Goal: Information Seeking & Learning: Compare options

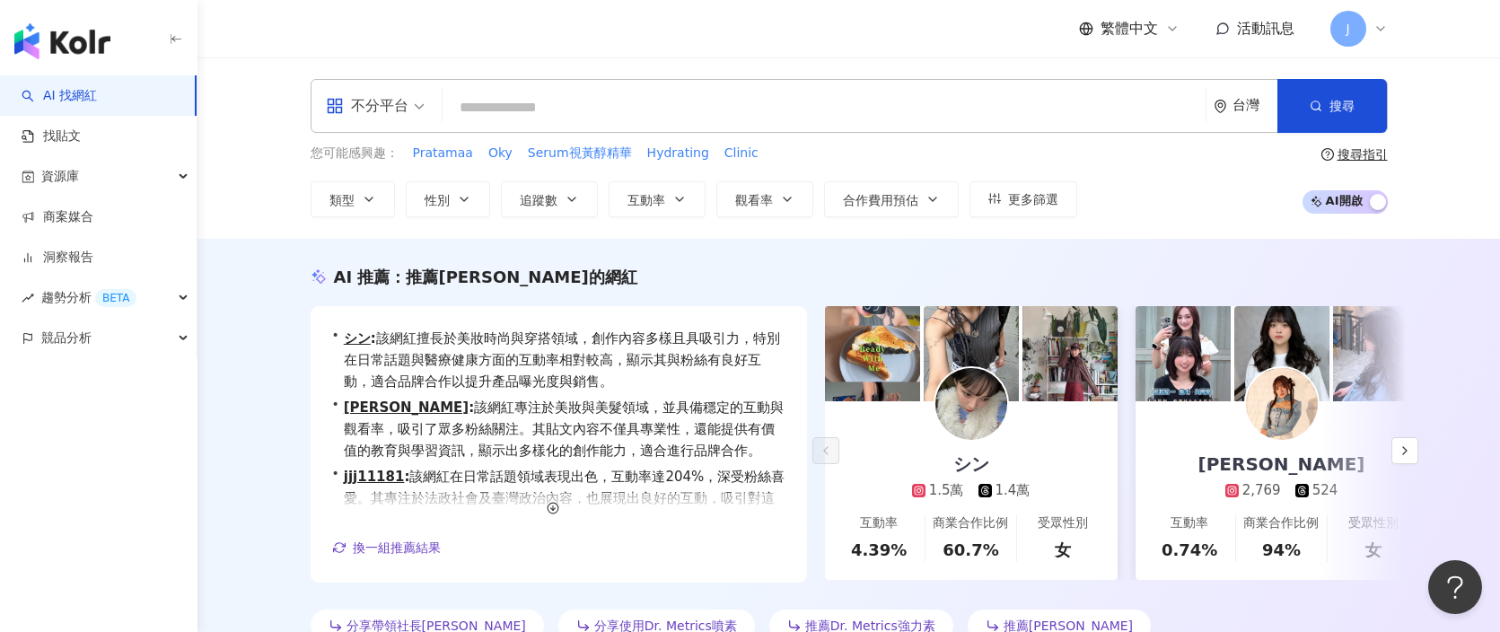
click at [596, 116] on input "search" at bounding box center [824, 108] width 749 height 34
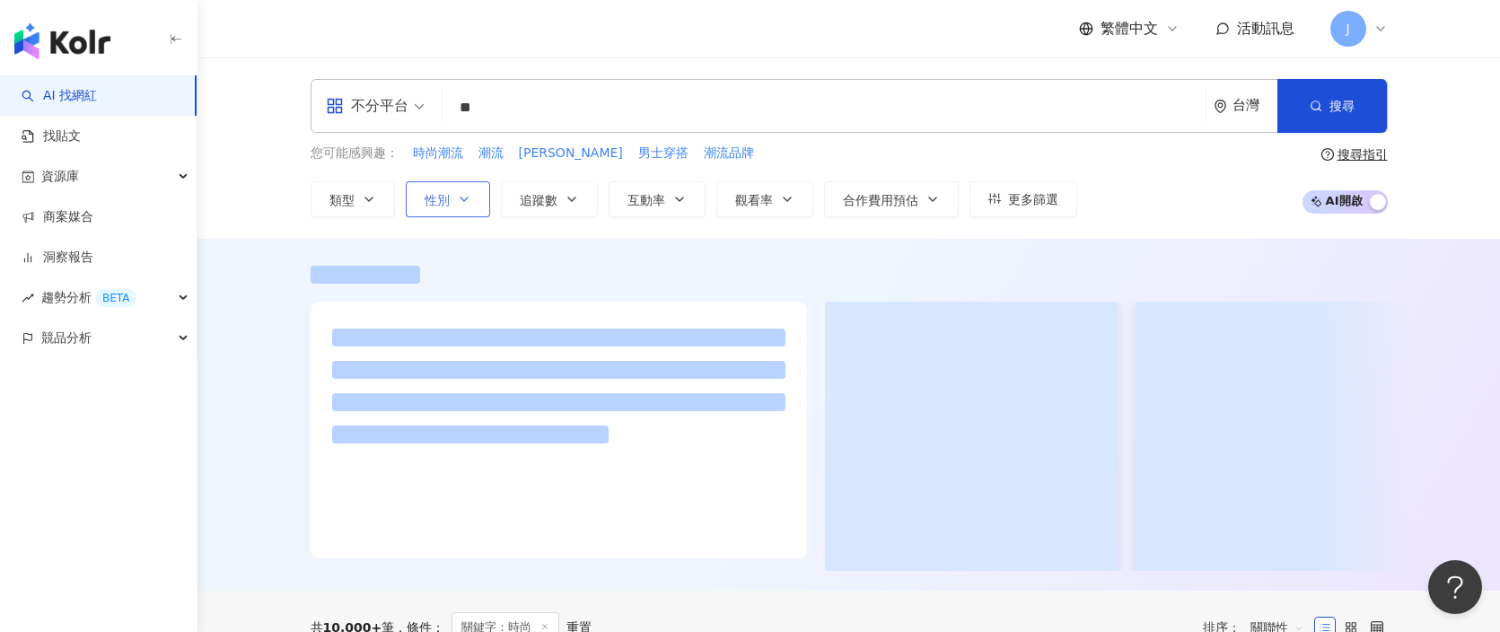
type input "**"
click at [467, 201] on icon "button" at bounding box center [464, 199] width 14 height 14
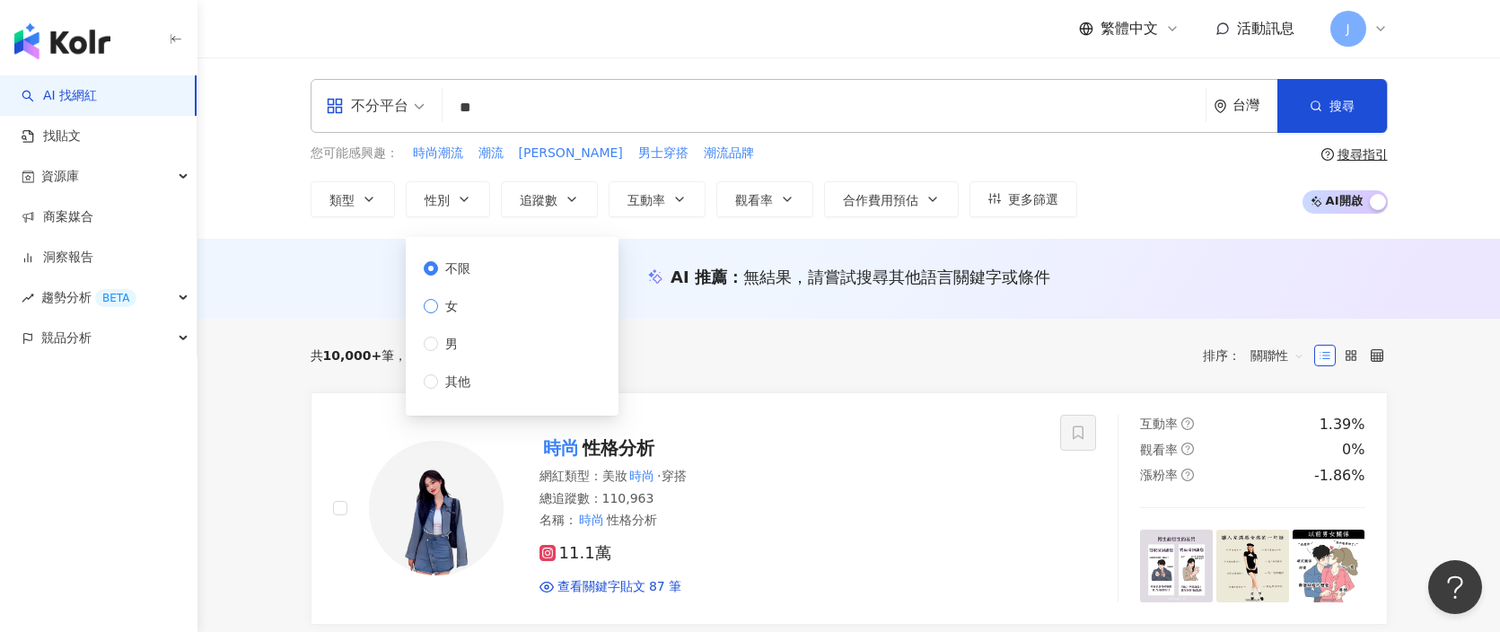
click at [457, 303] on span "女" at bounding box center [451, 306] width 27 height 20
click at [1319, 111] on icon "button" at bounding box center [1316, 106] width 13 height 13
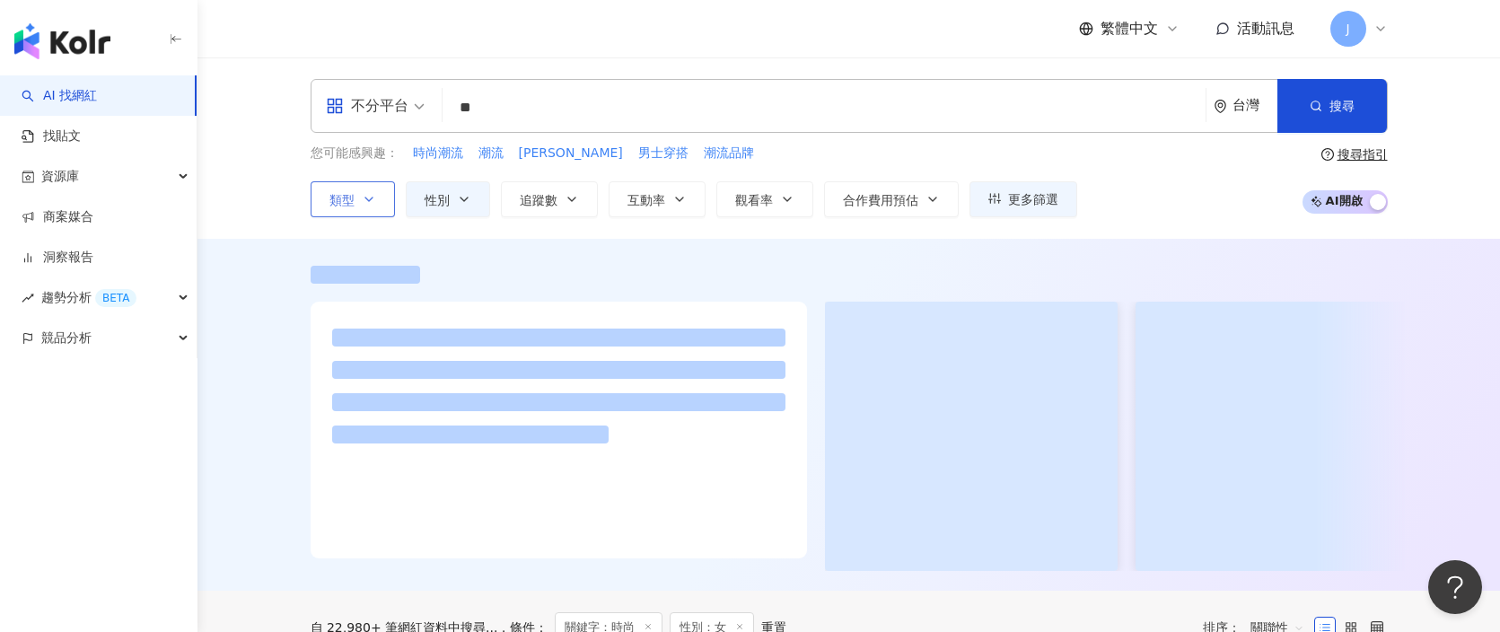
click at [374, 199] on icon "button" at bounding box center [369, 199] width 14 height 14
click at [1146, 167] on div "您可能感興趣： 時尚潮流 潮流 時尚秀 男士穿搭 潮流品牌 類型 搜尋或選擇您想要的類型： 搜尋 藝術與娛樂 美妝時尚 氣候和環境 日常話題 教育與學習 家庭…" at bounding box center [849, 181] width 1077 height 74
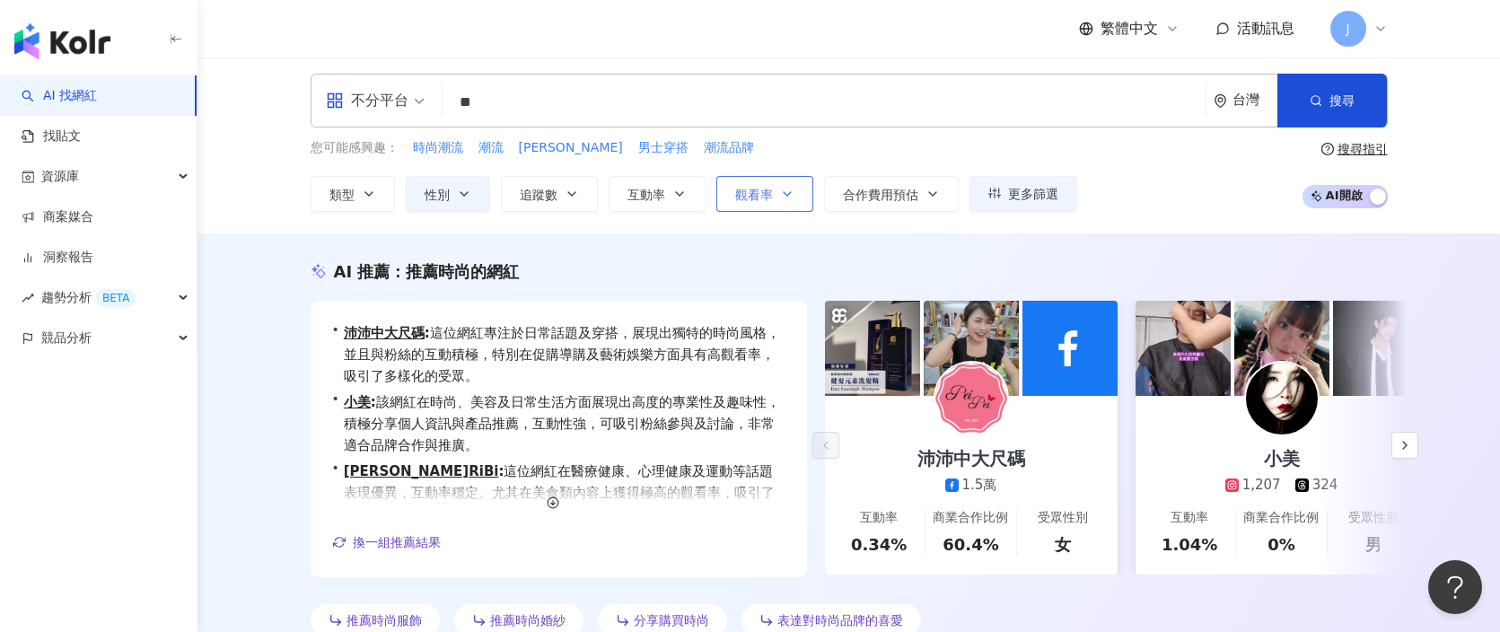
scroll to position [8, 0]
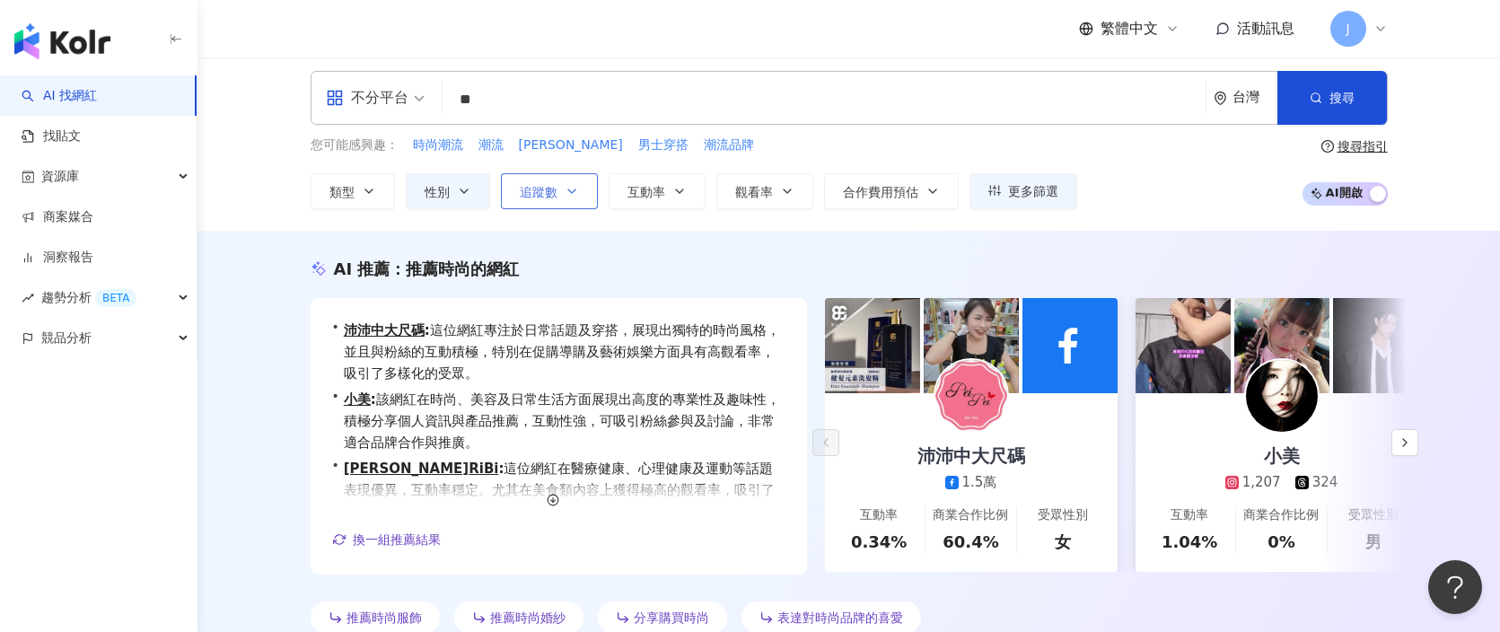
click at [549, 196] on span "追蹤數" at bounding box center [539, 192] width 38 height 14
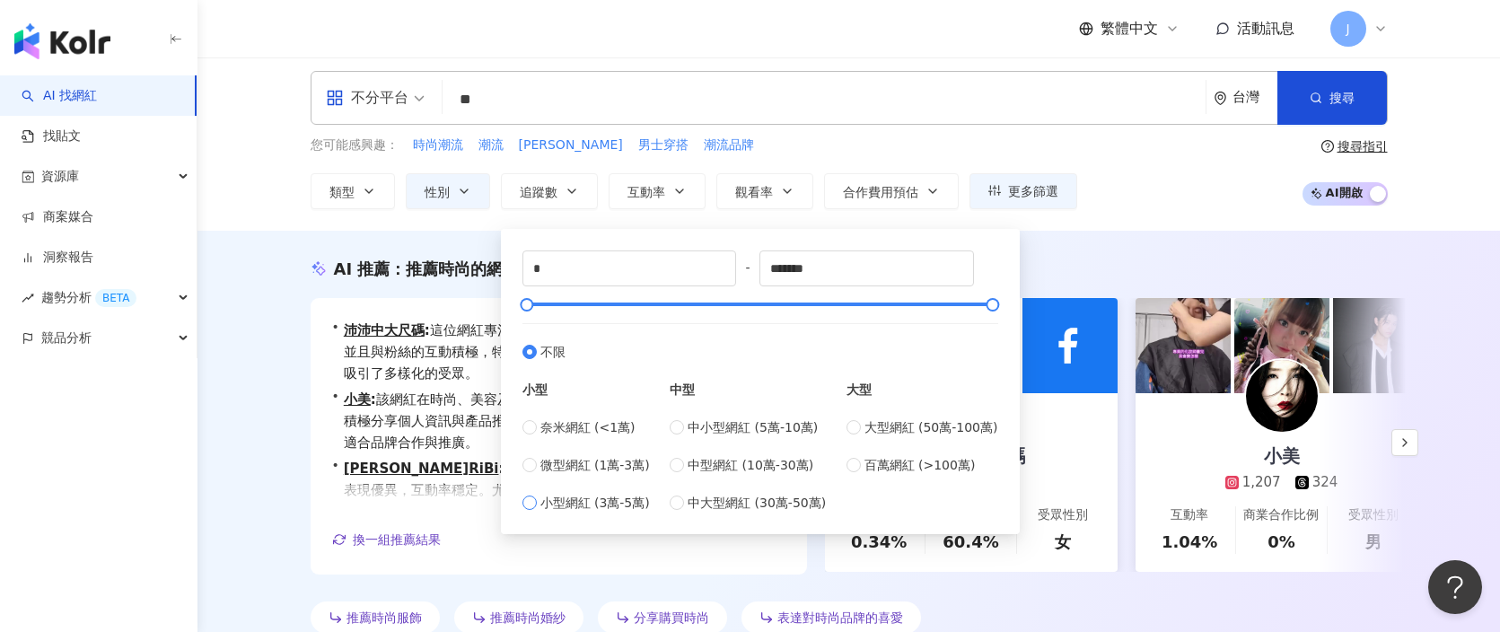
click at [601, 505] on span "小型網紅 (3萬-5萬)" at bounding box center [595, 503] width 110 height 20
type input "*****"
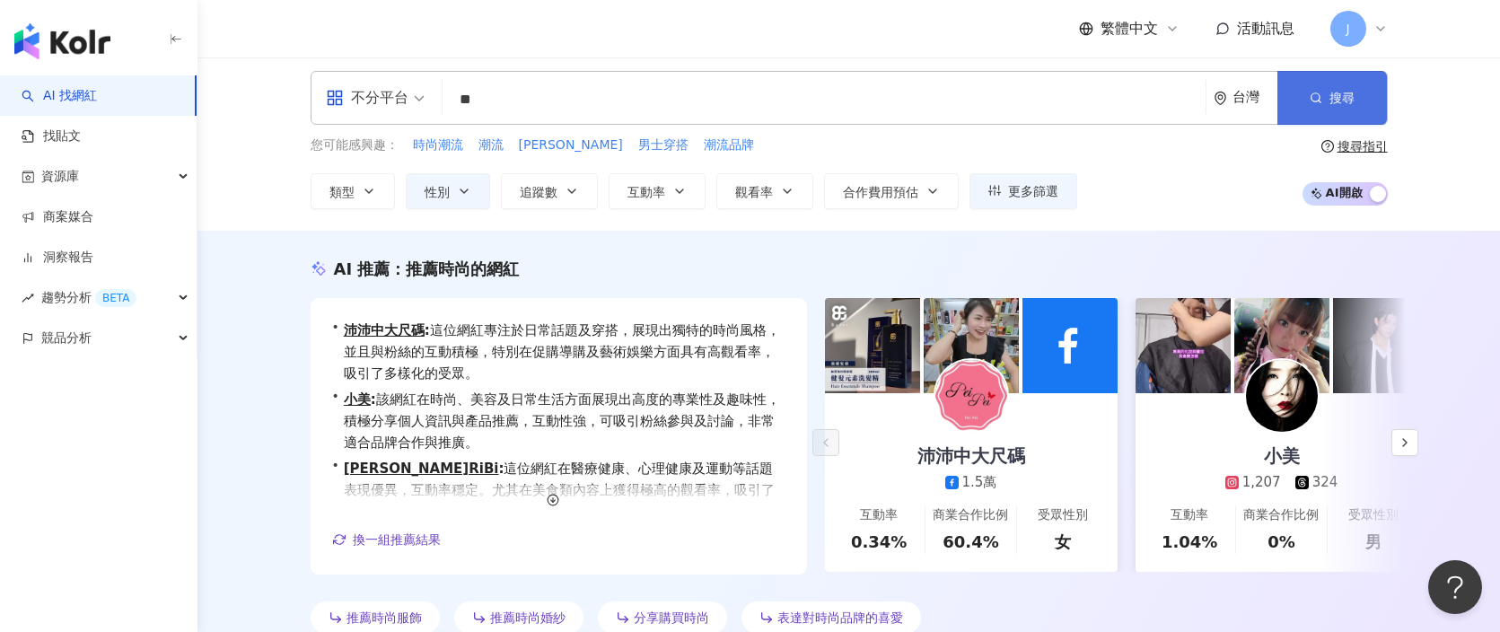
click at [1304, 124] on button "搜尋" at bounding box center [1332, 98] width 110 height 54
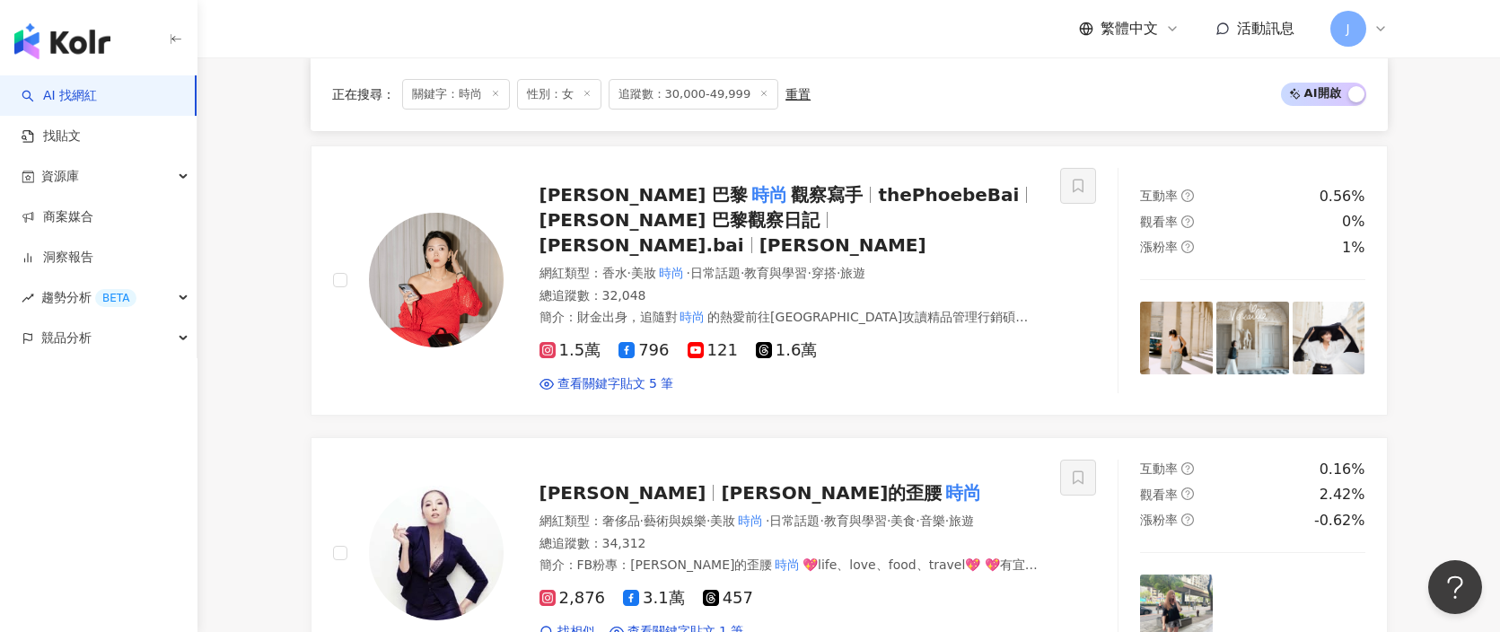
scroll to position [1594, 0]
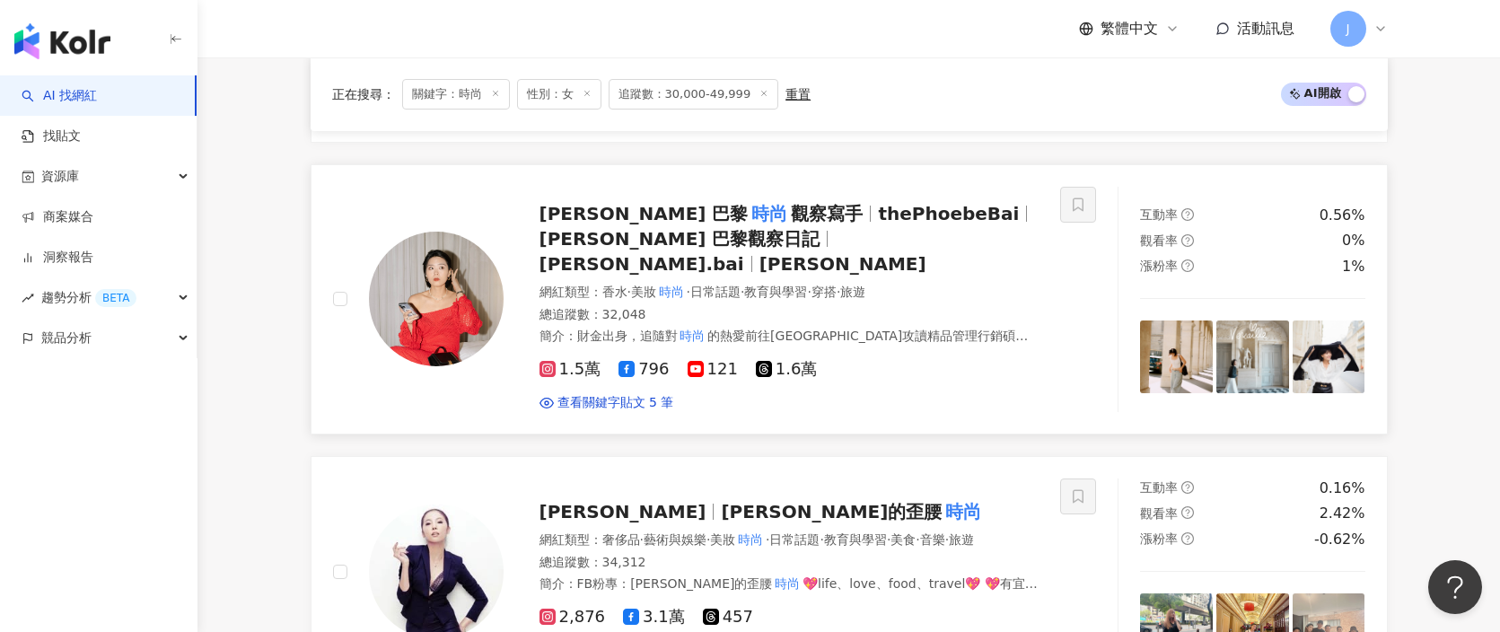
click at [553, 361] on icon at bounding box center [548, 369] width 16 height 16
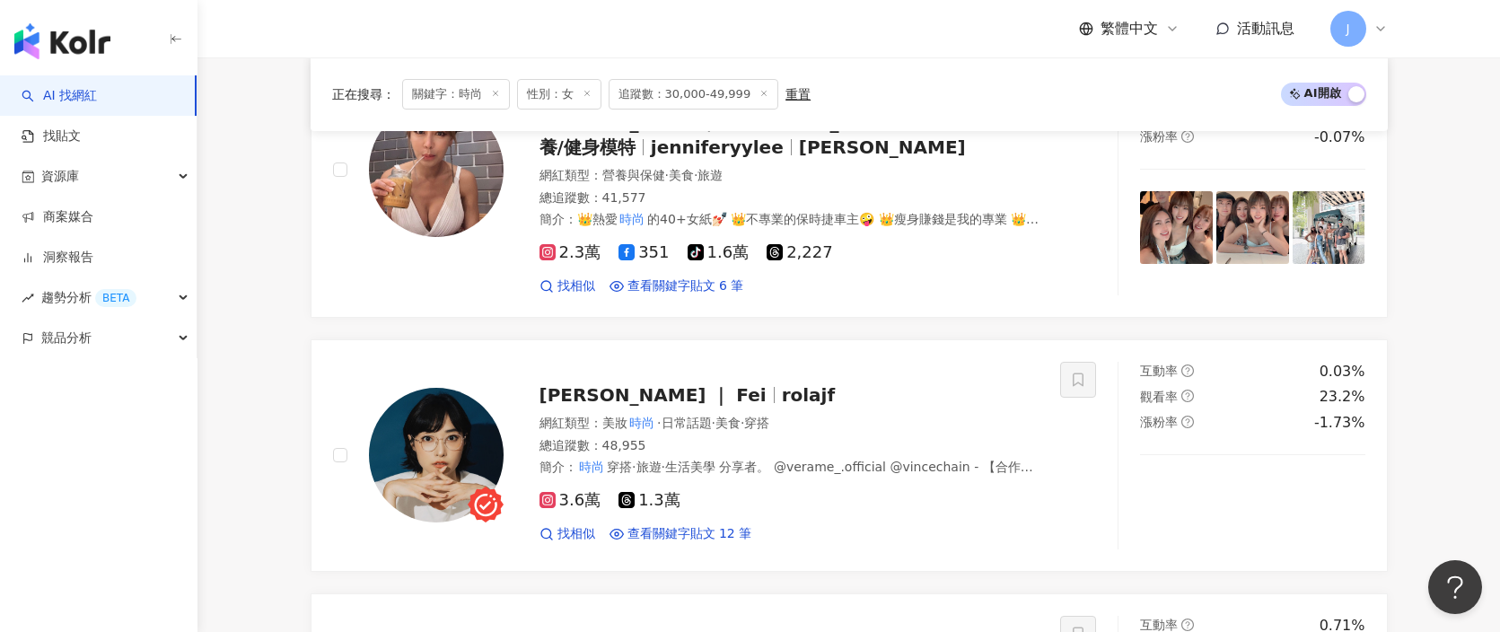
scroll to position [2849, 0]
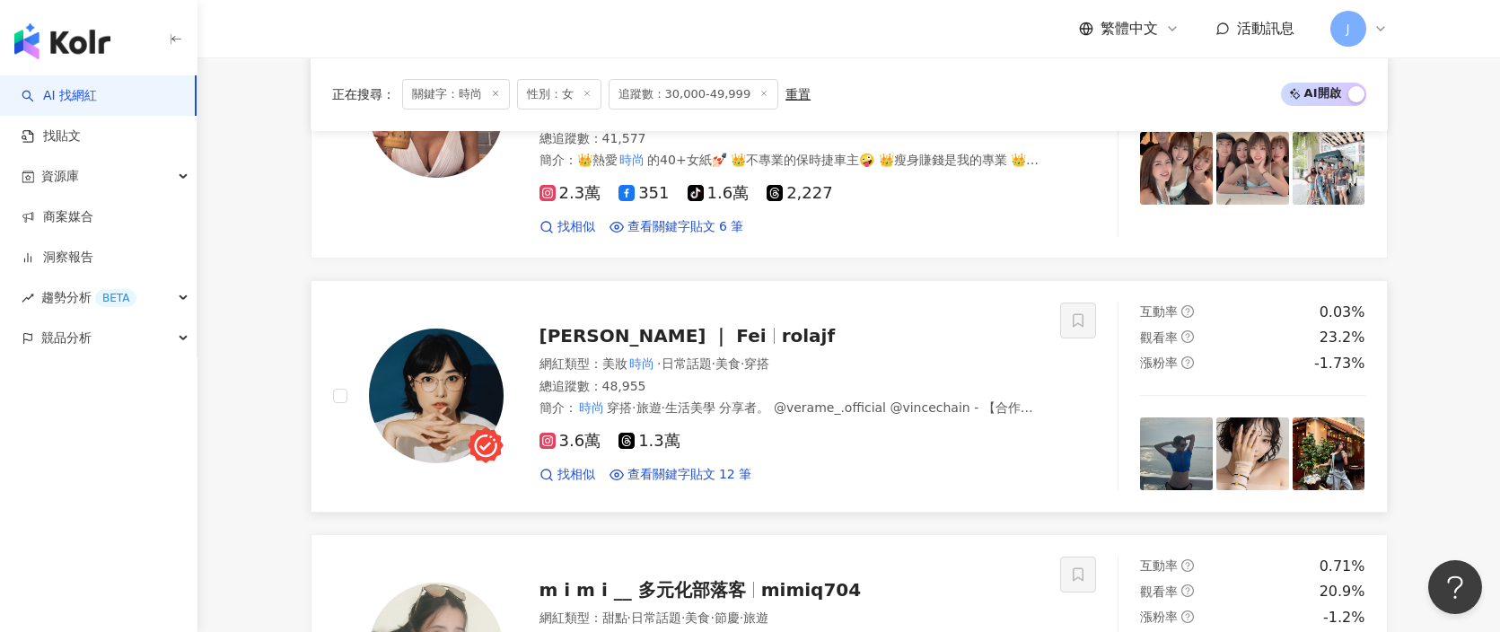
click at [782, 325] on span "rolajf" at bounding box center [809, 336] width 54 height 22
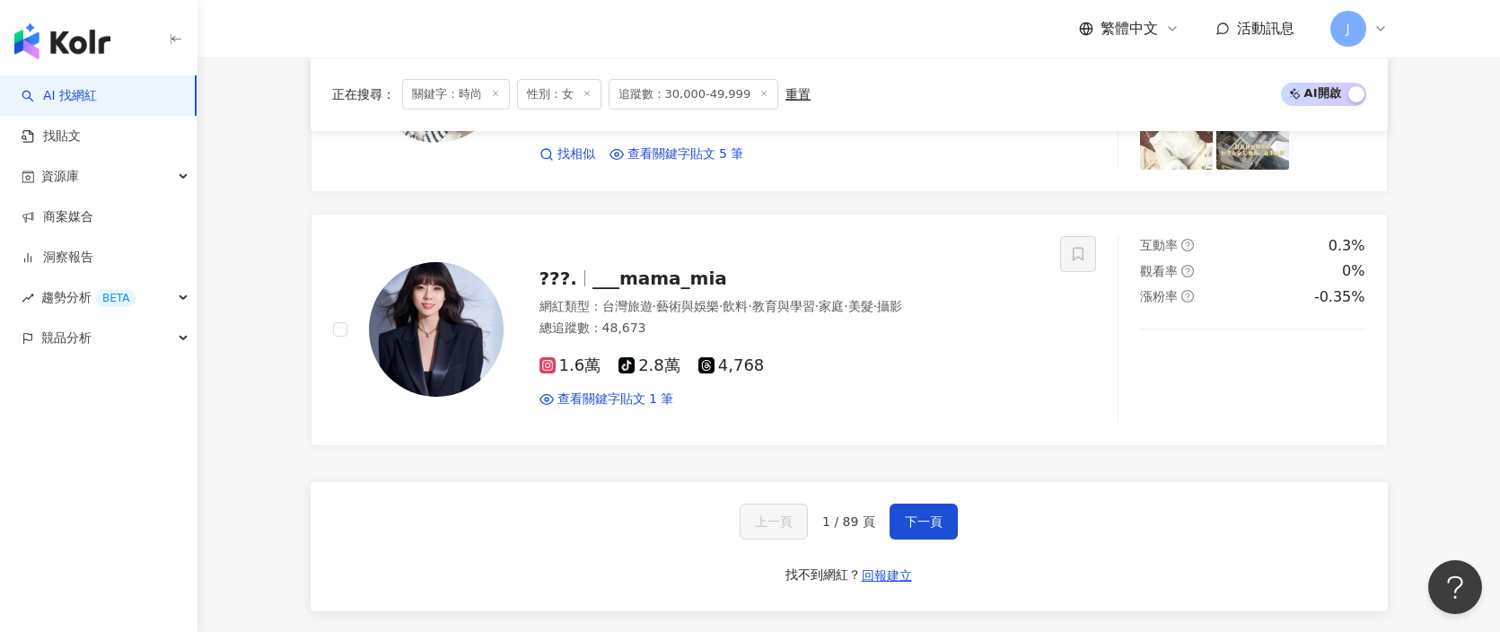
scroll to position [3364, 0]
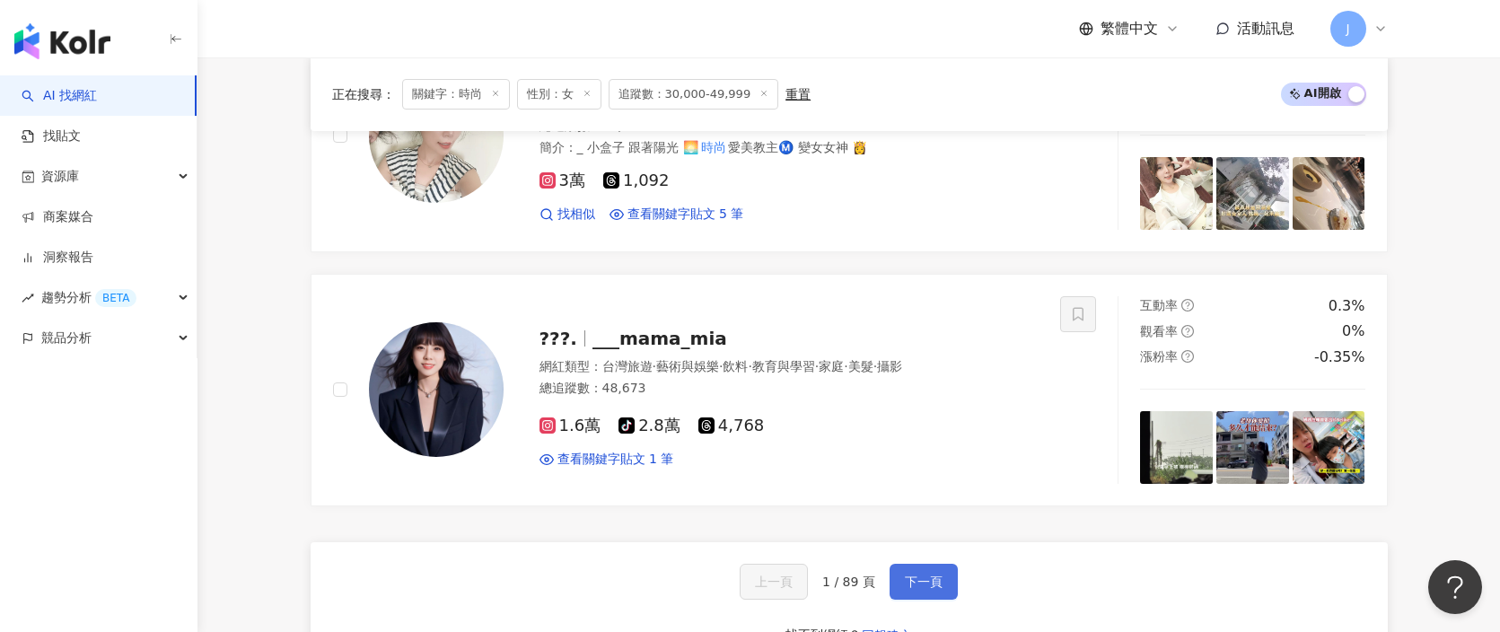
click at [909, 575] on span "下一頁" at bounding box center [924, 582] width 38 height 14
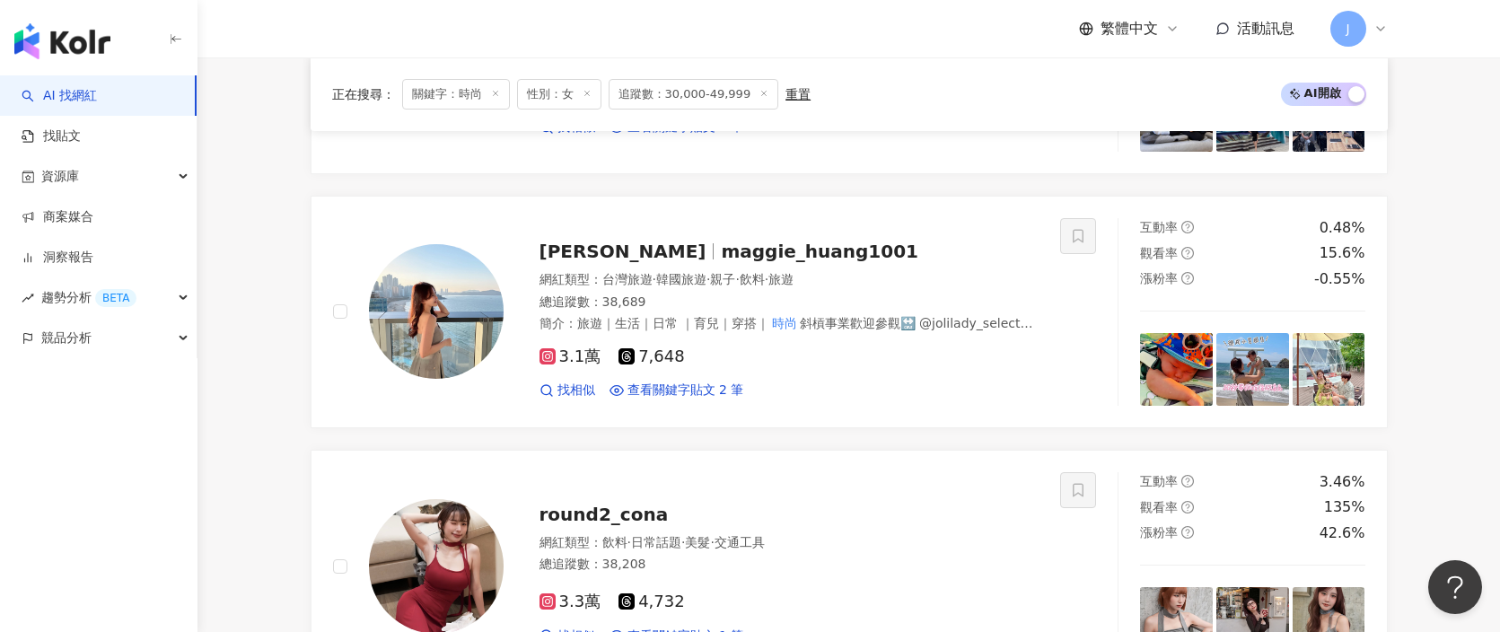
scroll to position [2086, 0]
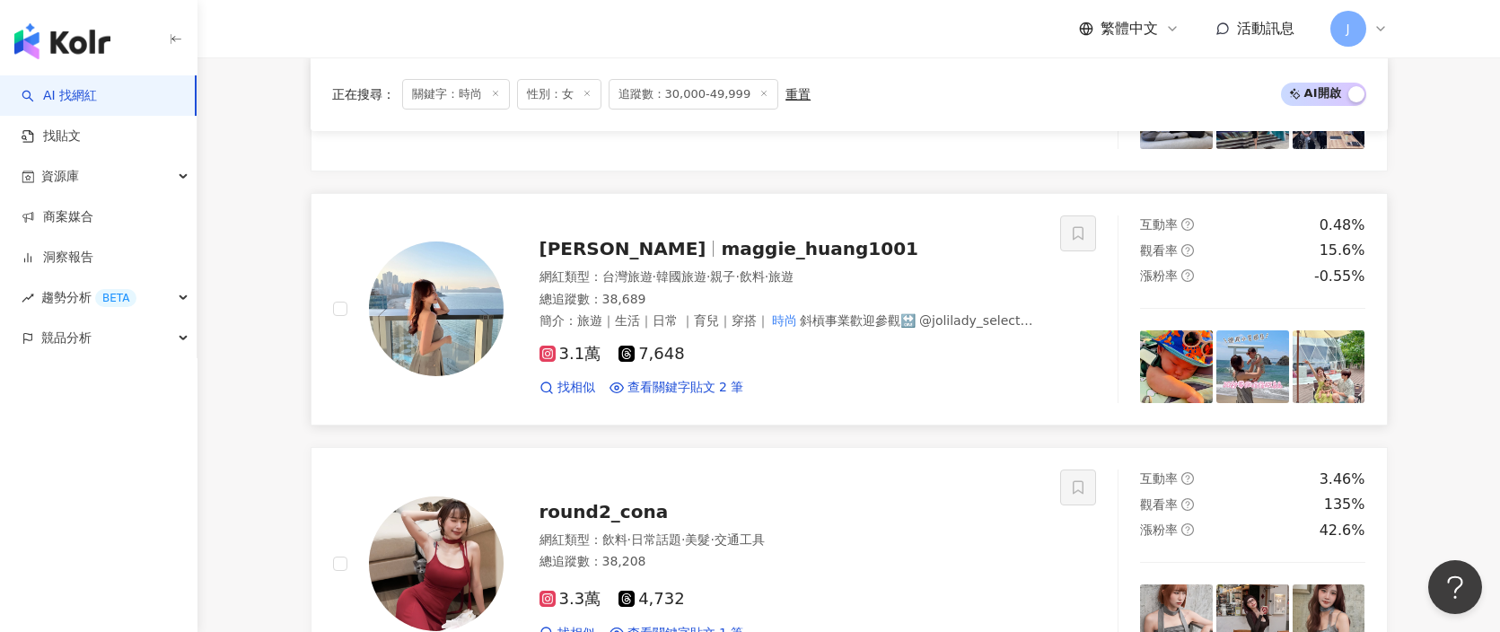
click at [833, 243] on span "maggie_huang1001" at bounding box center [820, 249] width 198 height 22
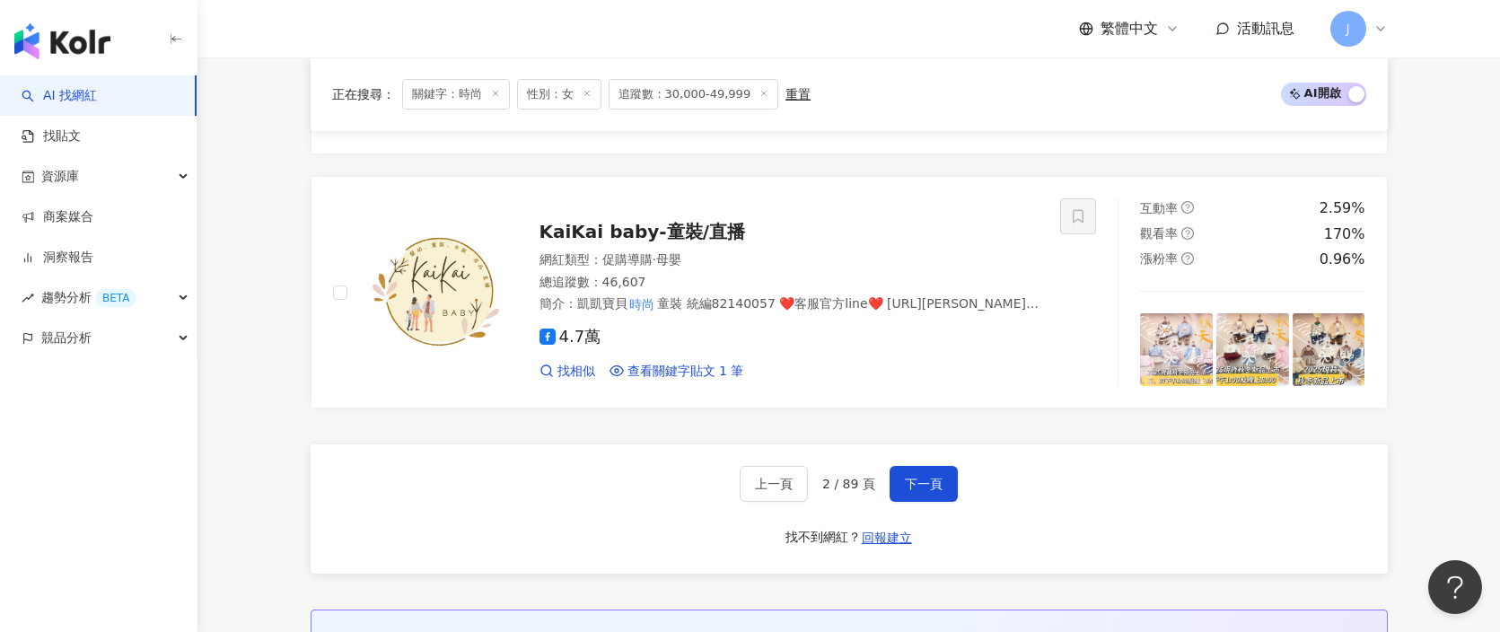
scroll to position [3459, 0]
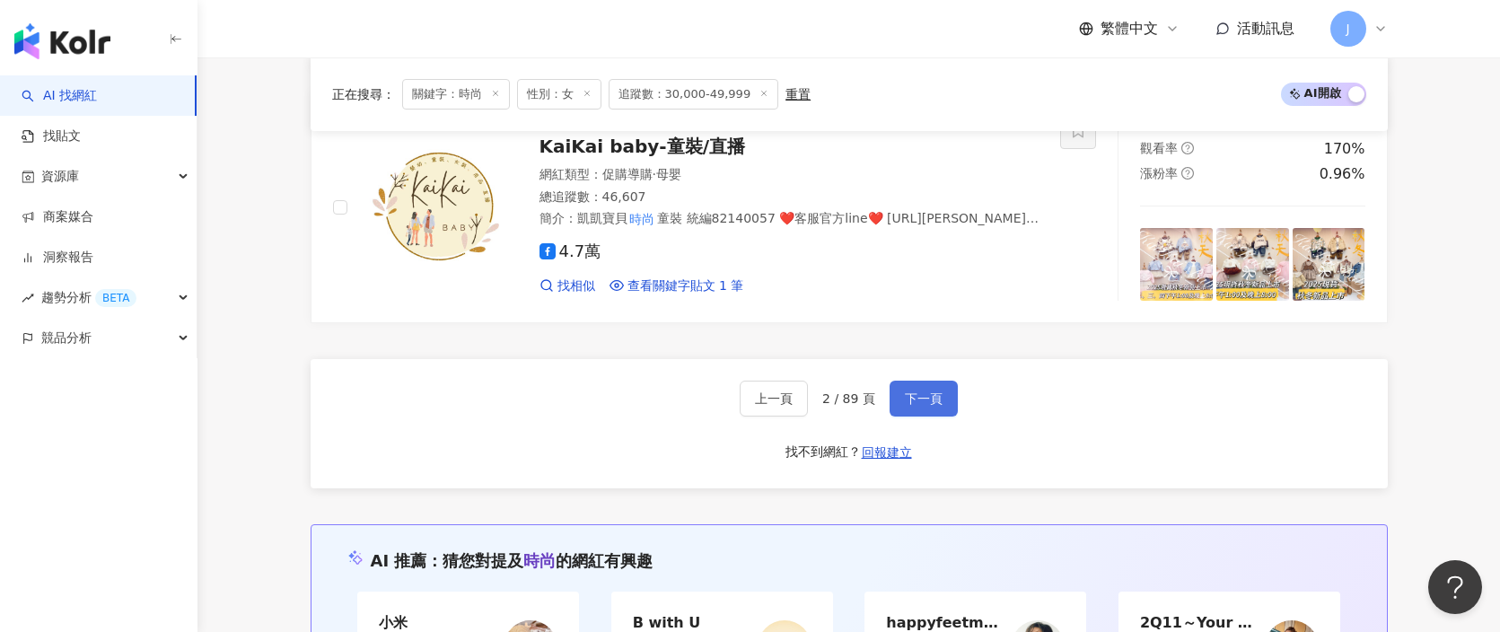
click at [925, 391] on span "下一頁" at bounding box center [924, 398] width 38 height 14
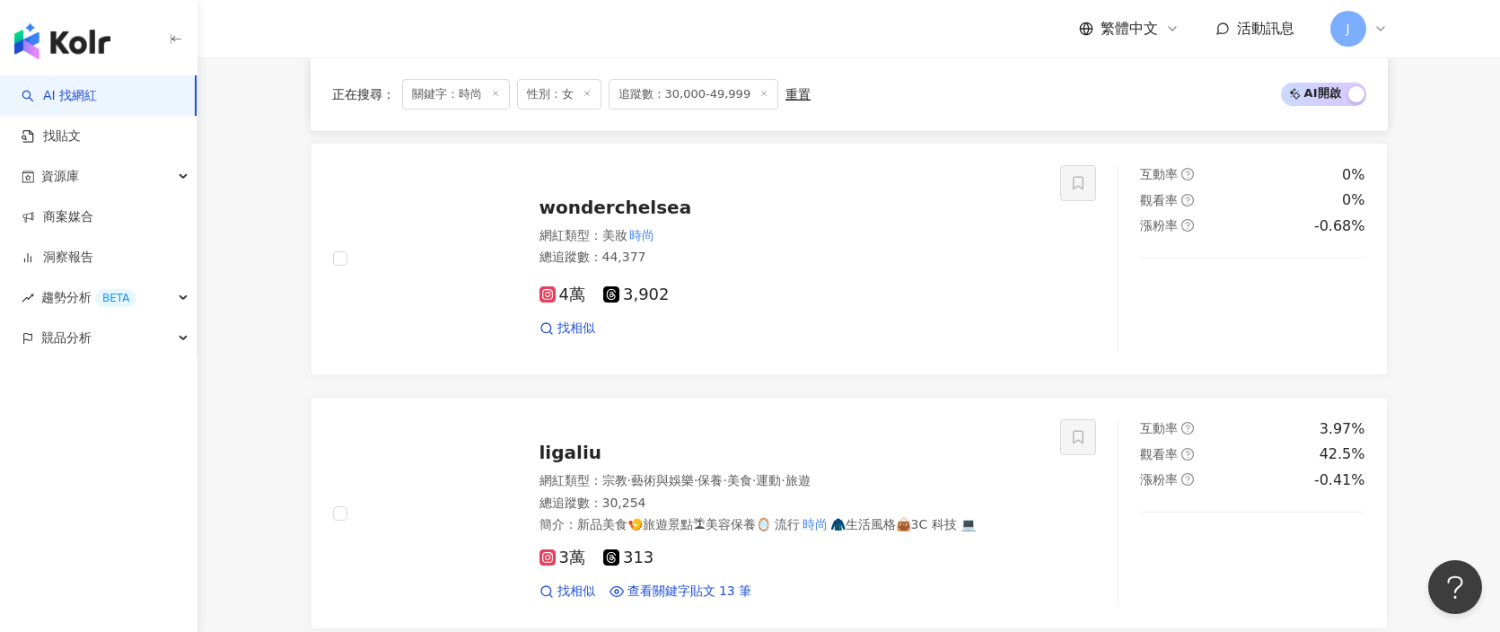
scroll to position [793, 0]
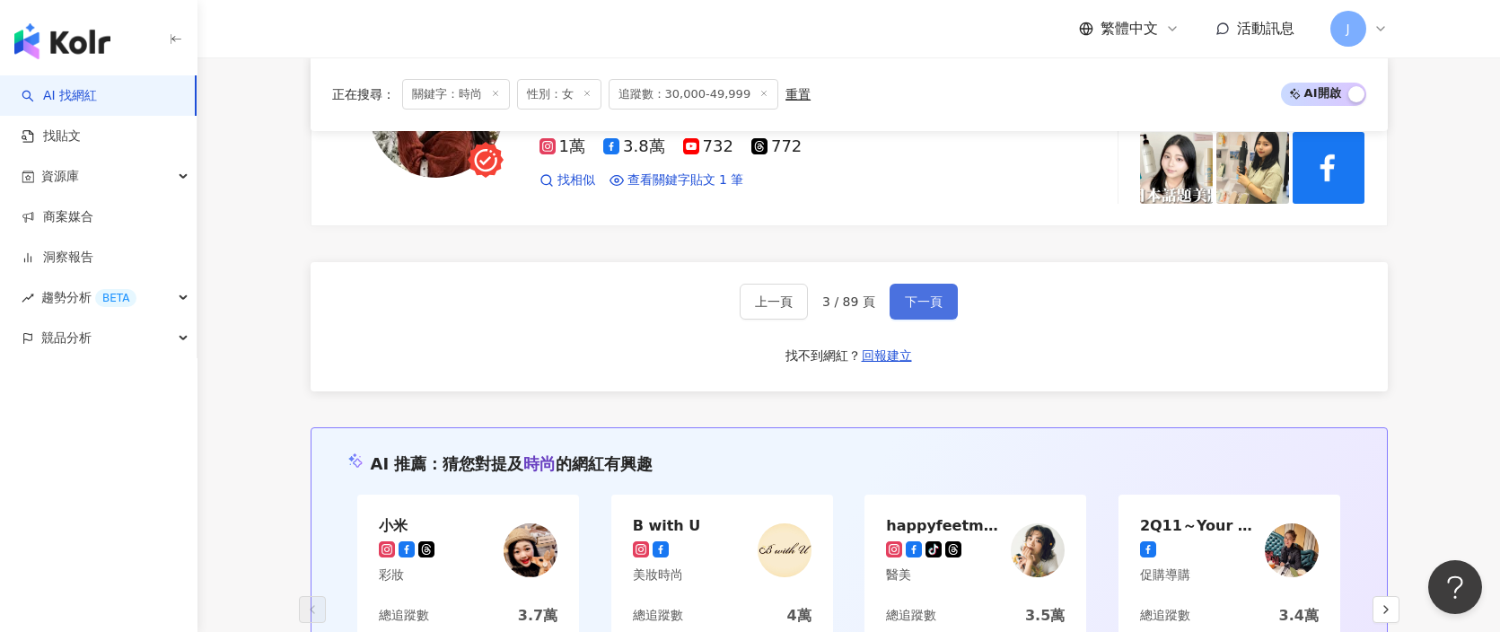
click at [933, 306] on span "下一頁" at bounding box center [924, 301] width 38 height 14
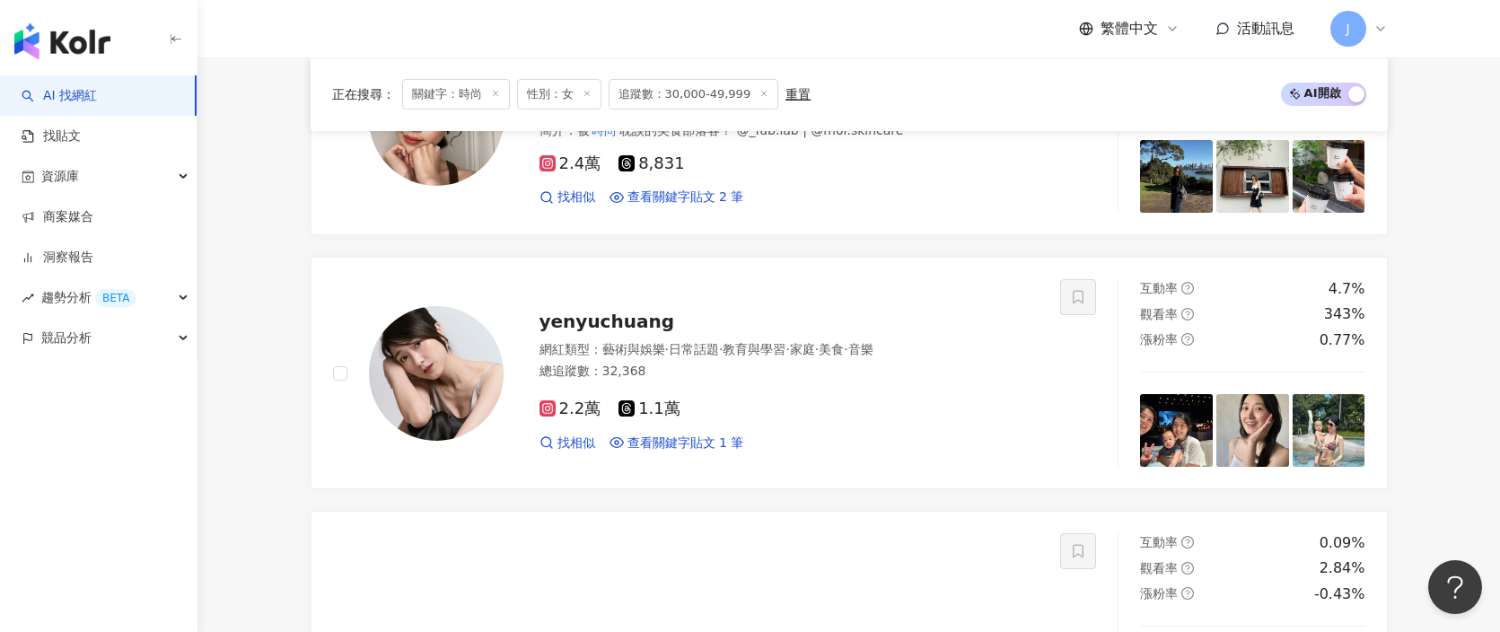
scroll to position [988, 0]
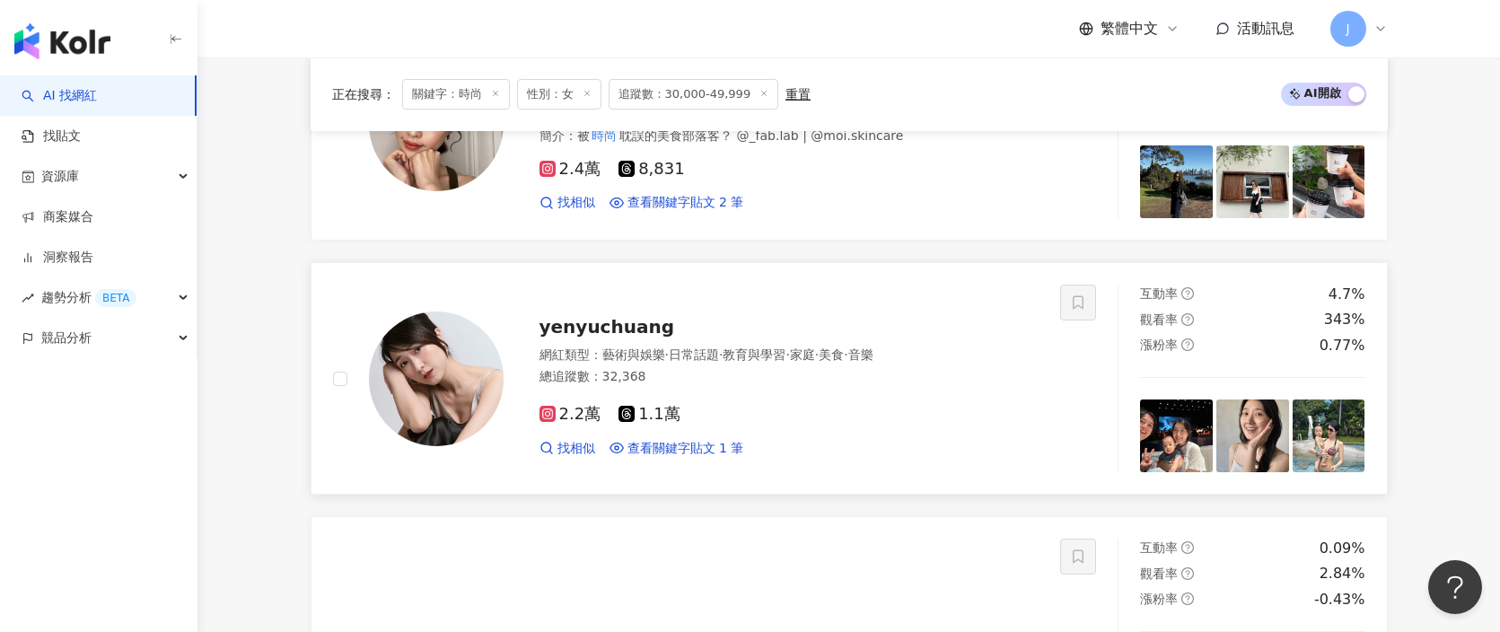
click at [702, 332] on div "yenyuchuang" at bounding box center [790, 326] width 500 height 25
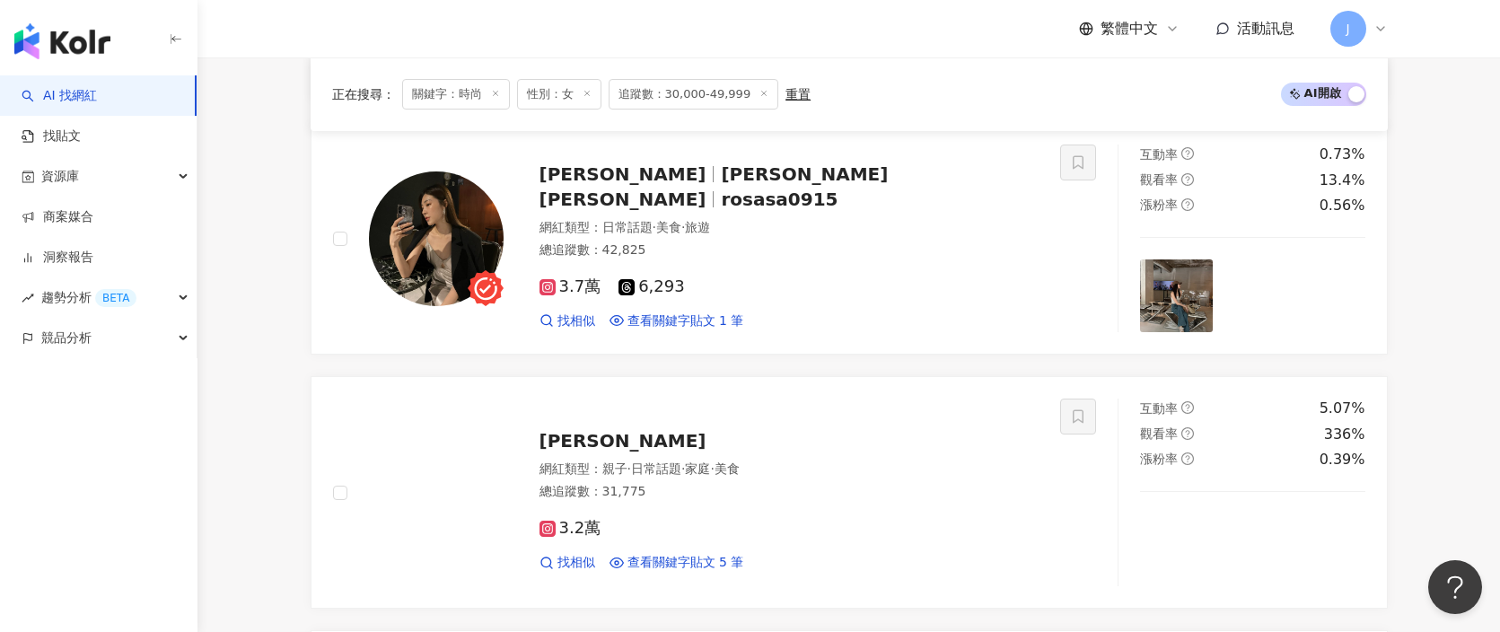
scroll to position [3472, 0]
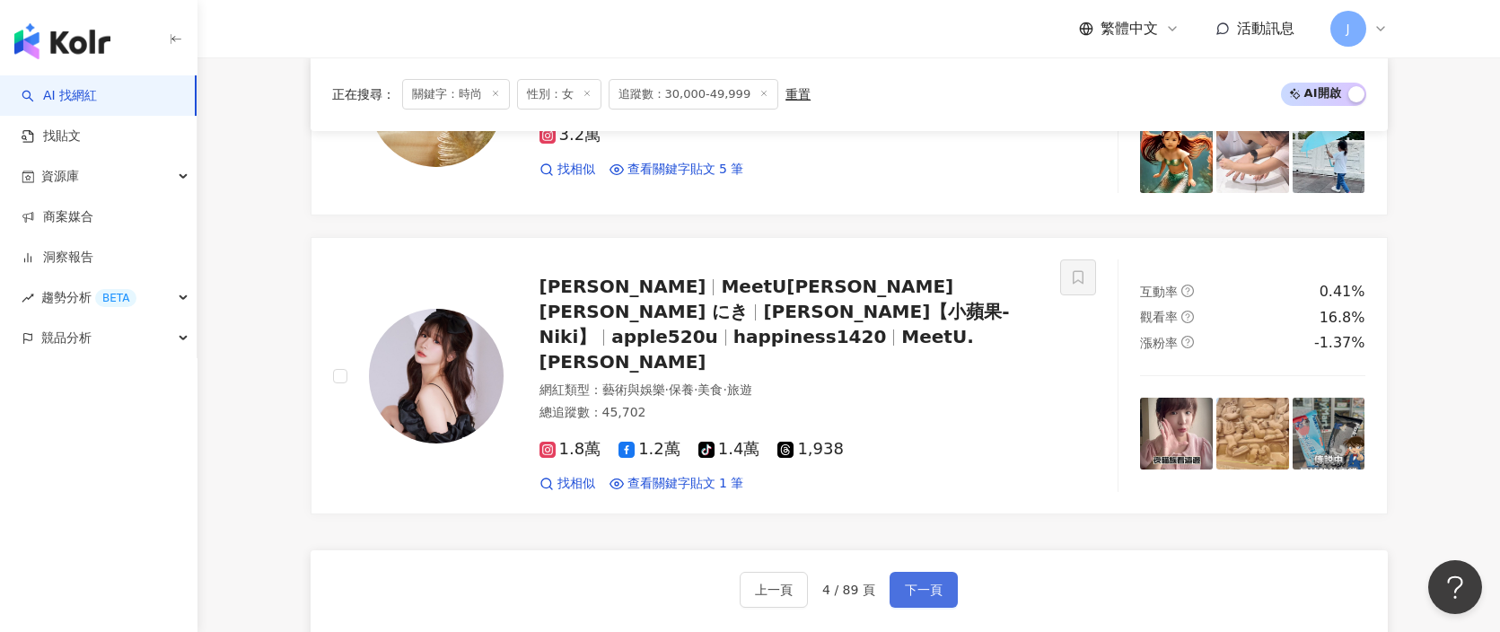
click at [943, 572] on button "下一頁" at bounding box center [924, 590] width 68 height 36
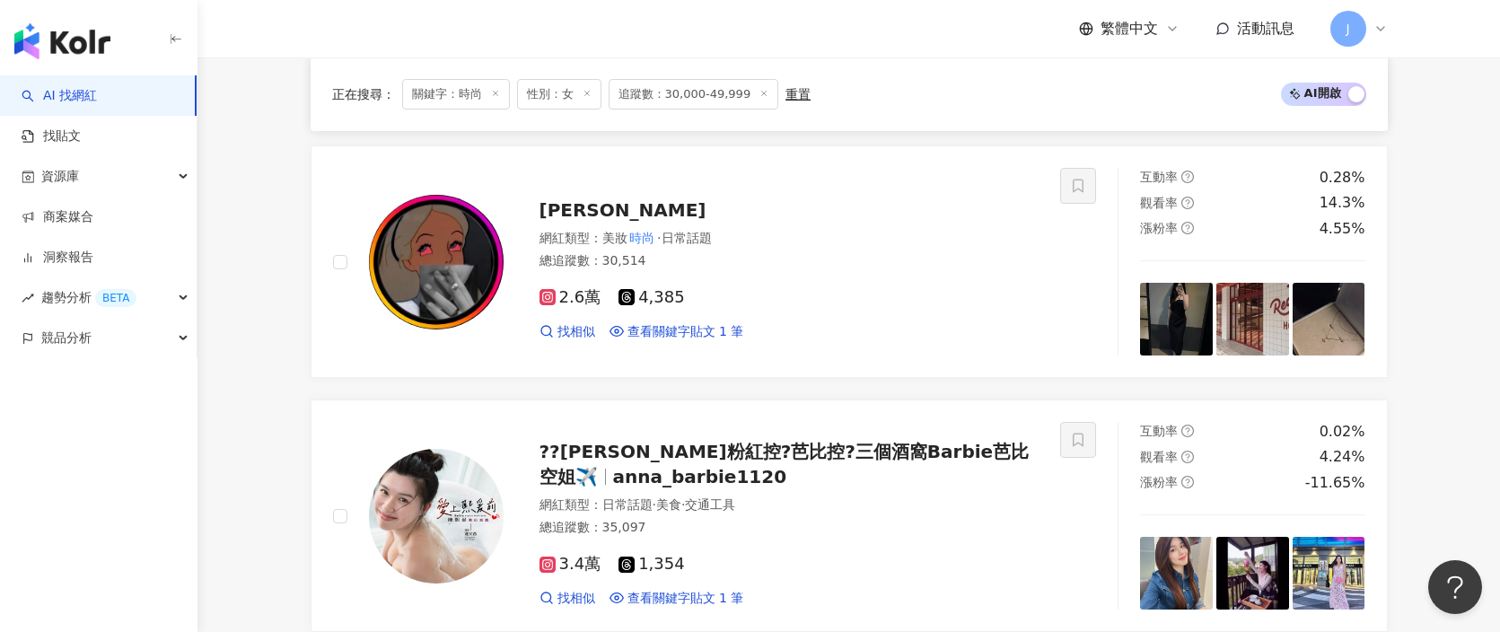
scroll to position [3373, 0]
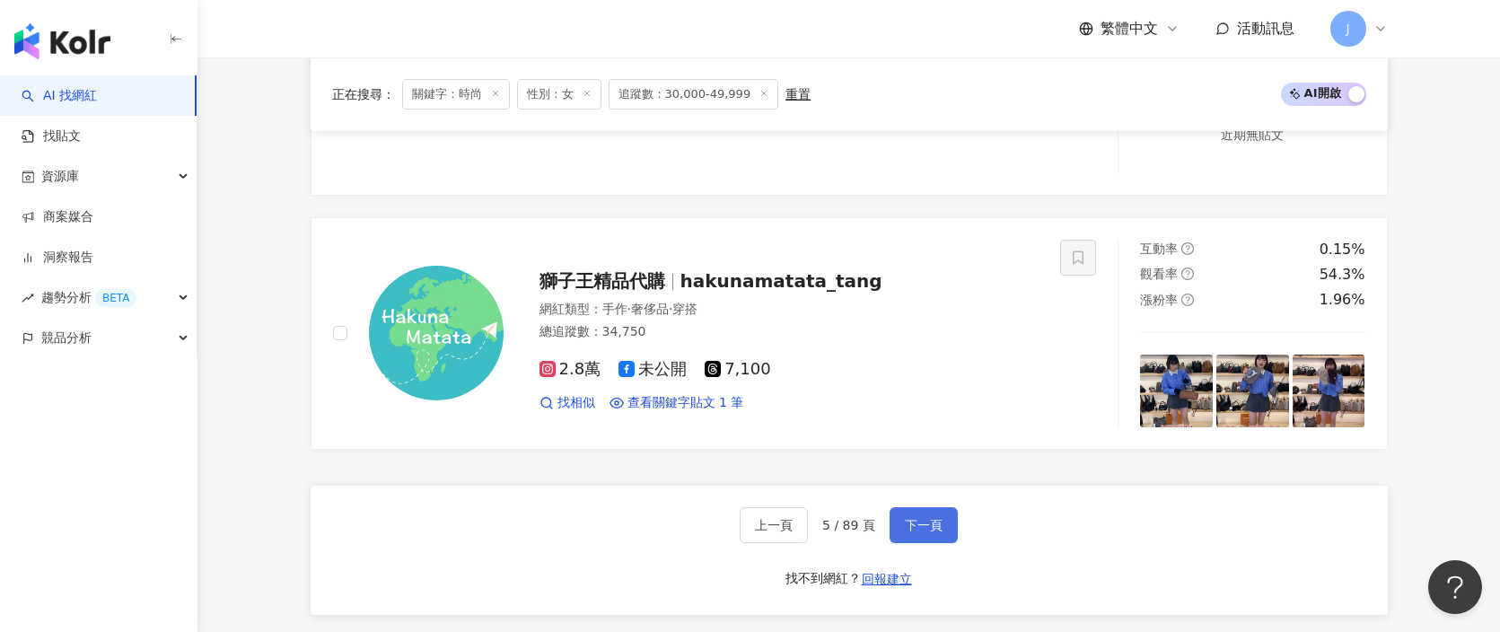
click at [943, 531] on button "下一頁" at bounding box center [924, 525] width 68 height 36
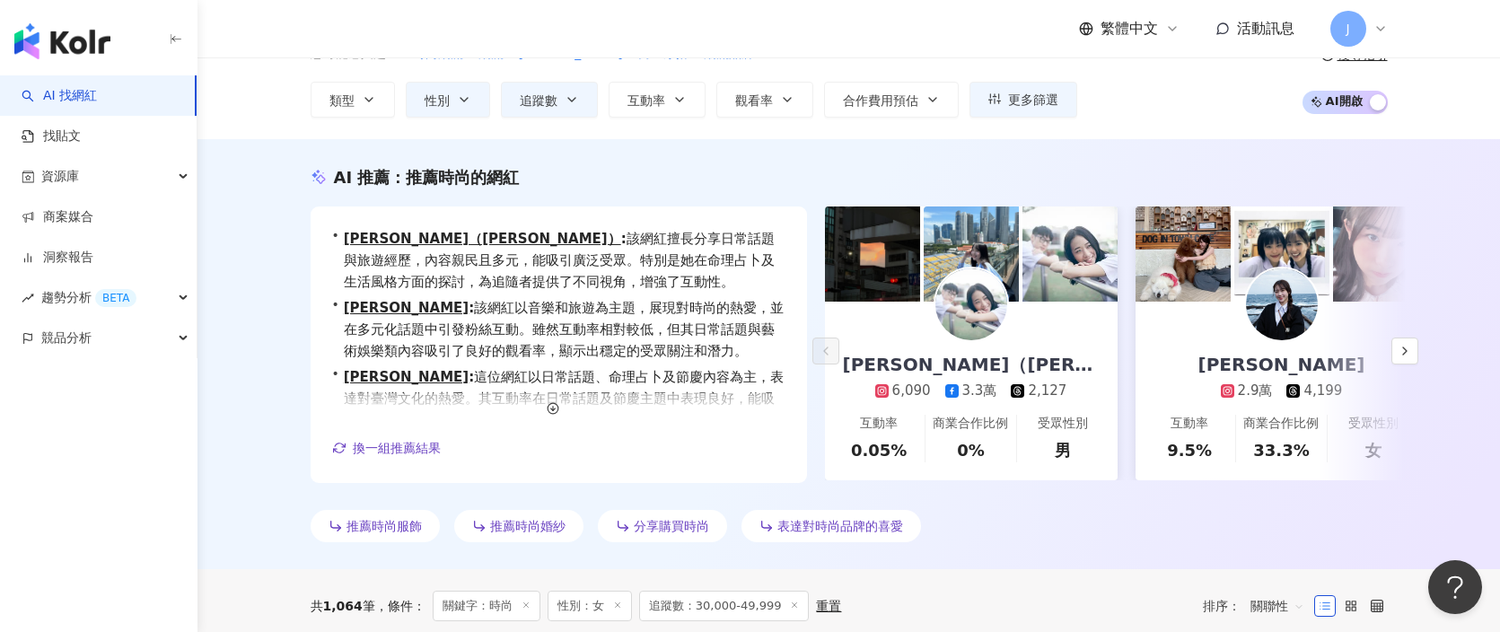
scroll to position [0, 0]
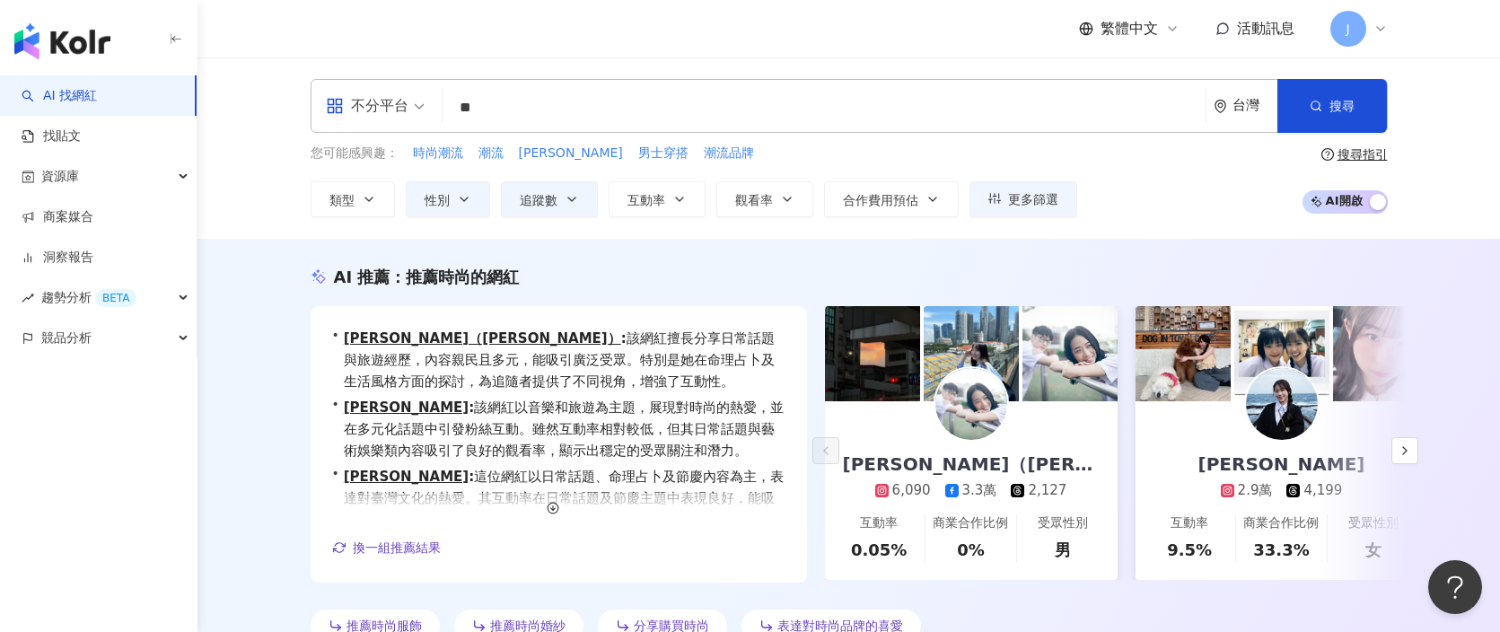
click at [531, 111] on input "**" at bounding box center [824, 108] width 749 height 34
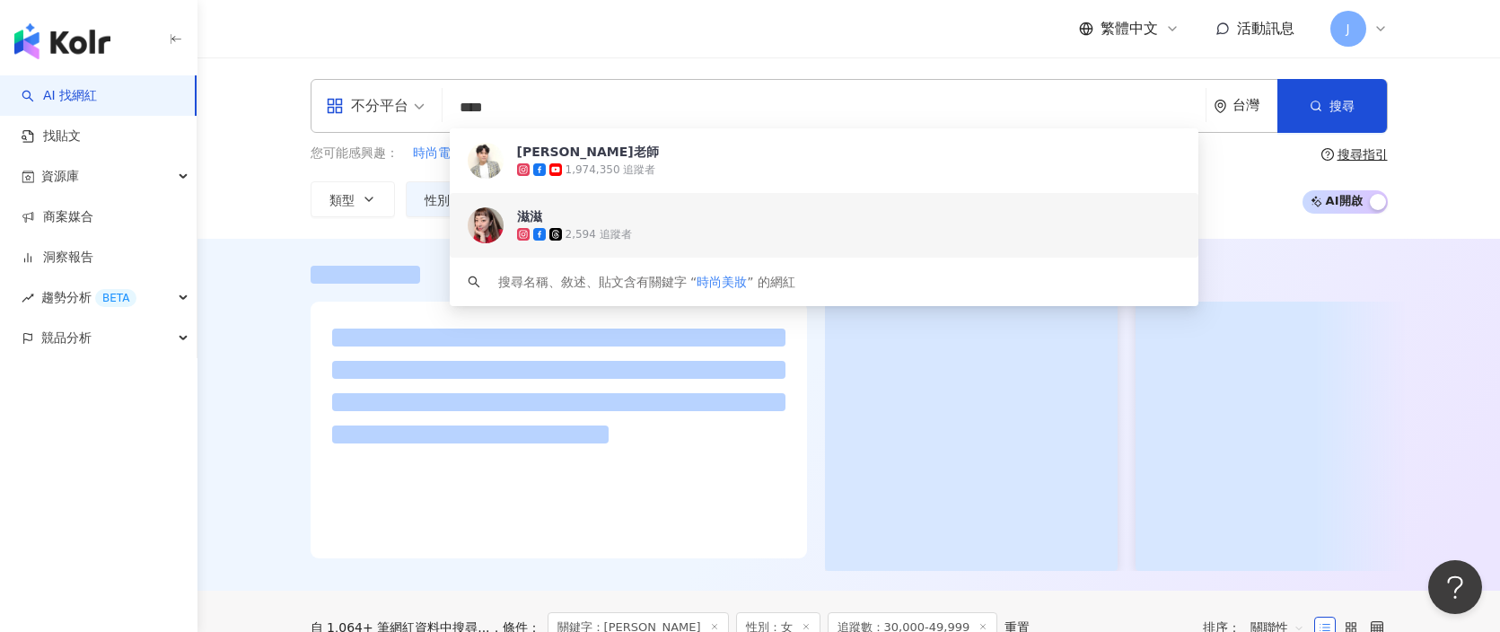
type input "****"
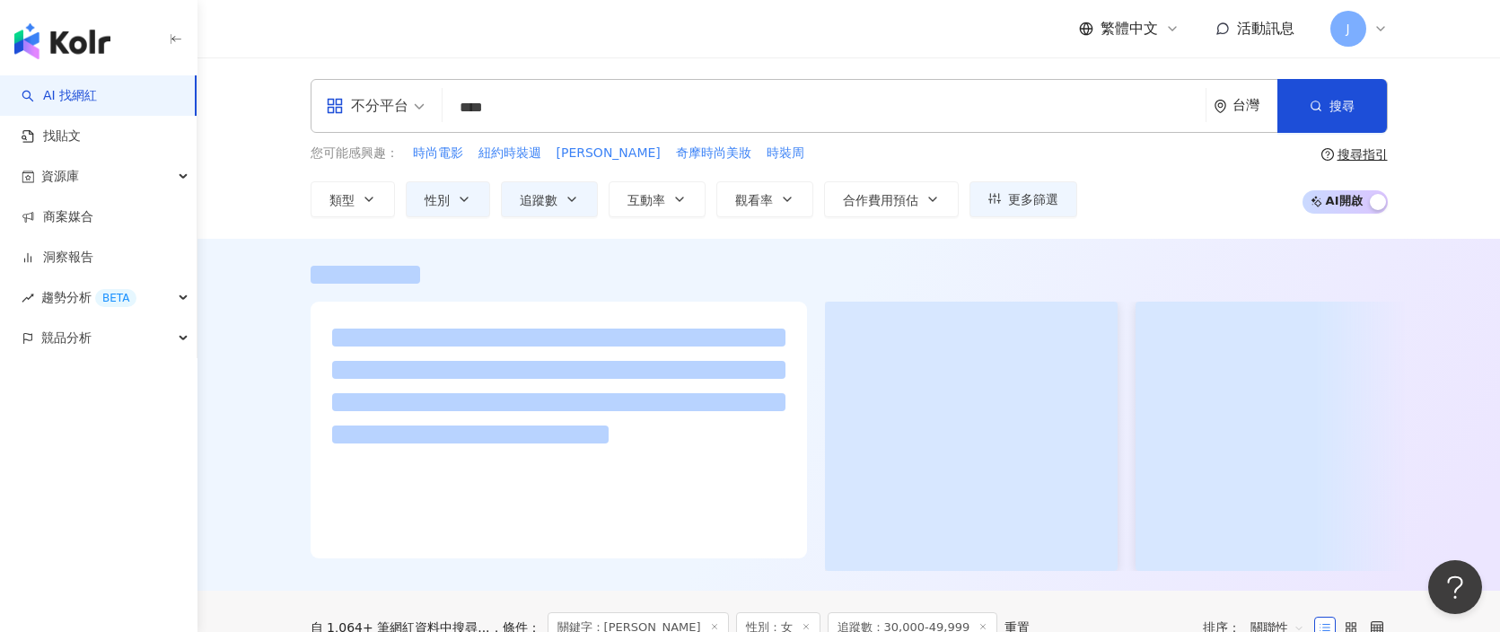
click at [277, 249] on div at bounding box center [849, 415] width 1303 height 352
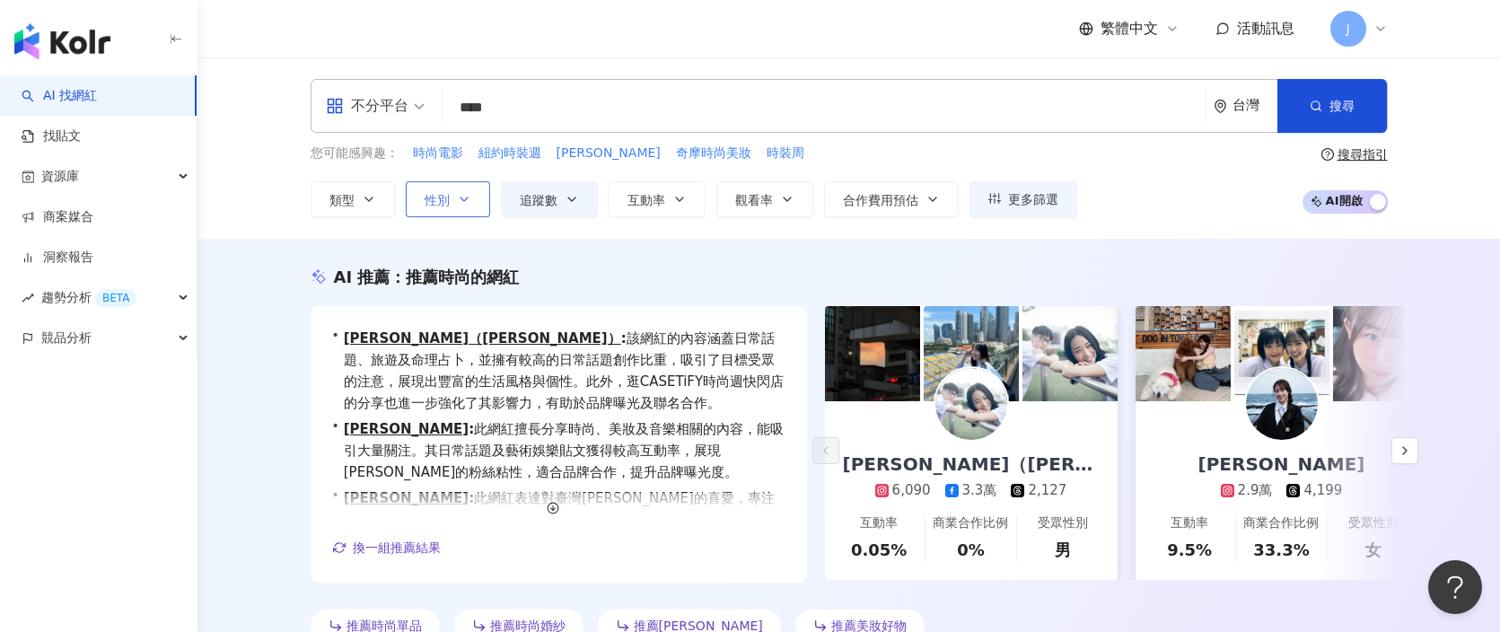
click at [452, 210] on button "性別" at bounding box center [448, 199] width 84 height 36
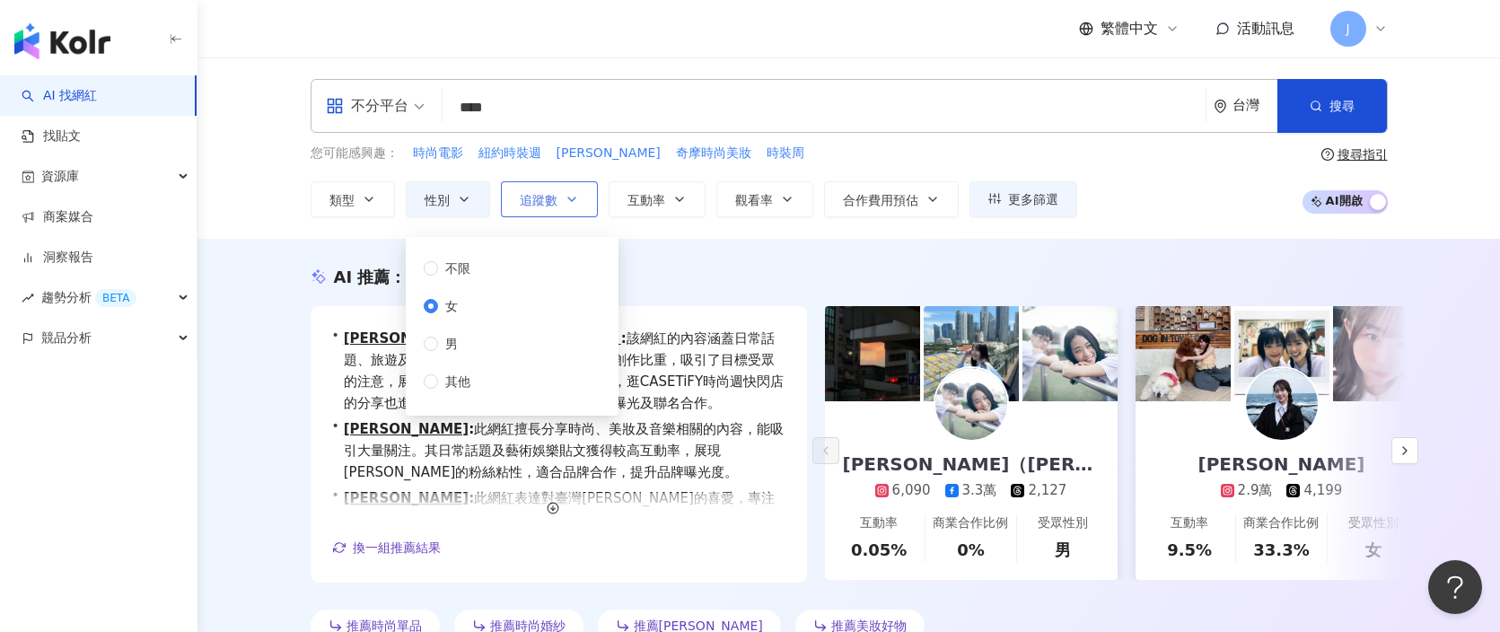
click at [574, 205] on icon "button" at bounding box center [572, 199] width 14 height 14
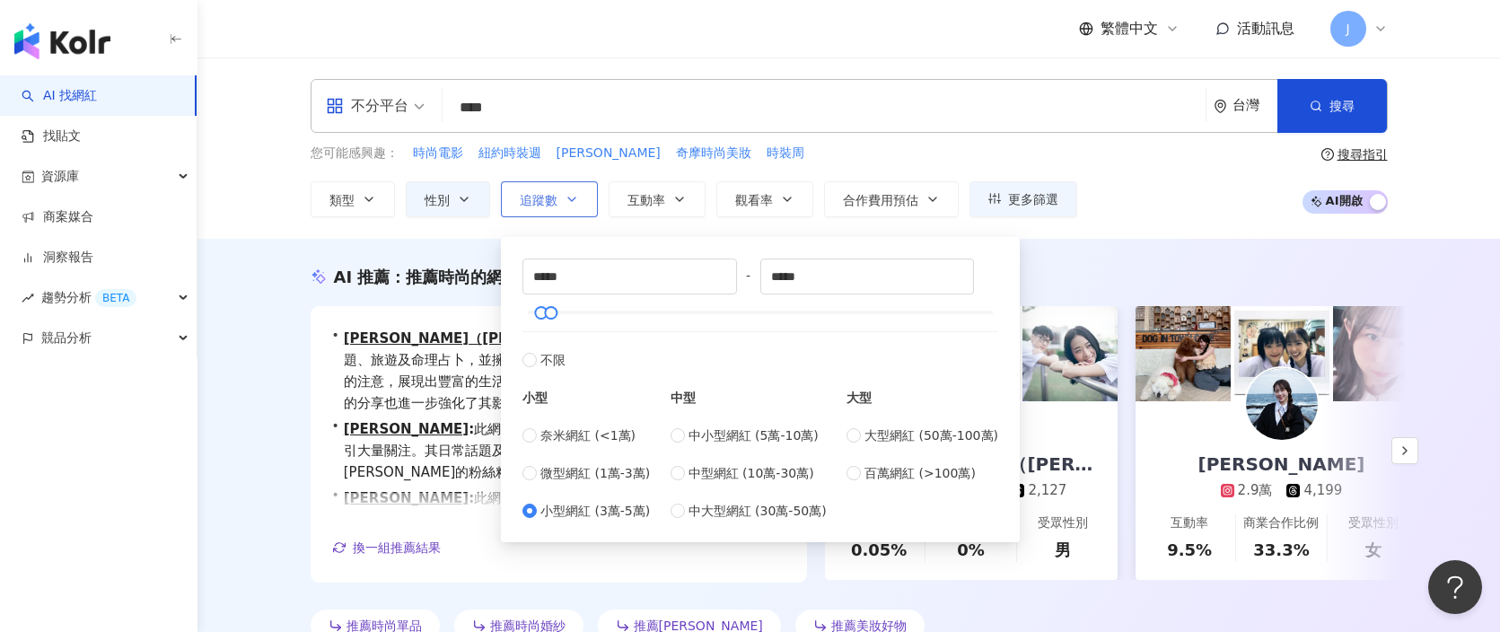
click at [574, 205] on icon "button" at bounding box center [572, 199] width 14 height 14
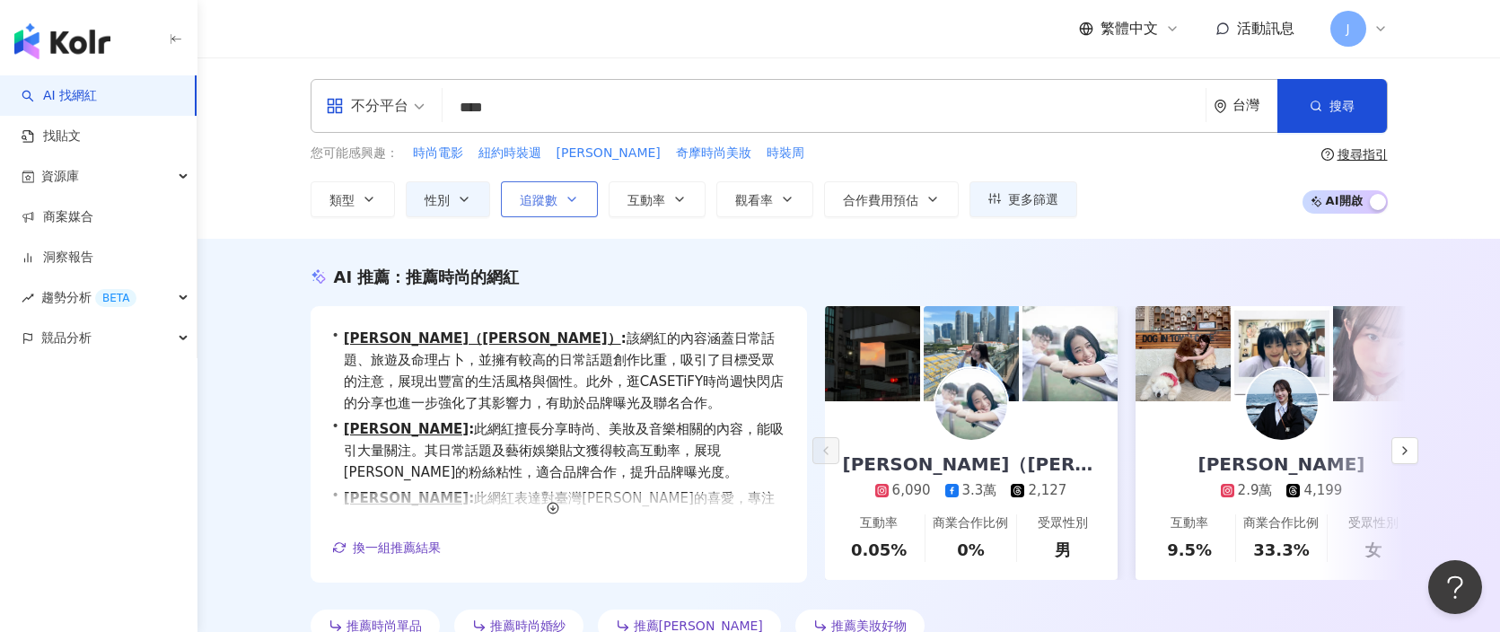
click at [574, 205] on icon "button" at bounding box center [572, 199] width 14 height 14
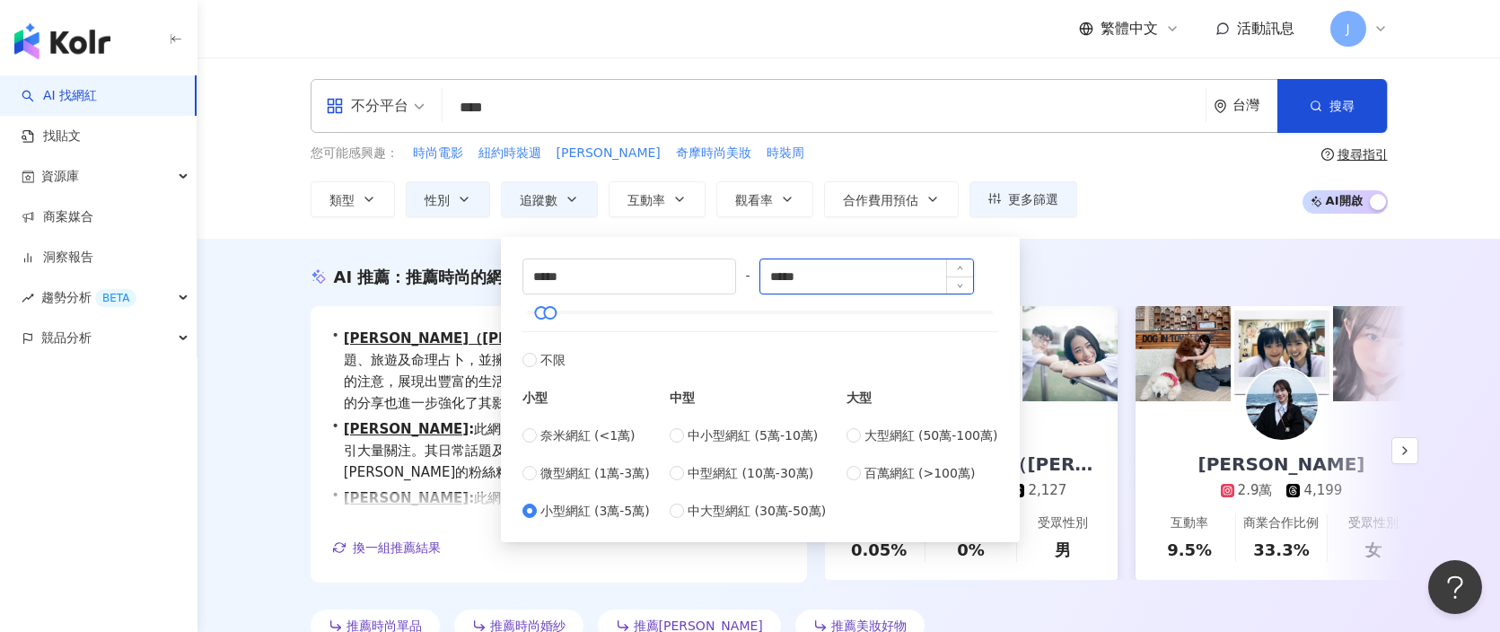
click at [842, 273] on input "*****" at bounding box center [866, 276] width 213 height 34
type input "*"
type input "*****"
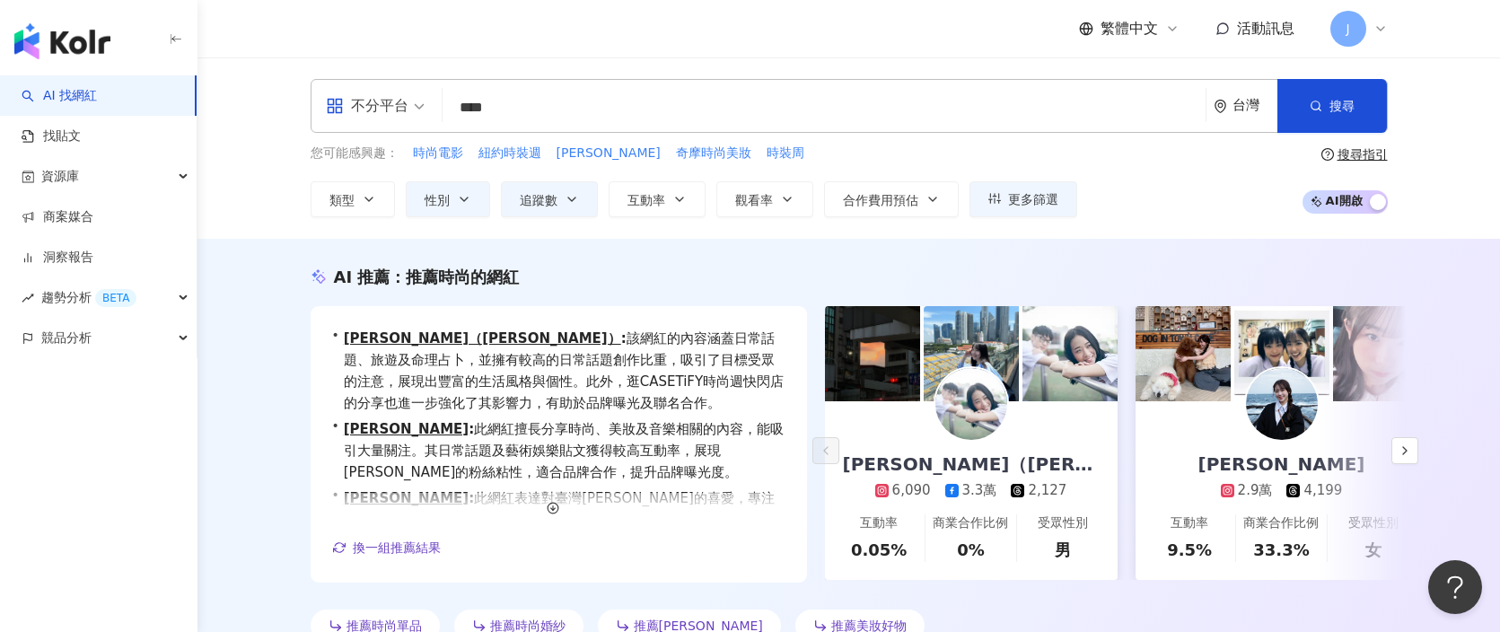
click at [1078, 239] on div "AI 推薦 ： 推薦時尚的網紅 • 白伃平 （Pai） : 該網紅的內容涵蓋日常話題、旅遊及命理占卜，並擁有較高的日常話題創作比重，吸引了目標受眾的注意，展現…" at bounding box center [849, 454] width 1303 height 430
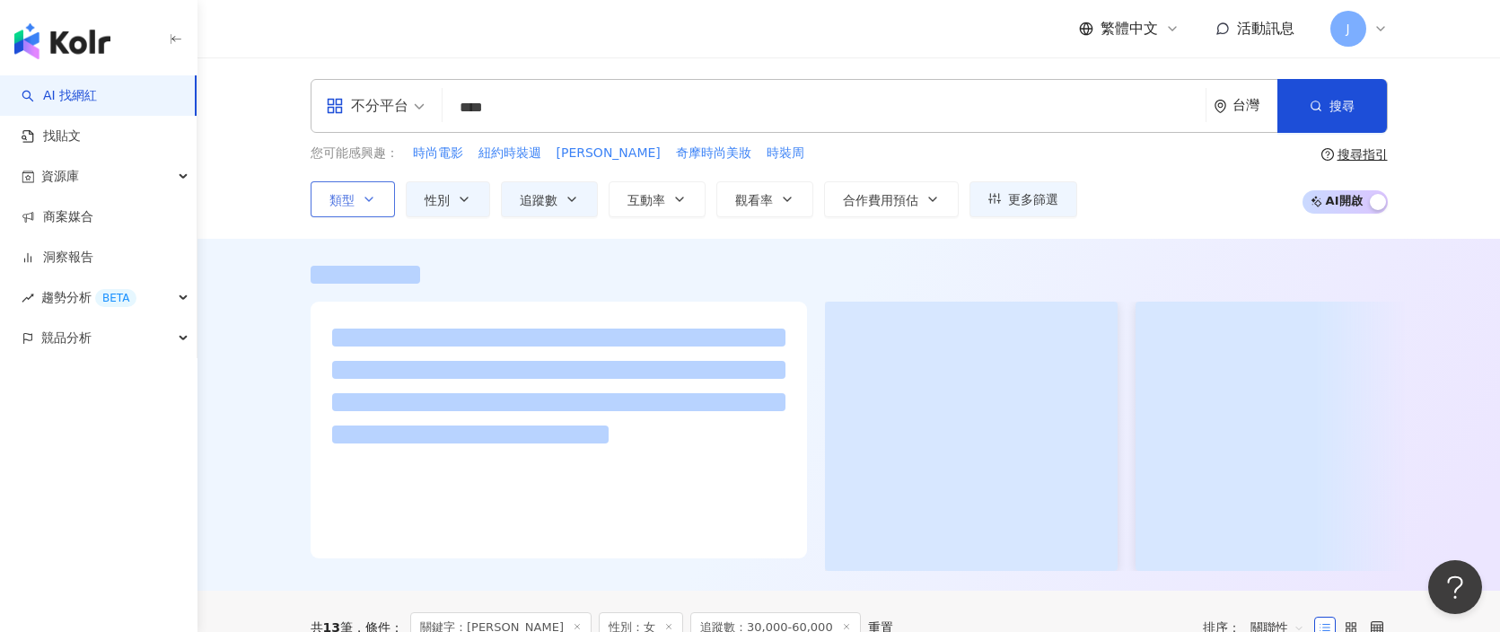
click at [365, 184] on button "類型" at bounding box center [353, 199] width 84 height 36
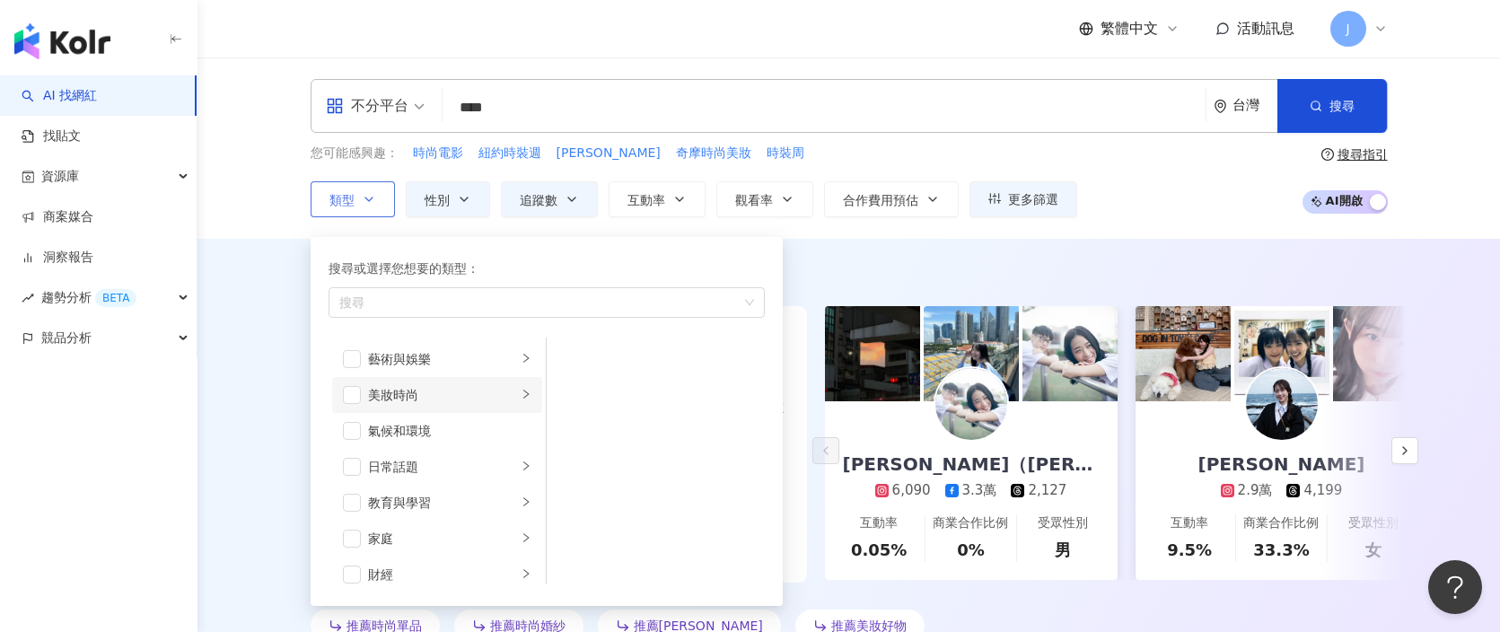
click at [437, 401] on div "美妝時尚" at bounding box center [442, 395] width 149 height 20
click at [572, 522] on span "button" at bounding box center [570, 527] width 18 height 18
click at [575, 348] on span "button" at bounding box center [570, 347] width 18 height 18
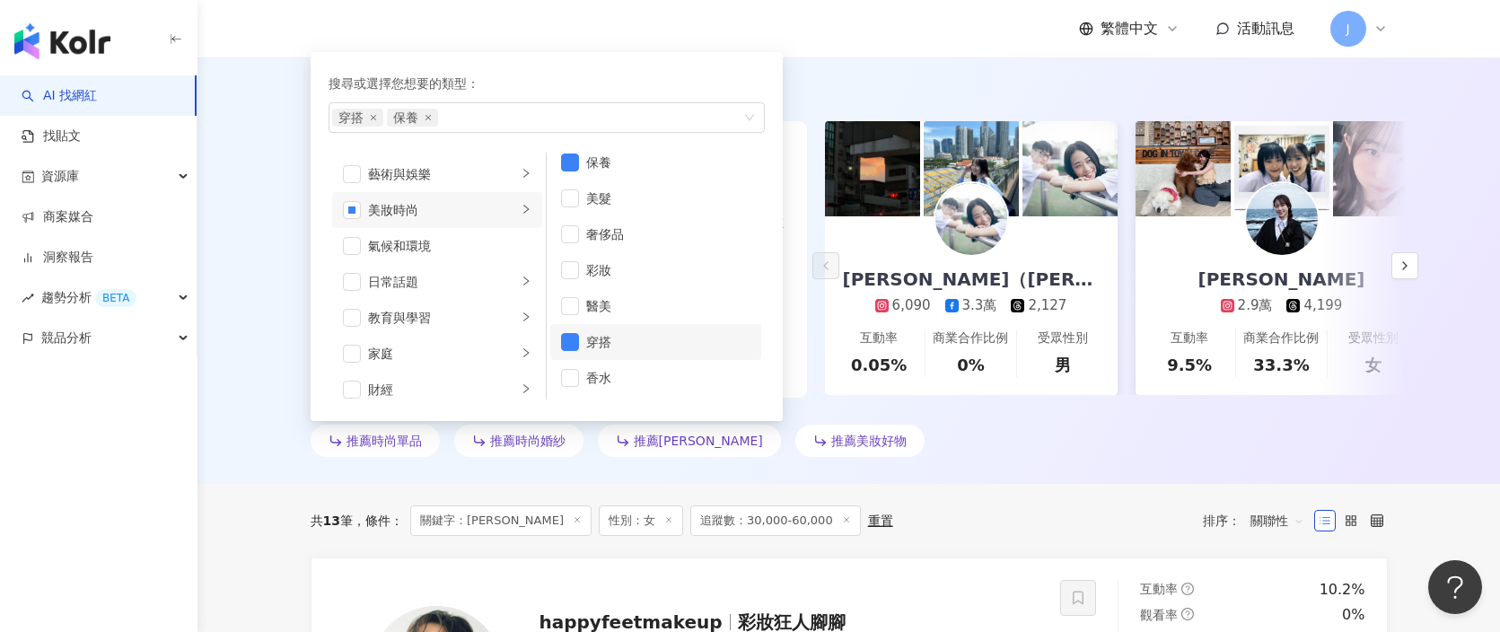
scroll to position [0, 0]
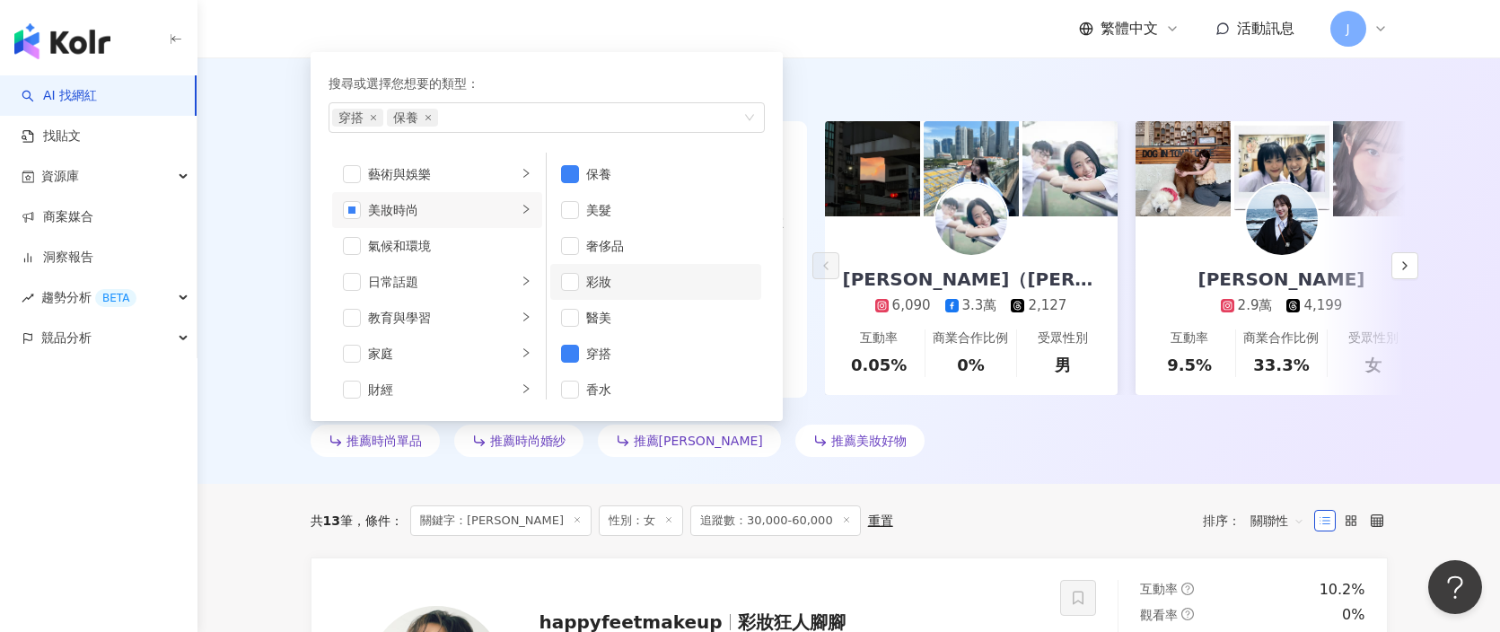
click at [654, 287] on div "彩妝" at bounding box center [668, 282] width 164 height 20
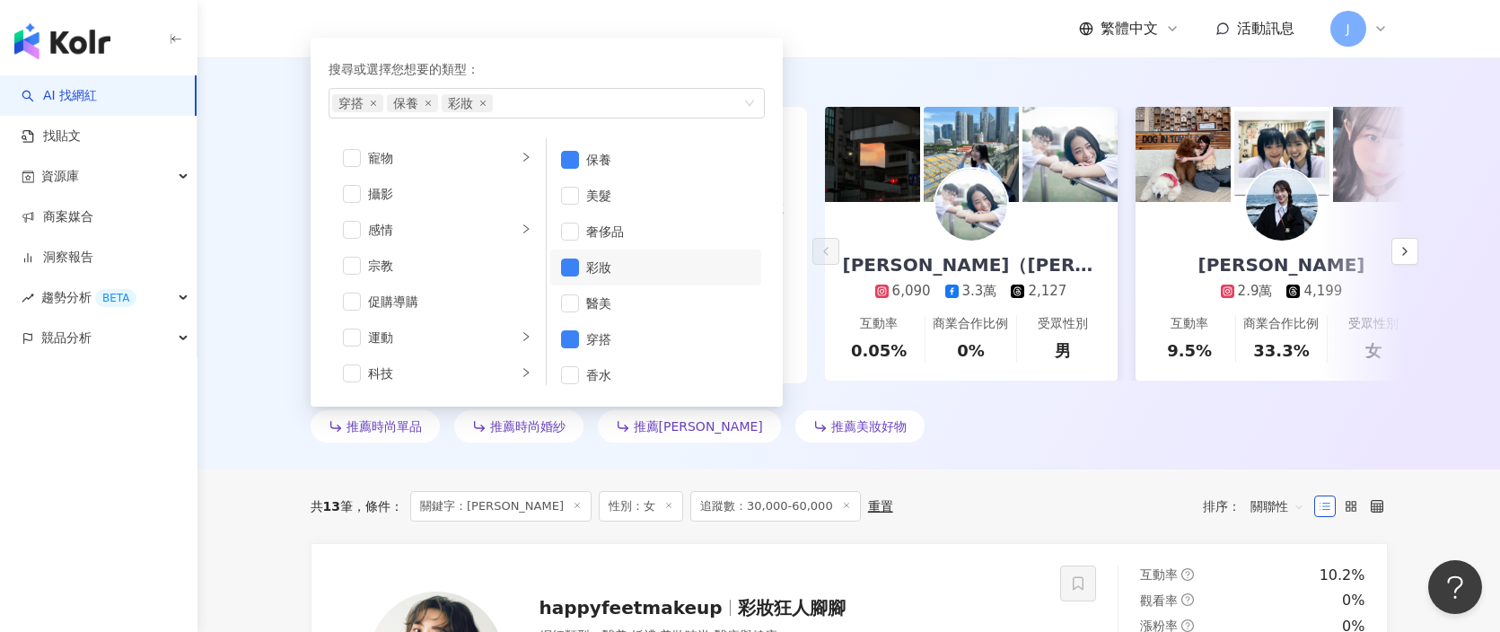
scroll to position [478, 0]
click at [425, 328] on div "促購導購" at bounding box center [449, 329] width 163 height 20
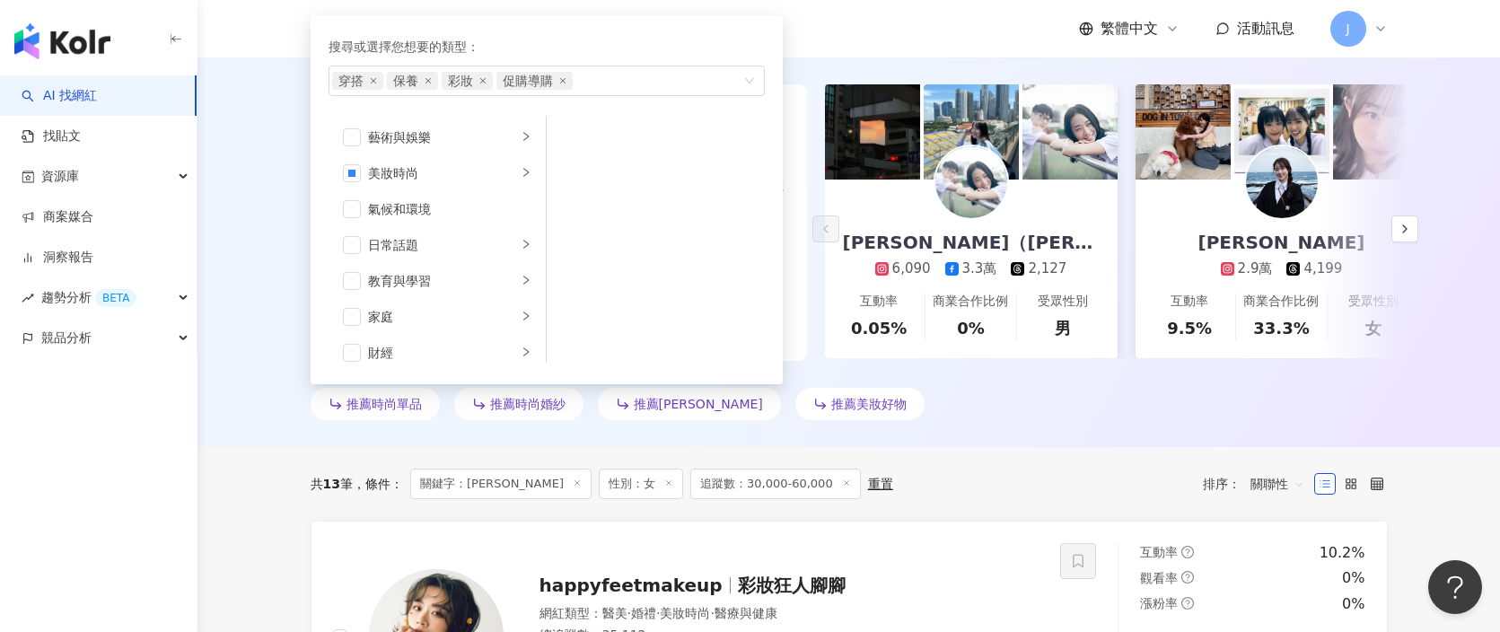
scroll to position [276, 0]
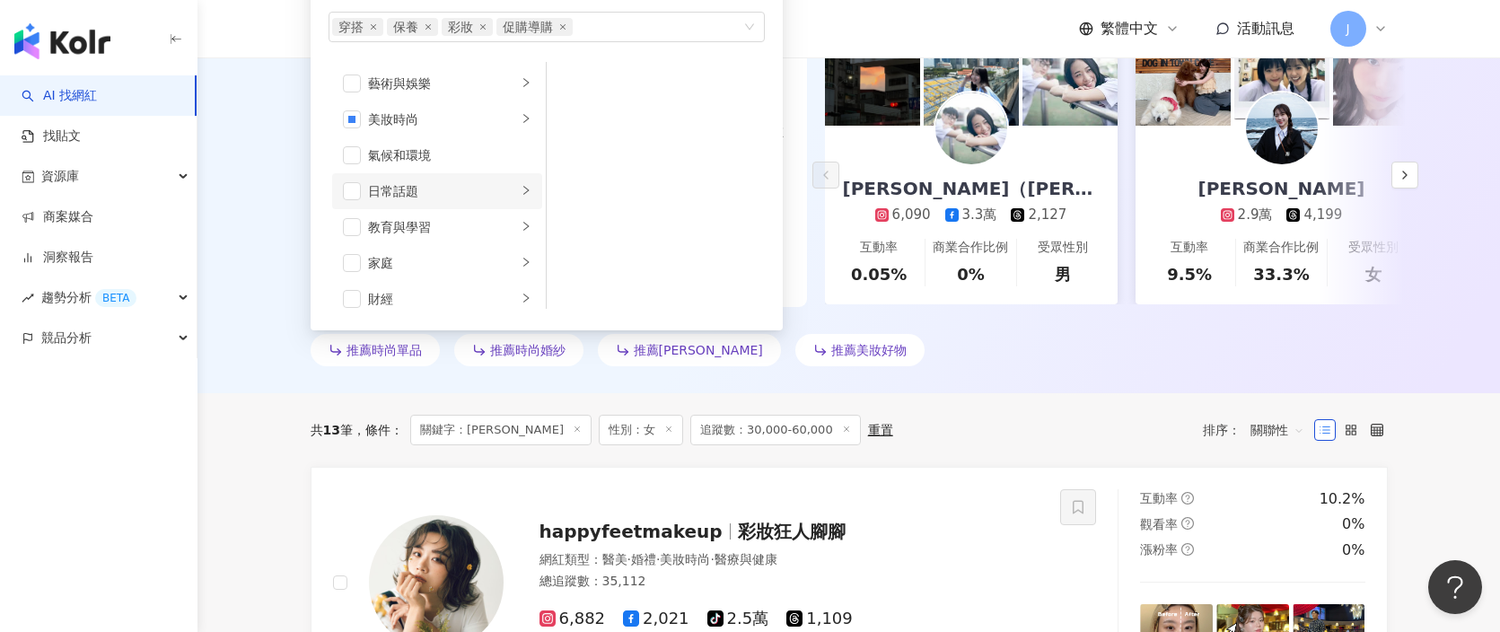
click at [439, 194] on div "日常話題" at bounding box center [442, 191] width 149 height 20
click at [351, 198] on span "button" at bounding box center [352, 191] width 18 height 18
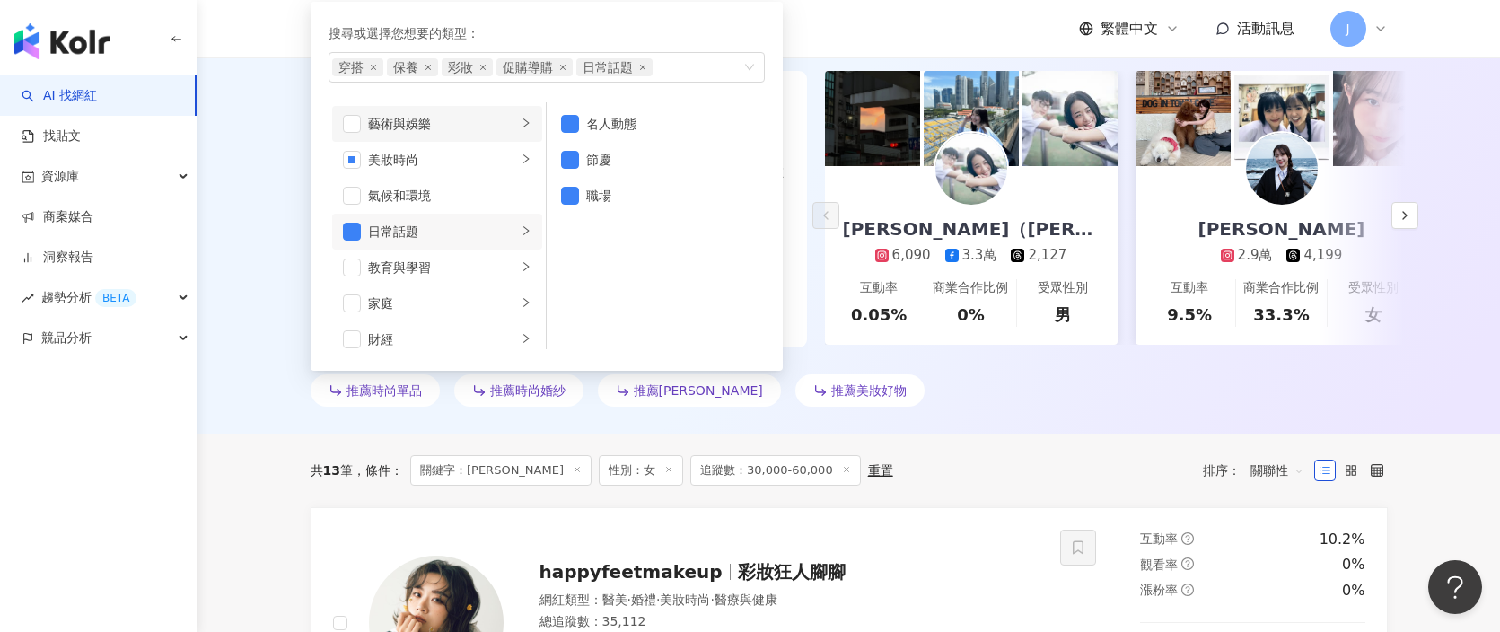
click at [408, 117] on div "藝術與娛樂" at bounding box center [442, 124] width 149 height 20
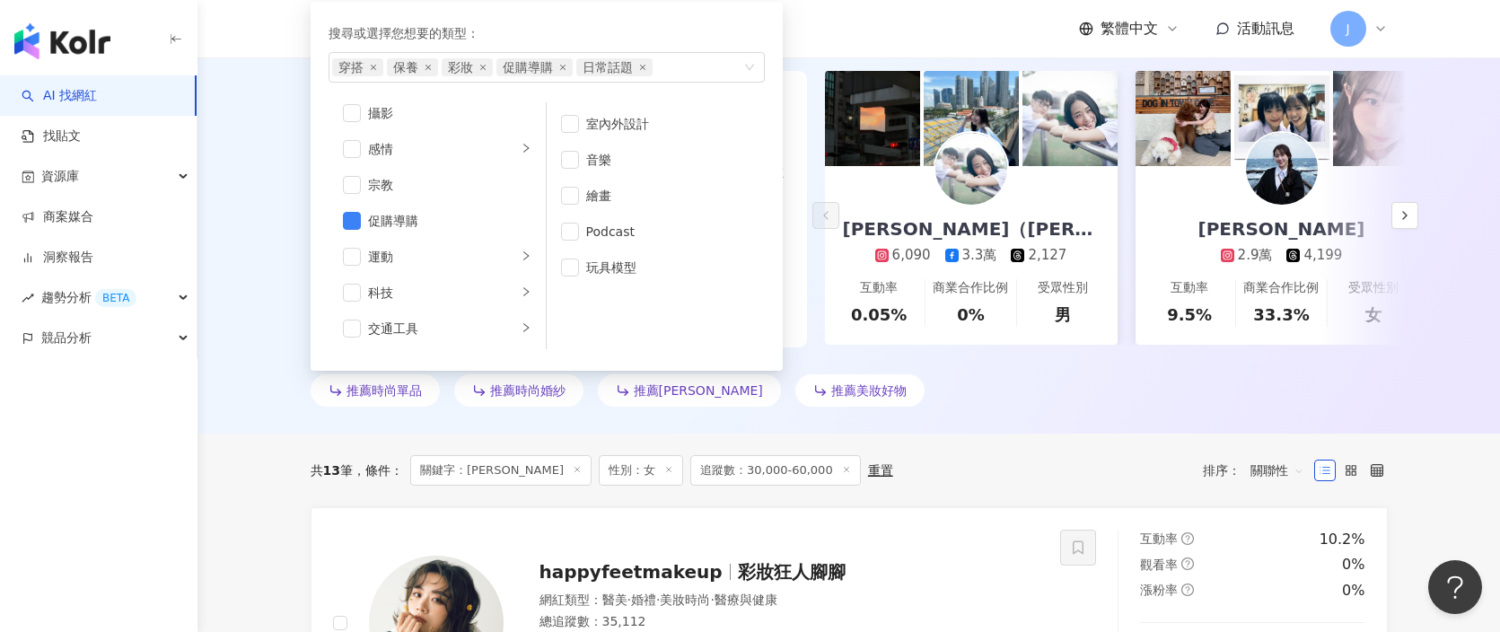
scroll to position [558, 0]
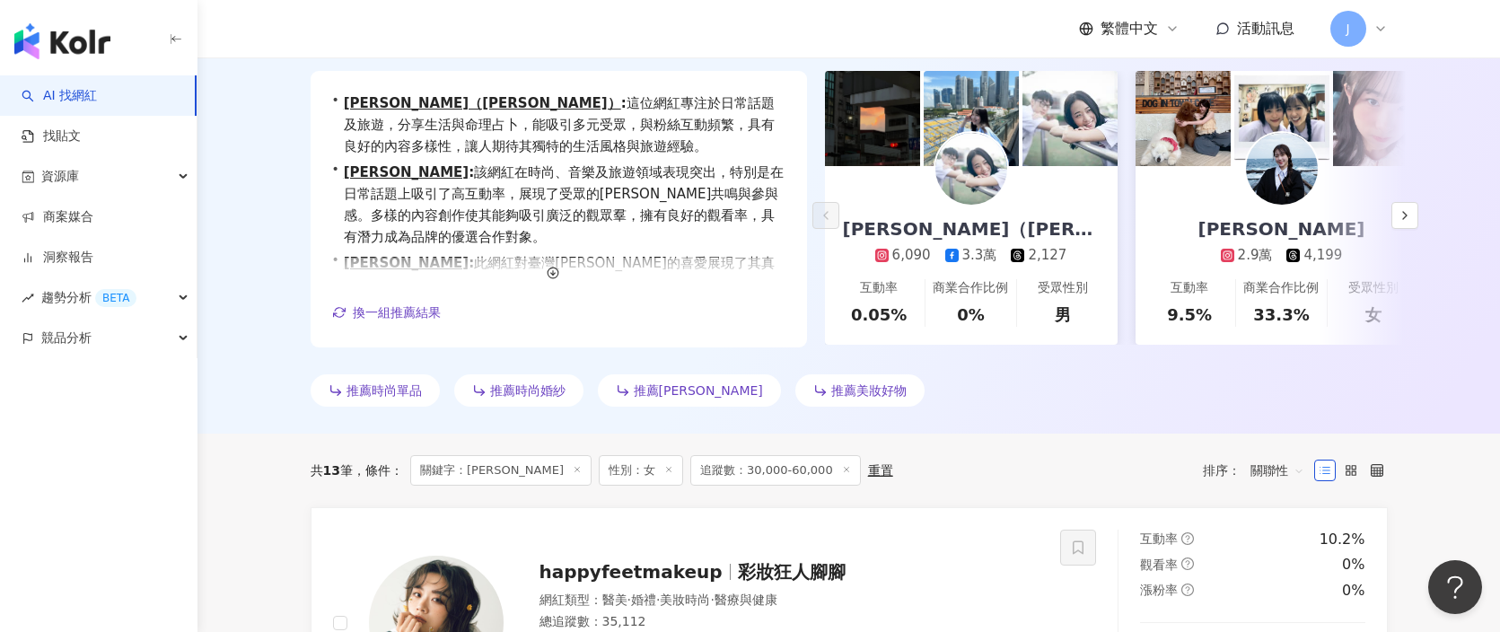
click at [279, 194] on div "AI 推薦 ： 推薦時尚的網紅 • 白伃平 （Pai） : 這位網紅專注於日常話題及旅遊，分享生活與命理占卜，能吸引多元受眾，與粉絲互動頻繁，具有良好的內容多…" at bounding box center [849, 222] width 1149 height 383
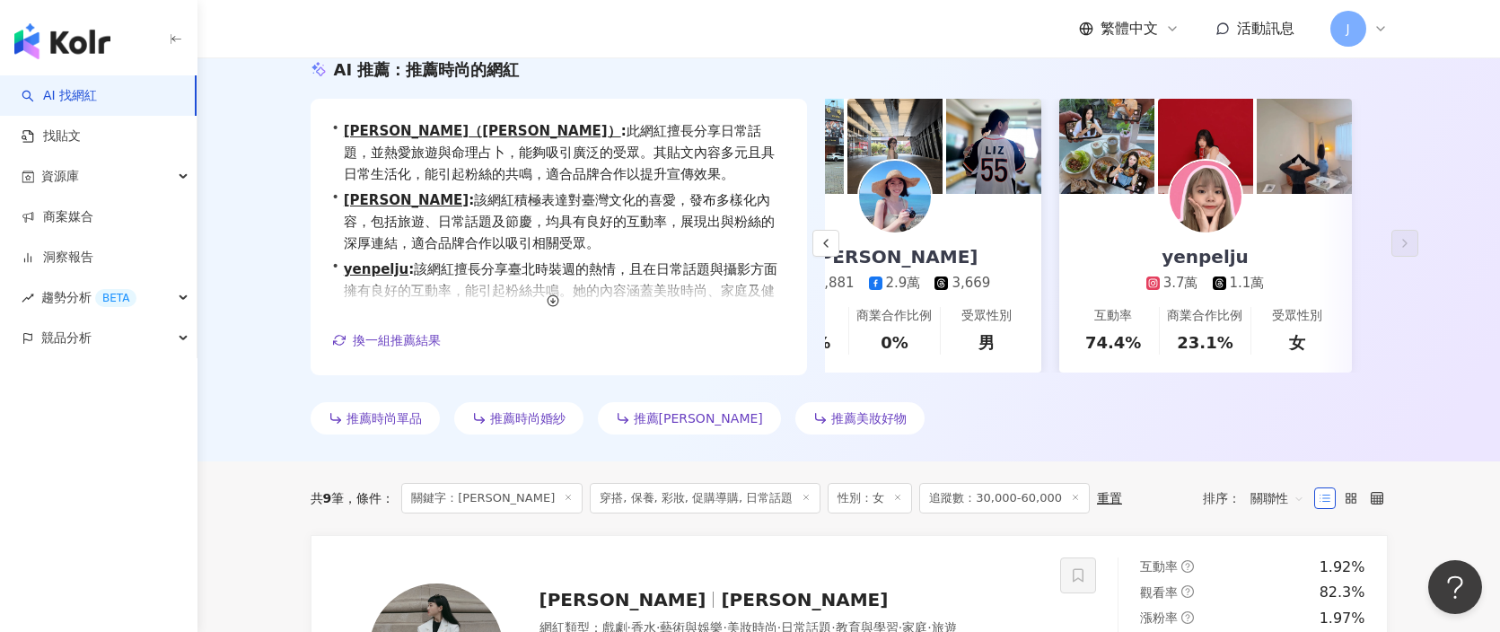
scroll to position [209, 0]
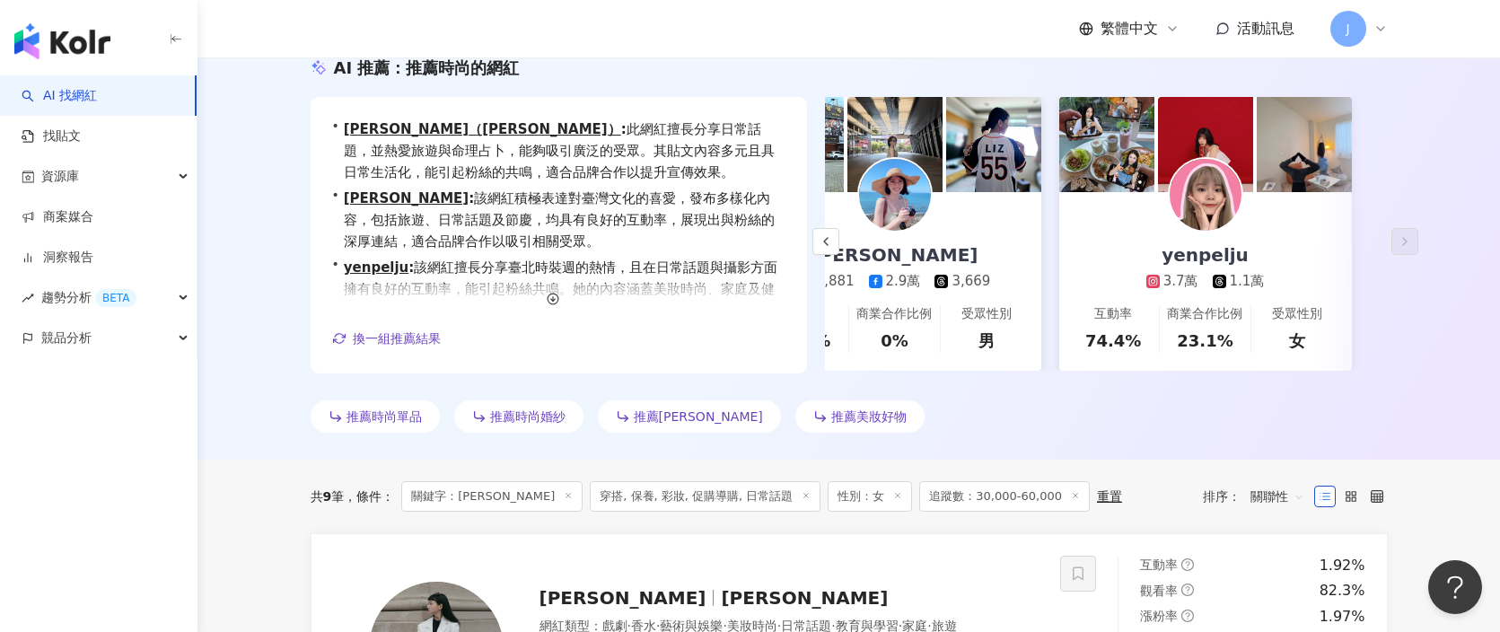
click at [1221, 192] on img at bounding box center [1206, 195] width 72 height 72
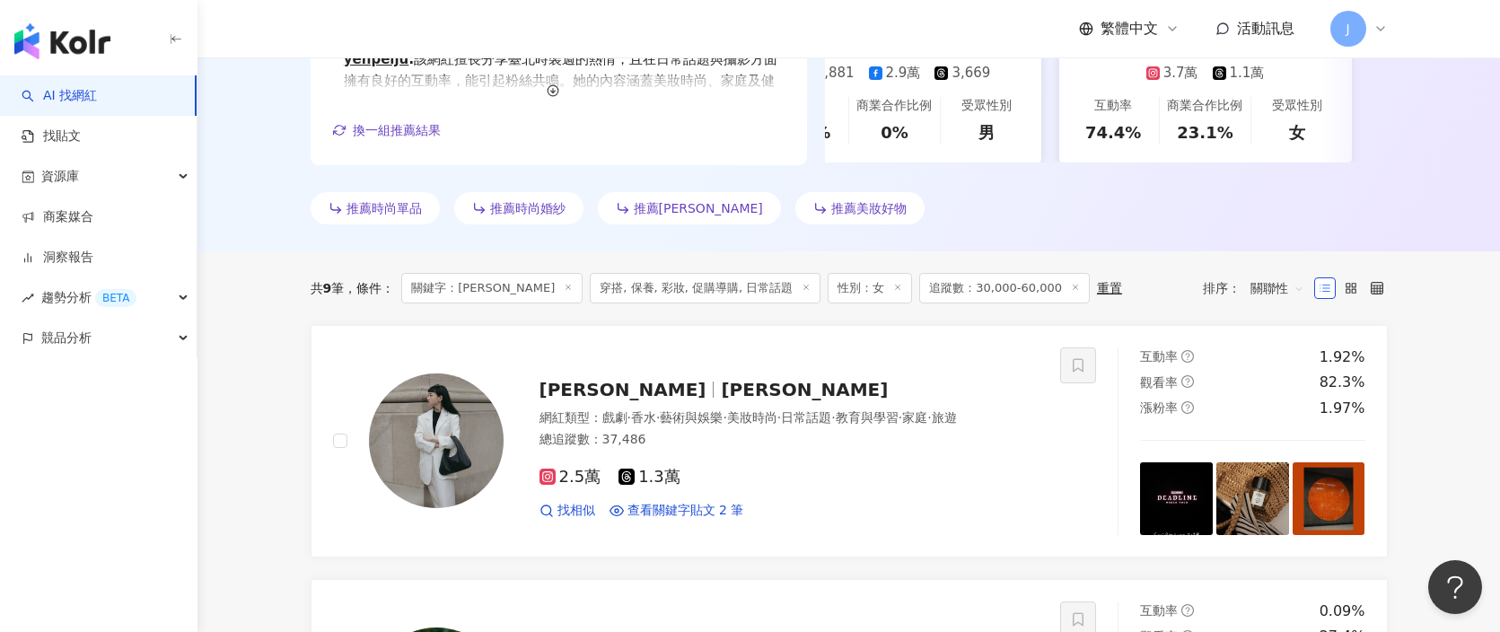
scroll to position [595, 0]
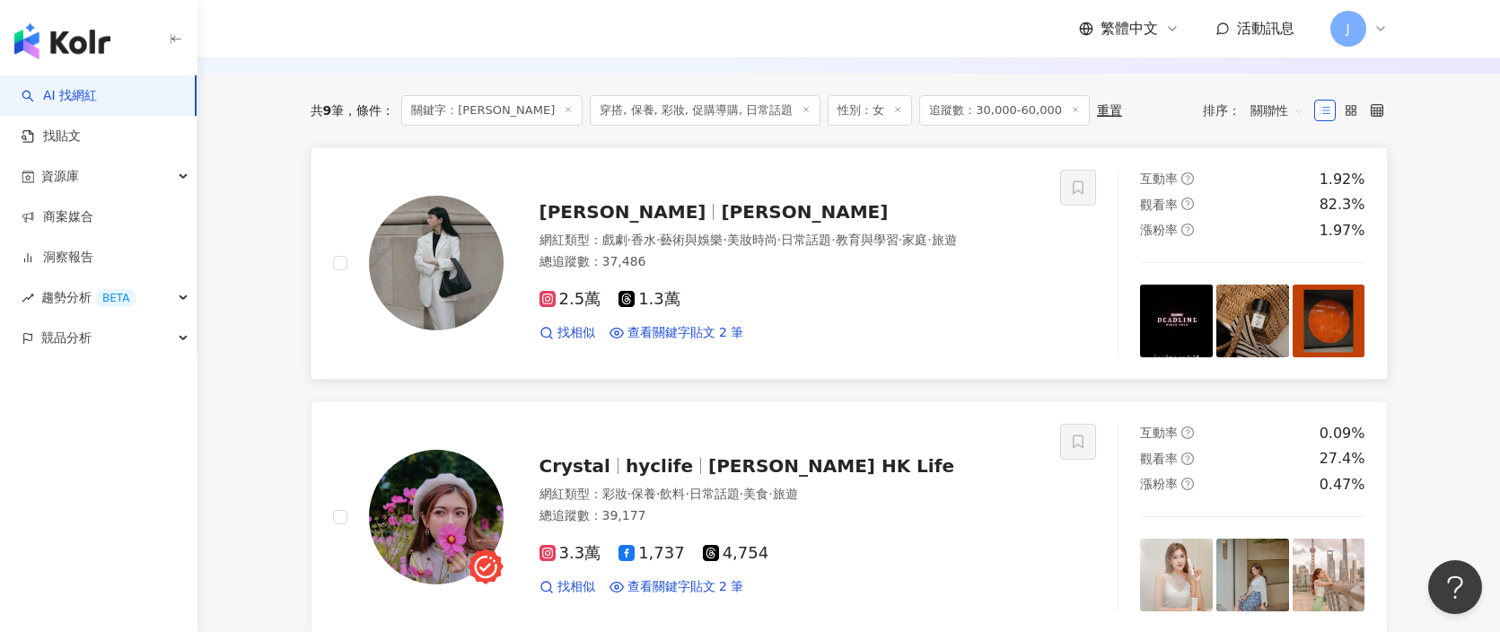
click at [680, 210] on div "Elise Ay eliseai" at bounding box center [790, 211] width 500 height 25
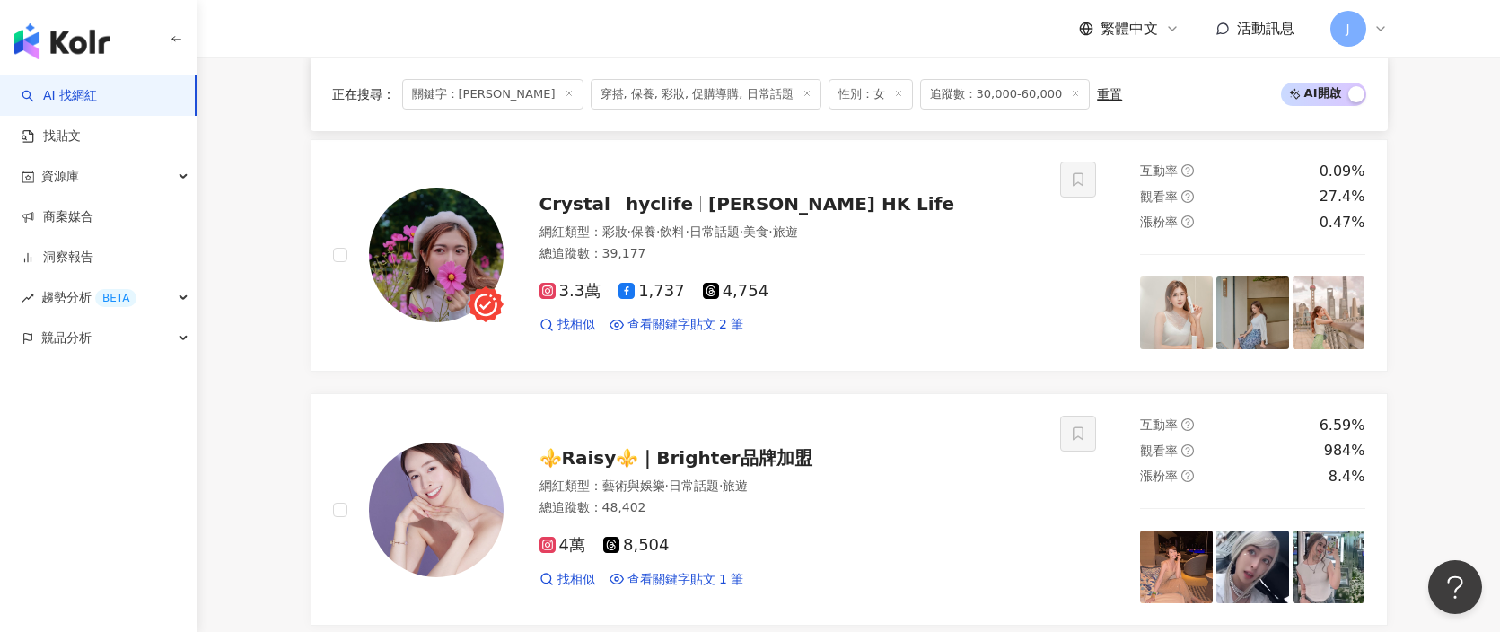
scroll to position [877, 0]
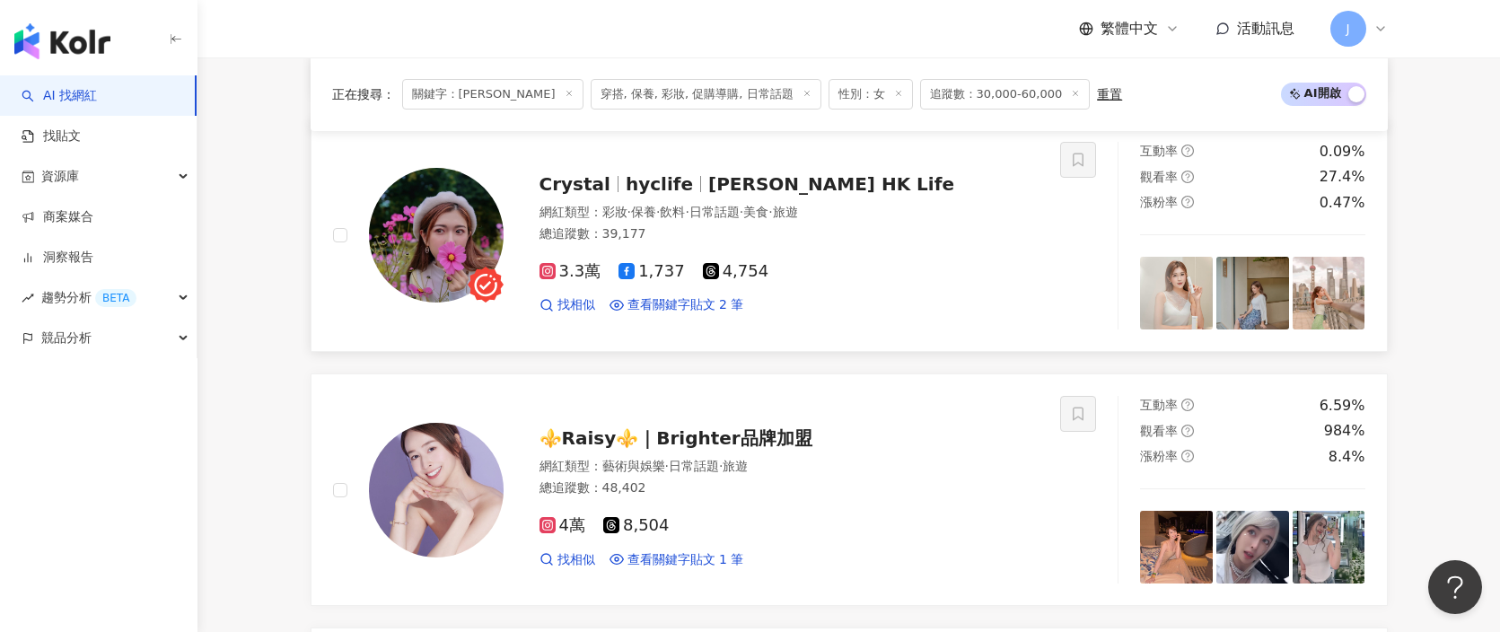
click at [759, 183] on span "Crystal’s HK Life" at bounding box center [831, 184] width 246 height 22
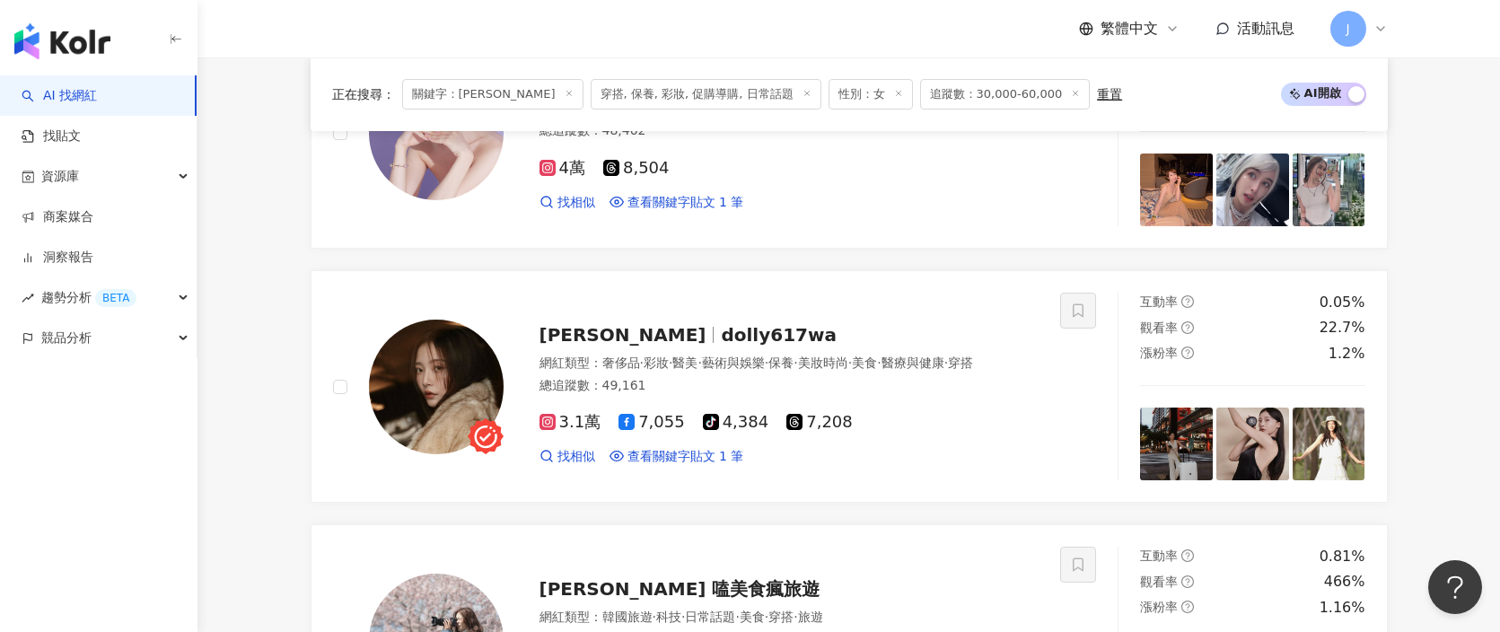
scroll to position [1247, 0]
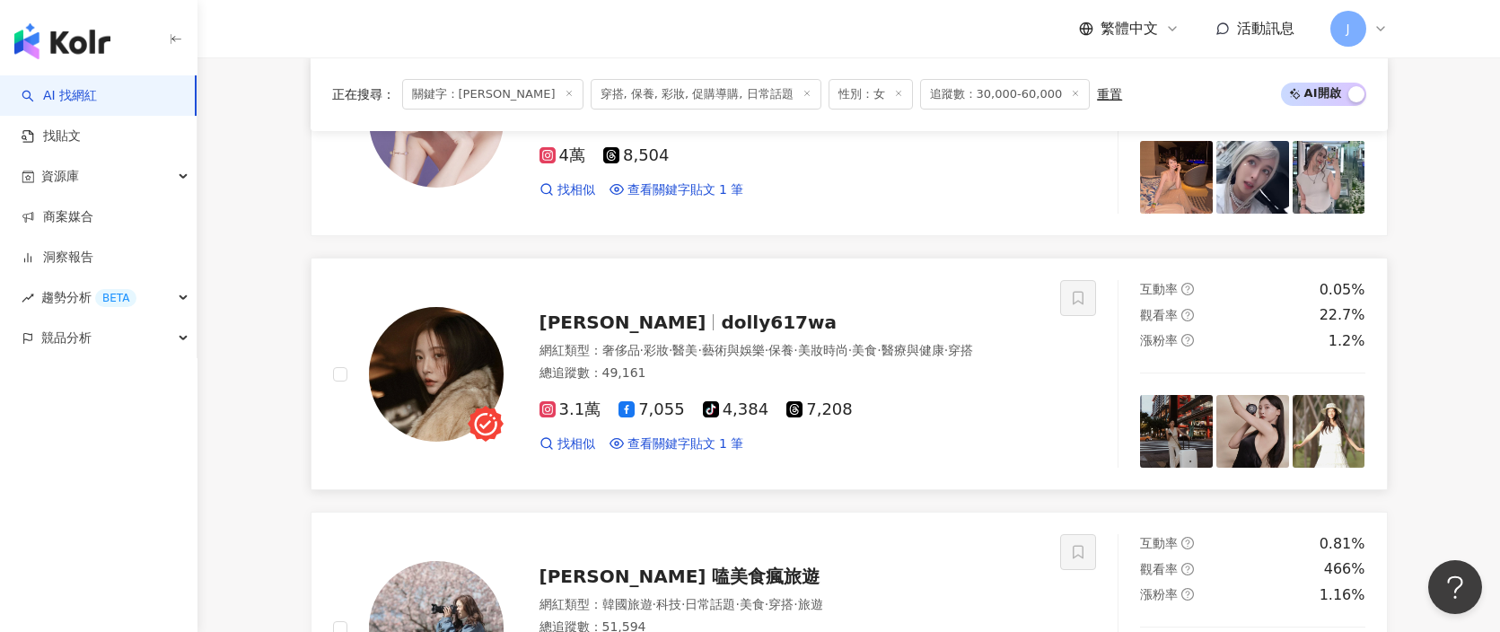
click at [721, 312] on span "dolly617wa" at bounding box center [779, 323] width 116 height 22
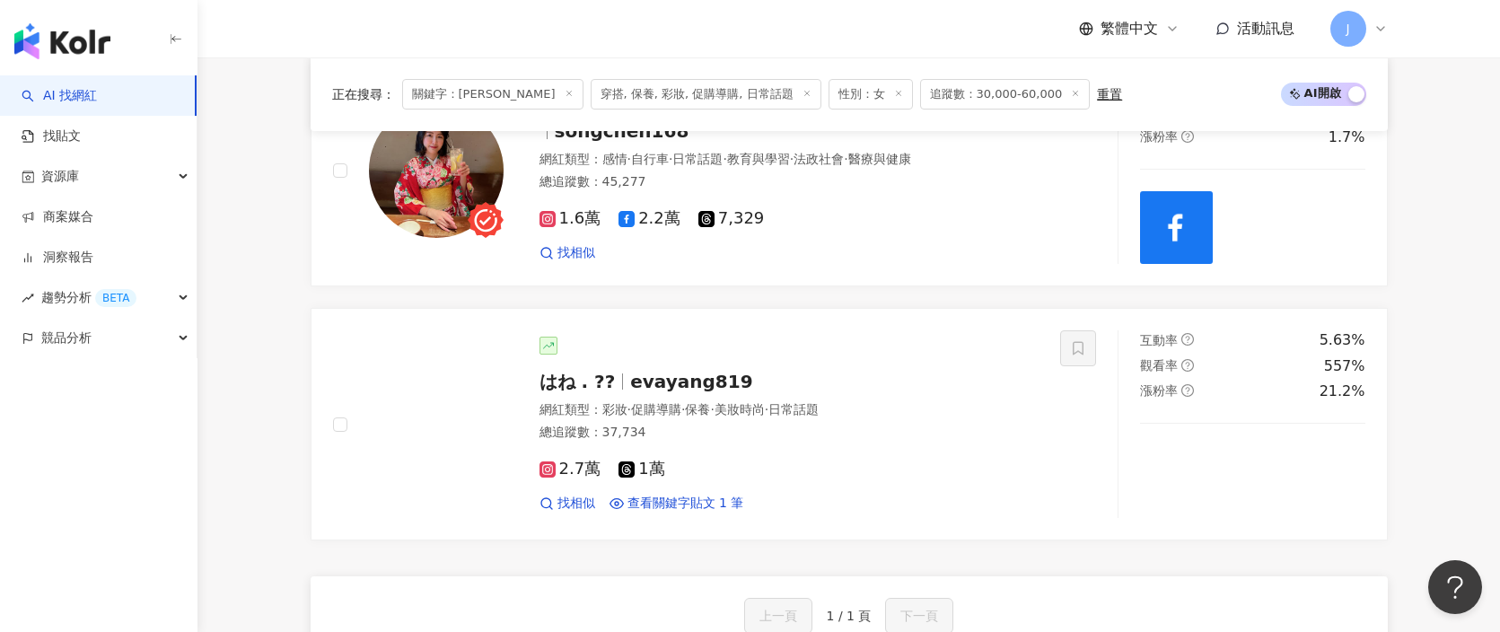
scroll to position [2561, 0]
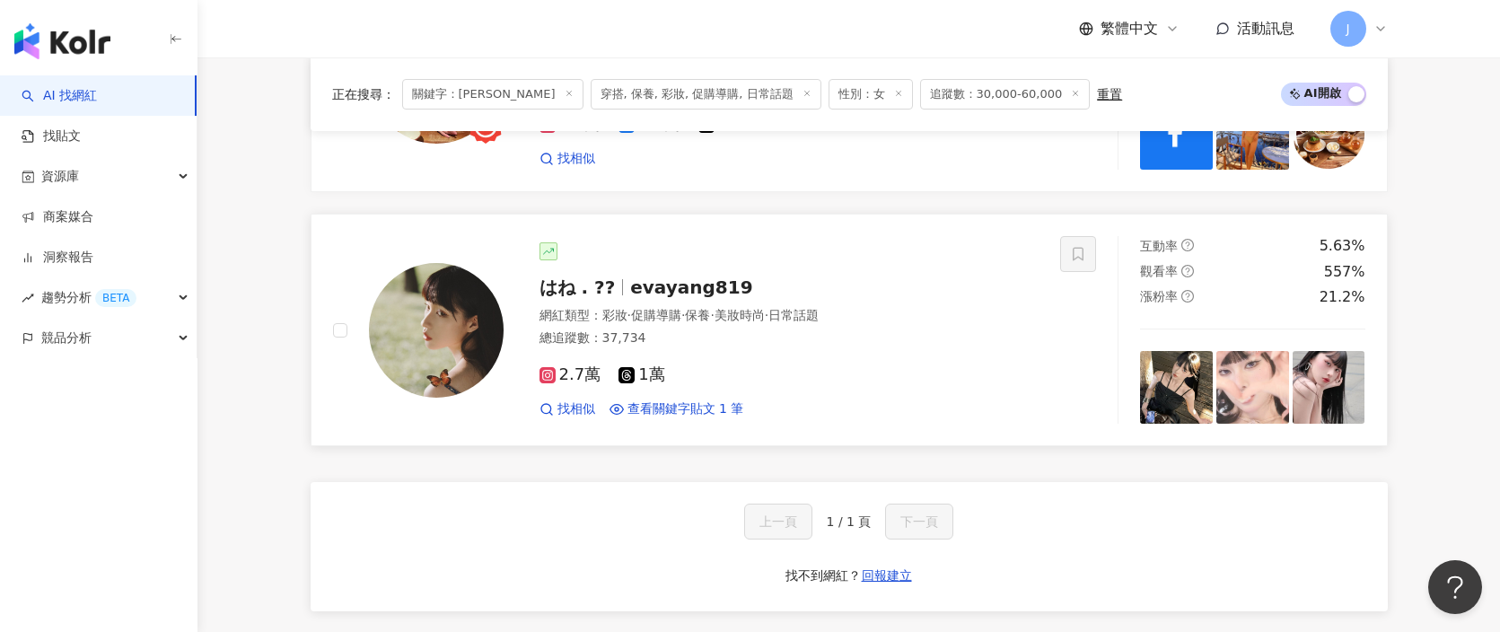
click at [699, 292] on span "evayang819" at bounding box center [691, 288] width 122 height 22
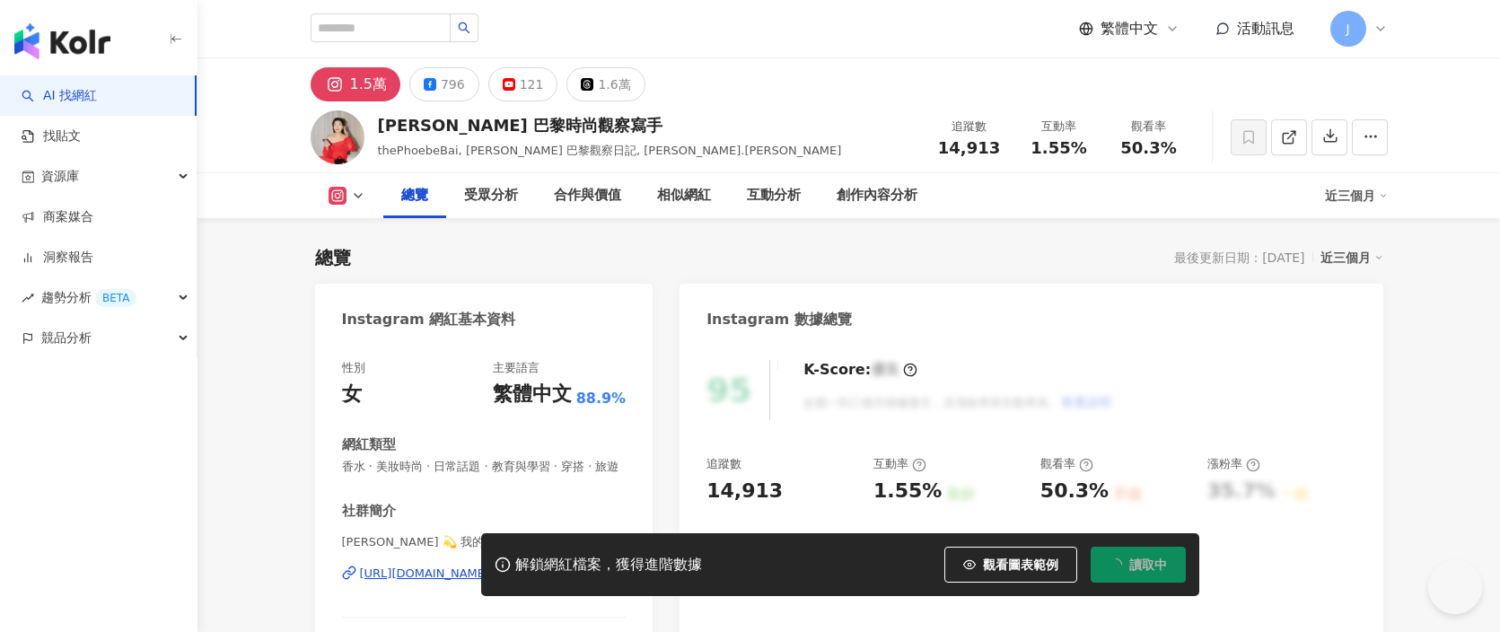
click at [402, 577] on div "解鎖網紅檔案，獲得進階數據 觀看圖表範例 讀取中" at bounding box center [750, 564] width 1500 height 63
click at [416, 576] on div "解鎖網紅檔案，獲得進階數據 觀看圖表範例 讀取中" at bounding box center [750, 564] width 1500 height 63
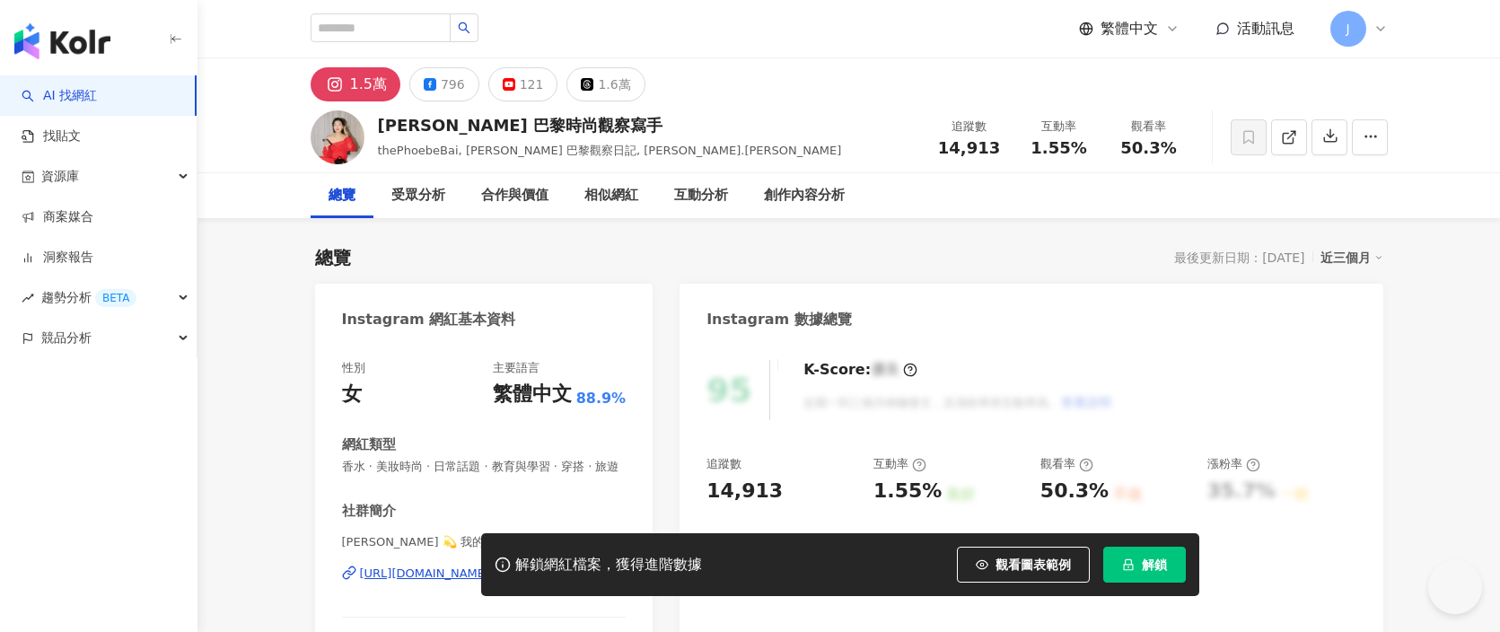
click at [419, 578] on div "解鎖網紅檔案，獲得進階數據 觀看圖表範例 解鎖" at bounding box center [750, 564] width 1500 height 63
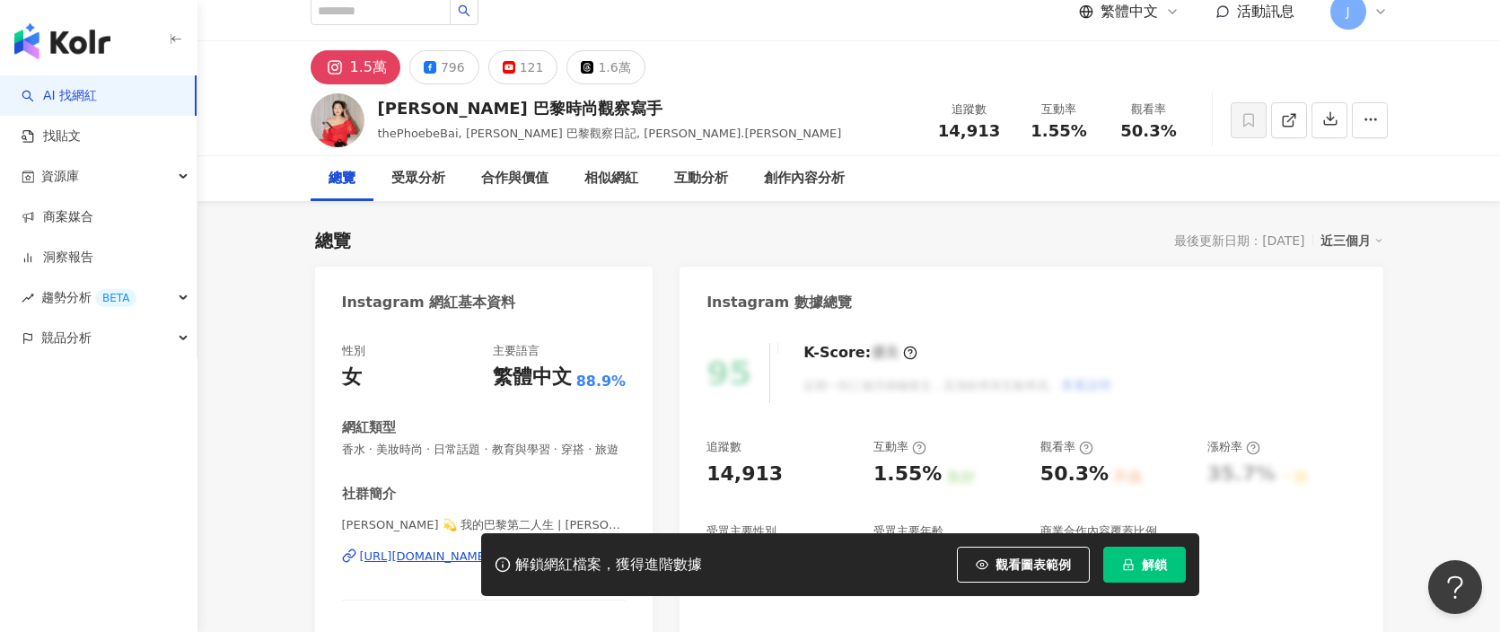
click at [500, 485] on div "社群簡介 Phoebe BAI 💫 我的巴黎第二人生 | phoebe.bai https://www.instagram.com/phoebe.bai/ T…" at bounding box center [484, 593] width 285 height 216
click at [497, 549] on div "https://www.instagram.com/phoebe.bai/" at bounding box center [473, 557] width 227 height 16
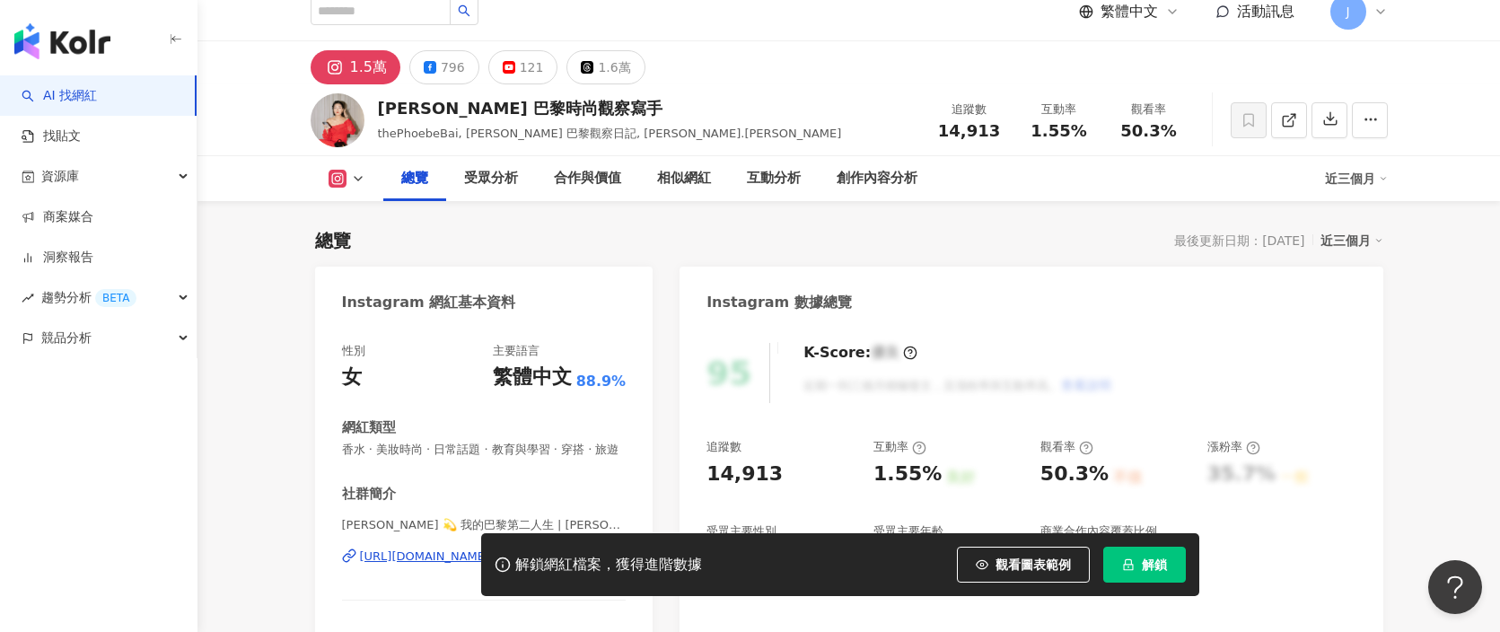
scroll to position [88, 0]
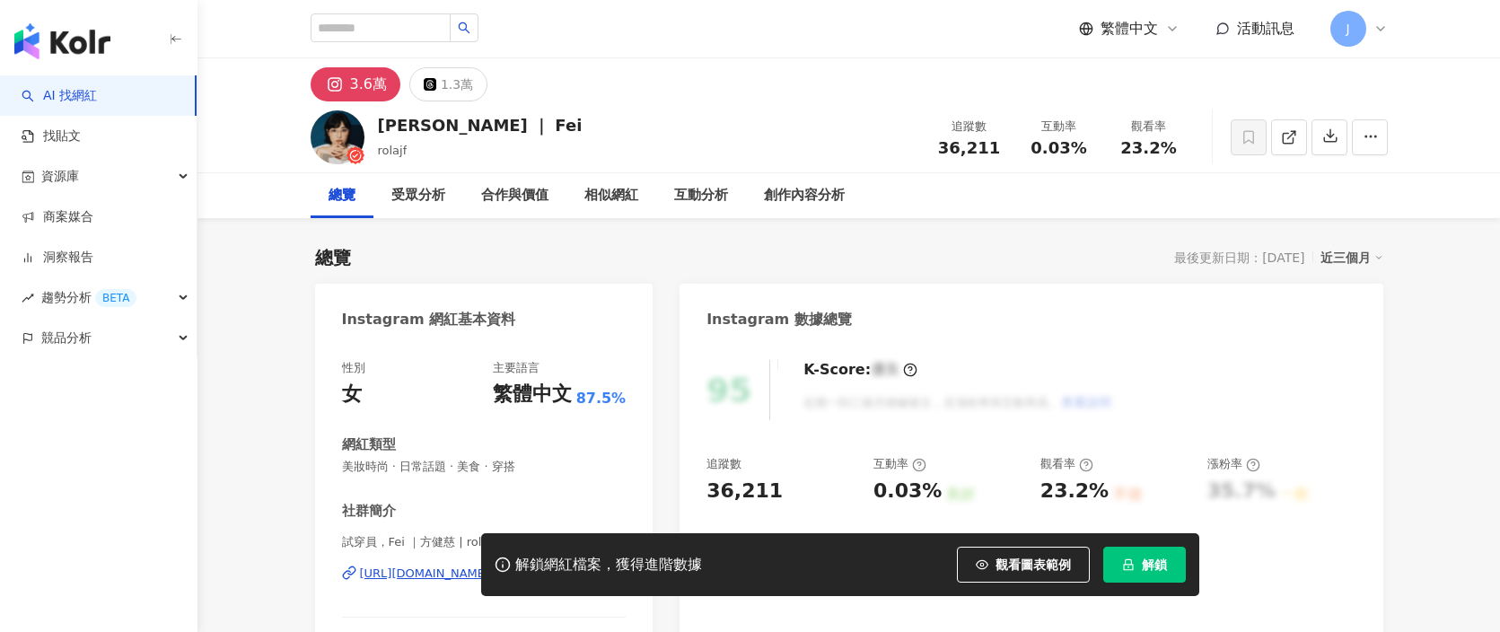
click at [458, 382] on div "性別 女 主要語言 繁體中文 87.5% 網紅類型 美妝時尚 · 日常話題 · 美食 · 穿搭 社群簡介 試穿員，Fei ｜方健慈 | rolajf http…" at bounding box center [484, 539] width 285 height 358
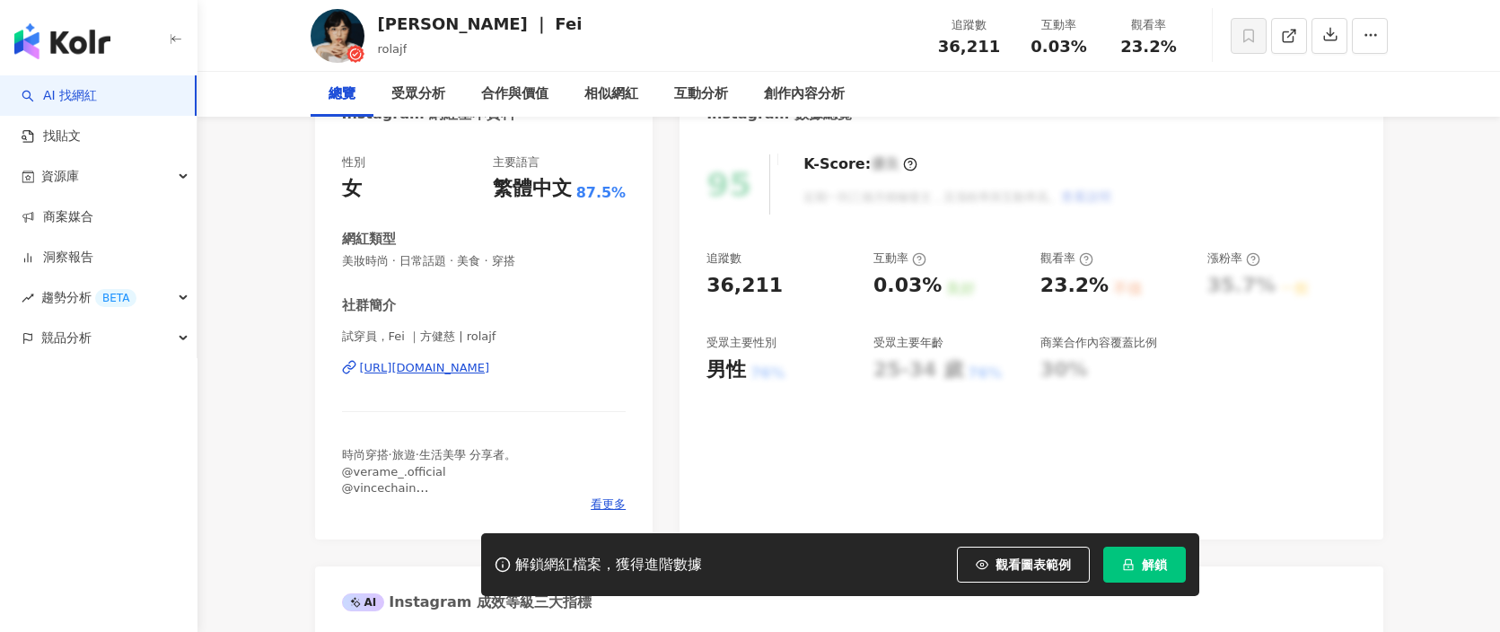
click at [459, 372] on div "https://www.instagram.com/rolajf/" at bounding box center [425, 368] width 130 height 16
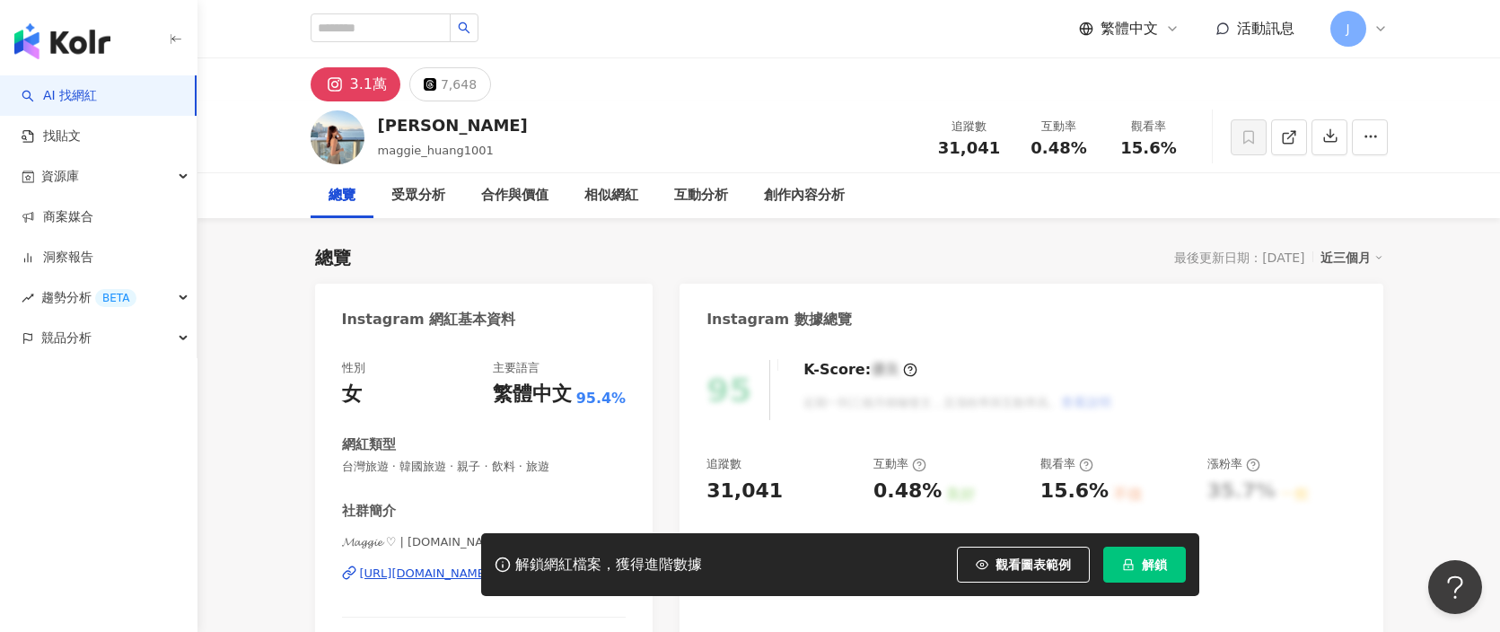
click at [513, 566] on div "https://www.instagram.com/h.mg_10.01/" at bounding box center [473, 574] width 227 height 16
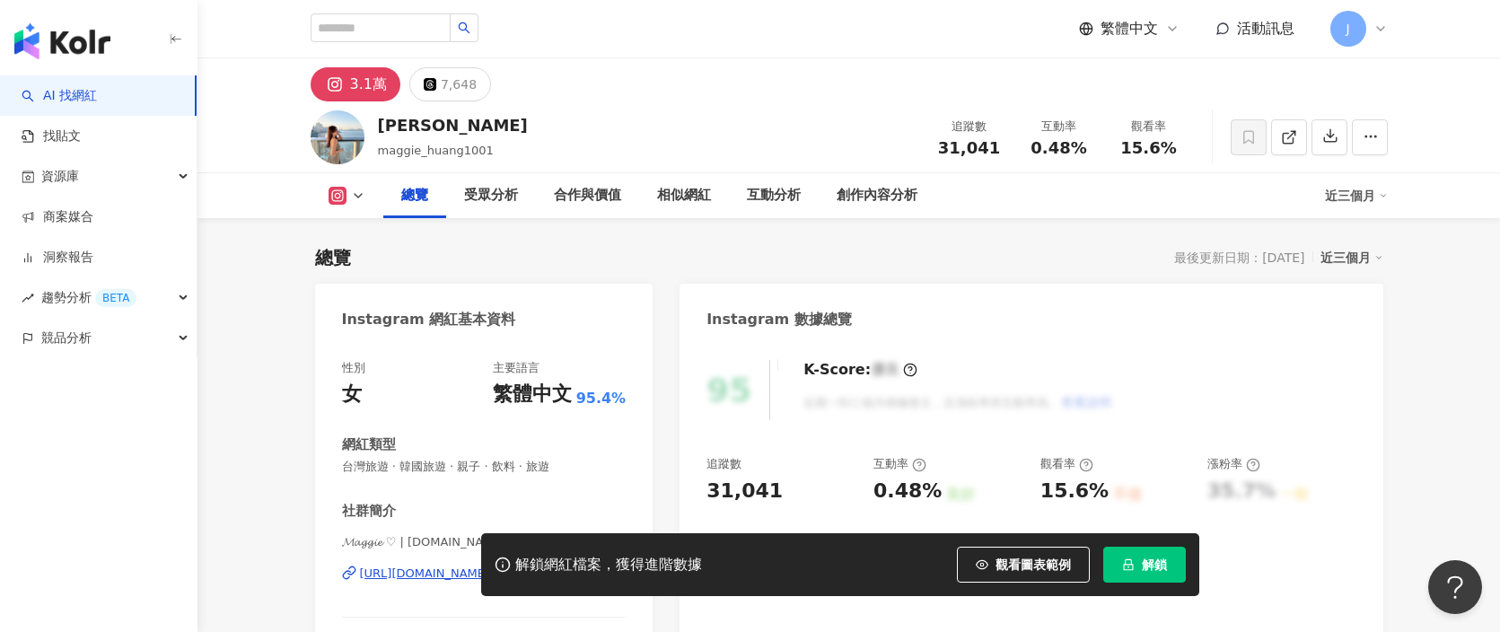
scroll to position [150, 0]
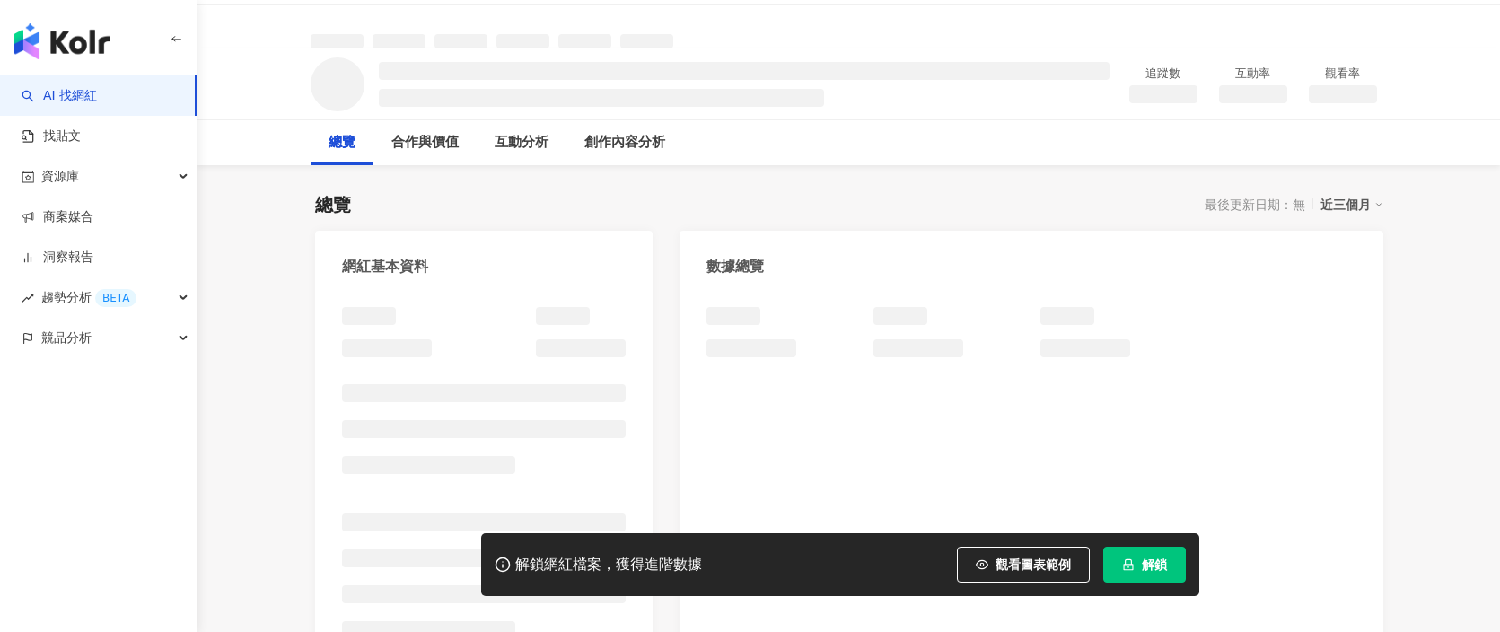
scroll to position [119, 0]
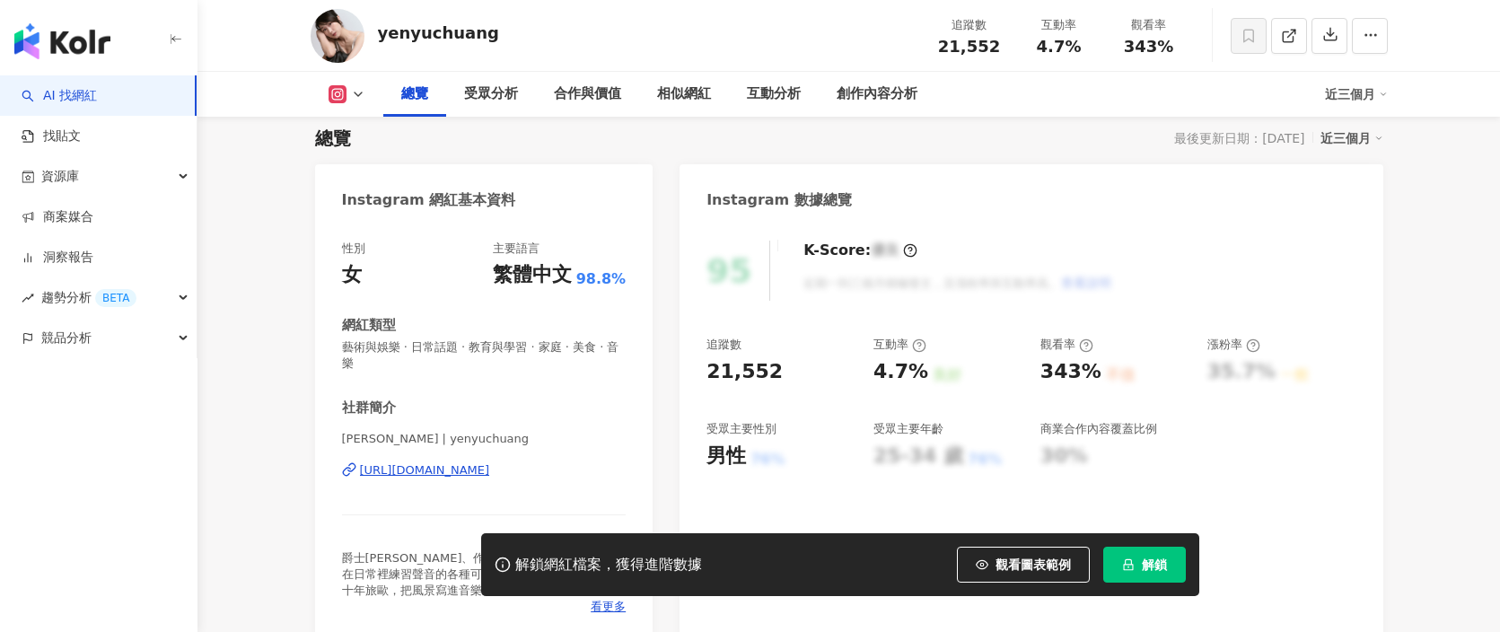
click at [486, 431] on div "Yen-Yu Chuang | yenyuchuang https://www.instagram.com/yenyuchuang/" at bounding box center [484, 483] width 285 height 105
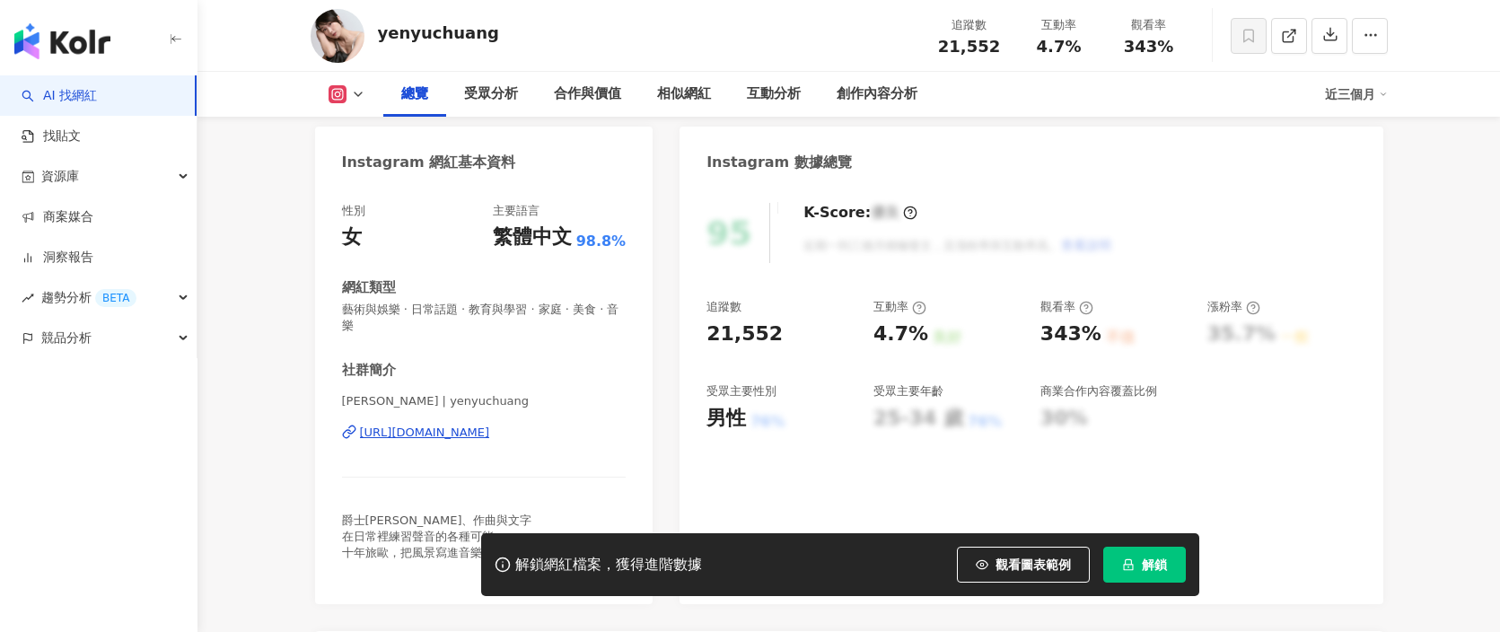
click at [490, 425] on div "https://www.instagram.com/yenyuchuang/" at bounding box center [425, 433] width 130 height 16
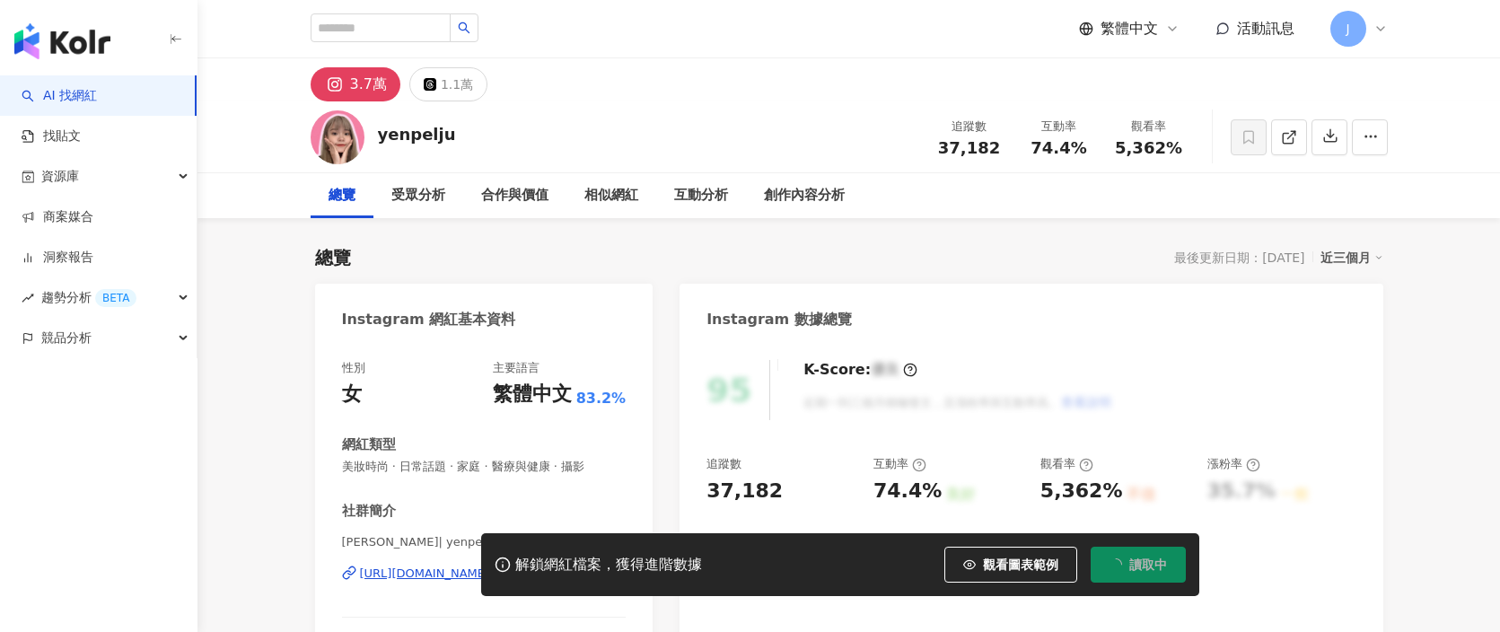
scroll to position [36, 0]
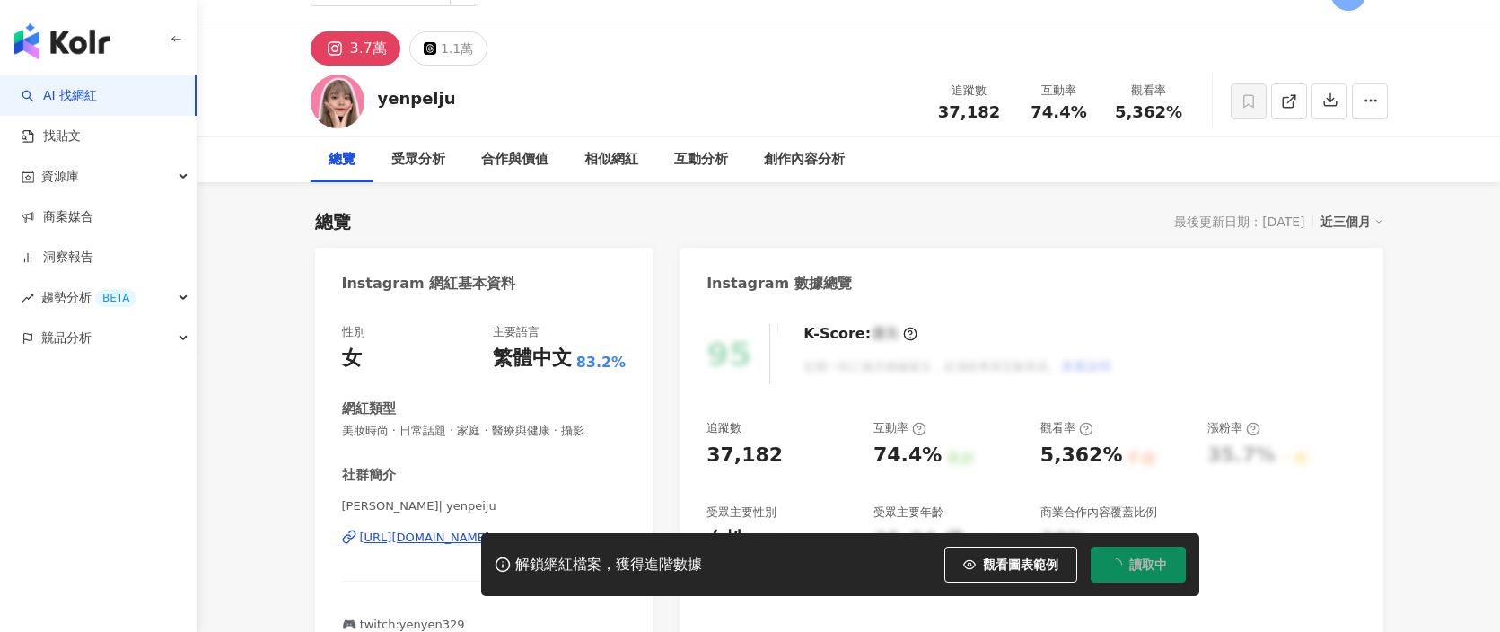
click at [443, 480] on div "社群簡介 [PERSON_NAME] | yenpeiju [URL][DOMAIN_NAME] 🎮 twitch:yenyen329 📱 TikTok:[P…" at bounding box center [484, 574] width 285 height 216
click at [444, 530] on div "https://www.instagram.com/yenpeiju/" at bounding box center [425, 538] width 130 height 16
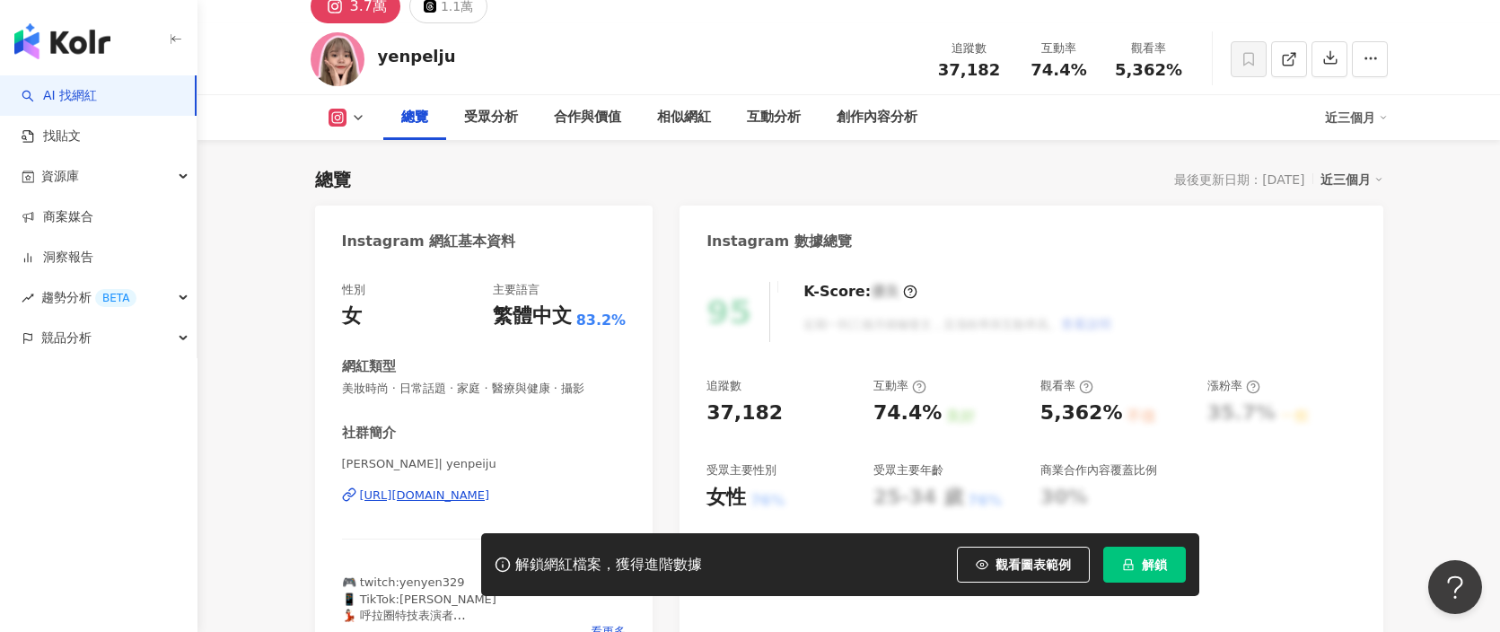
scroll to position [0, 0]
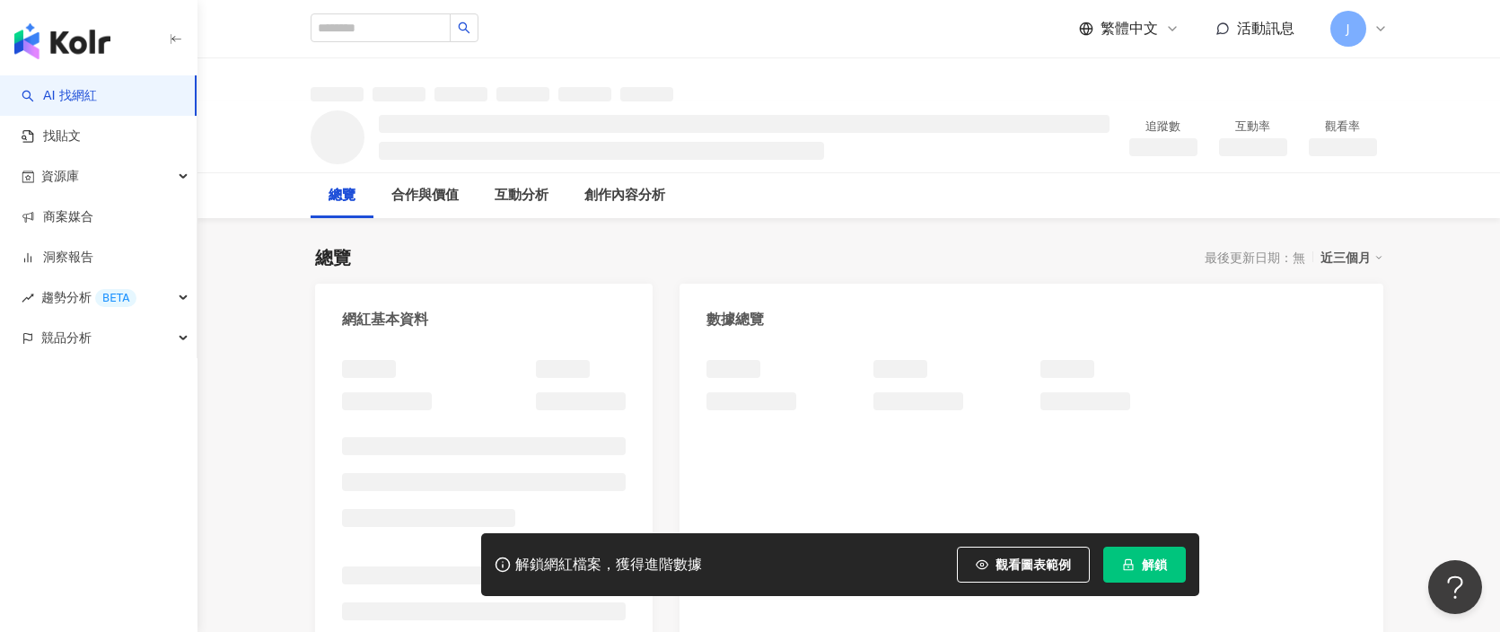
scroll to position [31, 0]
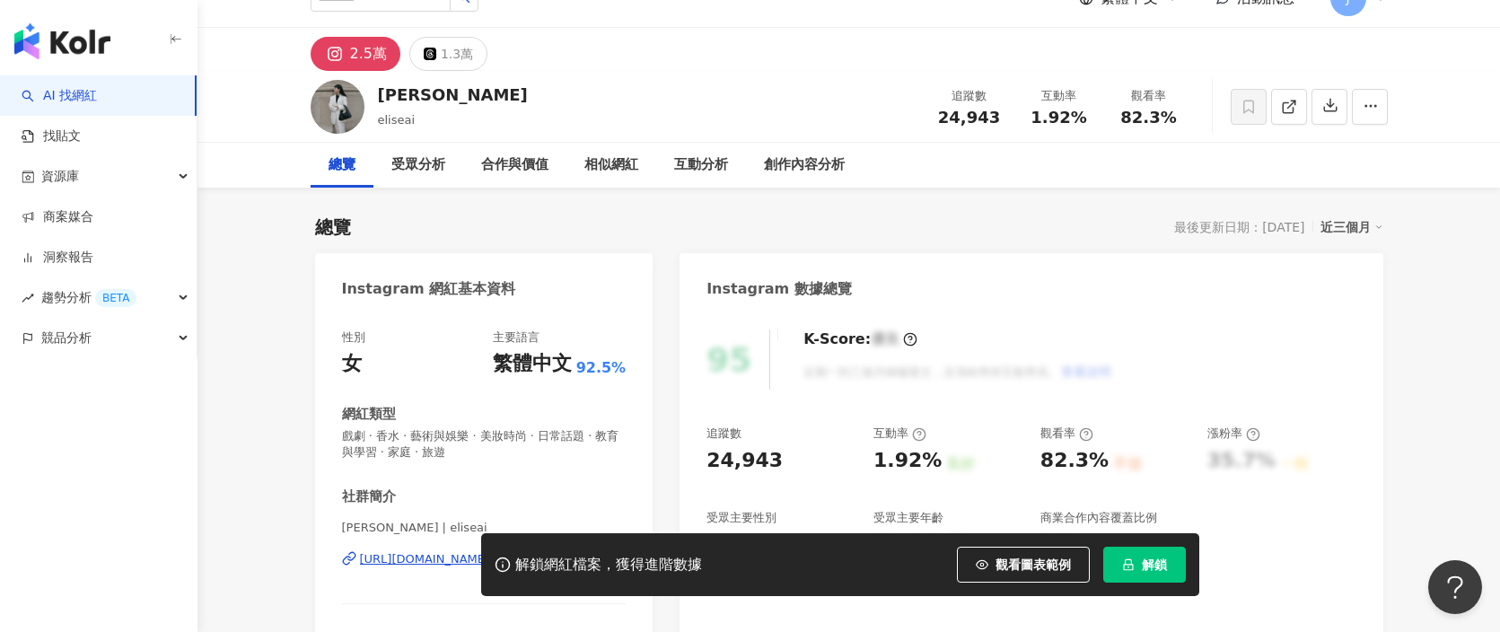
click at [456, 551] on div "https://www.instagram.com/eliseai/" at bounding box center [425, 559] width 130 height 16
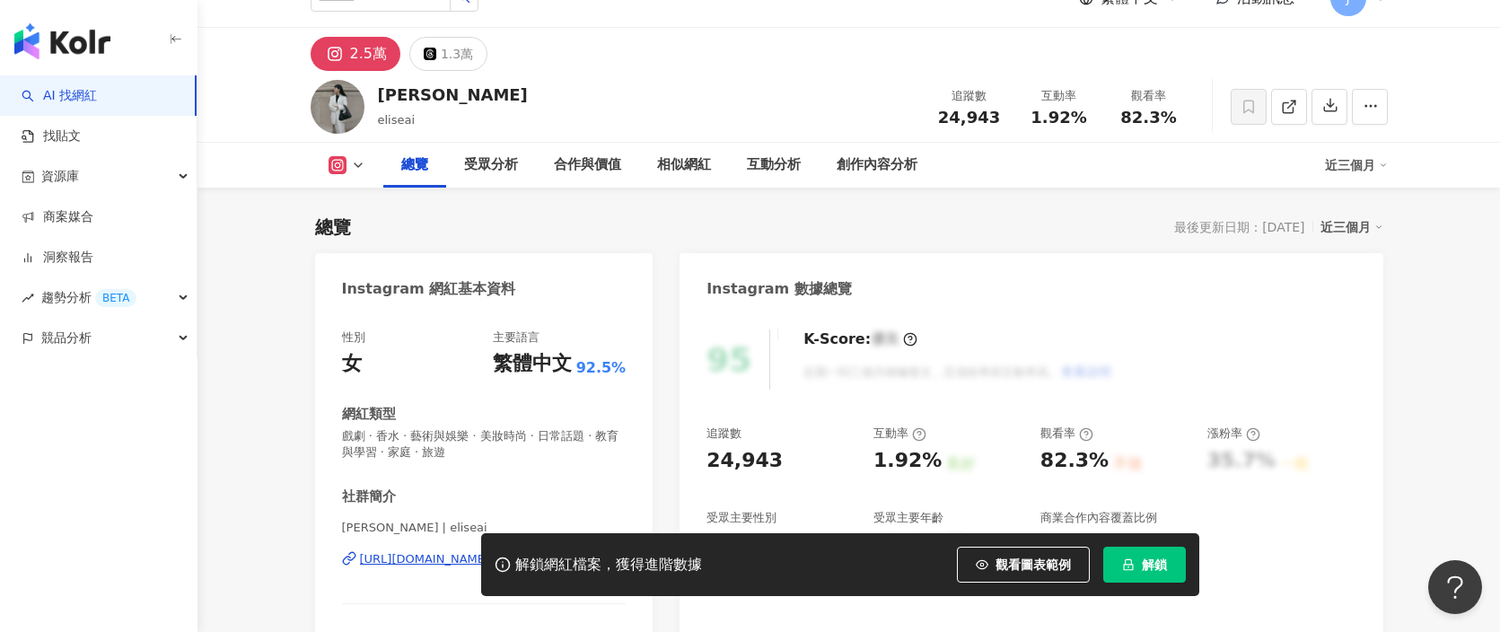
scroll to position [150, 0]
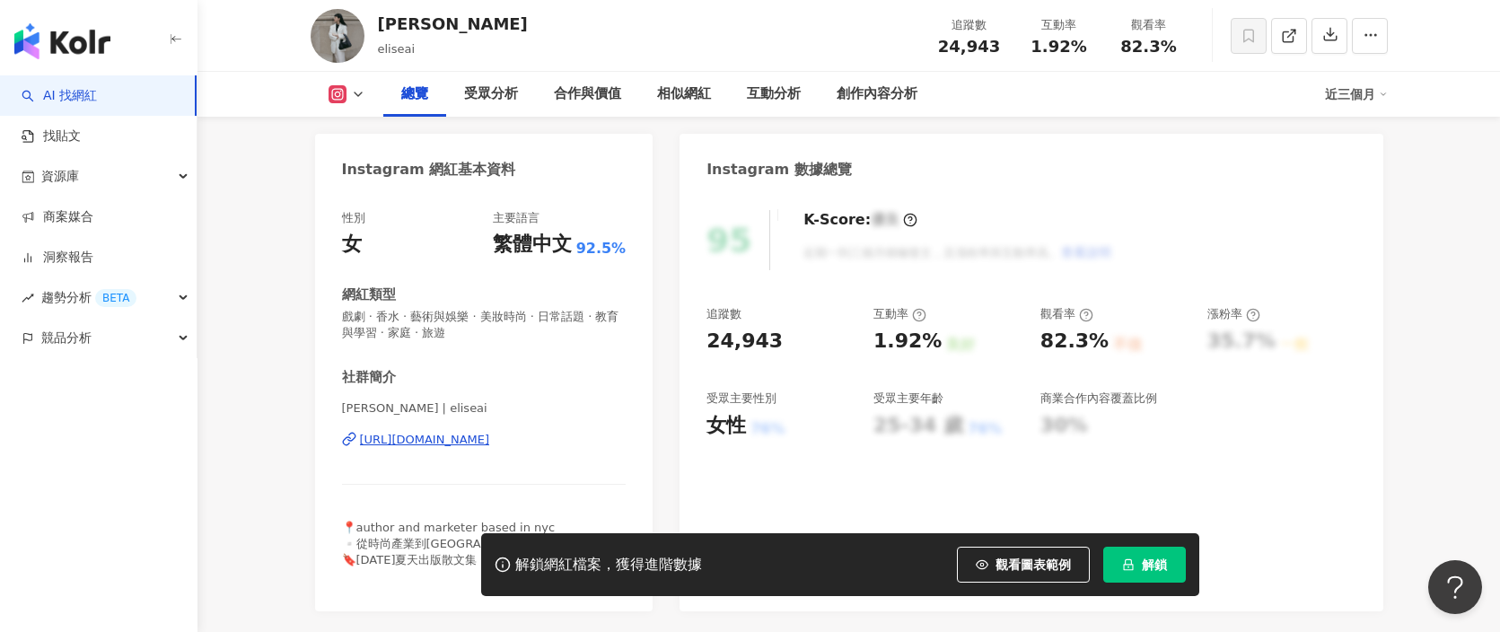
click at [490, 432] on div "https://www.instagram.com/eliseai/" at bounding box center [425, 440] width 130 height 16
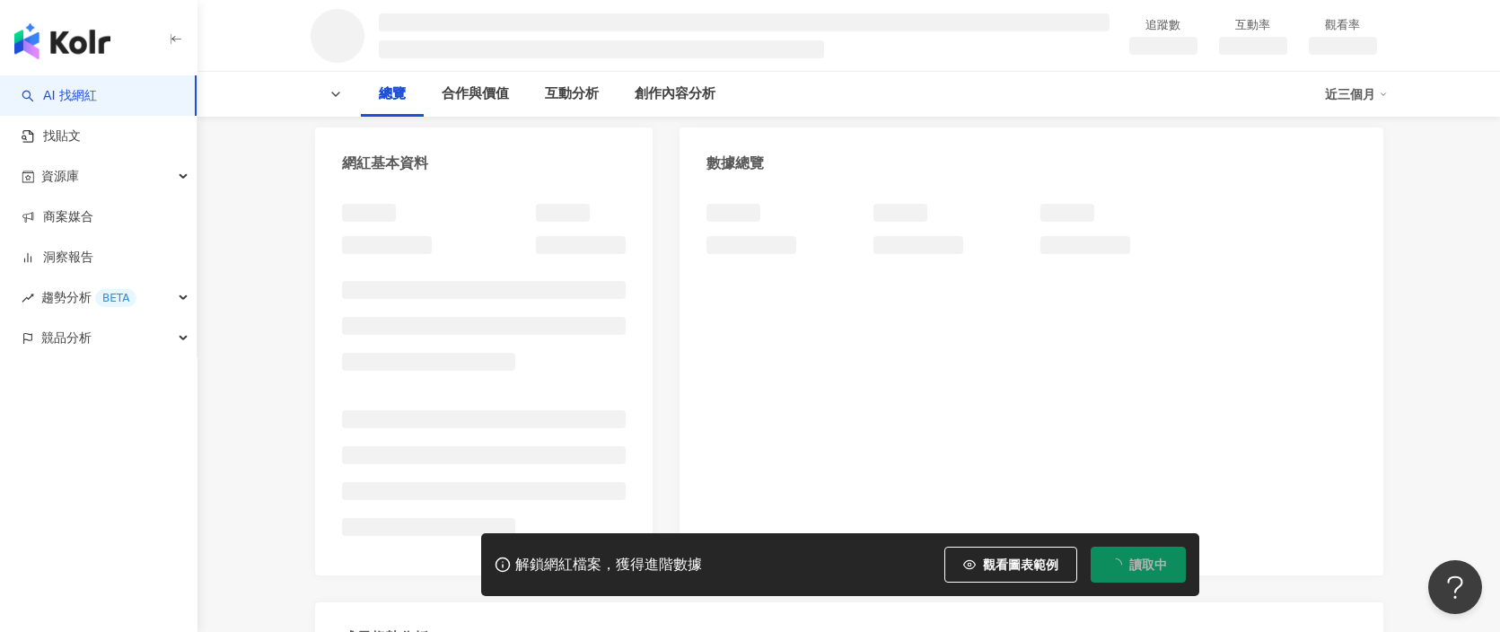
scroll to position [183, 0]
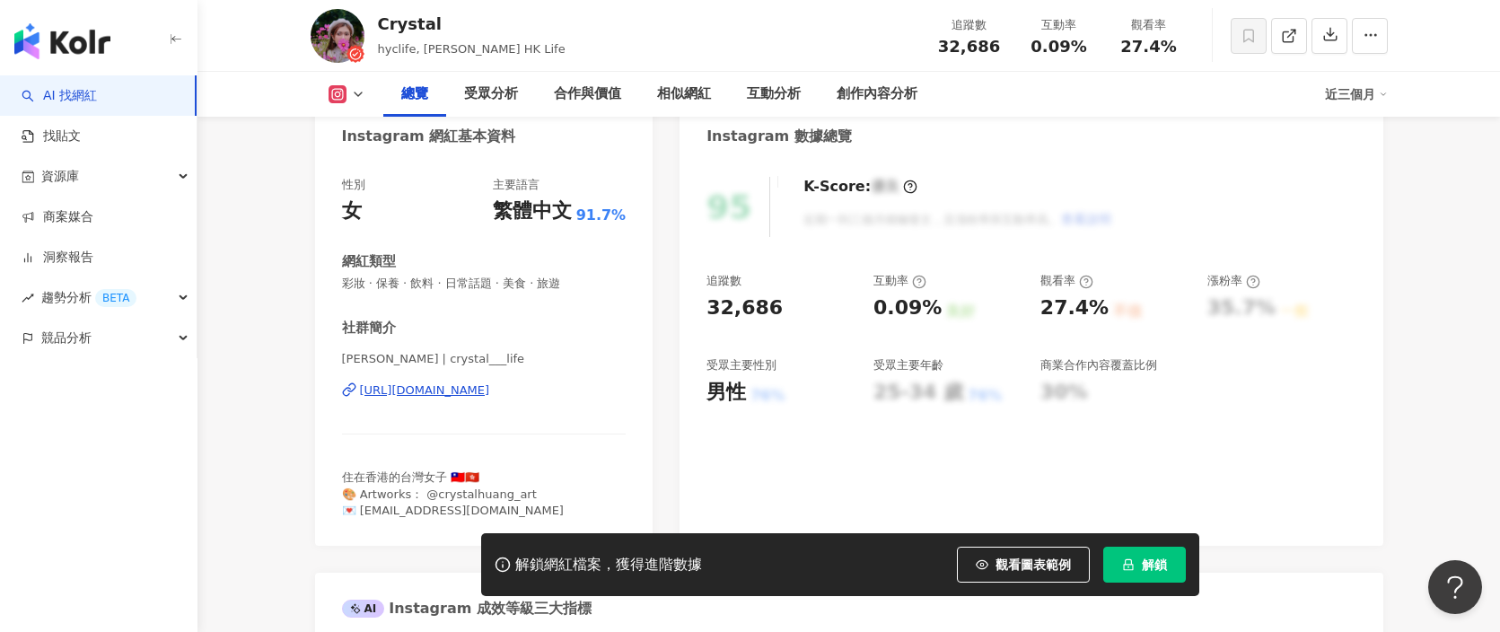
click at [490, 382] on div "https://www.instagram.com/crystal___life/" at bounding box center [425, 390] width 130 height 16
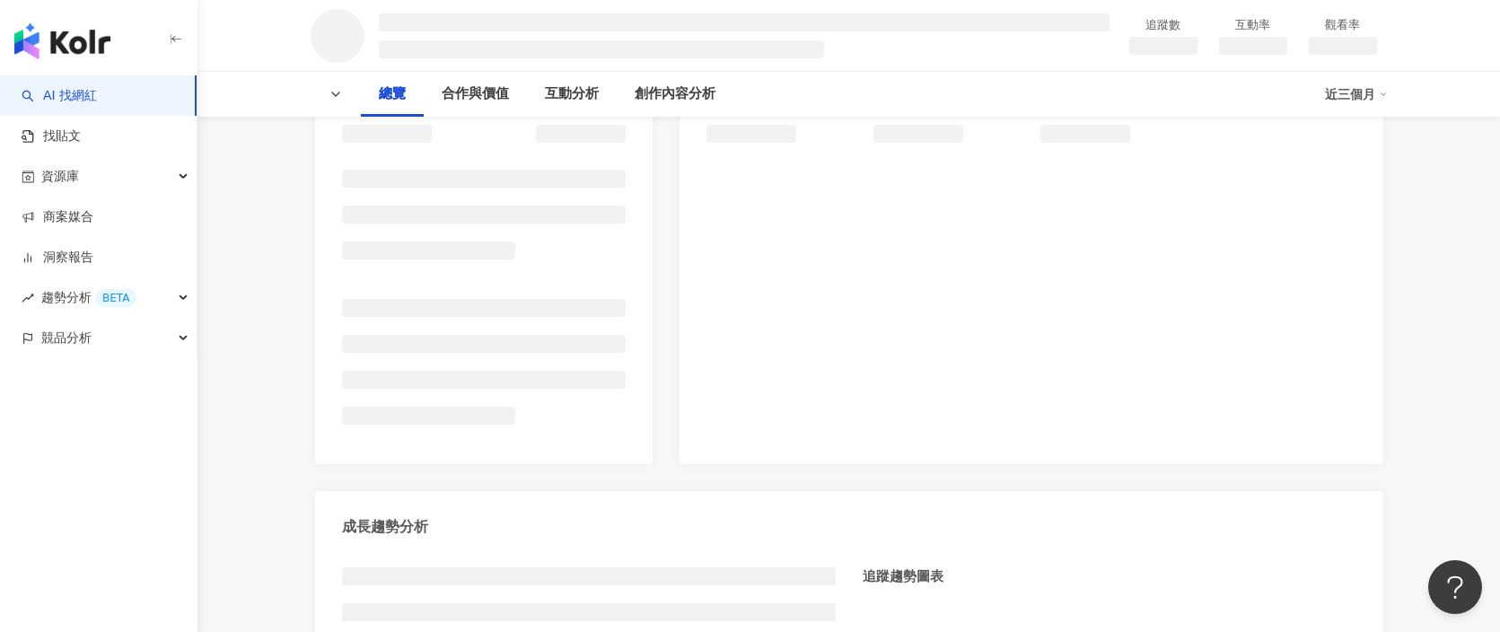
scroll to position [302, 0]
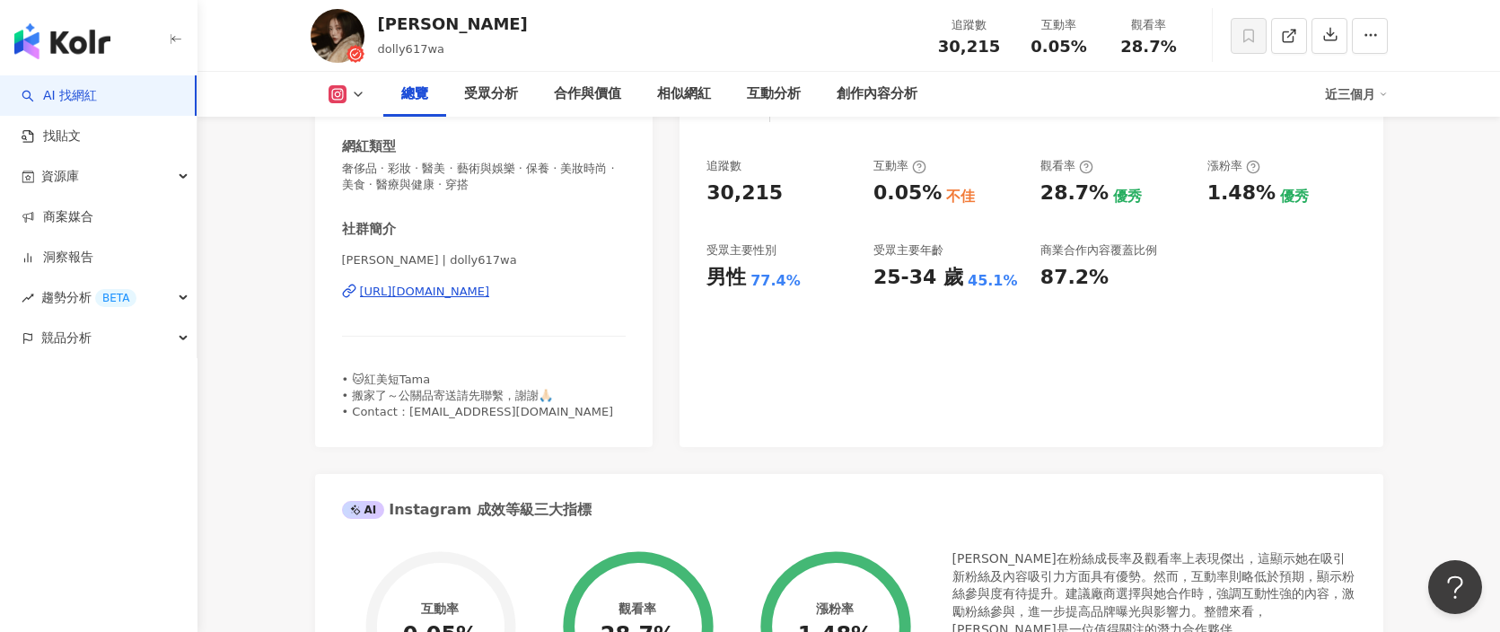
click at [490, 298] on div "https://www.instagram.com/dolly617wa/" at bounding box center [425, 292] width 130 height 16
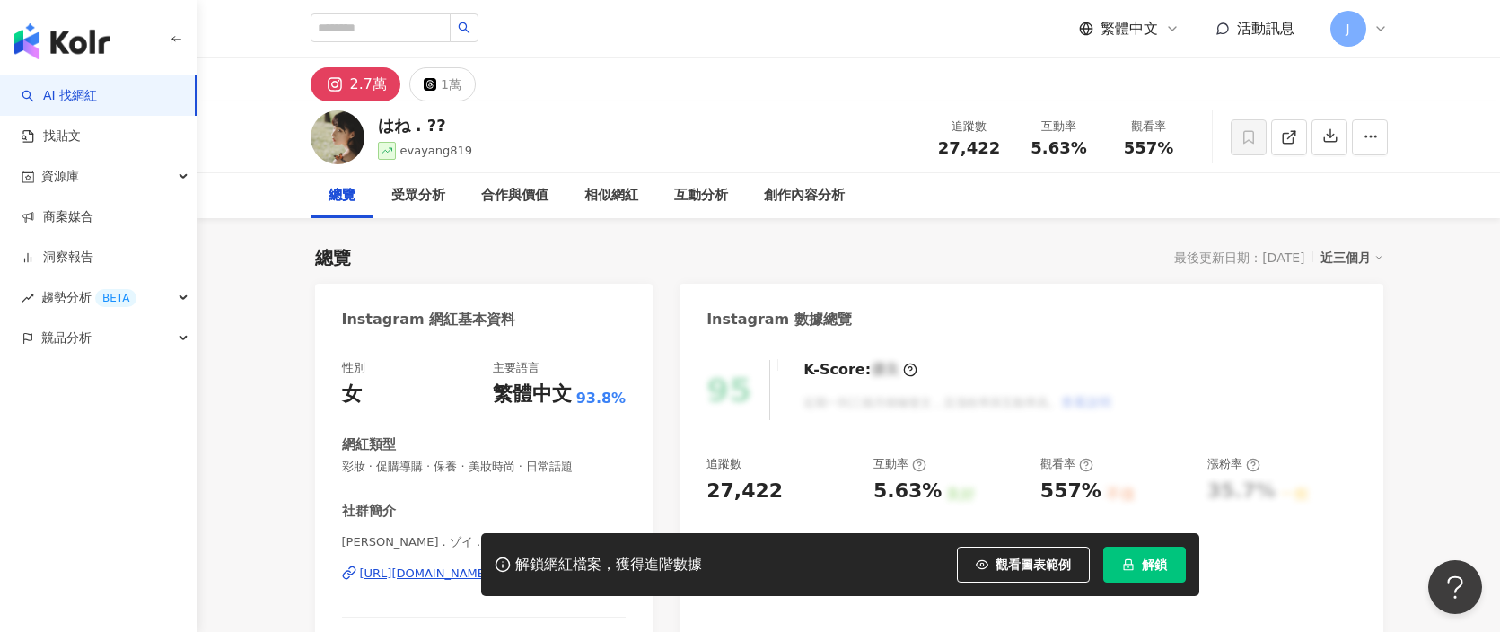
click at [468, 566] on div "[URL][DOMAIN_NAME]" at bounding box center [425, 574] width 130 height 16
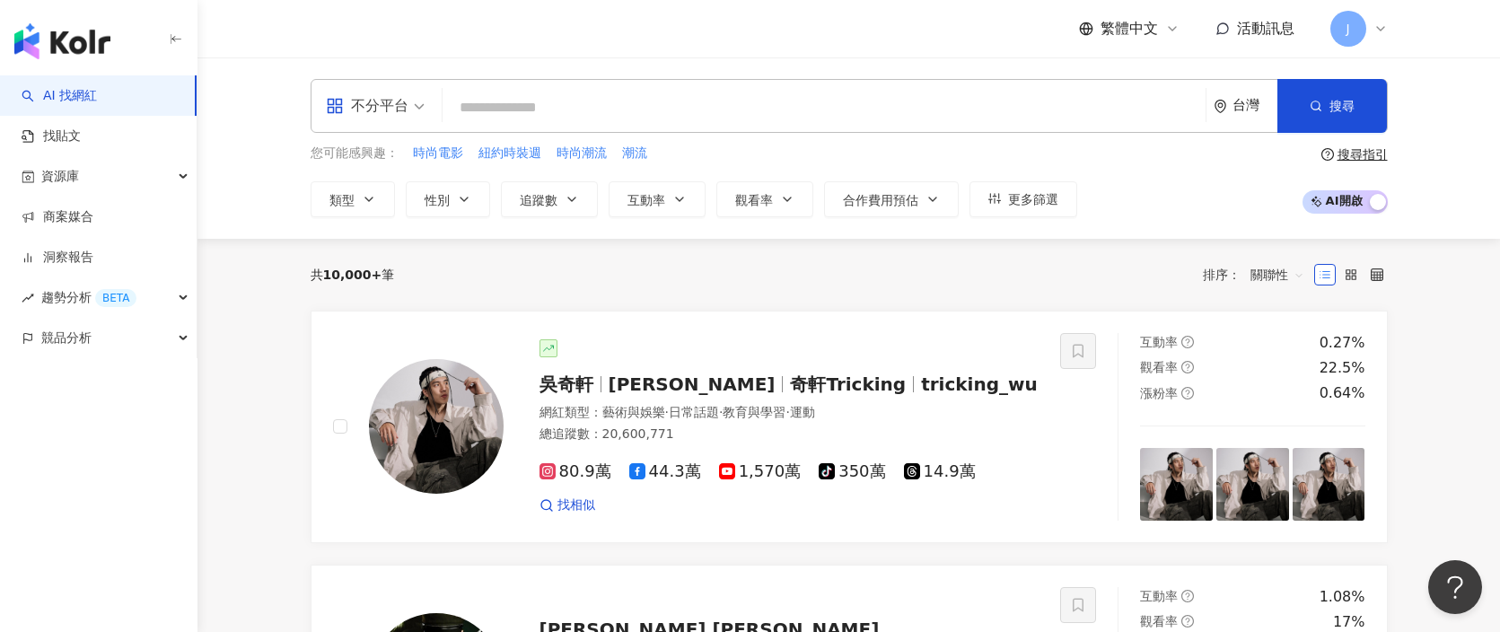
click at [592, 97] on input "search" at bounding box center [824, 108] width 749 height 34
type input "*"
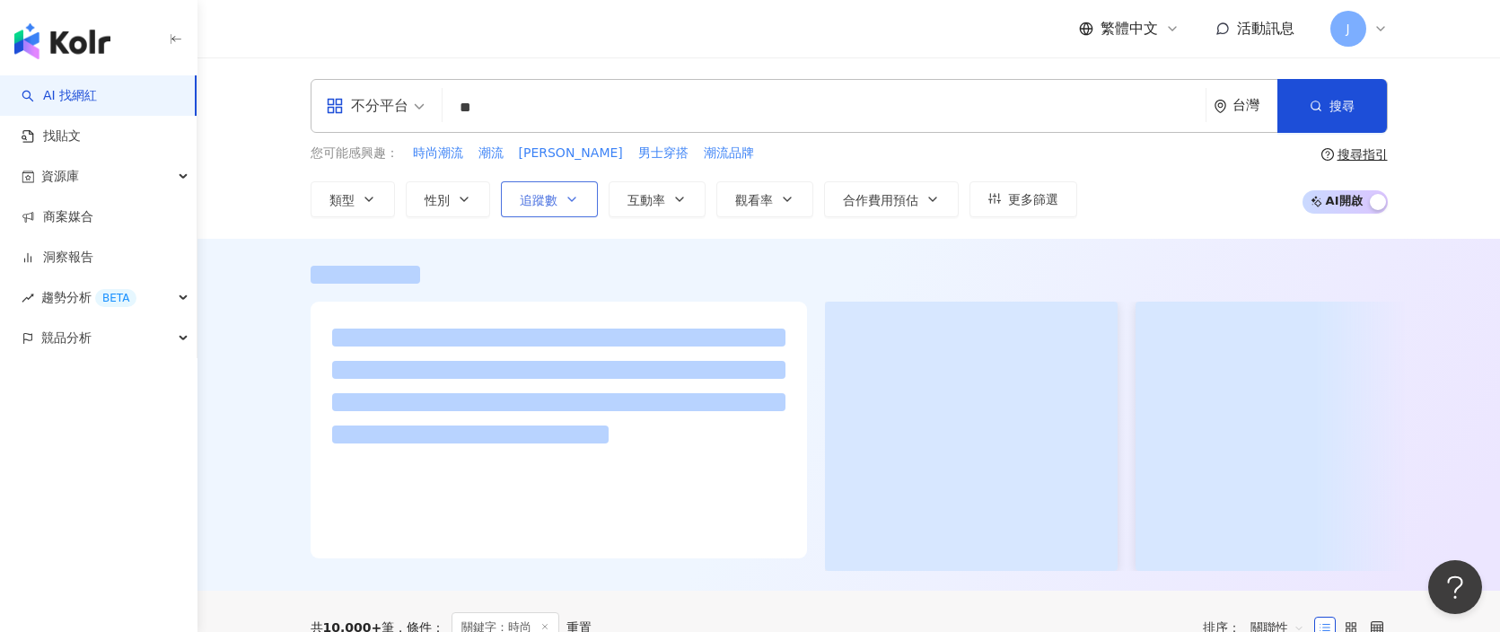
type input "**"
click at [573, 206] on button "追蹤數" at bounding box center [549, 199] width 97 height 36
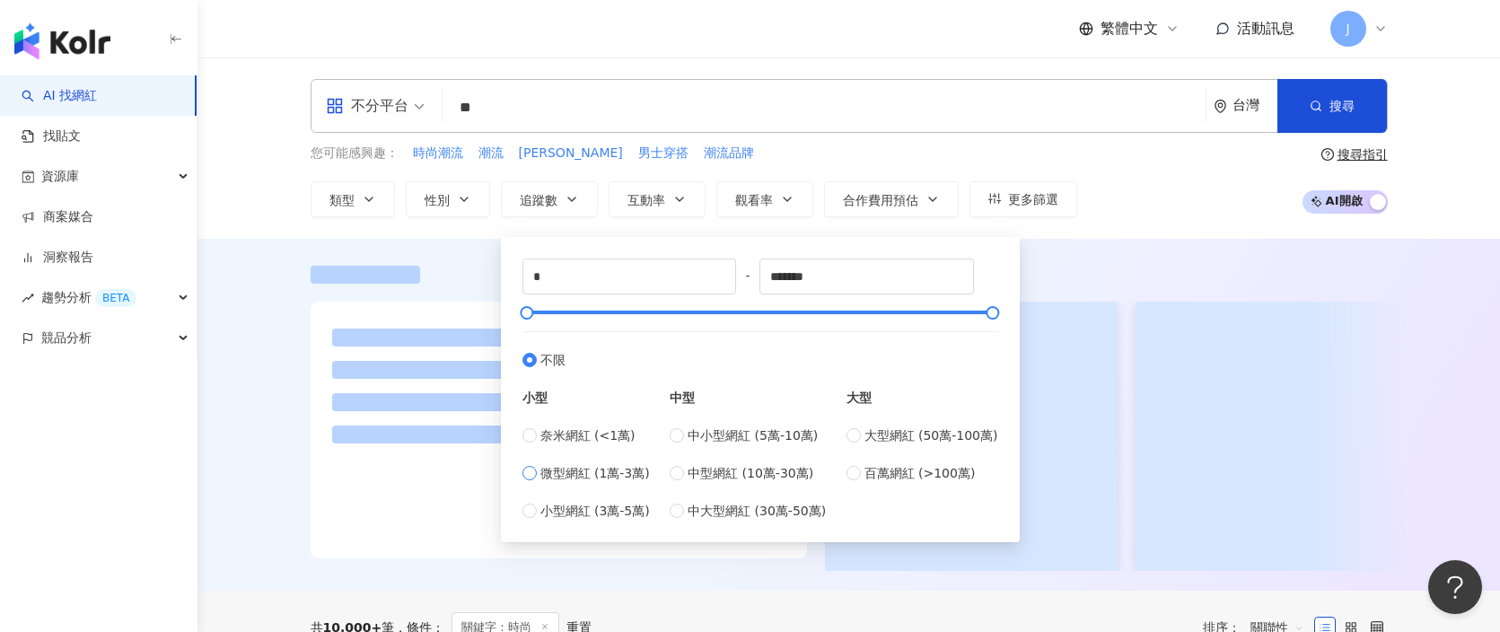
click at [597, 471] on span "微型網紅 (1萬-3萬)" at bounding box center [595, 473] width 110 height 20
type input "*****"
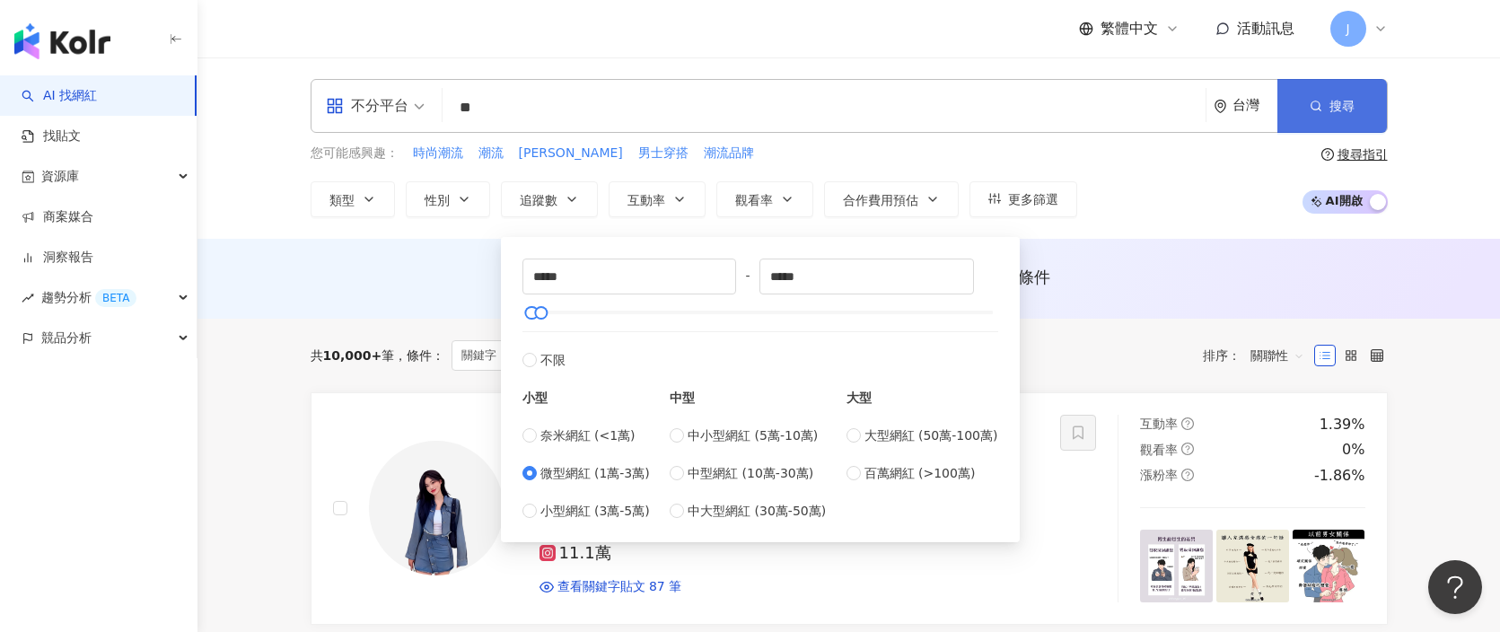
click at [1319, 111] on icon "button" at bounding box center [1316, 106] width 13 height 13
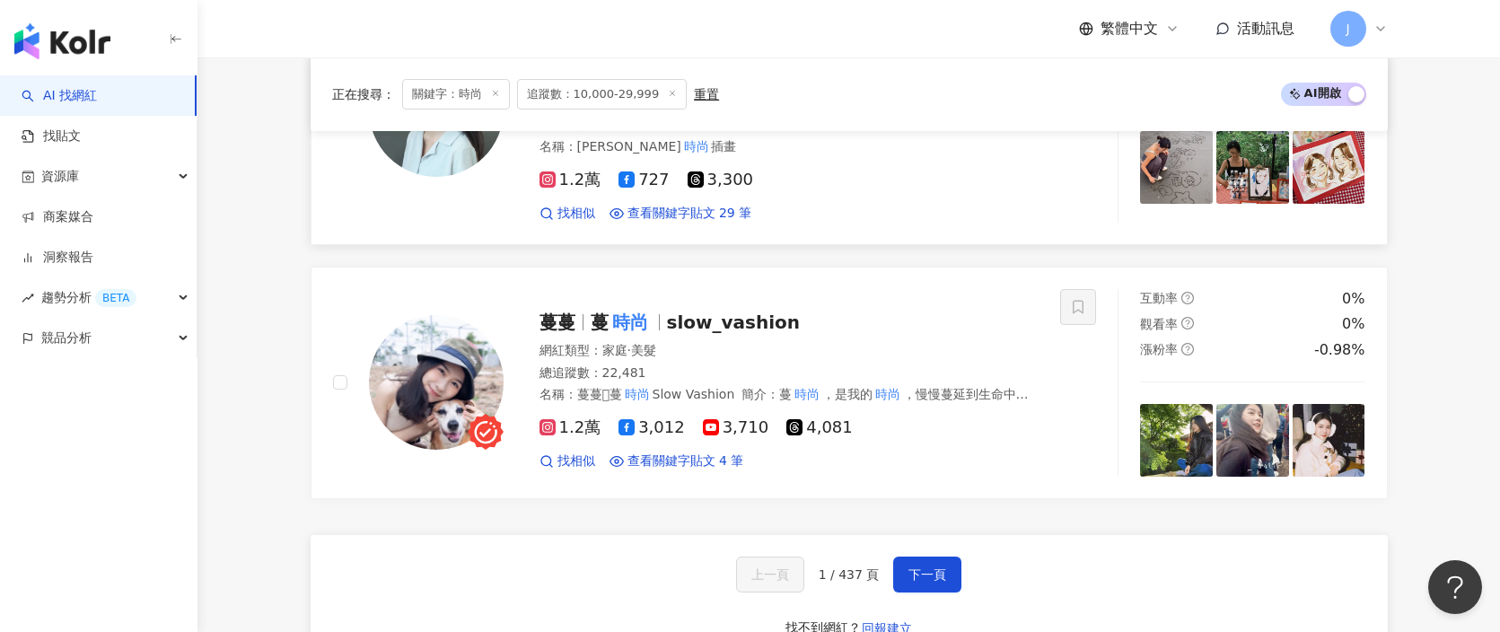
scroll to position [3100, 0]
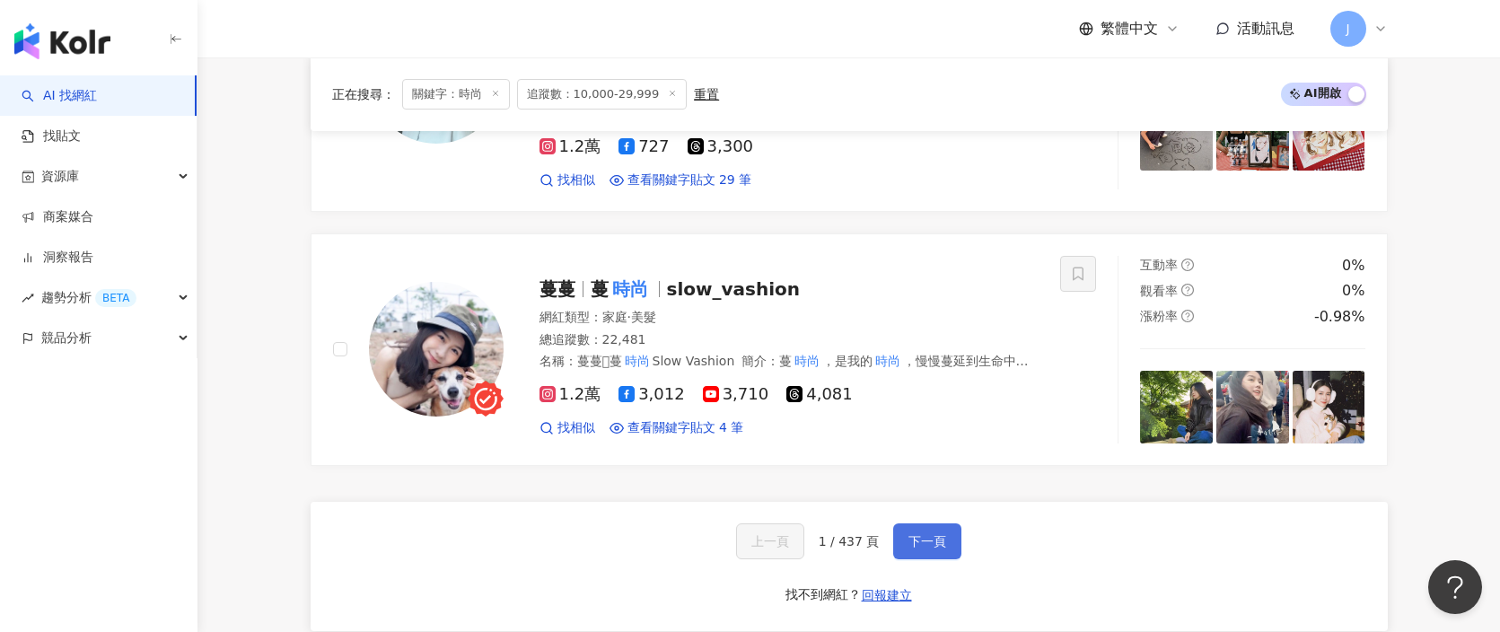
click at [935, 534] on span "下一頁" at bounding box center [928, 541] width 38 height 14
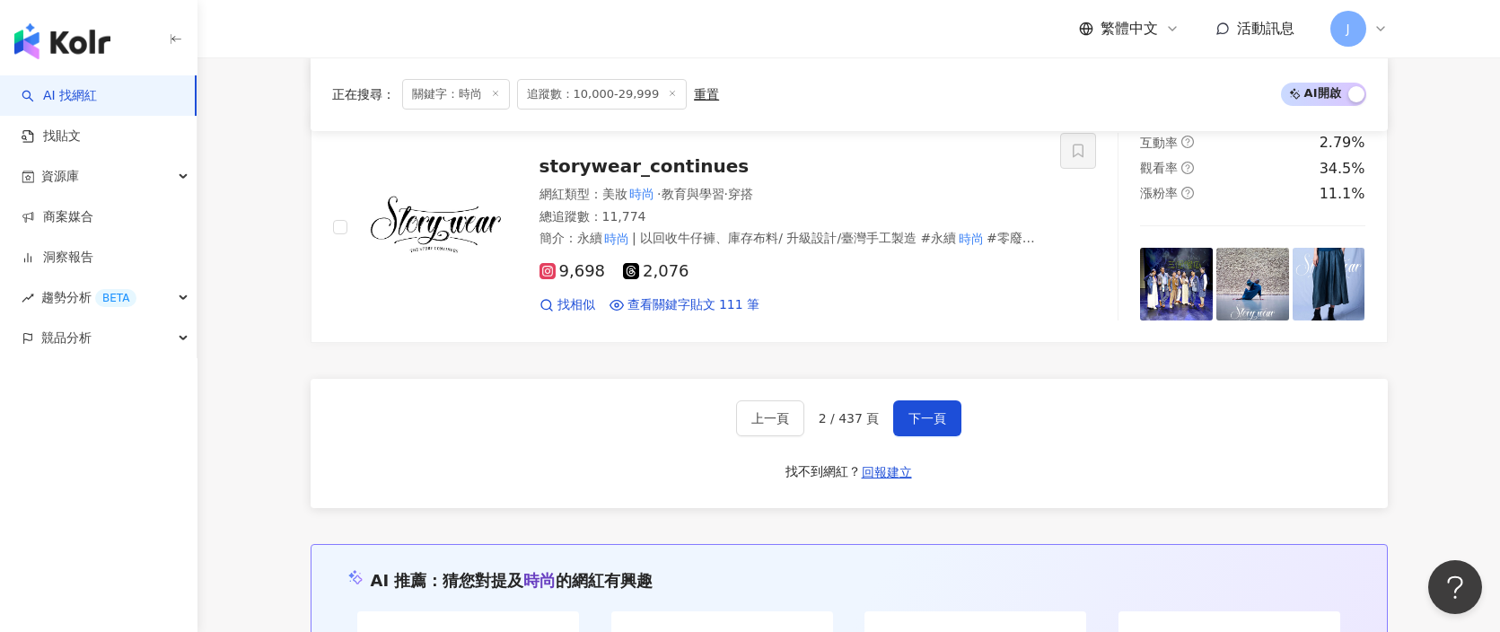
scroll to position [3815, 0]
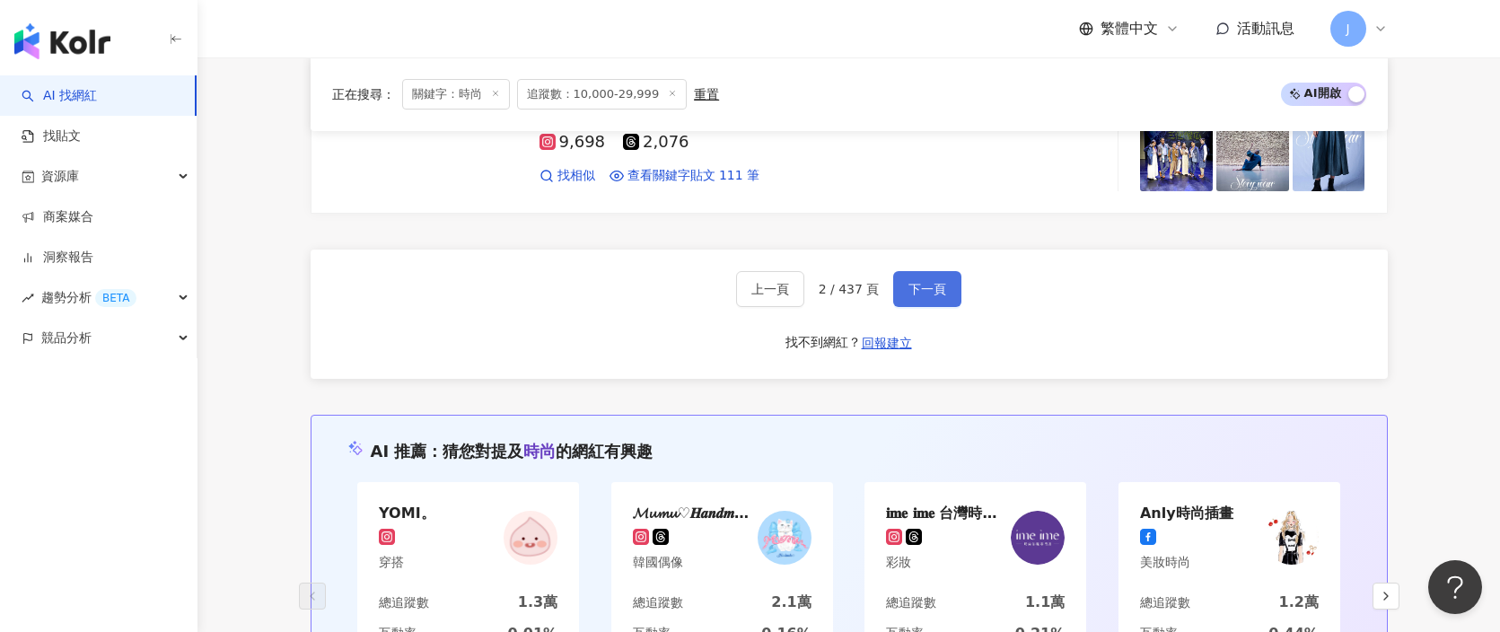
click at [931, 282] on span "下一頁" at bounding box center [928, 289] width 38 height 14
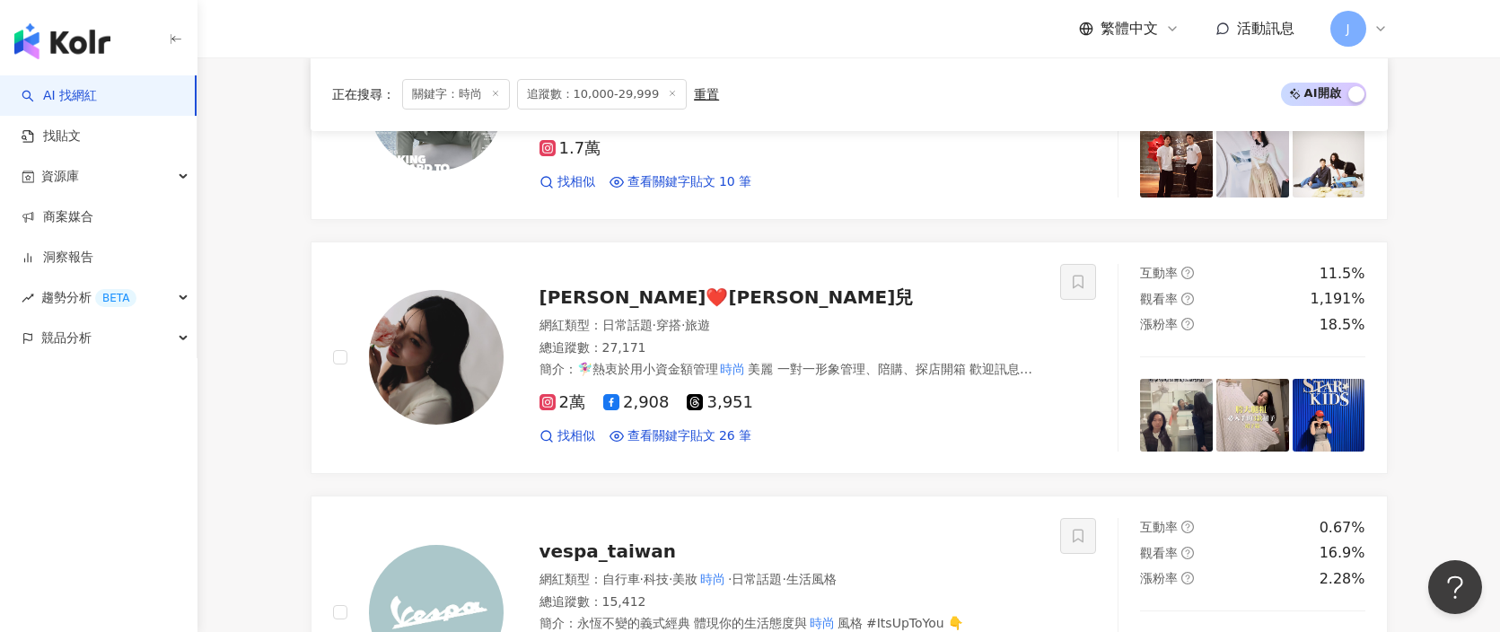
scroll to position [754, 0]
click at [732, 295] on div "Yi Fan Hsiao❤️璠璠兒" at bounding box center [790, 297] width 500 height 25
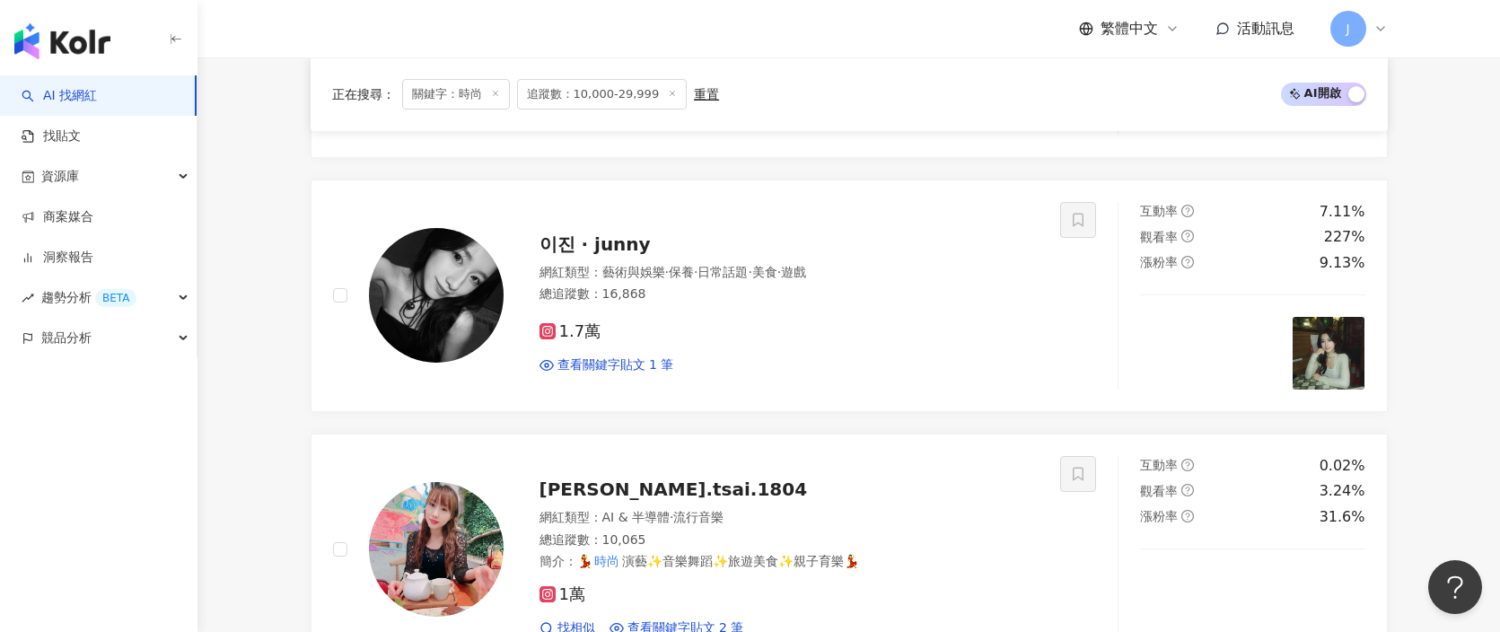
scroll to position [2908, 0]
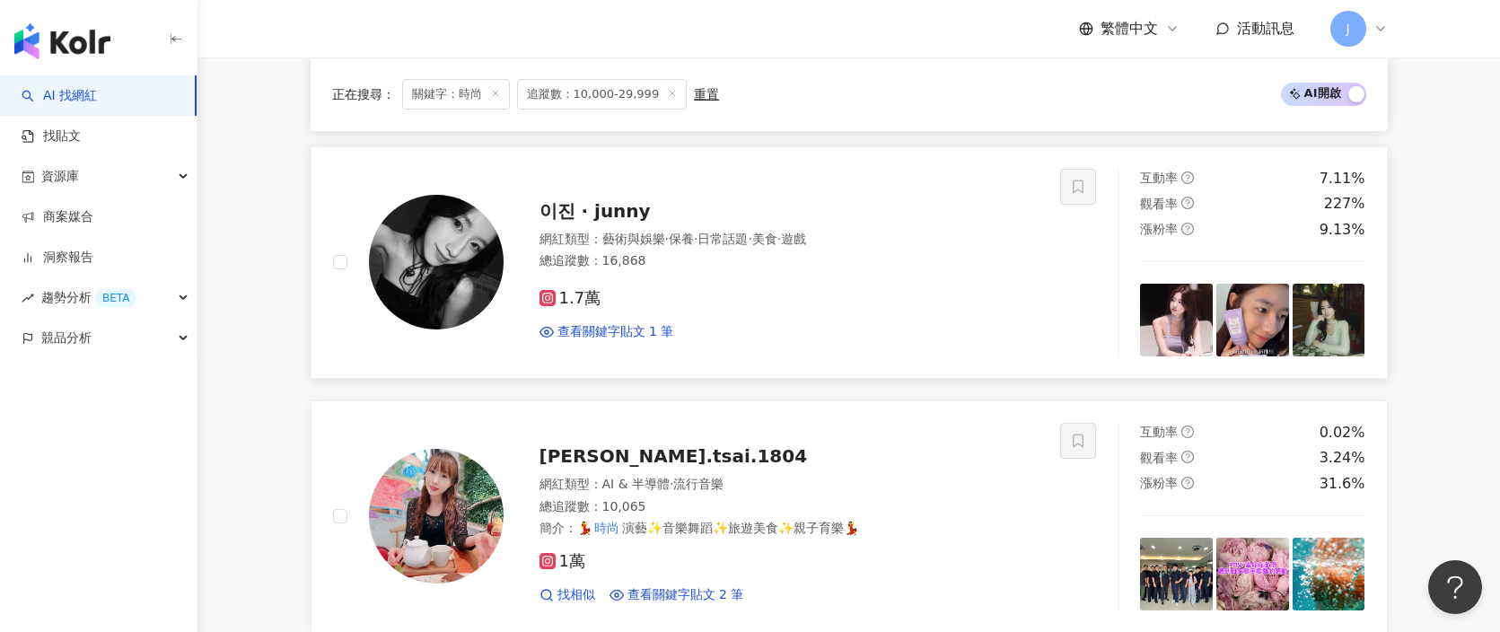
click at [593, 209] on div "이진 · junny" at bounding box center [790, 210] width 500 height 25
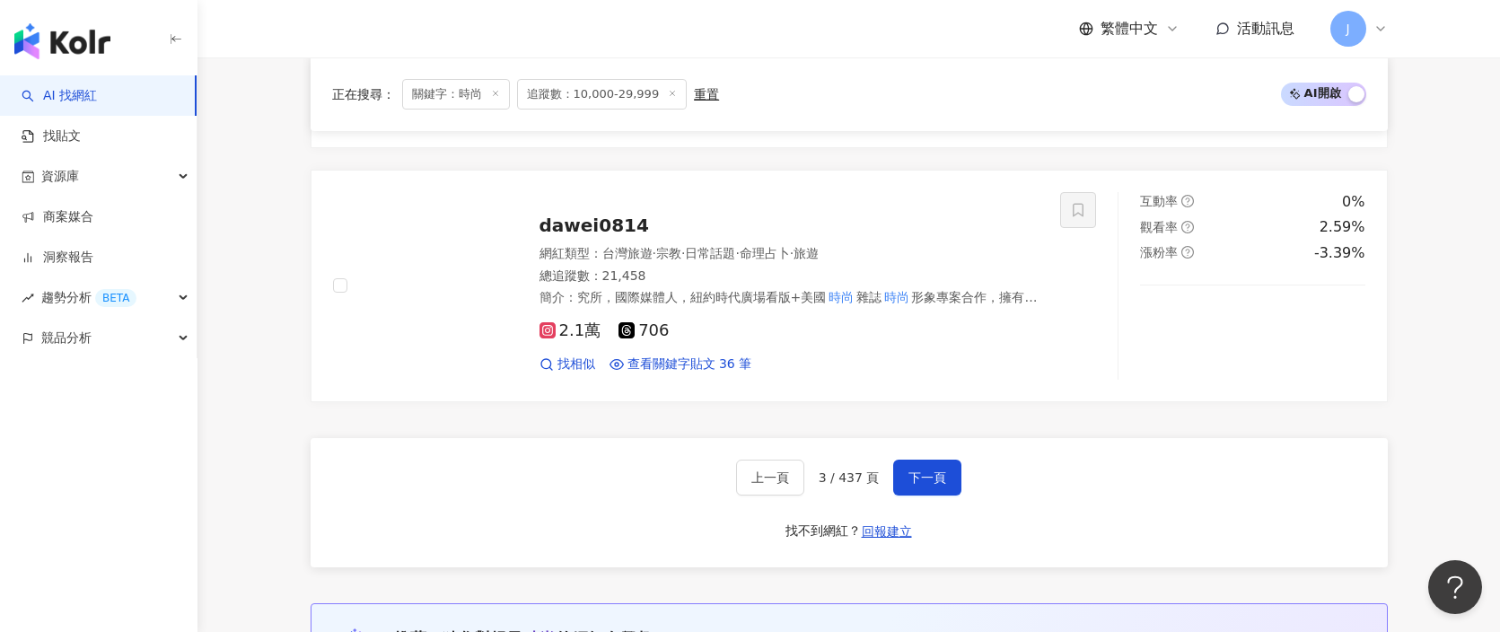
scroll to position [3444, 0]
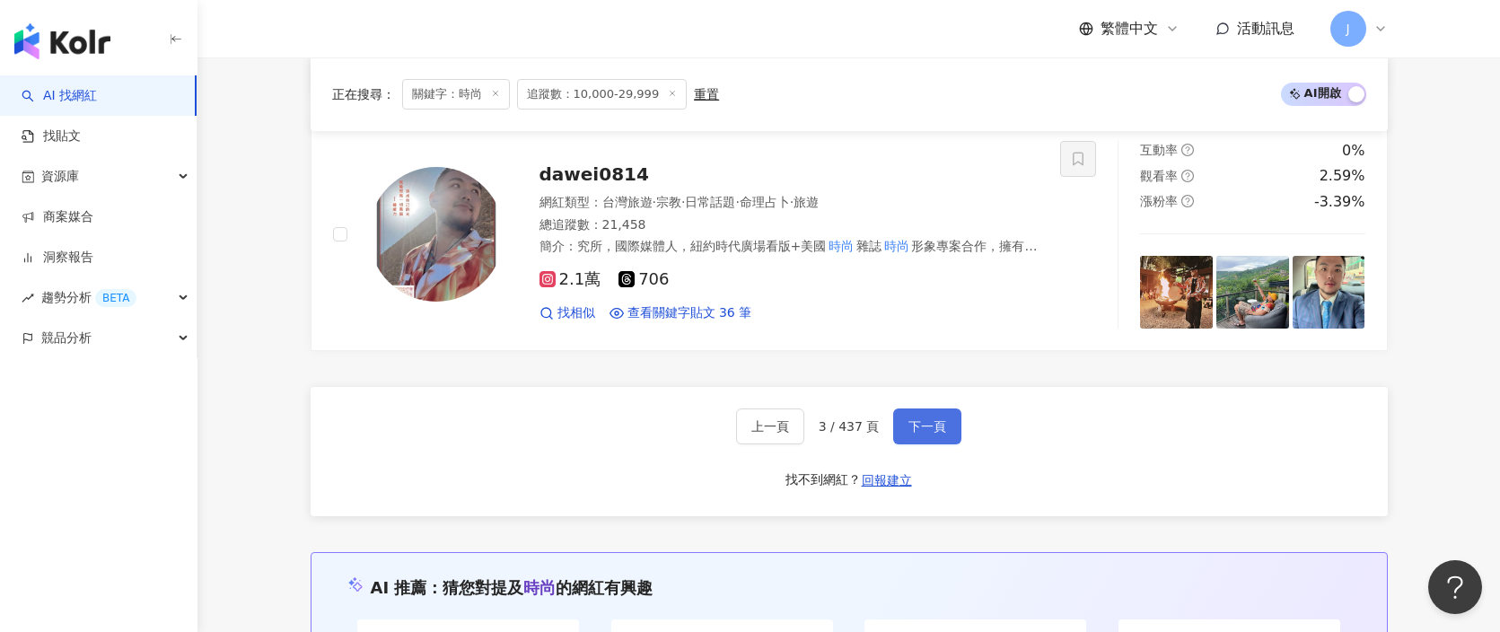
click at [946, 408] on button "下一頁" at bounding box center [927, 426] width 68 height 36
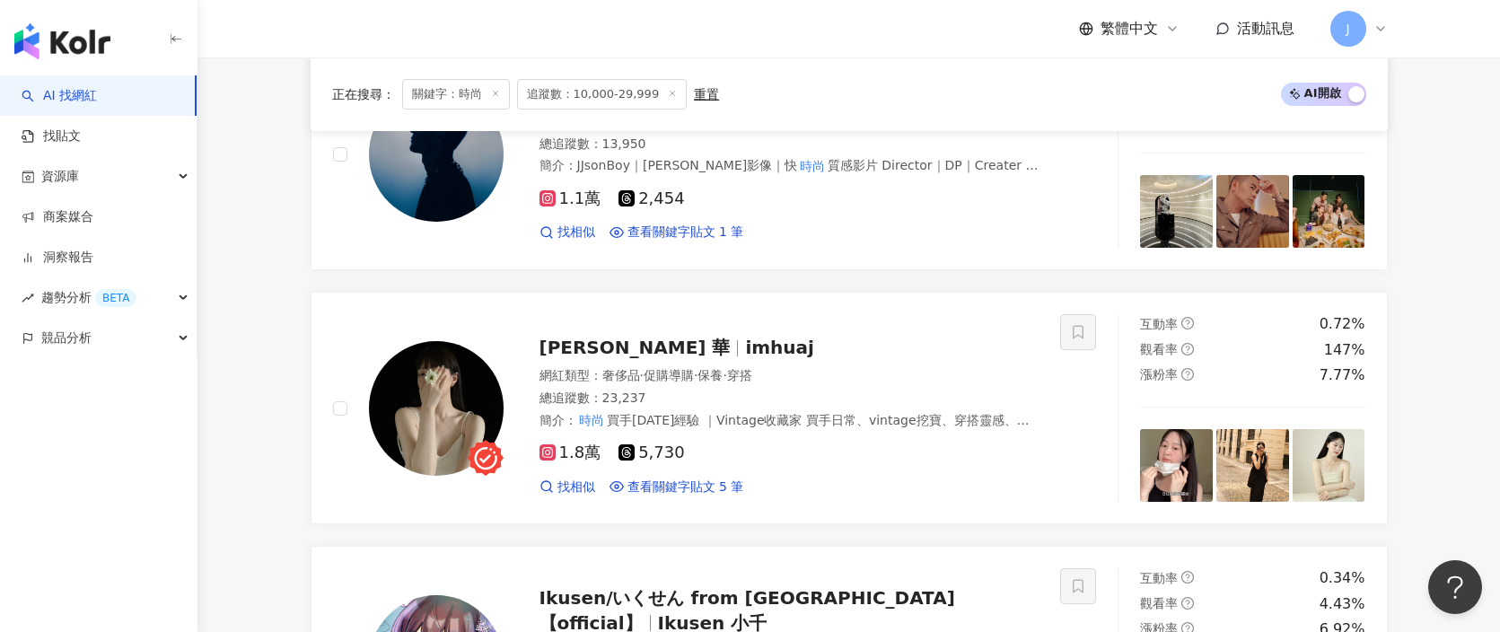
scroll to position [2831, 0]
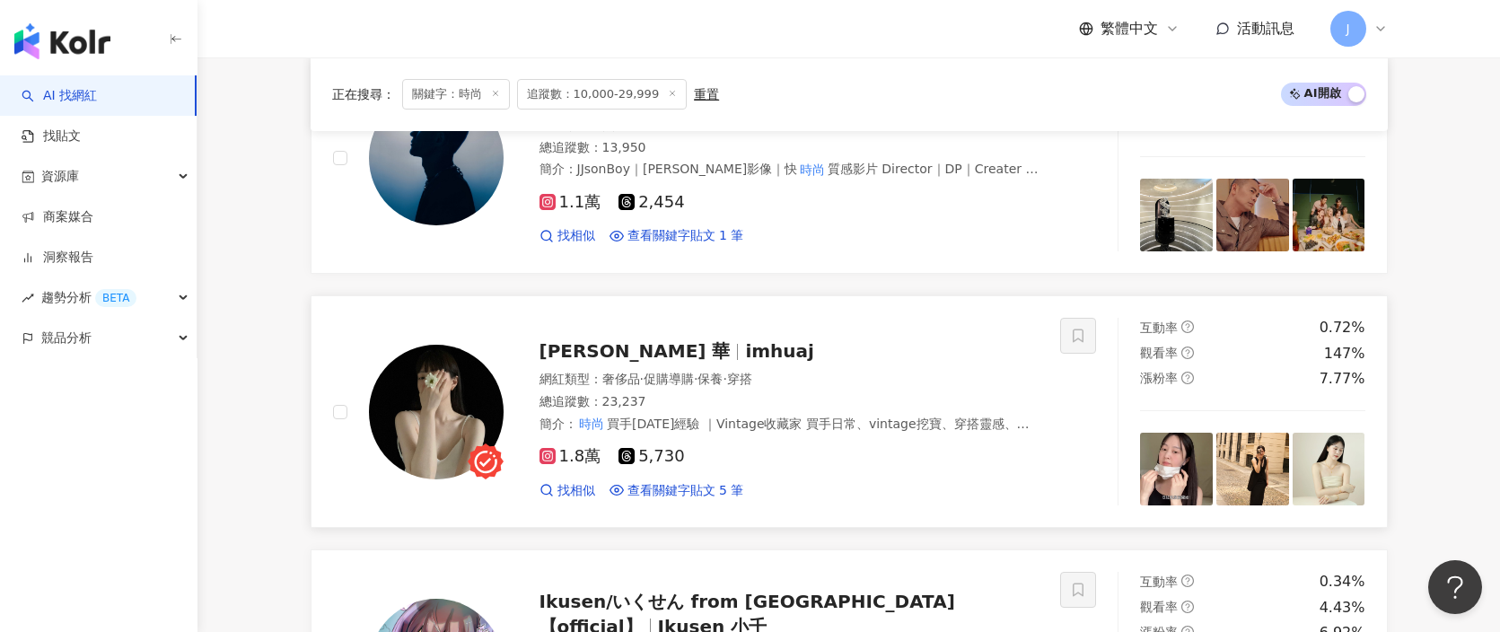
click at [795, 338] on div "Hua J Huang 華 imhuaj" at bounding box center [790, 350] width 500 height 25
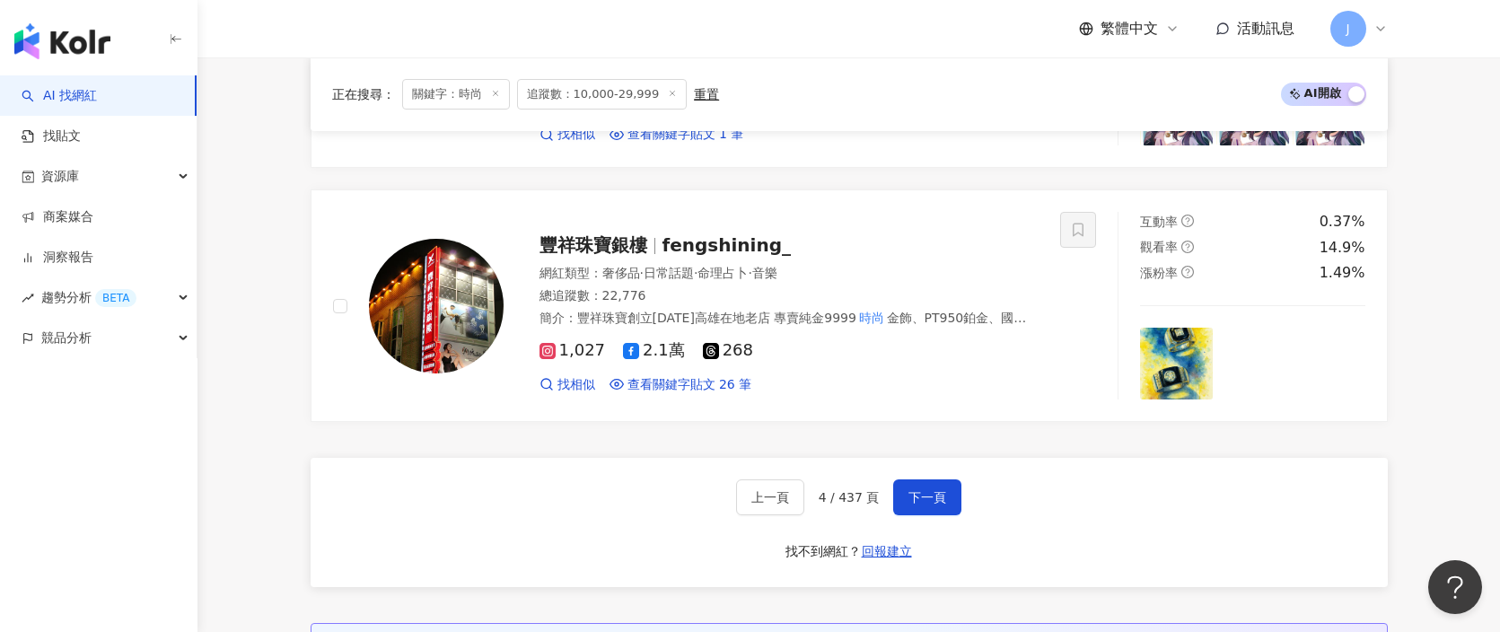
scroll to position [3457, 0]
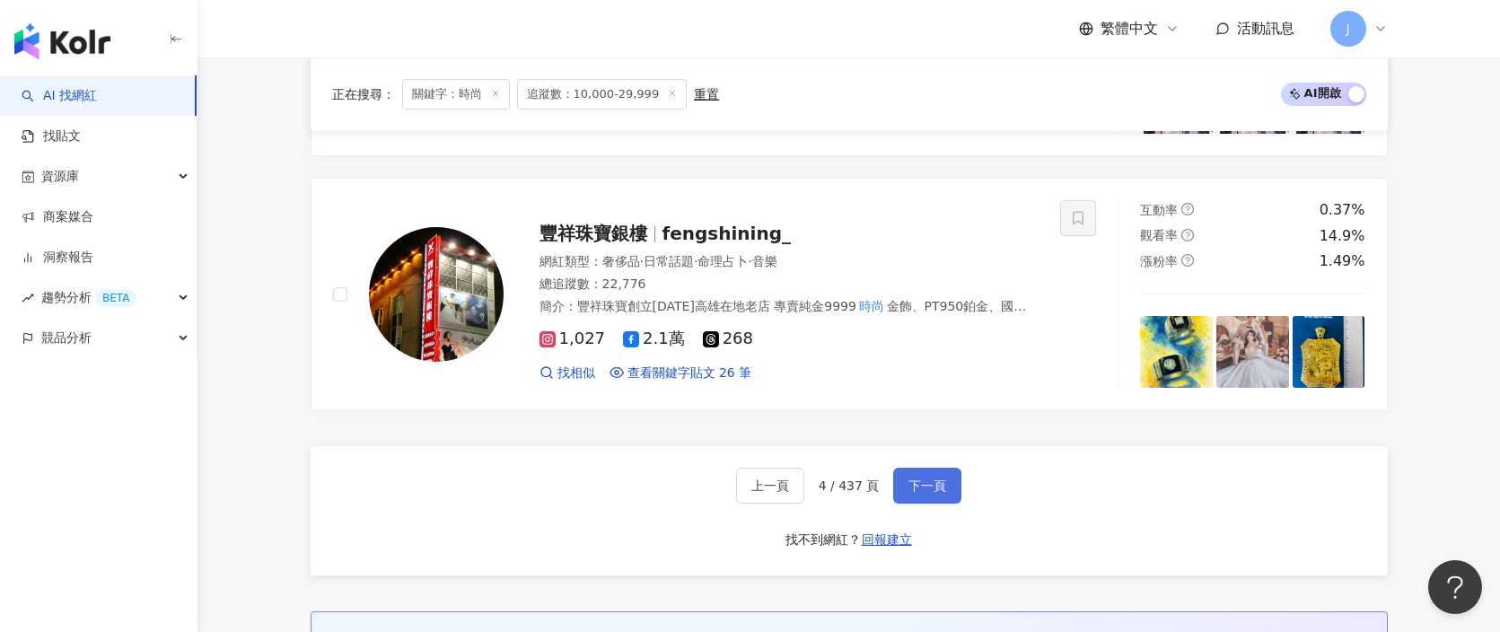
click at [919, 478] on span "下一頁" at bounding box center [928, 485] width 38 height 14
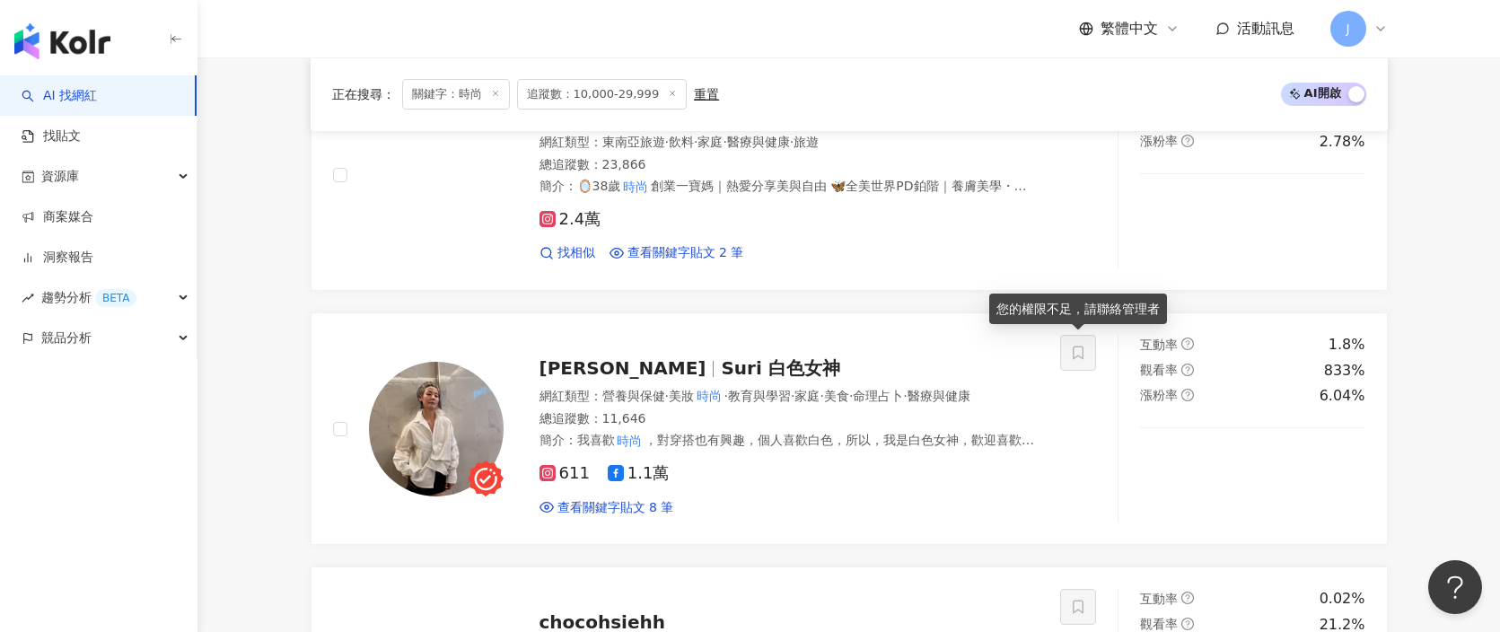
scroll to position [1878, 0]
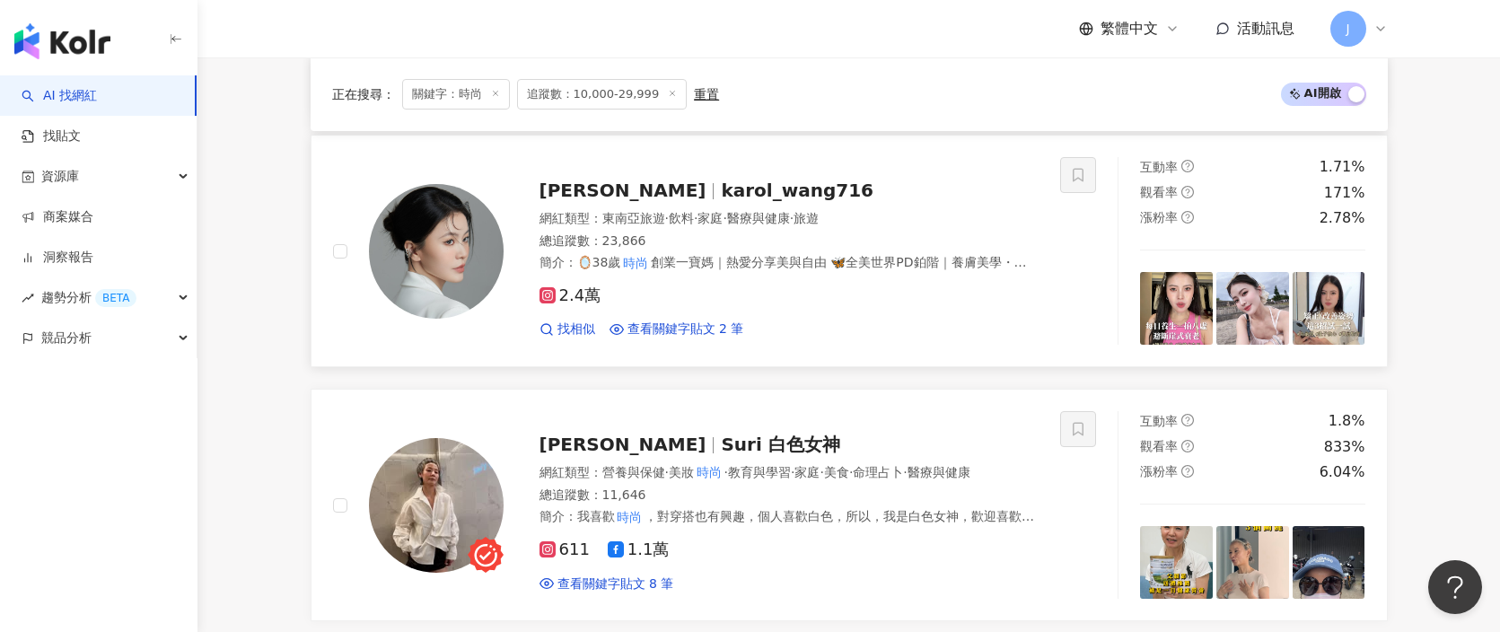
click at [721, 182] on span "karol_wang716" at bounding box center [797, 191] width 153 height 22
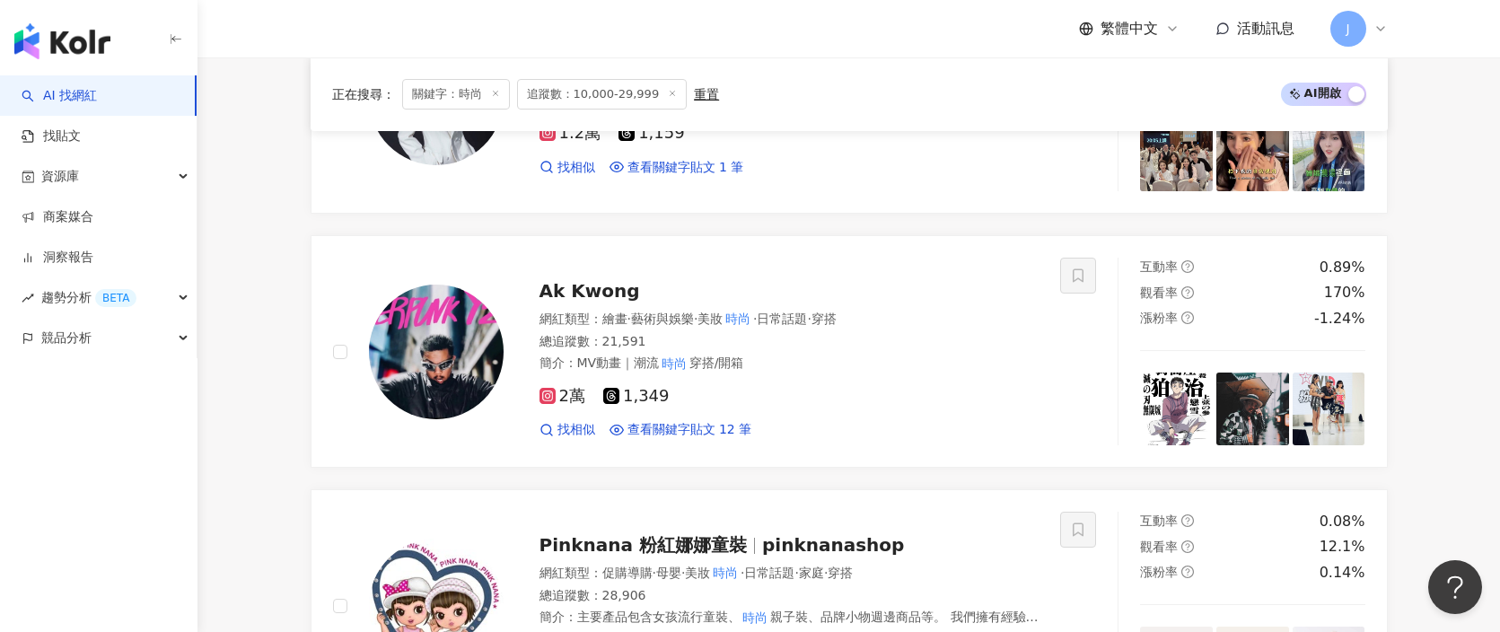
scroll to position [1747, 0]
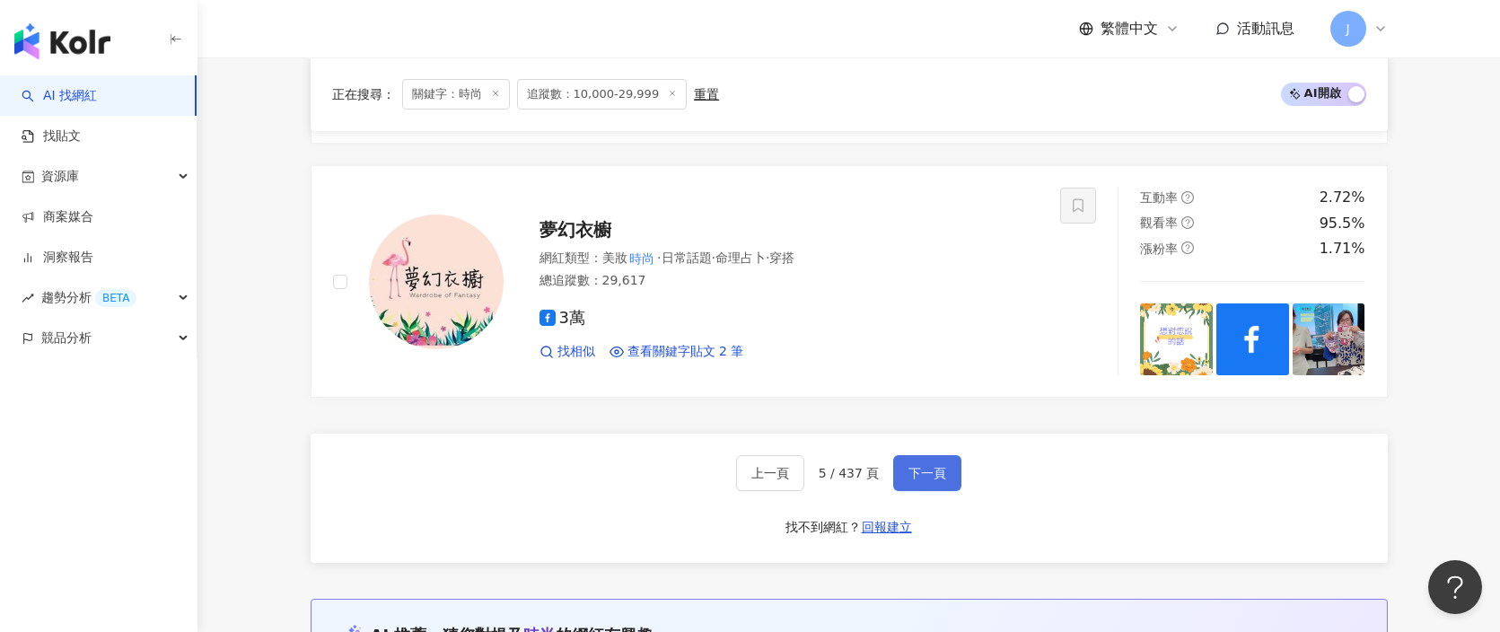
click at [909, 475] on span "下一頁" at bounding box center [928, 473] width 38 height 14
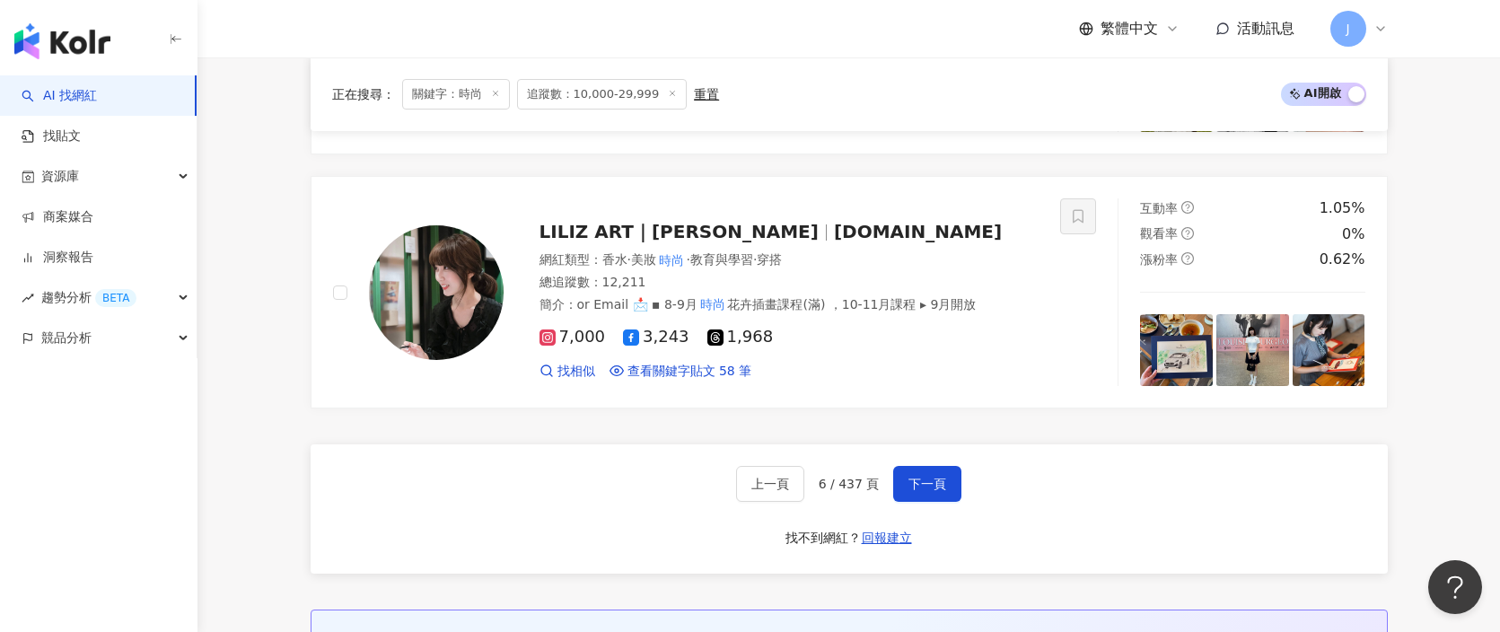
scroll to position [3145, 0]
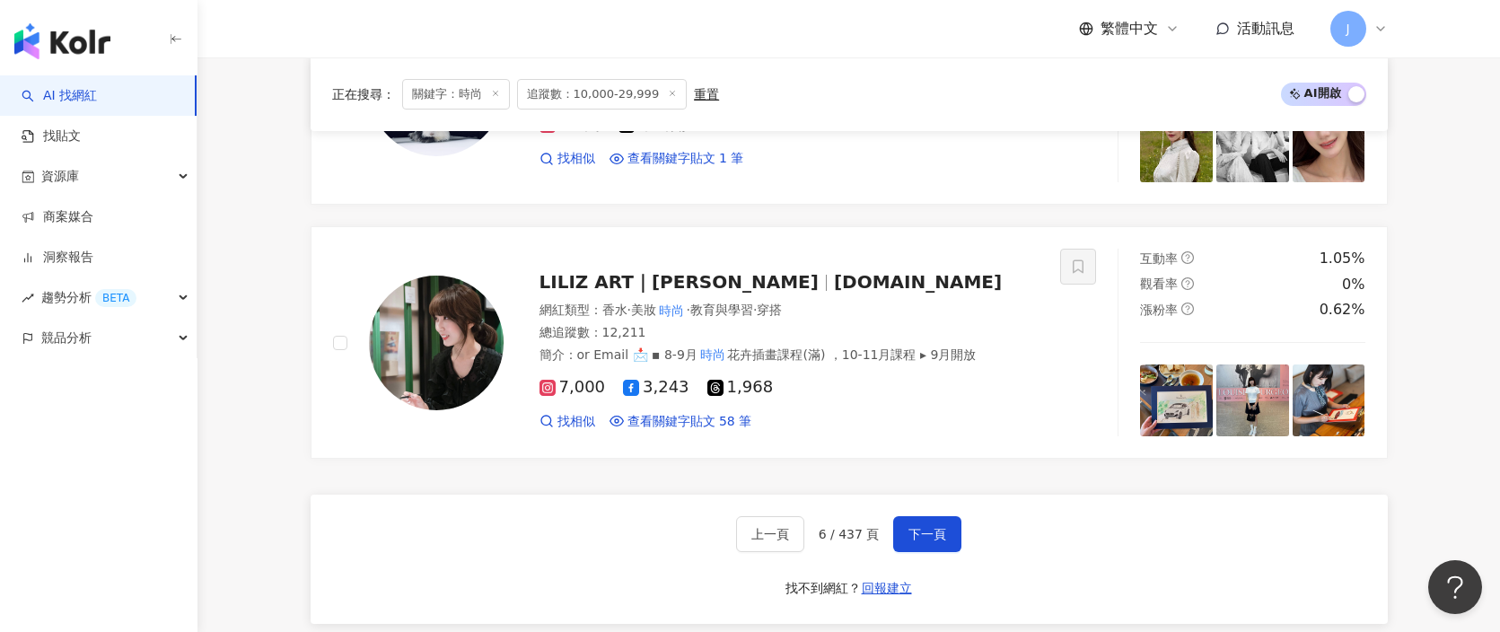
click at [936, 495] on div "上一頁 6 / 437 頁 下一頁 找不到網紅？ 回報建立" at bounding box center [849, 559] width 1077 height 129
click at [936, 527] on span "下一頁" at bounding box center [928, 534] width 38 height 14
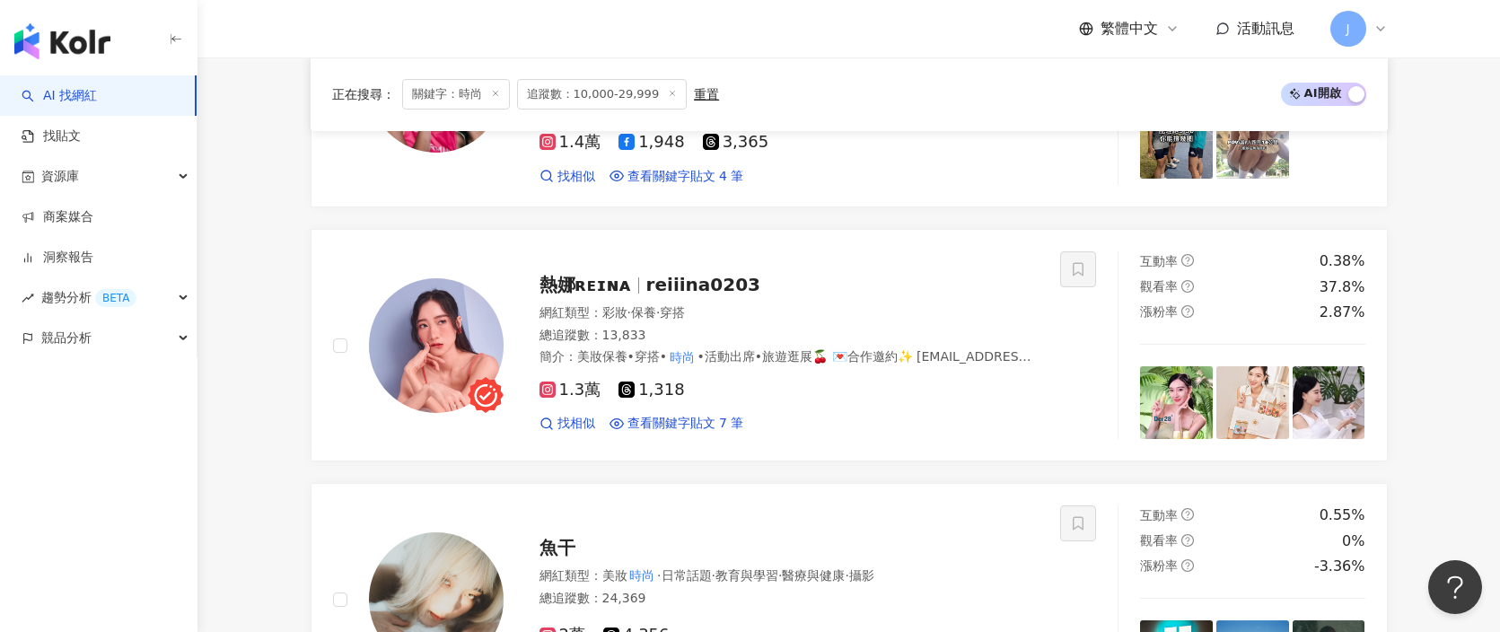
scroll to position [3065, 0]
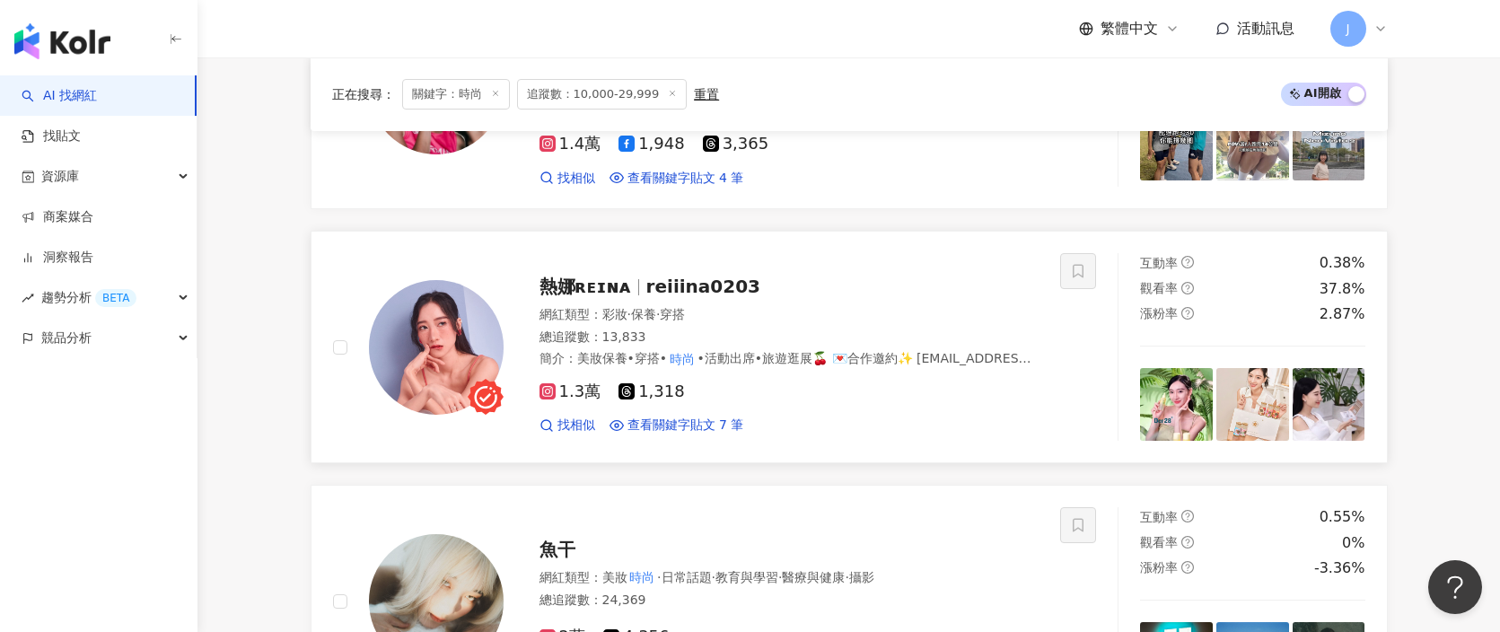
click at [741, 294] on div "熱娜ʀᴇɪɴᴀ reiiina0203" at bounding box center [790, 286] width 500 height 25
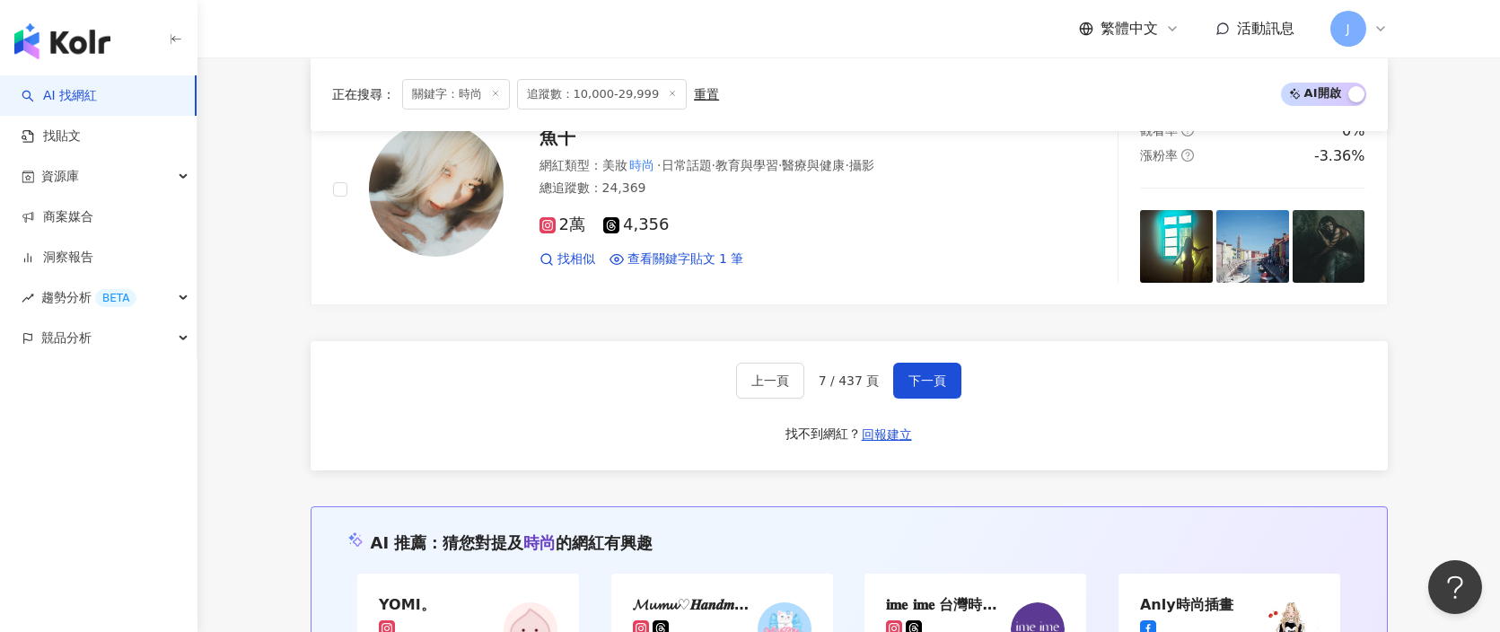
scroll to position [3406, 0]
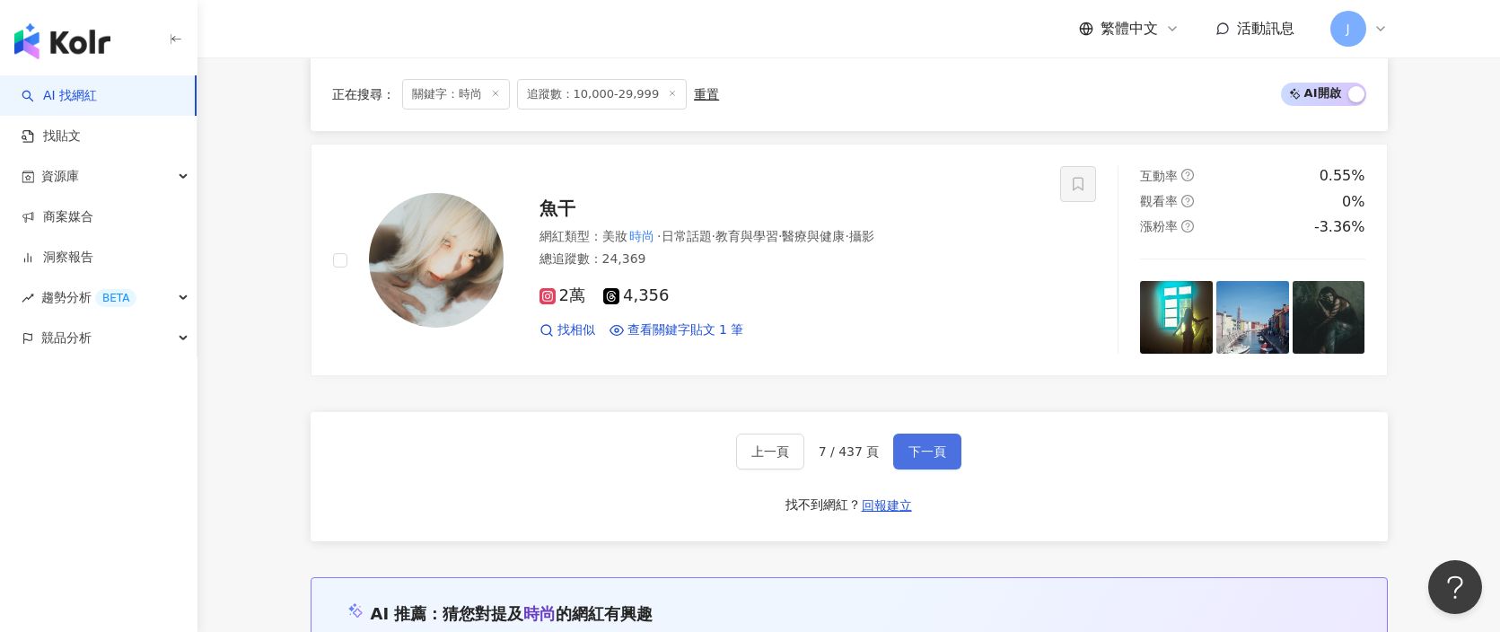
click at [905, 437] on button "下一頁" at bounding box center [927, 452] width 68 height 36
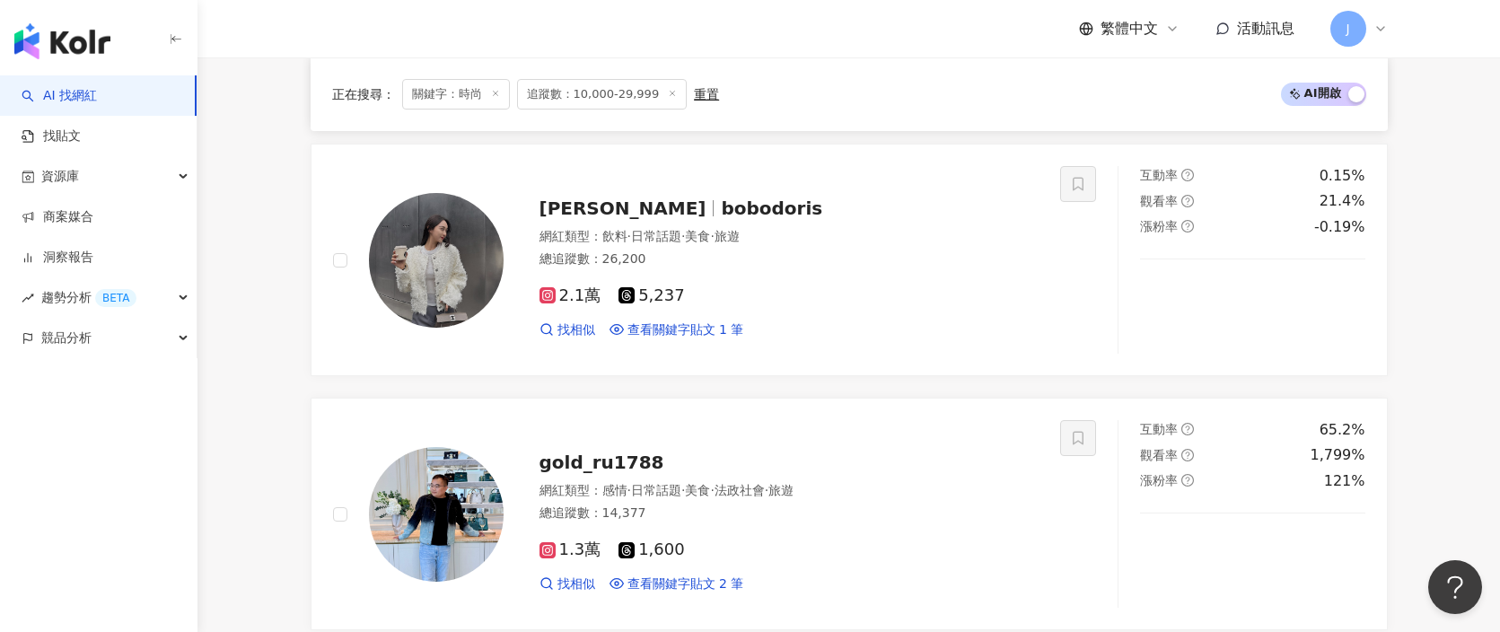
scroll to position [1356, 0]
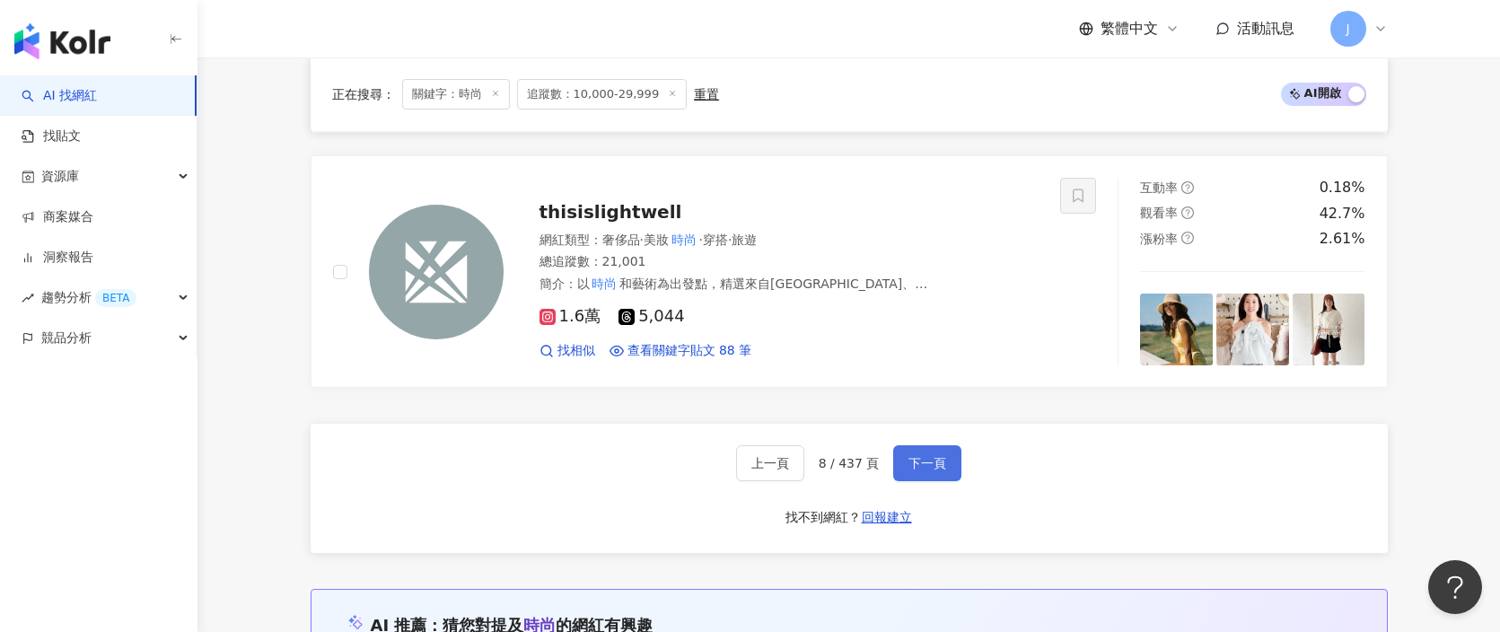
click at [947, 476] on button "下一頁" at bounding box center [927, 463] width 68 height 36
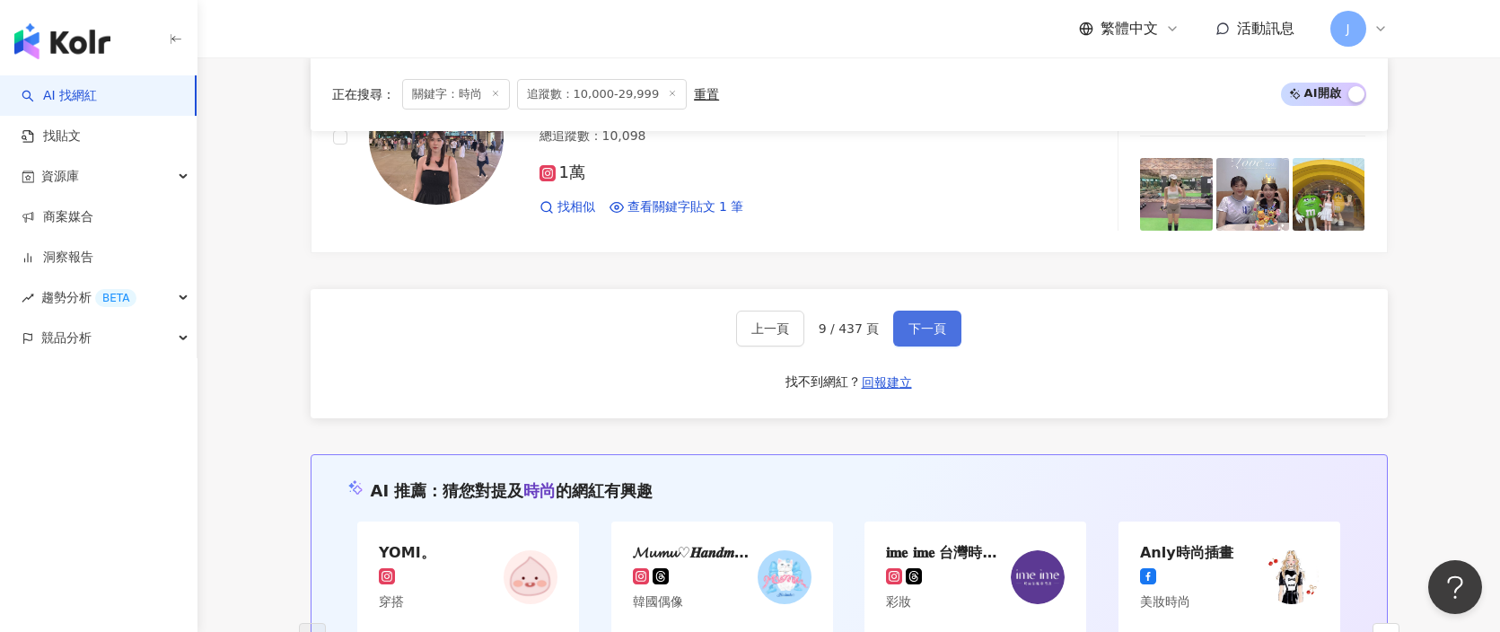
click at [942, 321] on span "下一頁" at bounding box center [928, 328] width 38 height 14
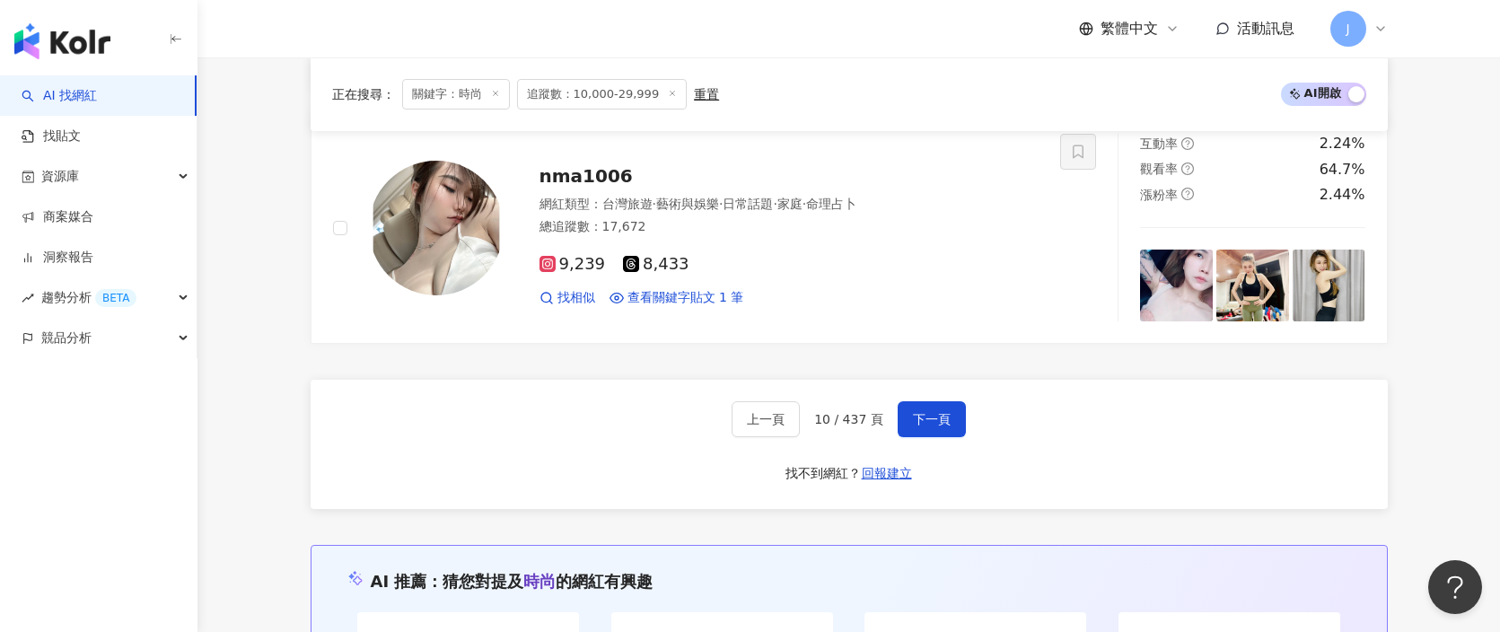
scroll to position [3422, 0]
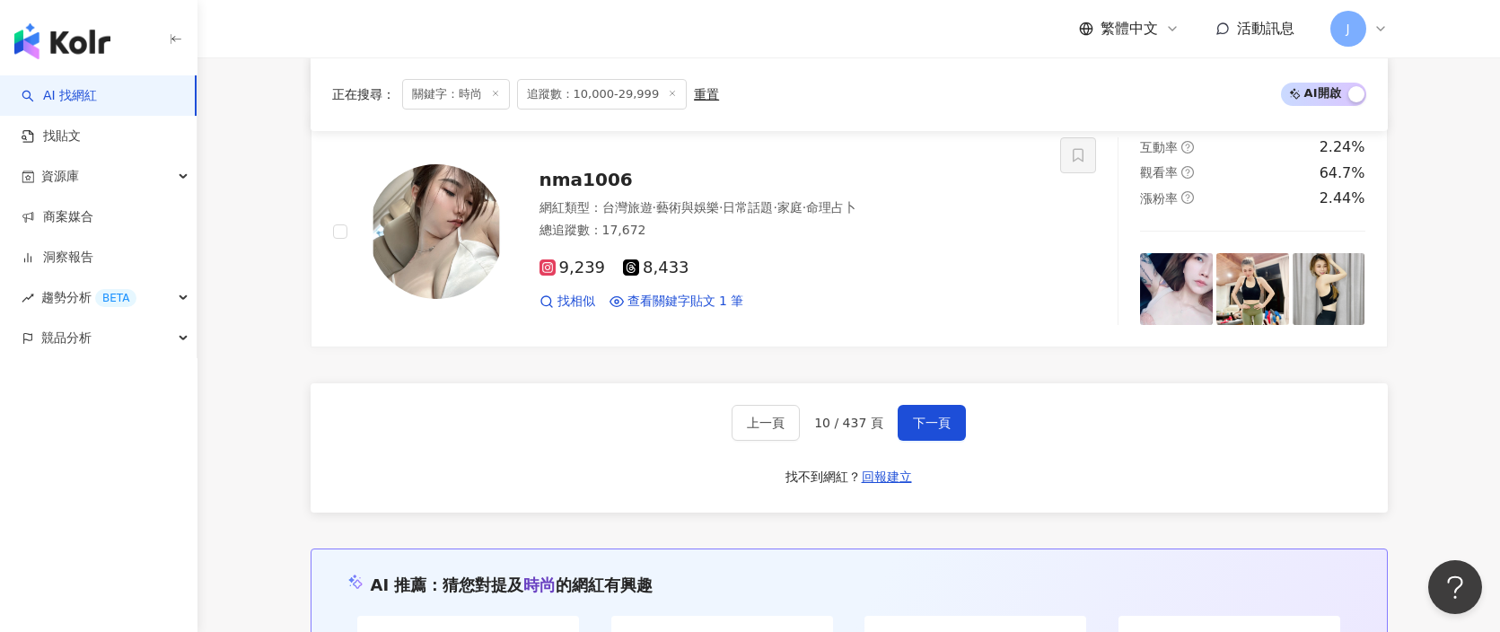
click at [943, 399] on div "上一頁 10 / 437 頁 下一頁 找不到網紅？ 回報建立" at bounding box center [849, 447] width 1077 height 129
click at [938, 413] on button "下一頁" at bounding box center [932, 423] width 68 height 36
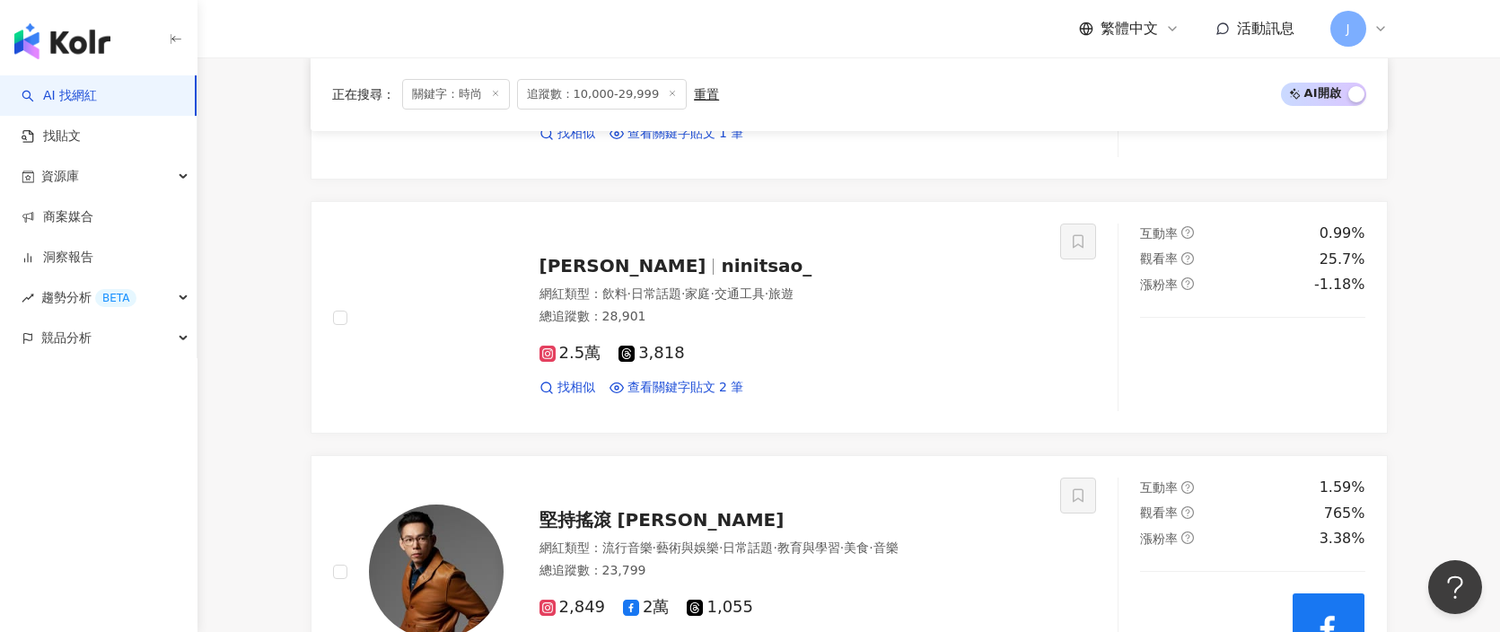
scroll to position [2824, 0]
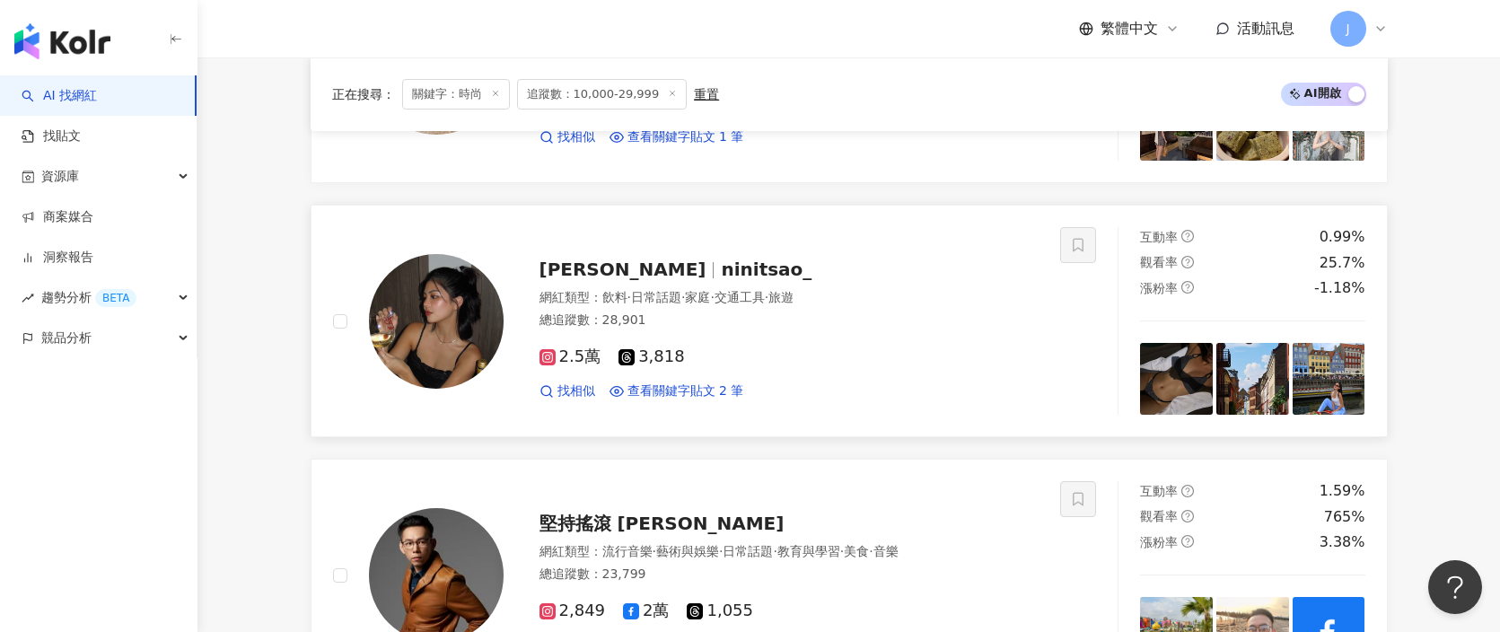
click at [725, 259] on div "Nini Tsao ninitsao_" at bounding box center [790, 269] width 500 height 25
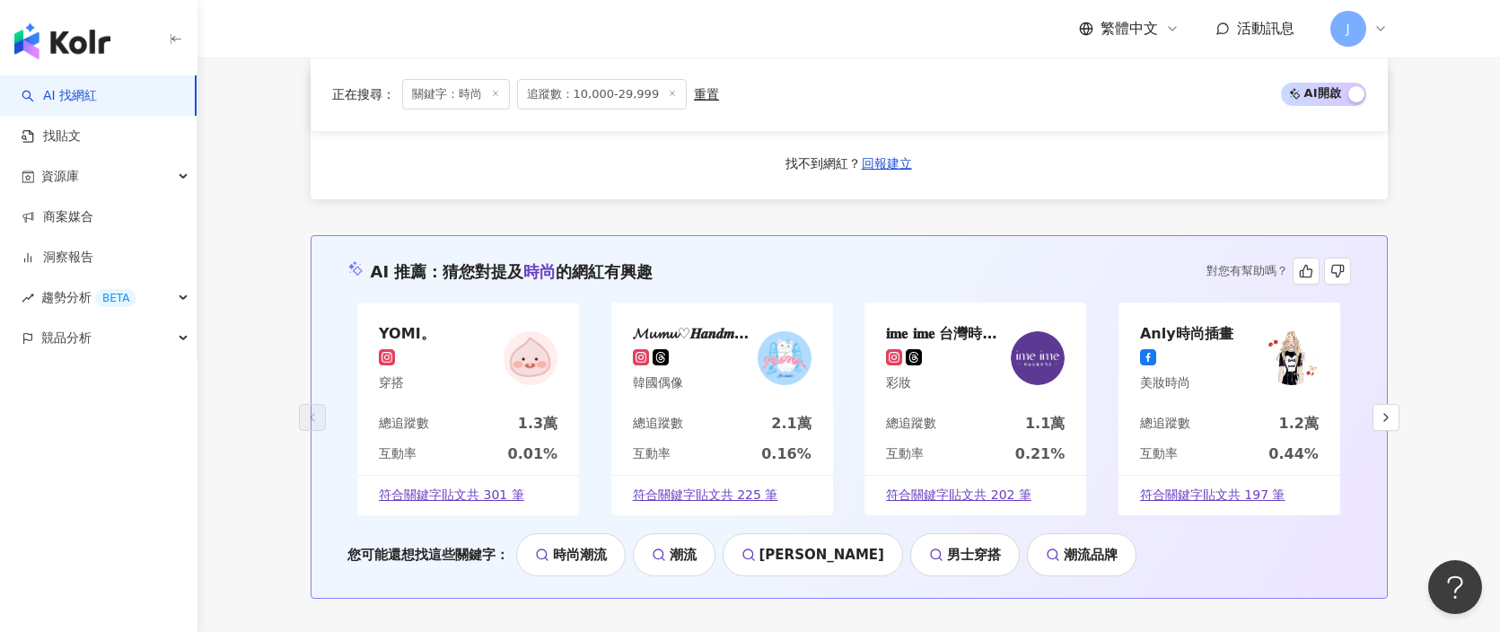
scroll to position [3528, 0]
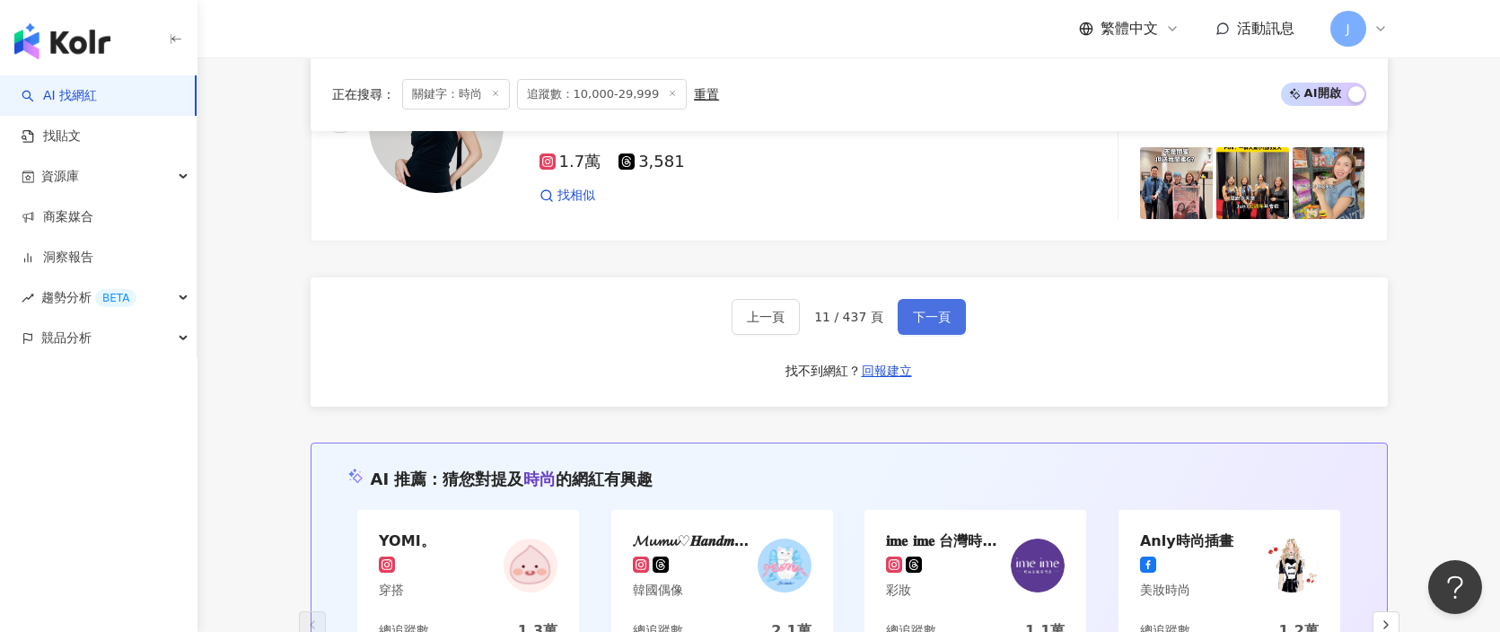
click at [941, 330] on button "下一頁" at bounding box center [932, 317] width 68 height 36
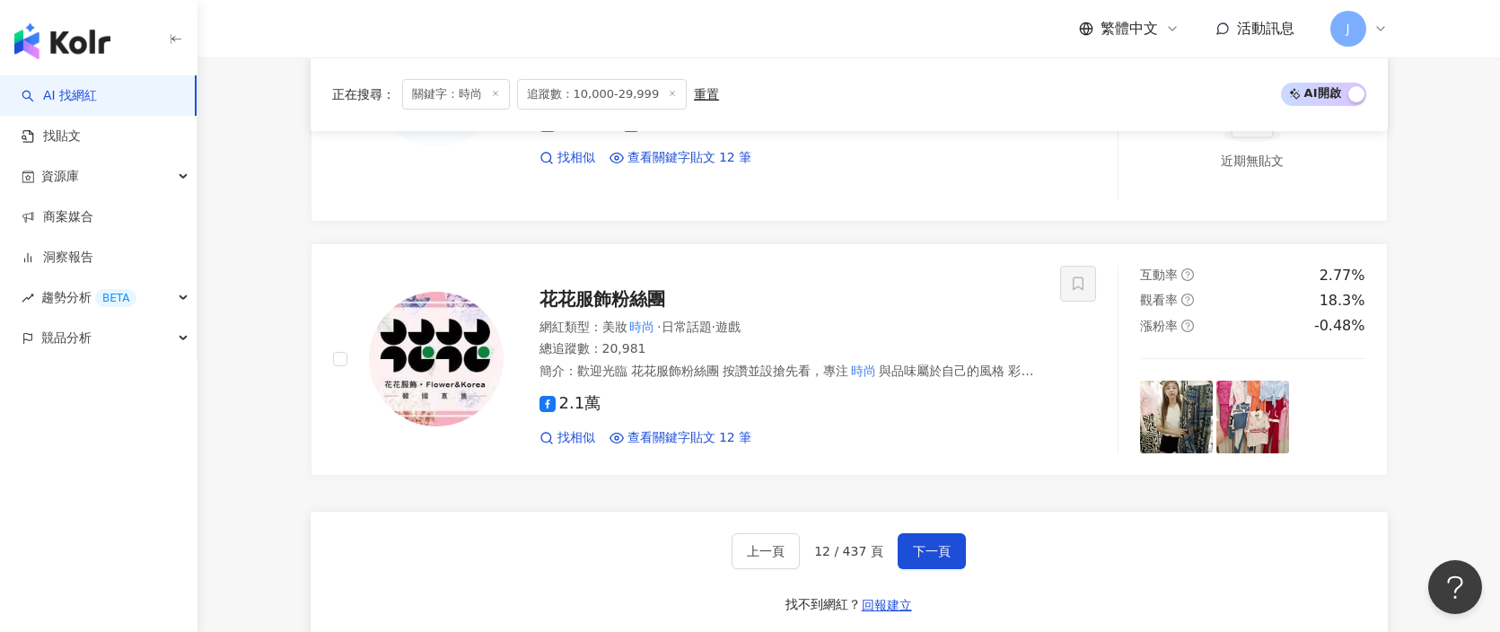
scroll to position [3352, 0]
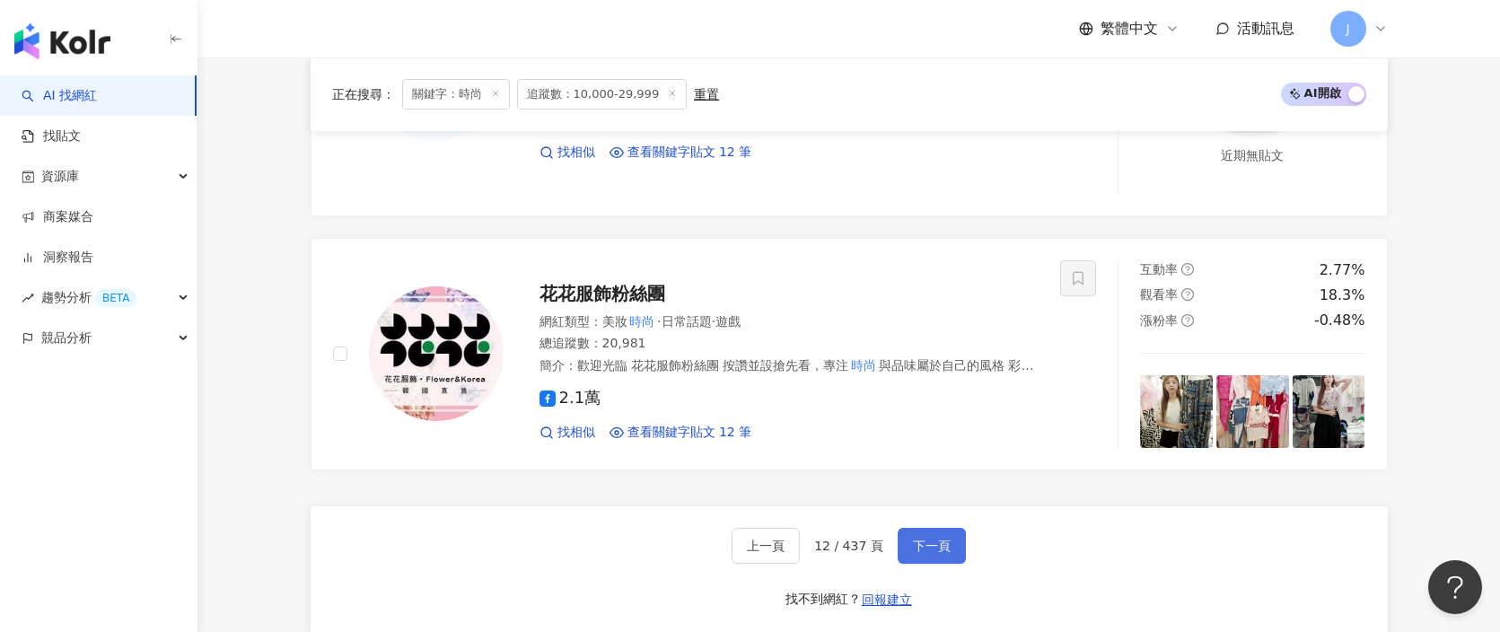
click at [932, 540] on span "下一頁" at bounding box center [932, 546] width 38 height 14
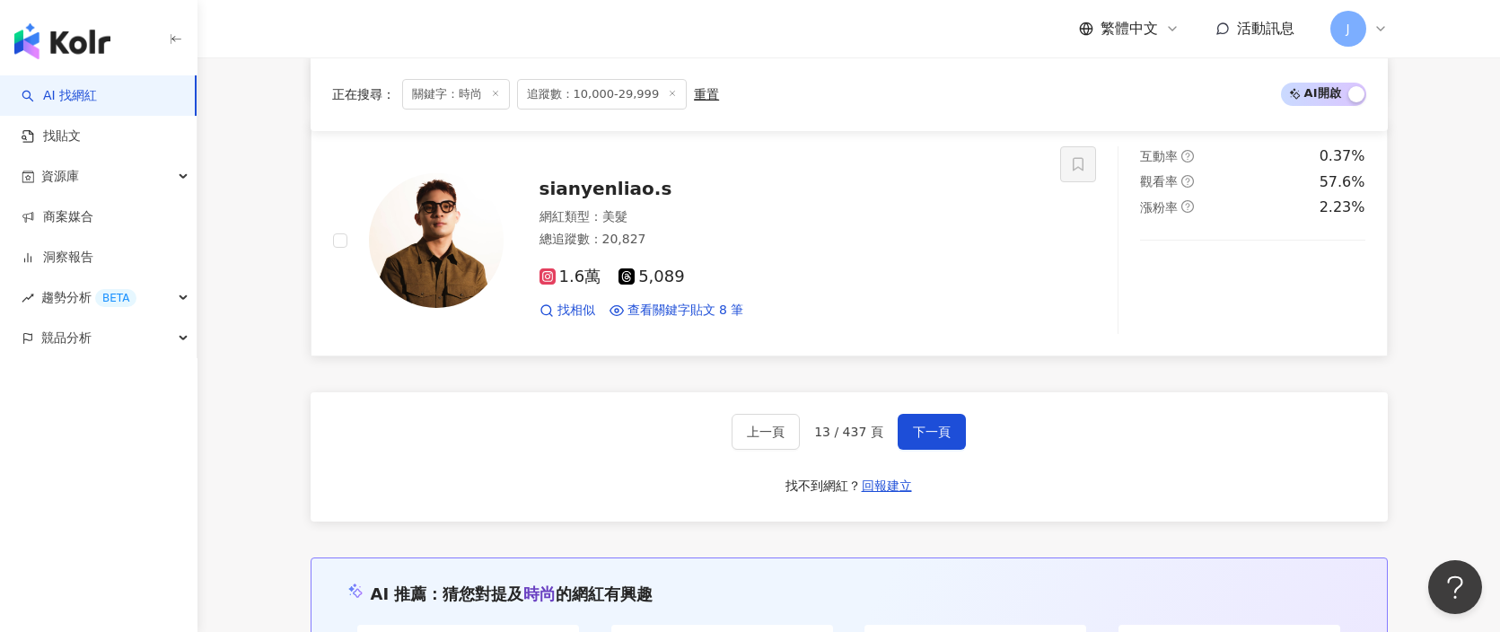
scroll to position [3411, 0]
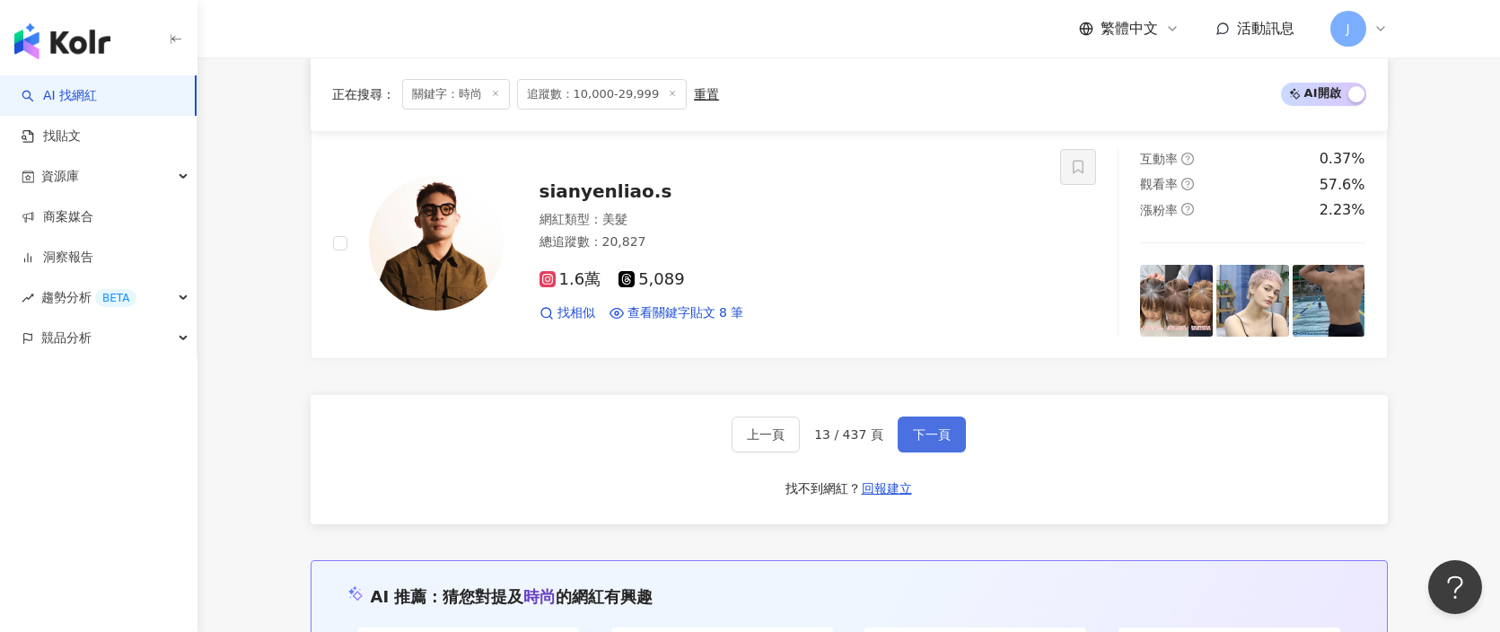
click at [944, 424] on button "下一頁" at bounding box center [932, 435] width 68 height 36
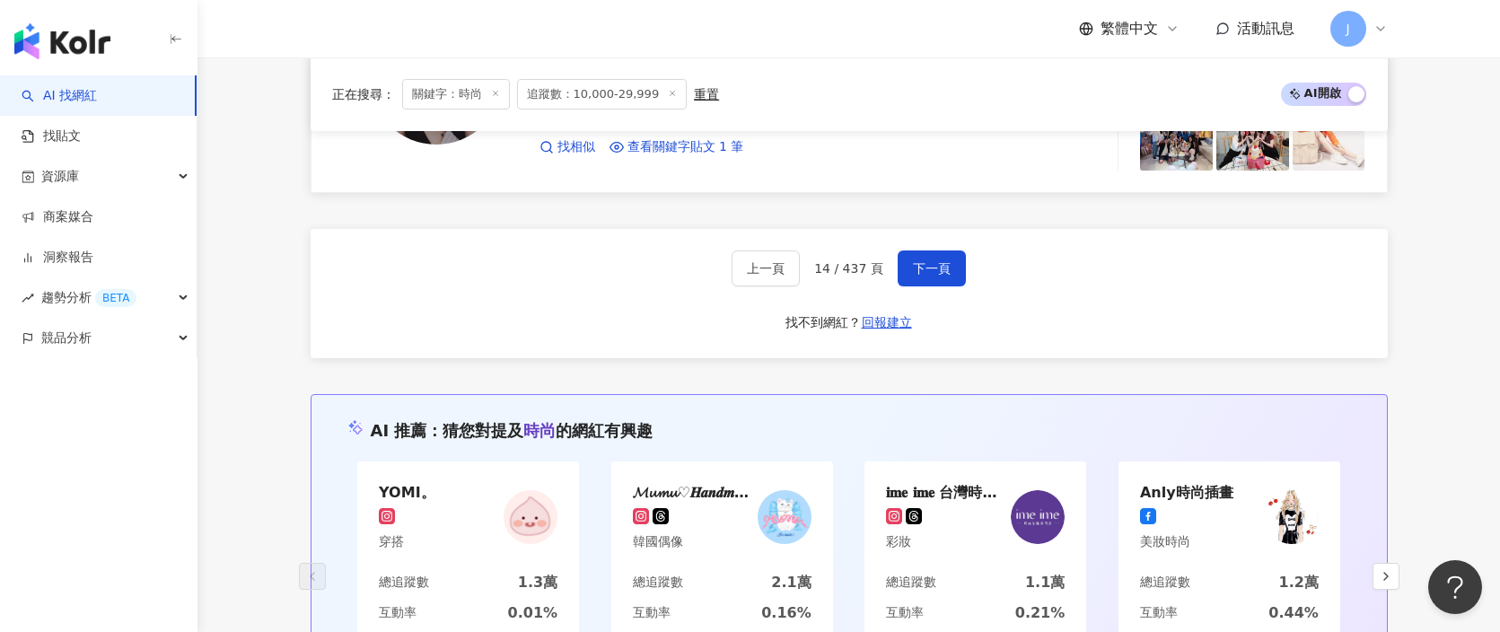
scroll to position [3611, 0]
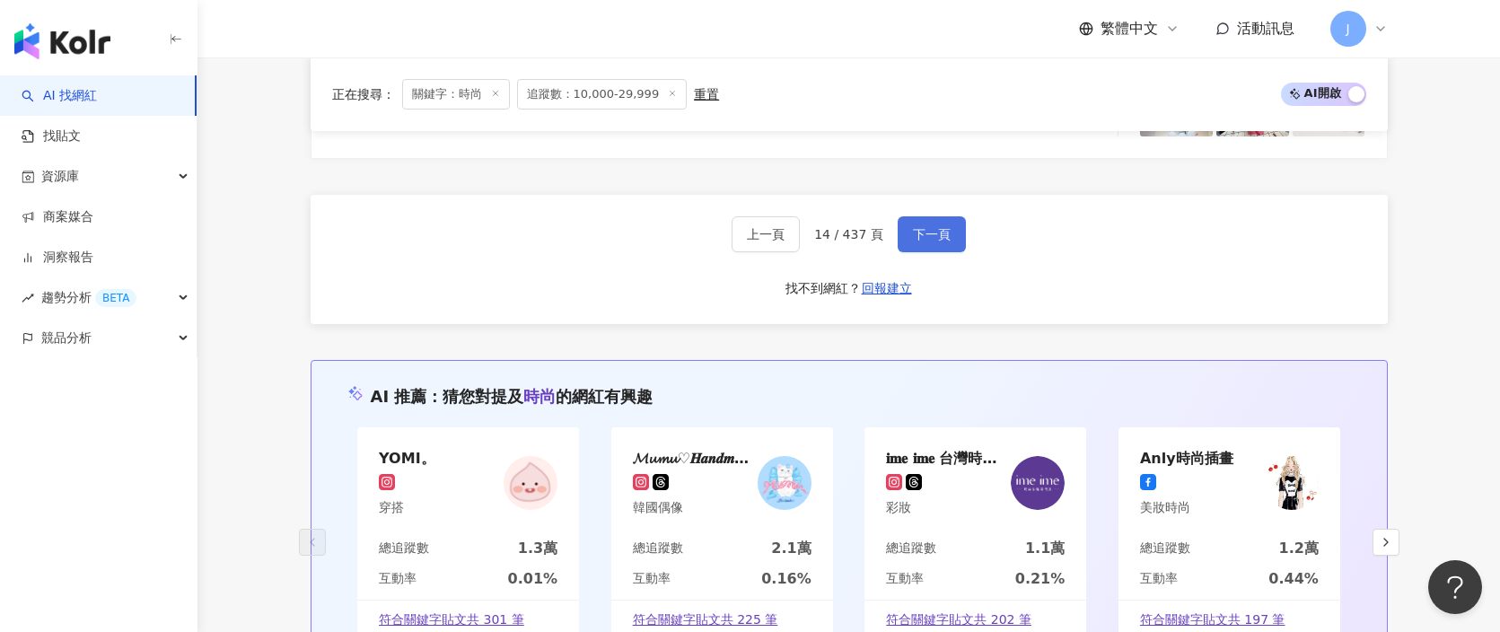
click at [932, 219] on button "下一頁" at bounding box center [932, 234] width 68 height 36
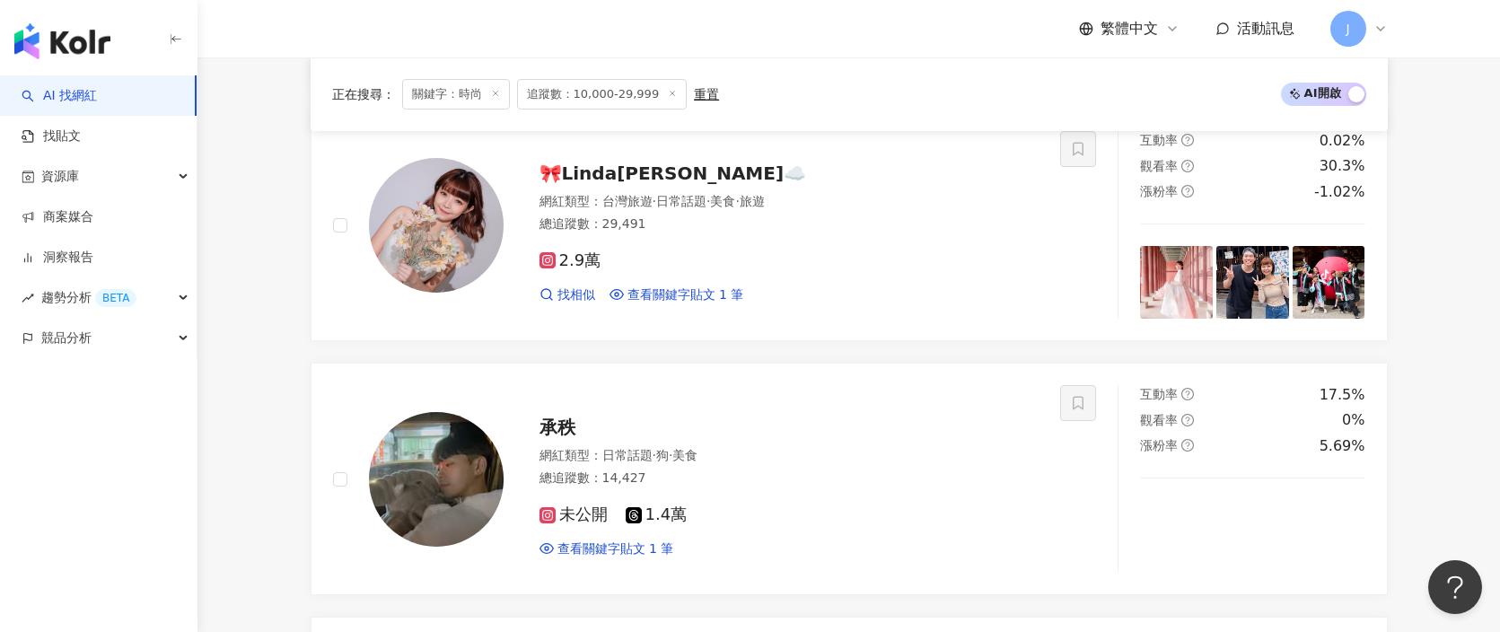
scroll to position [1390, 0]
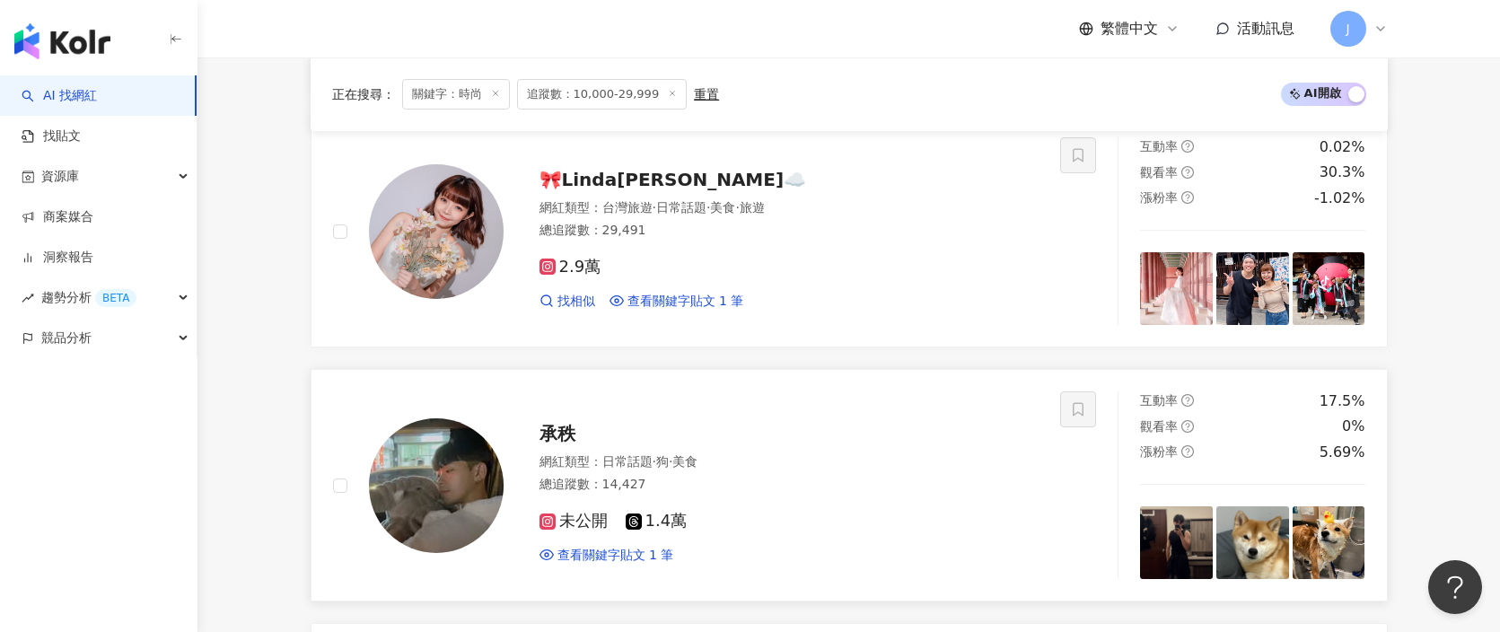
click at [753, 431] on div "承秩" at bounding box center [790, 433] width 500 height 25
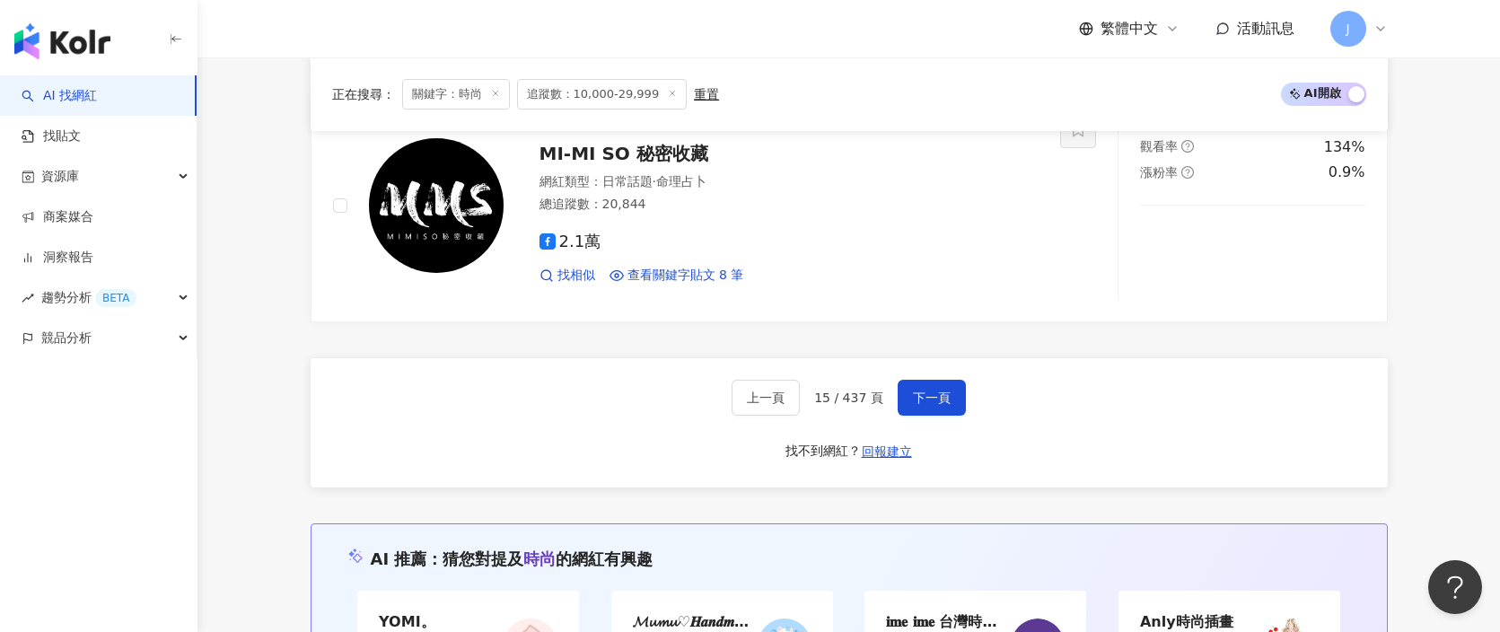
scroll to position [3628, 0]
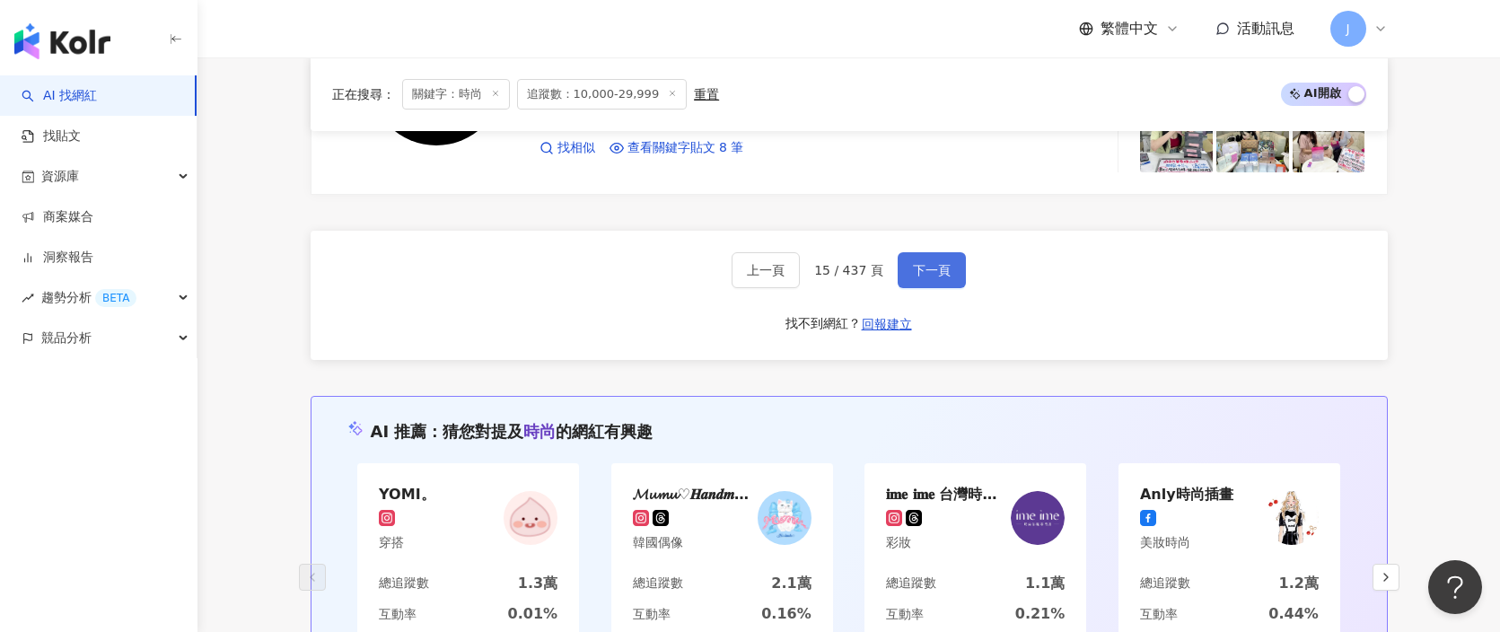
click at [943, 278] on button "下一頁" at bounding box center [932, 270] width 68 height 36
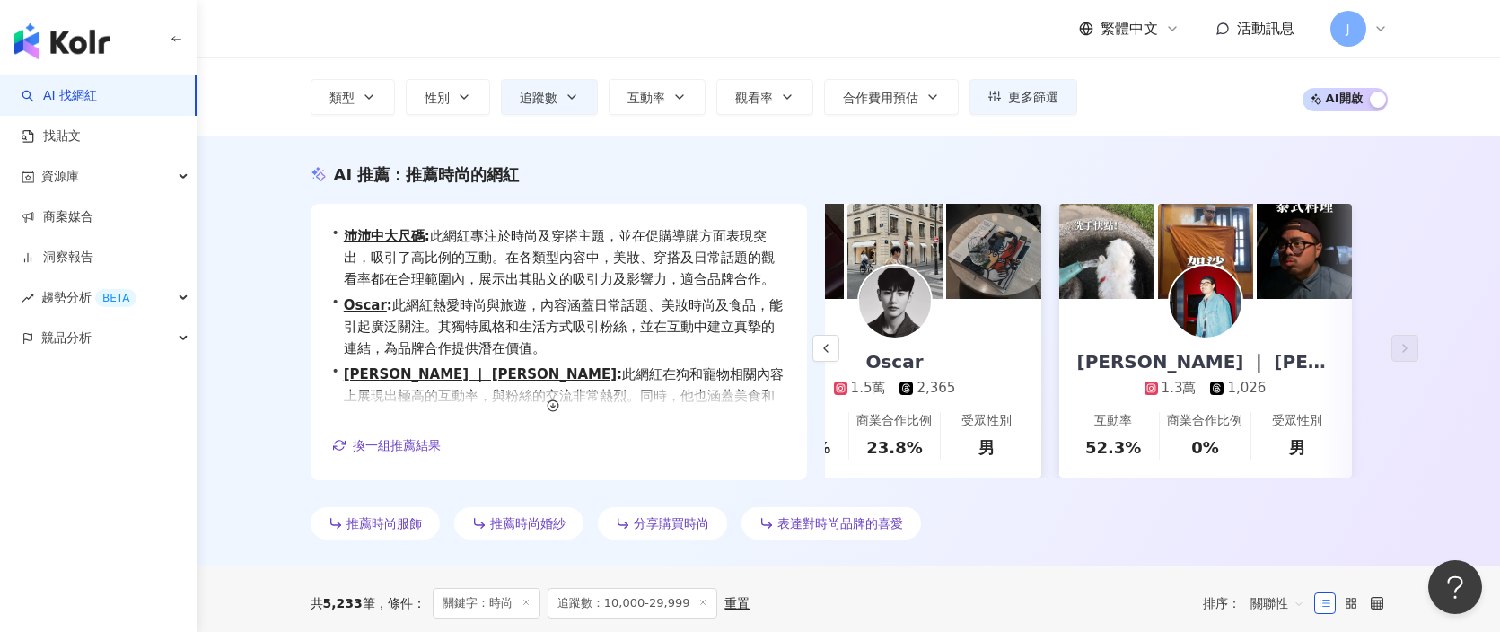
scroll to position [0, 0]
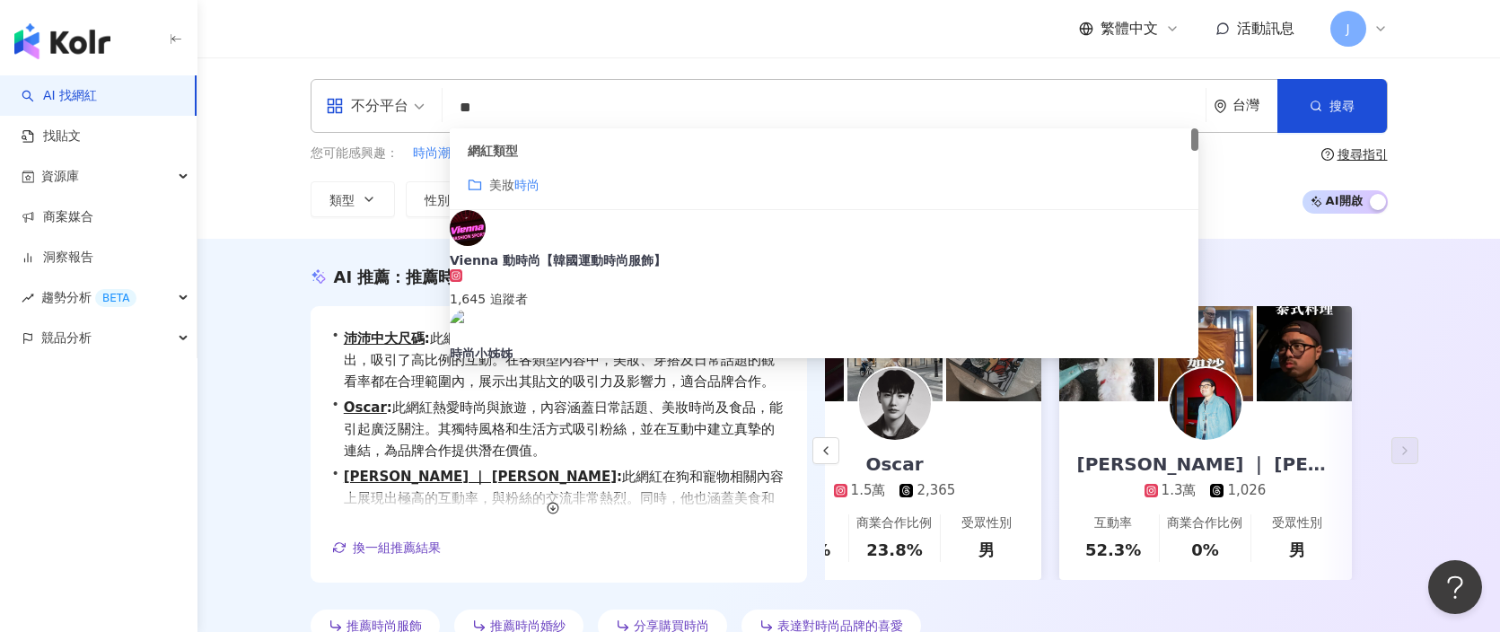
click at [612, 95] on input "**" at bounding box center [824, 108] width 749 height 34
type input "*"
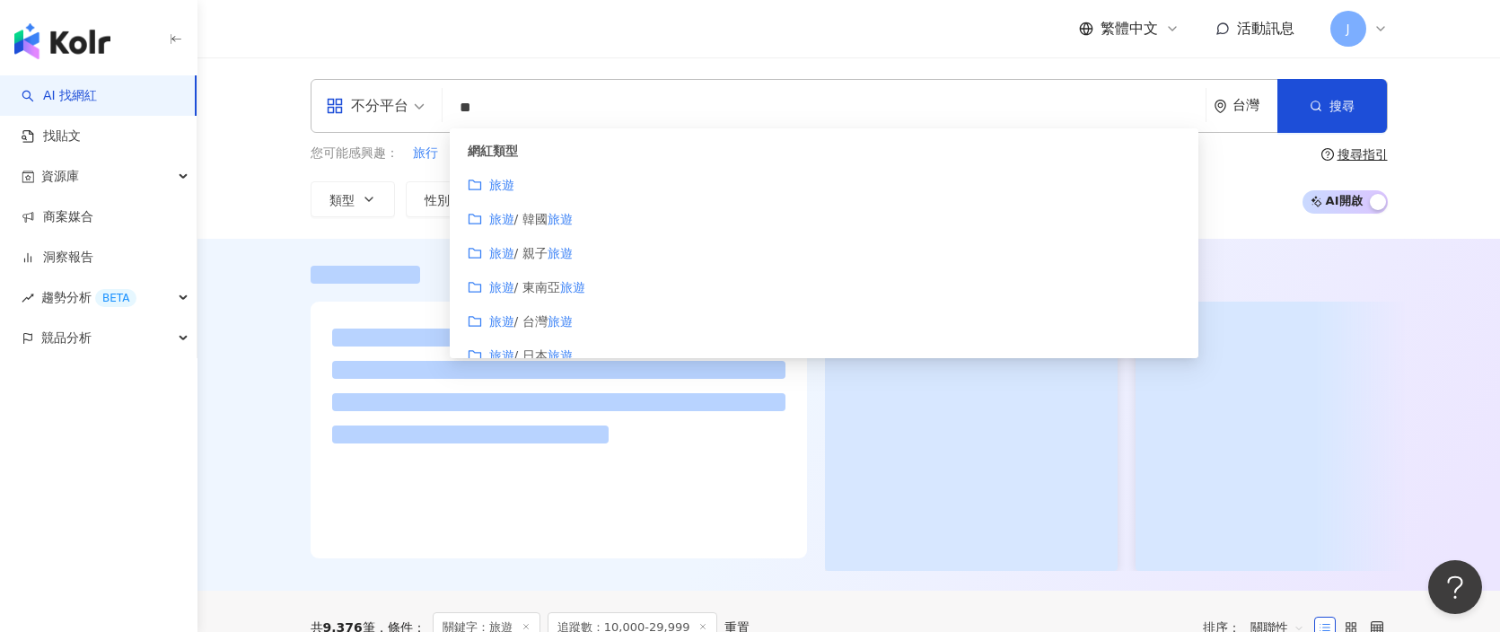
click at [496, 186] on mark "旅遊" at bounding box center [501, 185] width 25 height 14
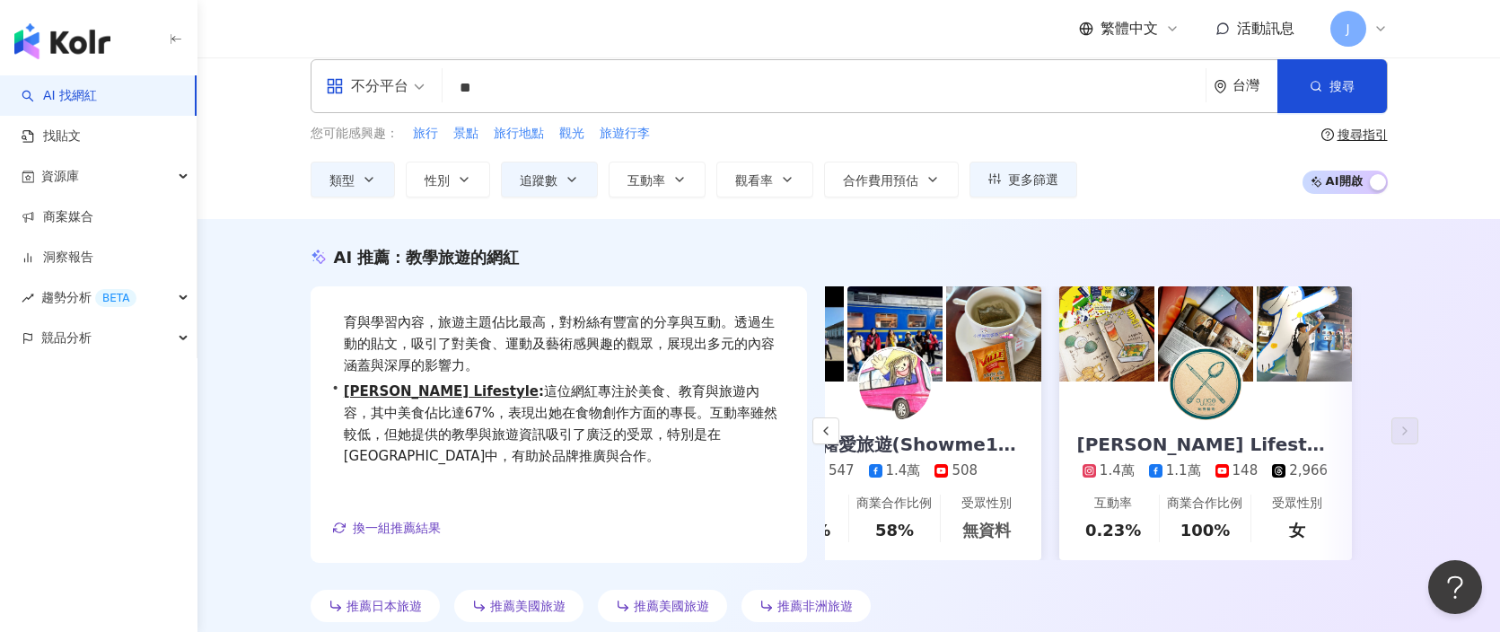
scroll to position [63, 0]
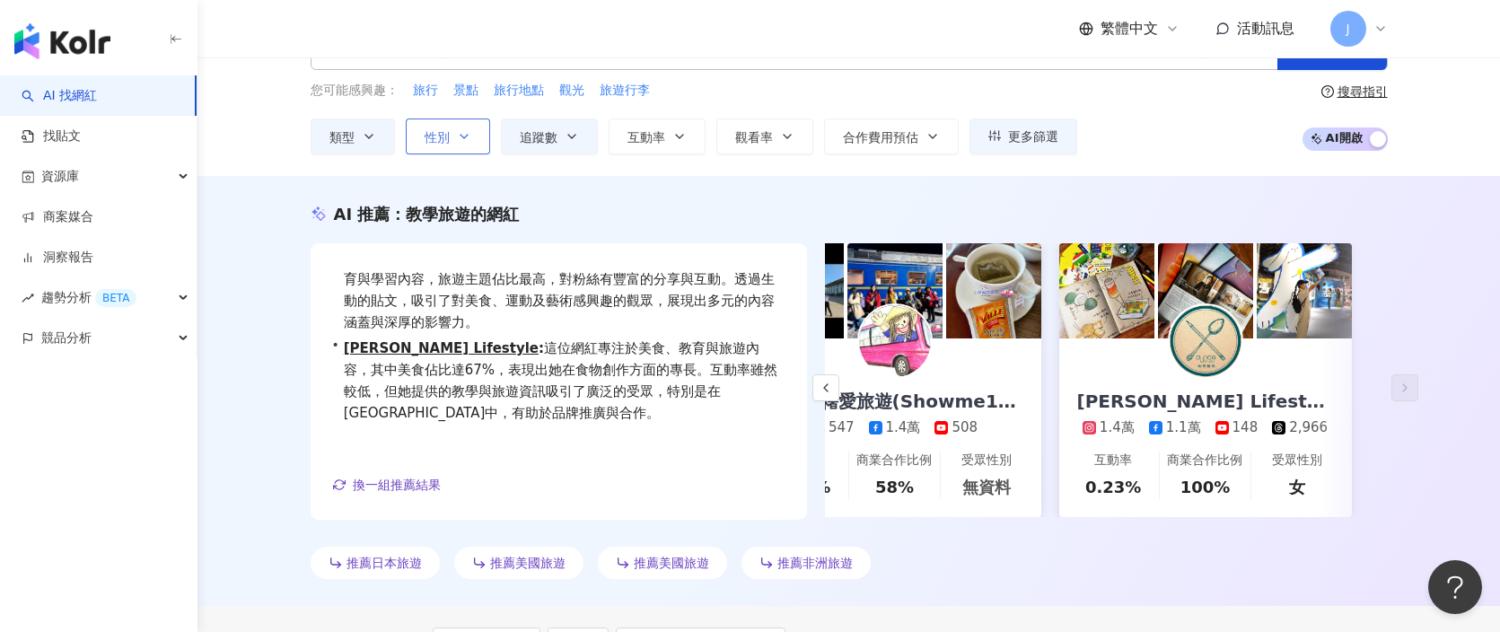
click at [474, 154] on div "不分平台 ** 台灣 搜尋 customizedTag 3b7047ef-4c93-4dcd-87f6-fae7627a7438 網紅類型 旅遊 旅遊 / 韓…" at bounding box center [849, 85] width 1303 height 181
click at [475, 144] on button "性別" at bounding box center [448, 137] width 84 height 36
click at [496, 205] on div "不限 女 男 其他" at bounding box center [526, 195] width 219 height 20
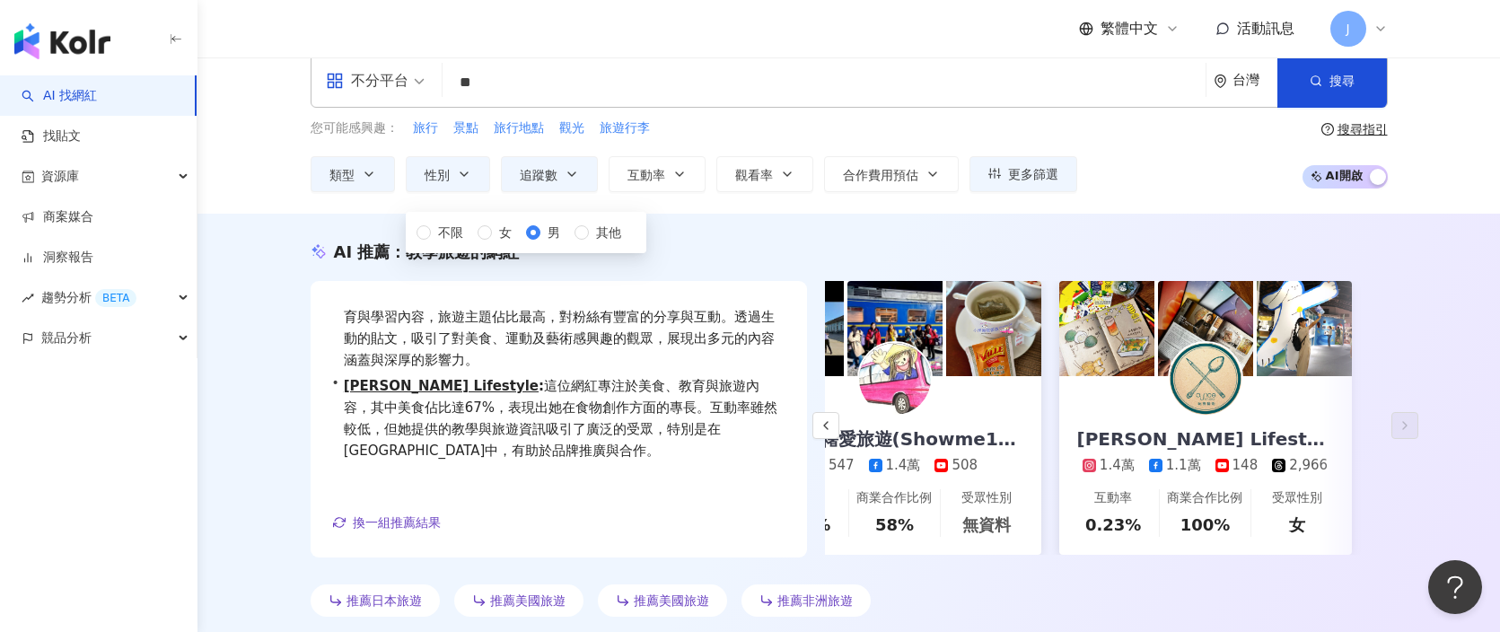
scroll to position [0, 0]
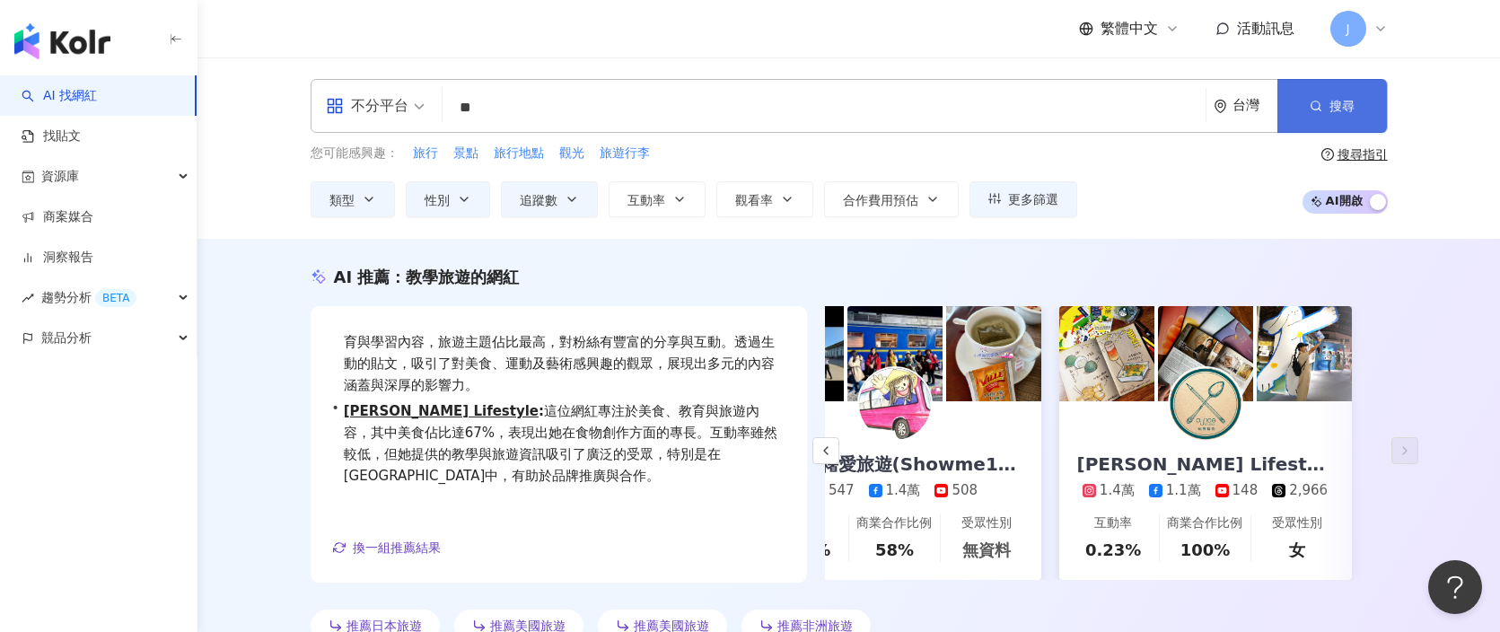
click at [1346, 105] on span "搜尋" at bounding box center [1342, 106] width 25 height 14
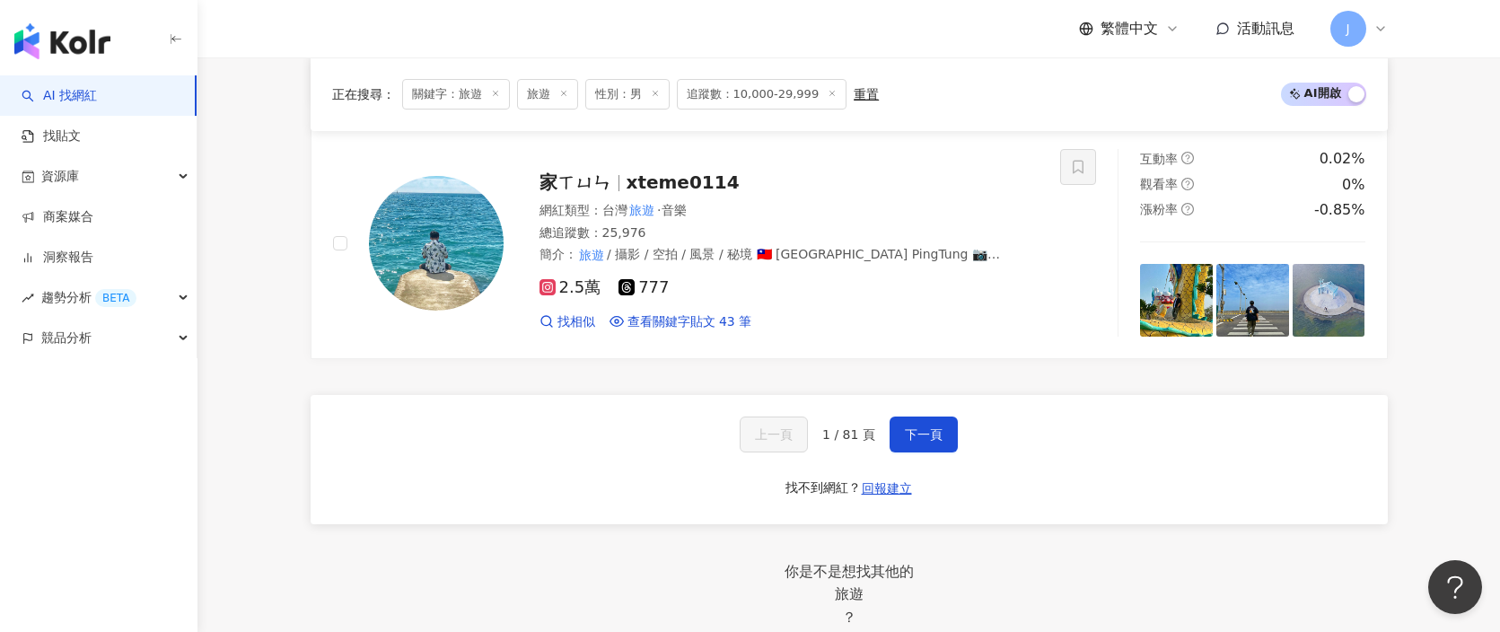
scroll to position [3425, 0]
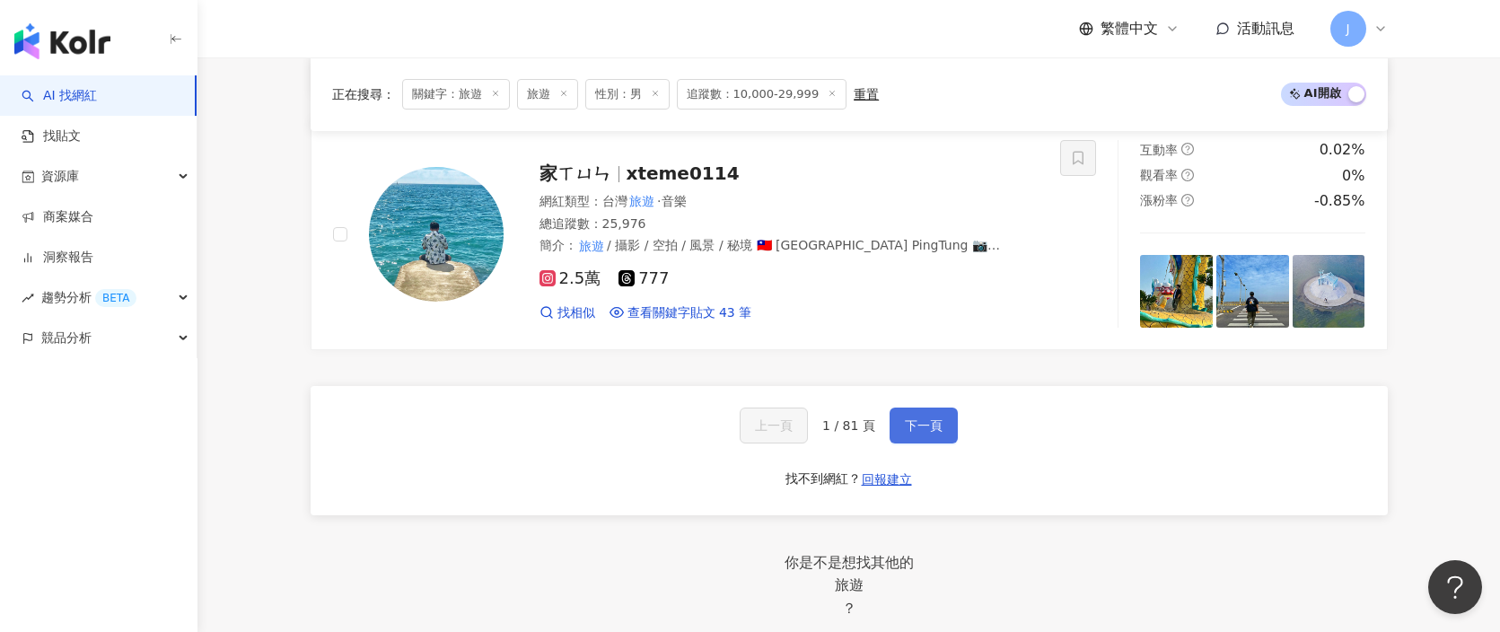
click at [942, 432] on button "下一頁" at bounding box center [924, 426] width 68 height 36
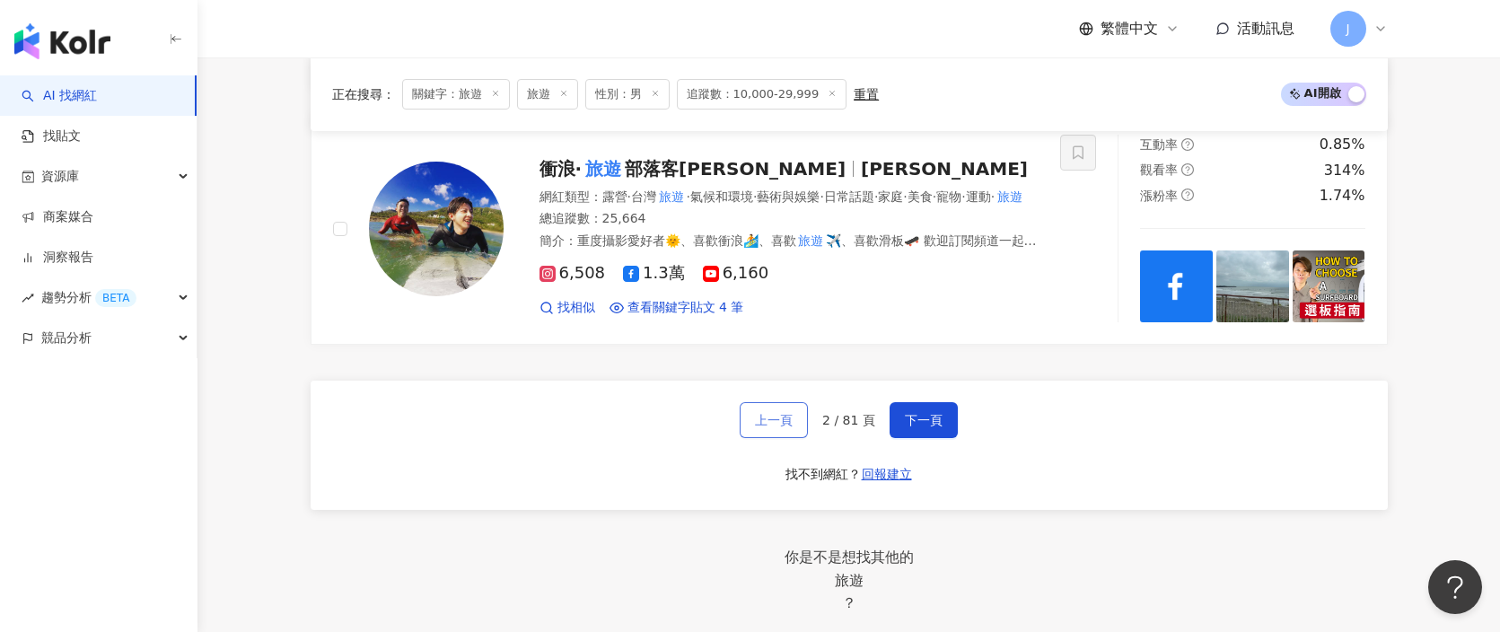
click at [776, 426] on span "上一頁" at bounding box center [774, 420] width 38 height 14
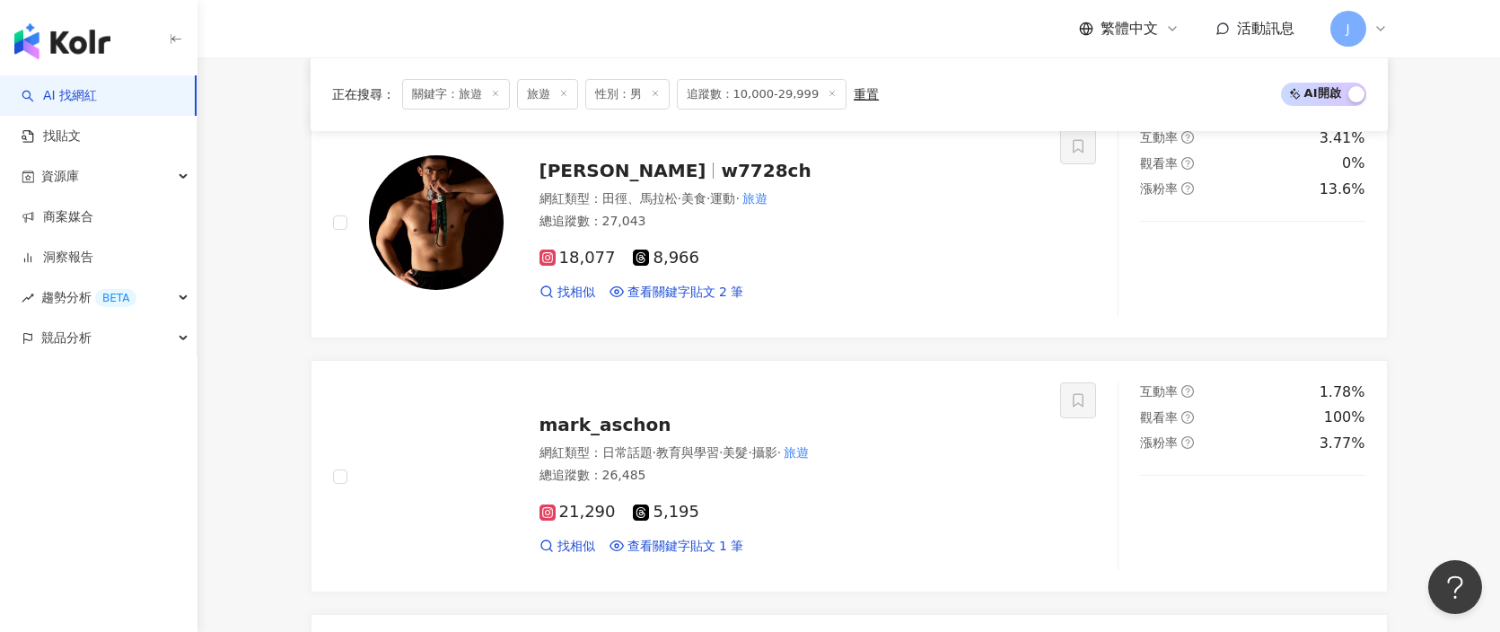
scroll to position [3365, 0]
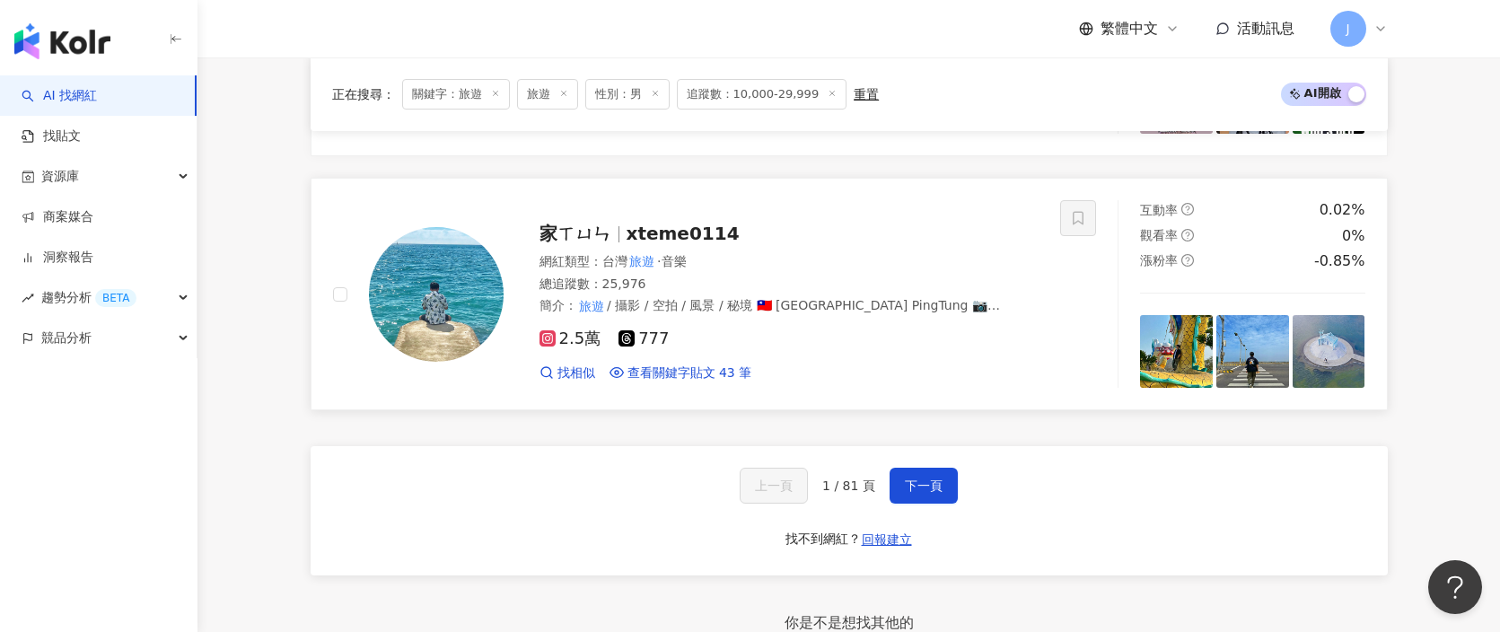
click at [741, 255] on div "網紅類型 ： 台灣 旅遊 · 音樂" at bounding box center [790, 262] width 500 height 18
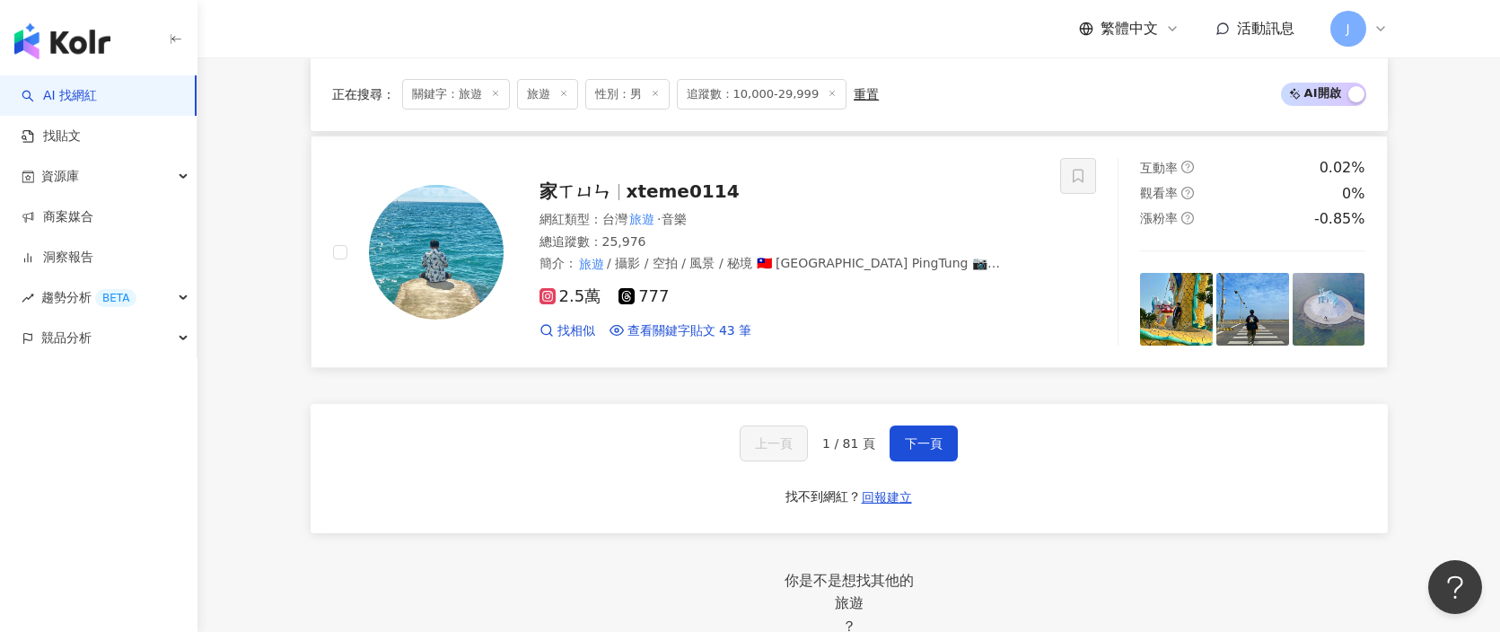
scroll to position [3446, 0]
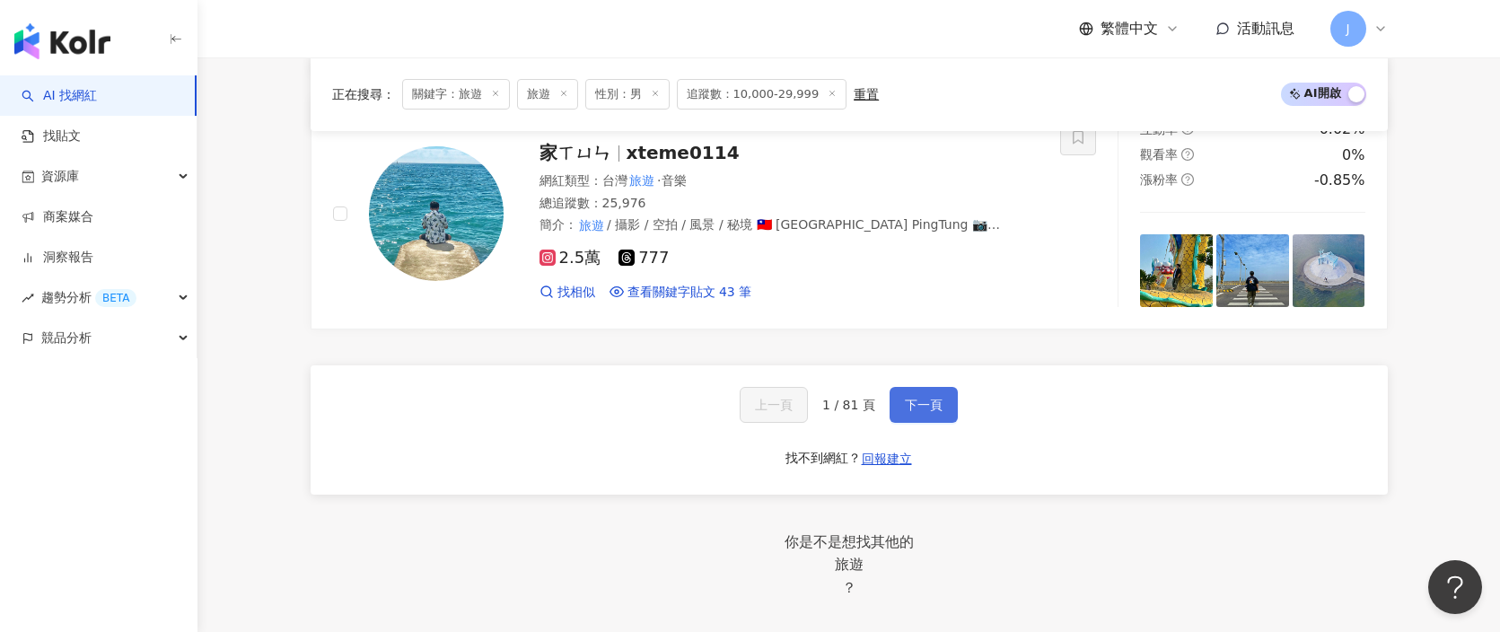
click at [917, 392] on button "下一頁" at bounding box center [924, 405] width 68 height 36
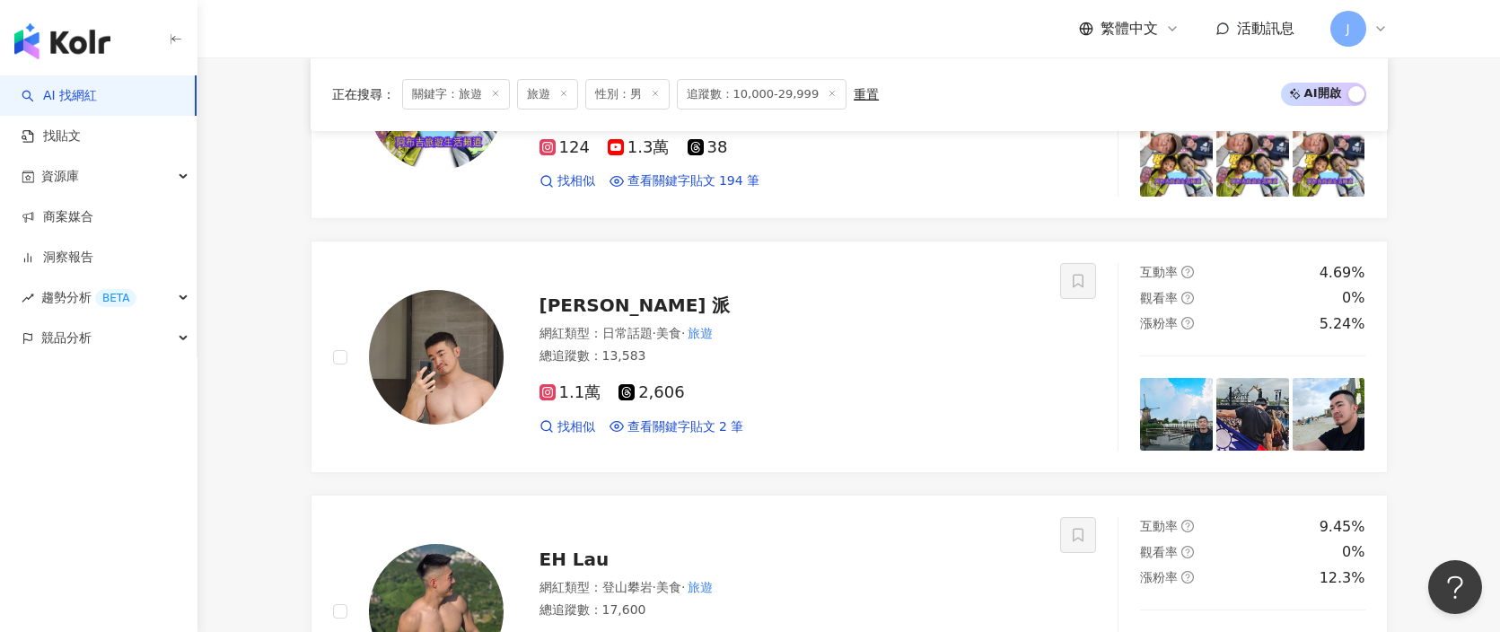
scroll to position [1489, 0]
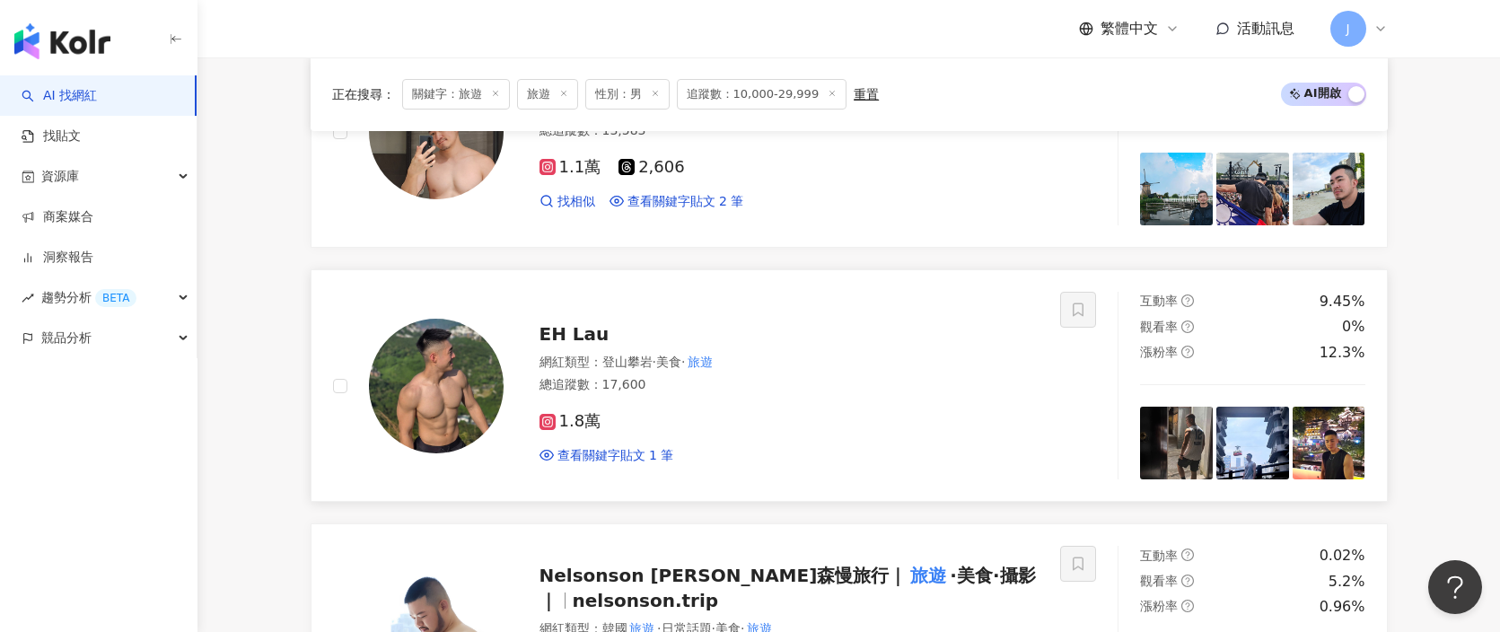
click at [586, 330] on span "EH Lau" at bounding box center [575, 334] width 70 height 22
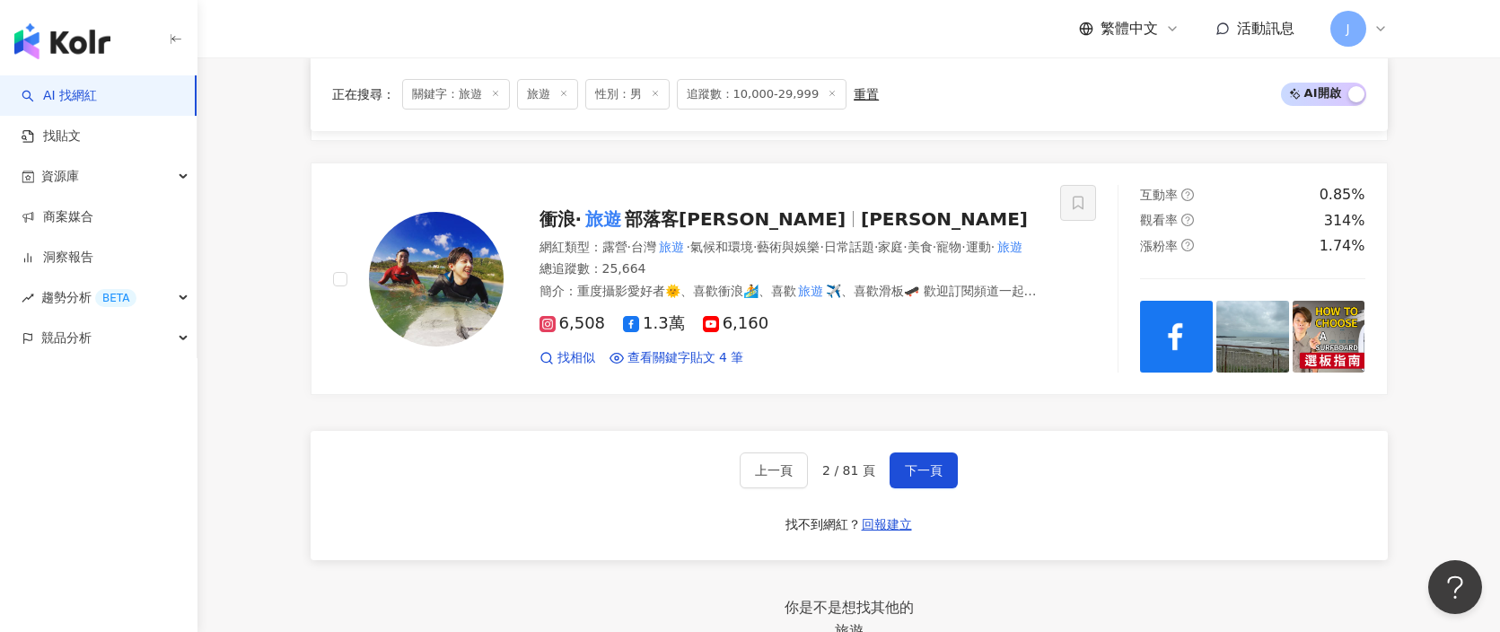
scroll to position [3378, 0]
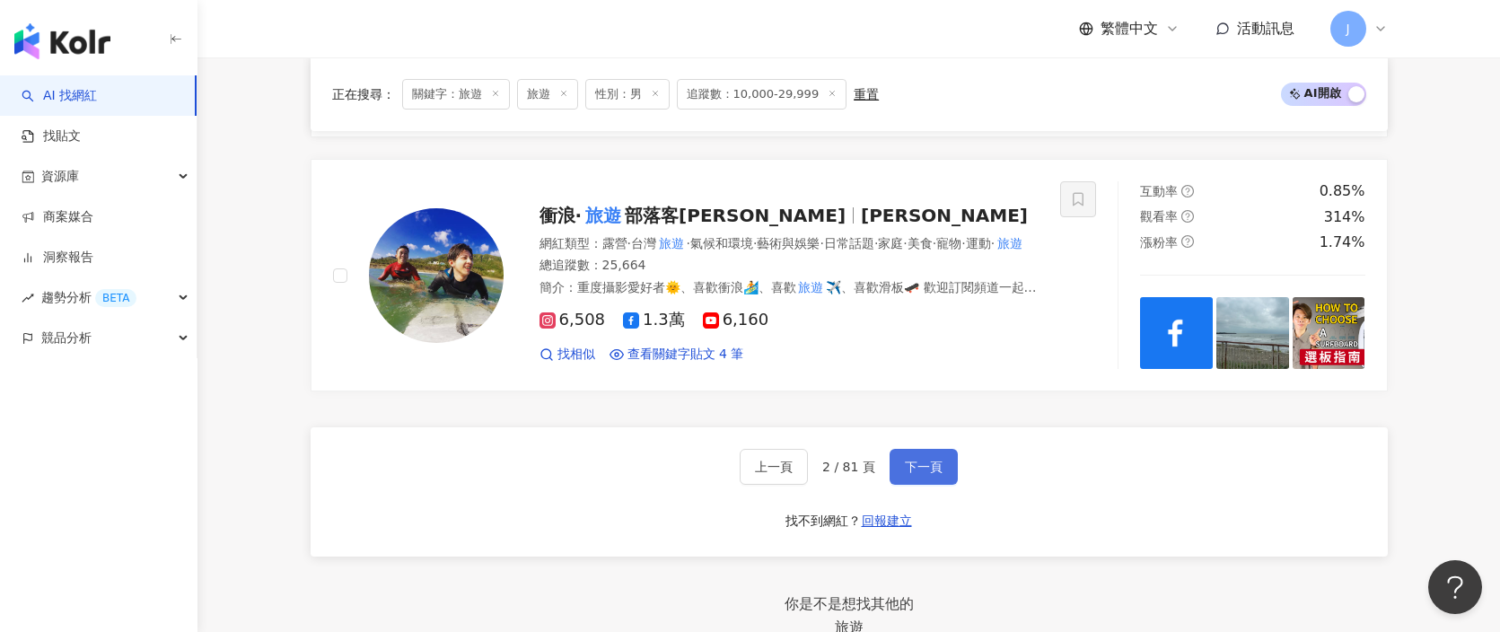
click at [909, 462] on button "下一頁" at bounding box center [924, 467] width 68 height 36
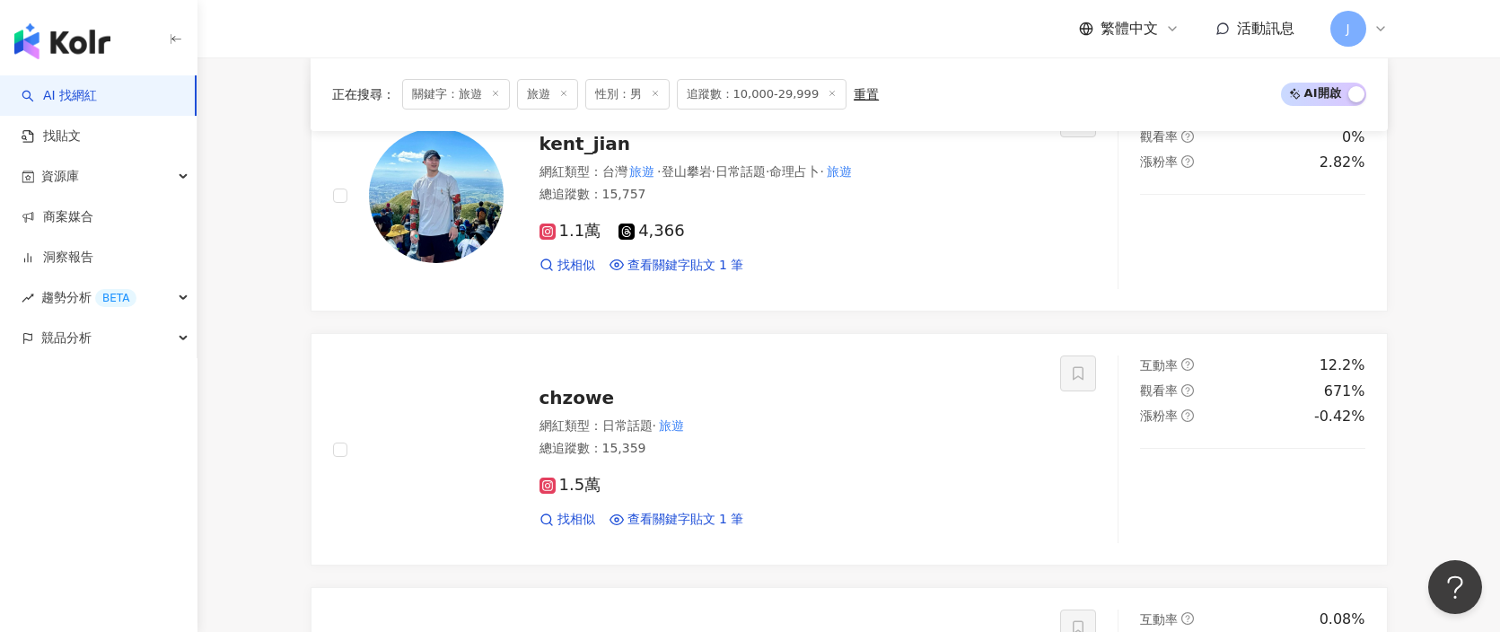
scroll to position [1887, 0]
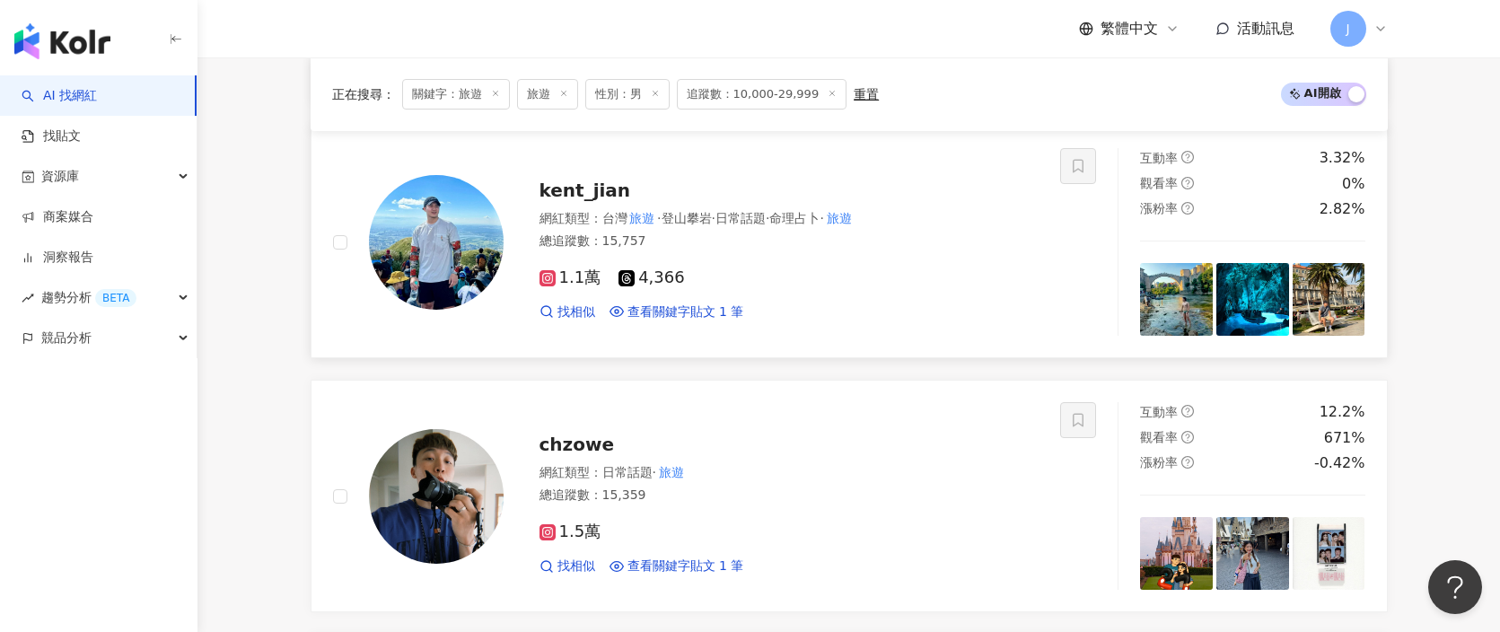
click at [755, 249] on div "總追蹤數 ： 15,757" at bounding box center [790, 242] width 500 height 18
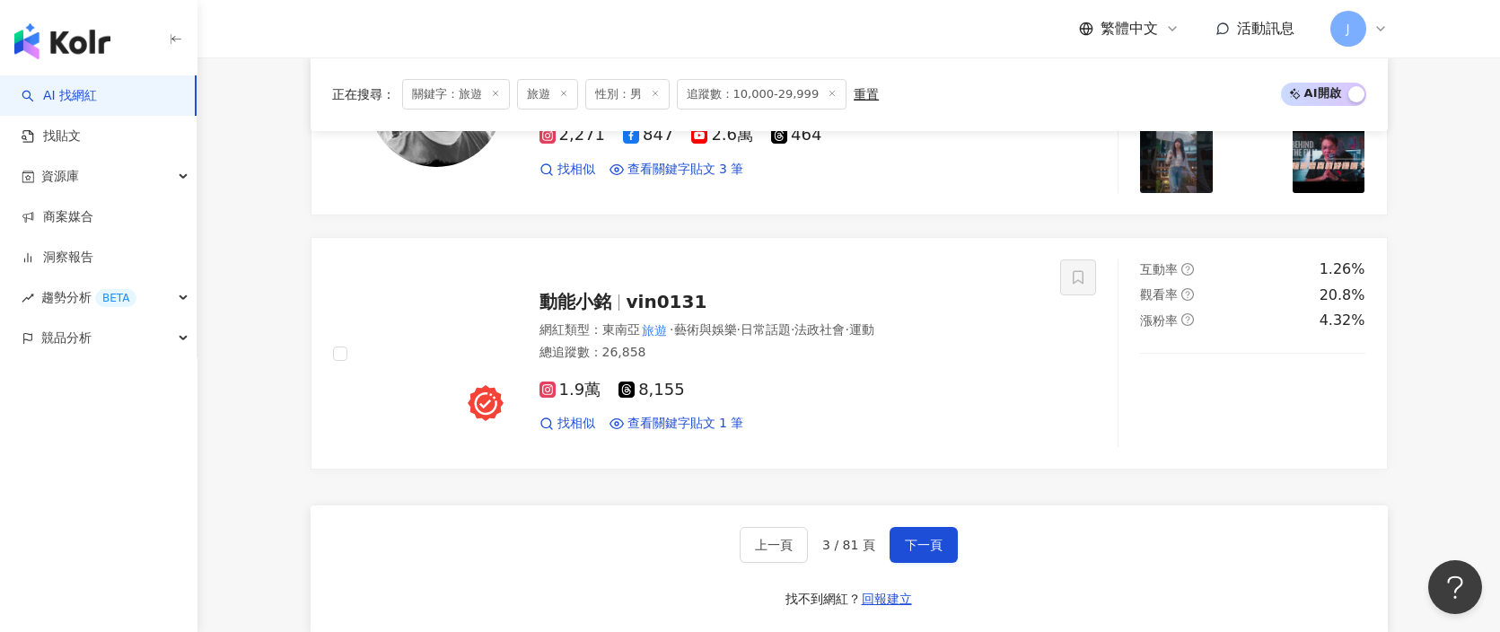
scroll to position [3342, 0]
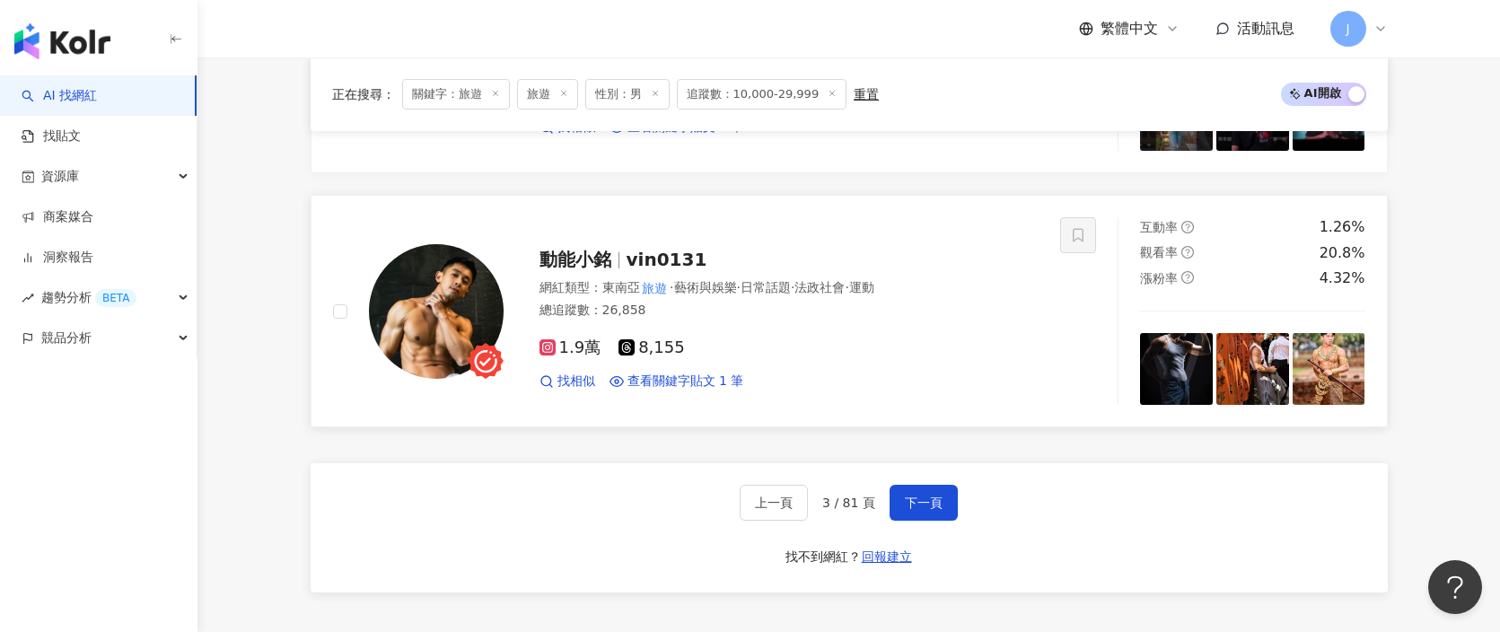
click at [679, 252] on span "vin0131" at bounding box center [667, 260] width 81 height 22
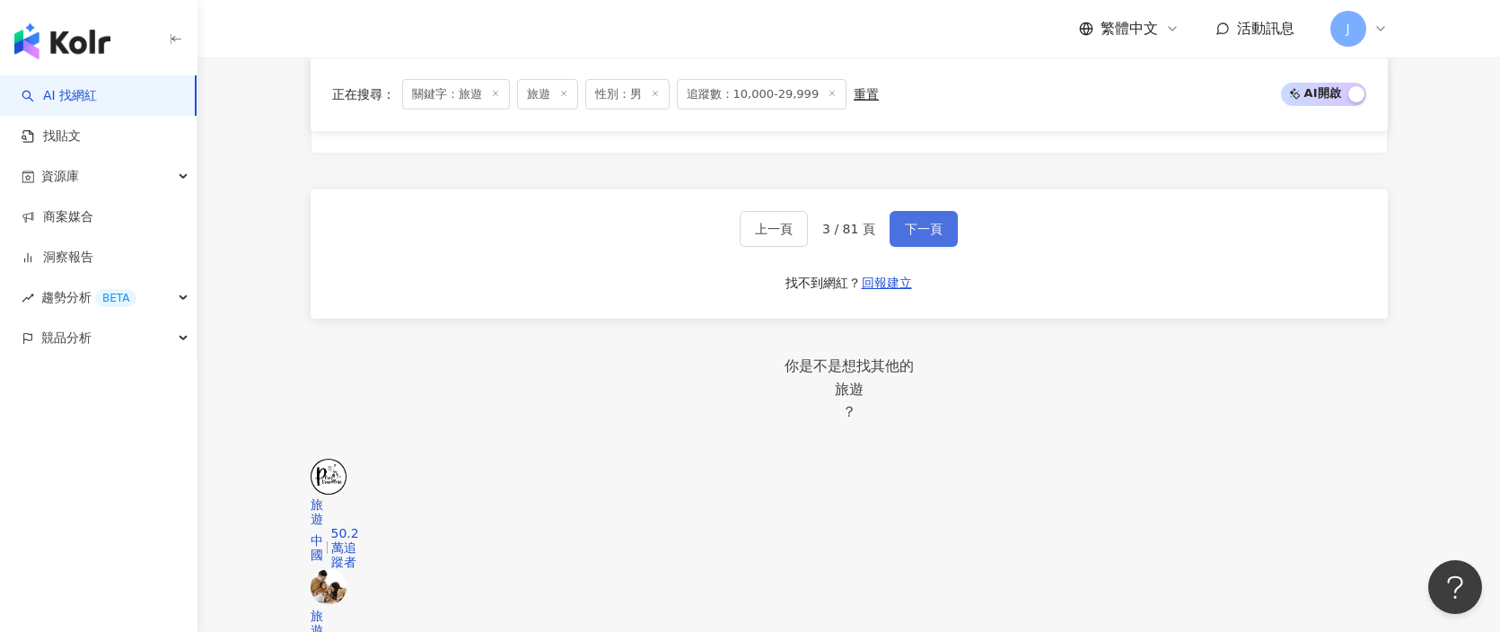
click at [911, 222] on span "下一頁" at bounding box center [924, 229] width 38 height 14
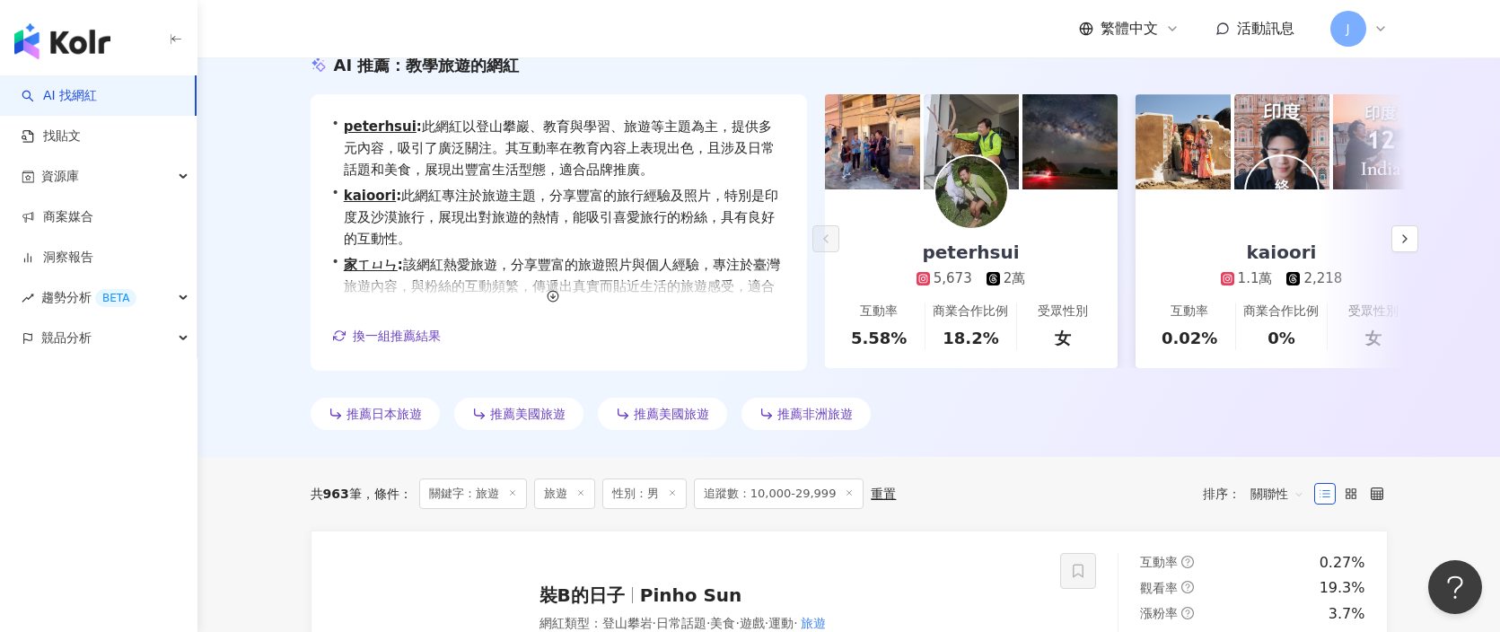
scroll to position [181, 0]
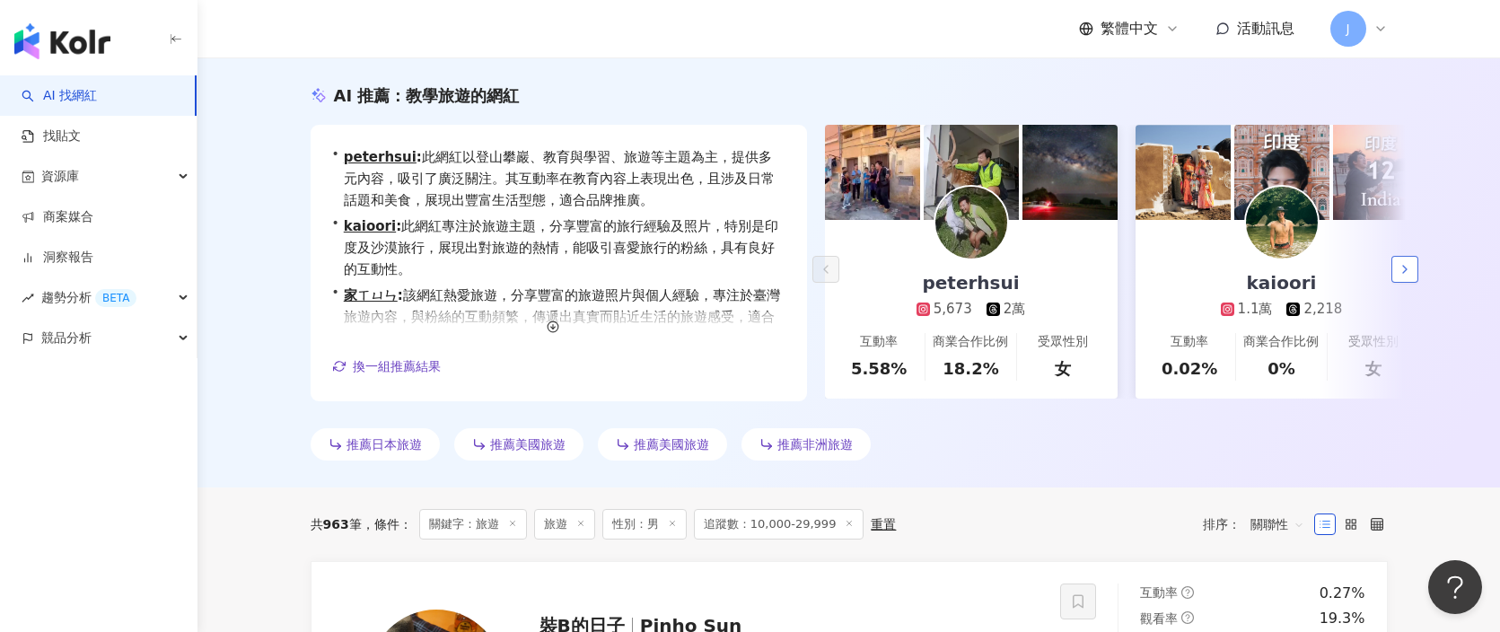
click at [1406, 275] on icon "button" at bounding box center [1405, 269] width 14 height 14
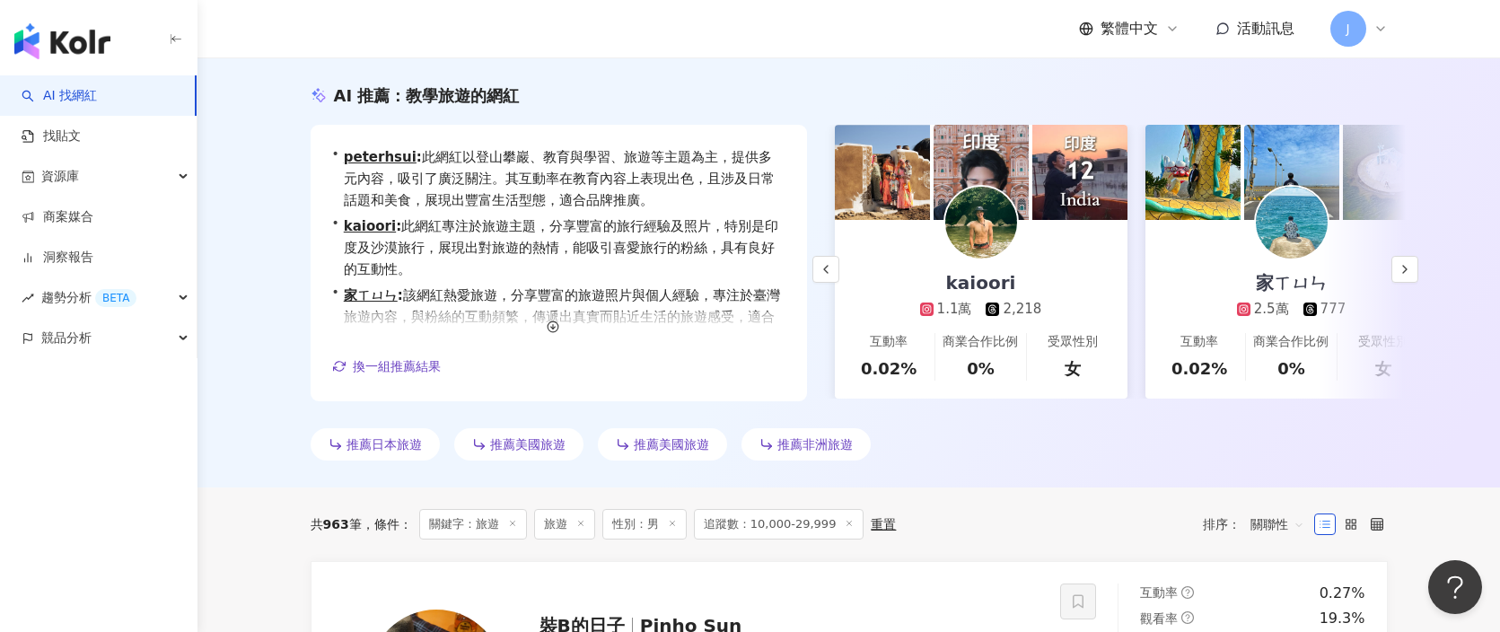
scroll to position [0, 311]
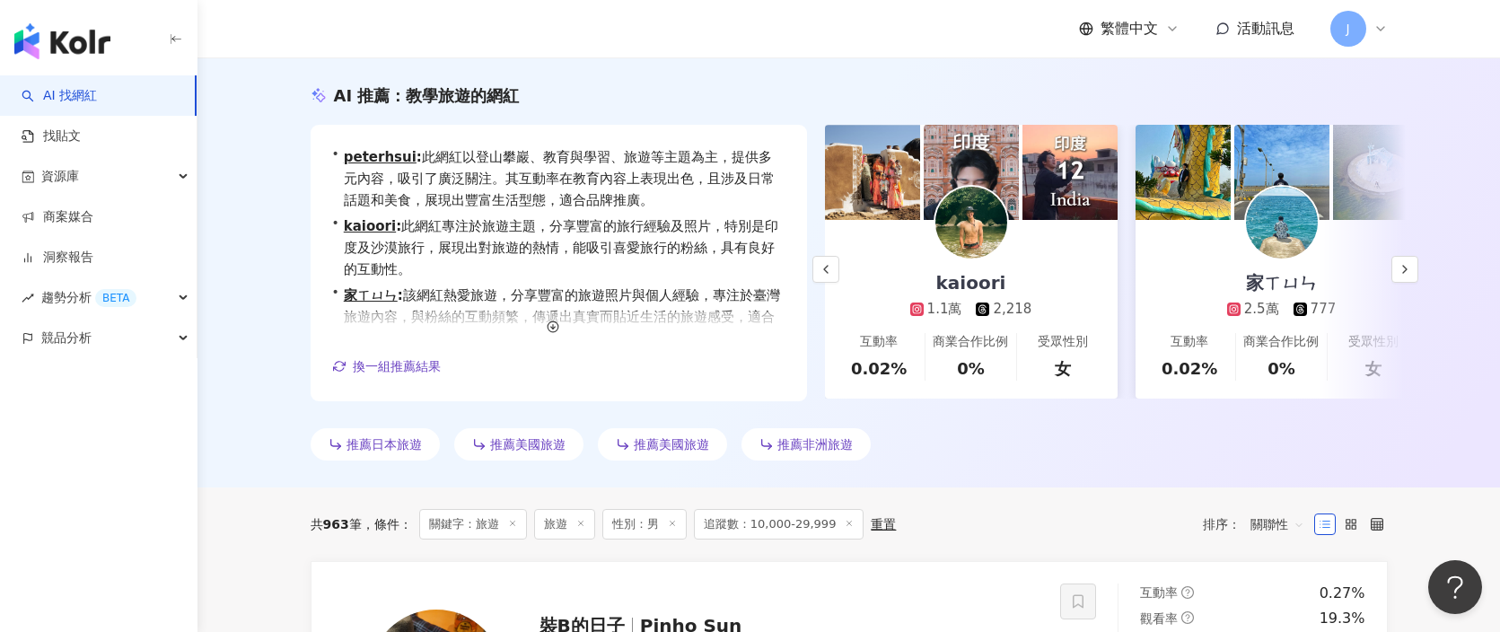
click at [1079, 295] on link "kaioori 1.1萬 2,218 互動率 0.02% 商業合作比例 0% 受眾性別 女" at bounding box center [971, 309] width 293 height 179
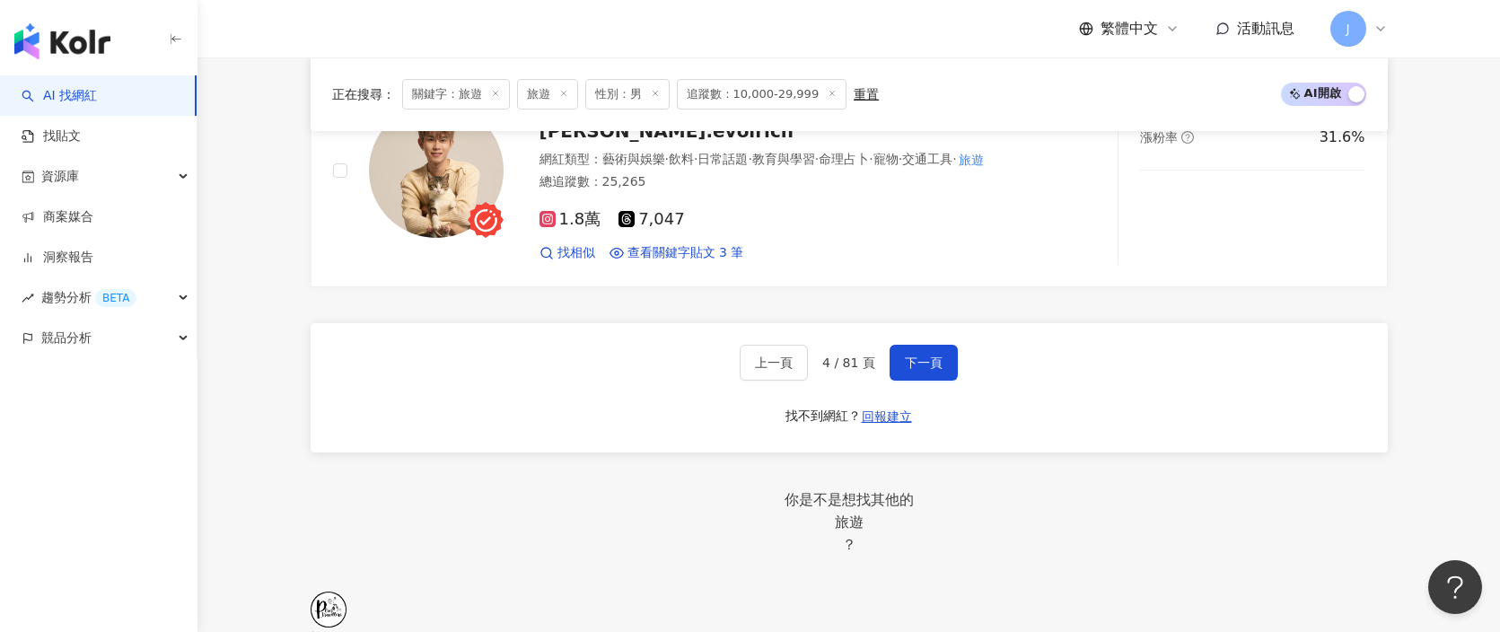
scroll to position [3553, 0]
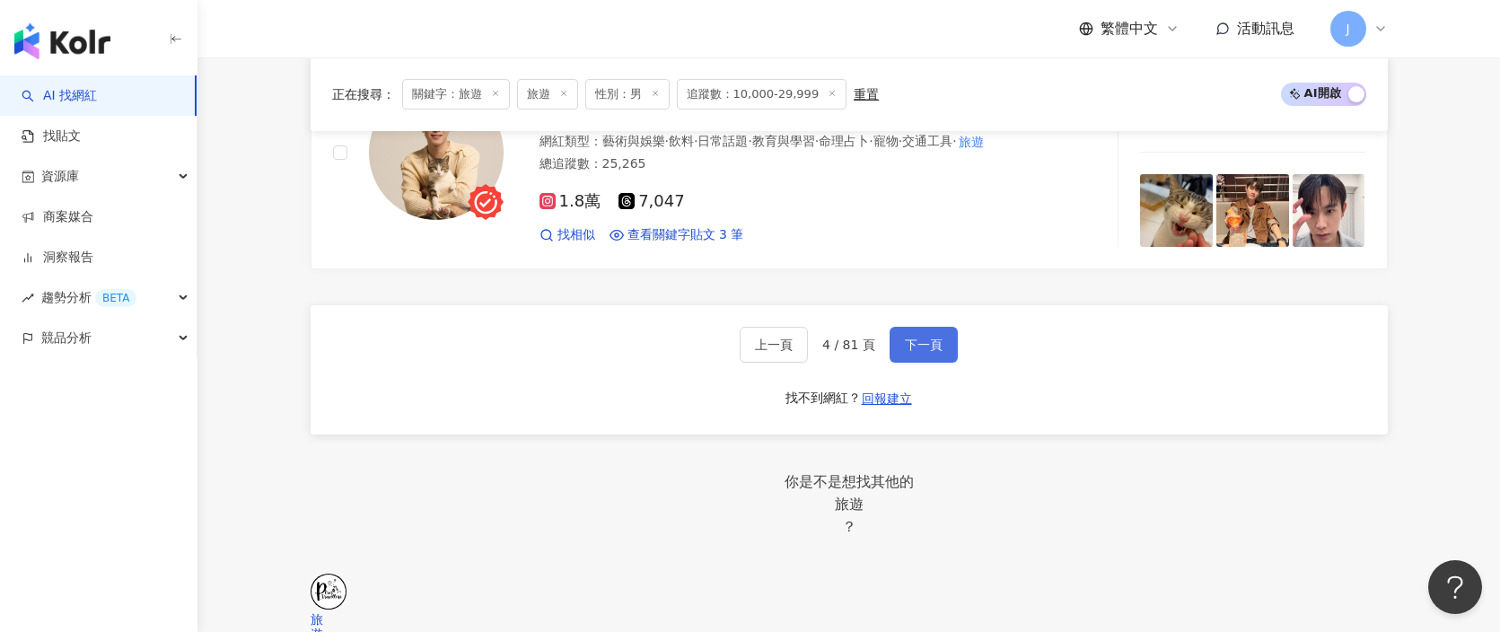
click at [945, 342] on button "下一頁" at bounding box center [924, 345] width 68 height 36
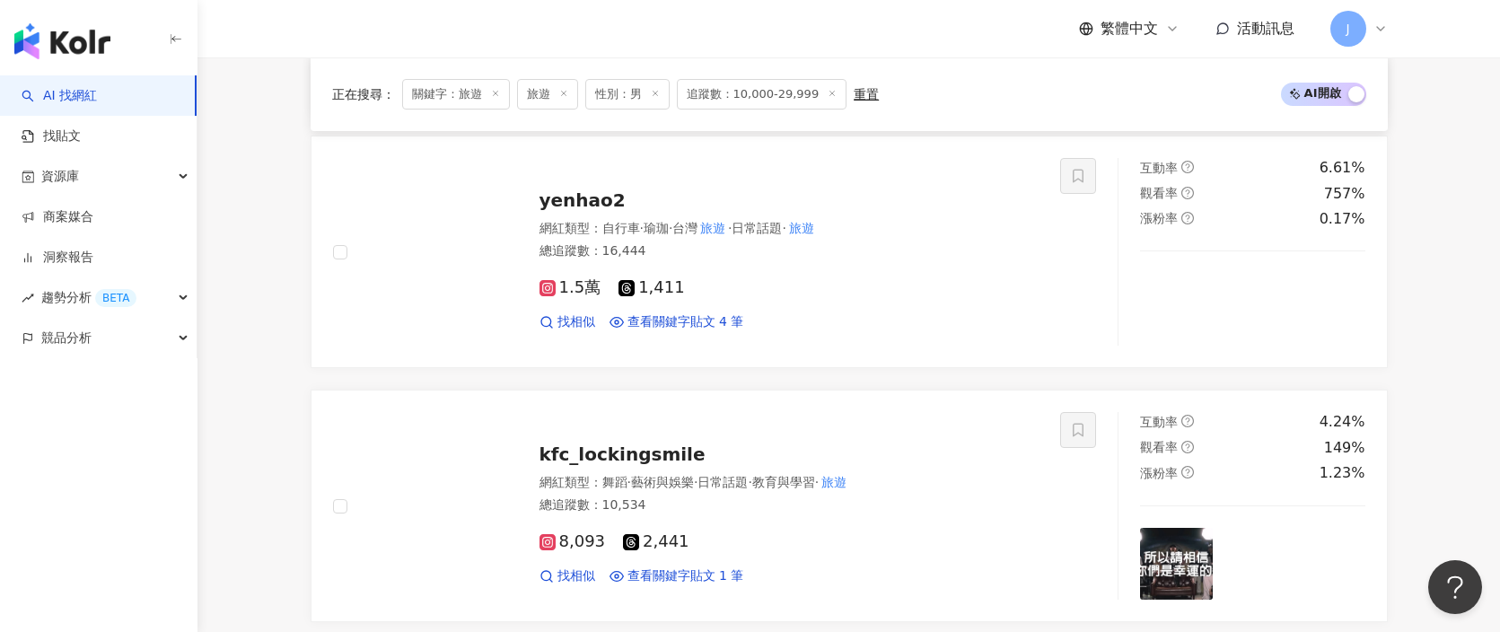
scroll to position [2515, 0]
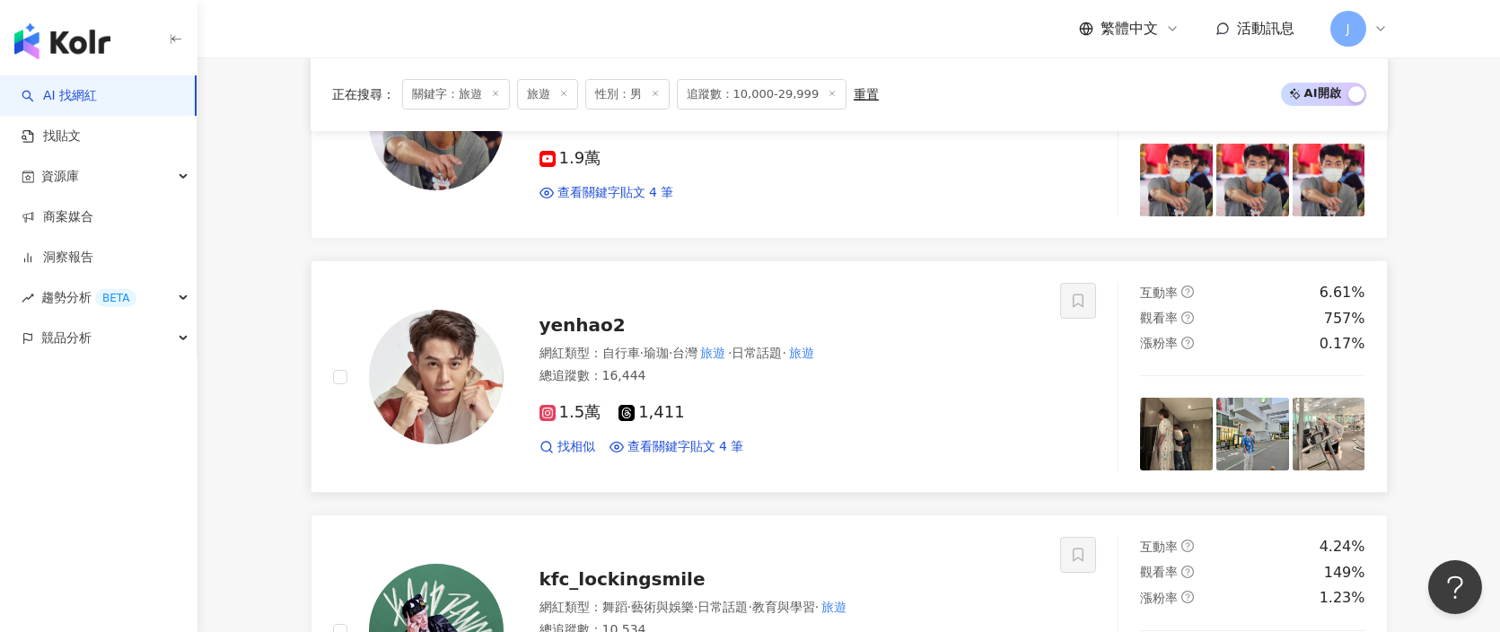
click at [608, 332] on span "yenhao2" at bounding box center [583, 325] width 86 height 22
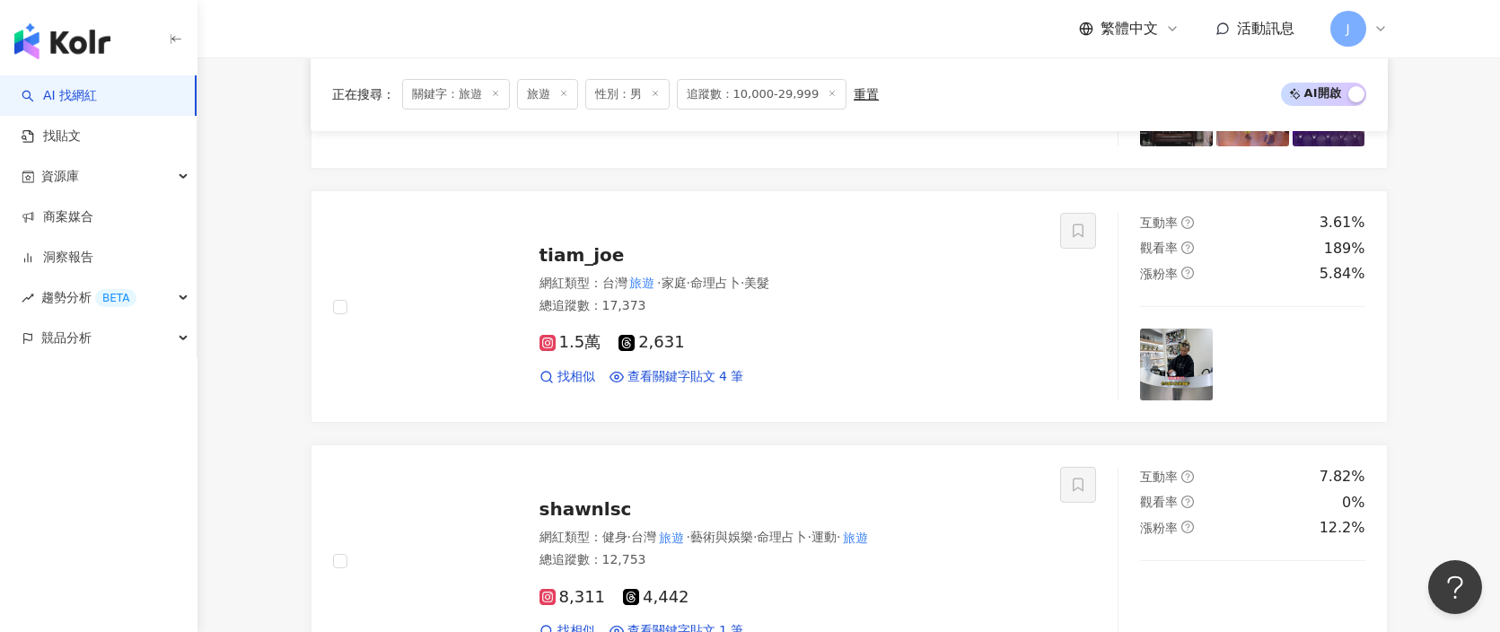
scroll to position [3350, 0]
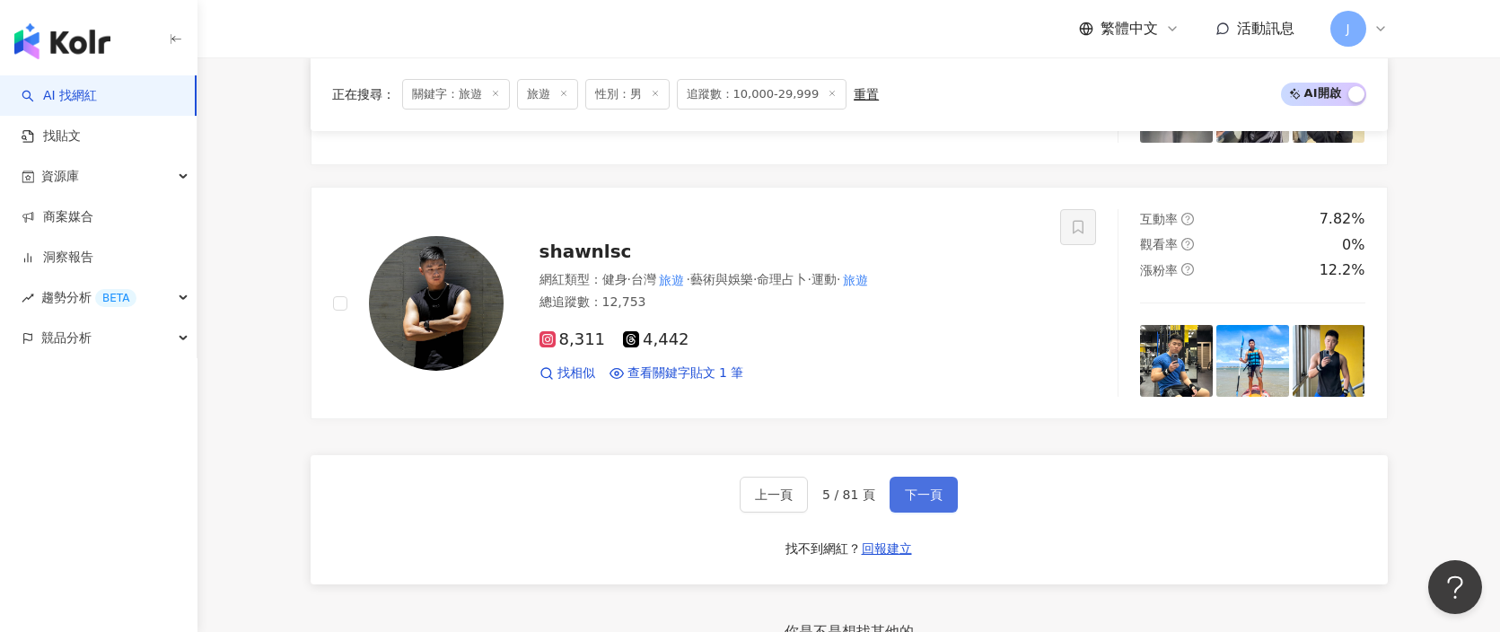
click at [918, 508] on button "下一頁" at bounding box center [924, 495] width 68 height 36
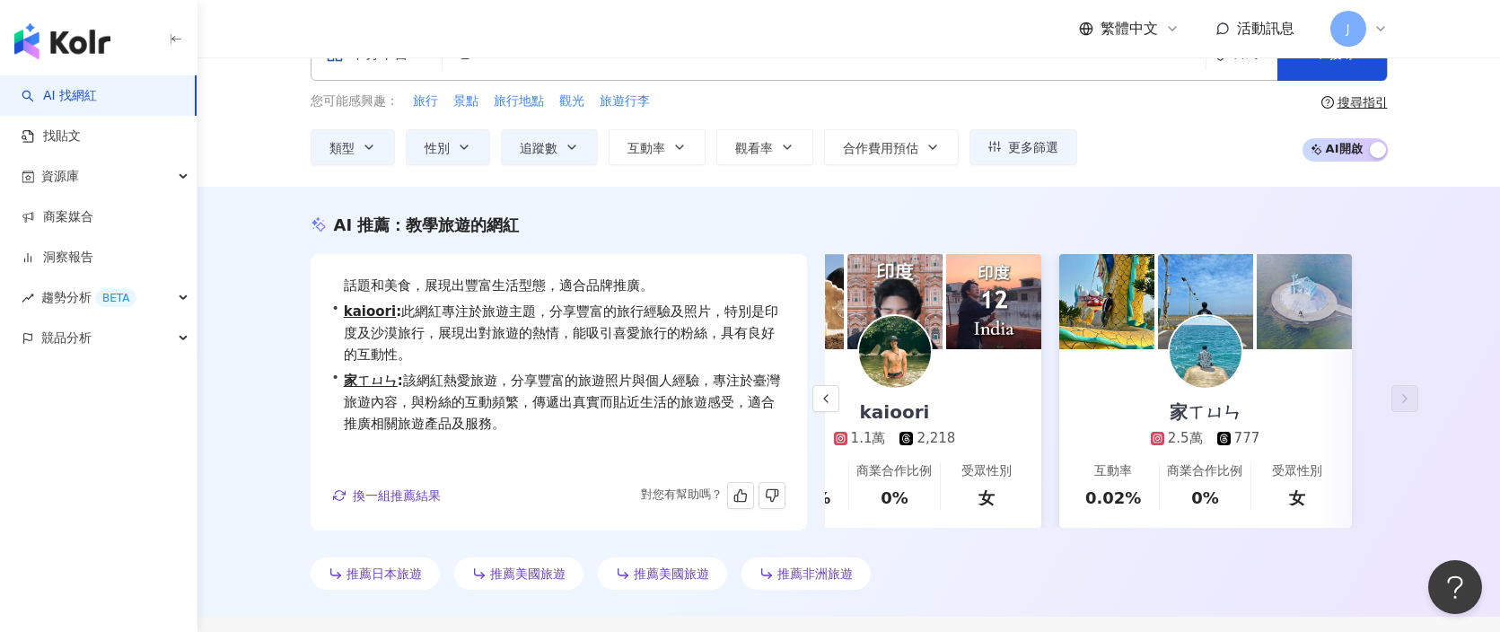
scroll to position [57, 0]
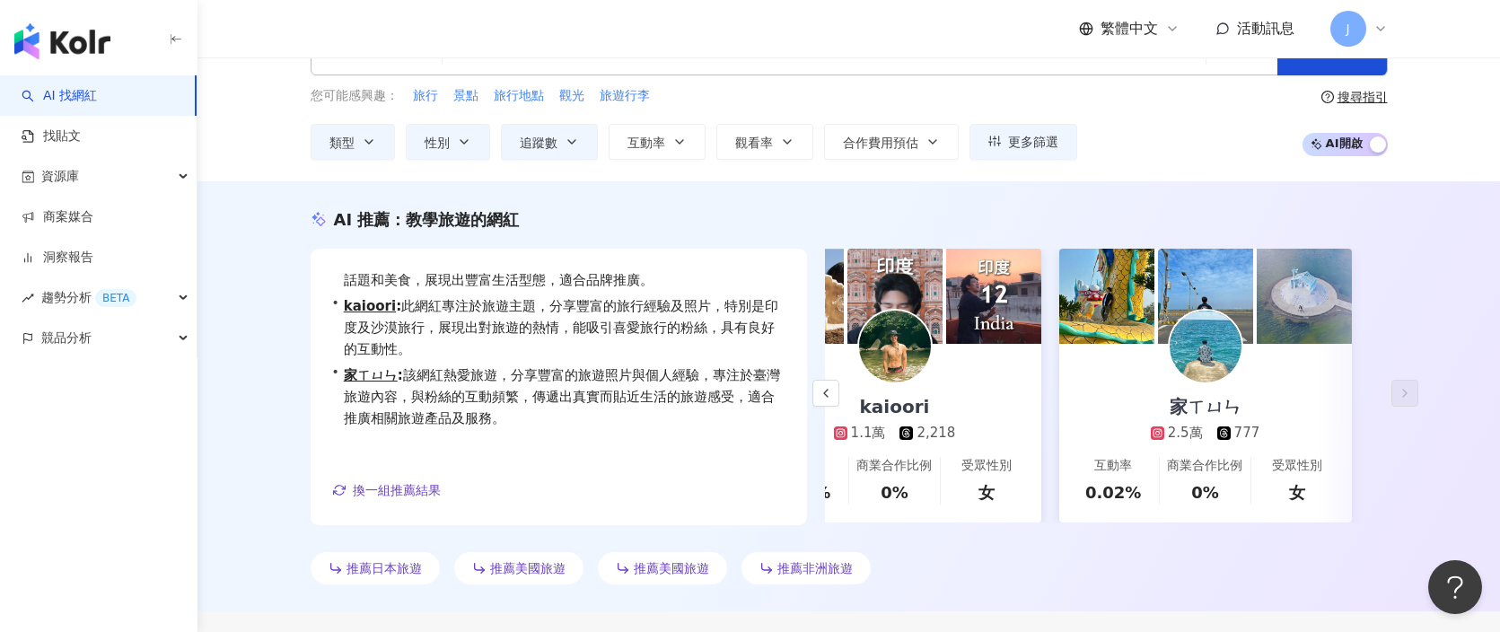
click at [399, 567] on span "推薦日本旅遊" at bounding box center [384, 568] width 75 height 14
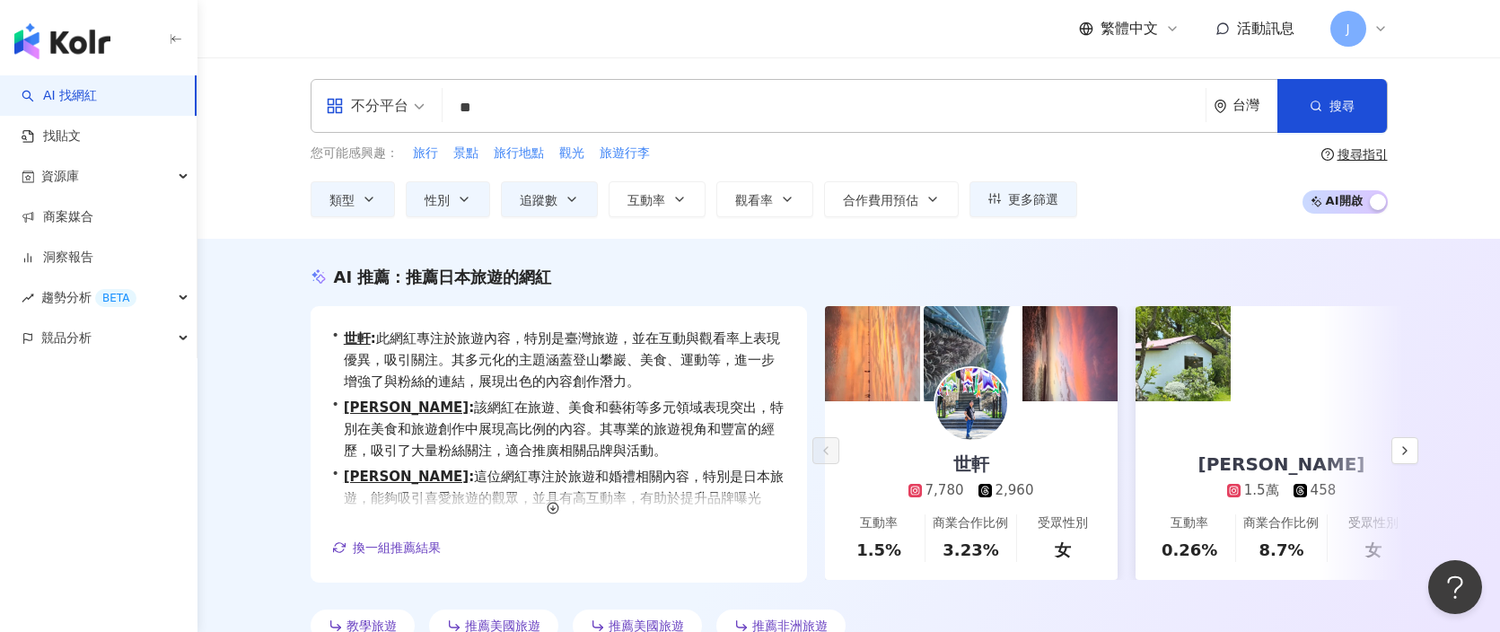
scroll to position [311, 0]
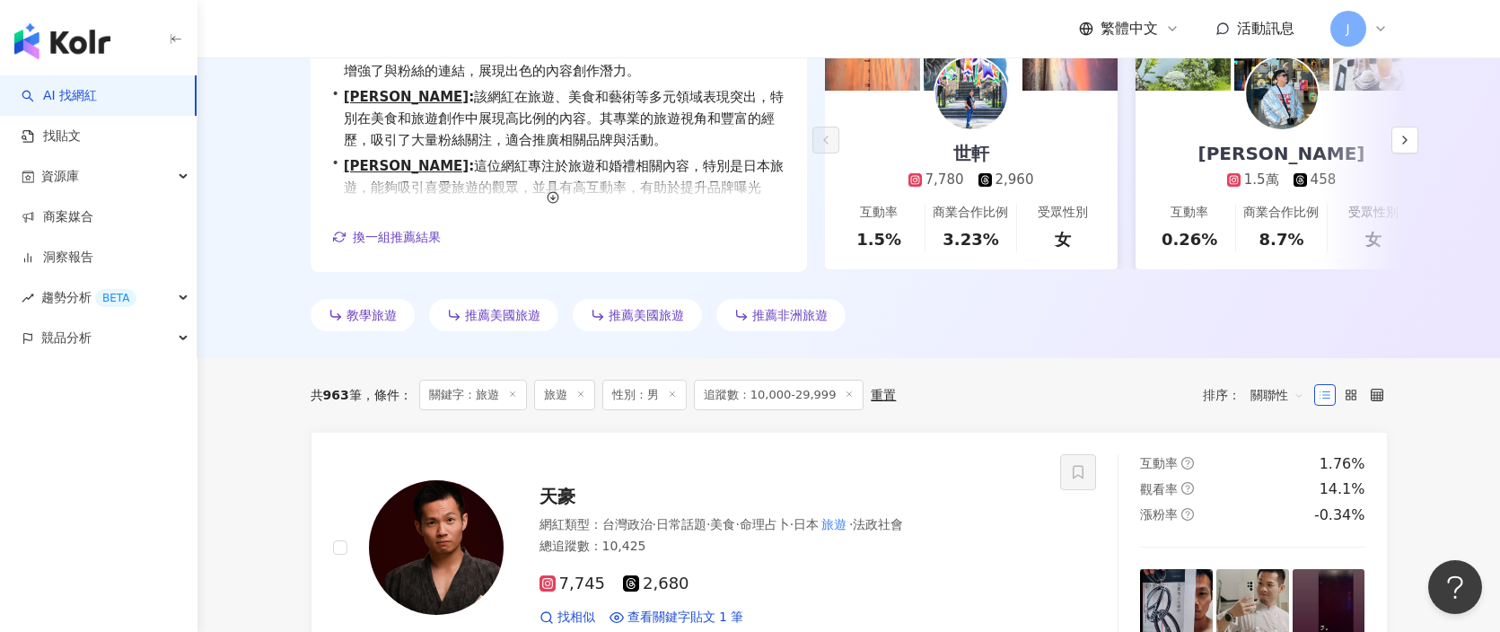
click at [847, 391] on icon at bounding box center [849, 394] width 9 height 9
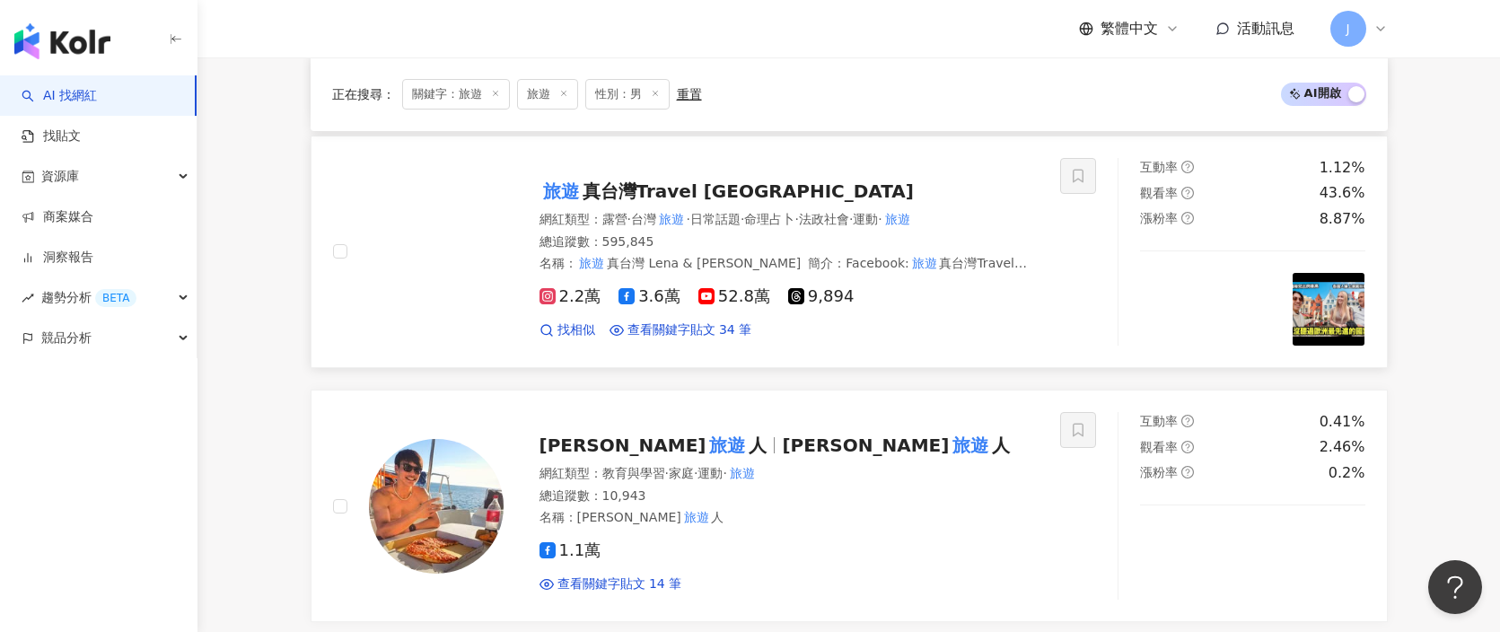
scroll to position [862, 0]
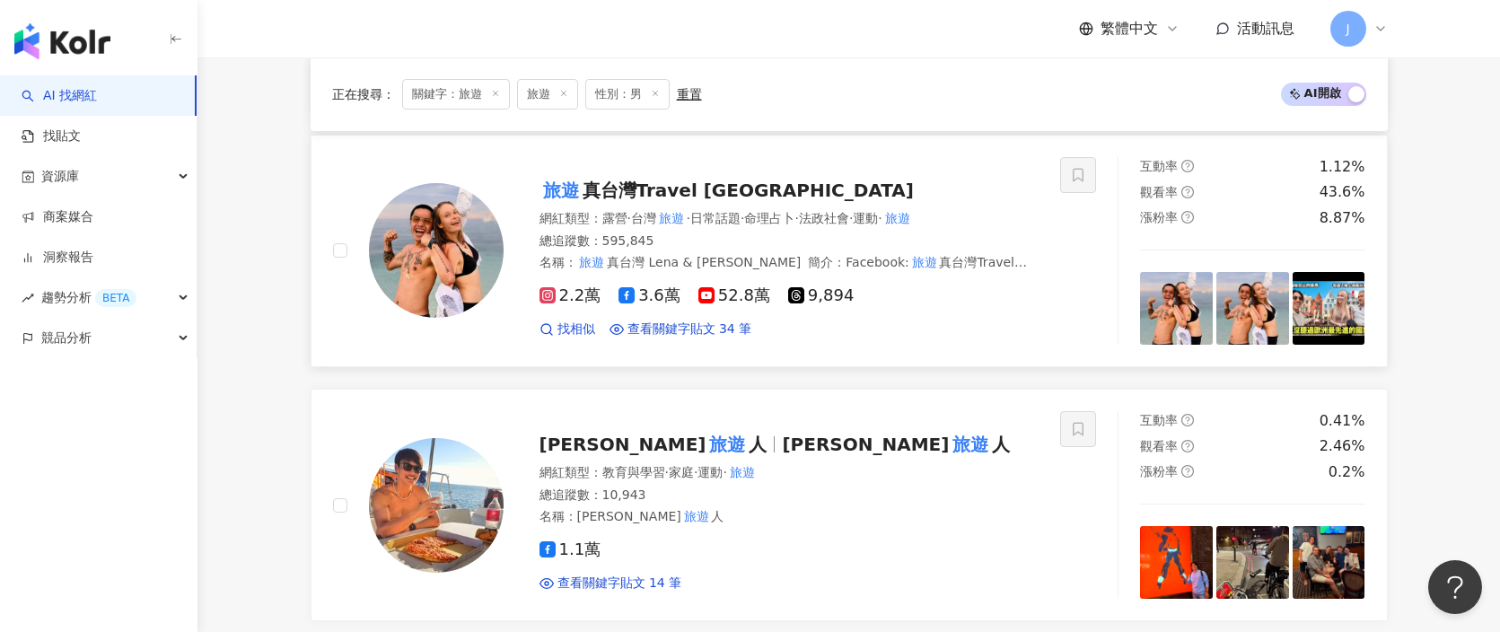
click at [878, 216] on span "運動" at bounding box center [865, 218] width 25 height 14
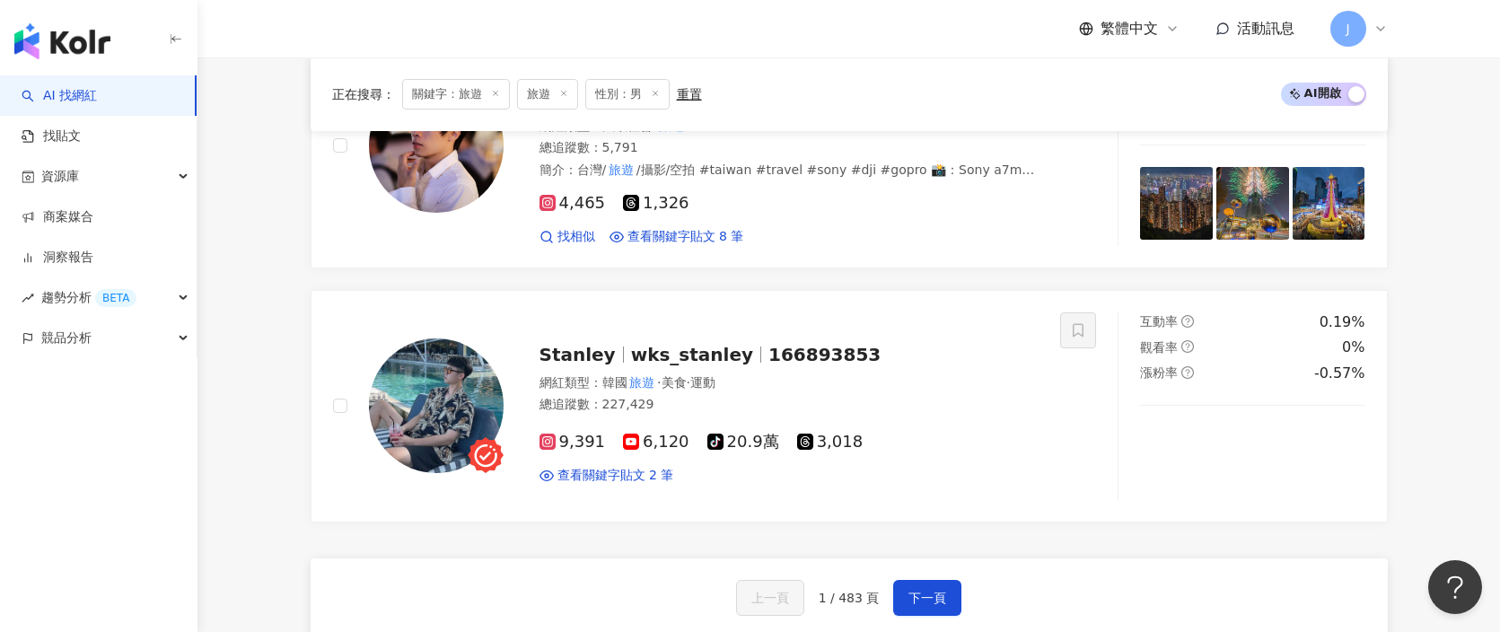
scroll to position [3323, 0]
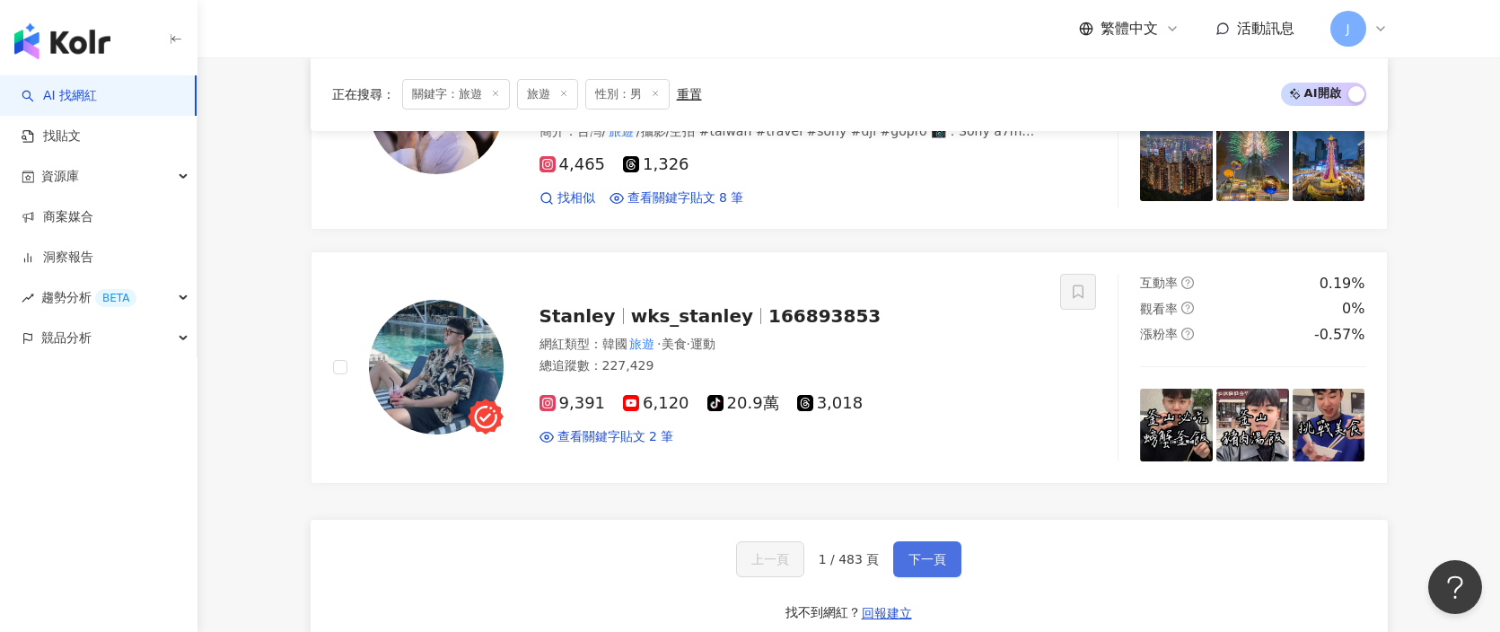
click at [930, 559] on button "下一頁" at bounding box center [927, 559] width 68 height 36
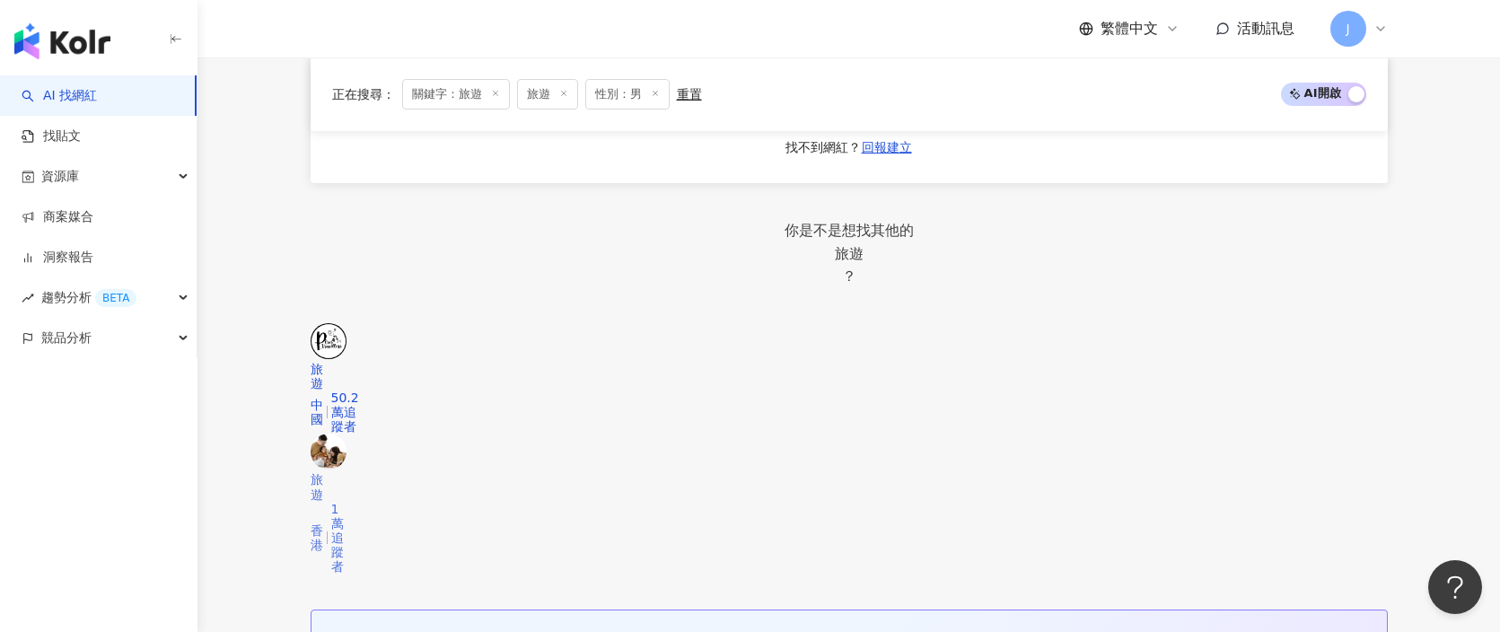
scroll to position [3648, 0]
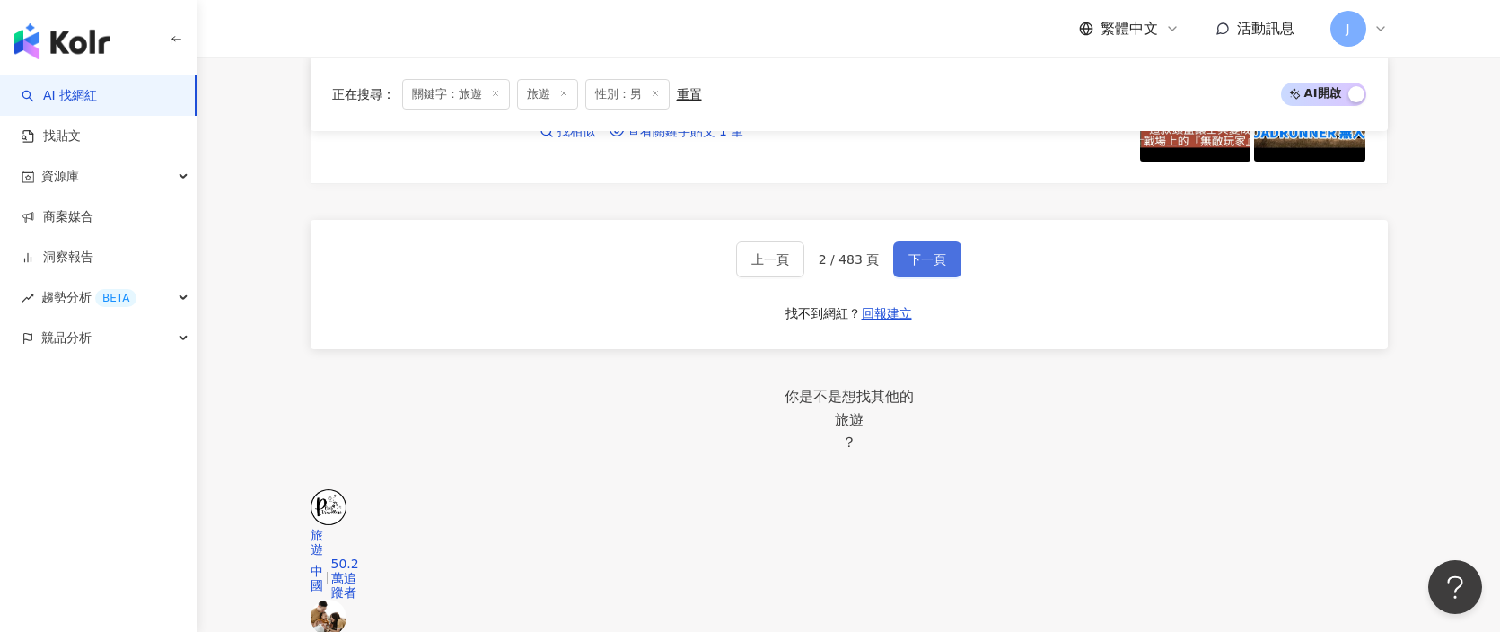
click at [913, 241] on button "下一頁" at bounding box center [927, 259] width 68 height 36
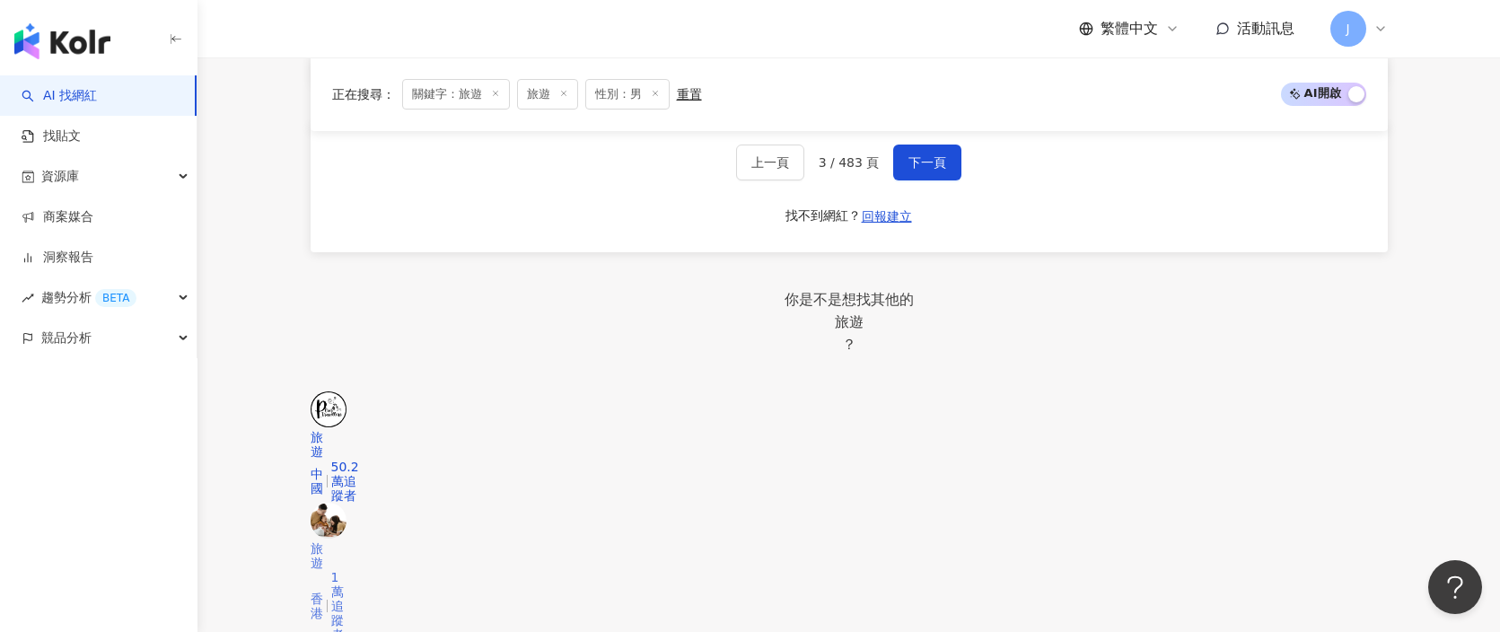
scroll to position [3668, 0]
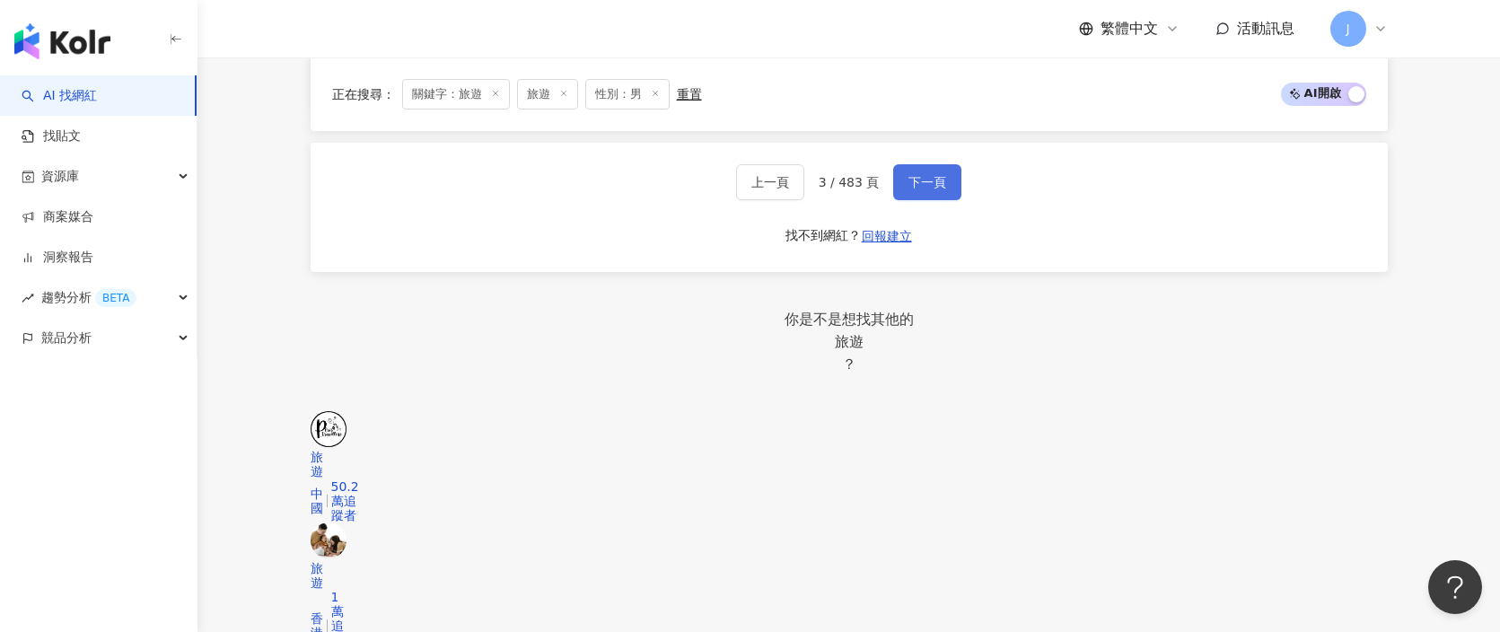
click at [938, 183] on span "下一頁" at bounding box center [928, 182] width 38 height 14
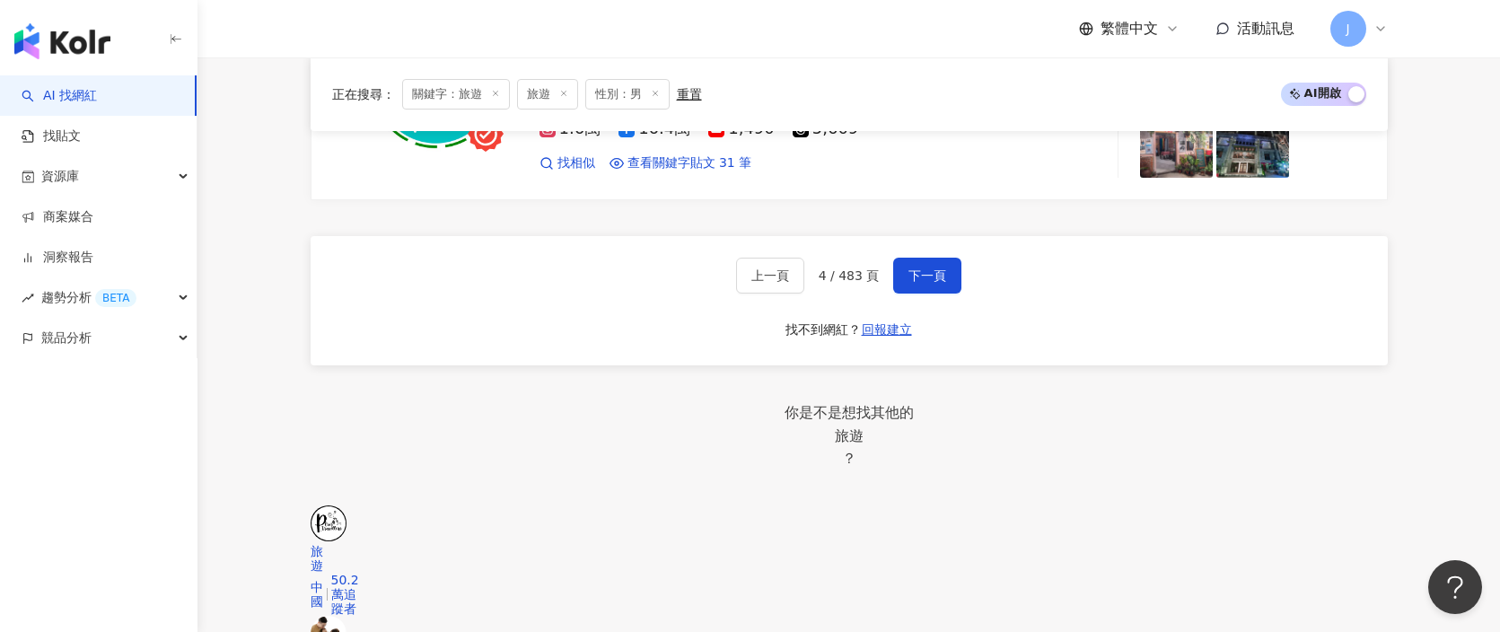
scroll to position [3563, 0]
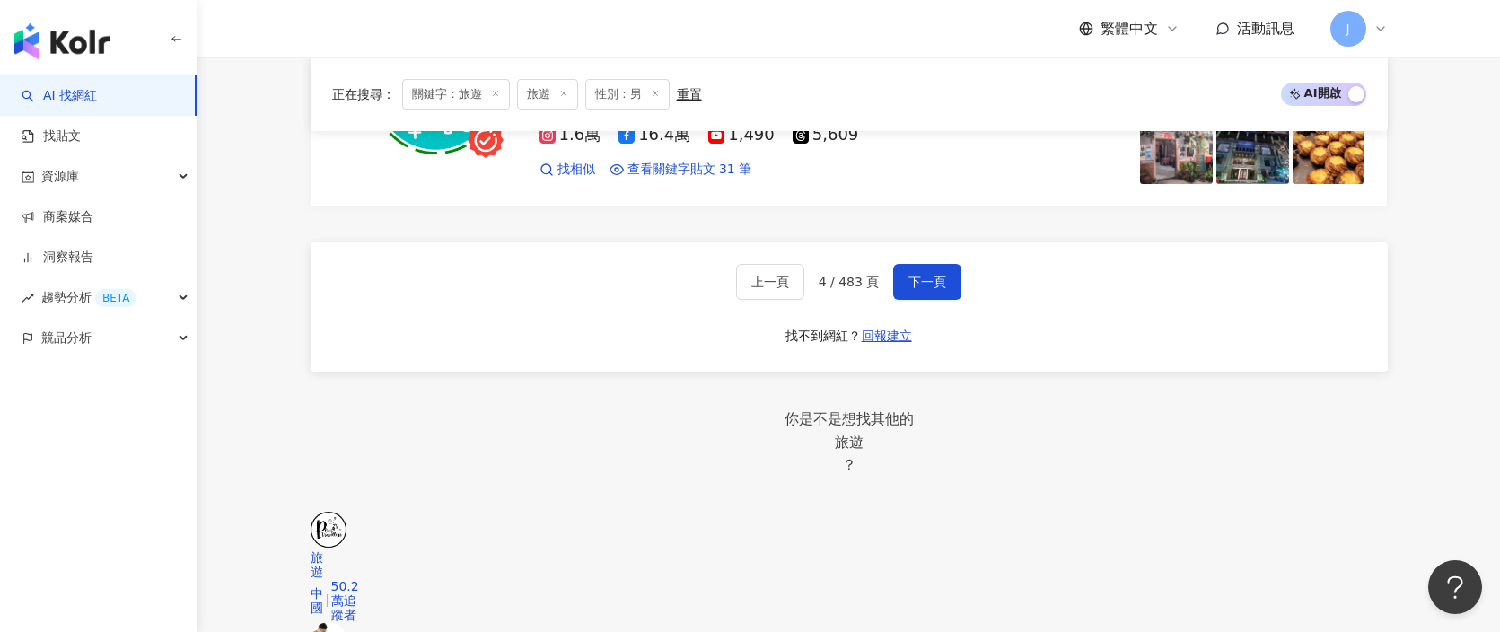
click at [964, 286] on div "上一頁 4 / 483 頁 下一頁 找不到網紅？ 回報建立" at bounding box center [849, 306] width 1077 height 129
click at [952, 286] on button "下一頁" at bounding box center [927, 282] width 68 height 36
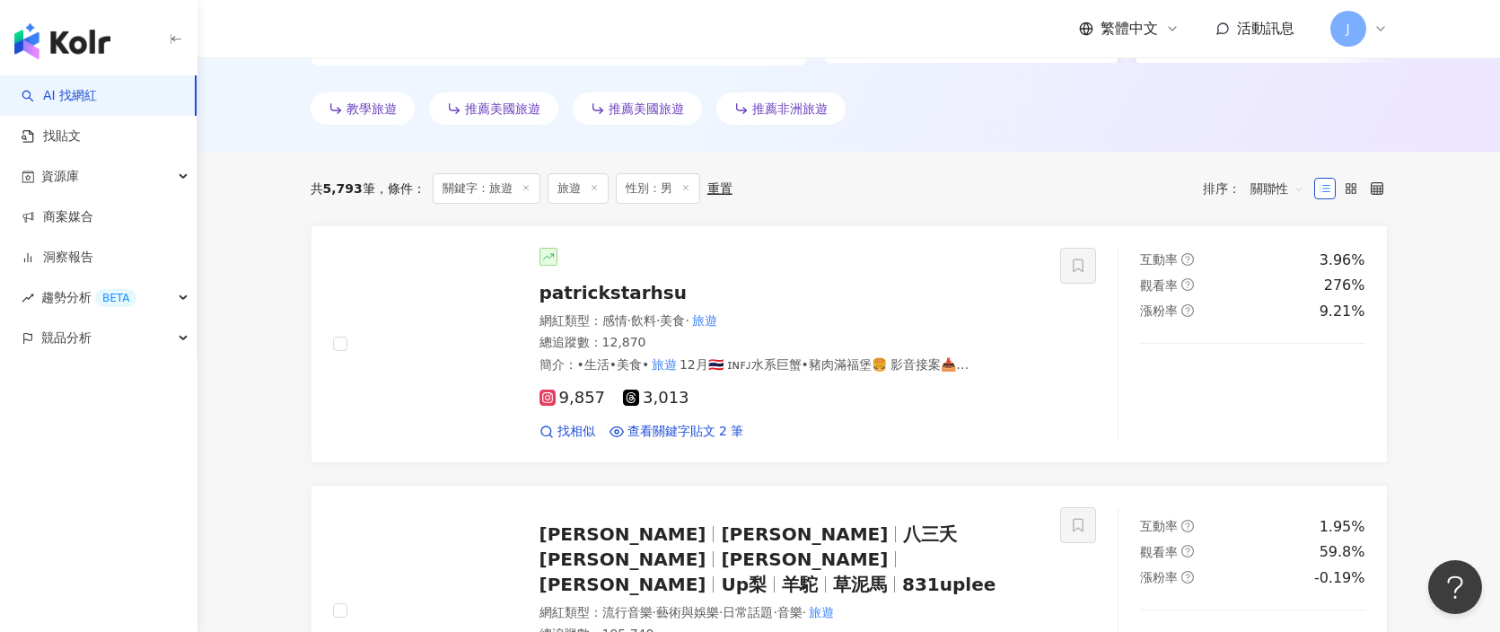
scroll to position [586, 0]
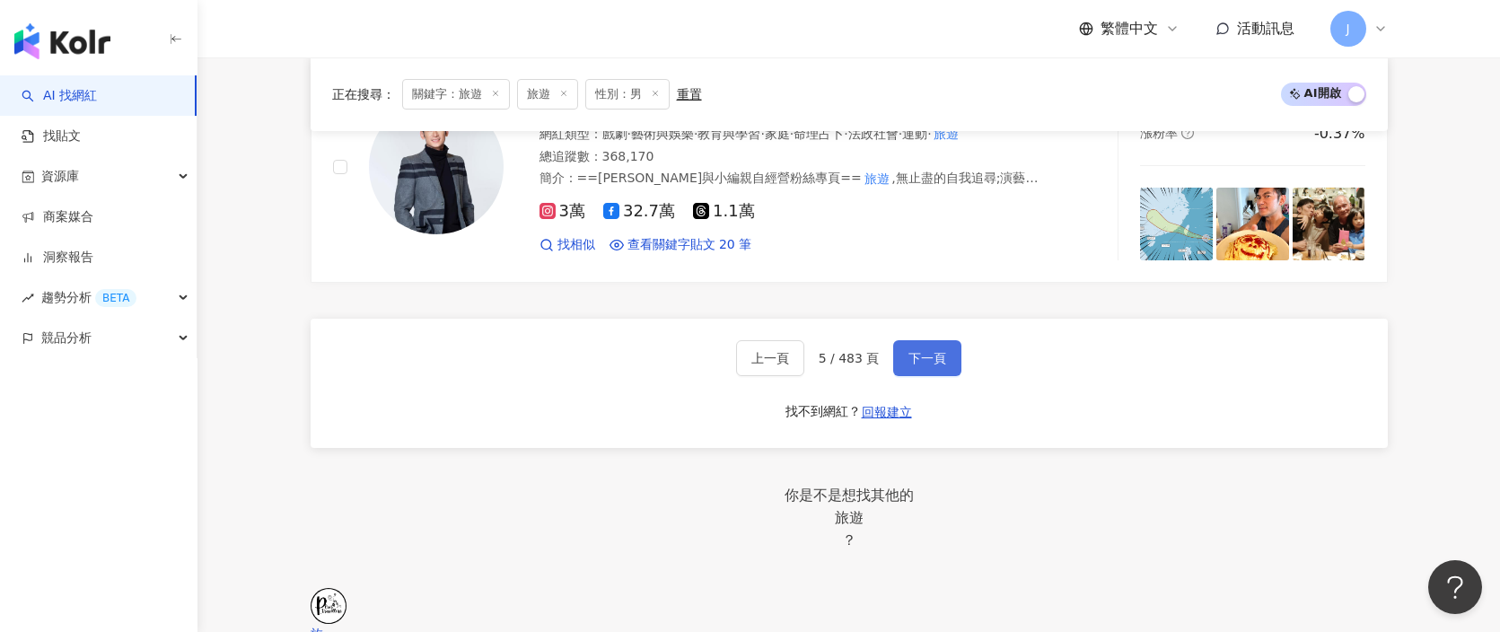
click at [945, 340] on button "下一頁" at bounding box center [927, 358] width 68 height 36
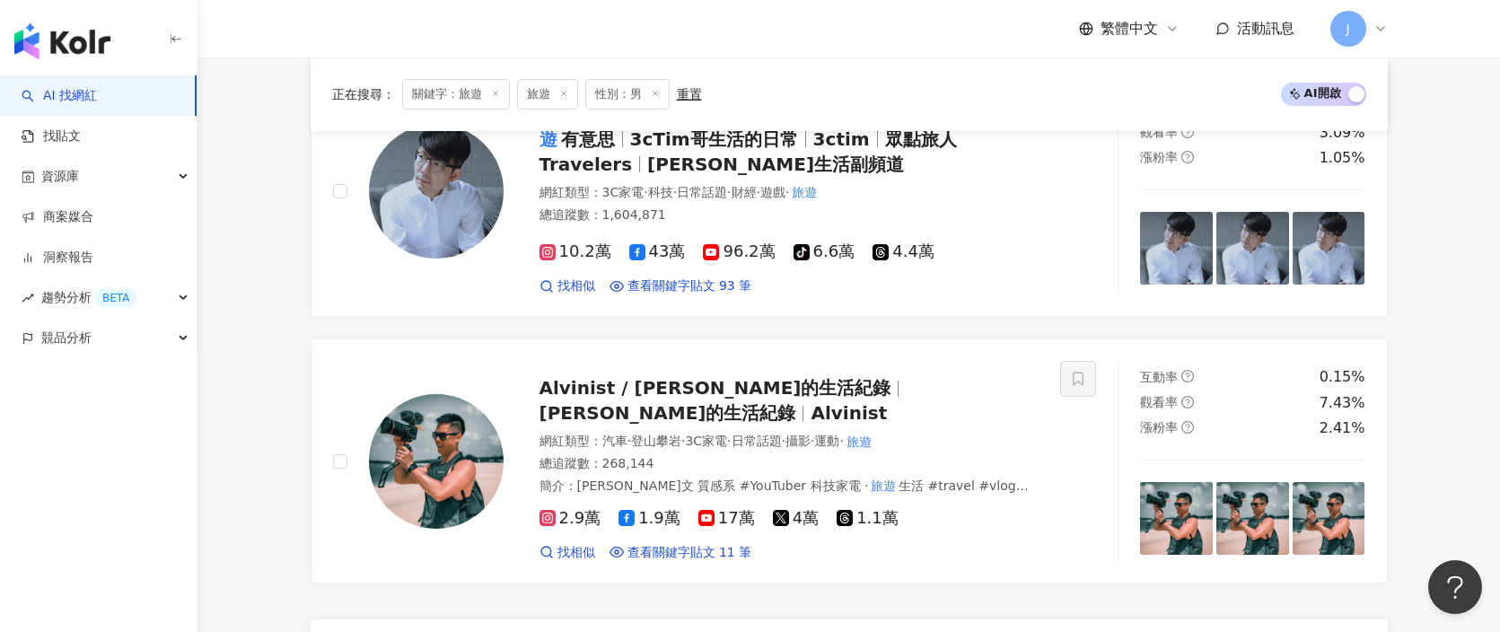
scroll to position [3250, 0]
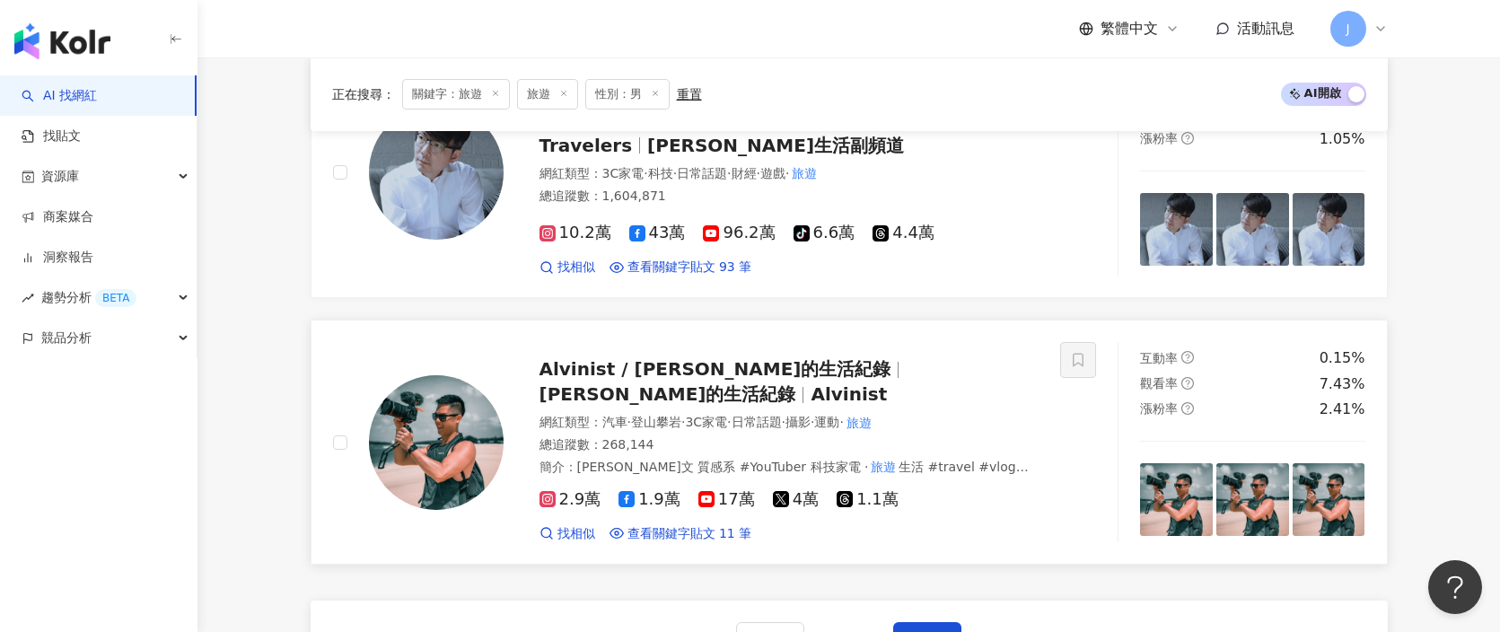
click at [796, 383] on span "艾爾文的生活紀錄" at bounding box center [668, 394] width 257 height 22
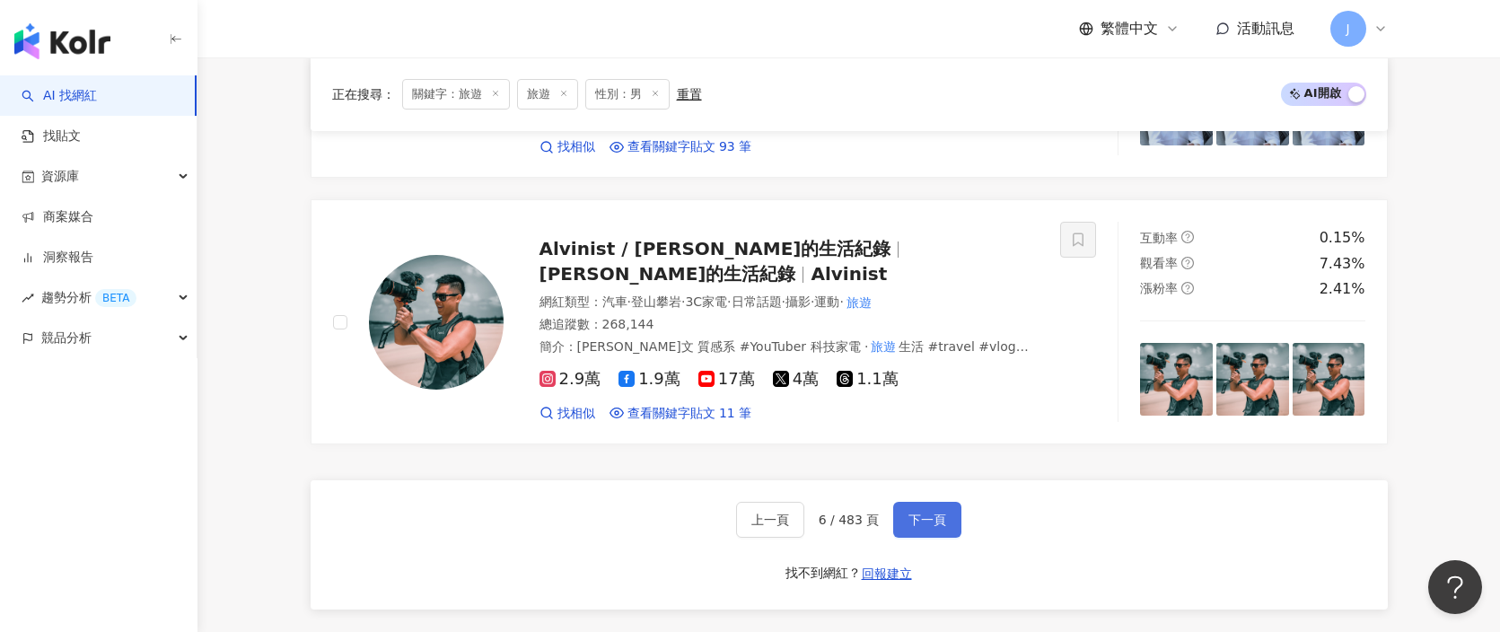
click at [919, 513] on span "下一頁" at bounding box center [928, 520] width 38 height 14
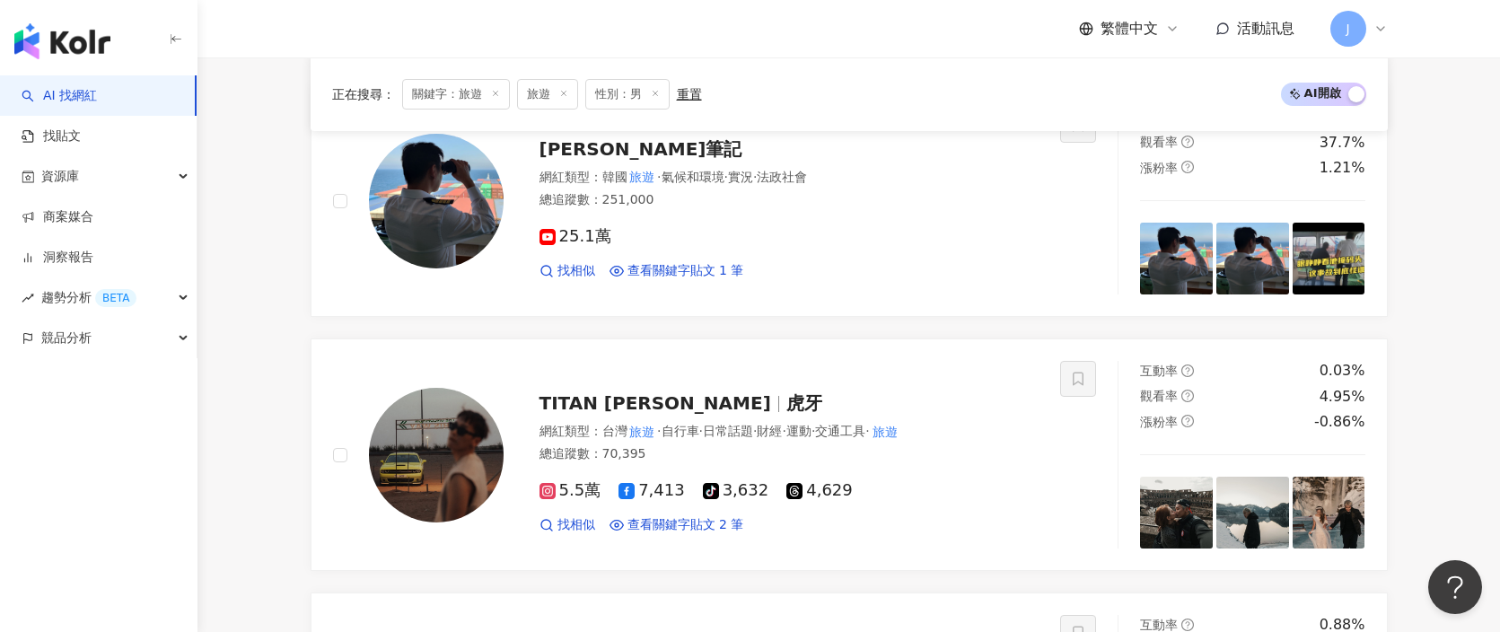
scroll to position [2199, 0]
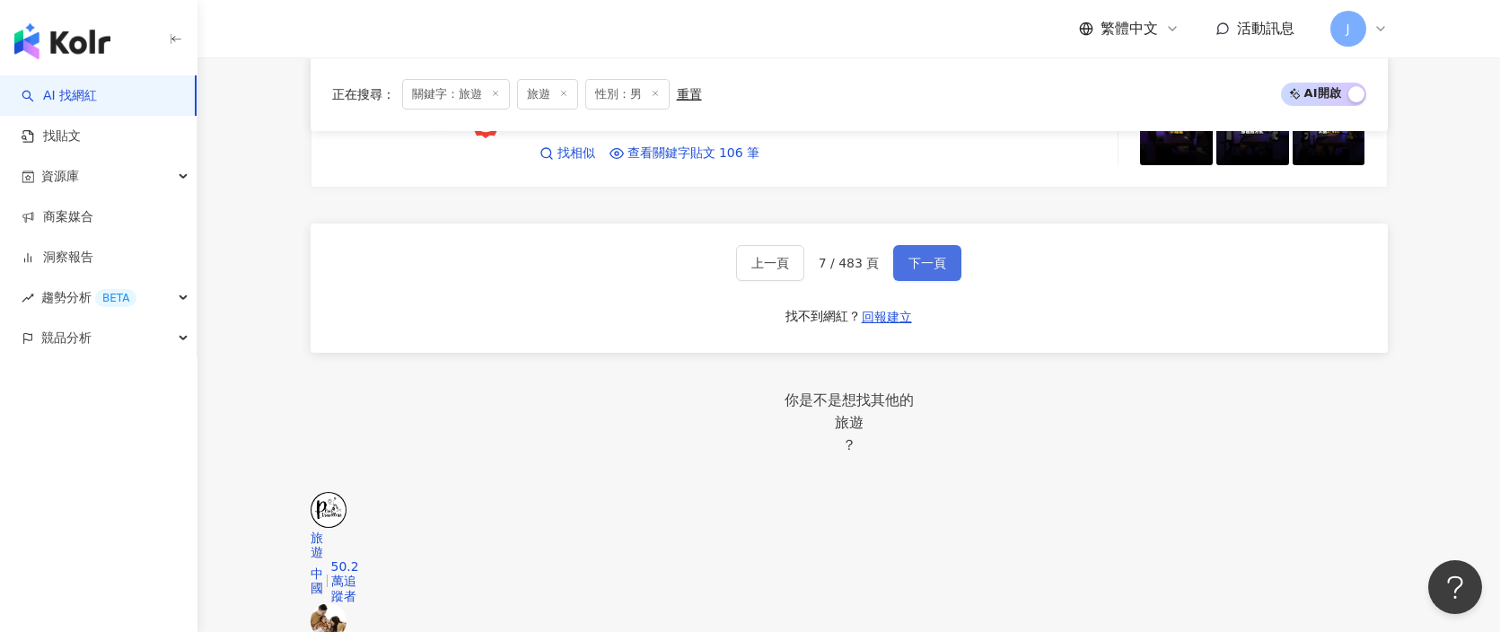
click at [930, 245] on button "下一頁" at bounding box center [927, 263] width 68 height 36
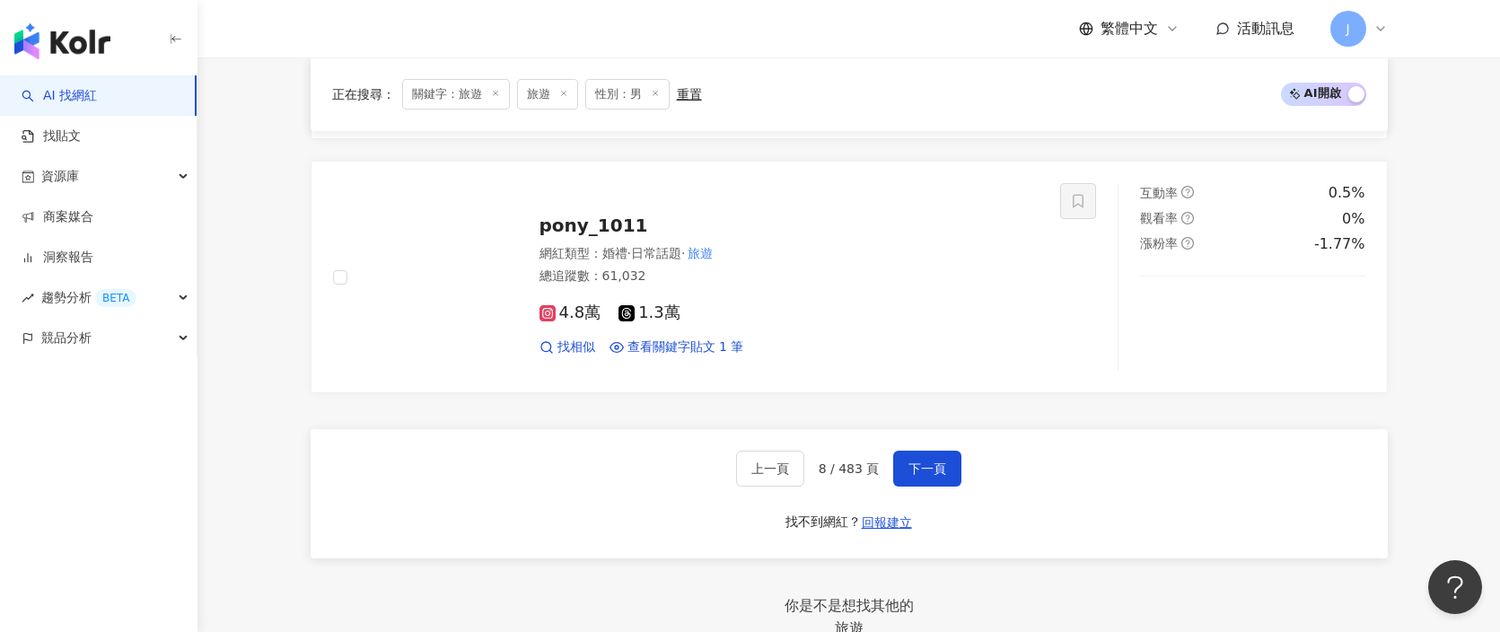
scroll to position [3393, 0]
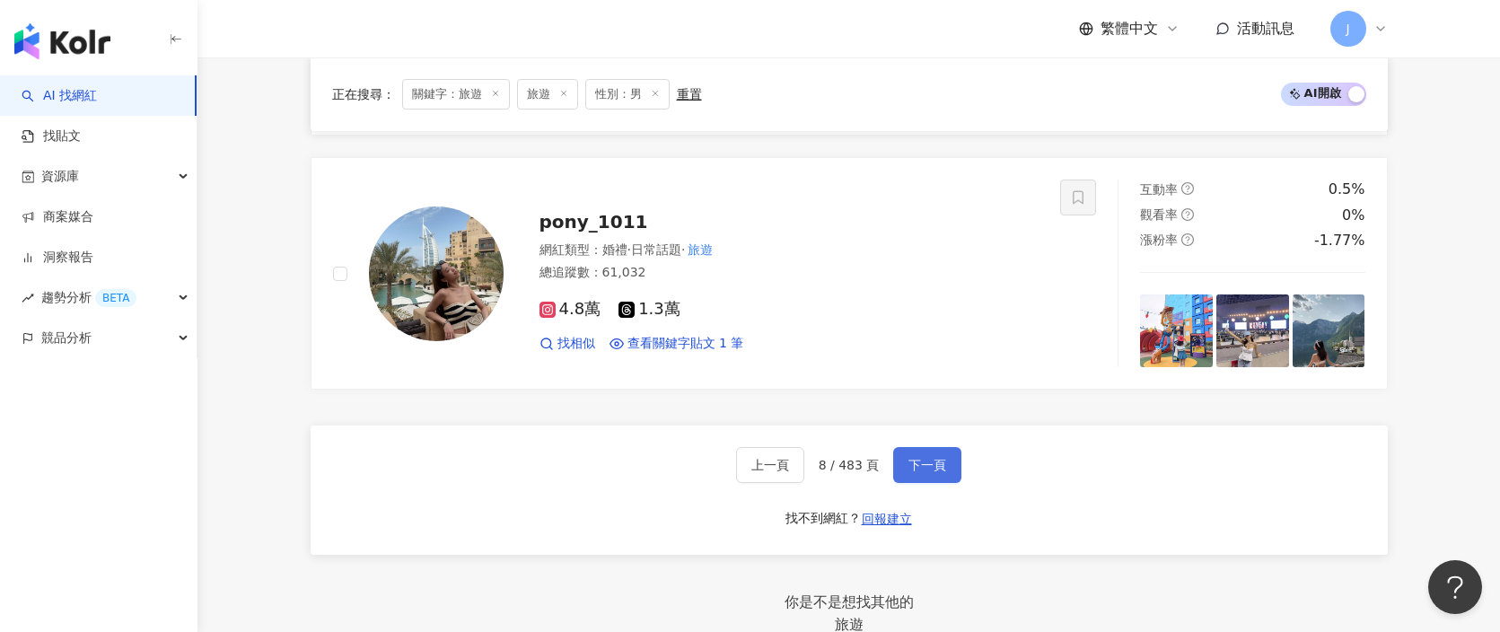
click at [937, 460] on span "下一頁" at bounding box center [928, 465] width 38 height 14
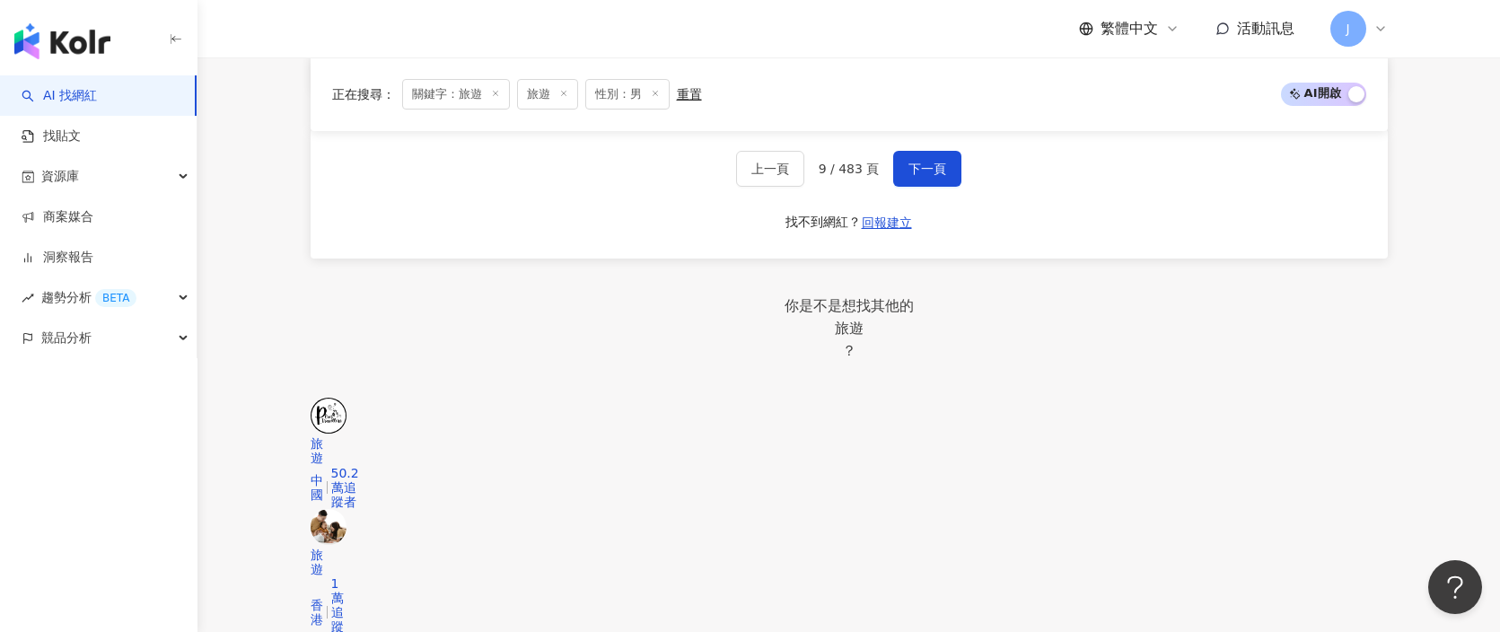
scroll to position [3627, 0]
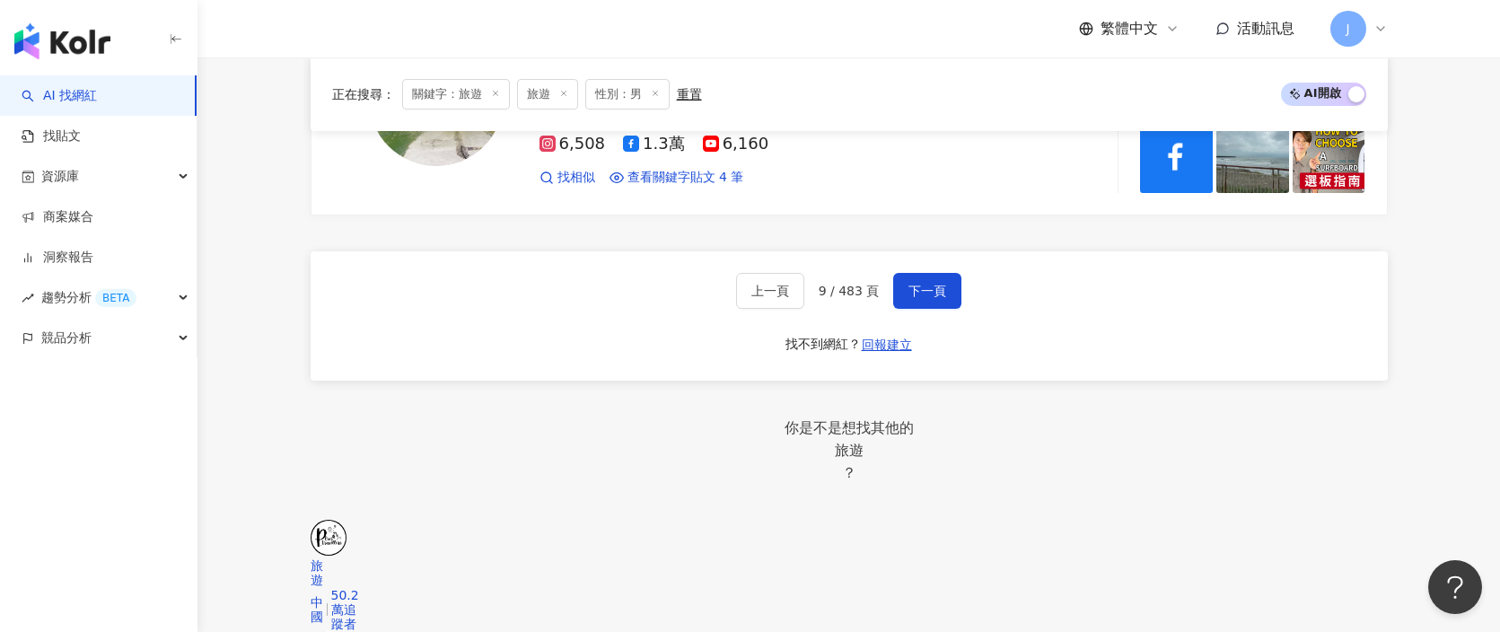
click at [922, 253] on div "上一頁 9 / 483 頁 下一頁 找不到網紅？ 回報建立" at bounding box center [849, 315] width 1077 height 129
click at [923, 284] on span "下一頁" at bounding box center [928, 291] width 38 height 14
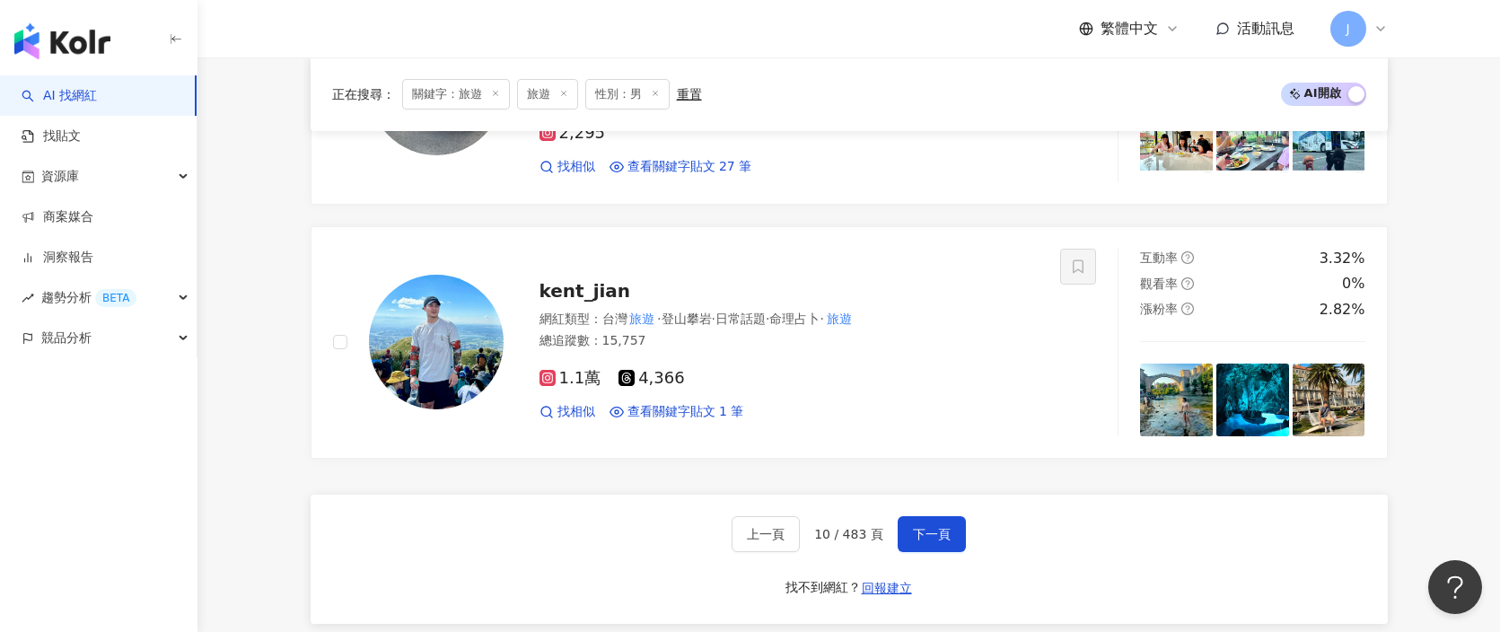
scroll to position [3279, 0]
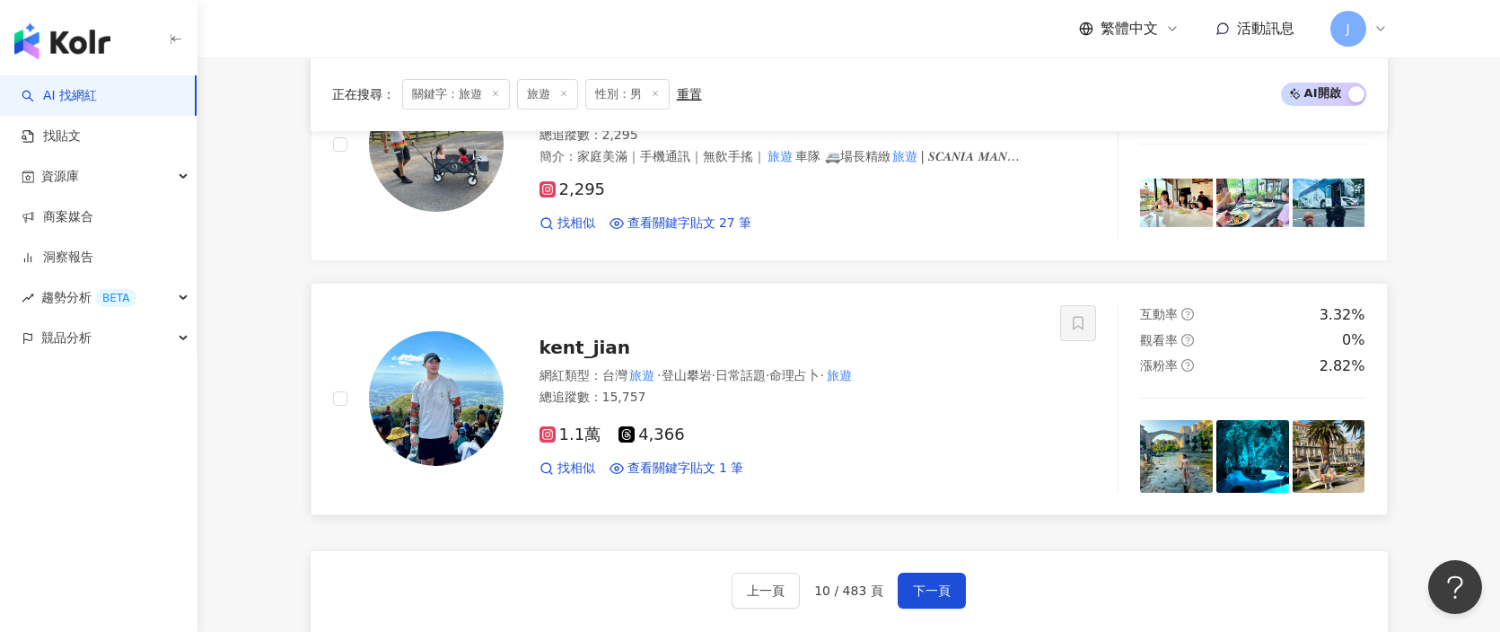
click at [594, 337] on span "kent_jian" at bounding box center [586, 348] width 92 height 22
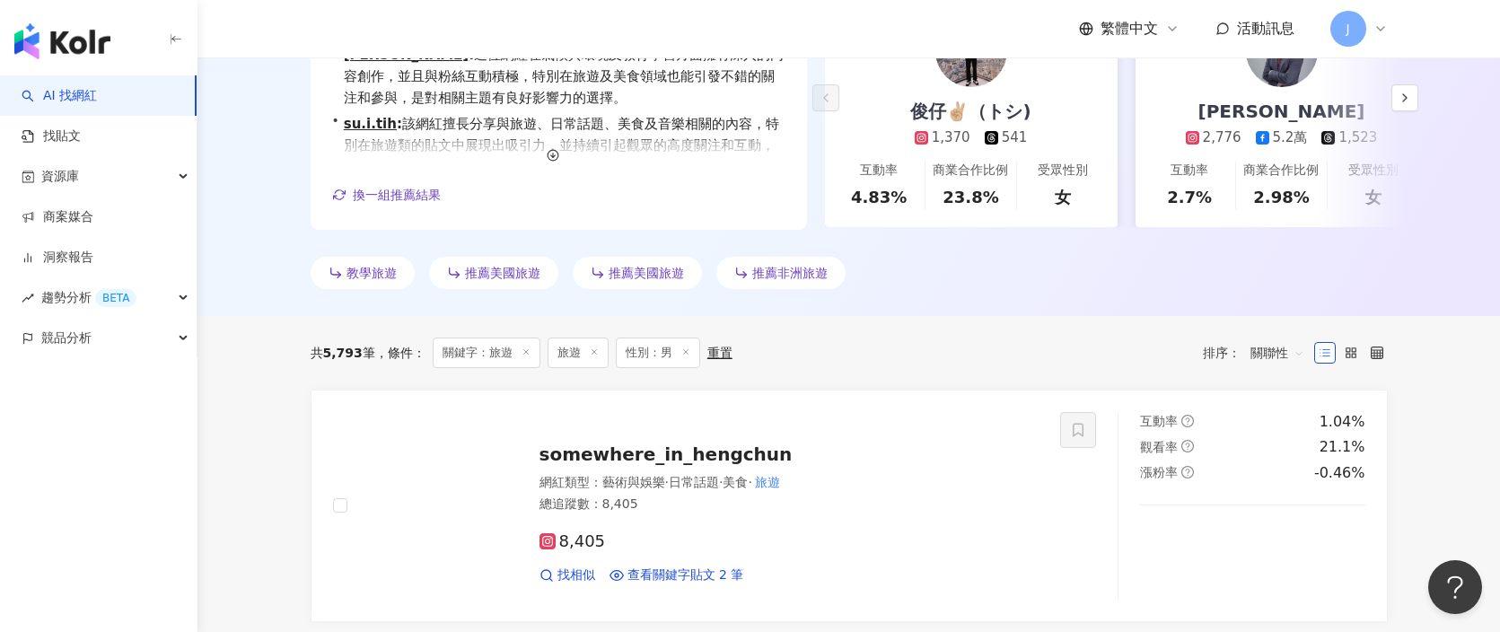
scroll to position [0, 0]
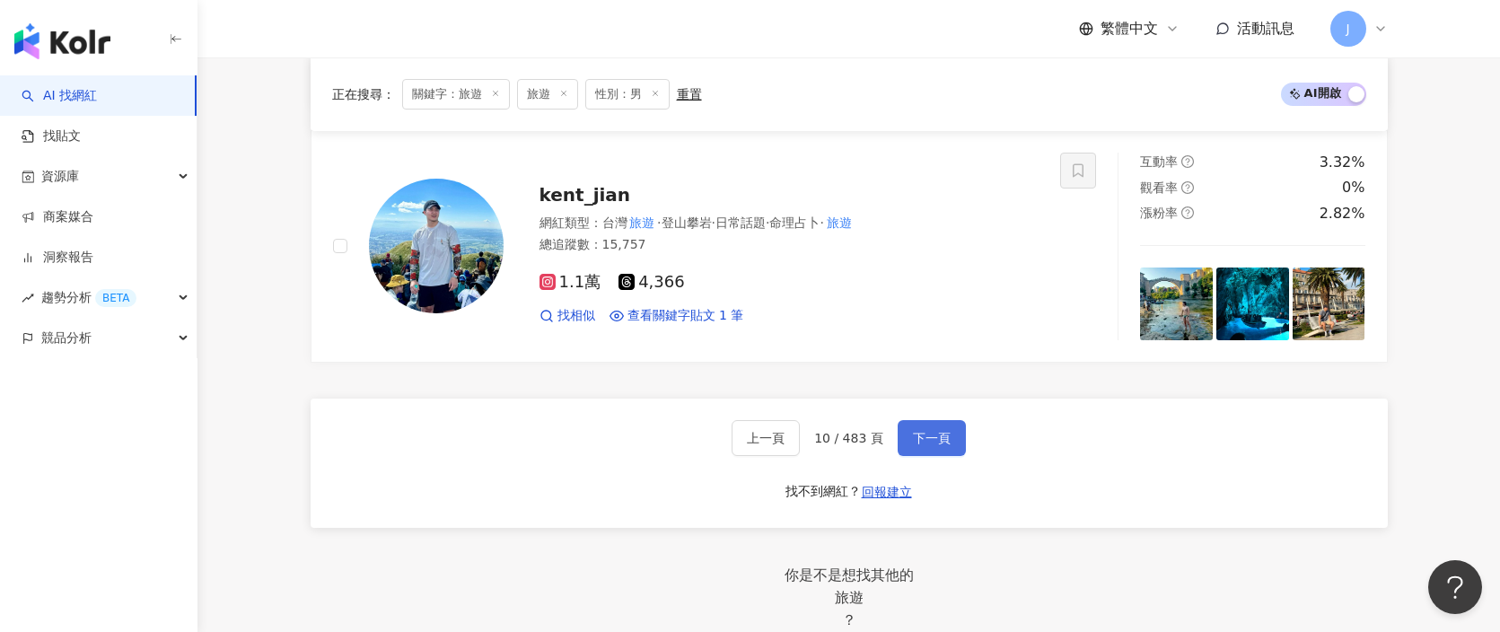
click at [945, 440] on button "下一頁" at bounding box center [932, 438] width 68 height 36
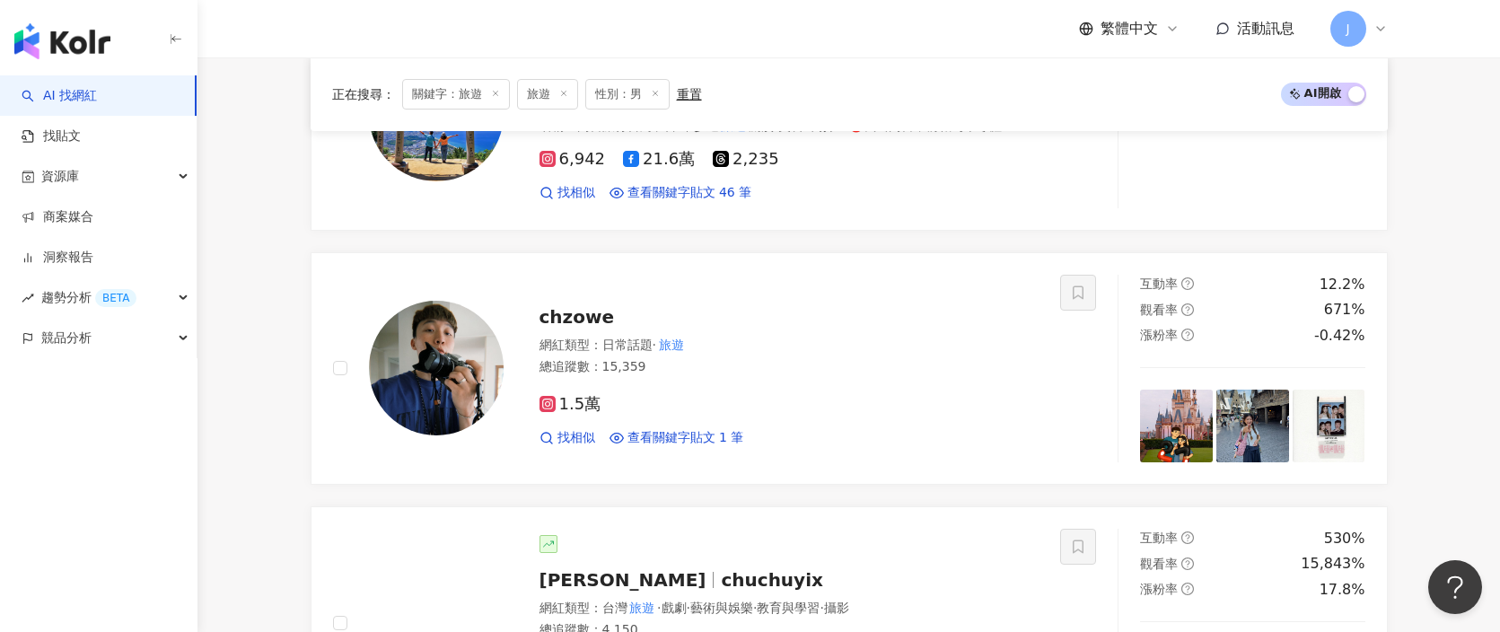
scroll to position [800, 0]
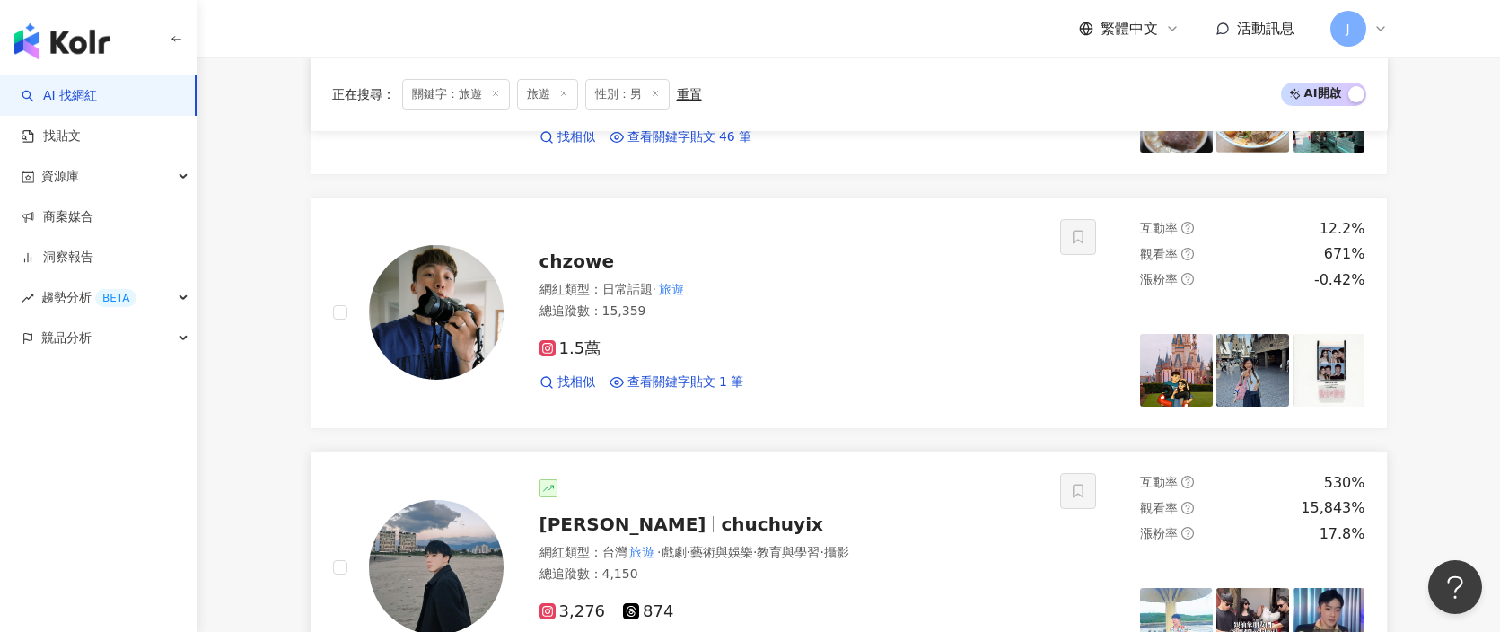
click at [721, 514] on span "chuchuyix" at bounding box center [771, 525] width 101 height 22
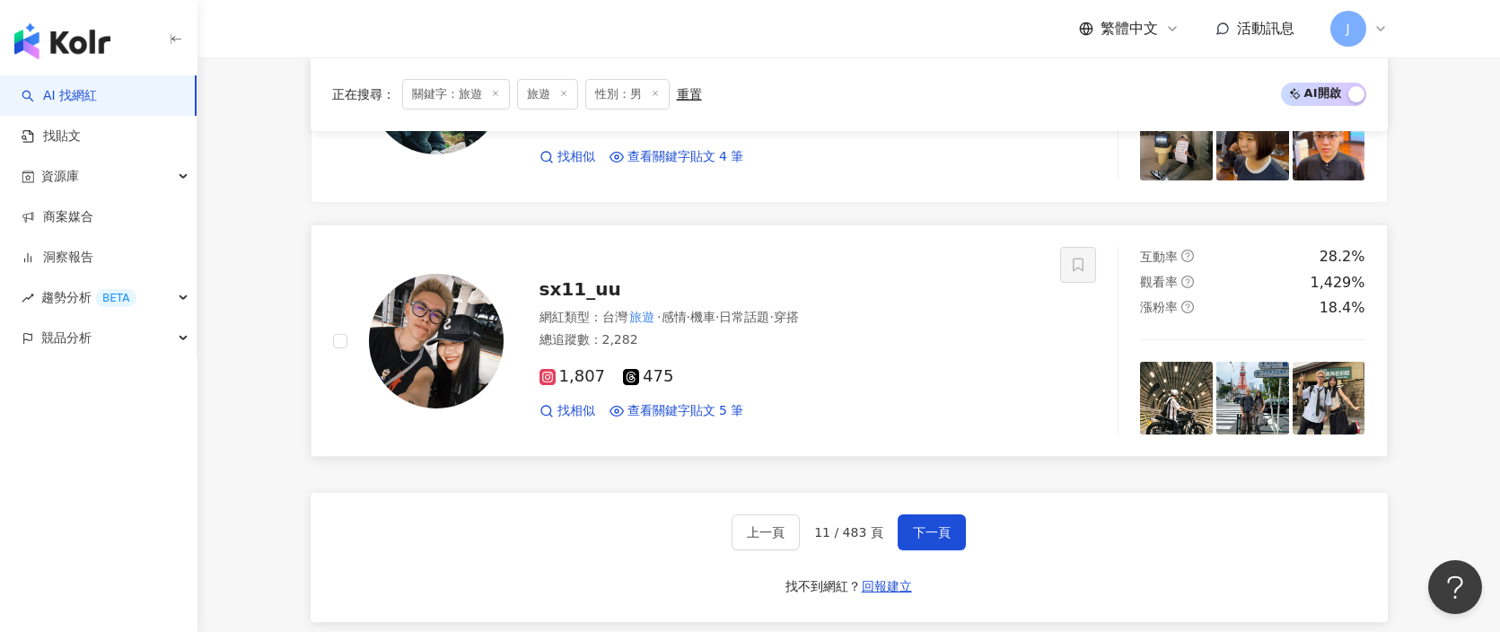
scroll to position [3546, 0]
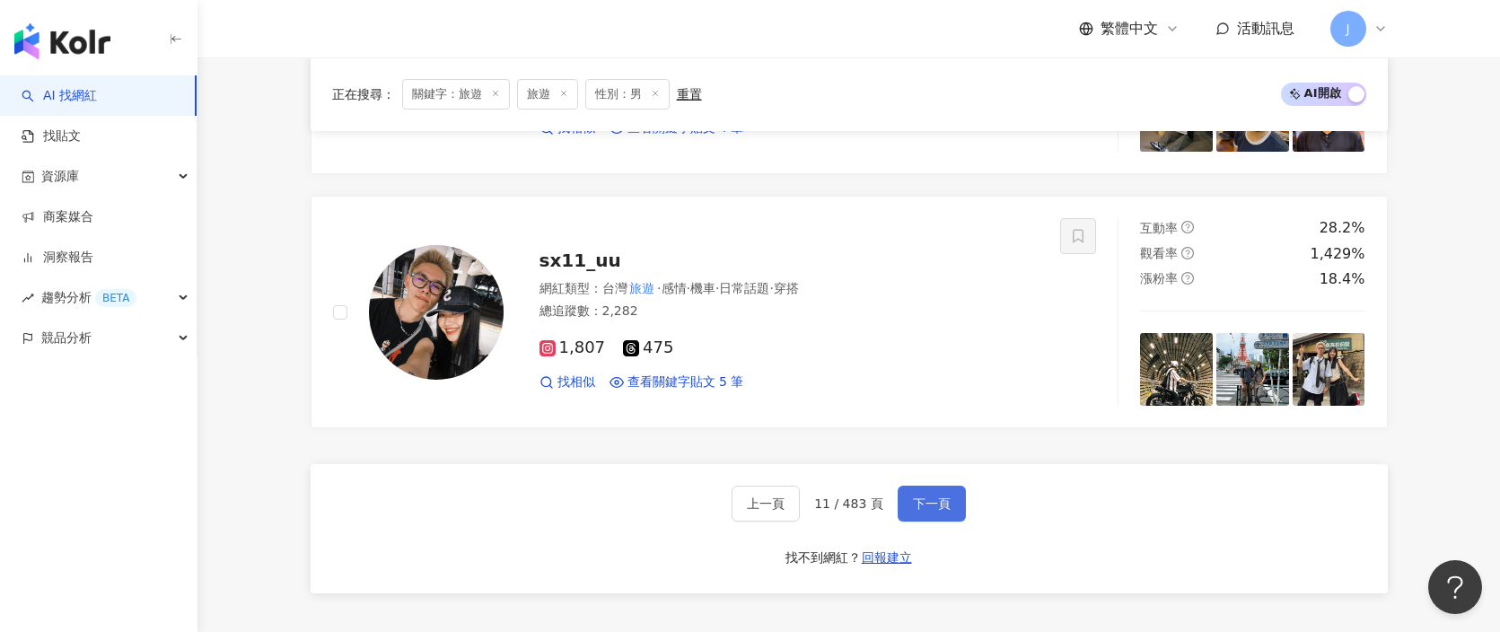
click at [919, 509] on span "下一頁" at bounding box center [932, 503] width 38 height 14
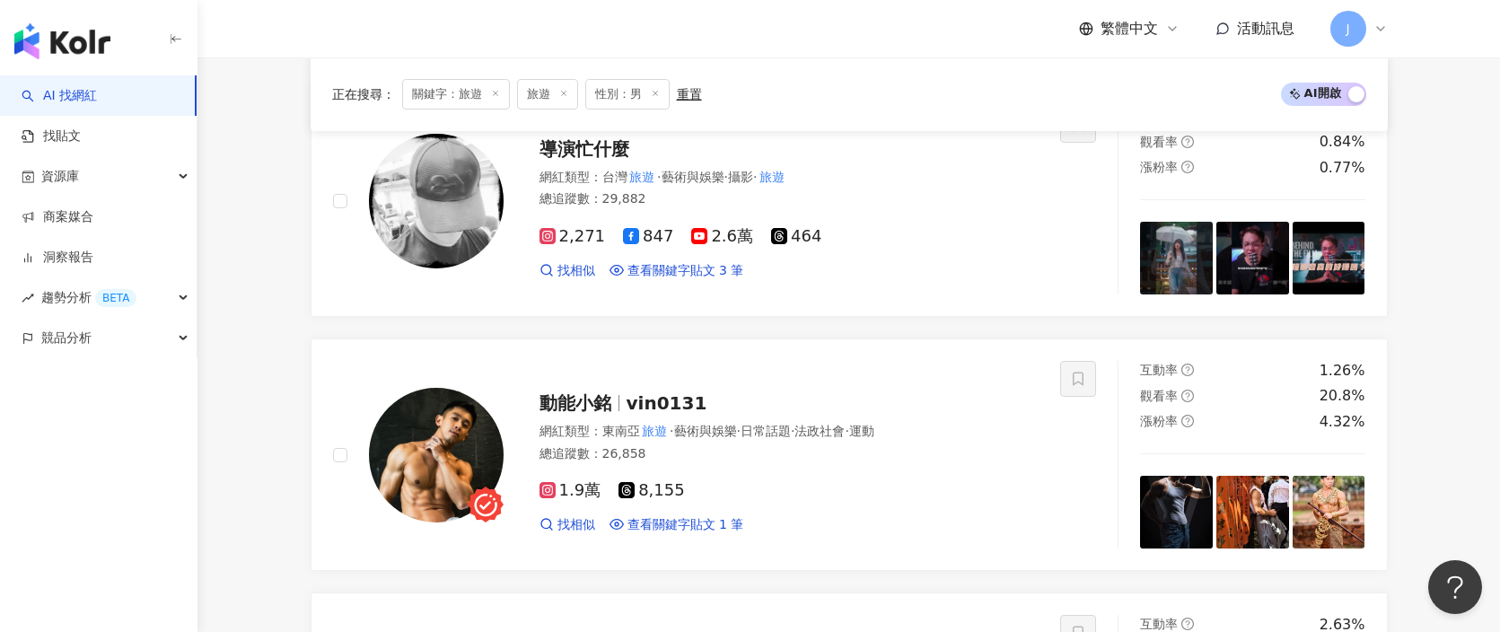
scroll to position [2471, 0]
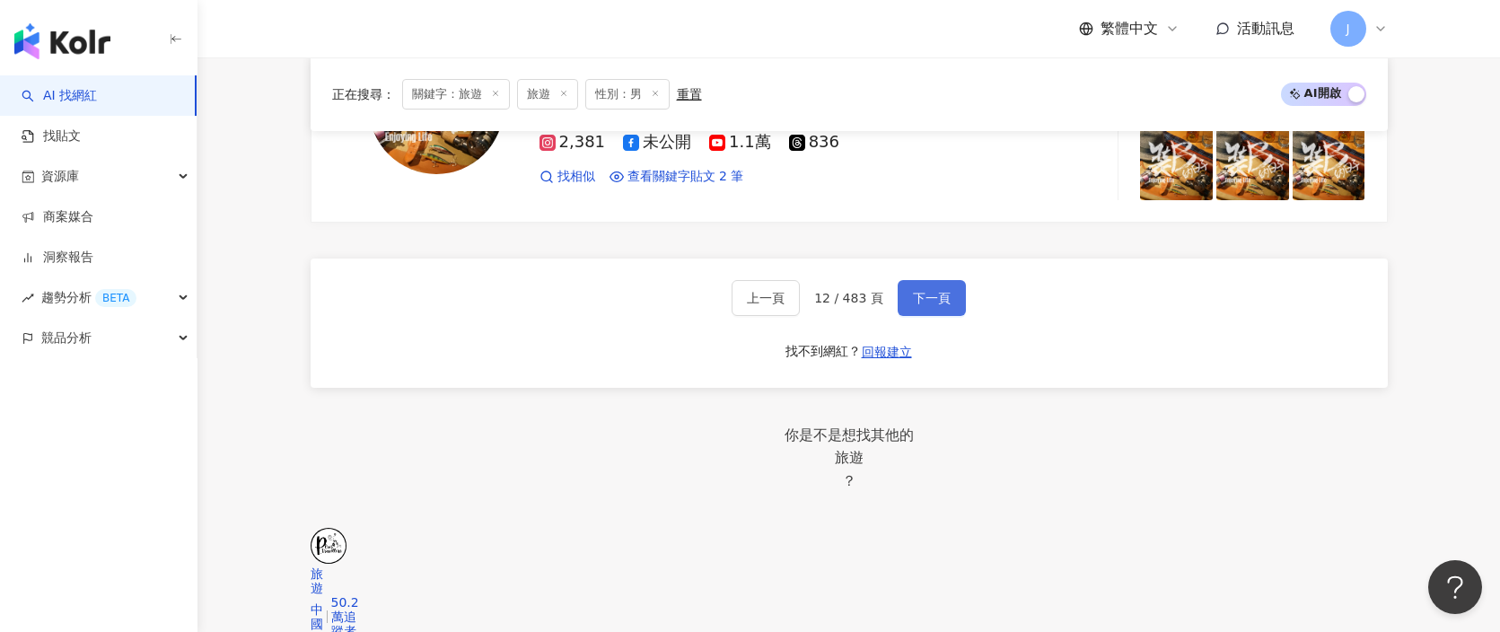
click at [946, 291] on span "下一頁" at bounding box center [932, 298] width 38 height 14
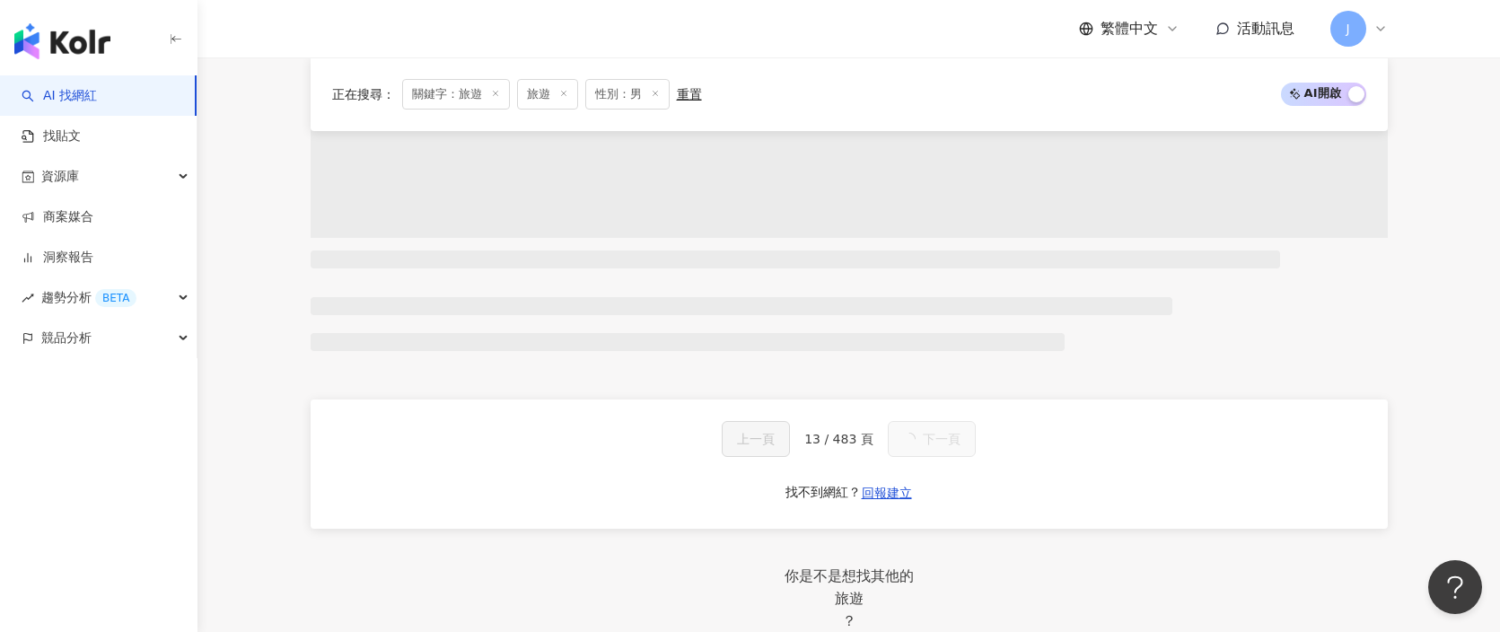
scroll to position [1432, 0]
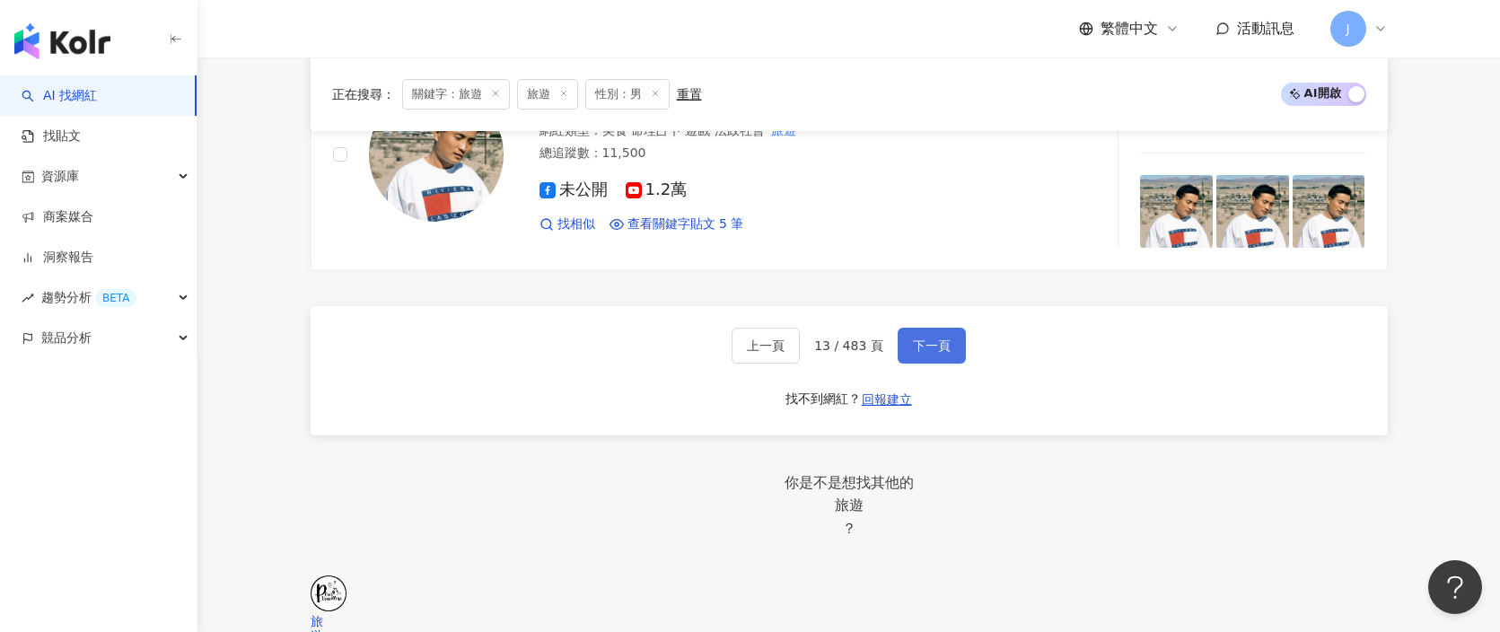
click at [935, 348] on span "下一頁" at bounding box center [932, 345] width 38 height 14
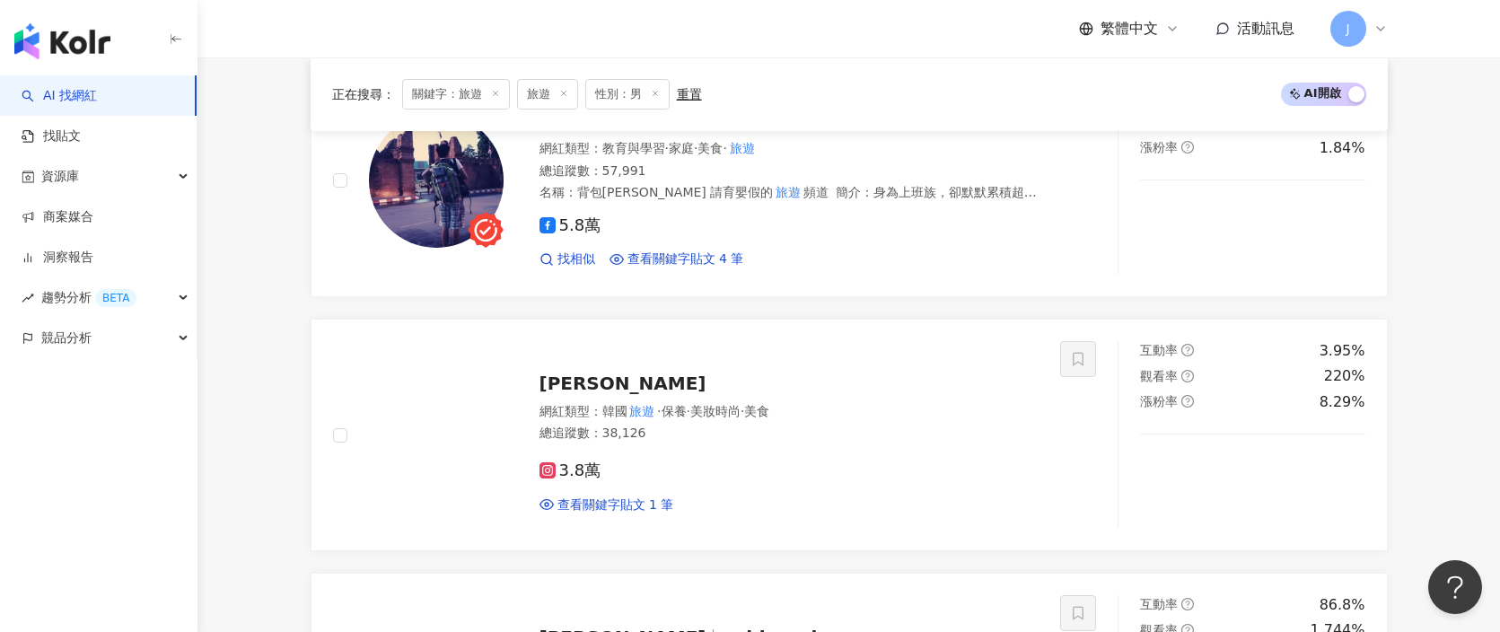
scroll to position [2213, 0]
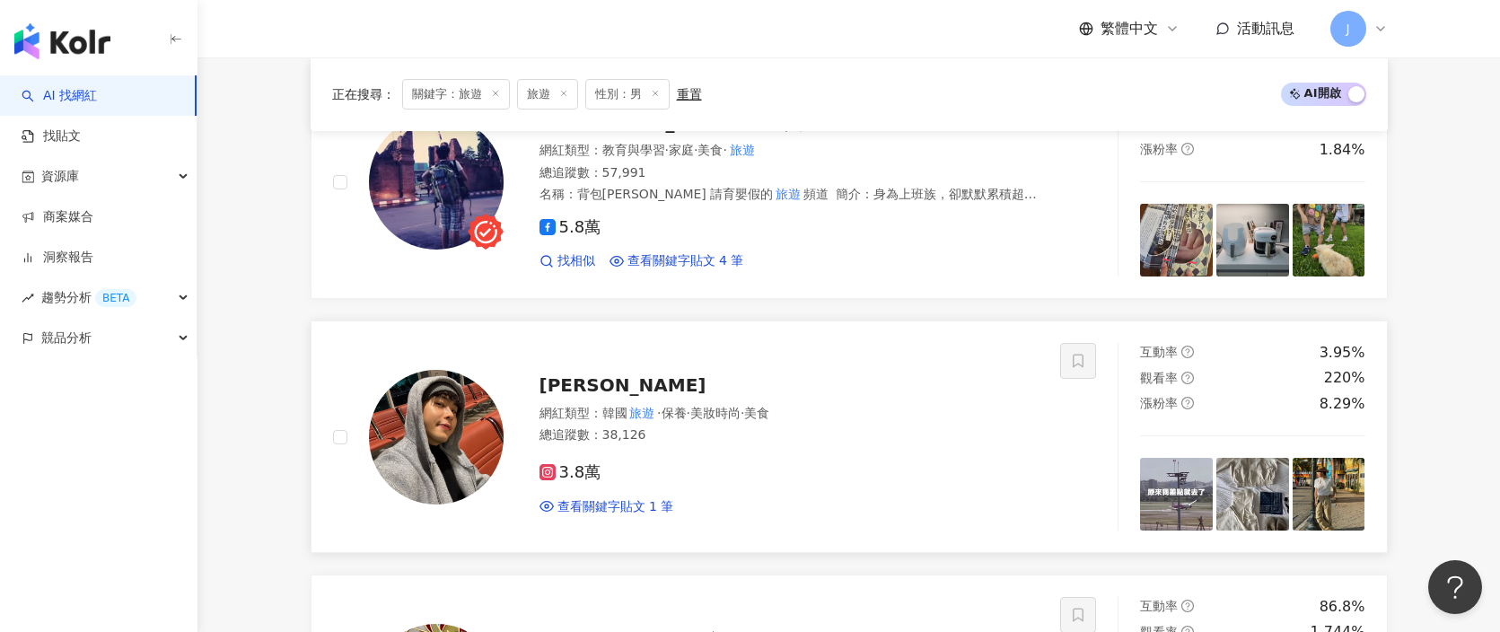
click at [573, 375] on span "東尼朱" at bounding box center [623, 385] width 167 height 22
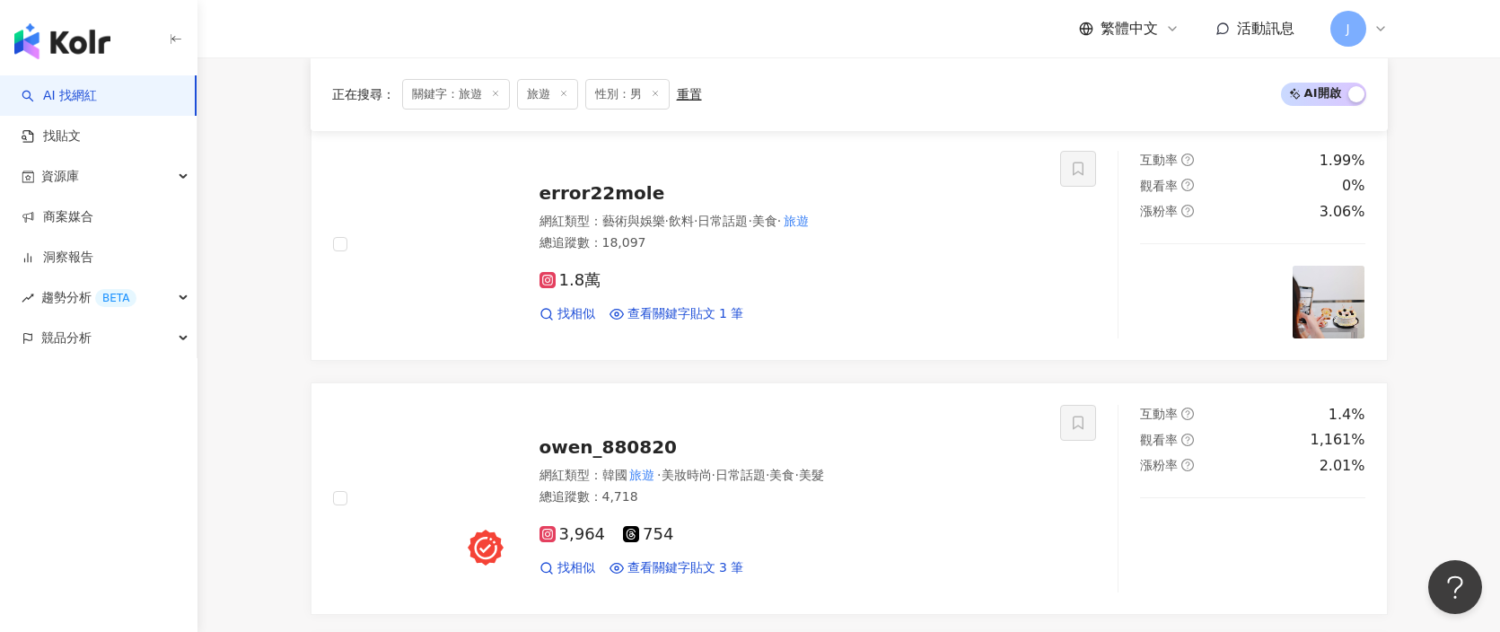
scroll to position [611, 0]
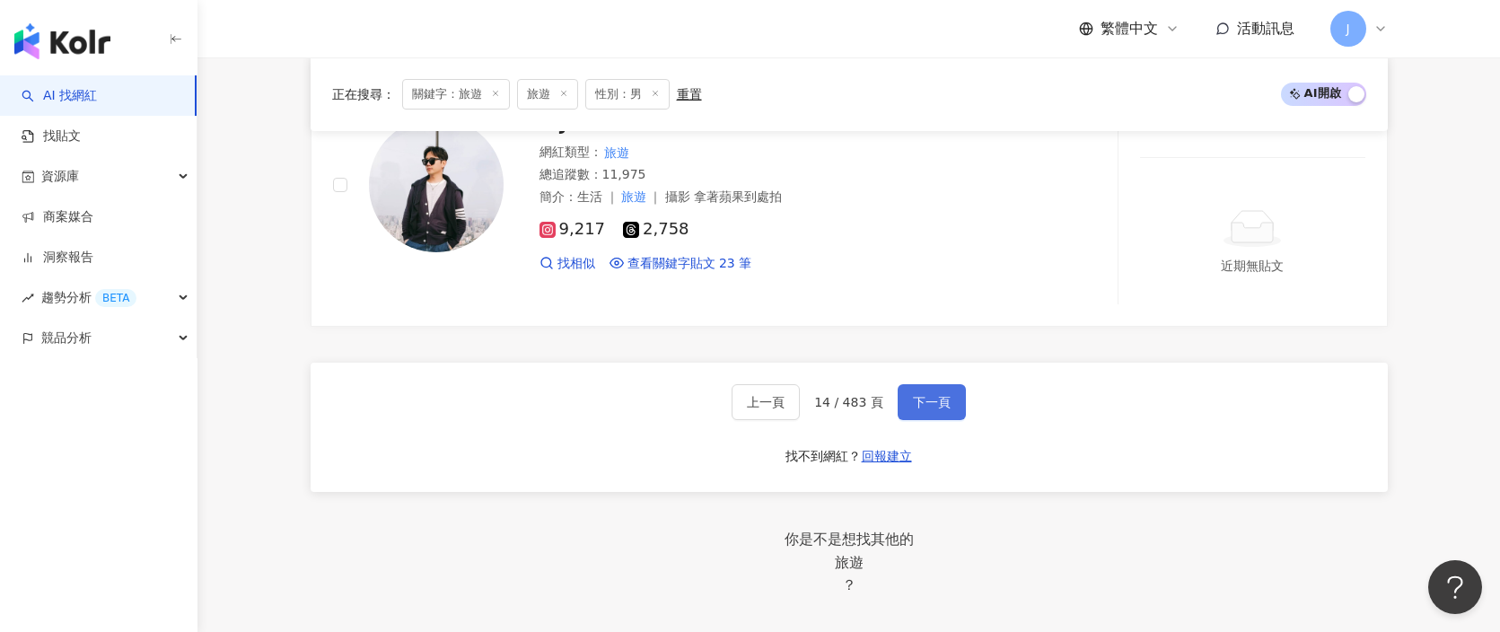
click at [938, 384] on button "下一頁" at bounding box center [932, 402] width 68 height 36
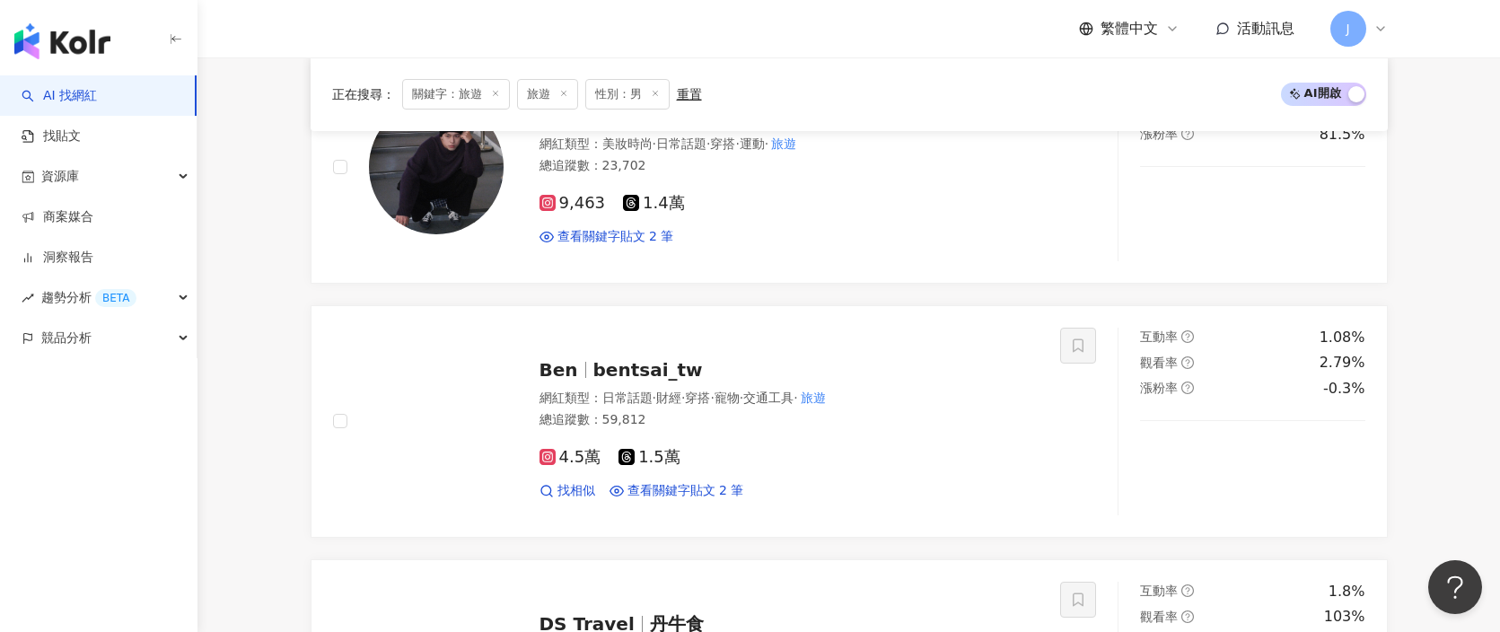
scroll to position [569, 0]
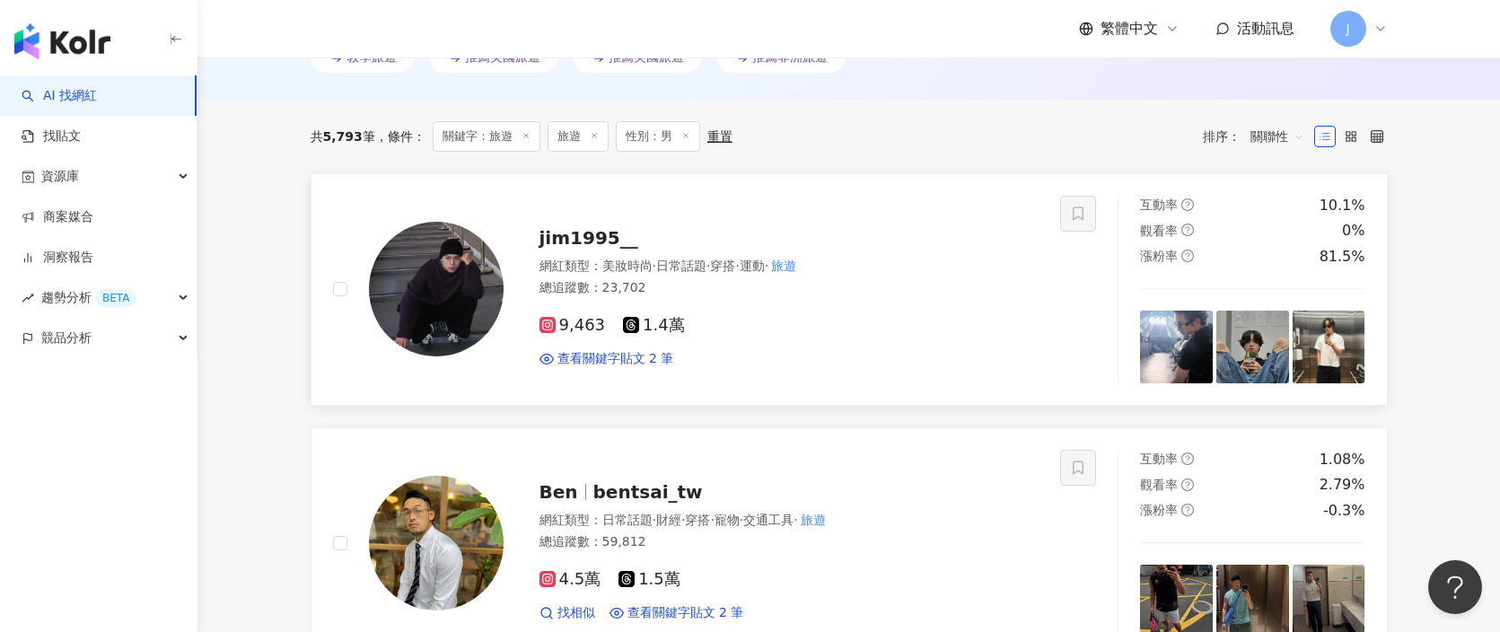
click at [636, 244] on div "jim1995__" at bounding box center [790, 237] width 500 height 25
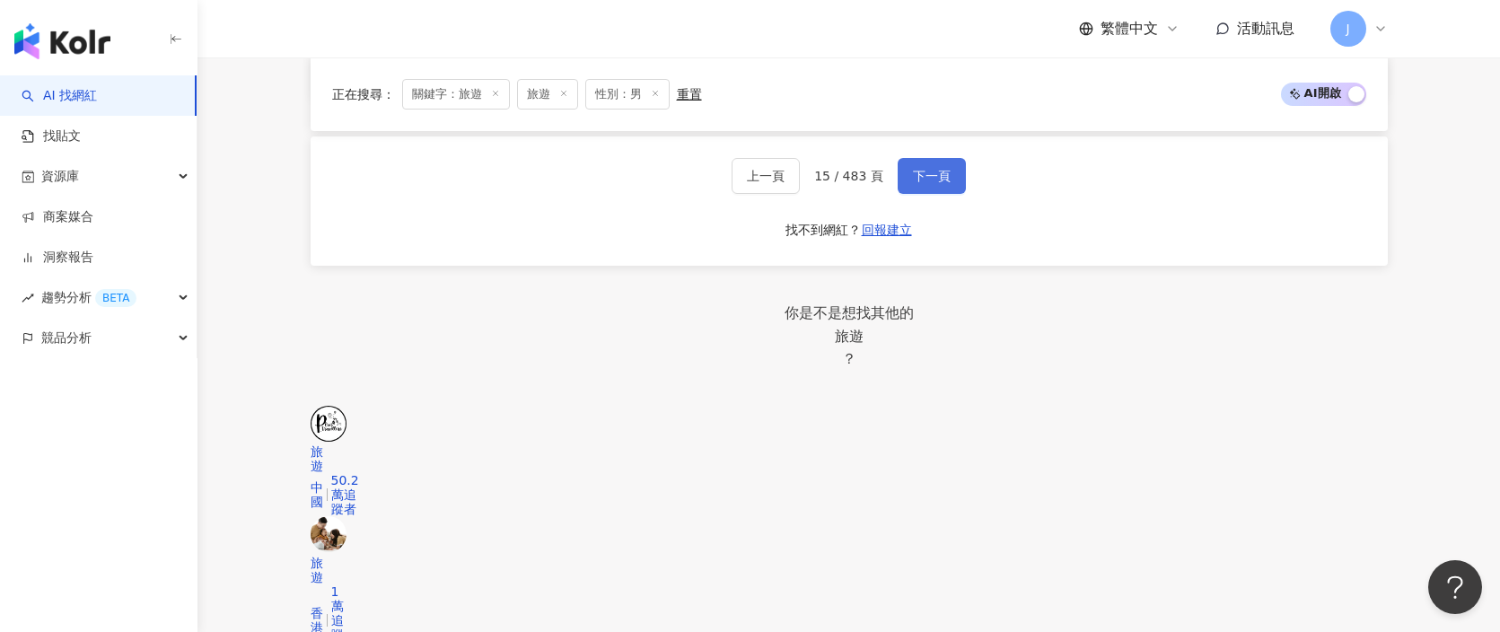
click at [930, 187] on button "下一頁" at bounding box center [932, 176] width 68 height 36
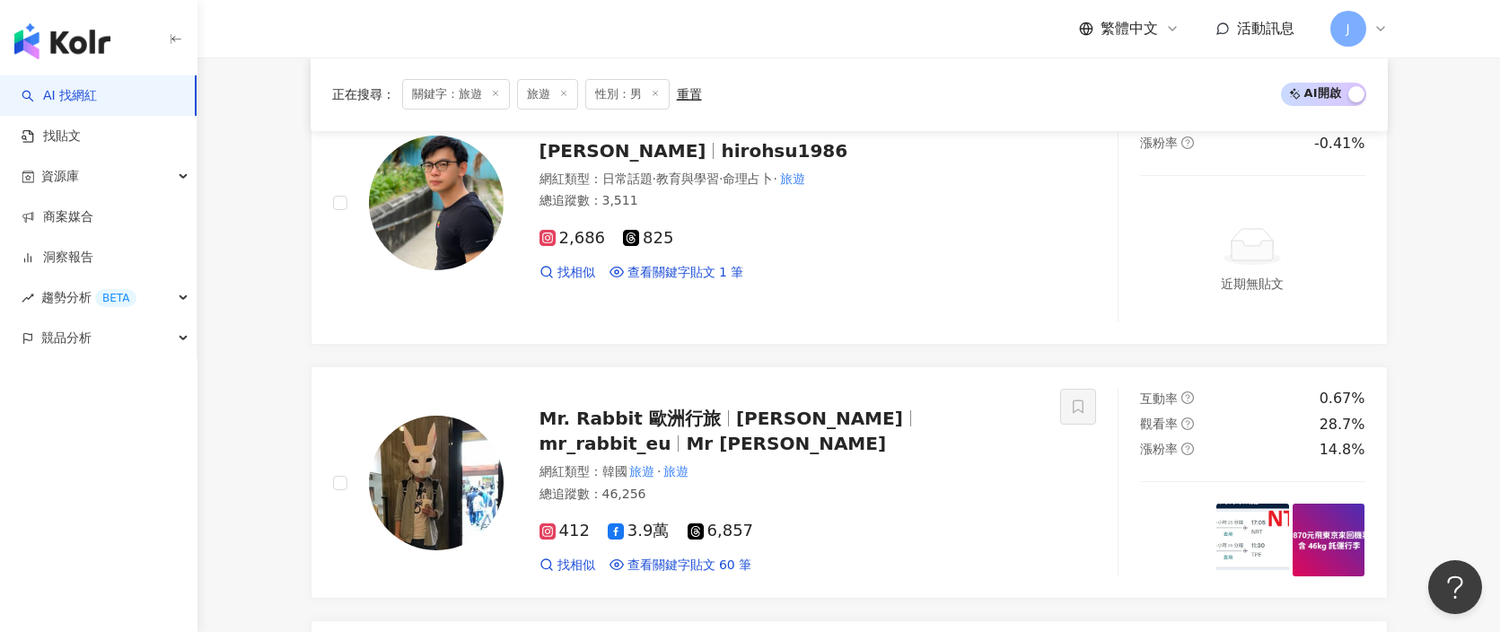
scroll to position [0, 0]
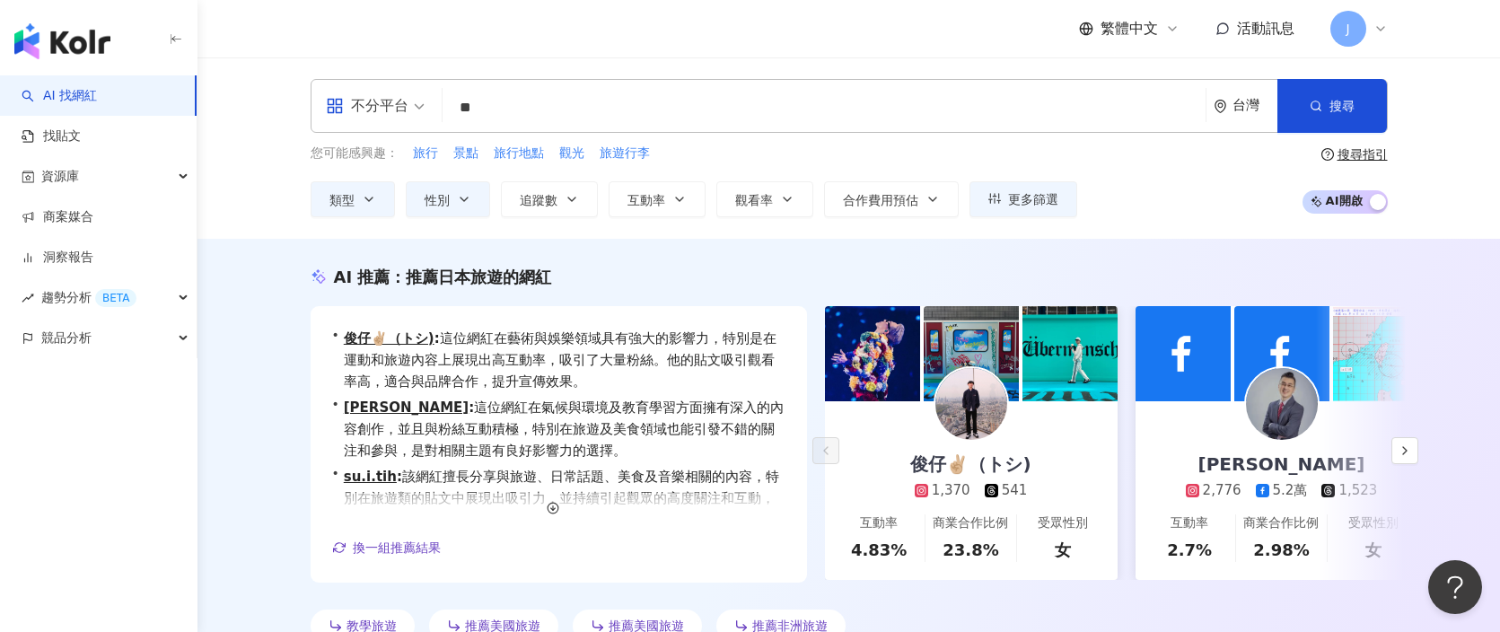
click at [658, 103] on input "**" at bounding box center [824, 108] width 749 height 34
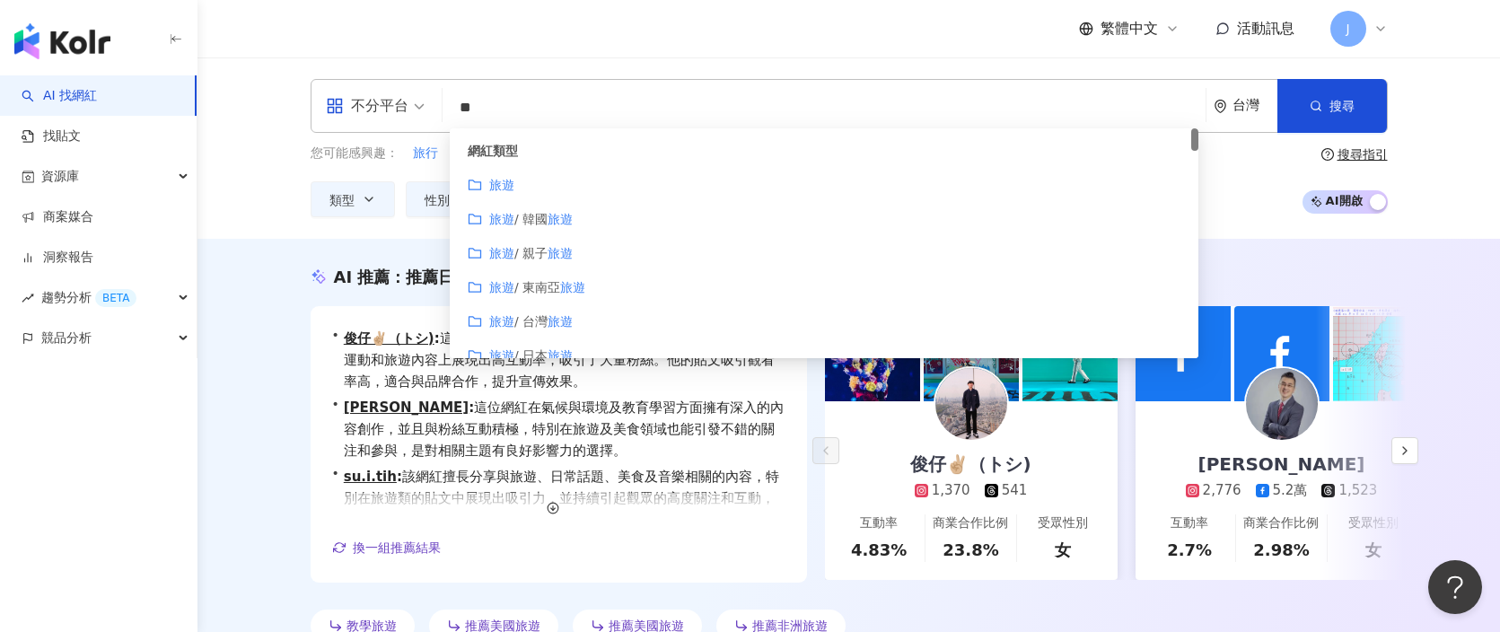
type input "*"
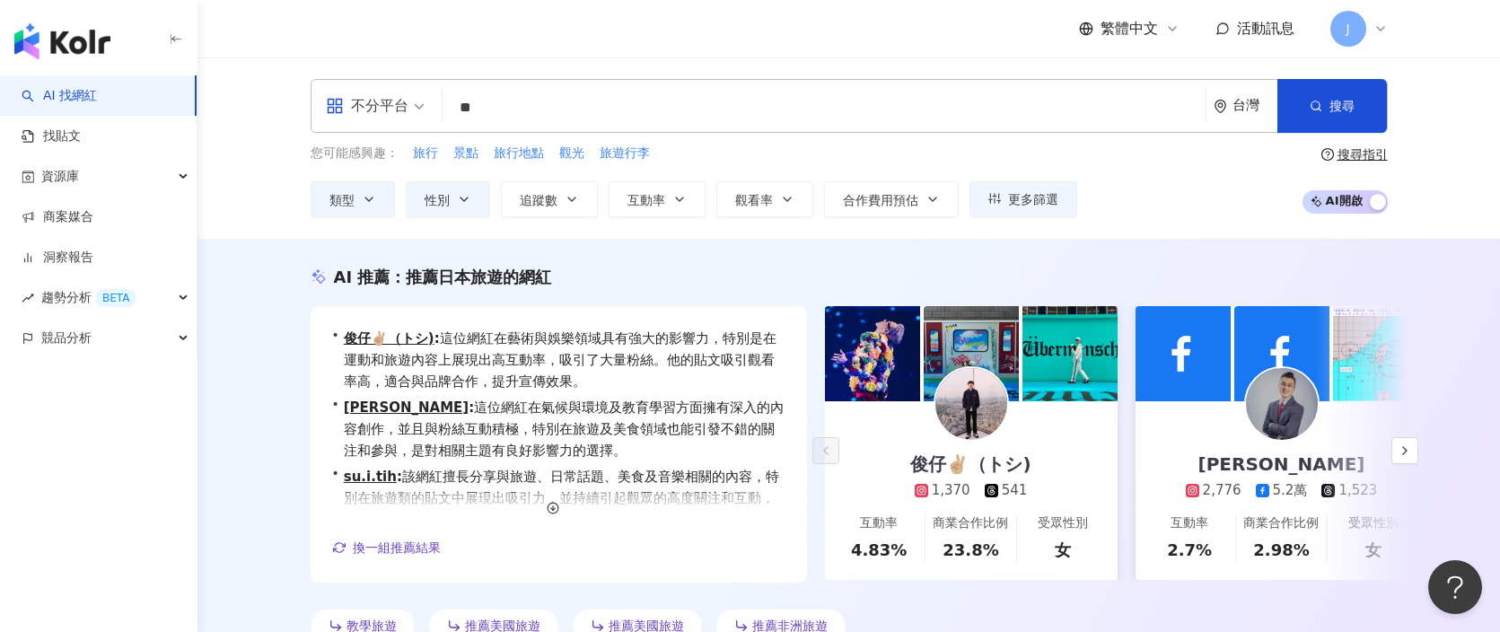
type input "*"
type input "****"
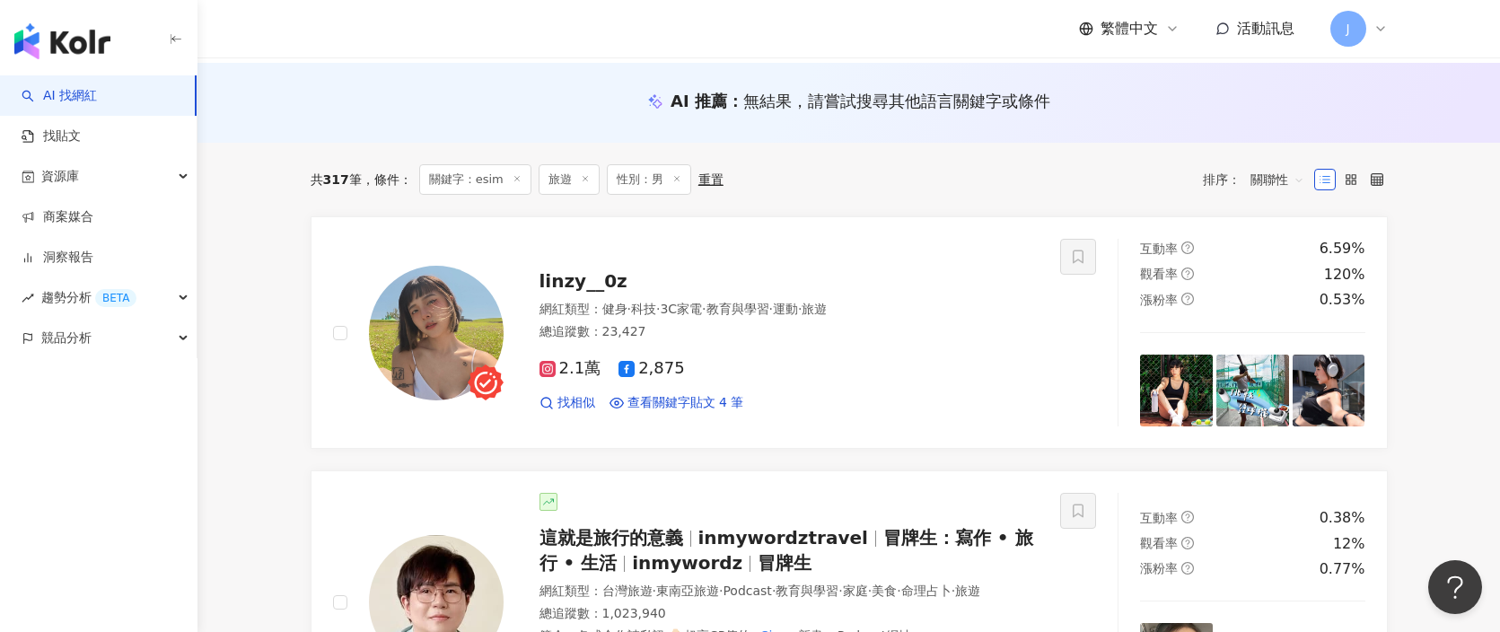
scroll to position [181, 0]
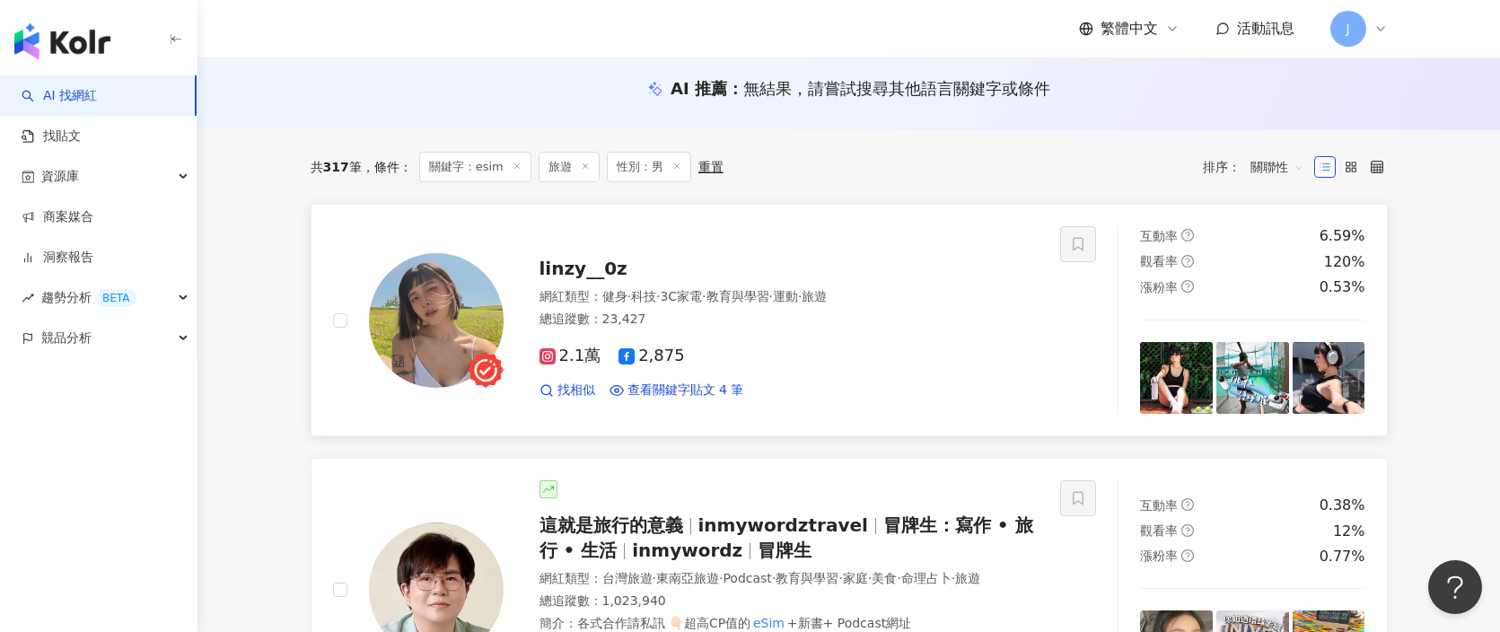
click at [802, 320] on div "總追蹤數 ： 23,427" at bounding box center [790, 320] width 500 height 18
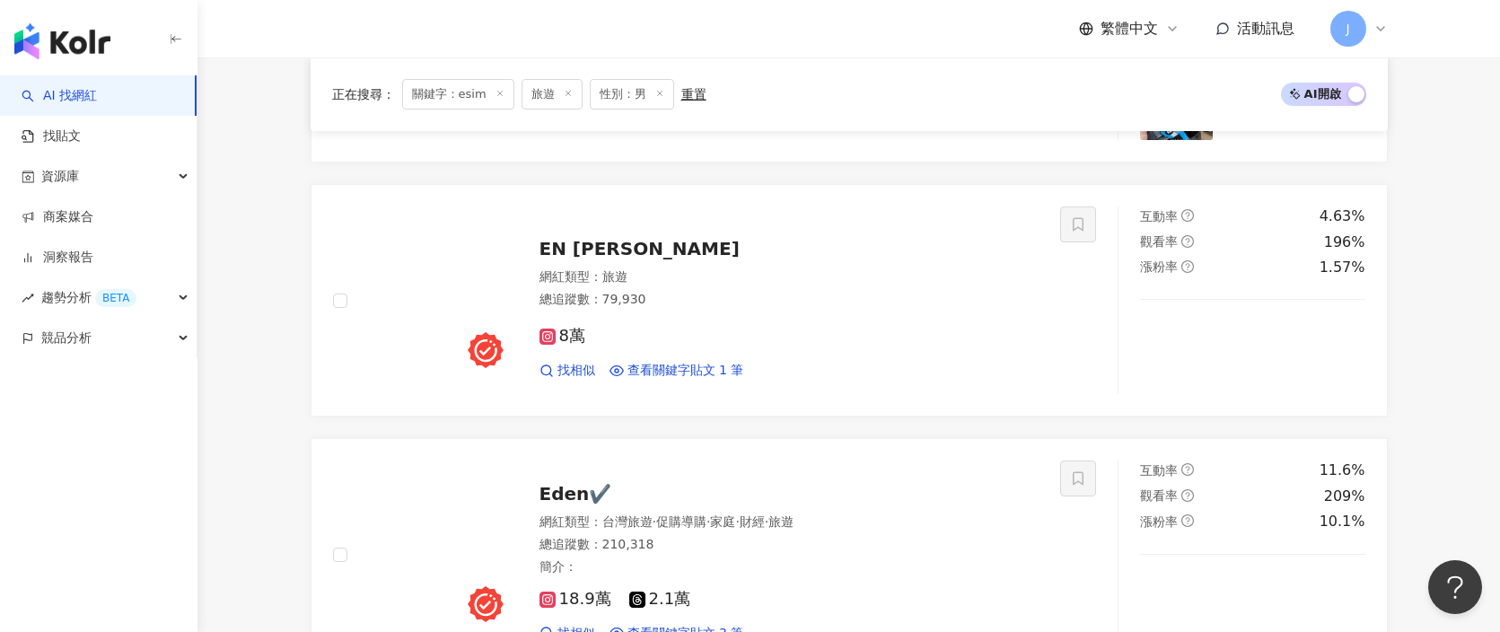
scroll to position [1260, 0]
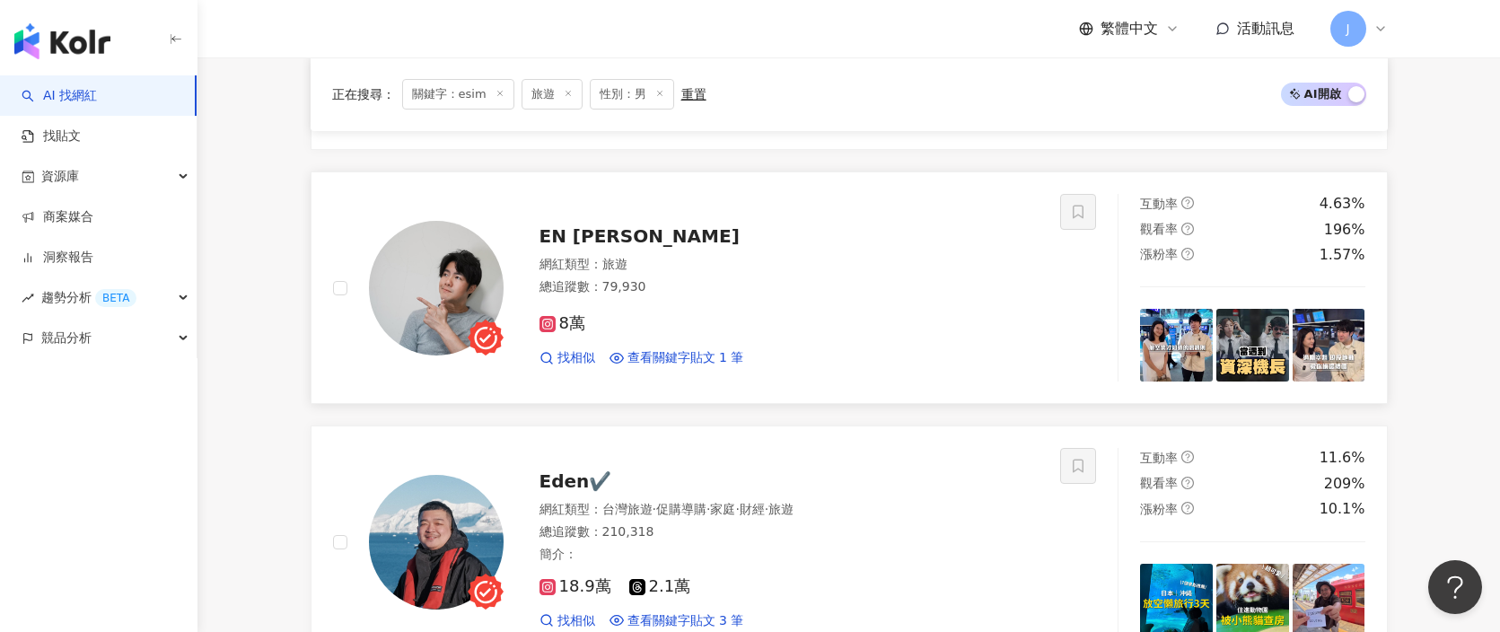
click at [712, 249] on div "EN Chen 網紅類型 ： 旅遊 總追蹤數 ： 79,930 8萬 找相似 查看關鍵字貼文 1 筆" at bounding box center [772, 287] width 536 height 157
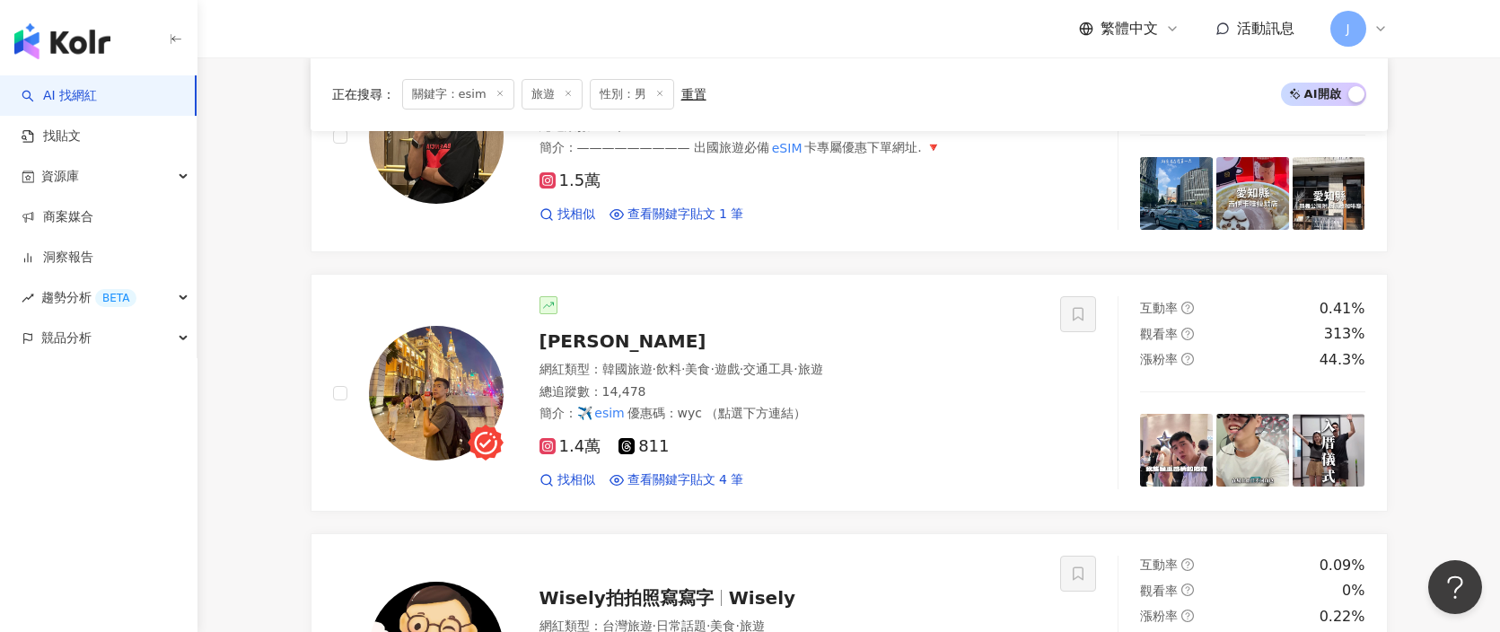
scroll to position [2533, 0]
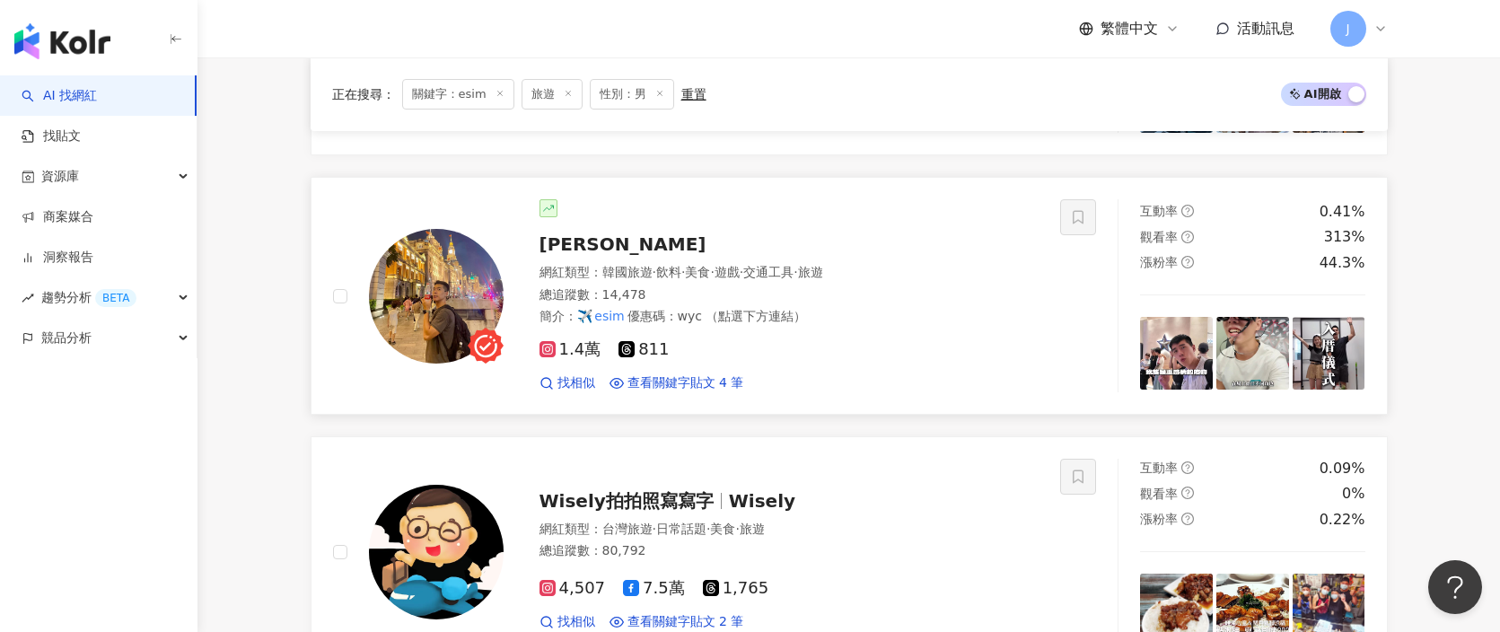
click at [643, 265] on span "韓國旅遊" at bounding box center [627, 272] width 50 height 14
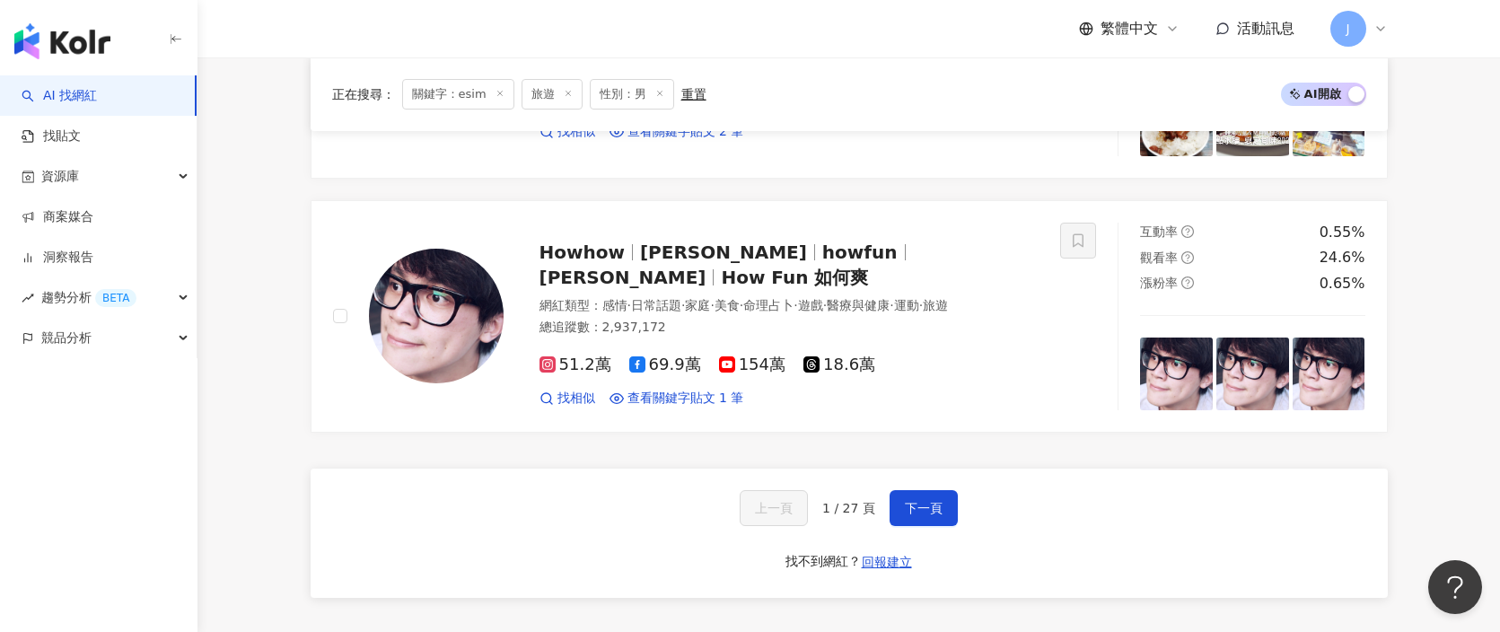
scroll to position [3084, 0]
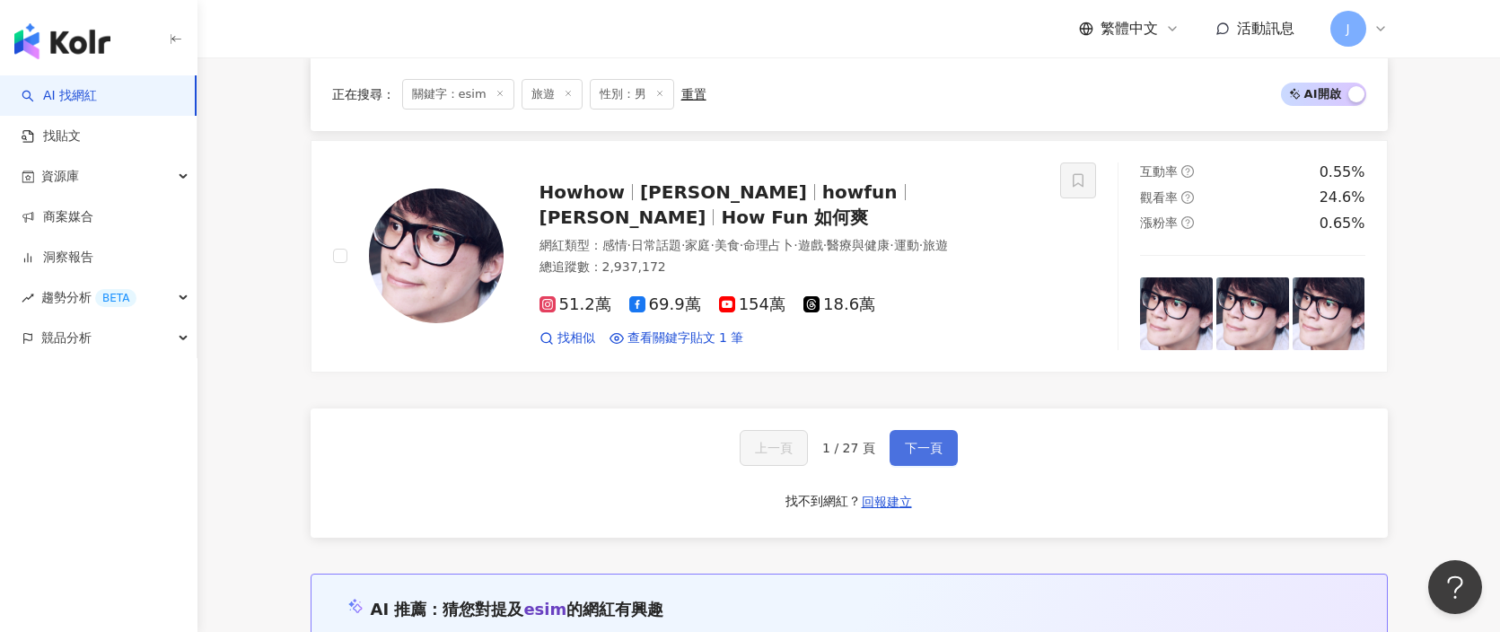
click at [923, 456] on button "下一頁" at bounding box center [924, 448] width 68 height 36
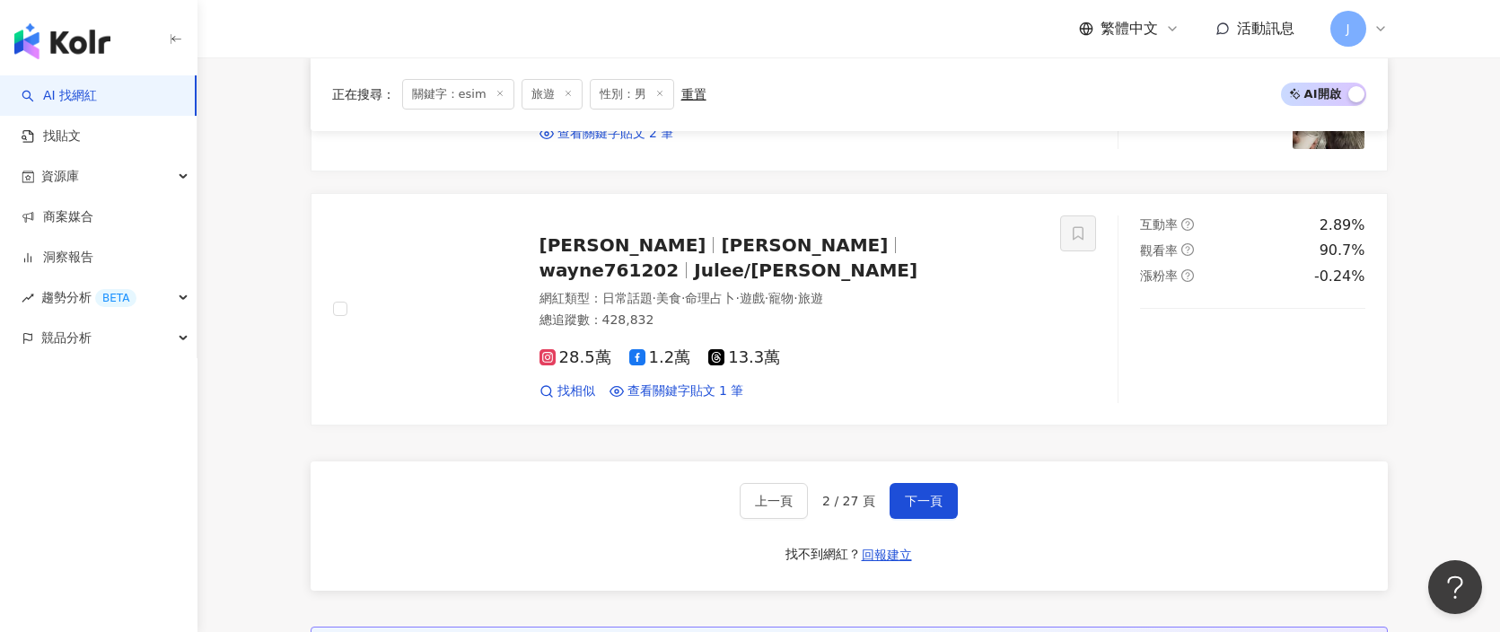
scroll to position [3314, 0]
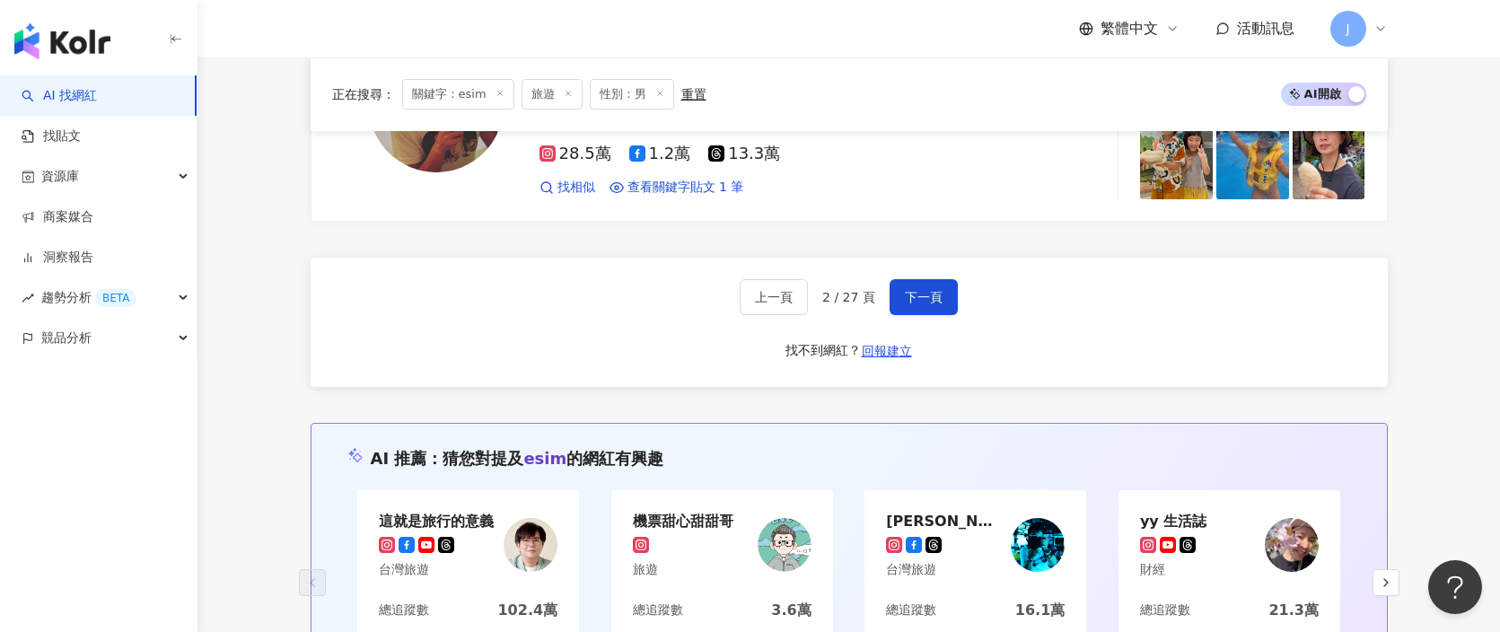
click at [931, 258] on div "上一頁 2 / 27 頁 下一頁 找不到網紅？ 回報建立" at bounding box center [849, 322] width 1077 height 129
click at [931, 279] on button "下一頁" at bounding box center [924, 297] width 68 height 36
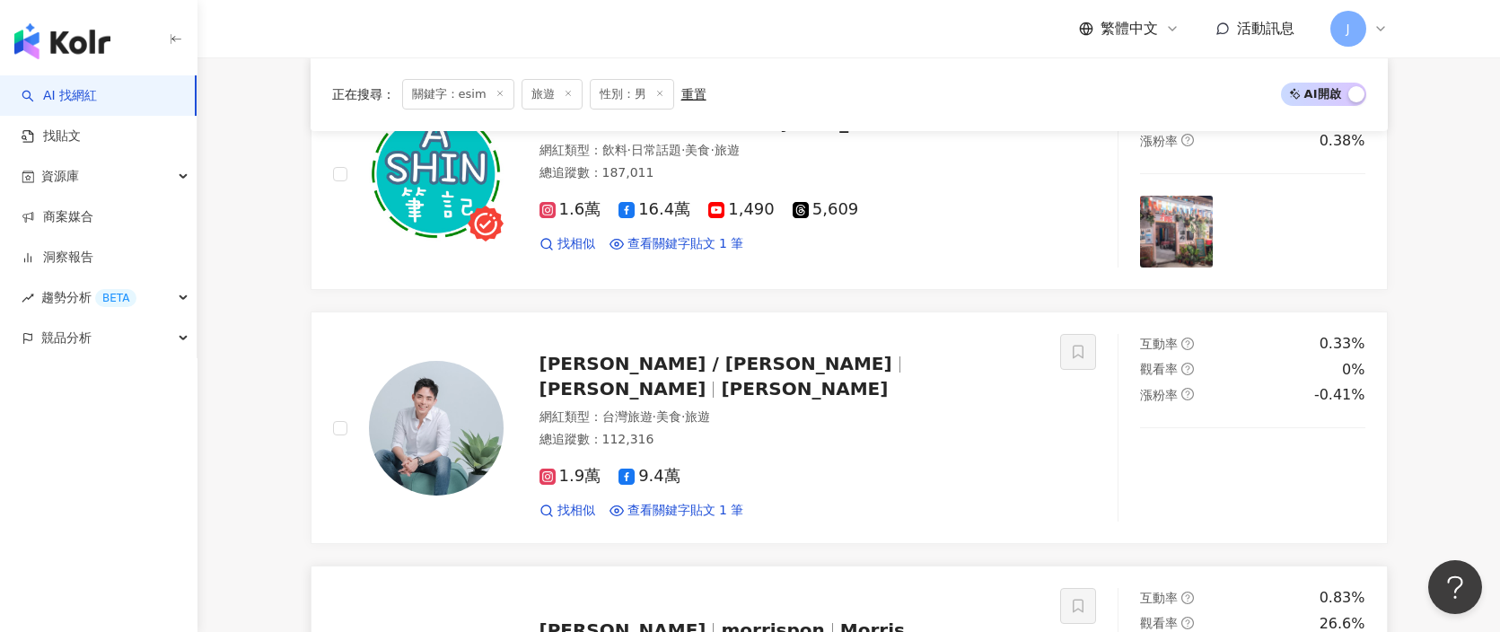
scroll to position [1863, 0]
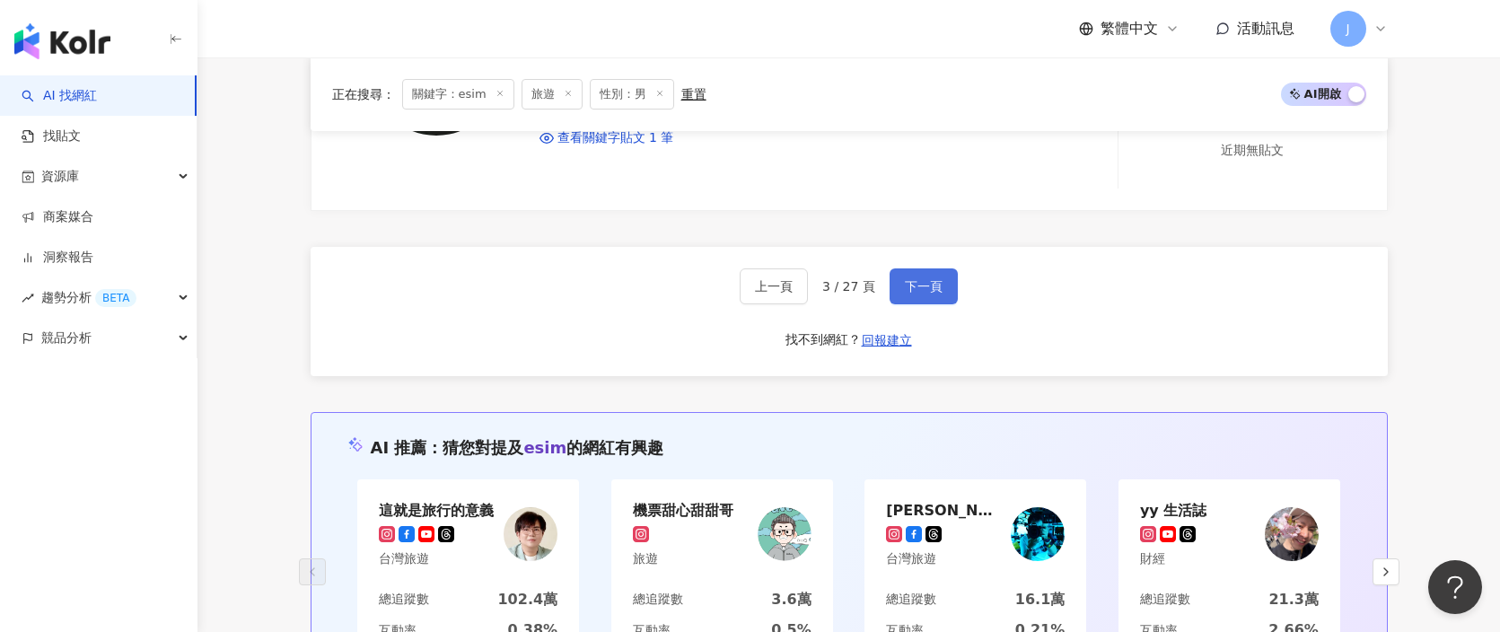
click at [909, 279] on span "下一頁" at bounding box center [924, 286] width 38 height 14
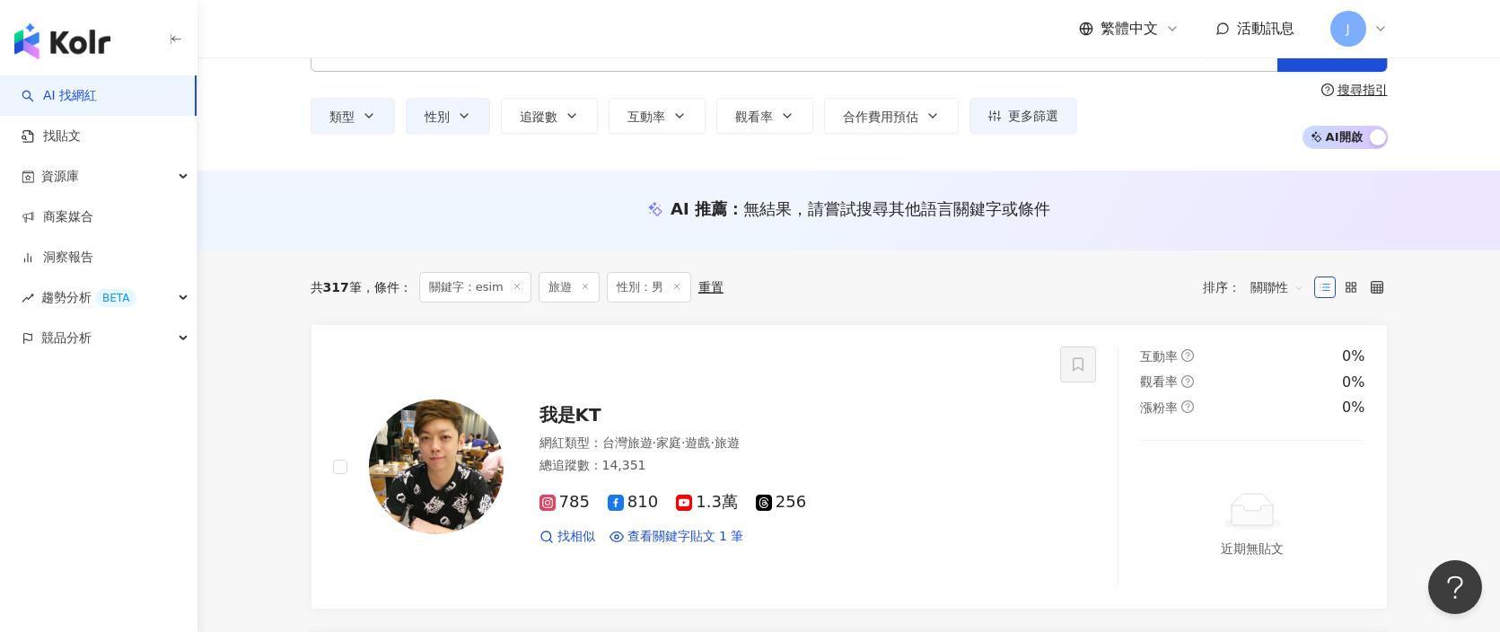
scroll to position [0, 0]
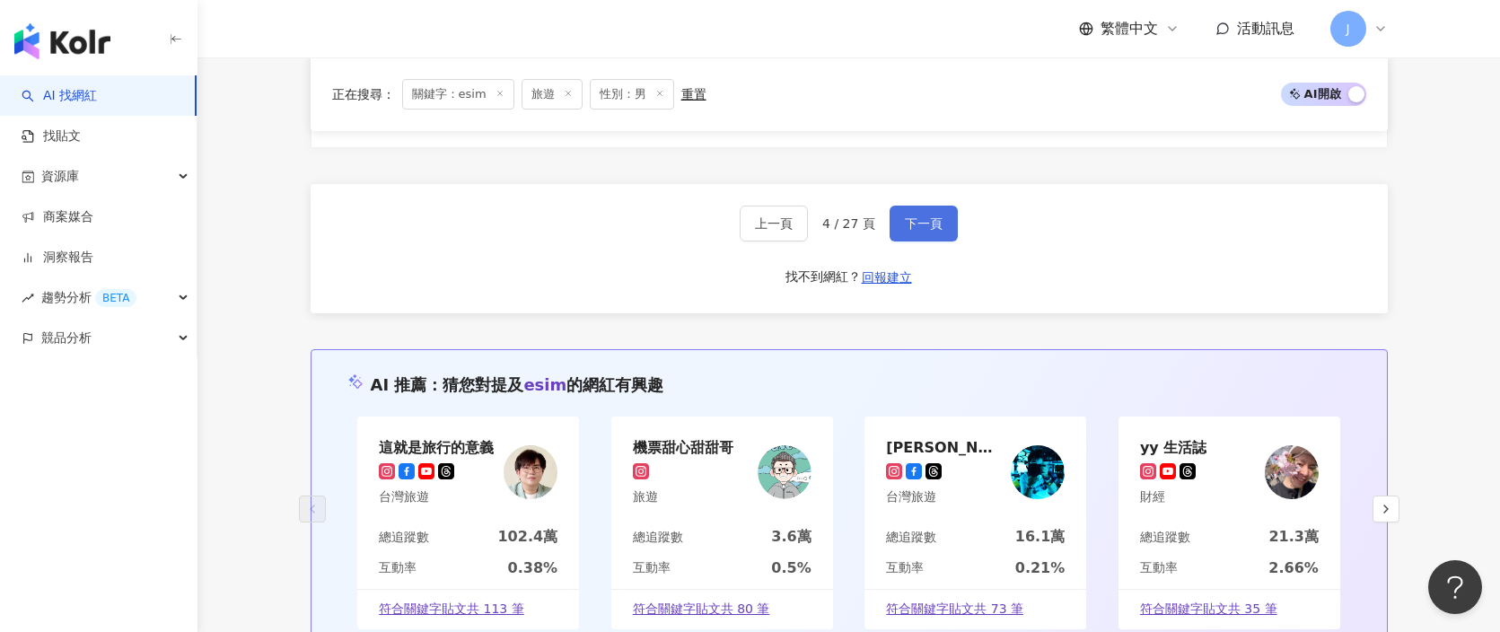
click at [930, 216] on span "下一頁" at bounding box center [924, 223] width 38 height 14
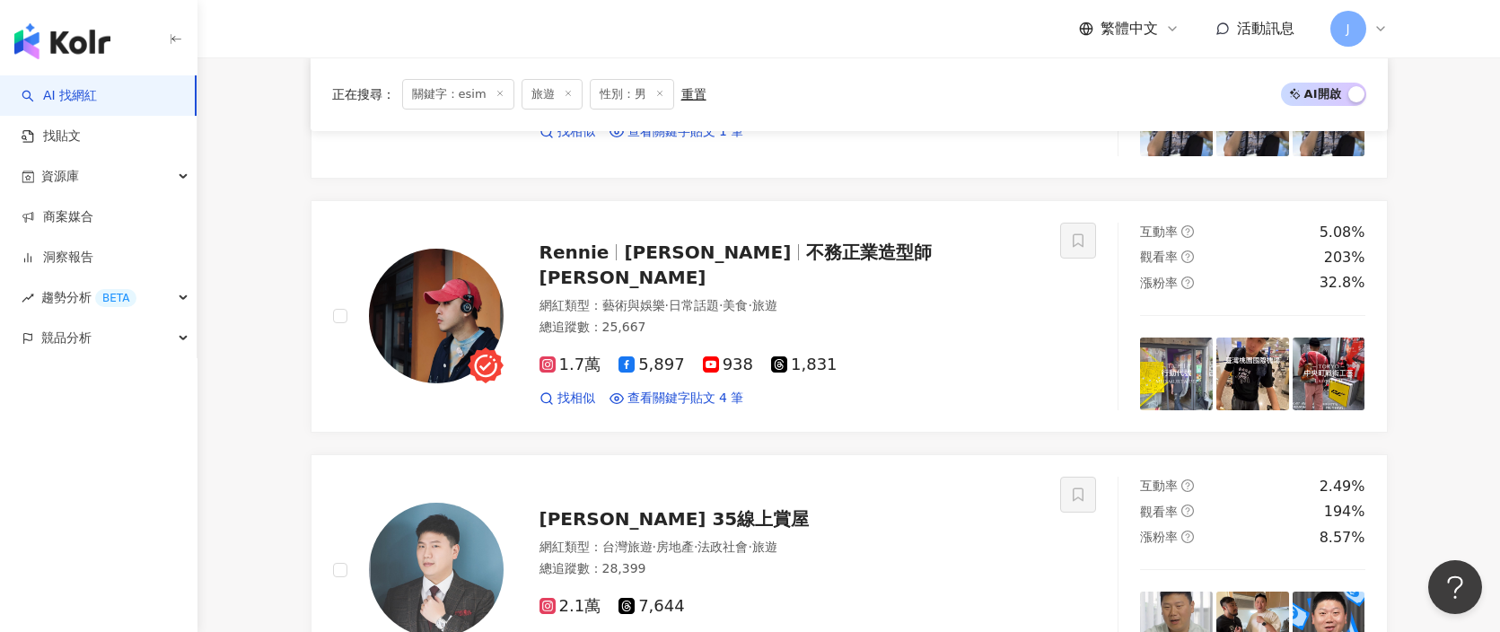
scroll to position [2145, 0]
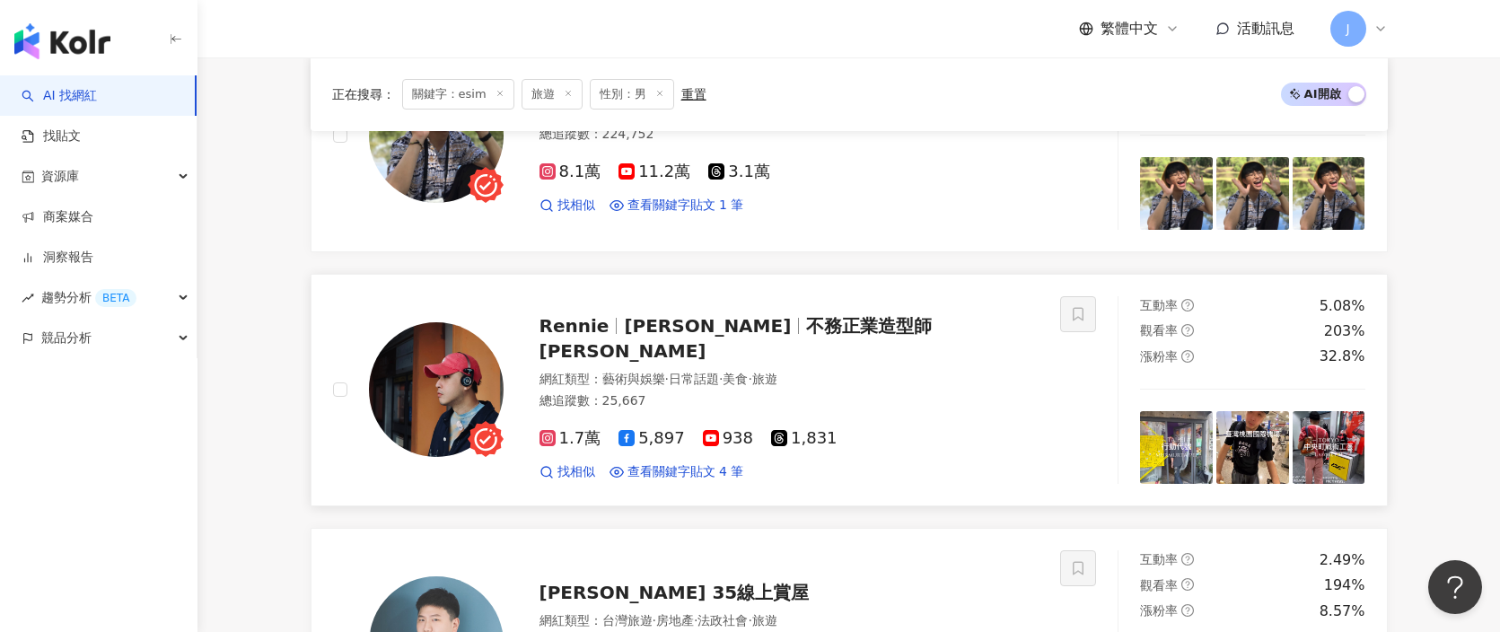
click at [777, 372] on span "旅遊" at bounding box center [764, 379] width 25 height 14
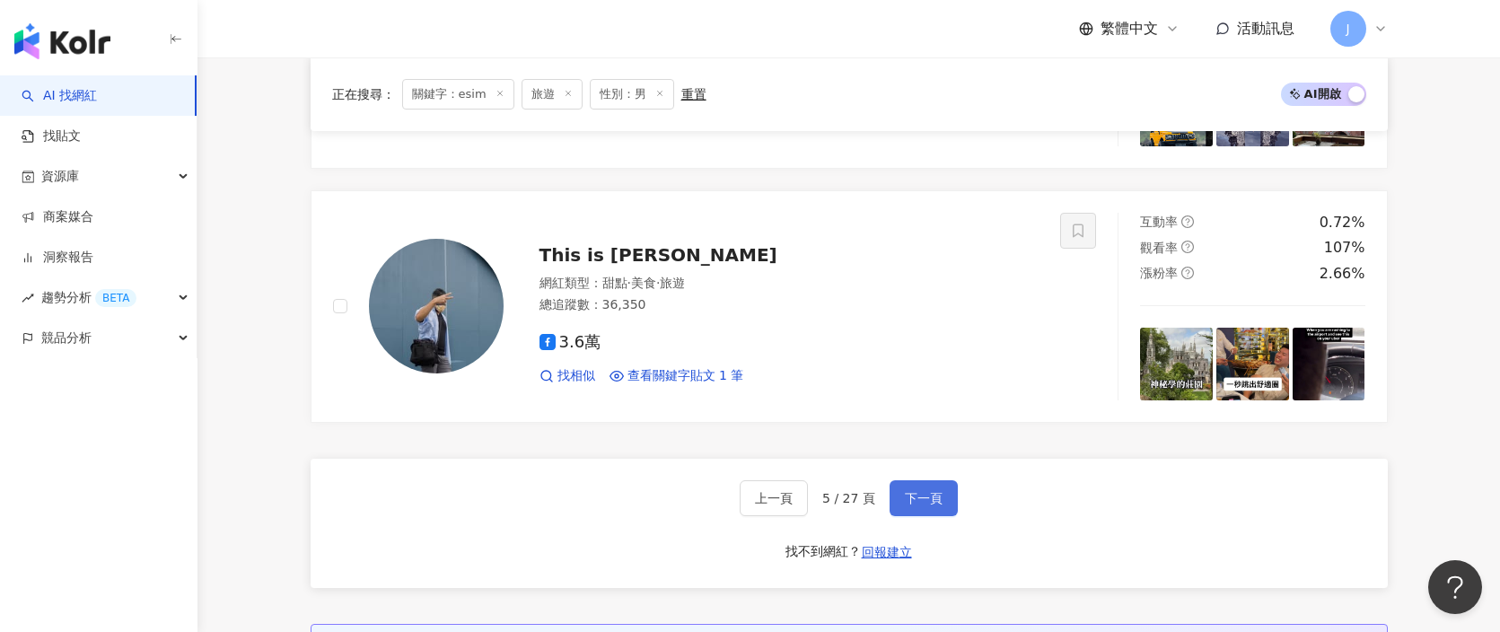
click at [945, 513] on button "下一頁" at bounding box center [924, 498] width 68 height 36
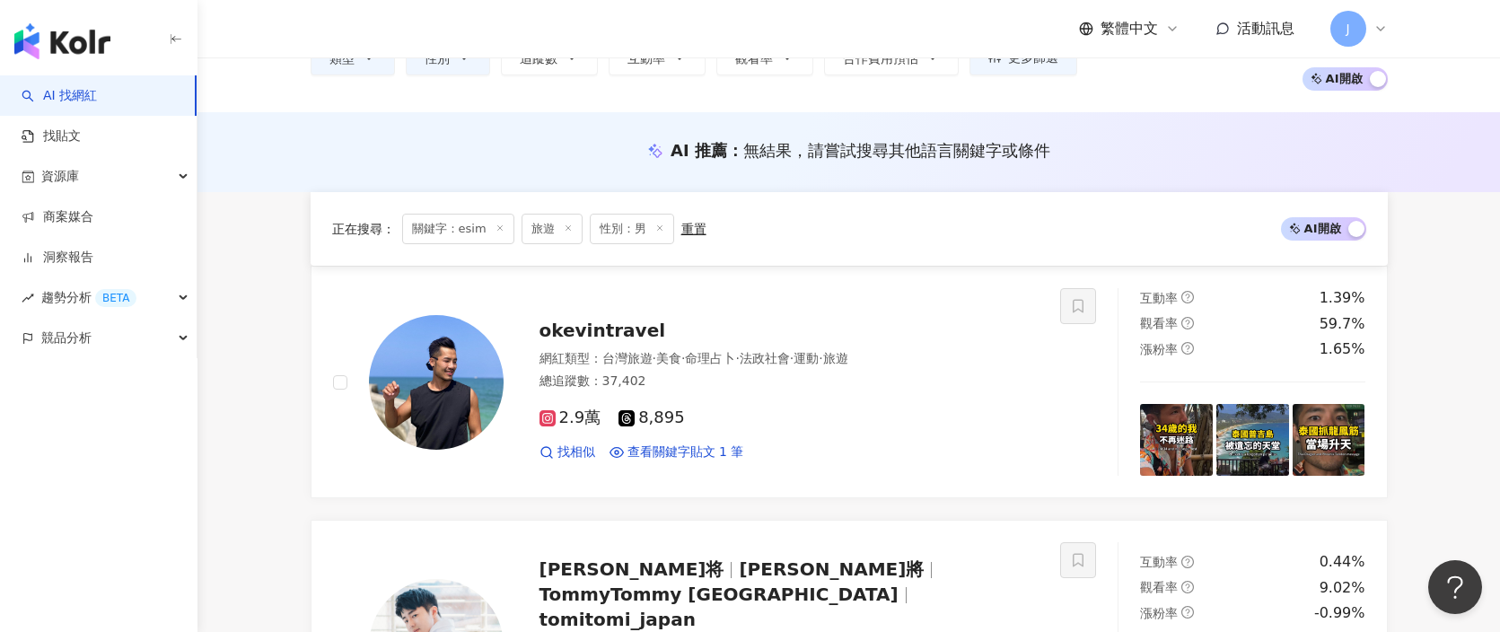
scroll to position [99, 0]
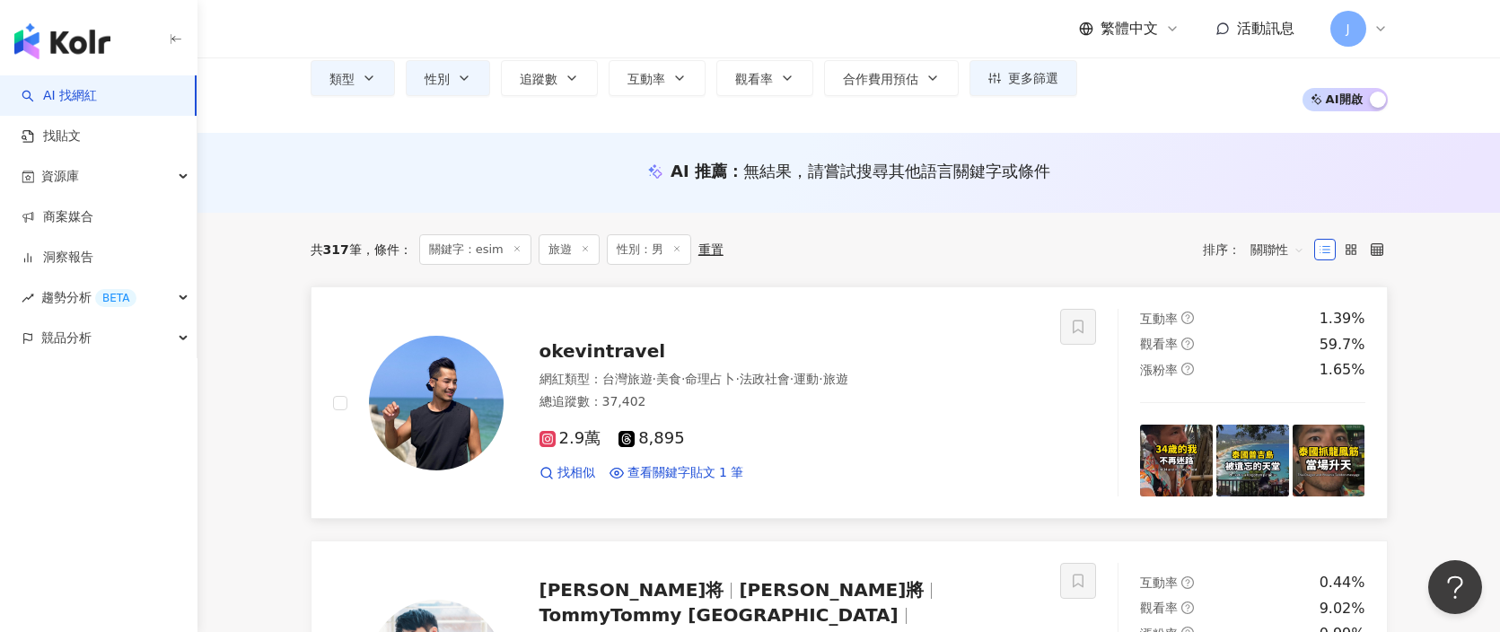
click at [768, 379] on span "法政社會" at bounding box center [765, 379] width 50 height 14
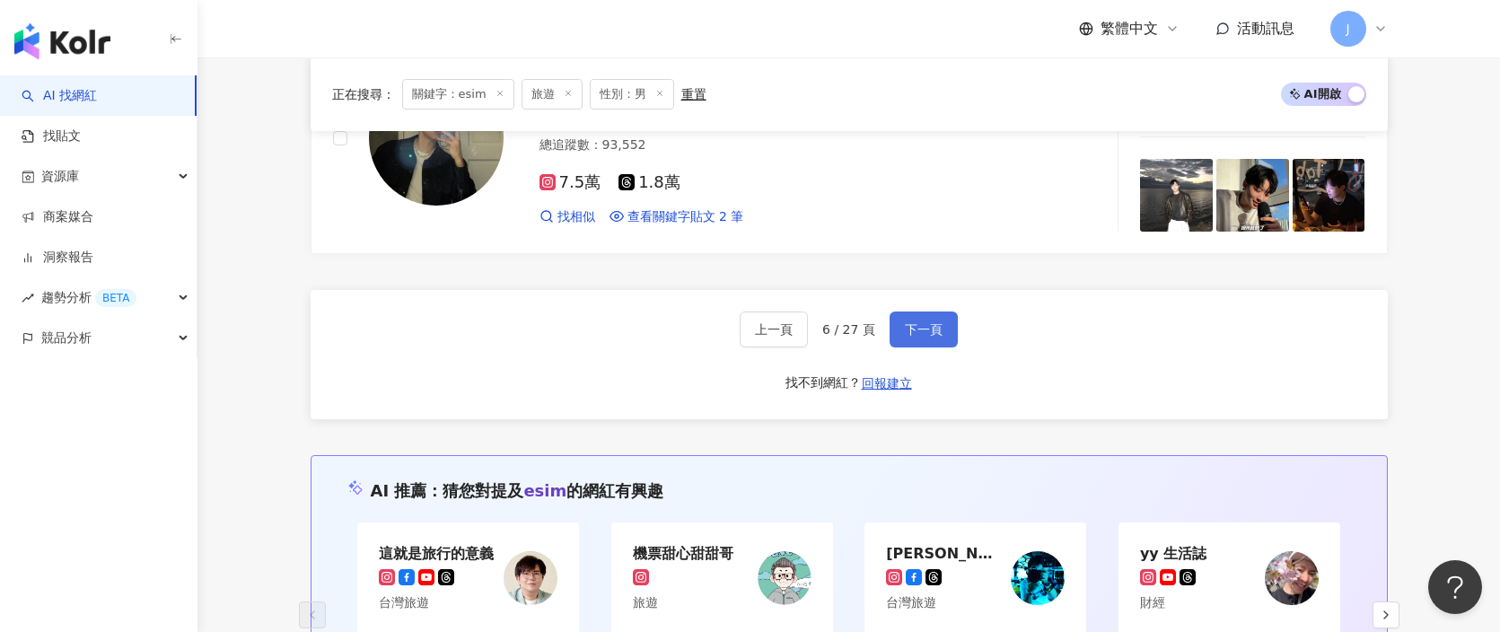
click at [916, 322] on span "下一頁" at bounding box center [924, 329] width 38 height 14
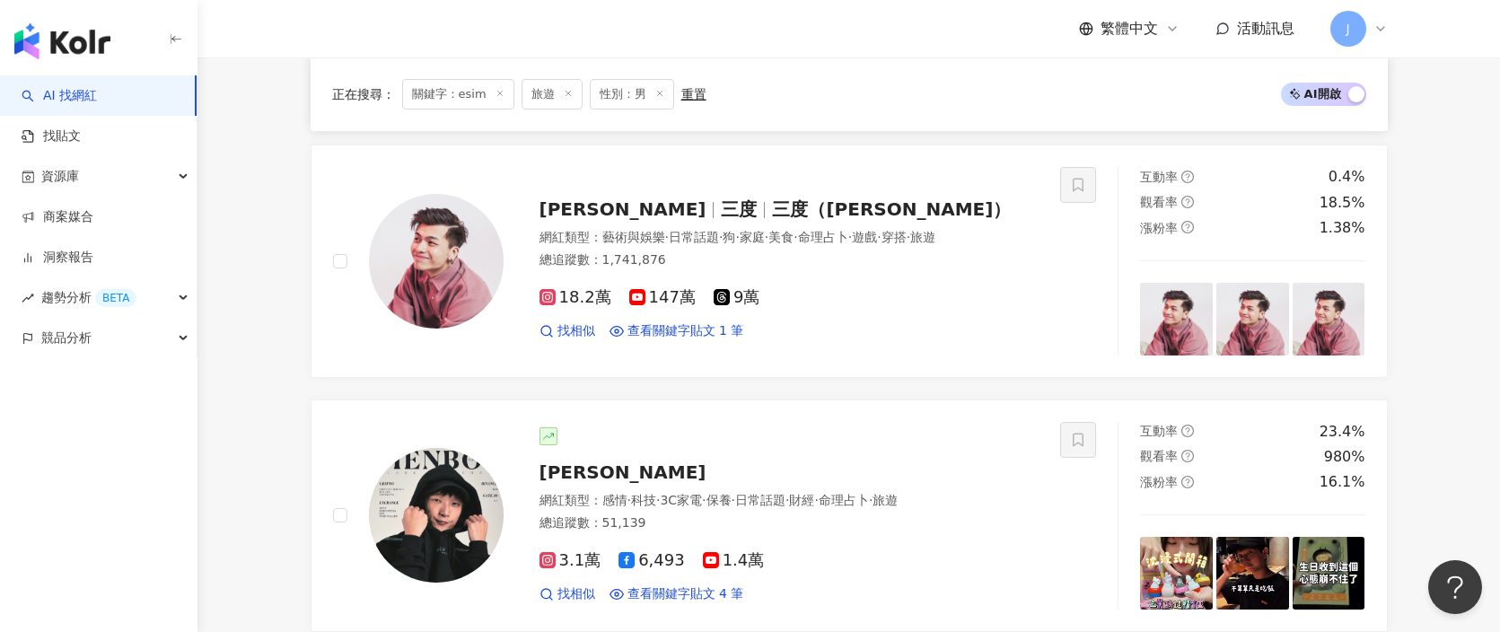
scroll to position [1286, 0]
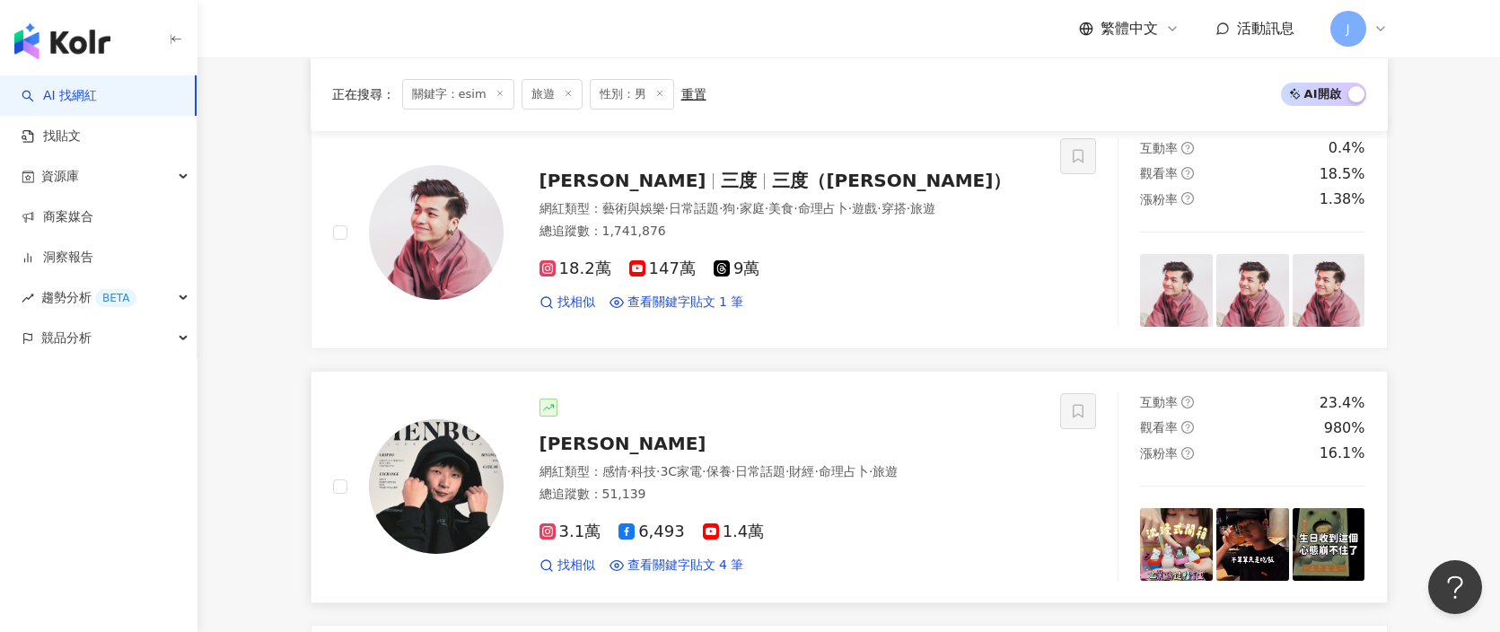
click at [623, 448] on div "小田博一" at bounding box center [790, 443] width 500 height 25
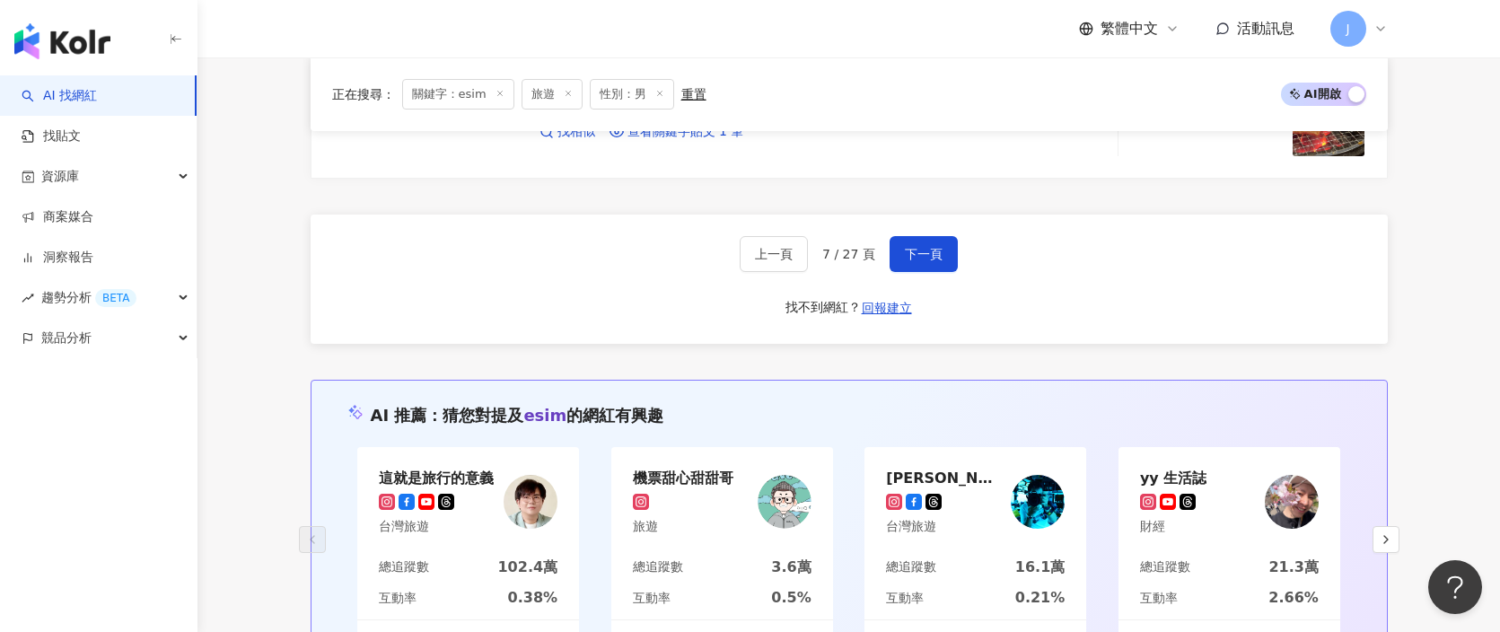
scroll to position [3235, 0]
click at [894, 233] on div "上一頁 7 / 27 頁 下一頁 找不到網紅？ 回報建立" at bounding box center [849, 278] width 1077 height 129
click at [914, 258] on span "下一頁" at bounding box center [924, 253] width 38 height 14
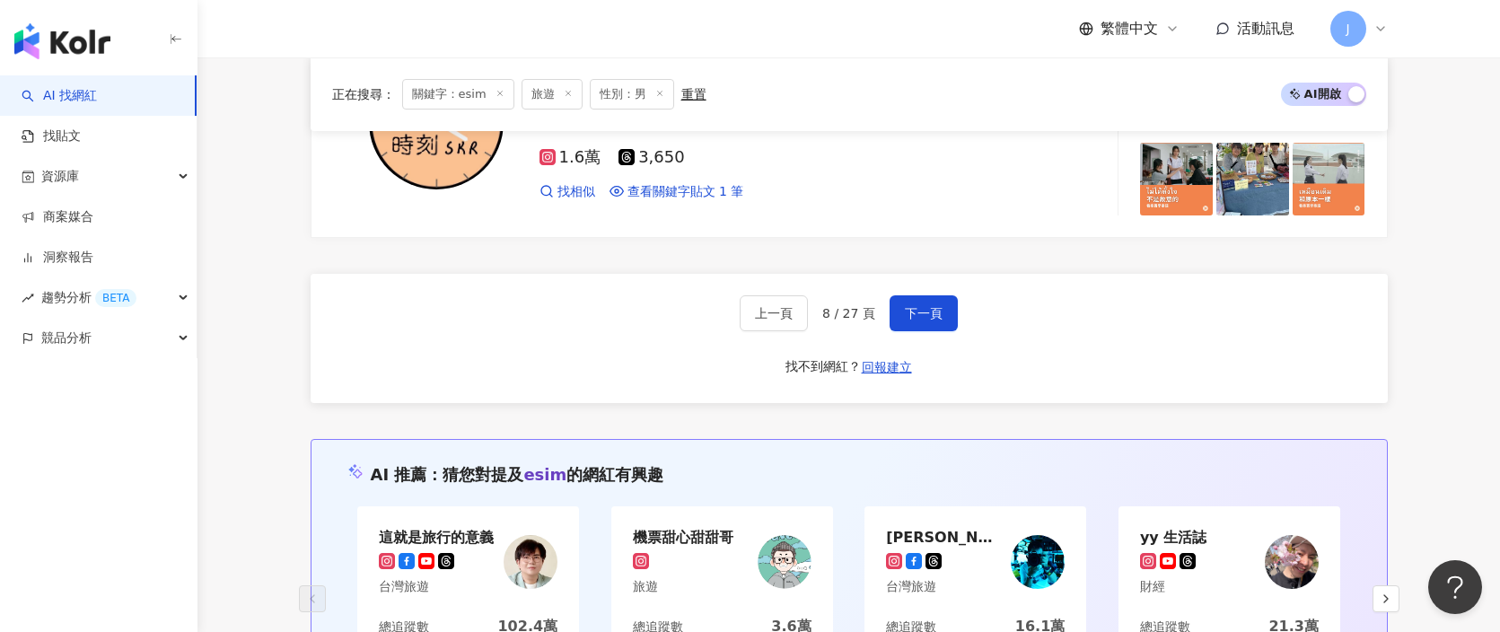
scroll to position [3328, 0]
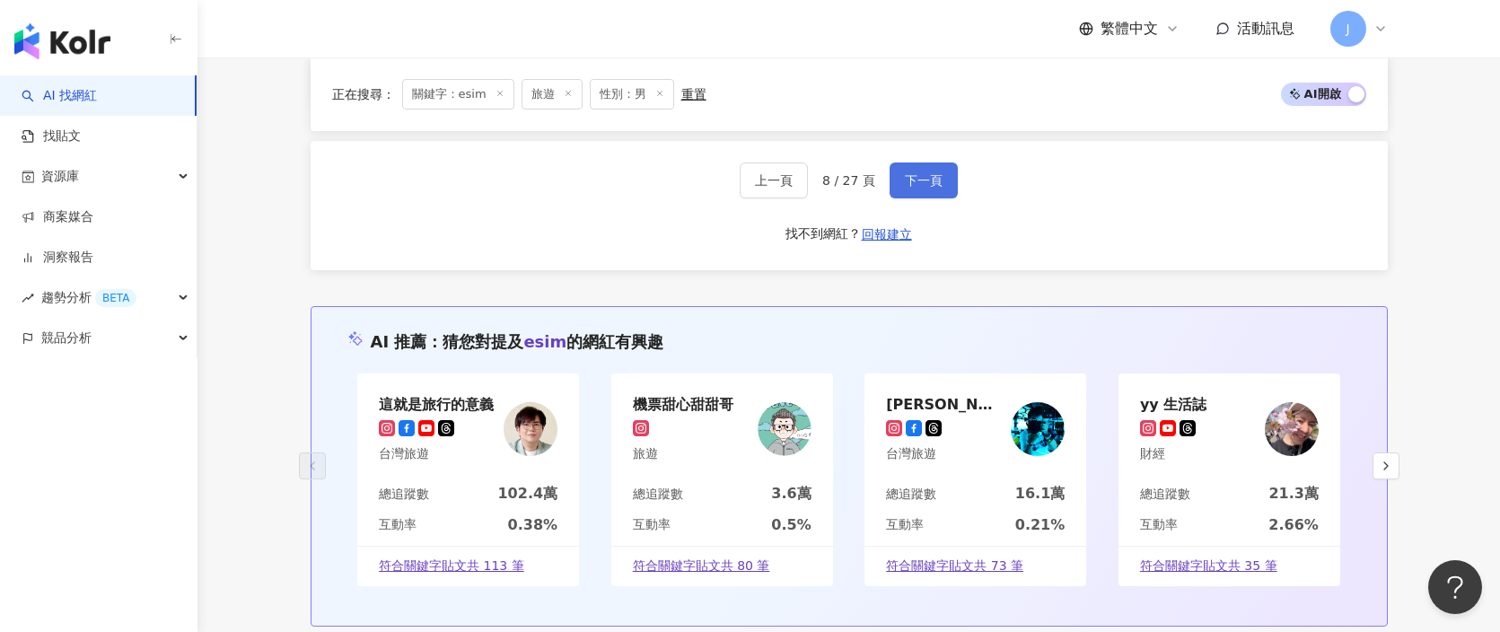
click at [931, 173] on span "下一頁" at bounding box center [924, 180] width 38 height 14
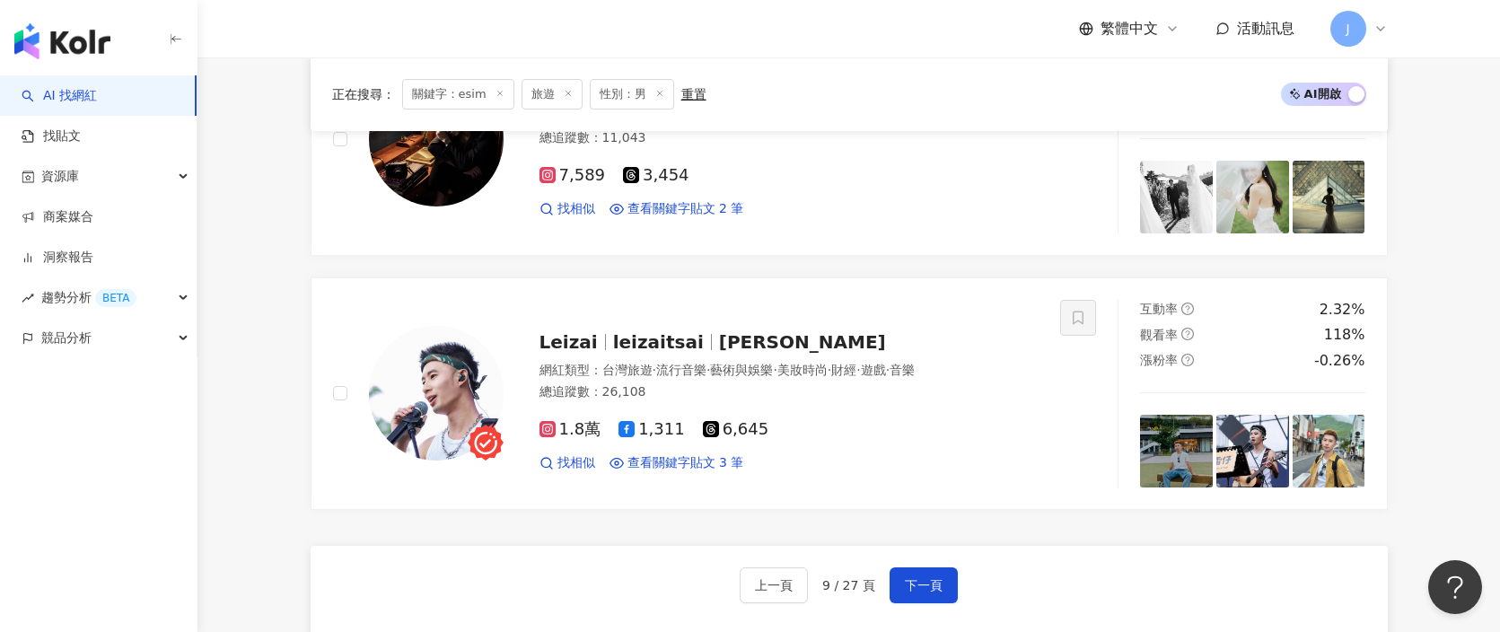
scroll to position [2928, 0]
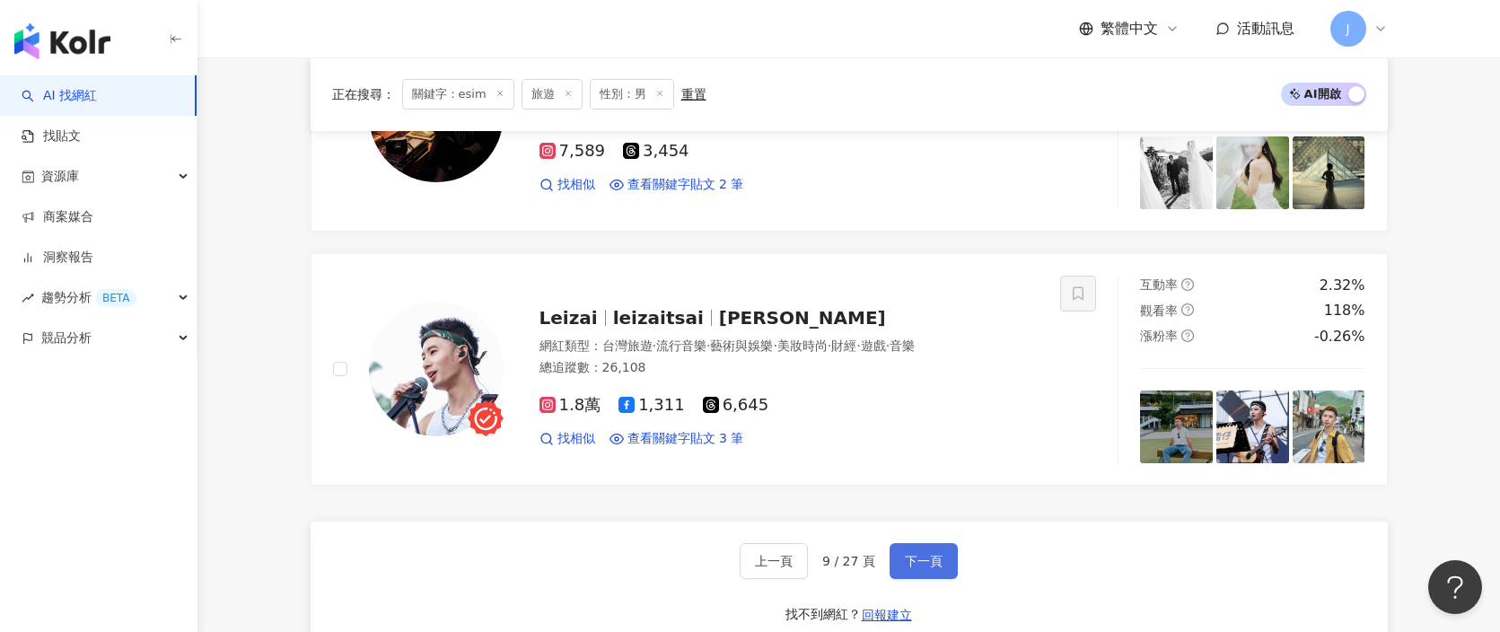
click at [914, 556] on span "下一頁" at bounding box center [924, 561] width 38 height 14
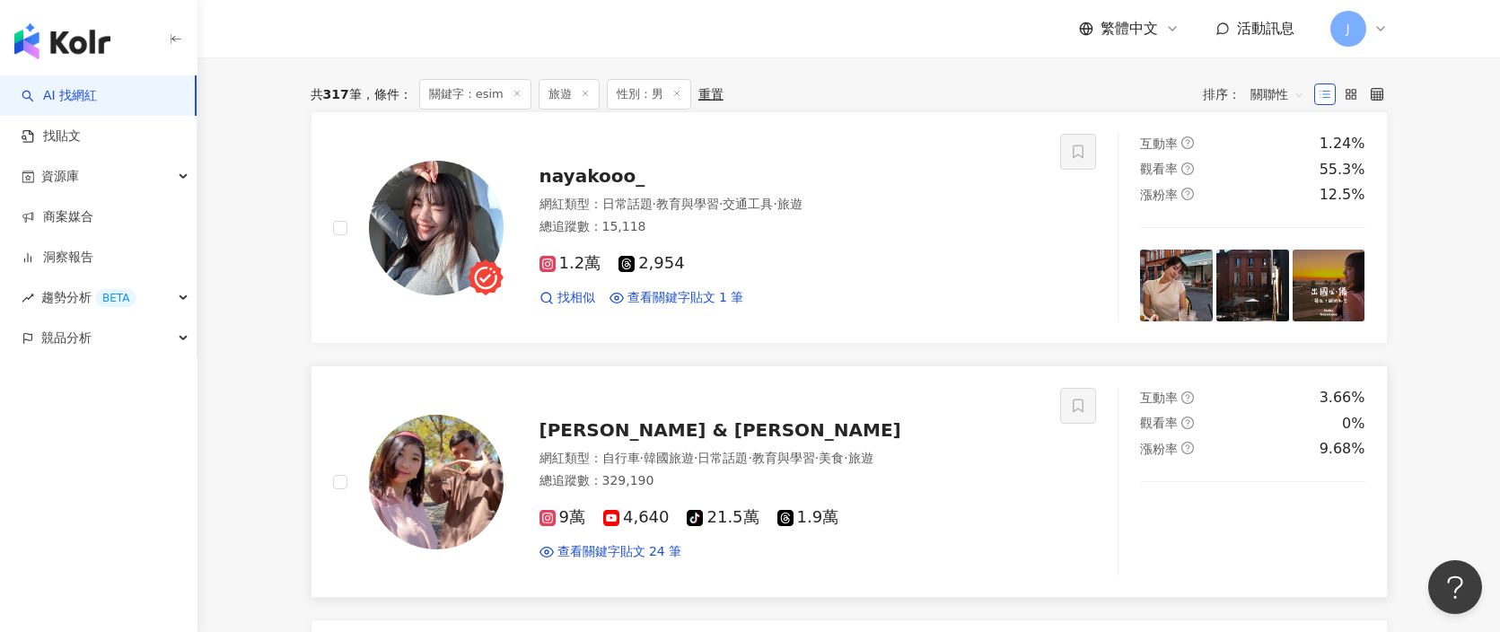
scroll to position [250, 0]
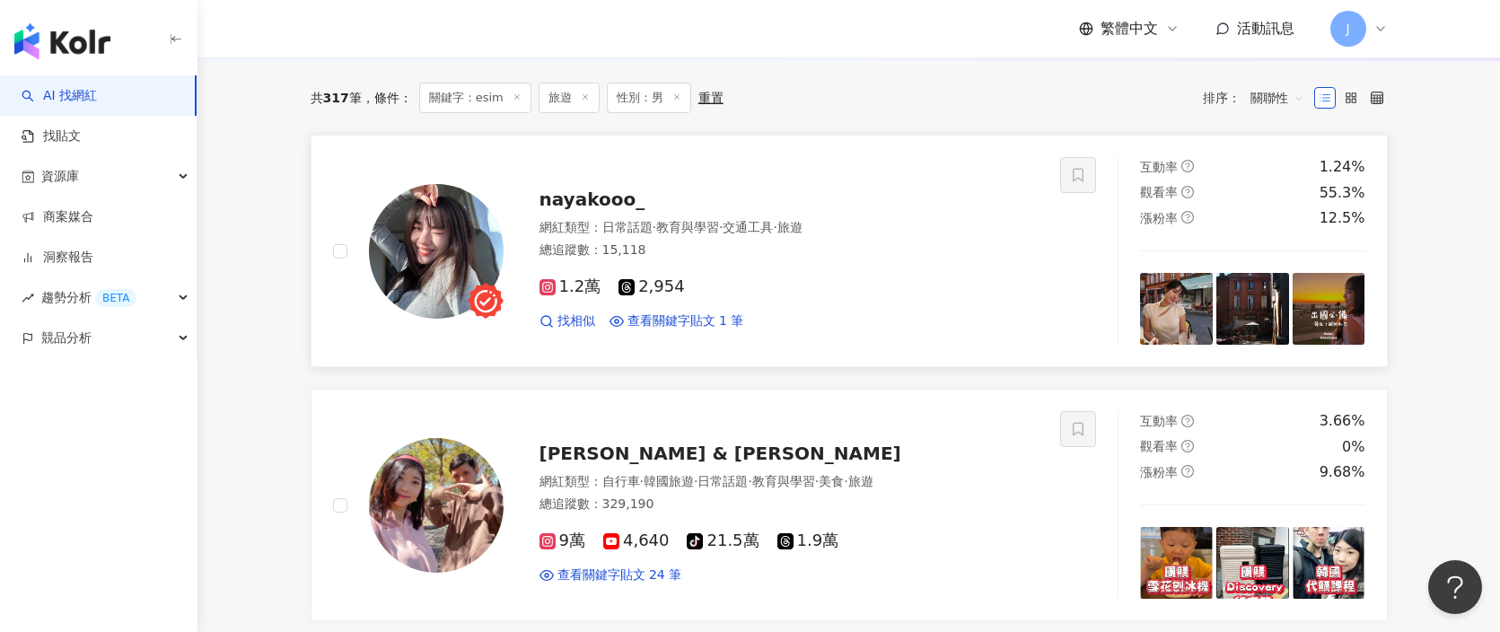
click at [702, 244] on div "總追蹤數 ： 15,118" at bounding box center [790, 250] width 500 height 18
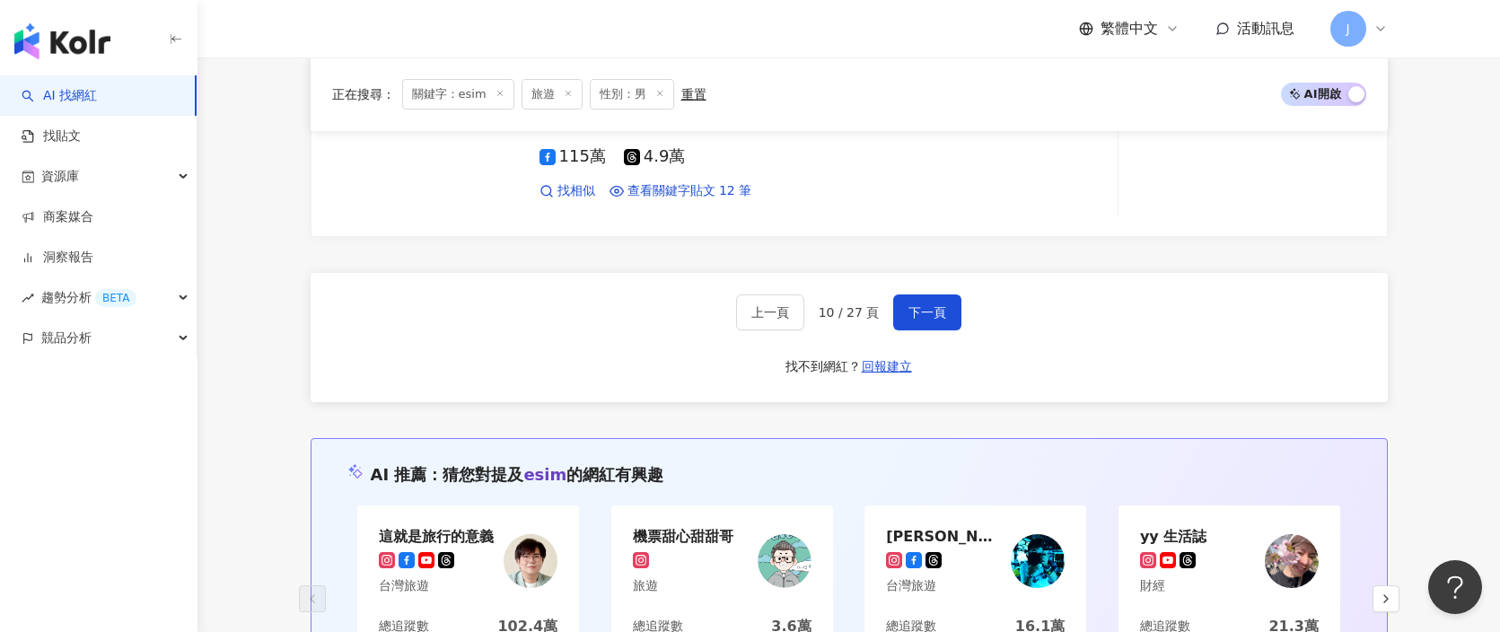
scroll to position [2934, 0]
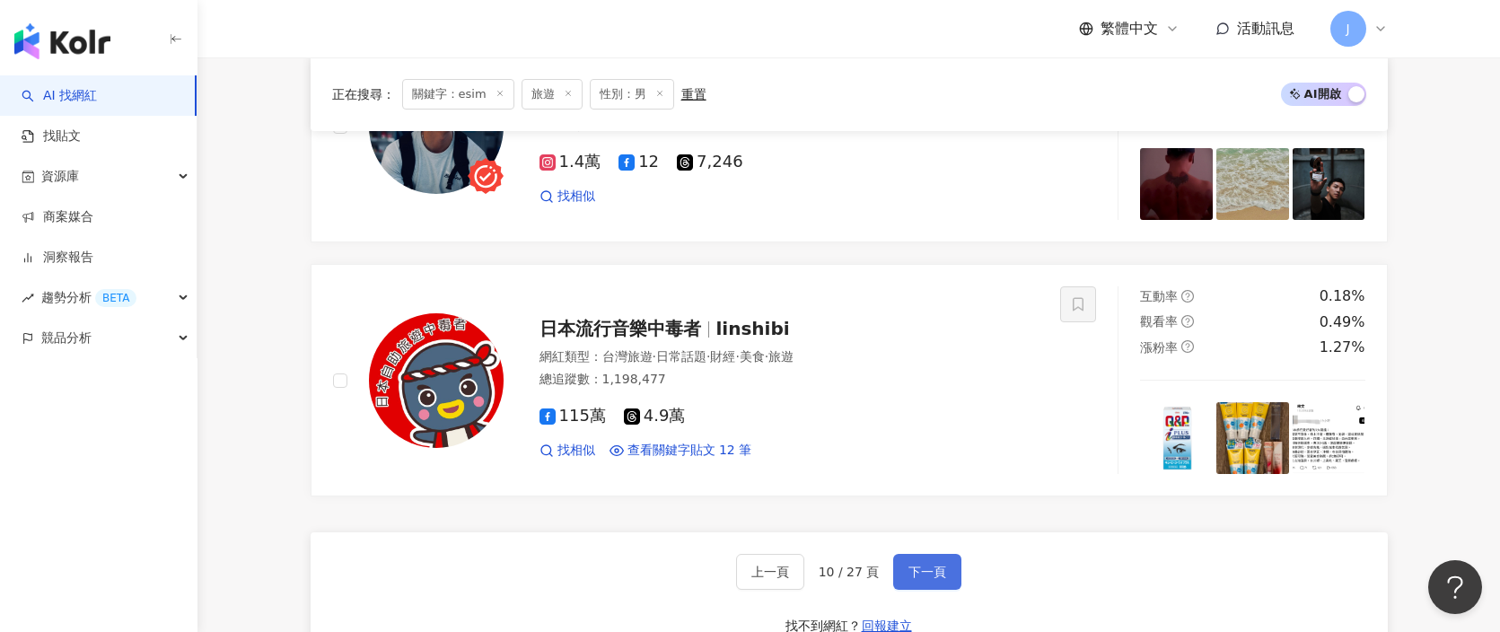
click at [918, 579] on span "下一頁" at bounding box center [928, 572] width 38 height 14
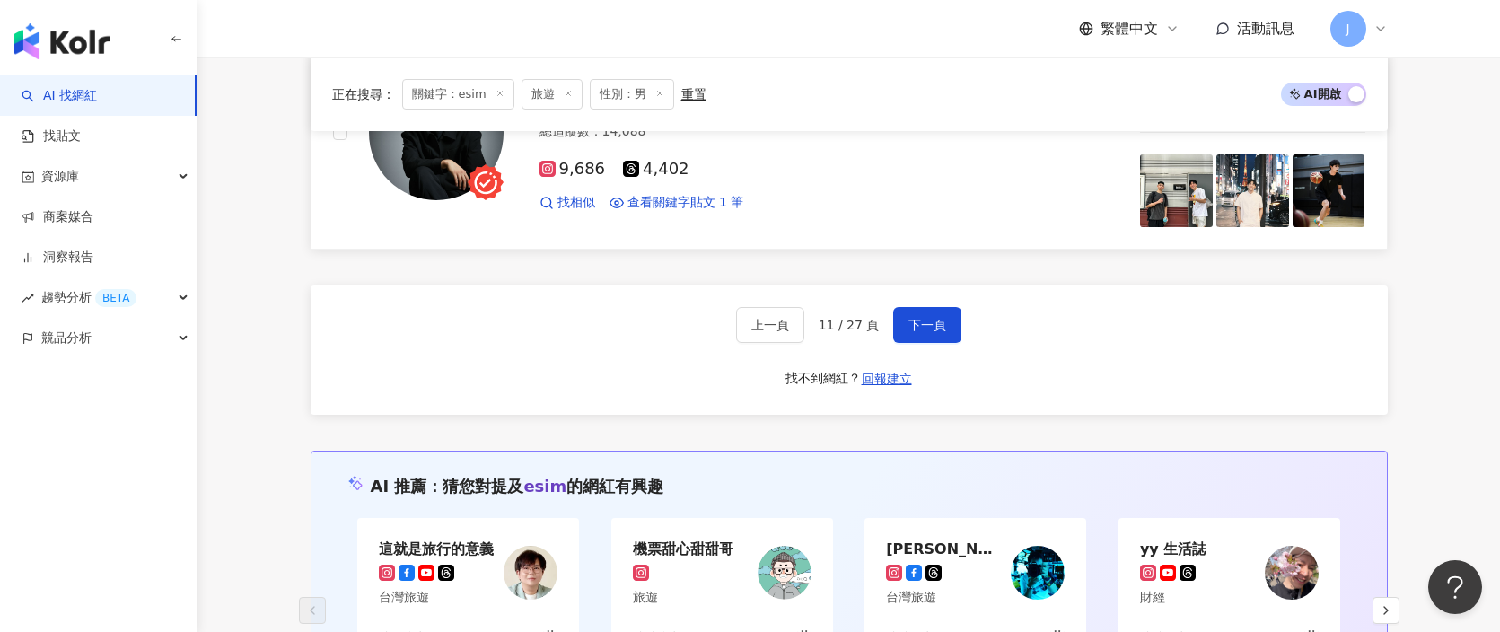
scroll to position [3206, 0]
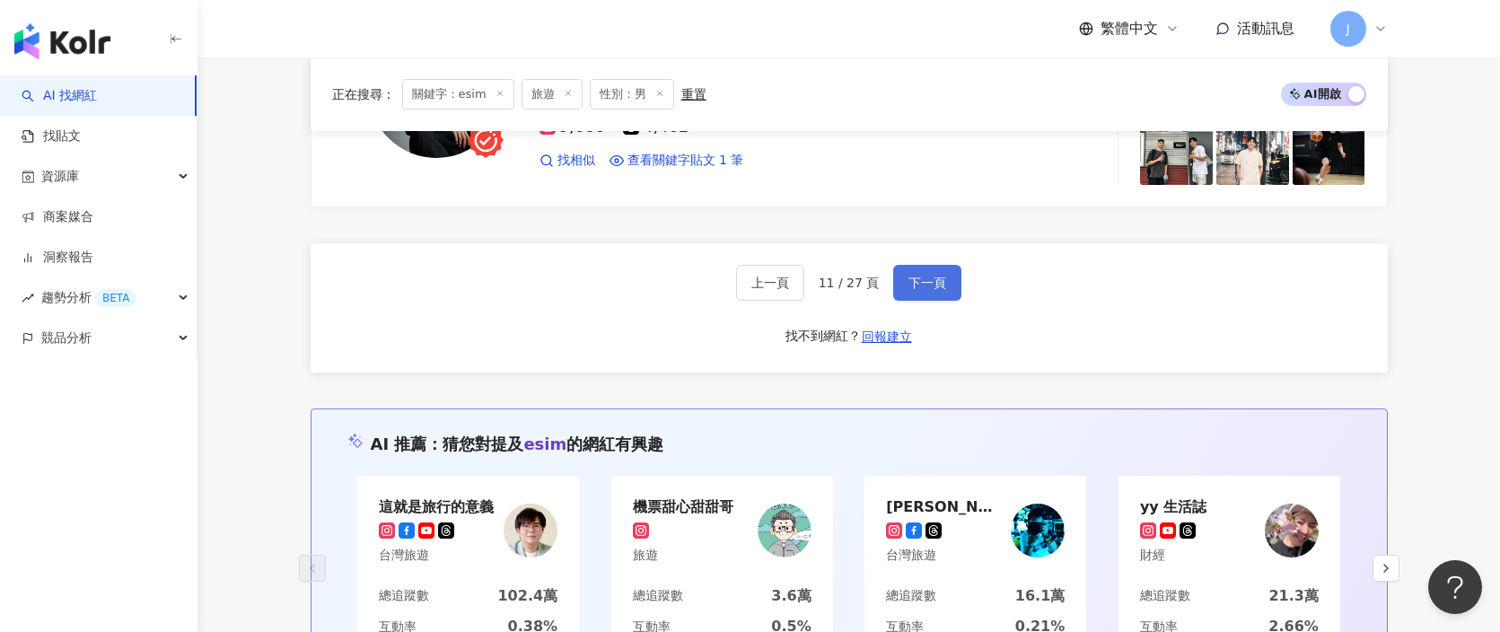
click at [914, 295] on button "下一頁" at bounding box center [927, 283] width 68 height 36
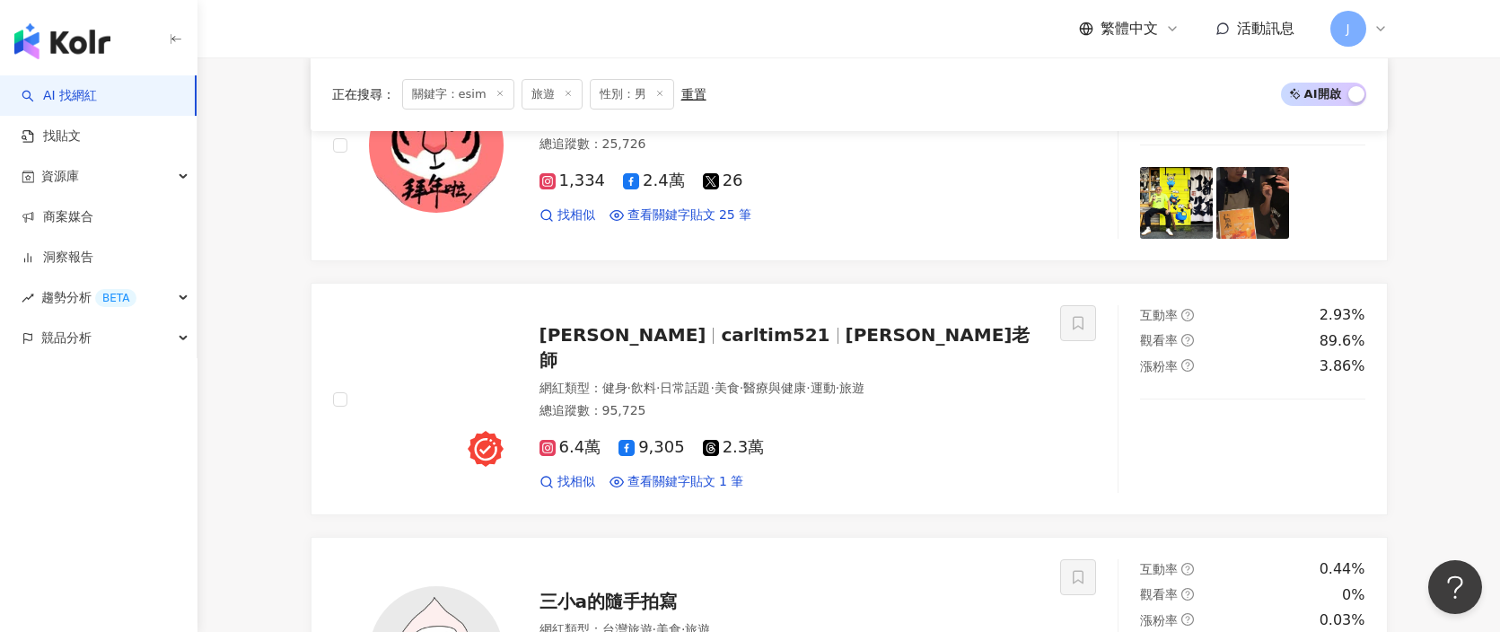
scroll to position [589, 0]
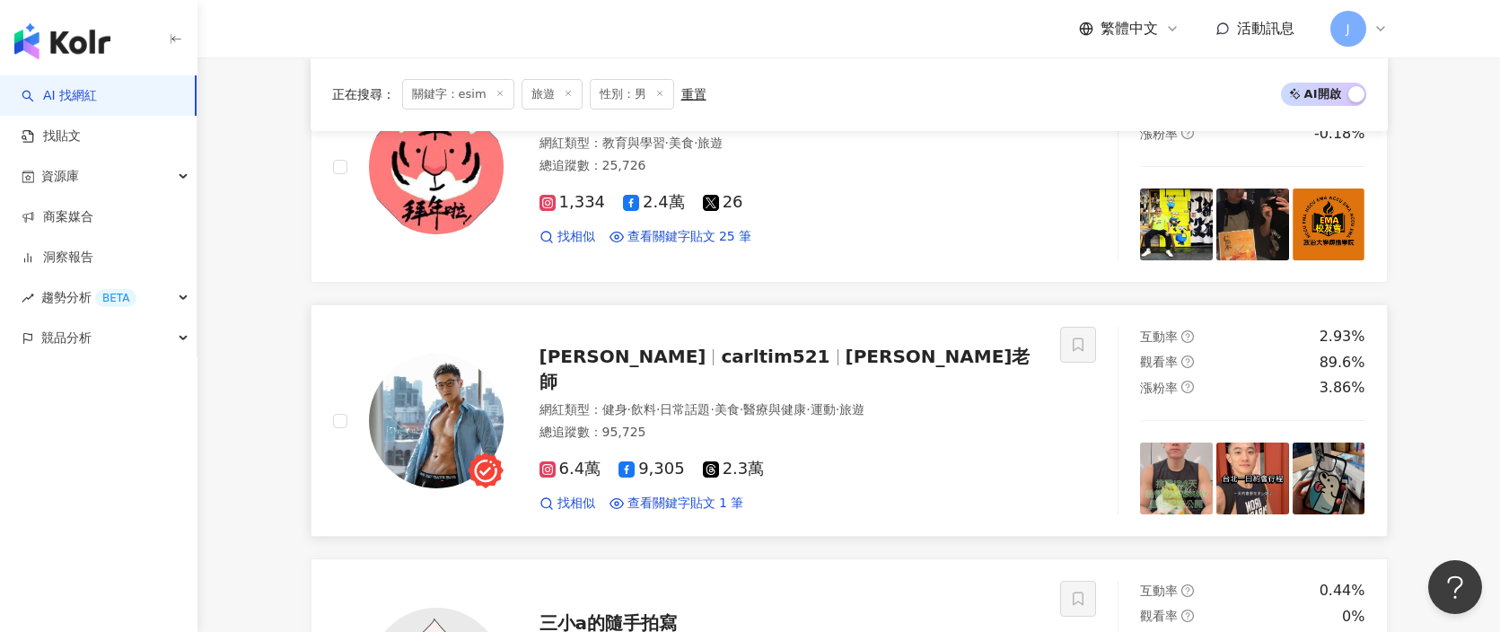
click at [836, 402] on span "運動" at bounding box center [823, 409] width 25 height 14
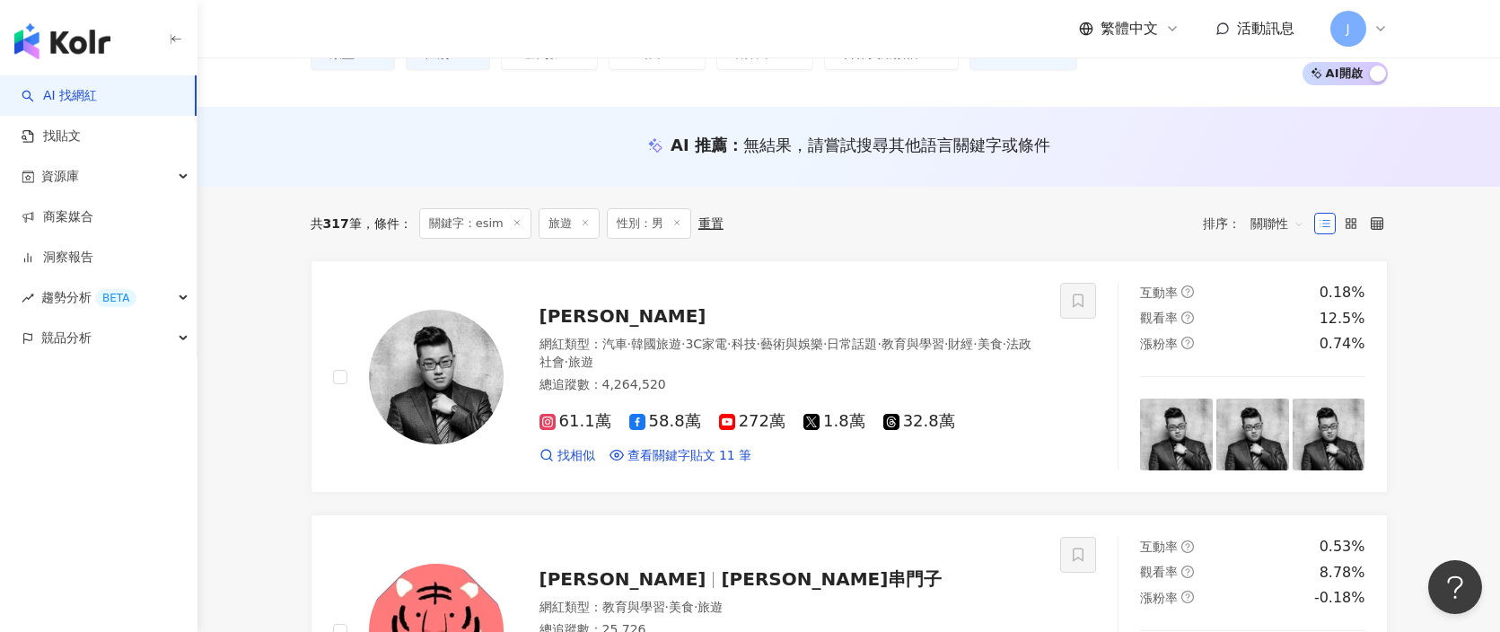
scroll to position [0, 0]
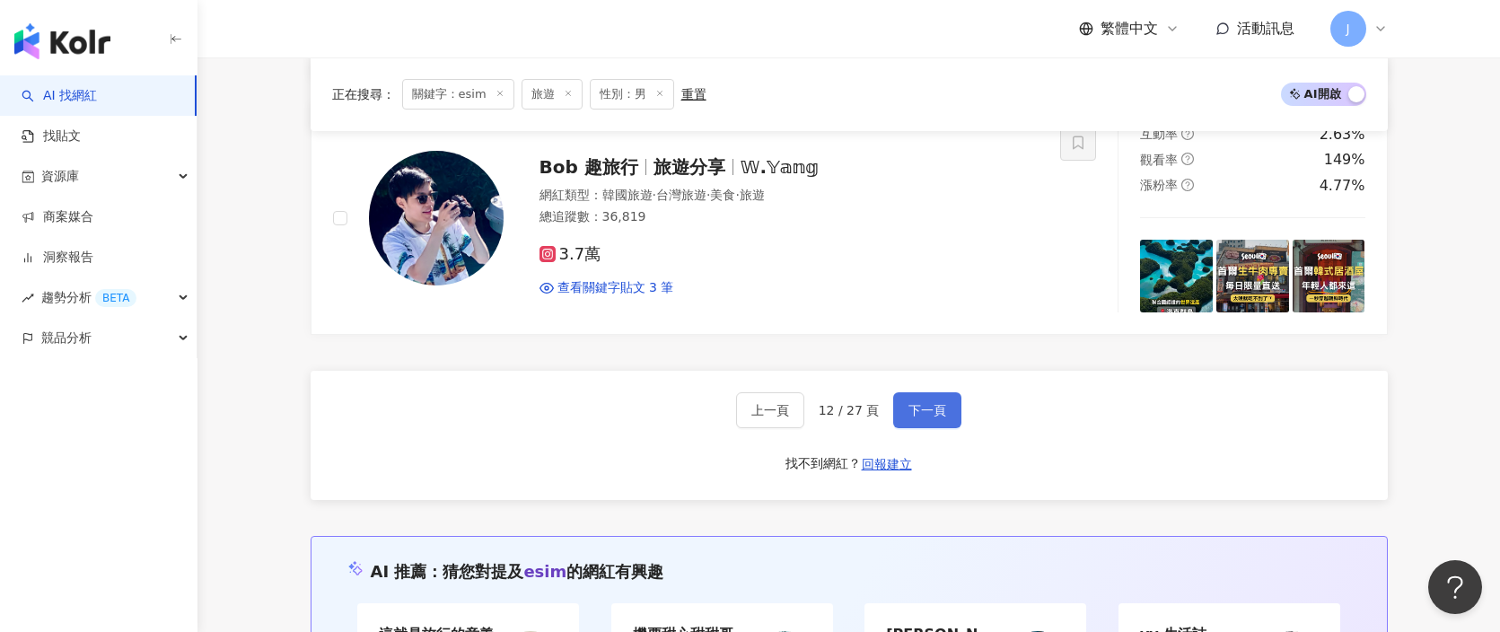
click at [950, 418] on button "下一頁" at bounding box center [927, 410] width 68 height 36
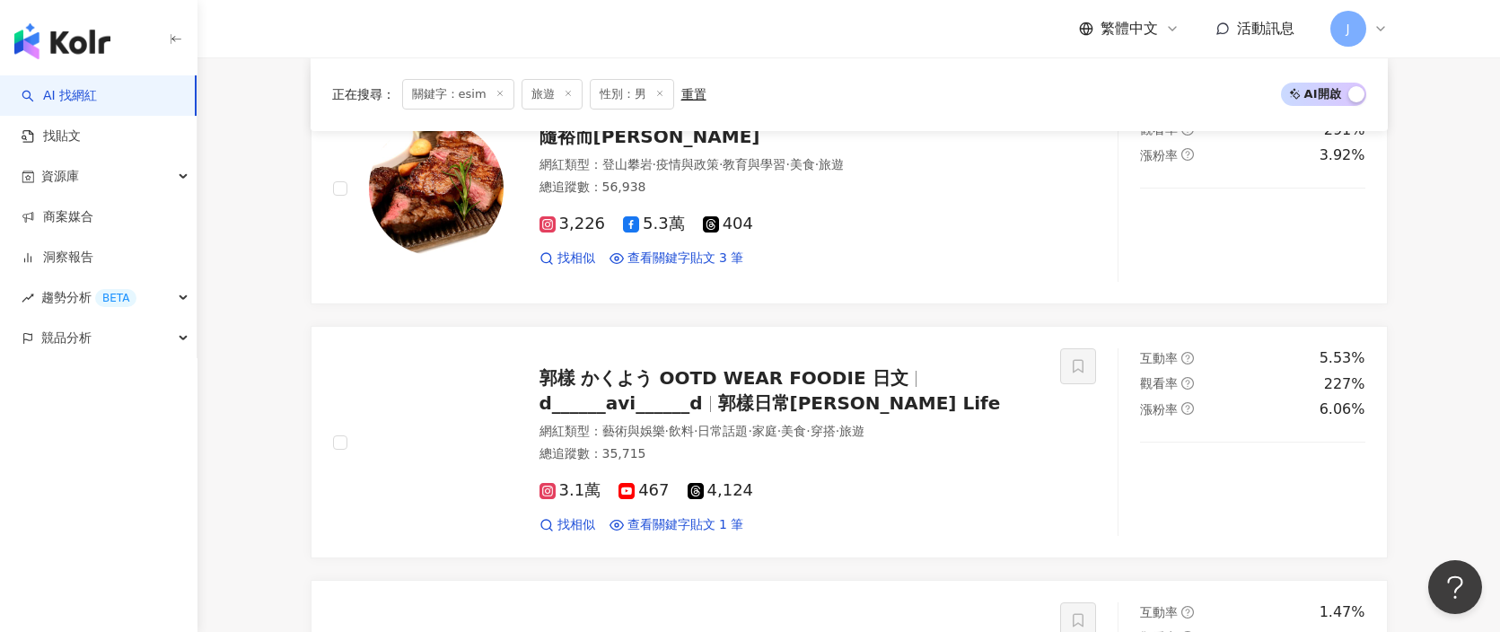
scroll to position [592, 0]
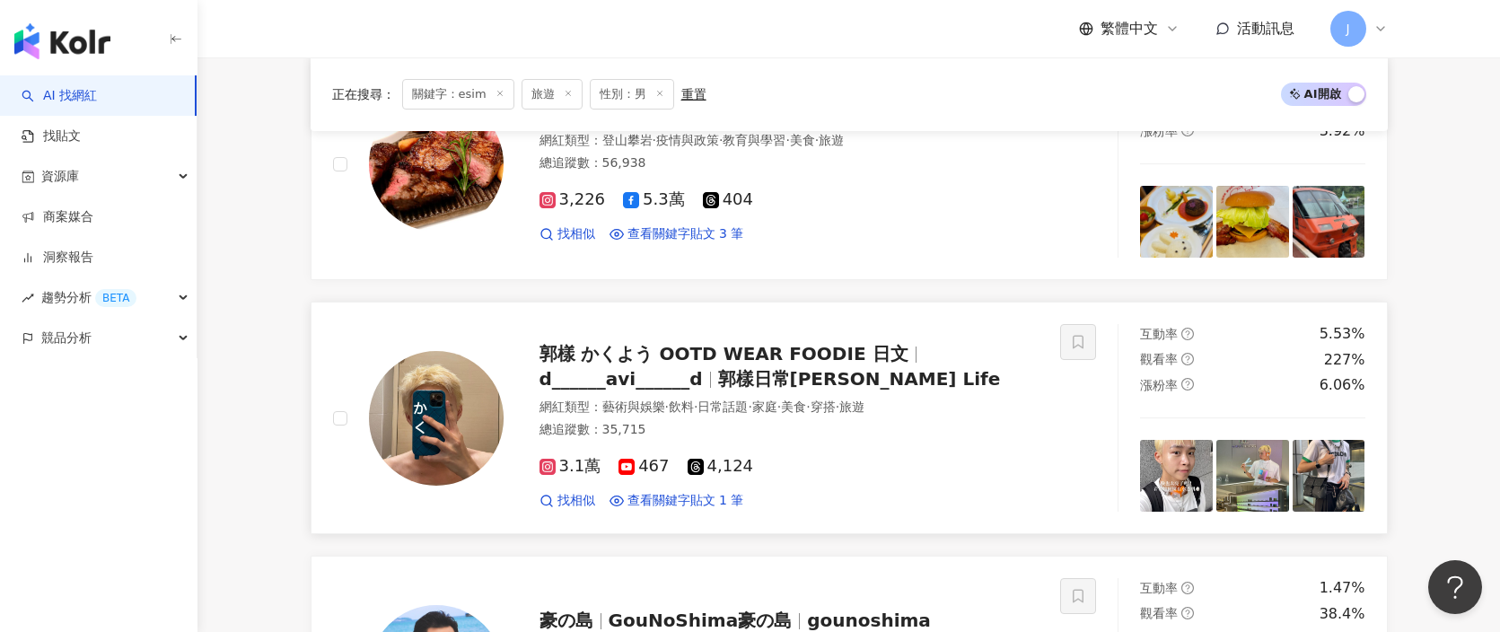
click at [776, 360] on span "郭樣 かくよう OOTD WEAR FOODIE 日文" at bounding box center [724, 354] width 369 height 22
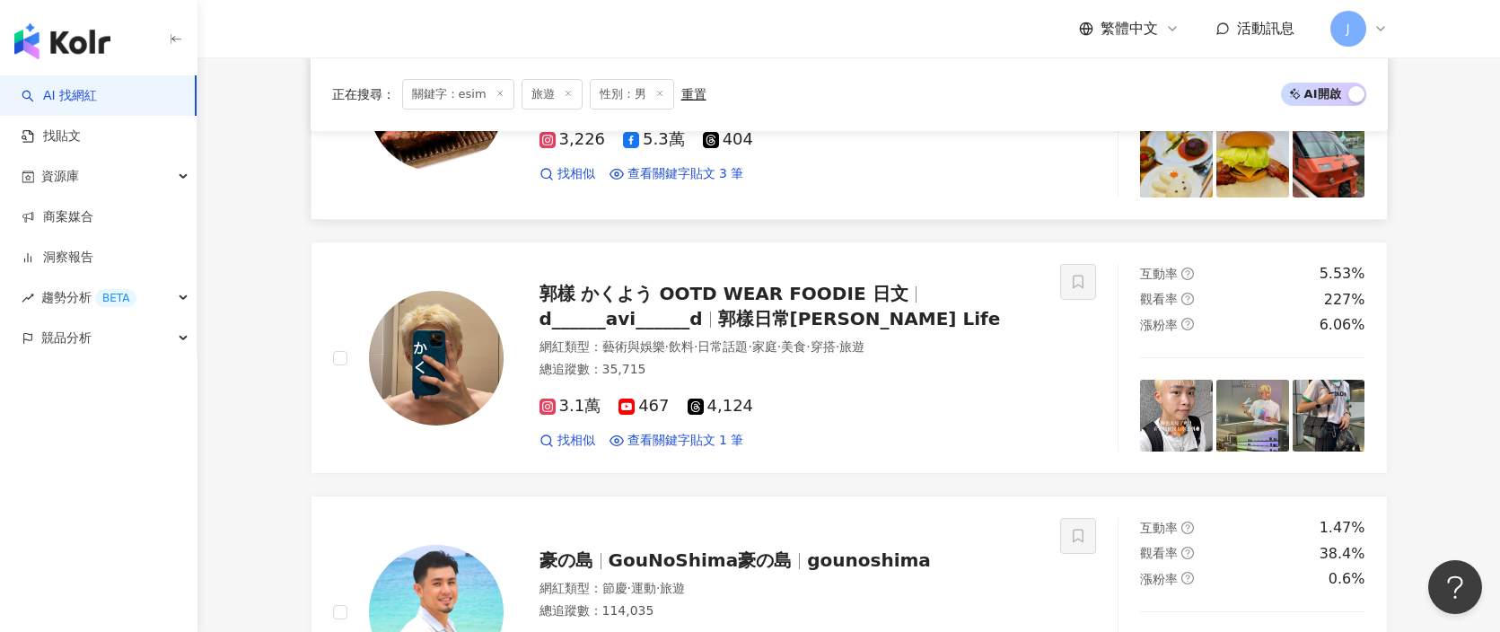
scroll to position [0, 0]
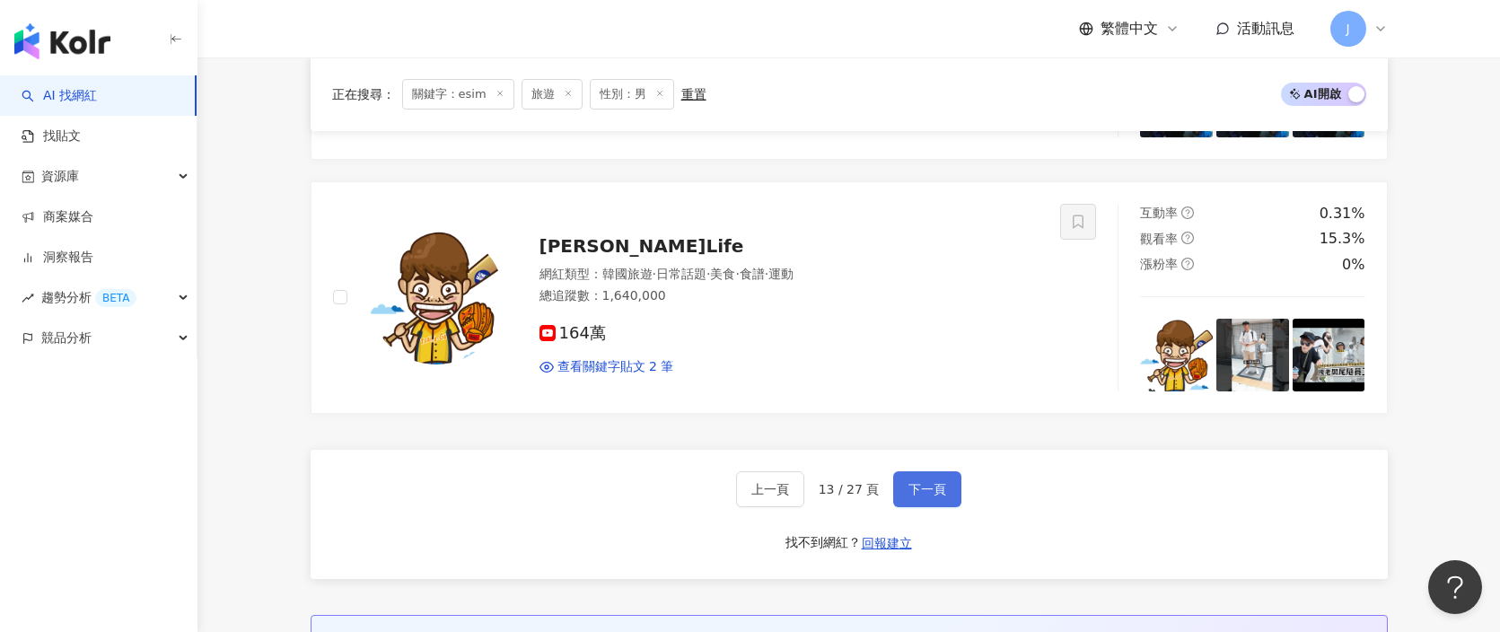
click at [917, 482] on span "下一頁" at bounding box center [928, 489] width 38 height 14
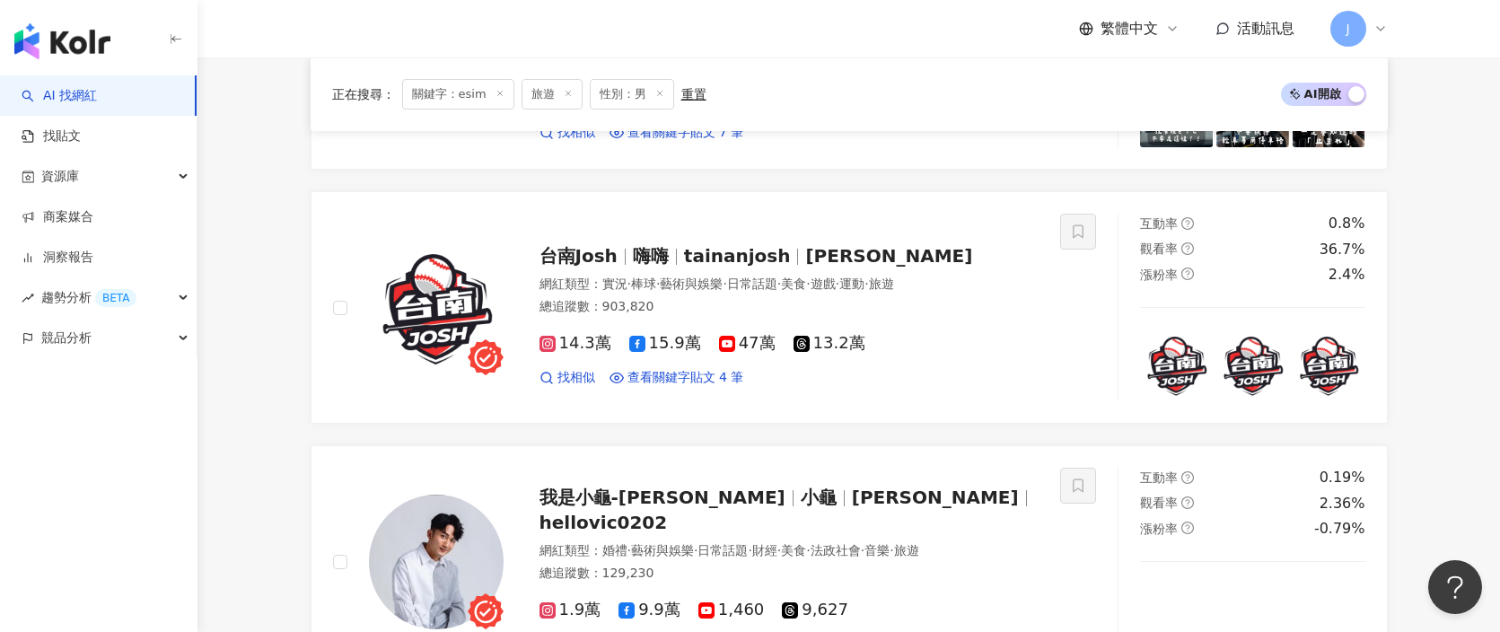
scroll to position [205, 0]
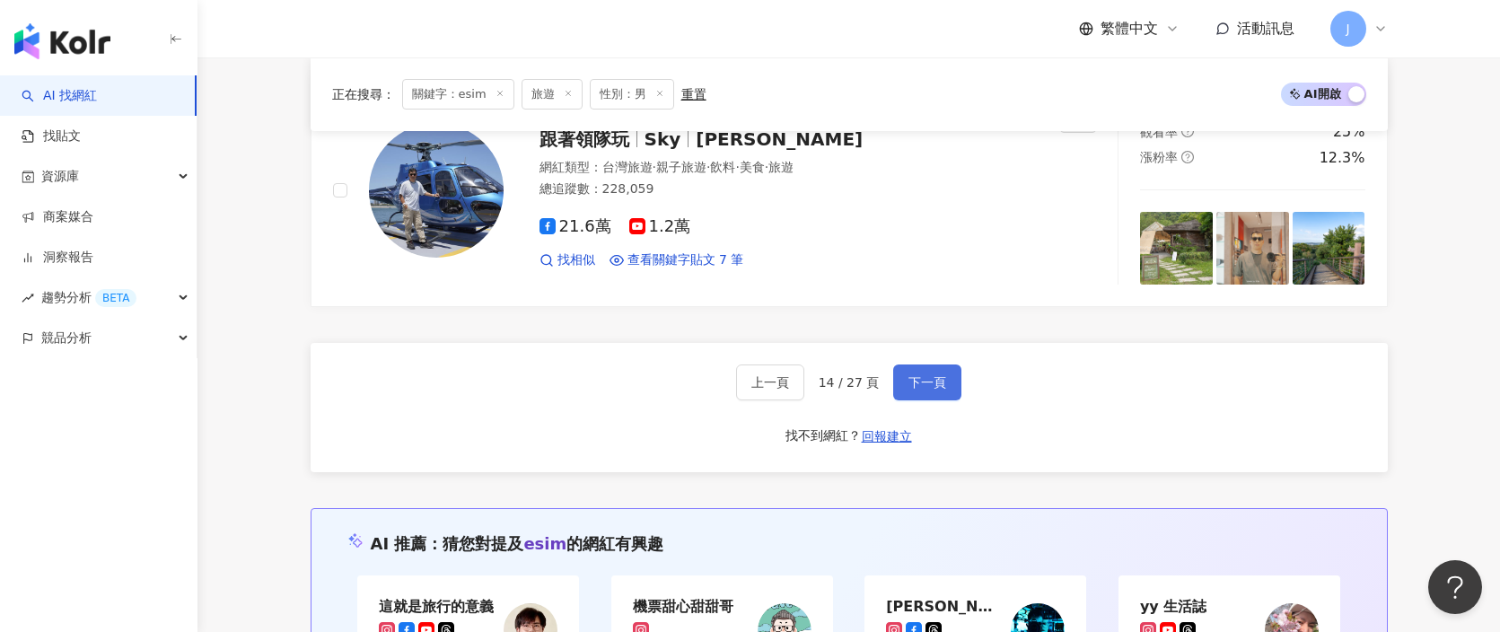
click at [936, 395] on button "下一頁" at bounding box center [927, 382] width 68 height 36
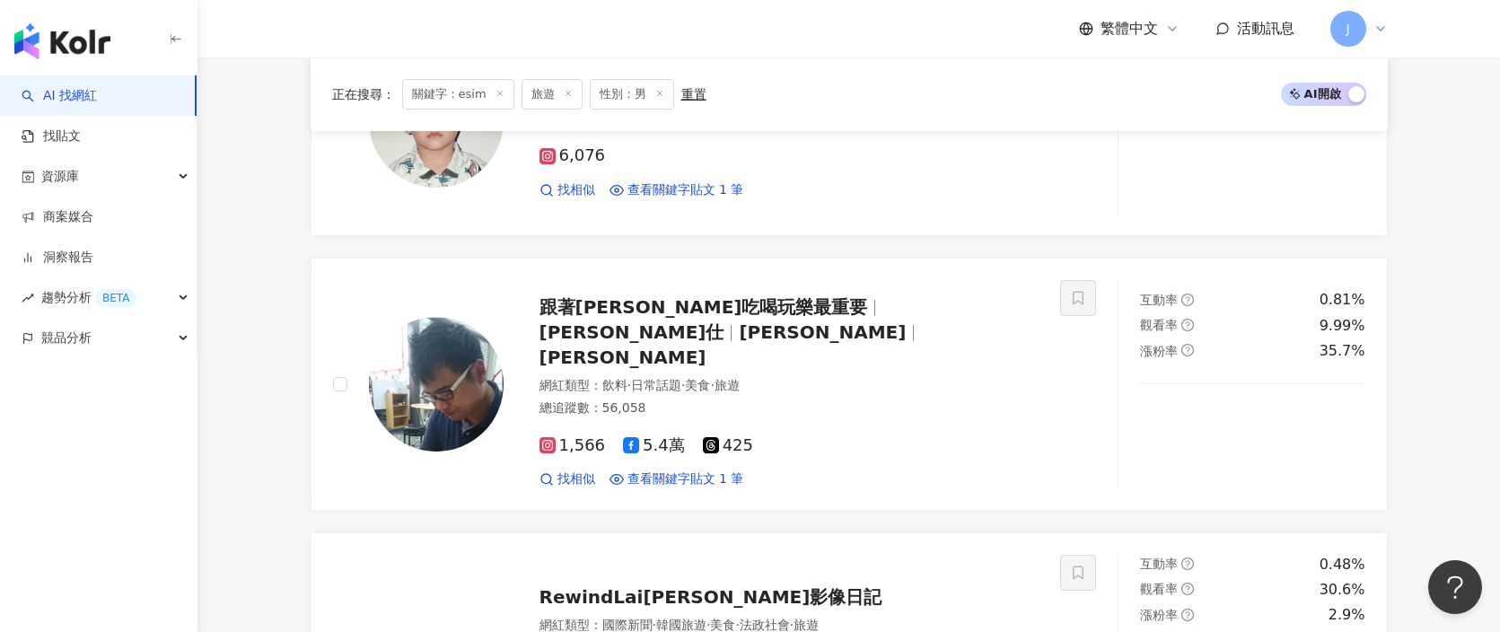
scroll to position [1627, 0]
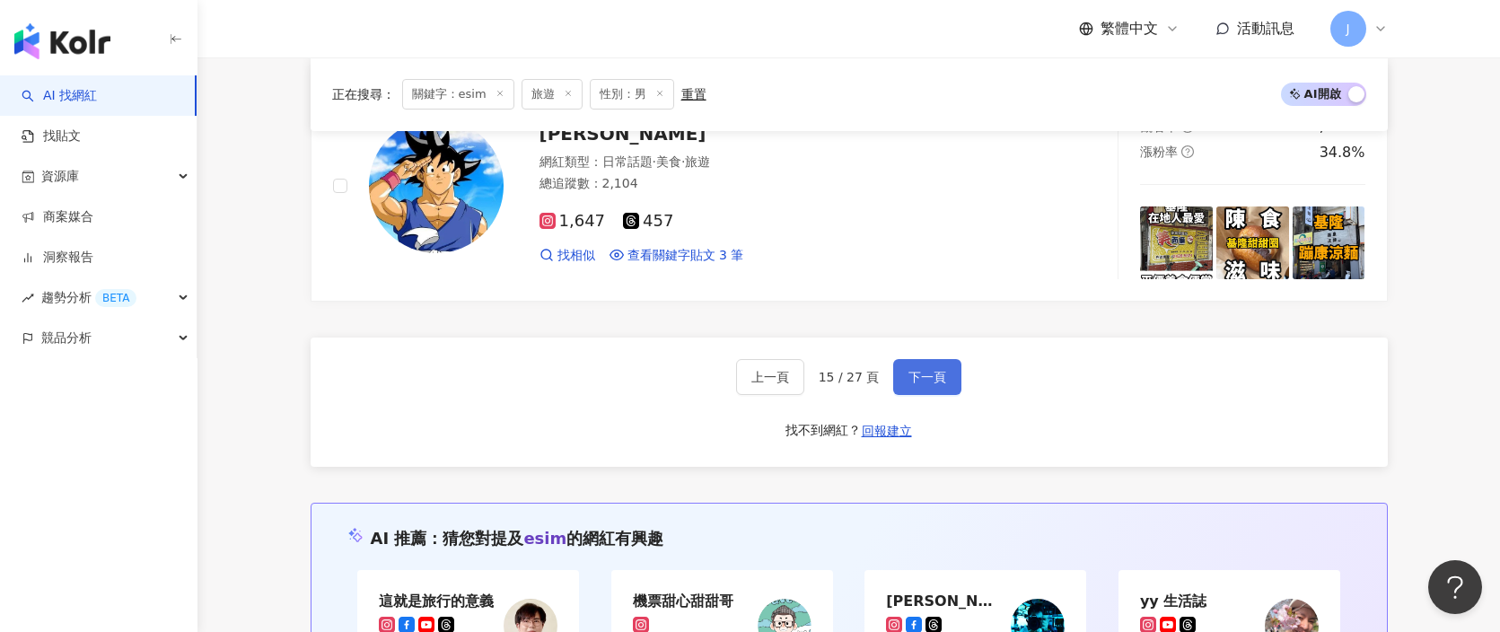
click at [944, 359] on button "下一頁" at bounding box center [927, 377] width 68 height 36
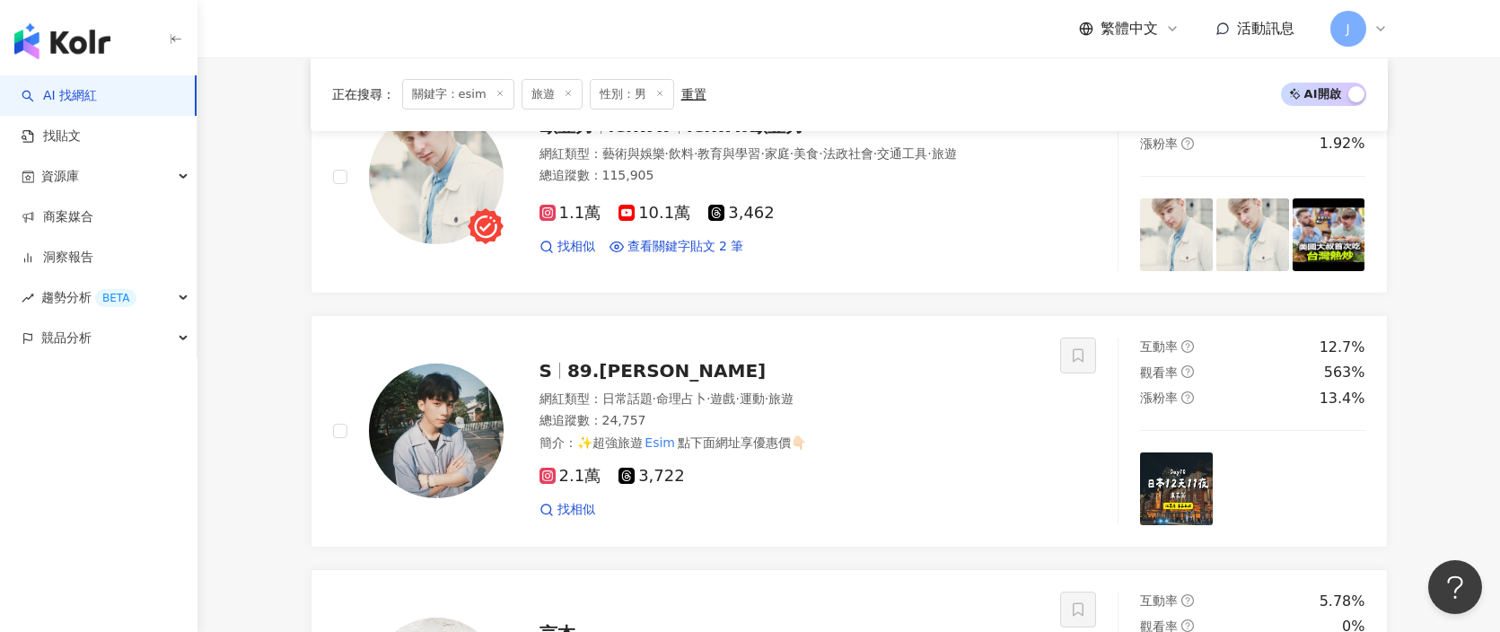
scroll to position [2359, 0]
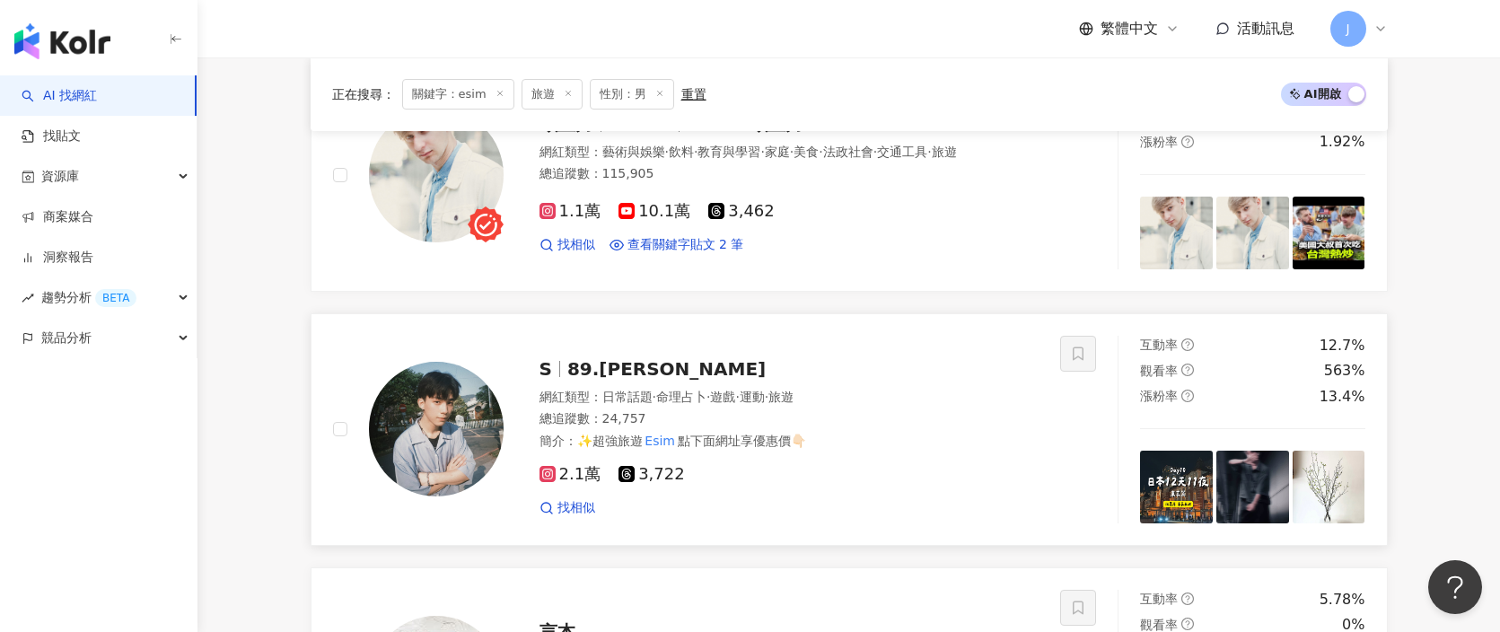
click at [623, 375] on span "89.[PERSON_NAME]" at bounding box center [666, 369] width 198 height 22
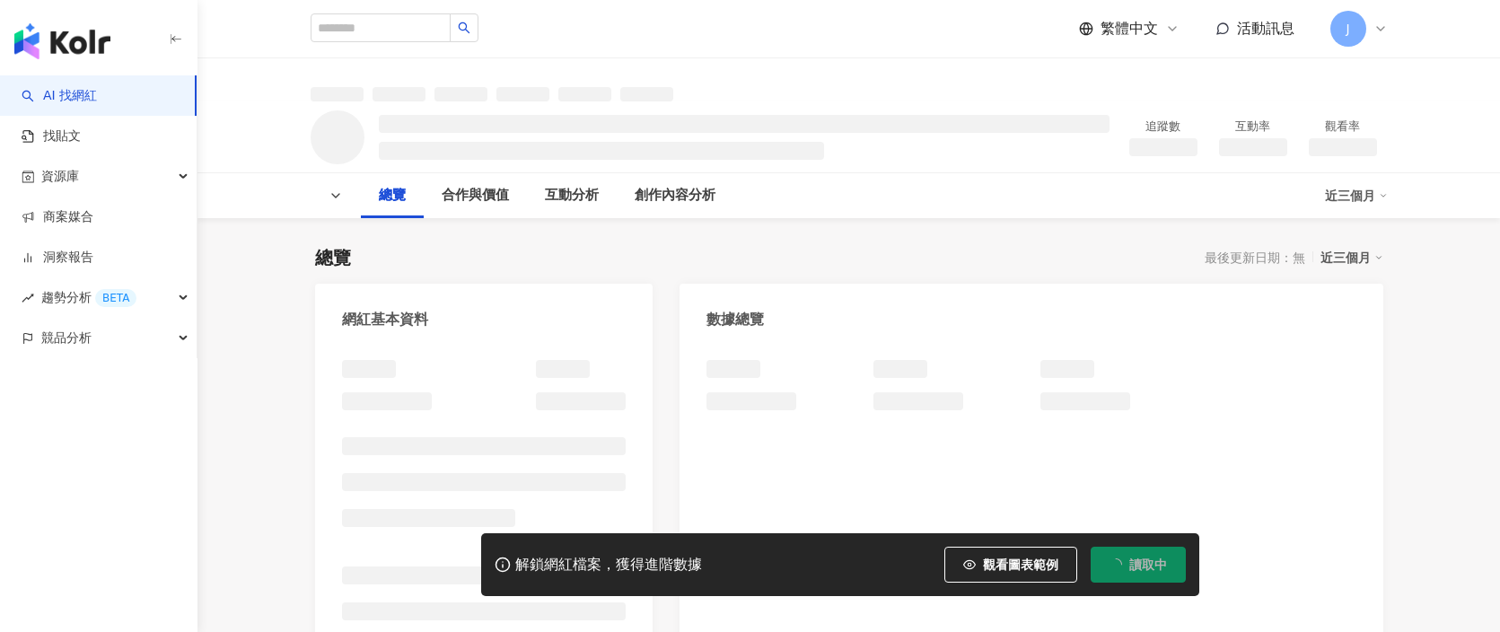
scroll to position [22, 0]
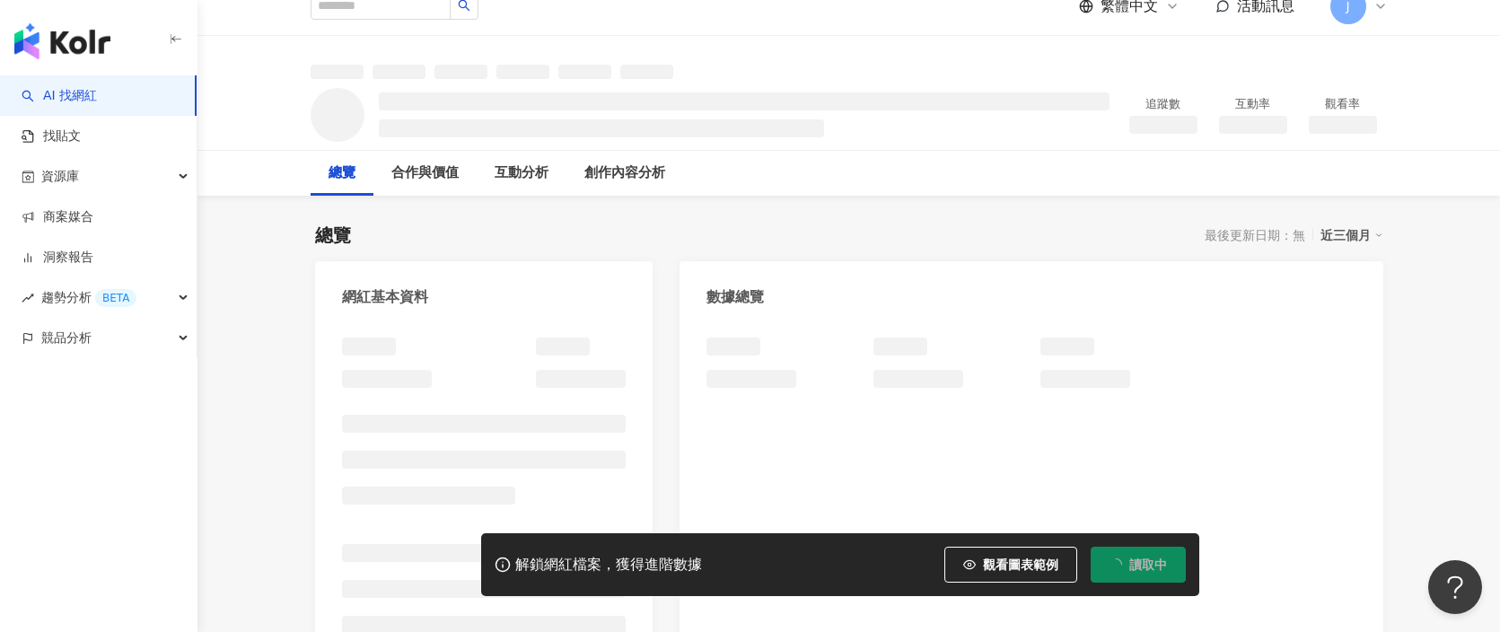
scroll to position [213, 0]
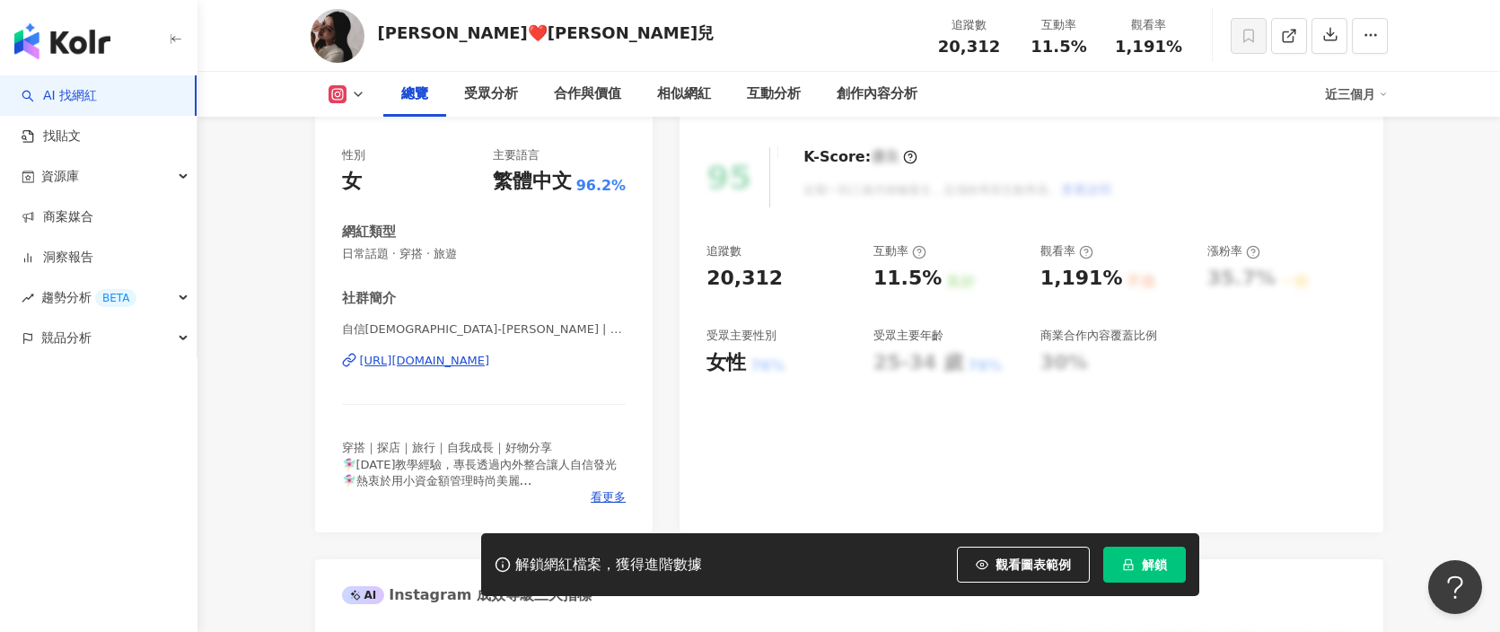
click at [490, 368] on div "[URL][DOMAIN_NAME]" at bounding box center [425, 361] width 130 height 16
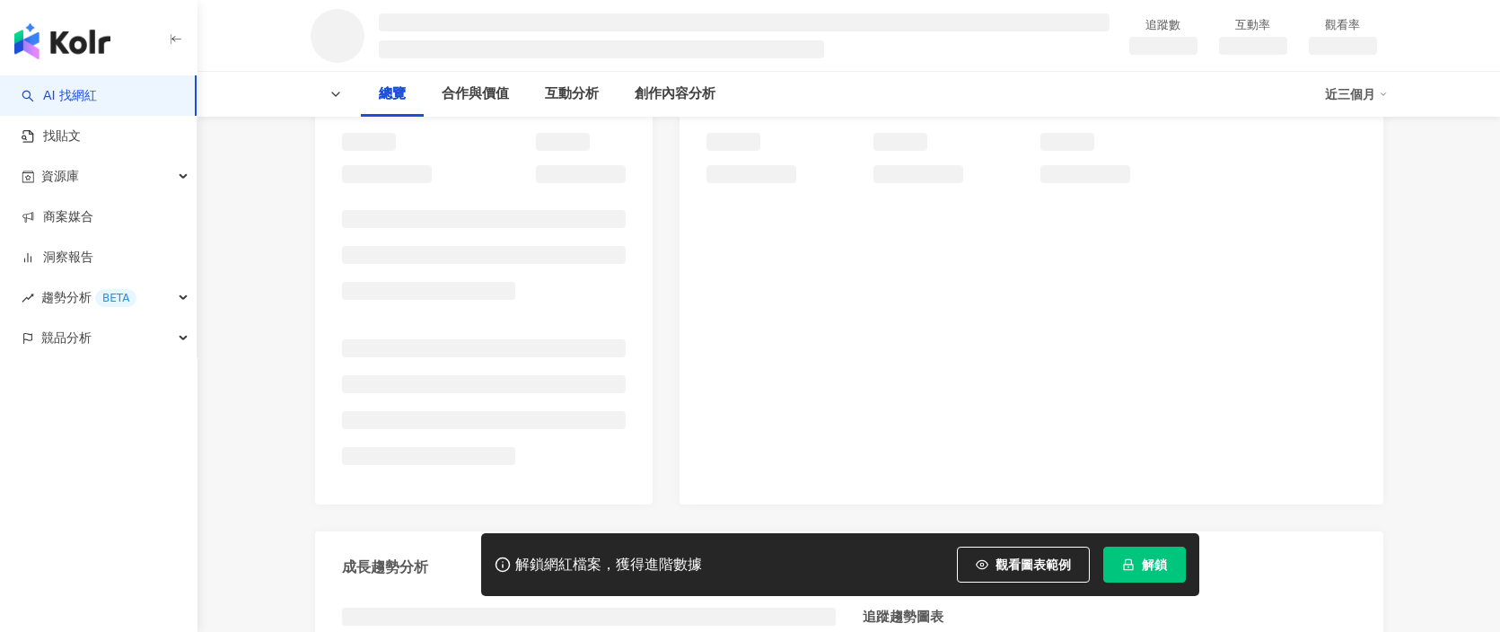
scroll to position [163, 0]
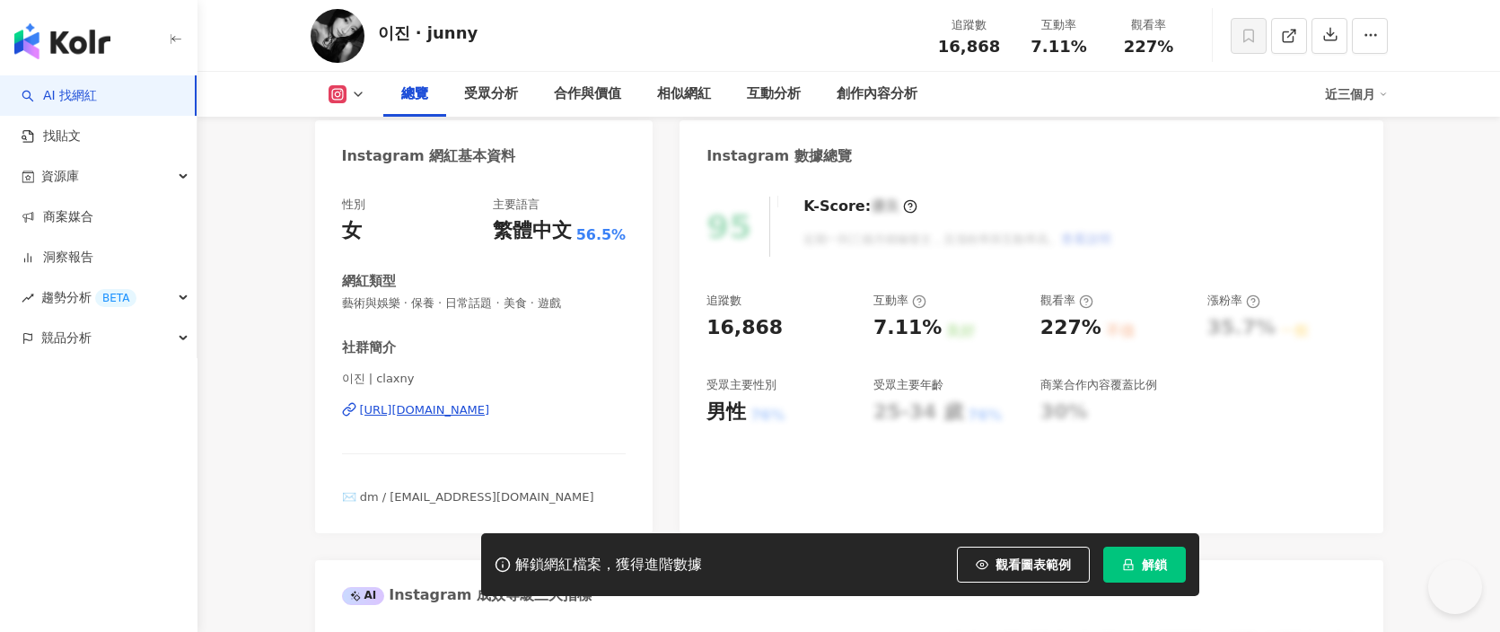
click at [463, 408] on div "[URL][DOMAIN_NAME]" at bounding box center [425, 410] width 130 height 16
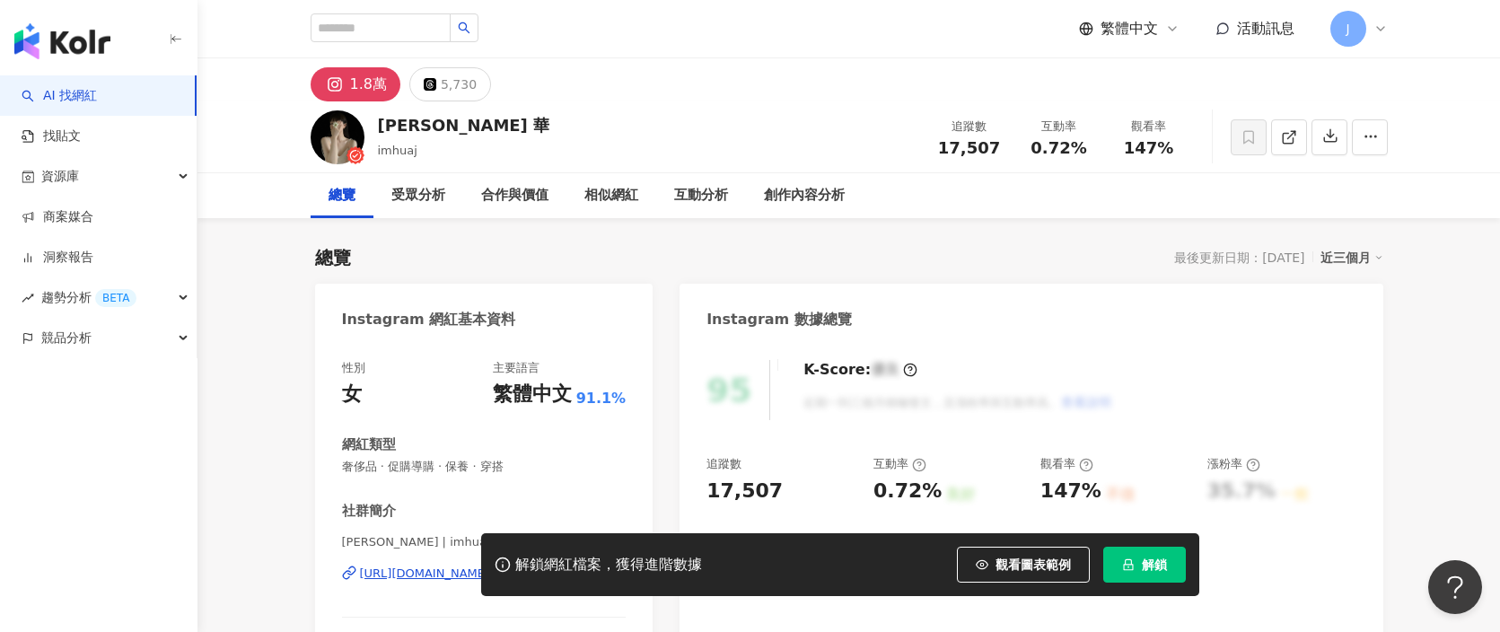
scroll to position [147, 0]
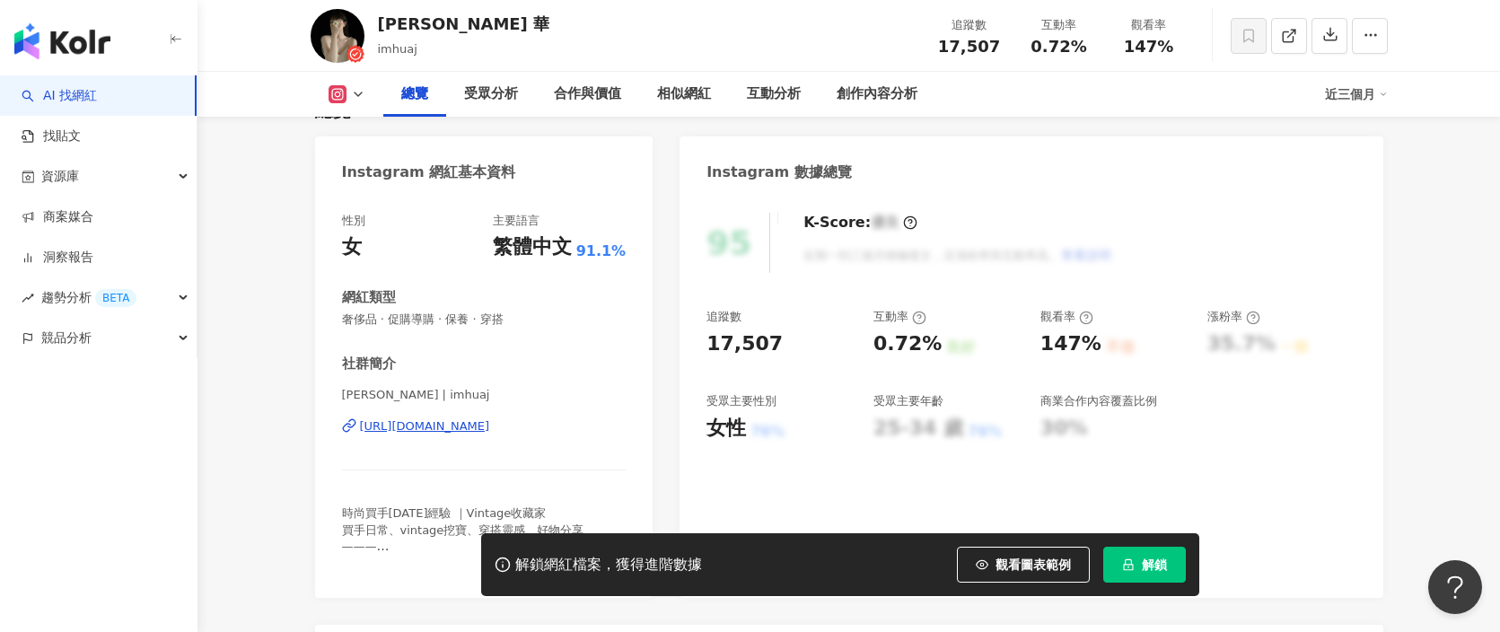
click at [477, 420] on div "[URL][DOMAIN_NAME]" at bounding box center [425, 426] width 130 height 16
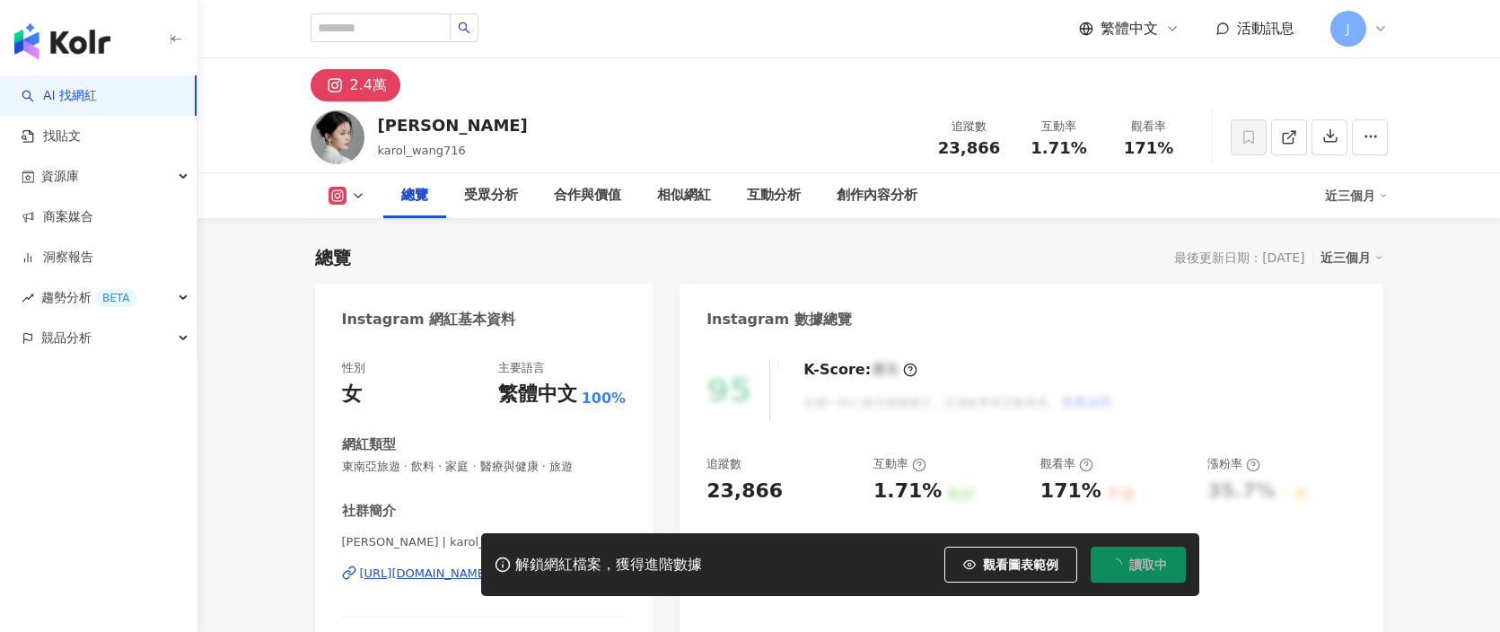
click at [490, 566] on div "https://www.instagram.com/karol_wang716/" at bounding box center [425, 574] width 130 height 16
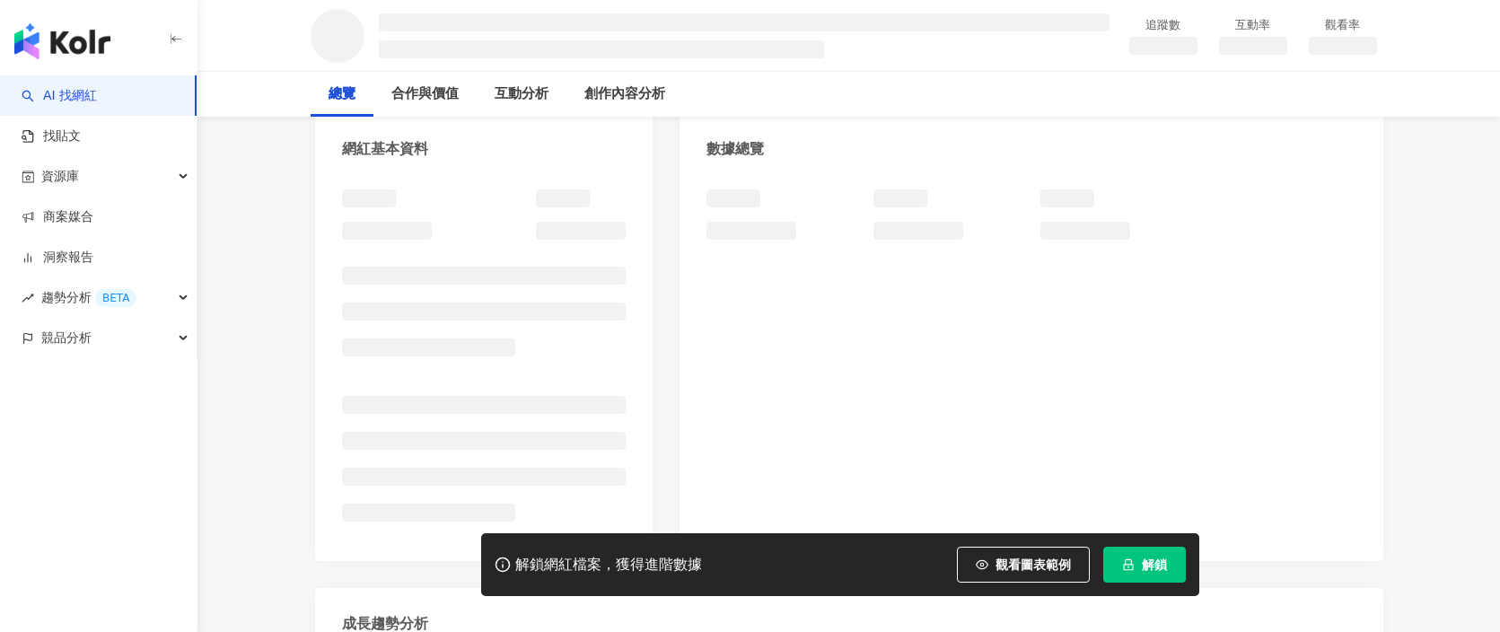
scroll to position [186, 0]
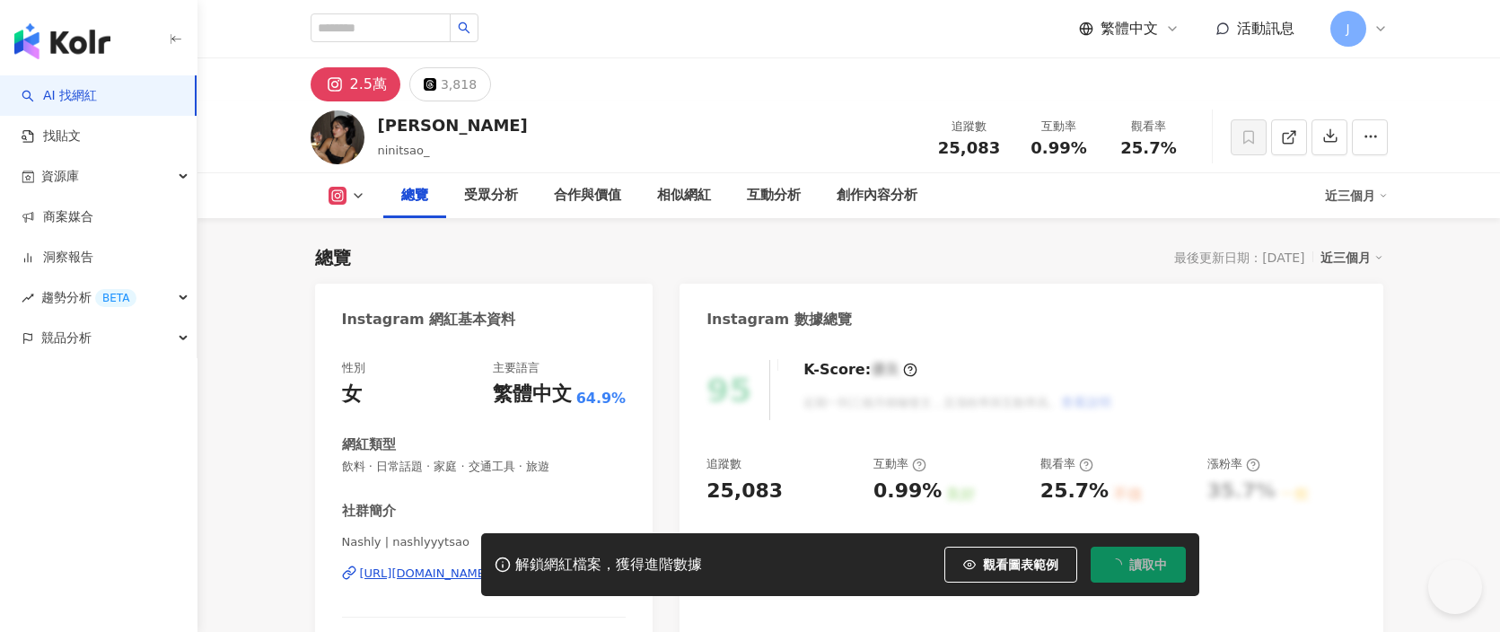
scroll to position [11, 0]
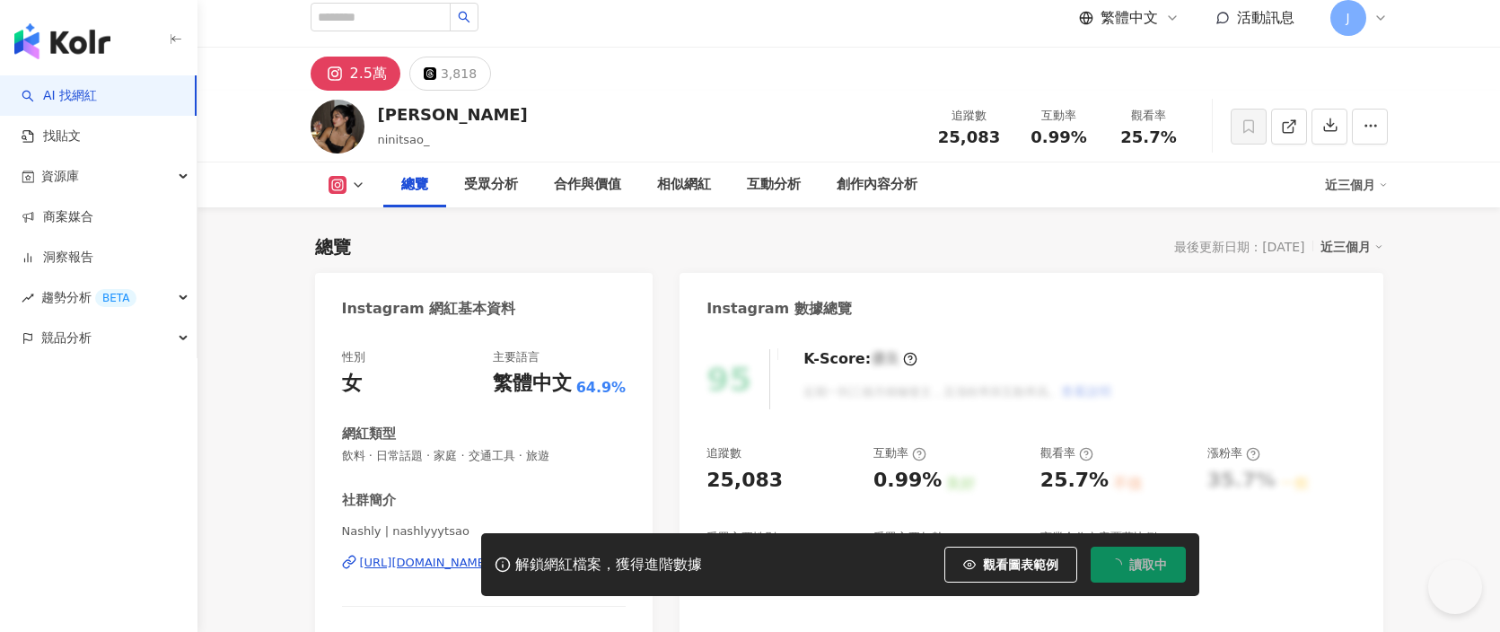
click at [428, 562] on div "解鎖網紅檔案，獲得進階數據 觀看圖表範例 讀取中" at bounding box center [750, 564] width 1500 height 63
click at [428, 563] on div "解鎖網紅檔案，獲得進階數據 觀看圖表範例 解鎖" at bounding box center [750, 564] width 1500 height 63
click at [476, 555] on div "https://www.instagram.com/nashlyyytsao/" at bounding box center [425, 563] width 130 height 16
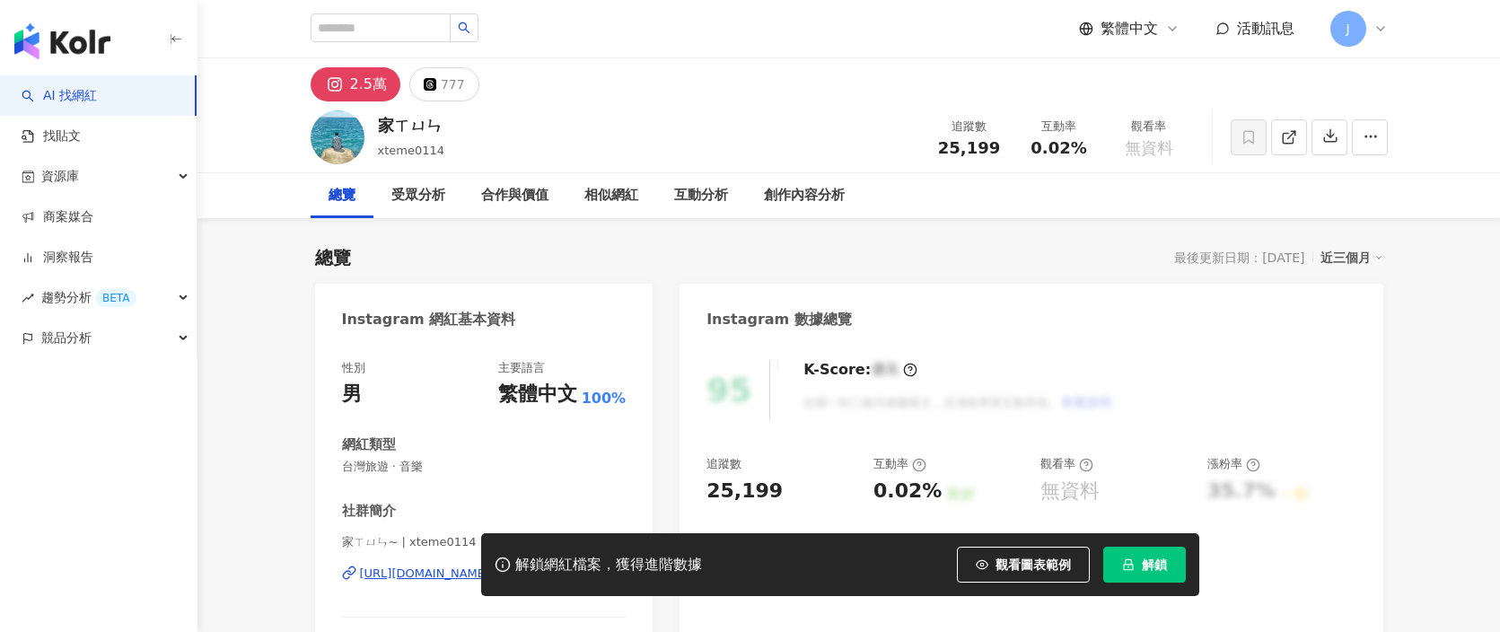
scroll to position [206, 0]
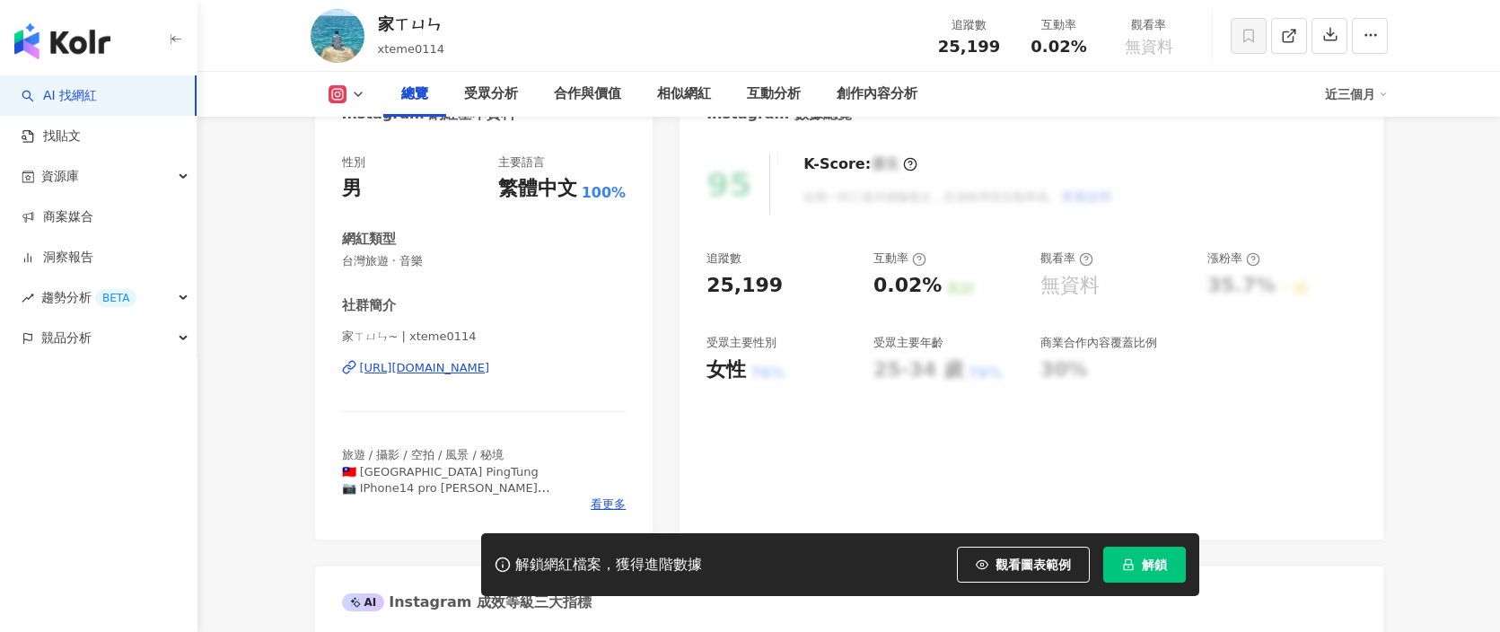
click at [447, 365] on div "[URL][DOMAIN_NAME]" at bounding box center [425, 368] width 130 height 16
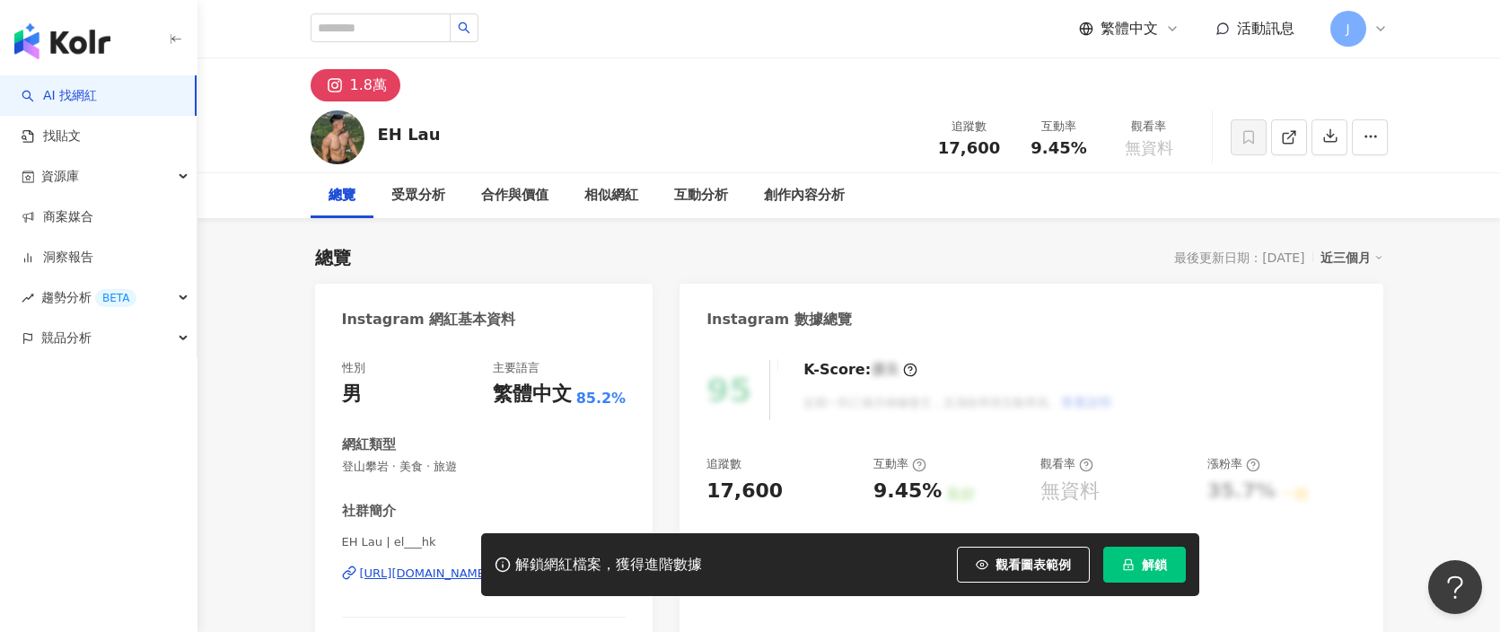
scroll to position [242, 0]
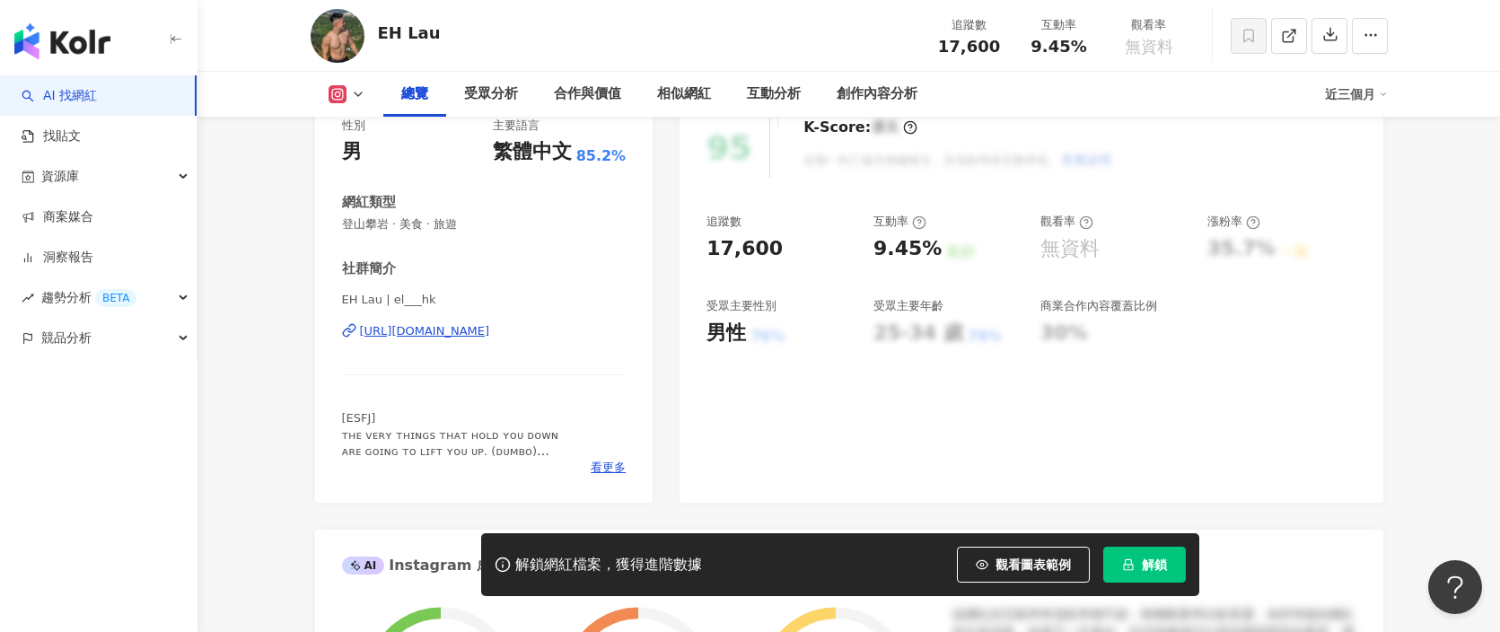
click at [490, 323] on div "[URL][DOMAIN_NAME]" at bounding box center [425, 331] width 130 height 16
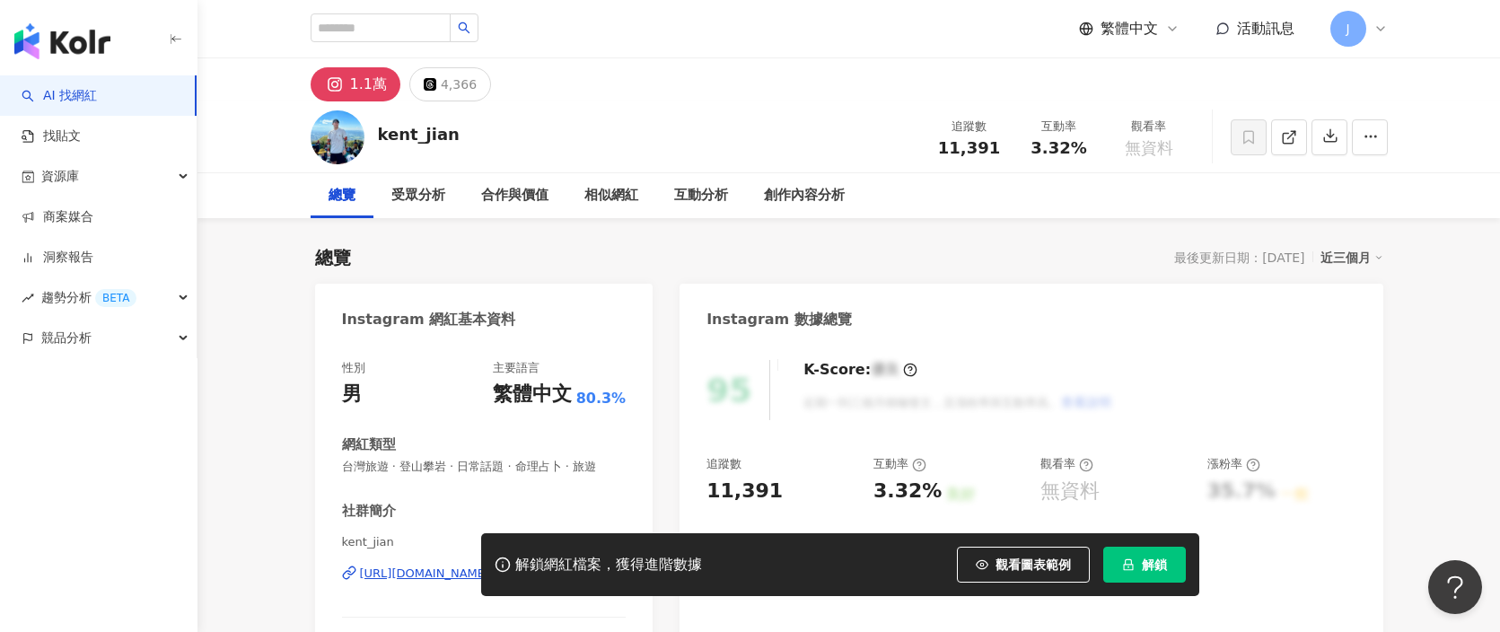
scroll to position [98, 0]
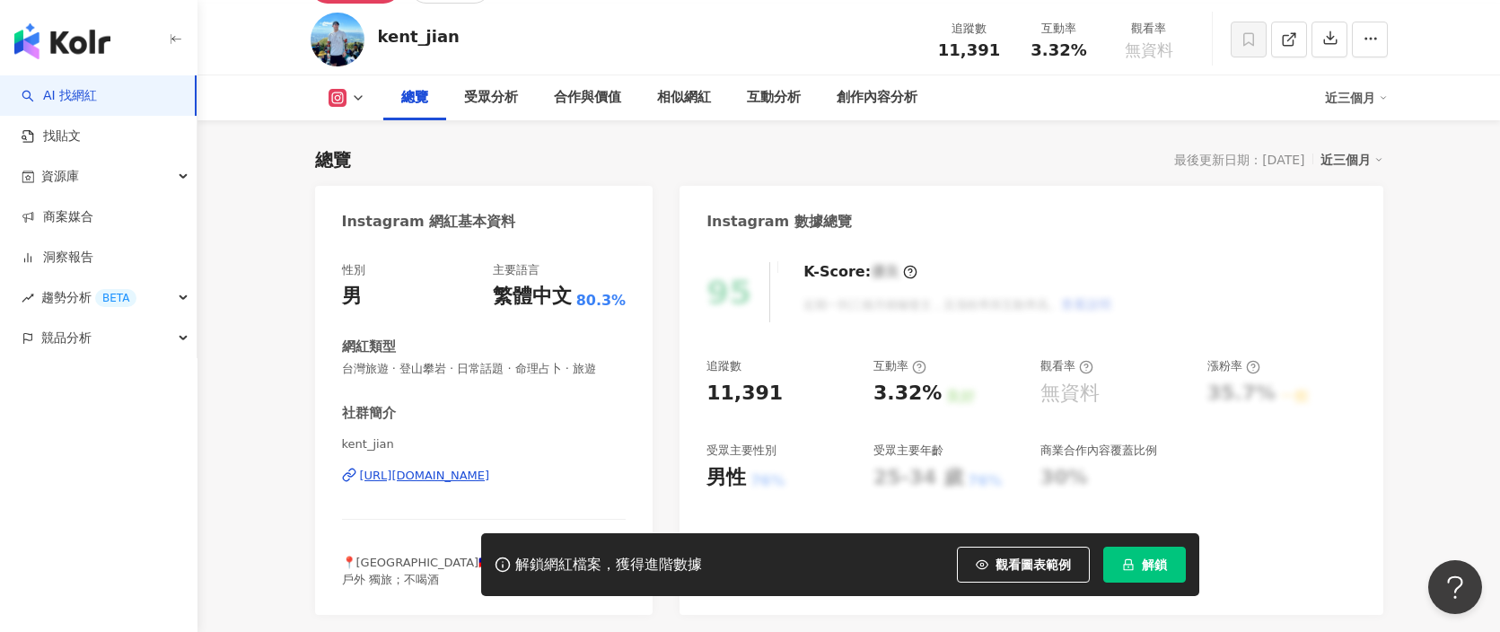
click at [461, 468] on div "https://www.instagram.com/kent_jian/" at bounding box center [425, 476] width 130 height 16
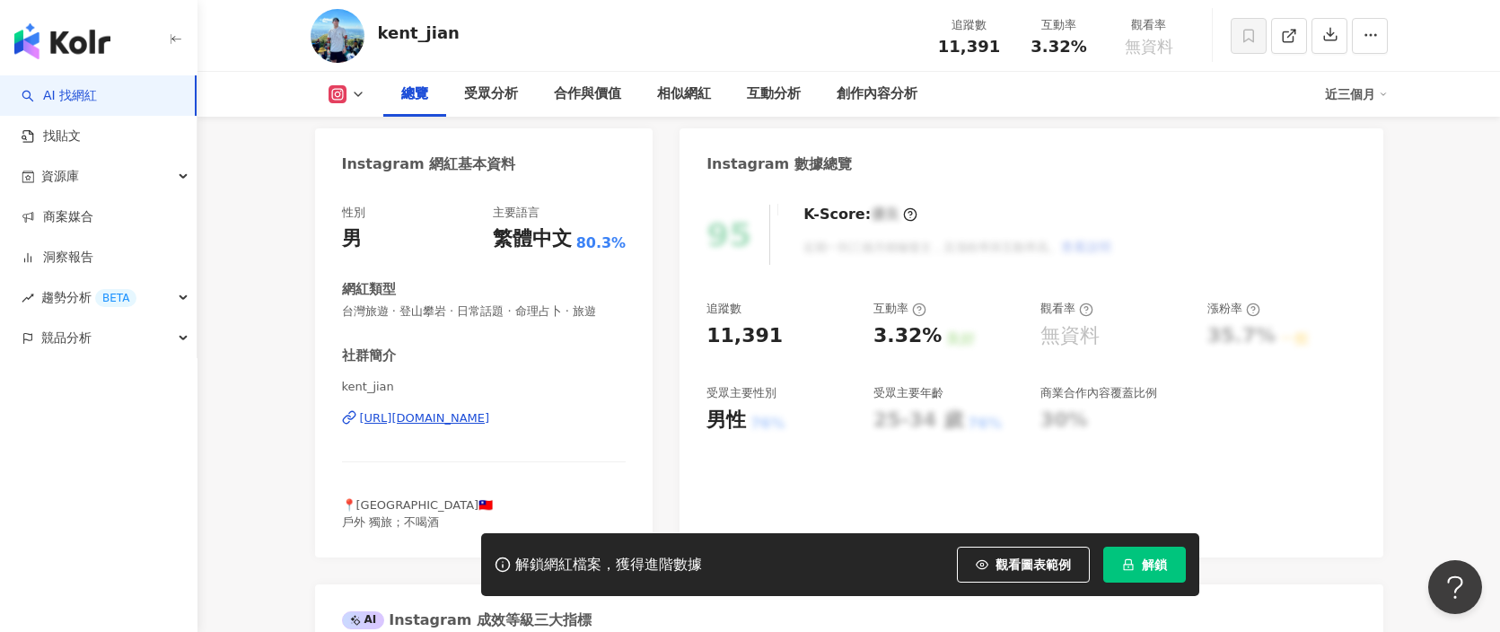
scroll to position [169, 0]
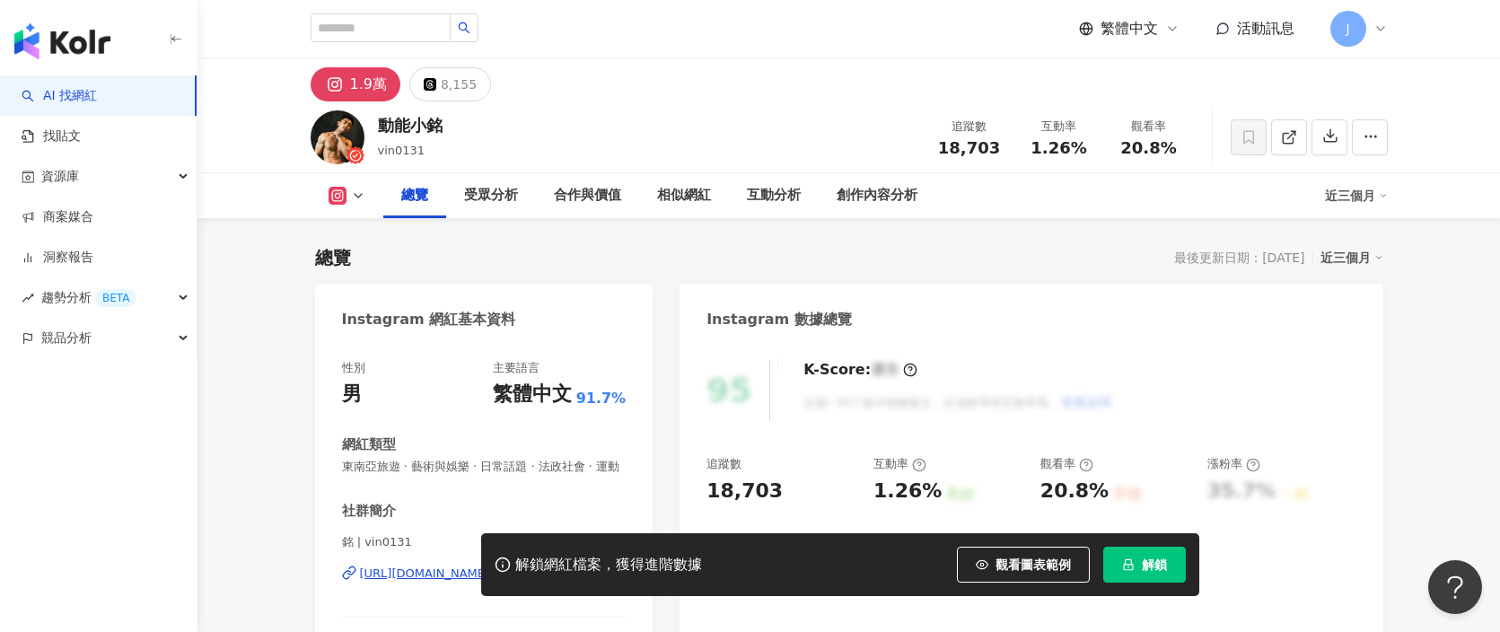
scroll to position [189, 0]
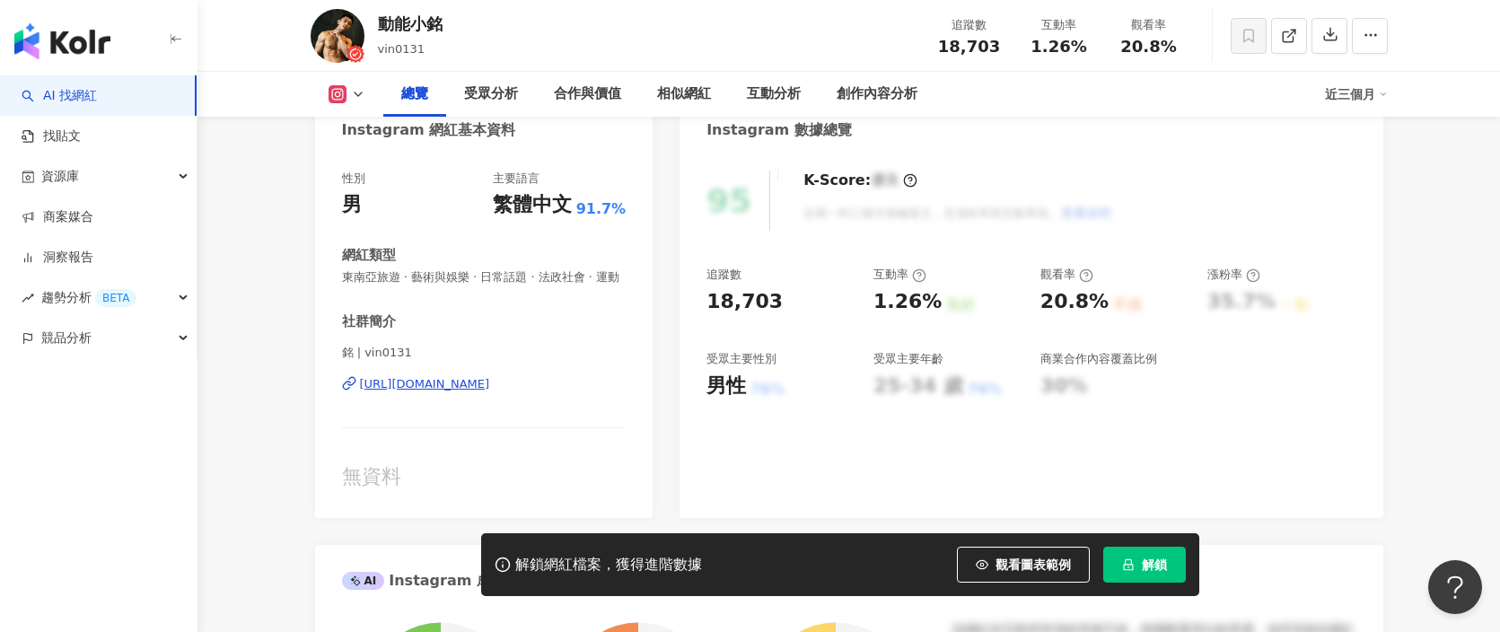
click at [490, 377] on div "[URL][DOMAIN_NAME]" at bounding box center [425, 384] width 130 height 16
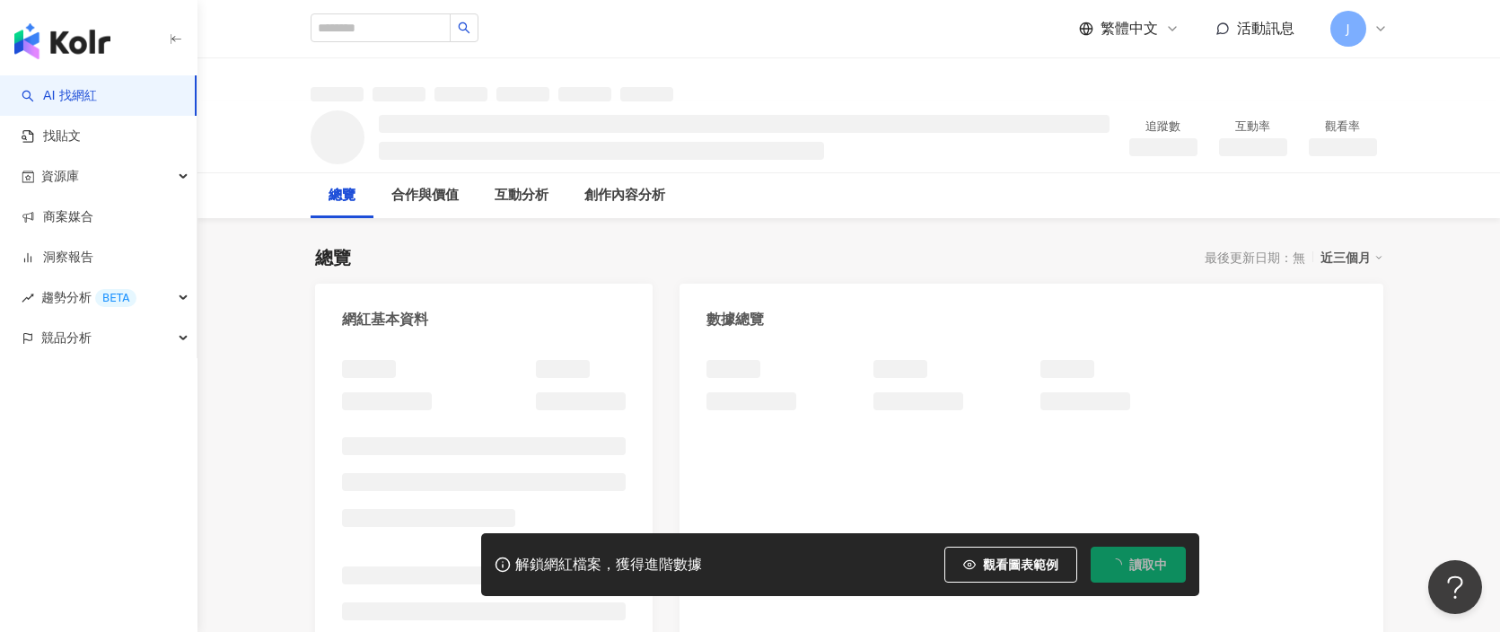
scroll to position [133, 0]
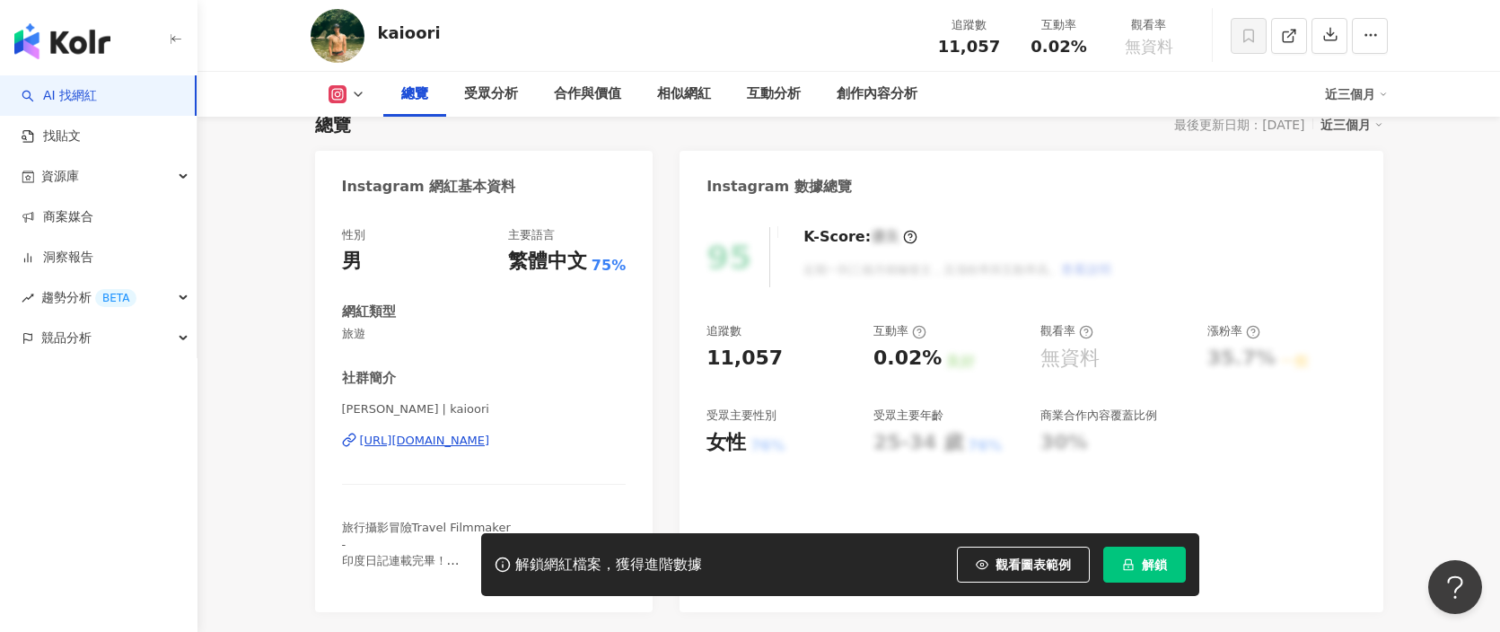
click at [490, 436] on div "https://www.instagram.com/kaioori/" at bounding box center [425, 441] width 130 height 16
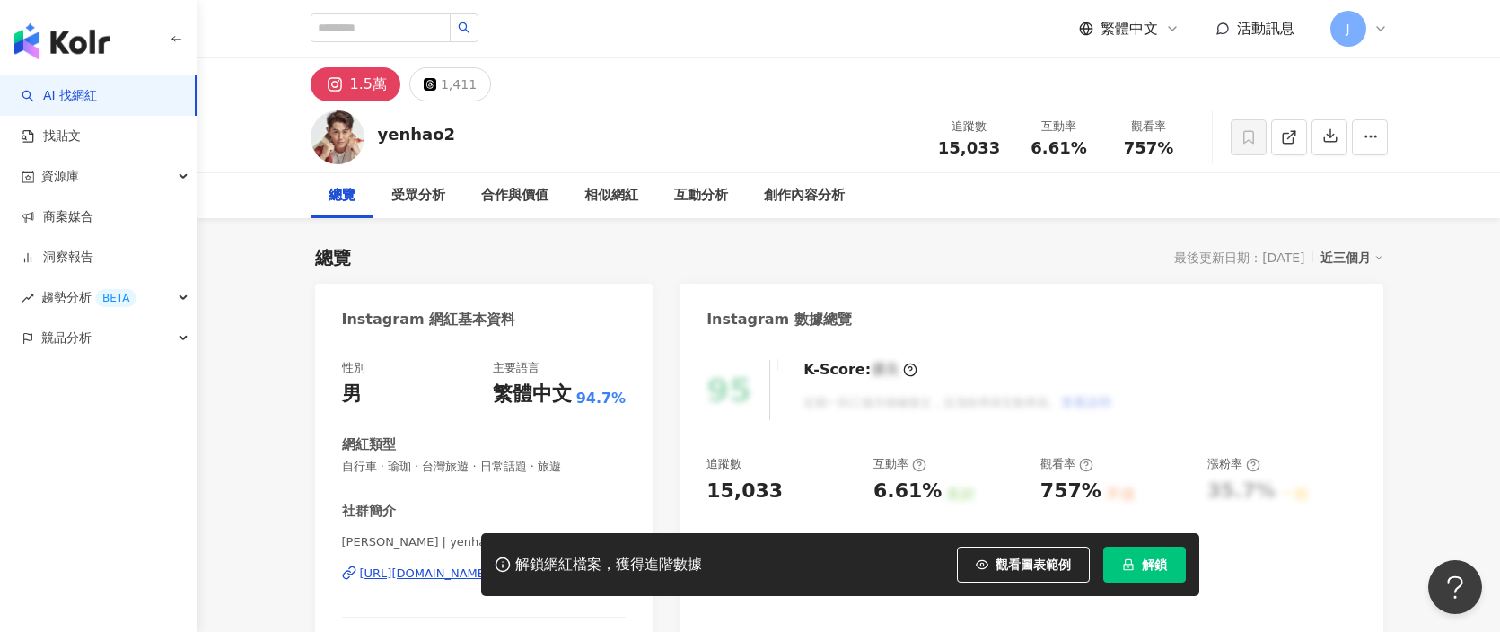
scroll to position [181, 0]
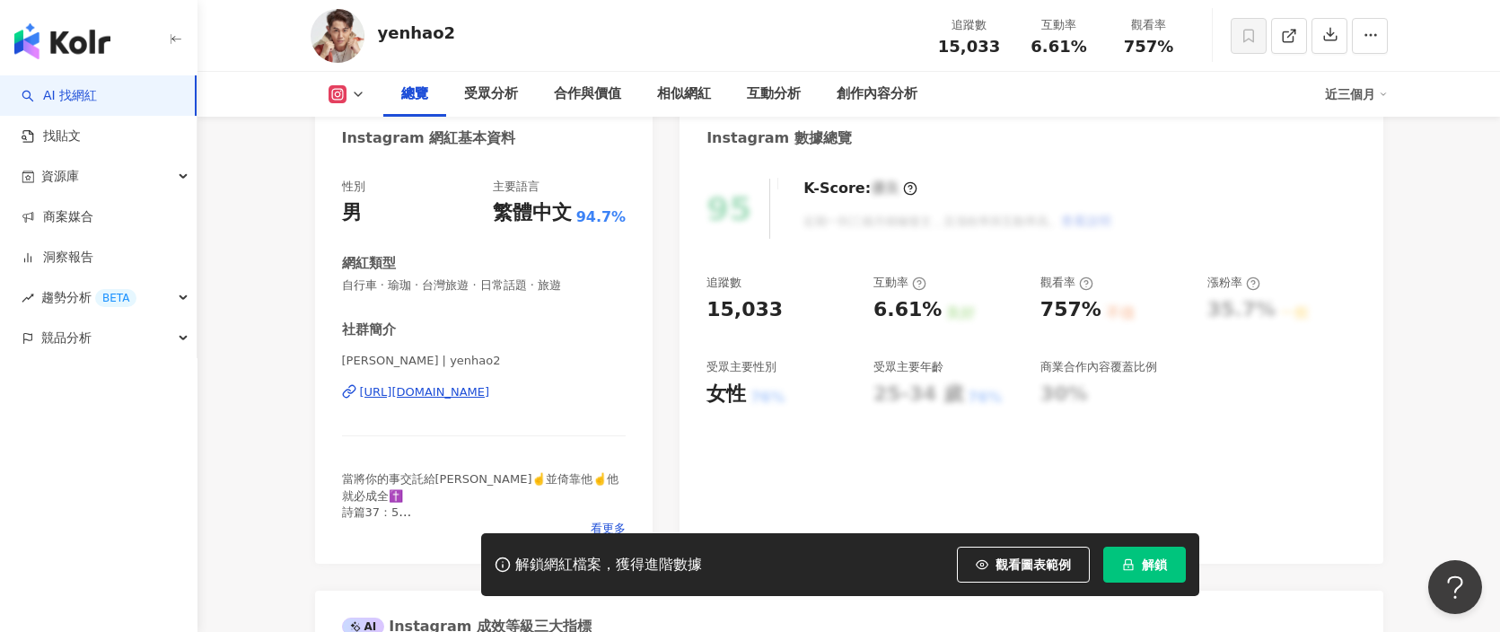
click at [490, 393] on div "[URL][DOMAIN_NAME]" at bounding box center [425, 392] width 130 height 16
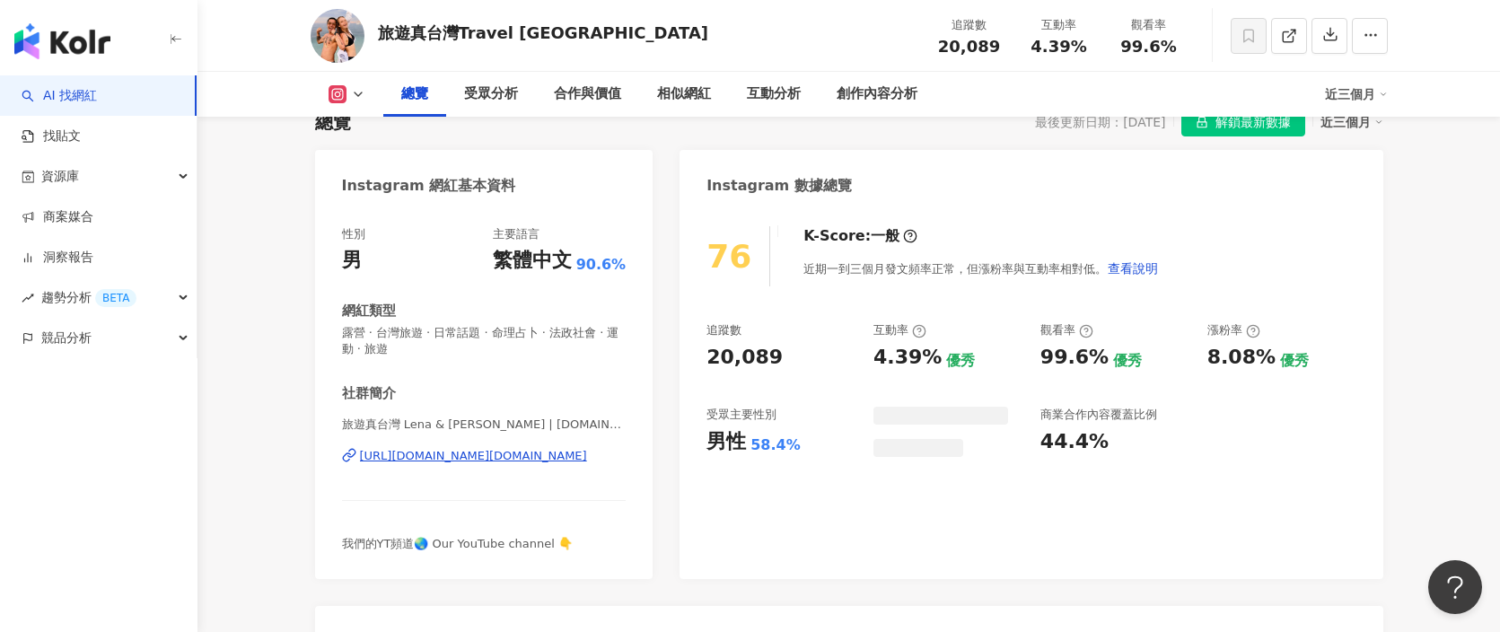
scroll to position [180, 0]
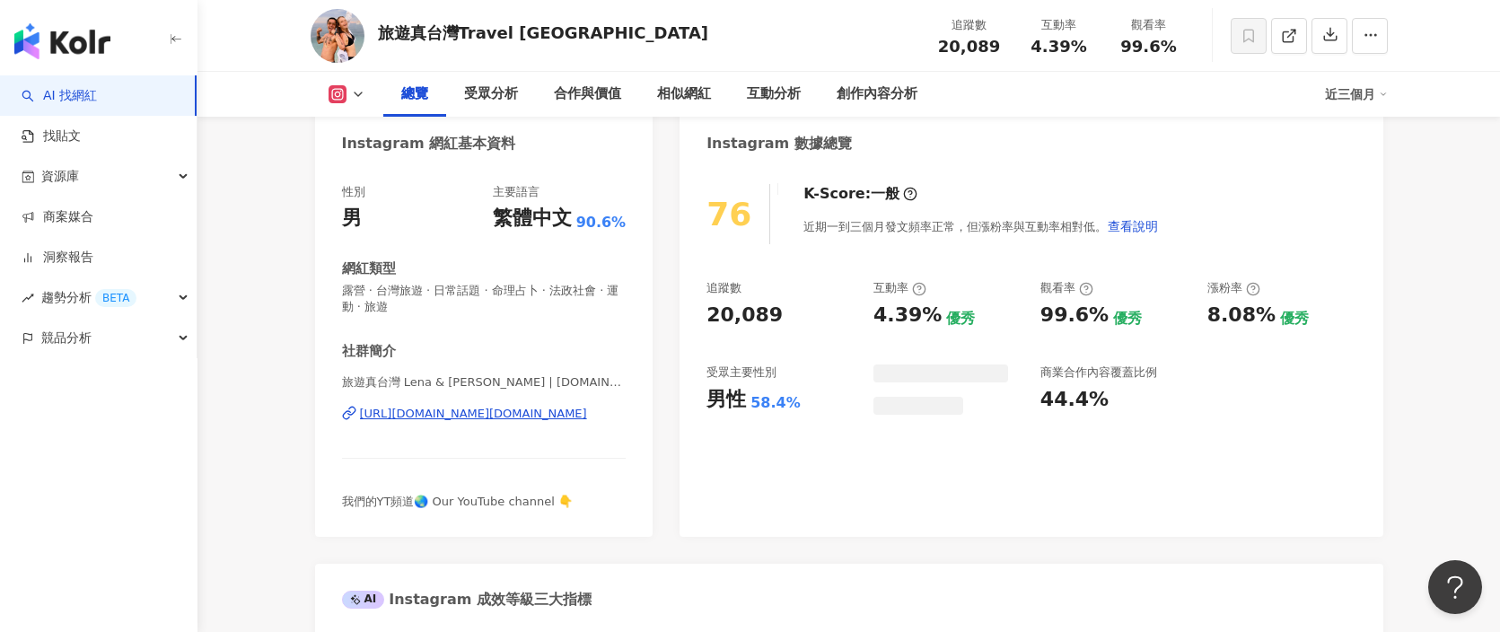
click at [487, 419] on div "https://www.instagram.com/trailblazer.tw/" at bounding box center [473, 414] width 227 height 16
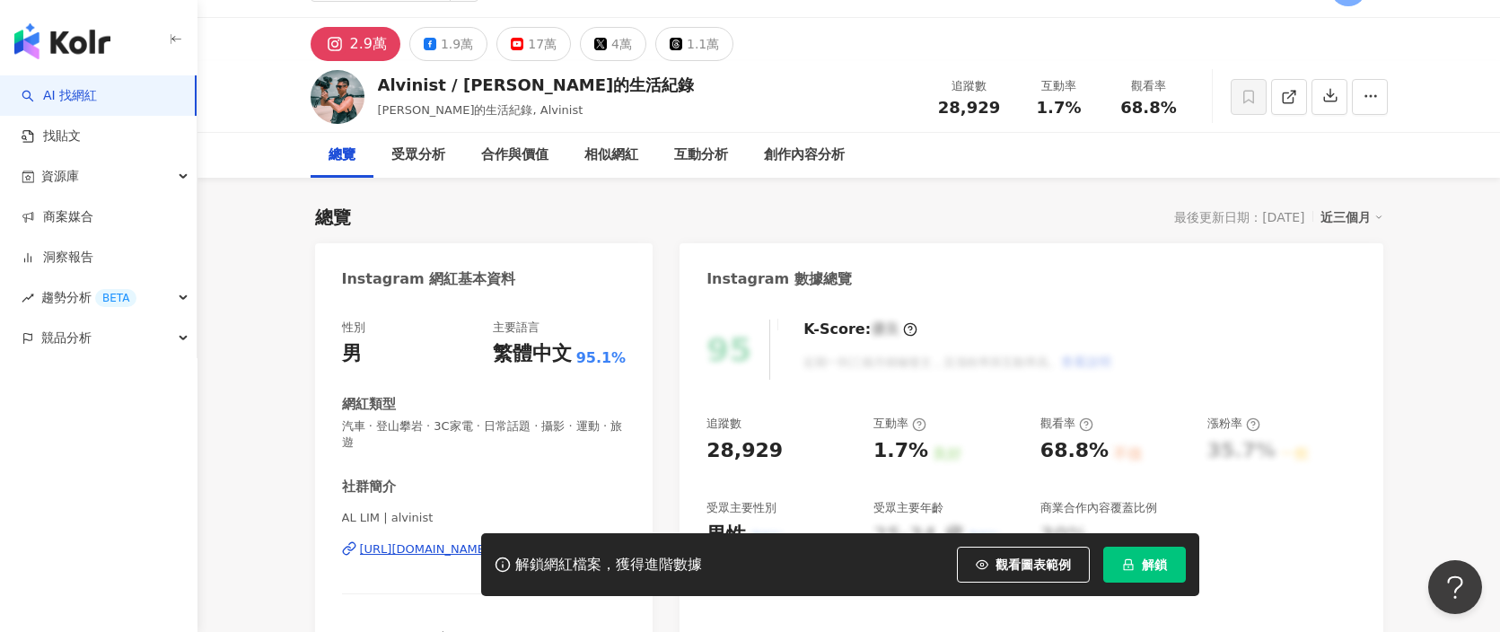
scroll to position [52, 0]
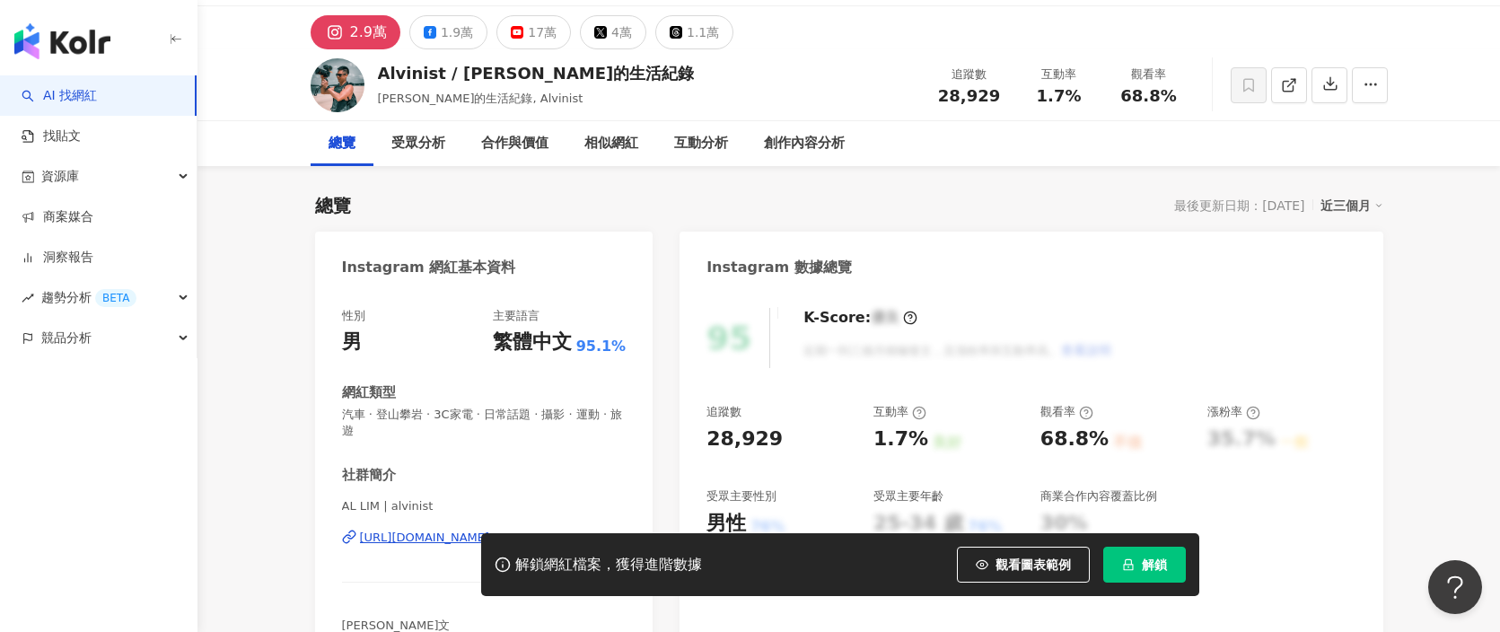
click at [443, 537] on div "解鎖網紅檔案，獲得進階數據 觀看圖表範例 解鎖" at bounding box center [750, 564] width 1500 height 63
click at [442, 540] on div "解鎖網紅檔案，獲得進階數據 觀看圖表範例 解鎖" at bounding box center [750, 564] width 1500 height 63
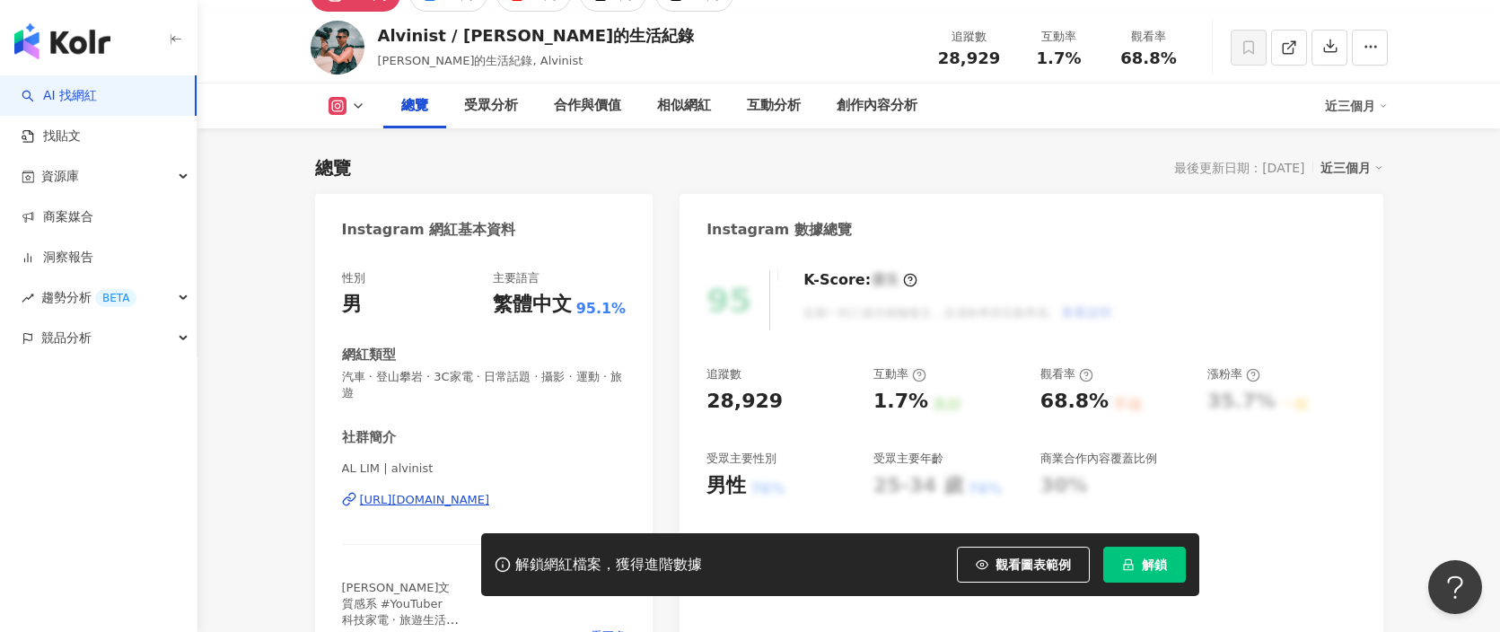
scroll to position [123, 0]
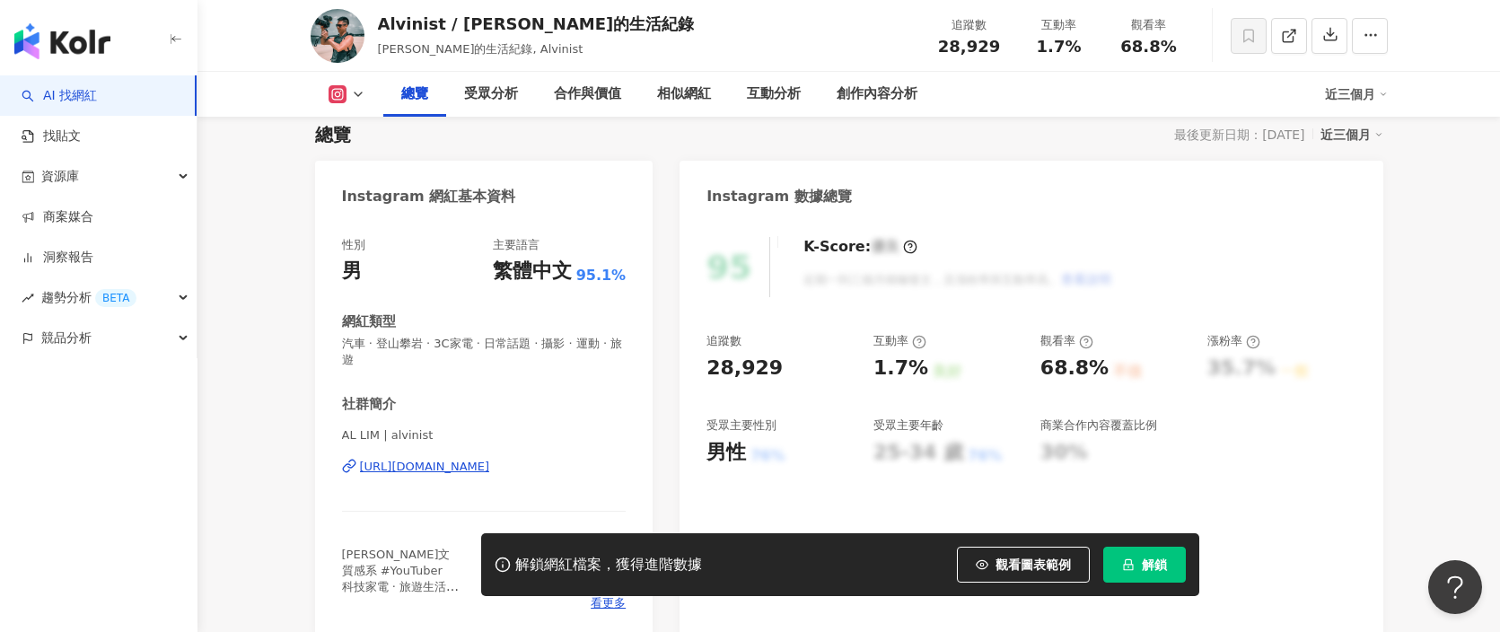
click at [481, 470] on div "https://www.instagram.com/alvinist/" at bounding box center [425, 467] width 130 height 16
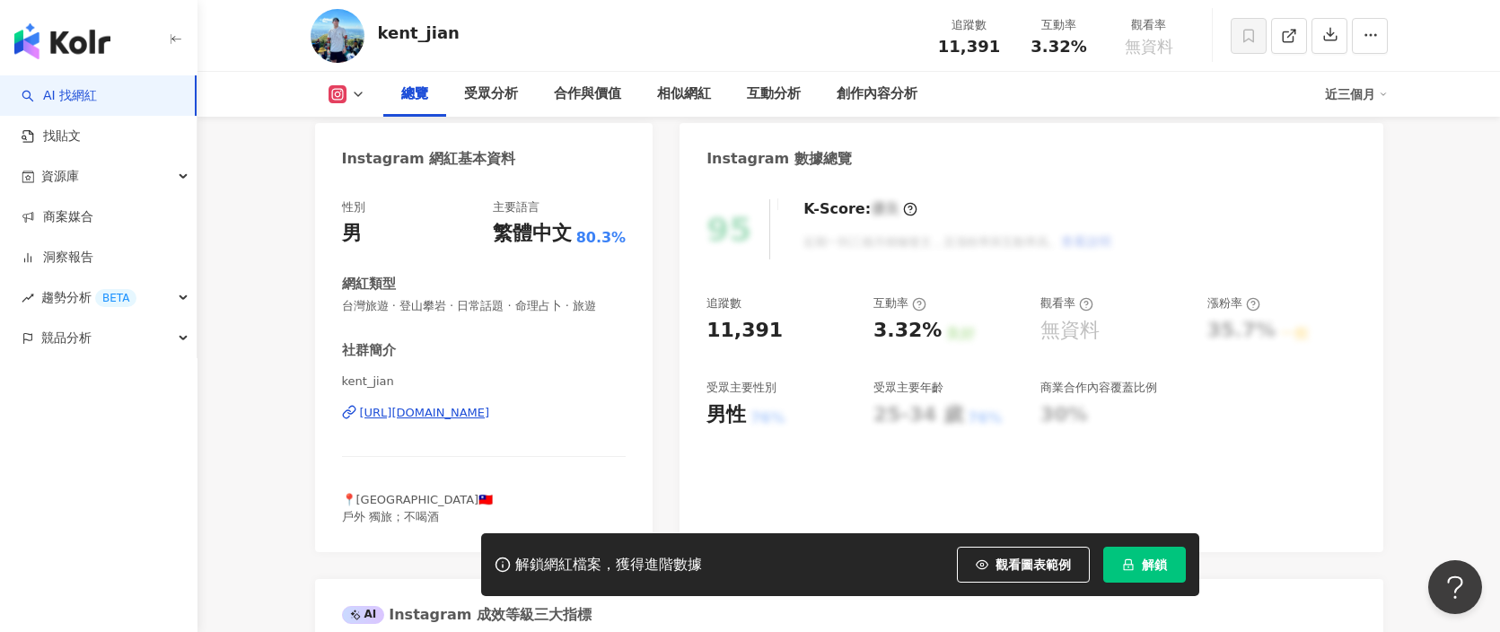
click at [487, 412] on div "[URL][DOMAIN_NAME]" at bounding box center [425, 413] width 130 height 16
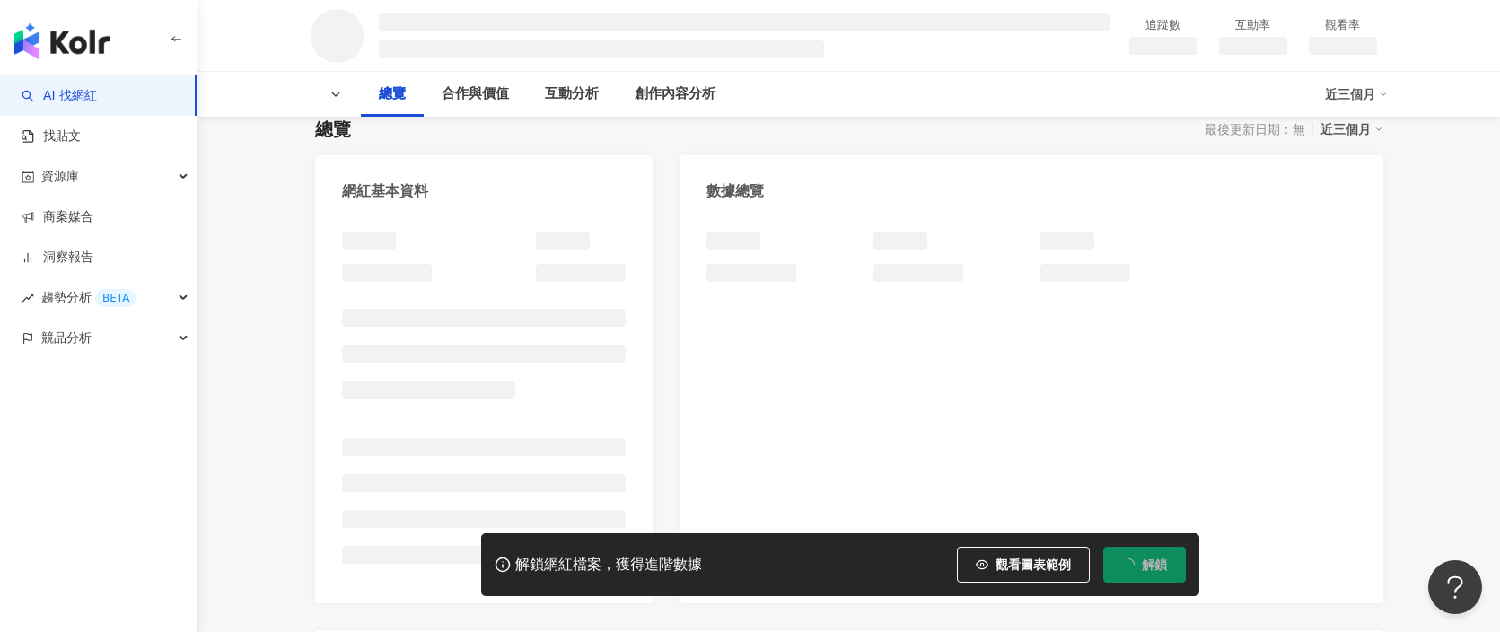
scroll to position [167, 0]
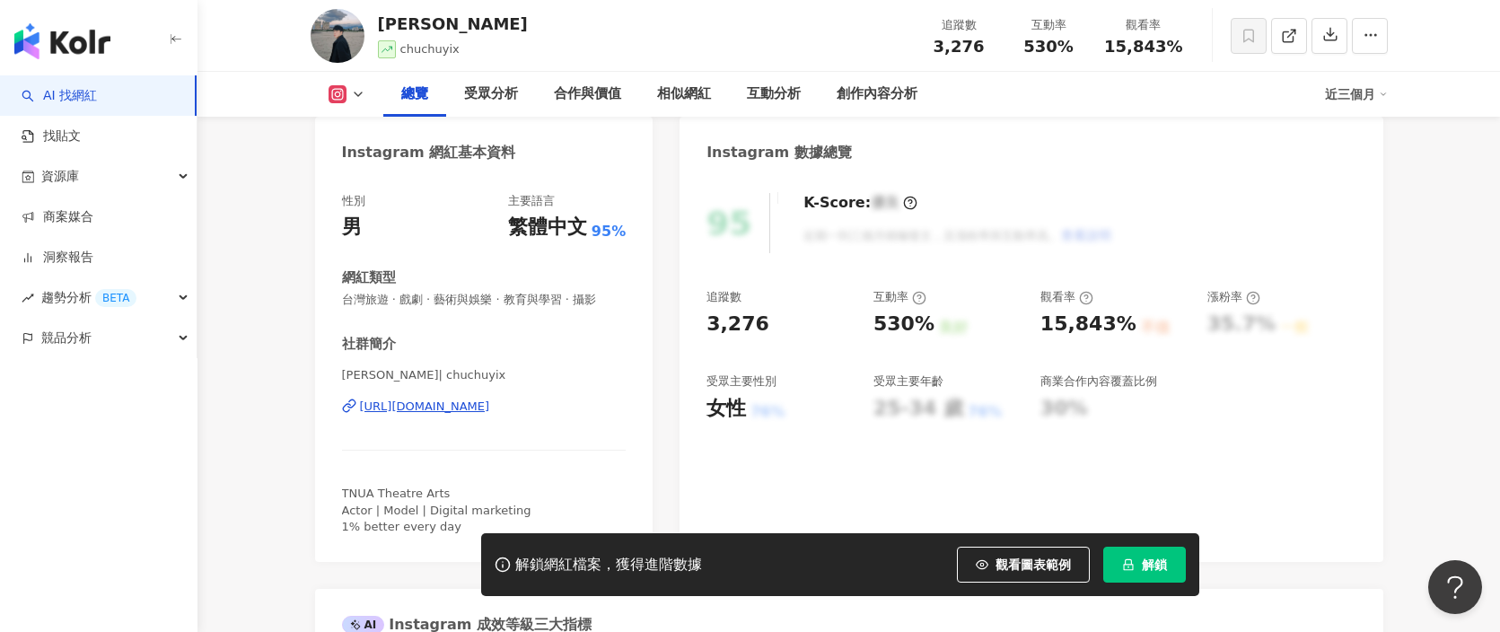
click at [490, 399] on div "https://www.instagram.com/chuchuyix/" at bounding box center [425, 407] width 130 height 16
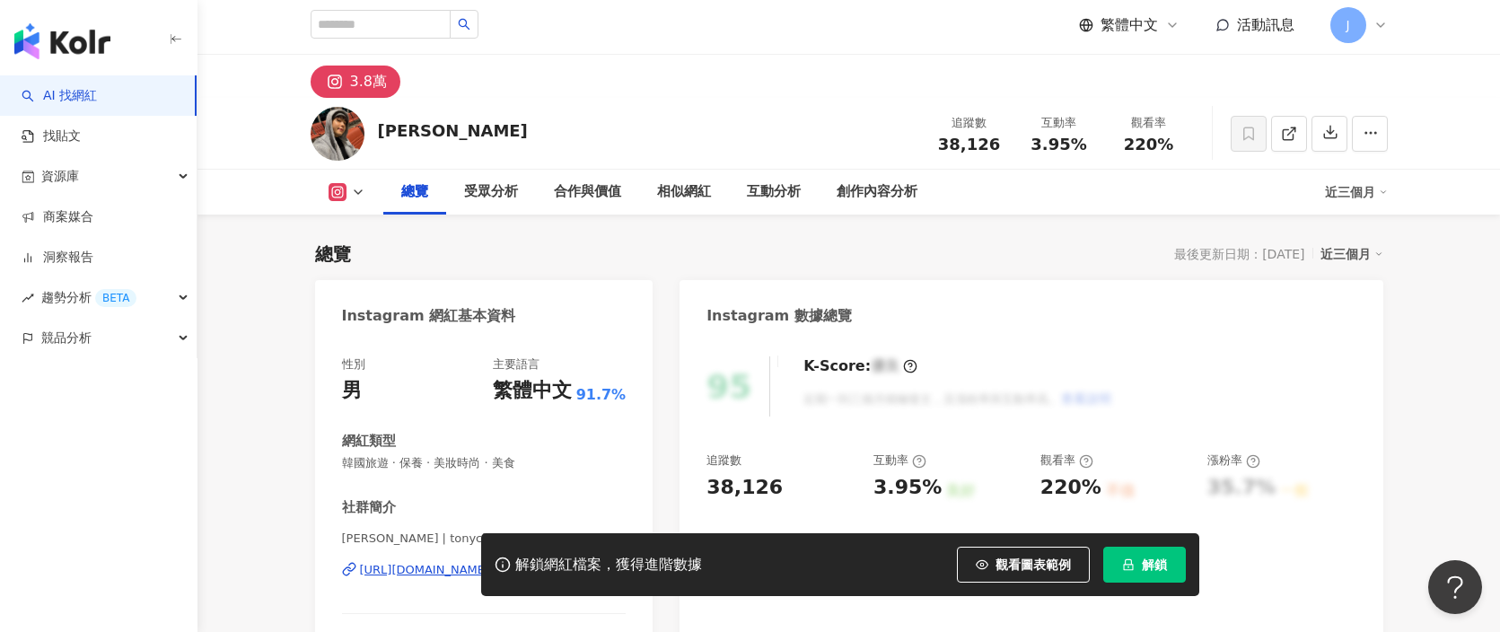
scroll to position [165, 0]
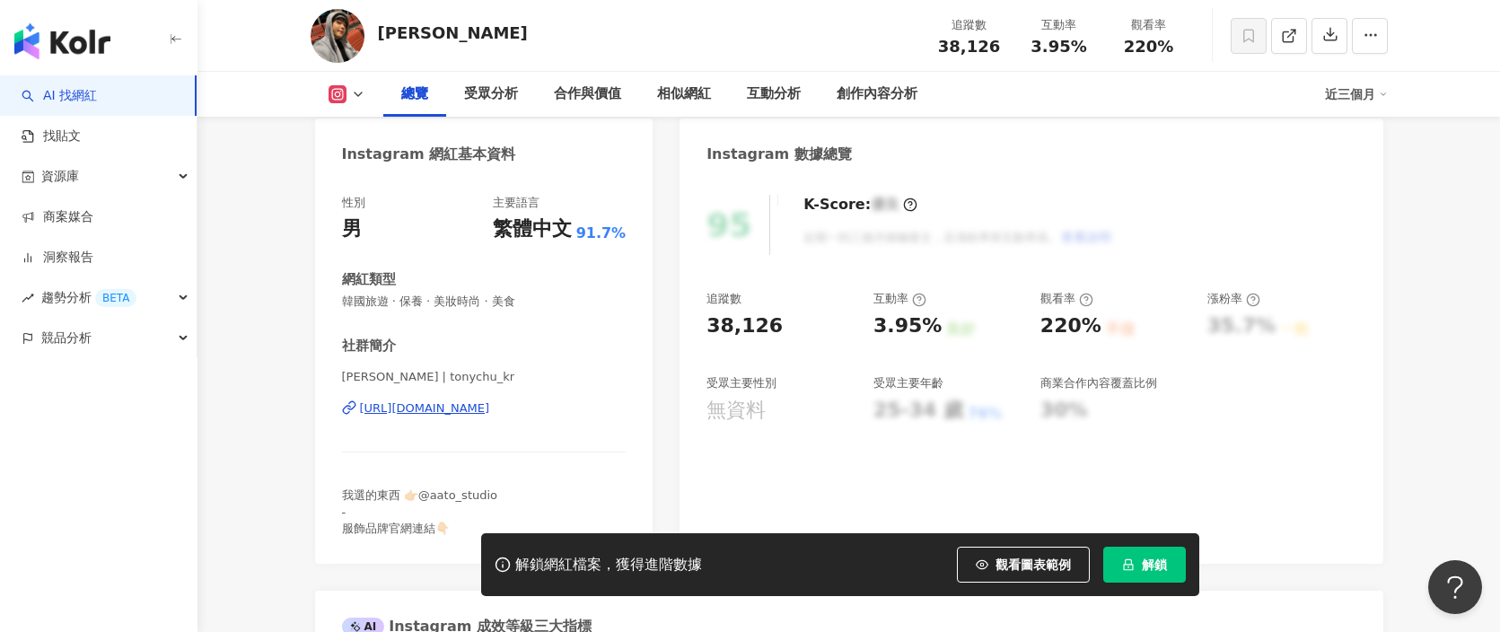
click at [481, 409] on div "https://www.instagram.com/tonychu_kr/" at bounding box center [425, 408] width 130 height 16
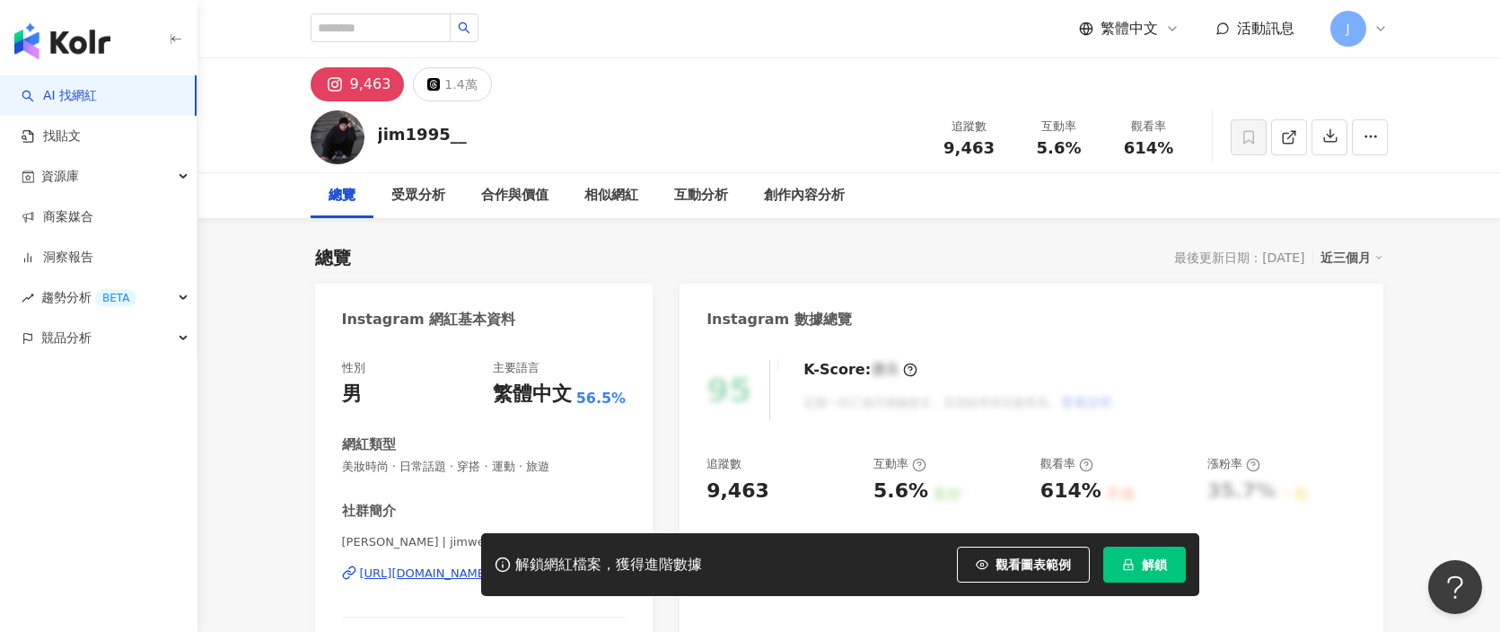
click at [490, 566] on div "[URL][DOMAIN_NAME]" at bounding box center [425, 574] width 130 height 16
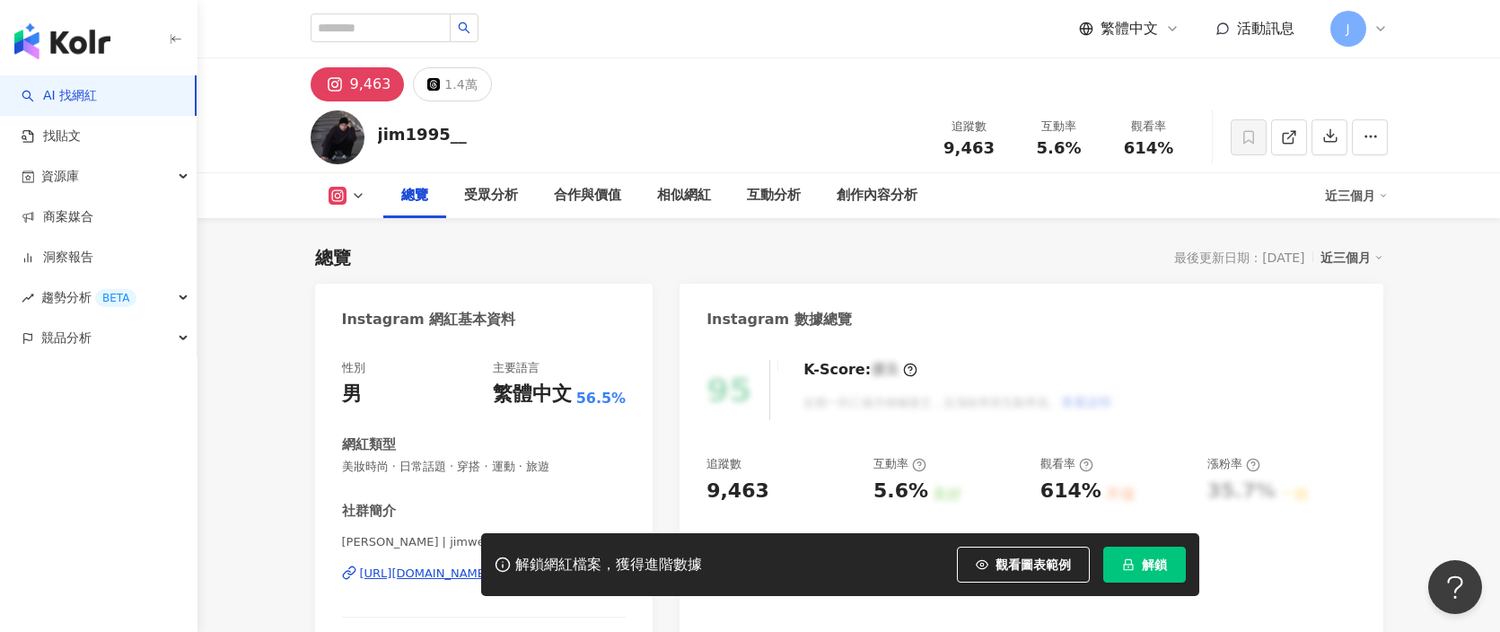
scroll to position [123, 0]
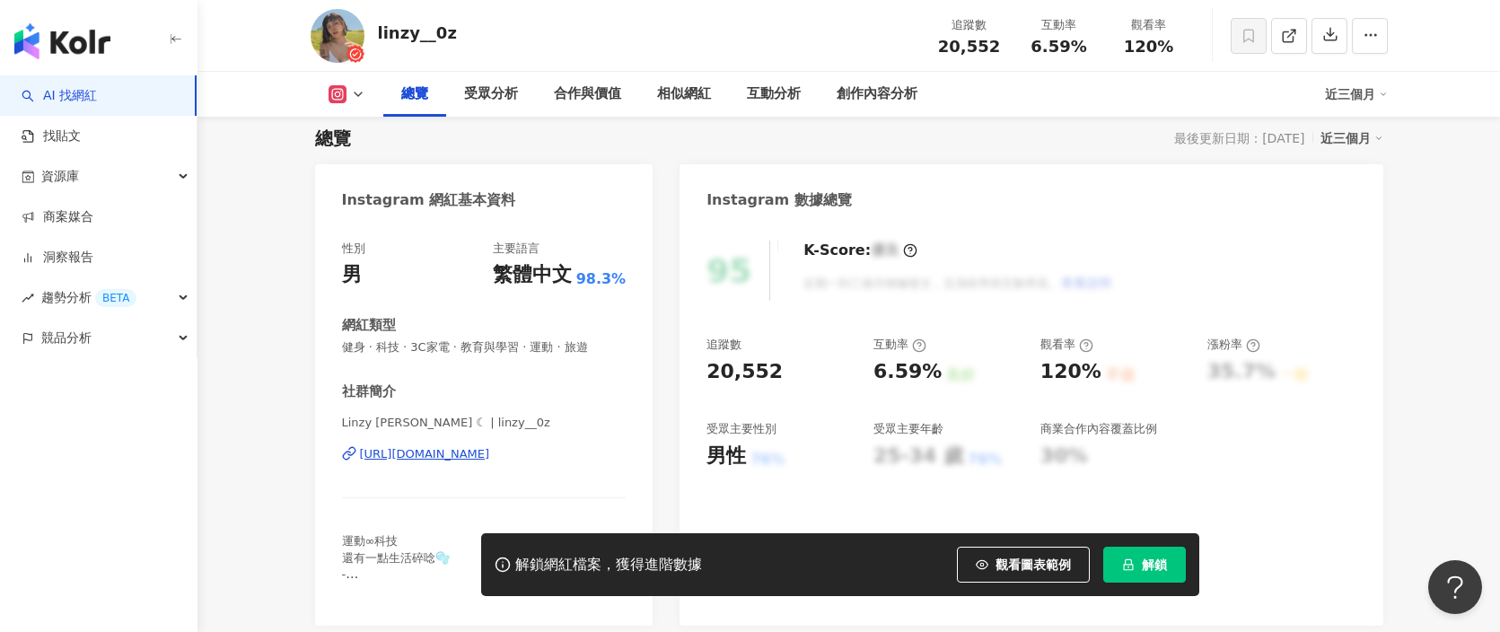
click at [490, 454] on div "[URL][DOMAIN_NAME]" at bounding box center [425, 454] width 130 height 16
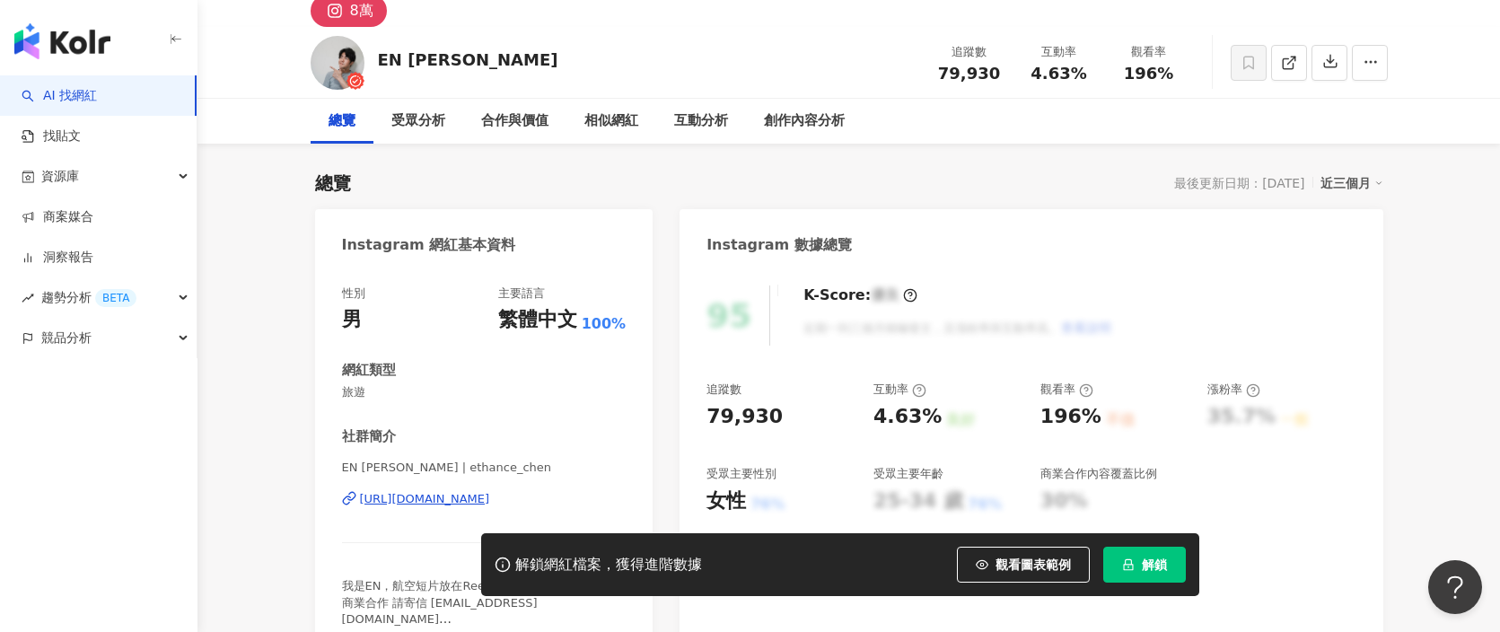
scroll to position [173, 0]
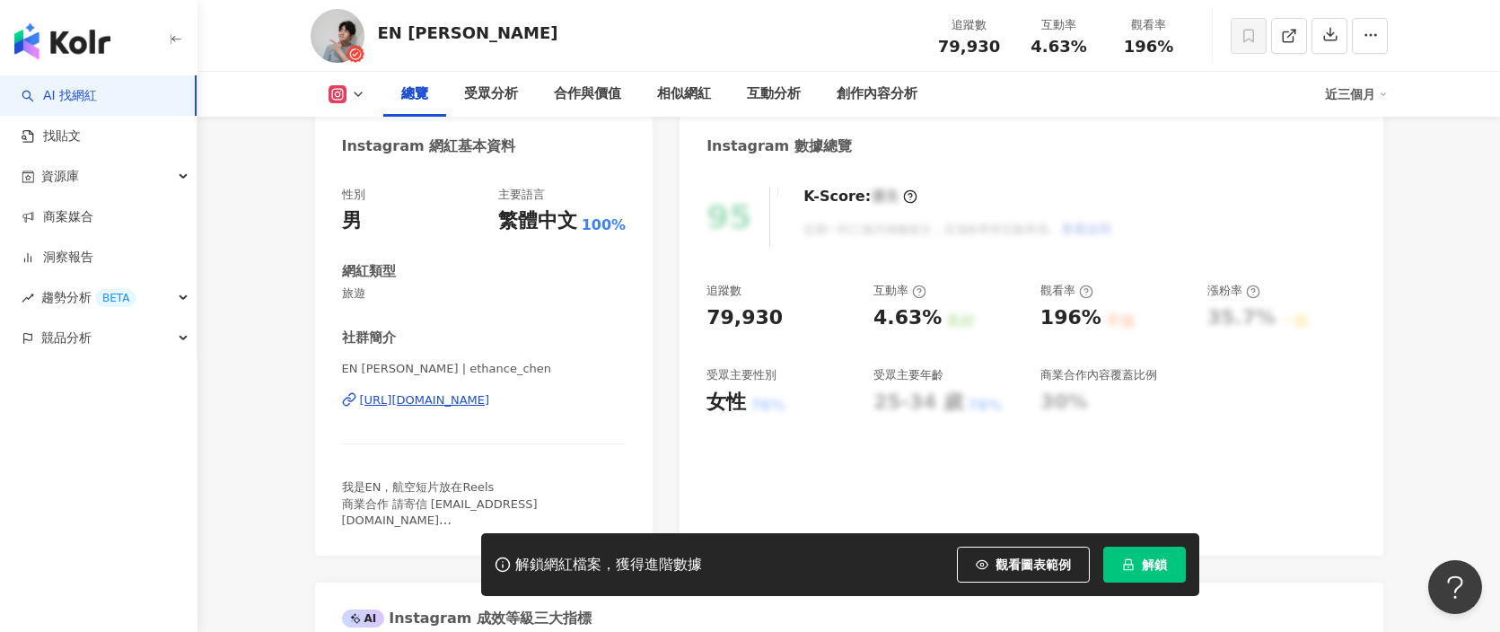
click at [490, 397] on div "https://www.instagram.com/ethance_chen/" at bounding box center [425, 400] width 130 height 16
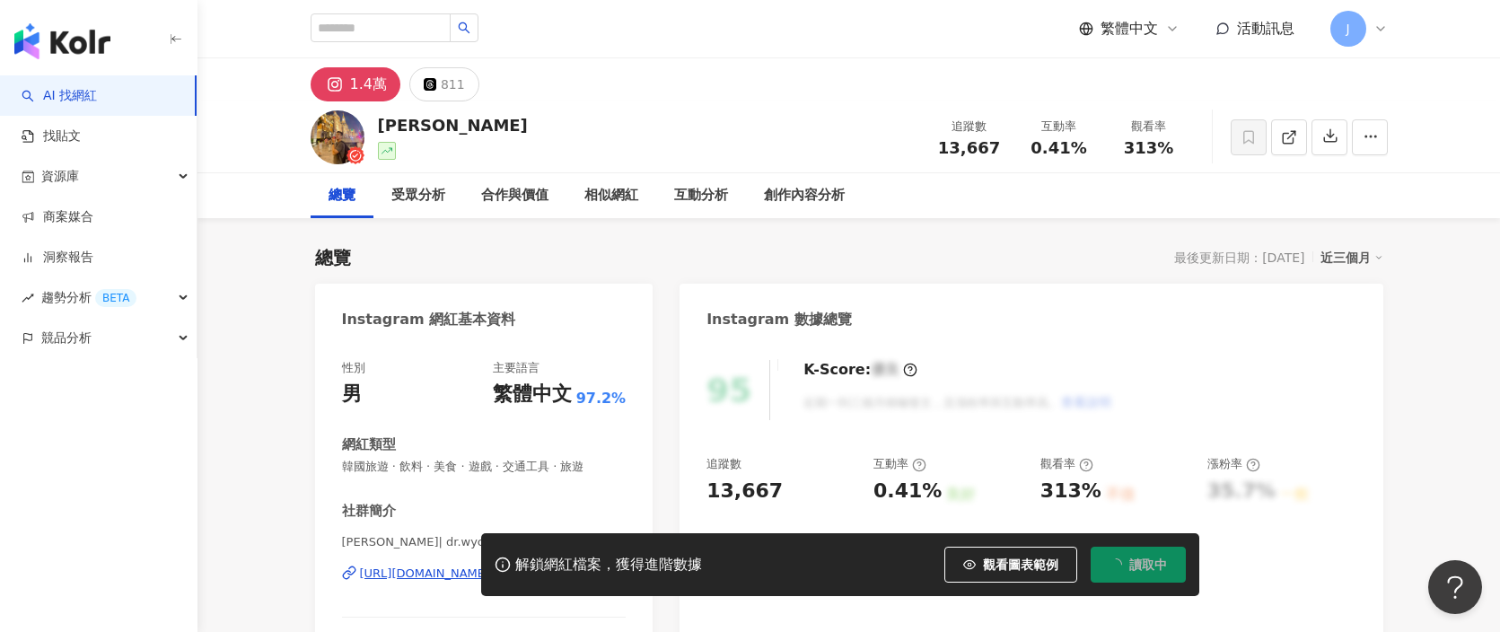
scroll to position [96, 0]
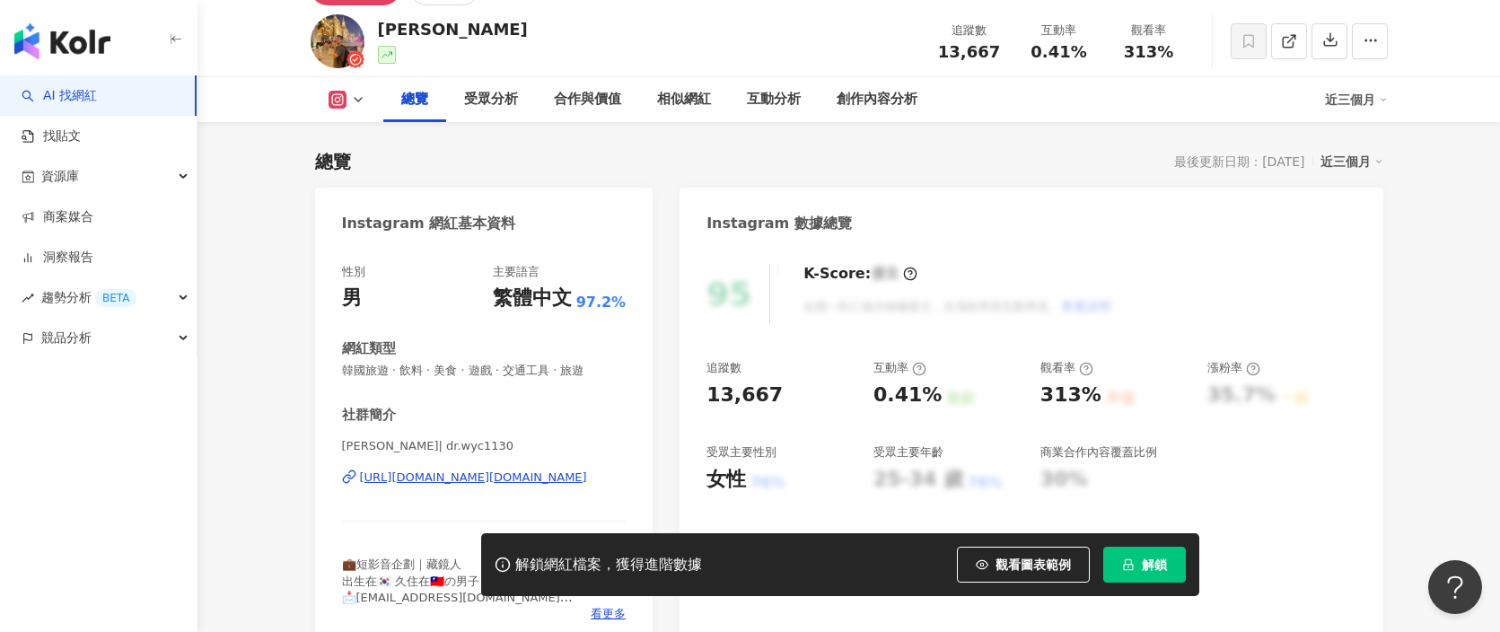
click at [478, 470] on div "https://www.instagram.com/dr.wyc1130/" at bounding box center [473, 478] width 227 height 16
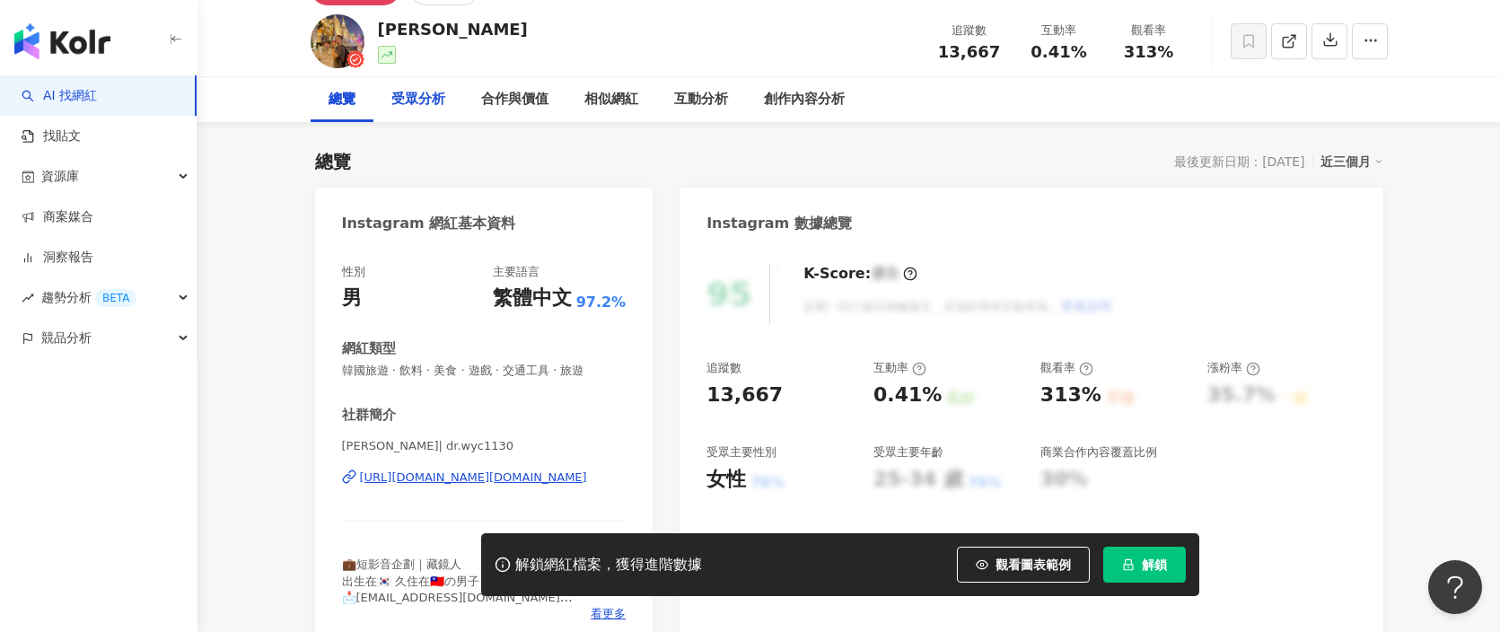
scroll to position [0, 0]
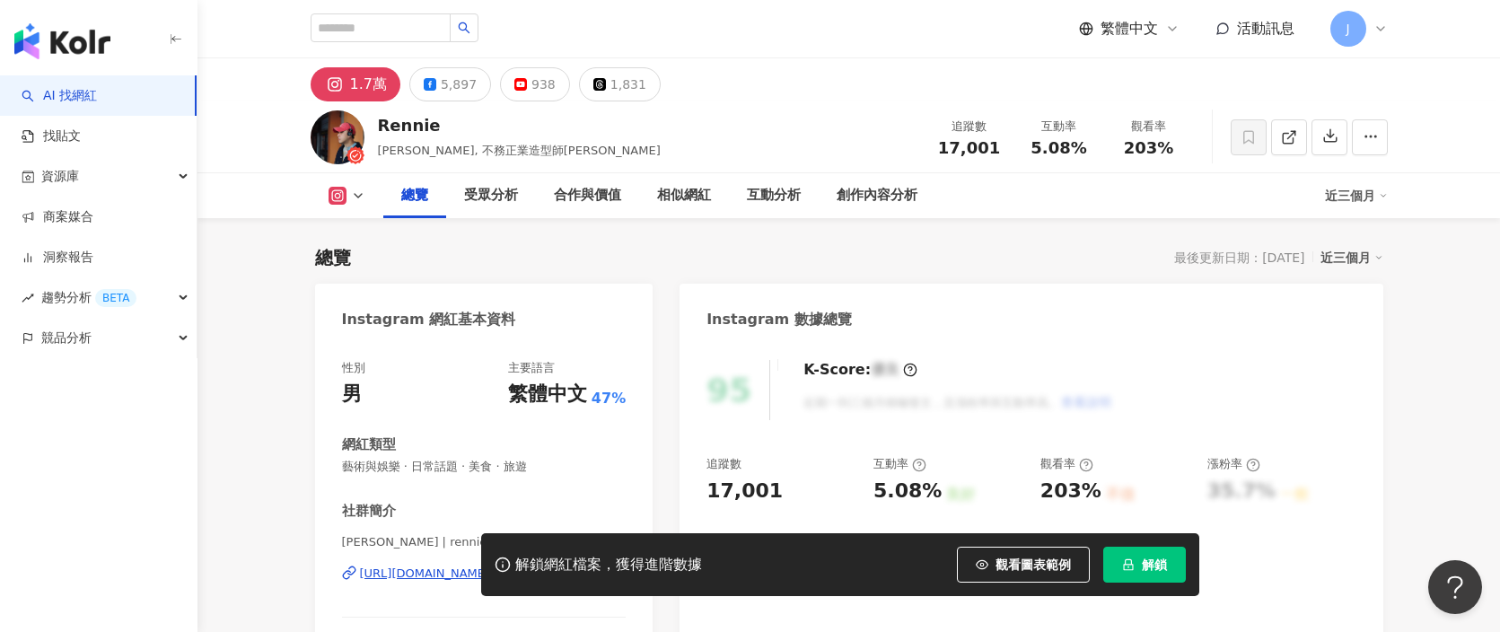
scroll to position [373, 0]
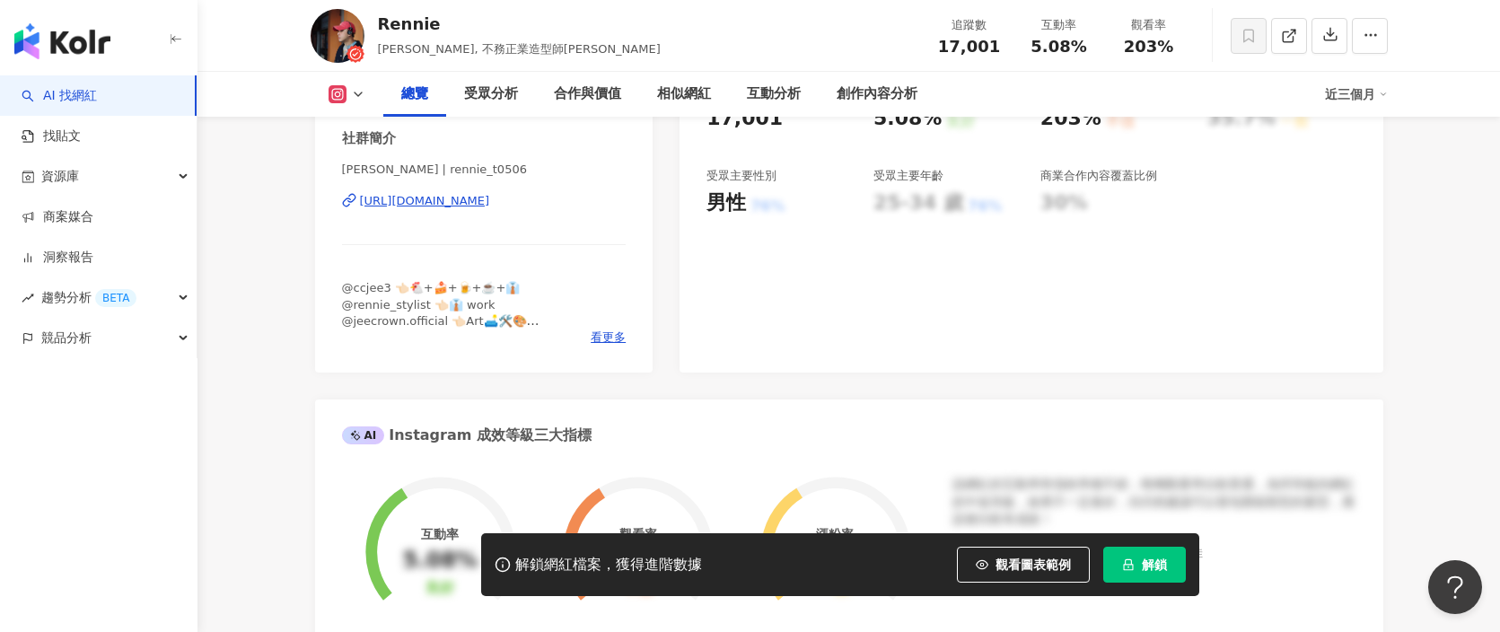
click at [490, 206] on div "[URL][DOMAIN_NAME]" at bounding box center [425, 201] width 130 height 16
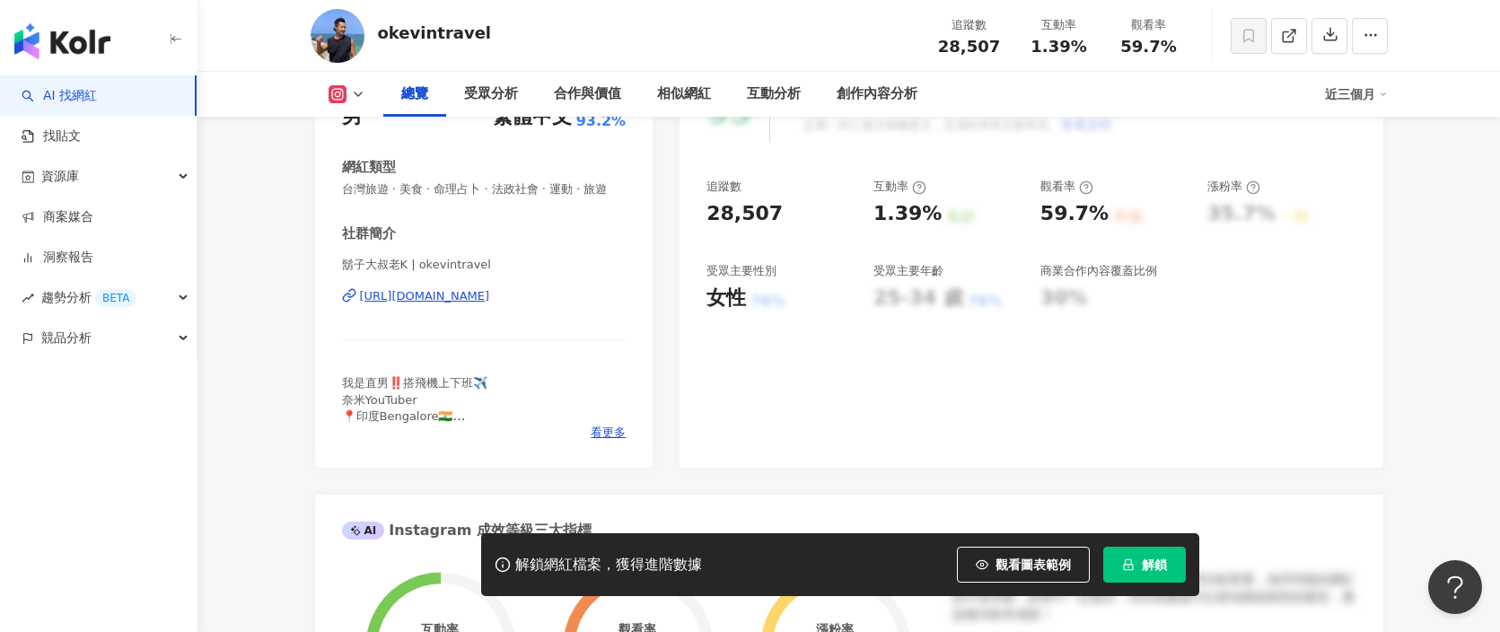
scroll to position [297, 0]
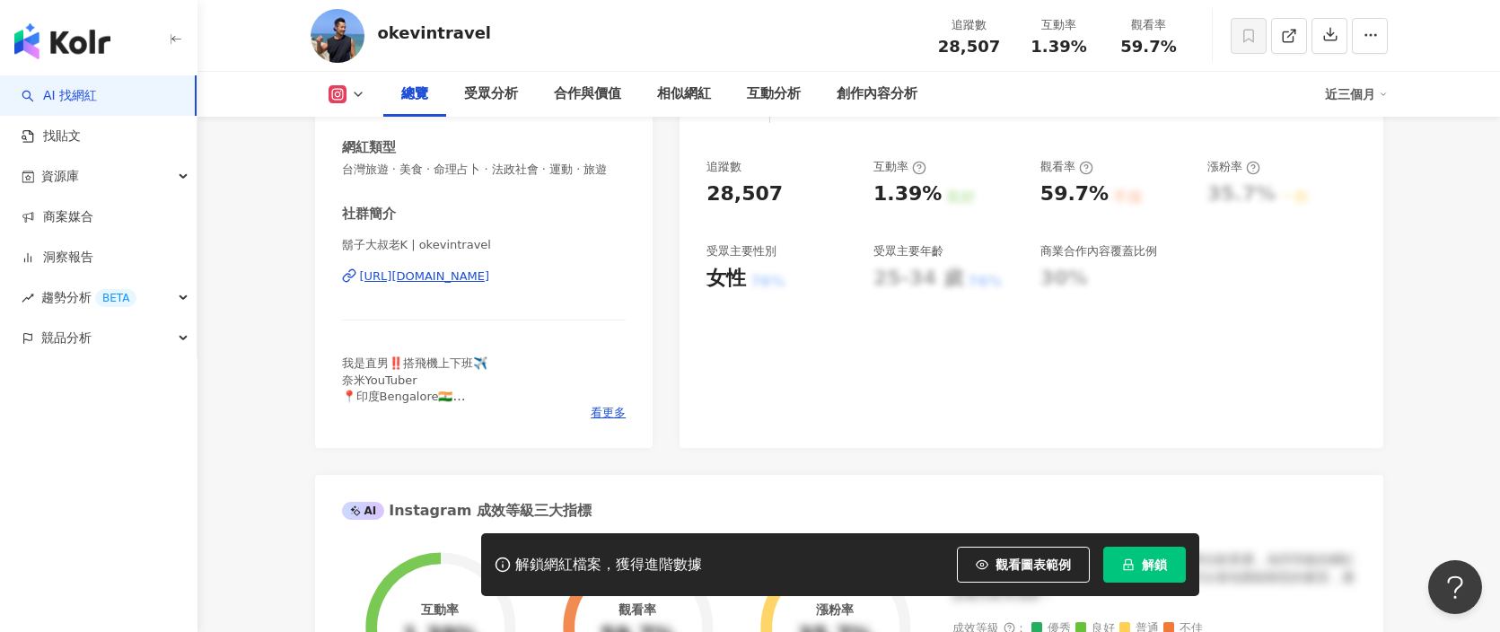
click at [490, 268] on div "[URL][DOMAIN_NAME]" at bounding box center [425, 276] width 130 height 16
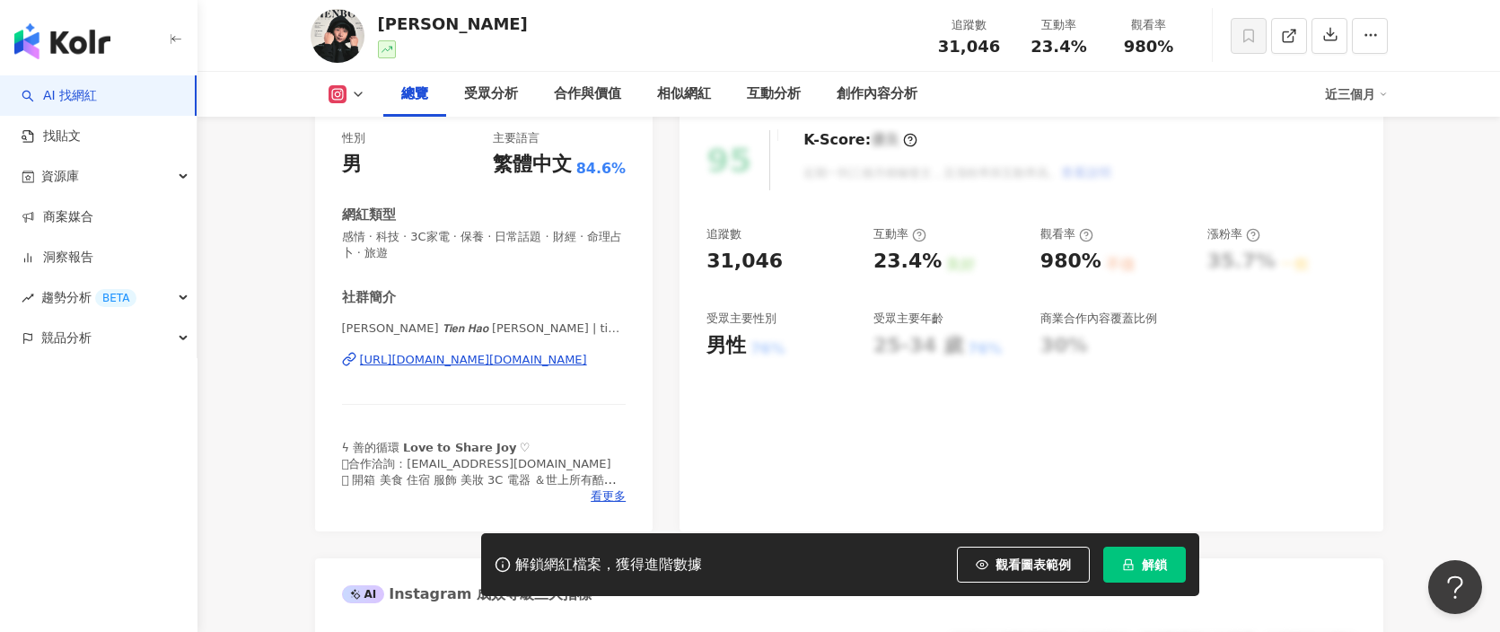
click at [488, 359] on div "[URL][DOMAIN_NAME][DOMAIN_NAME]" at bounding box center [473, 360] width 227 height 16
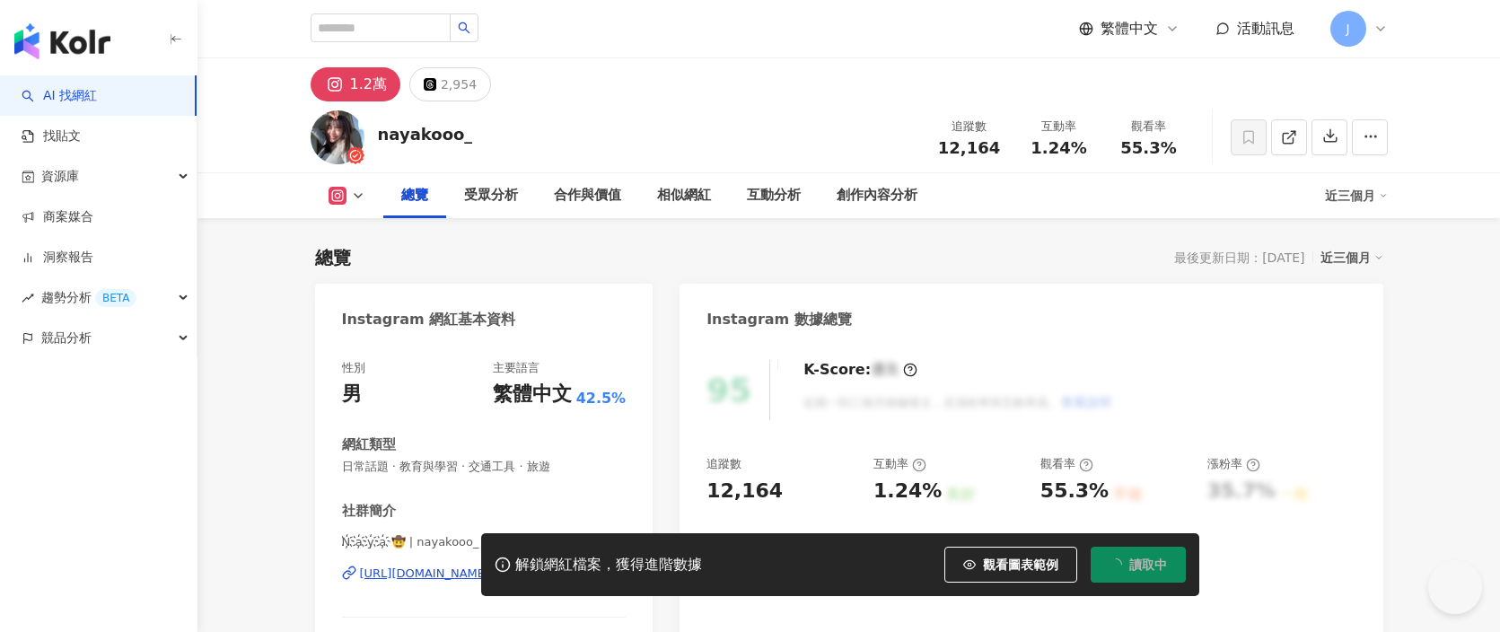
scroll to position [180, 0]
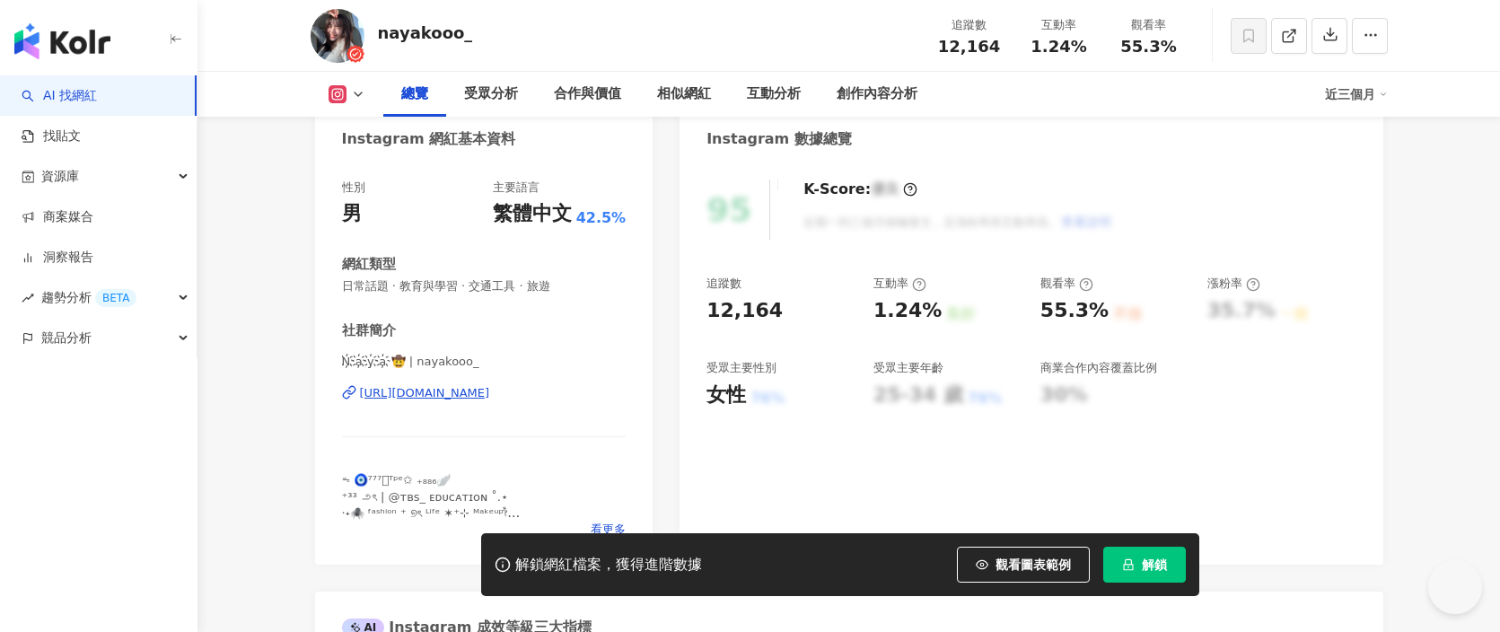
click at [490, 396] on div "[URL][DOMAIN_NAME]" at bounding box center [425, 393] width 130 height 16
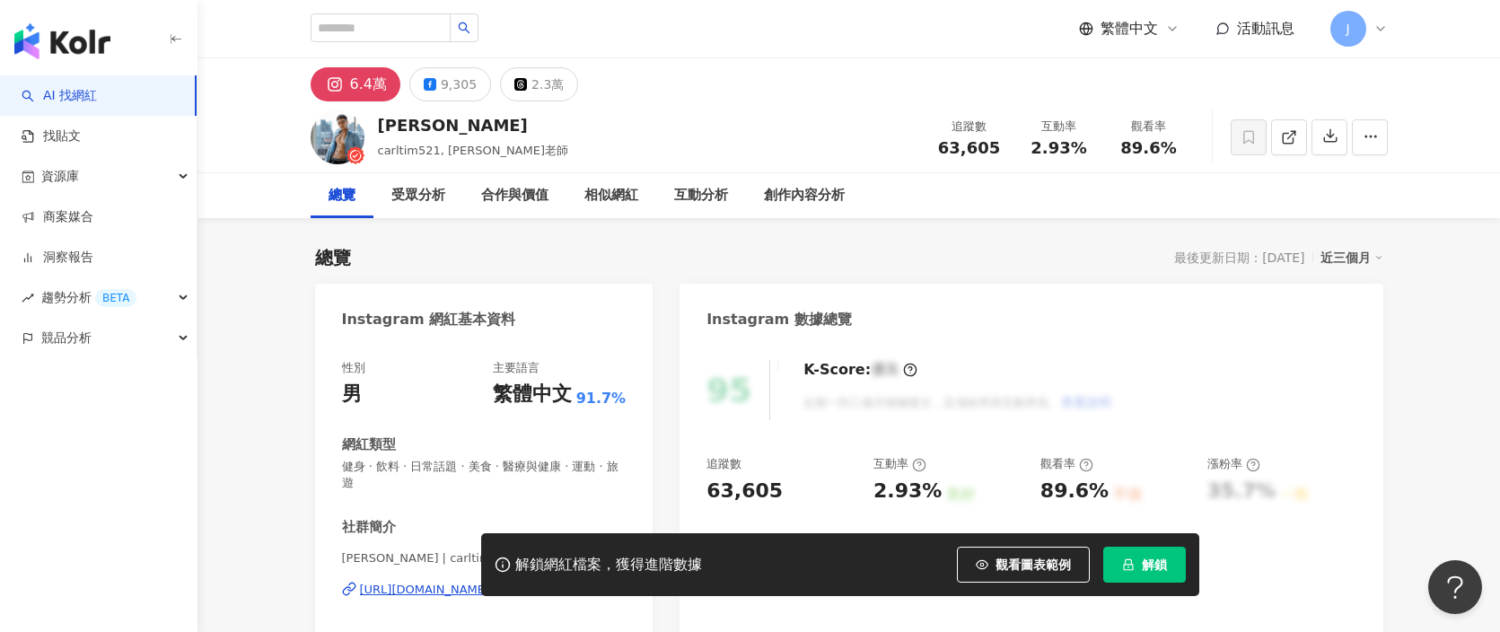
drag, startPoint x: 547, startPoint y: 288, endPoint x: 478, endPoint y: 436, distance: 163.5
click at [478, 582] on div "https://www.instagram.com/carltim521/" at bounding box center [425, 590] width 130 height 16
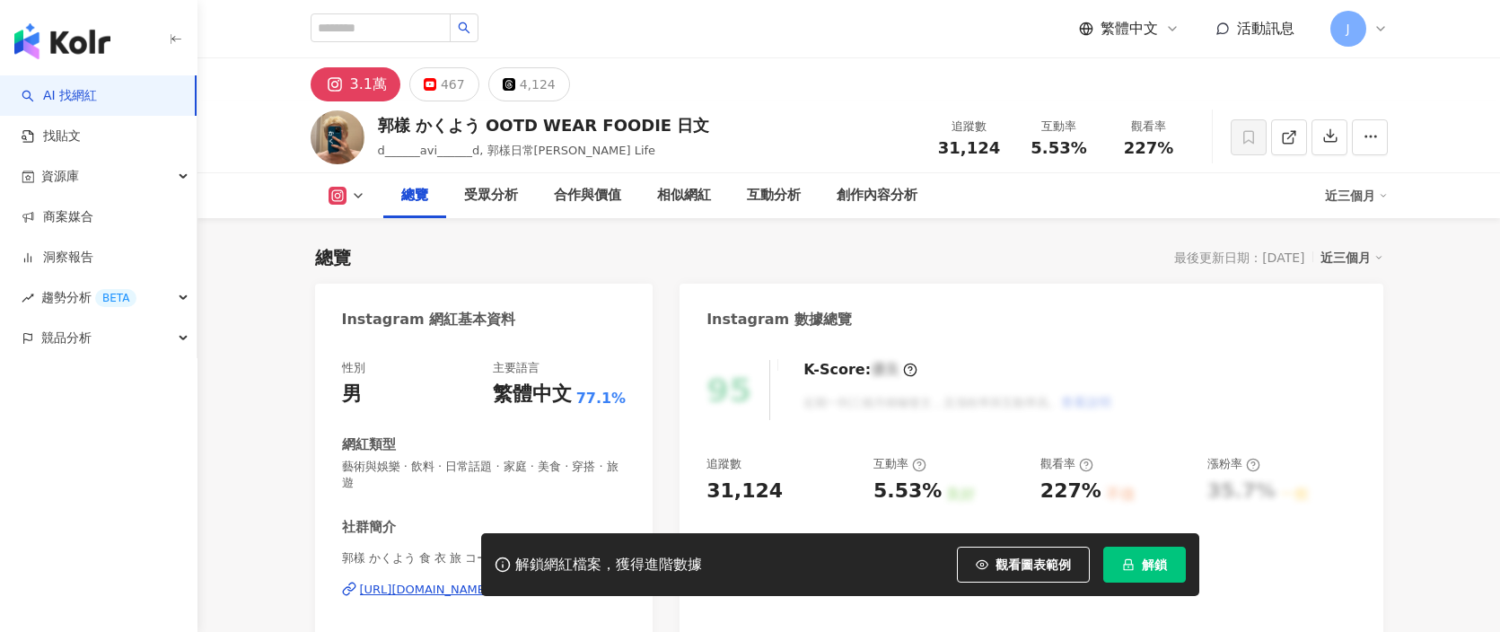
scroll to position [129, 0]
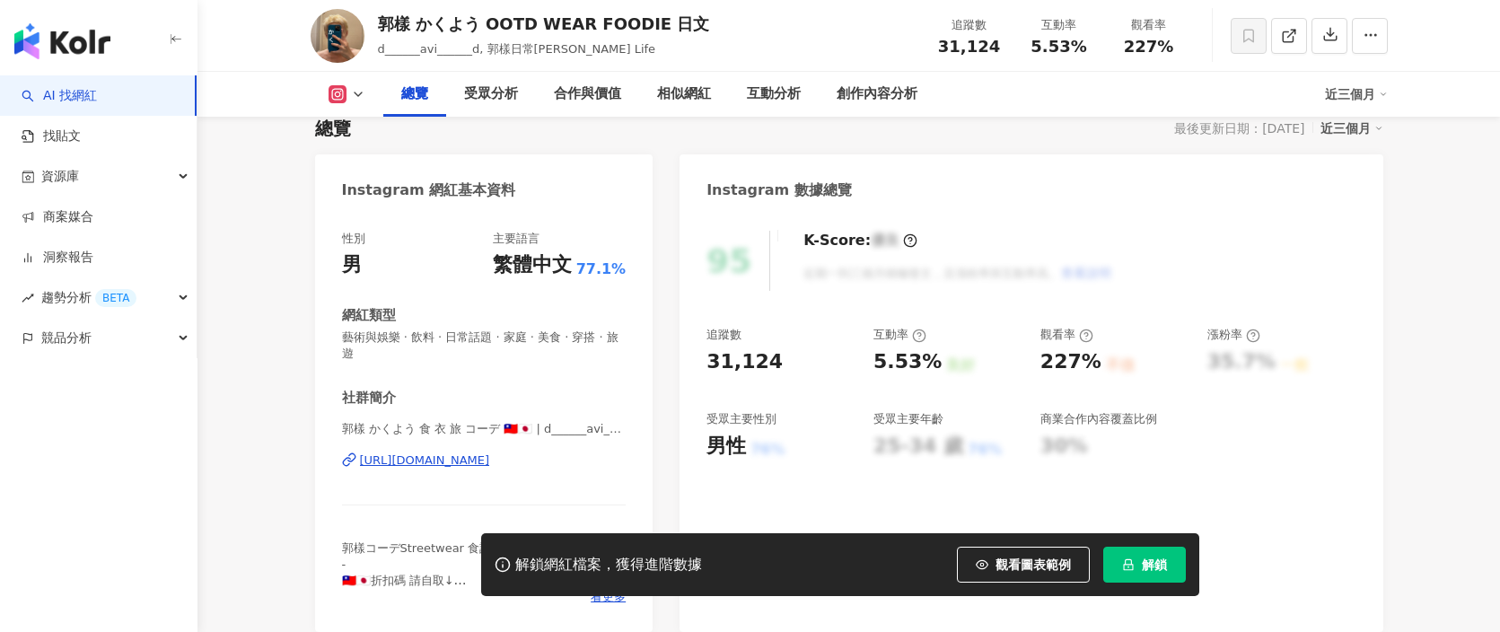
click at [478, 452] on div "[URL][DOMAIN_NAME]" at bounding box center [425, 460] width 130 height 16
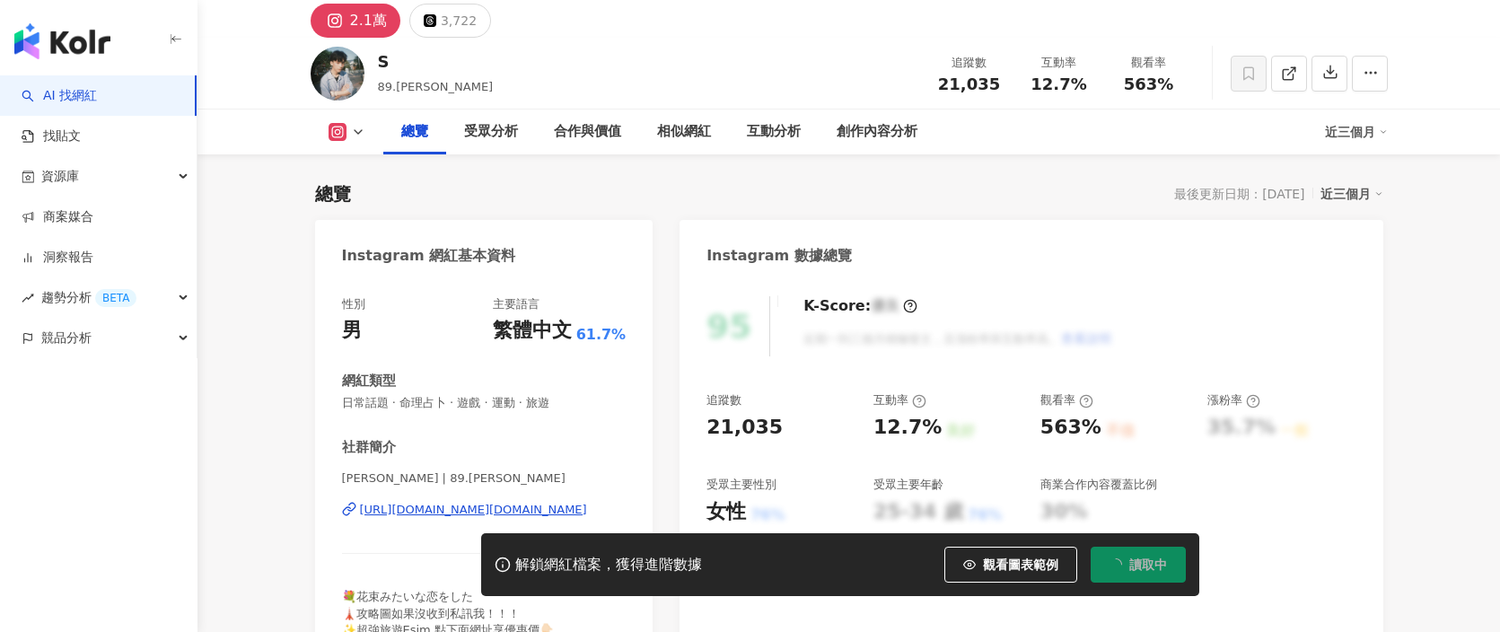
click at [550, 339] on div "性別 男 主要語言 繁體中文 61.7% 網紅類型 日常話題 · 命理占卜 · 遊戲 · 運動 · 旅遊 社群簡介 [PERSON_NAME] | 89.[P…" at bounding box center [484, 467] width 285 height 342
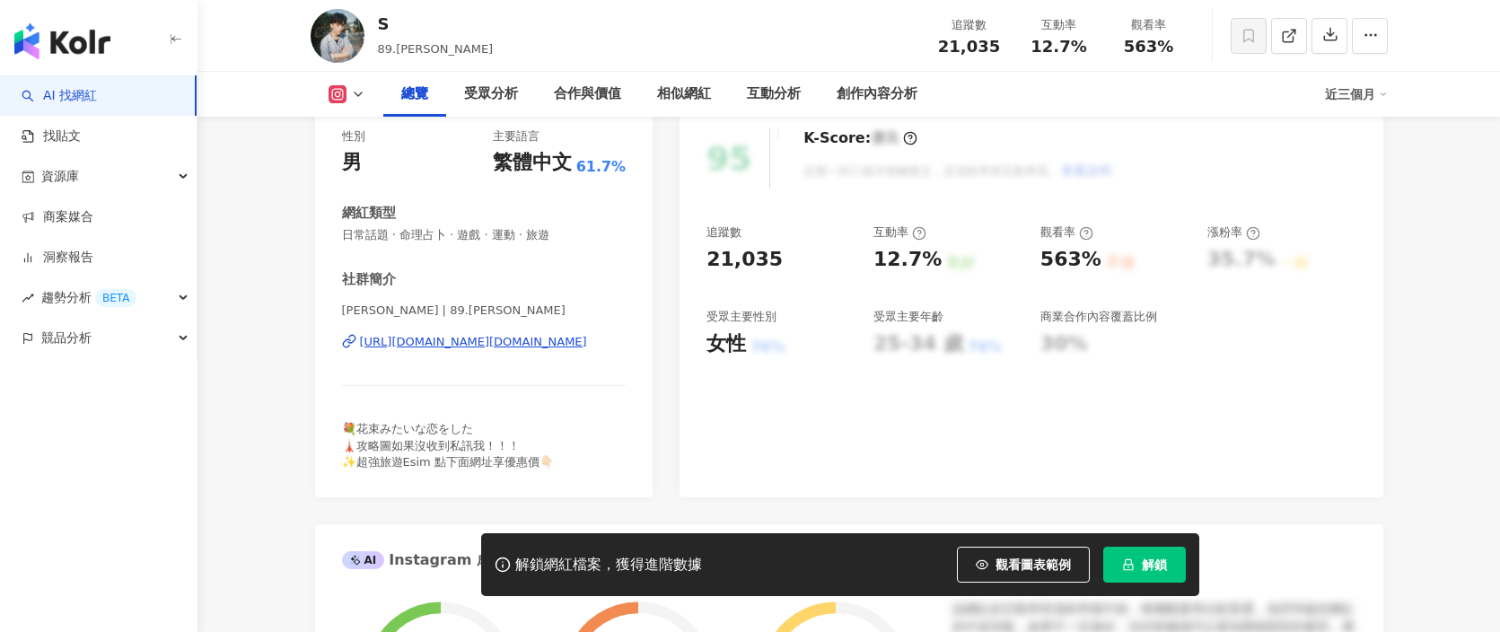
click at [520, 341] on div "[URL][DOMAIN_NAME][DOMAIN_NAME]" at bounding box center [473, 342] width 227 height 16
